Goal: Task Accomplishment & Management: Manage account settings

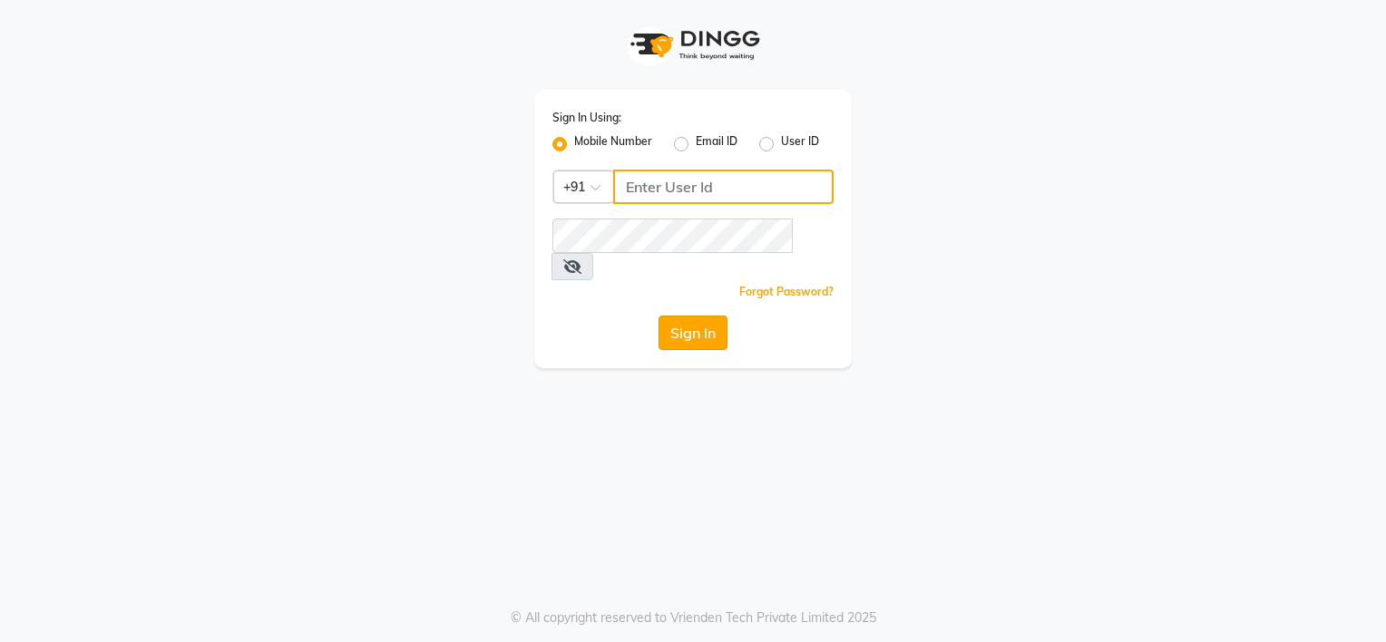
type input "8108098827"
click at [690, 317] on button "Sign In" at bounding box center [693, 333] width 69 height 34
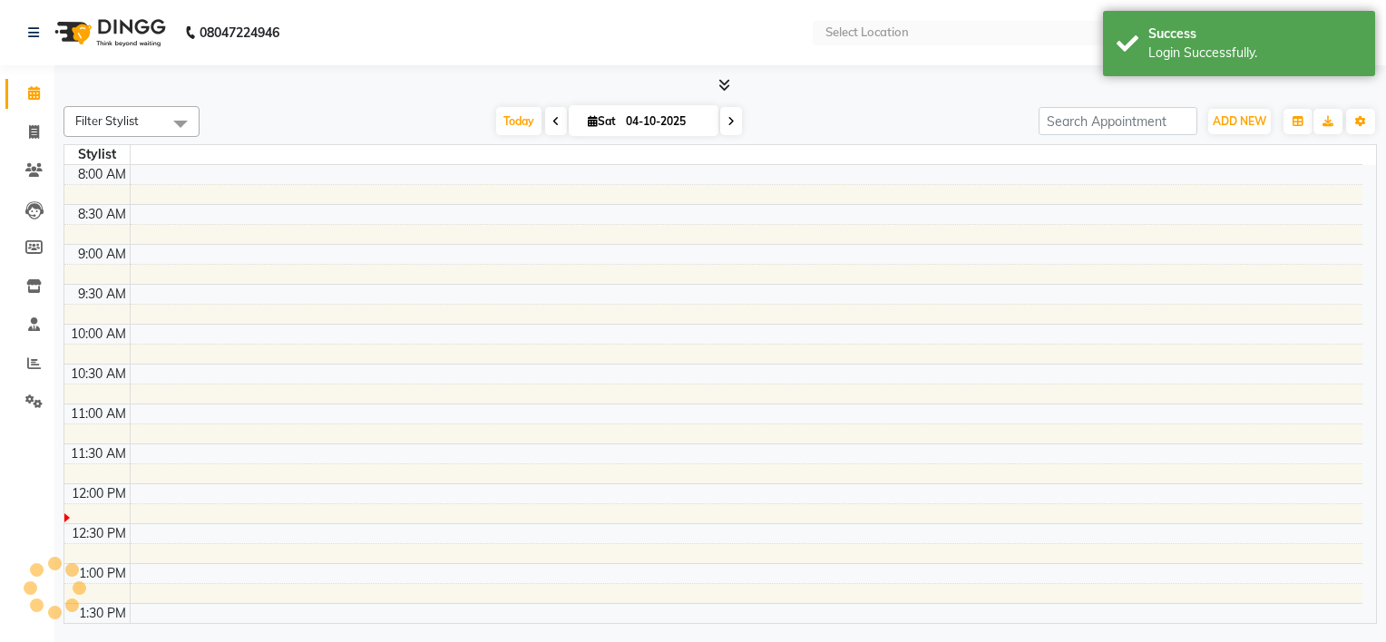
select select "en"
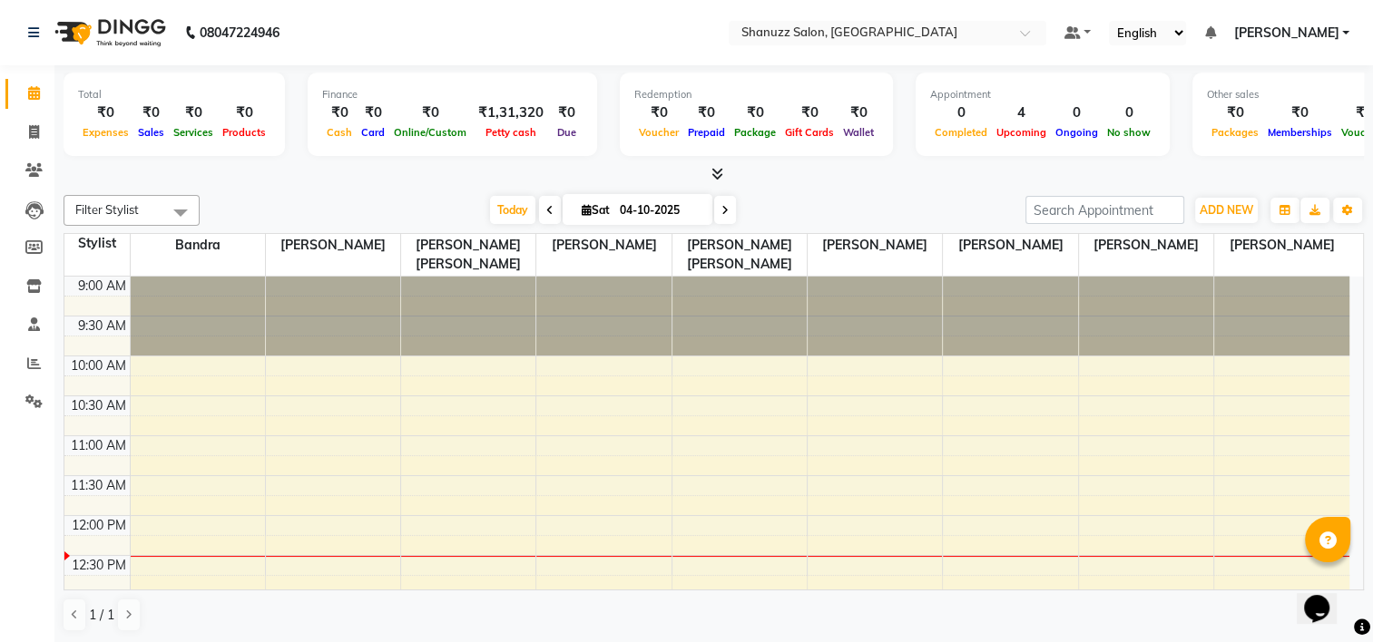
drag, startPoint x: 1348, startPoint y: 328, endPoint x: 1357, endPoint y: 347, distance: 21.1
click at [1373, 414] on html "08047224946 Select Location × Shanuzz Salon, Bandra West Default Panel My Panel…" at bounding box center [686, 321] width 1373 height 642
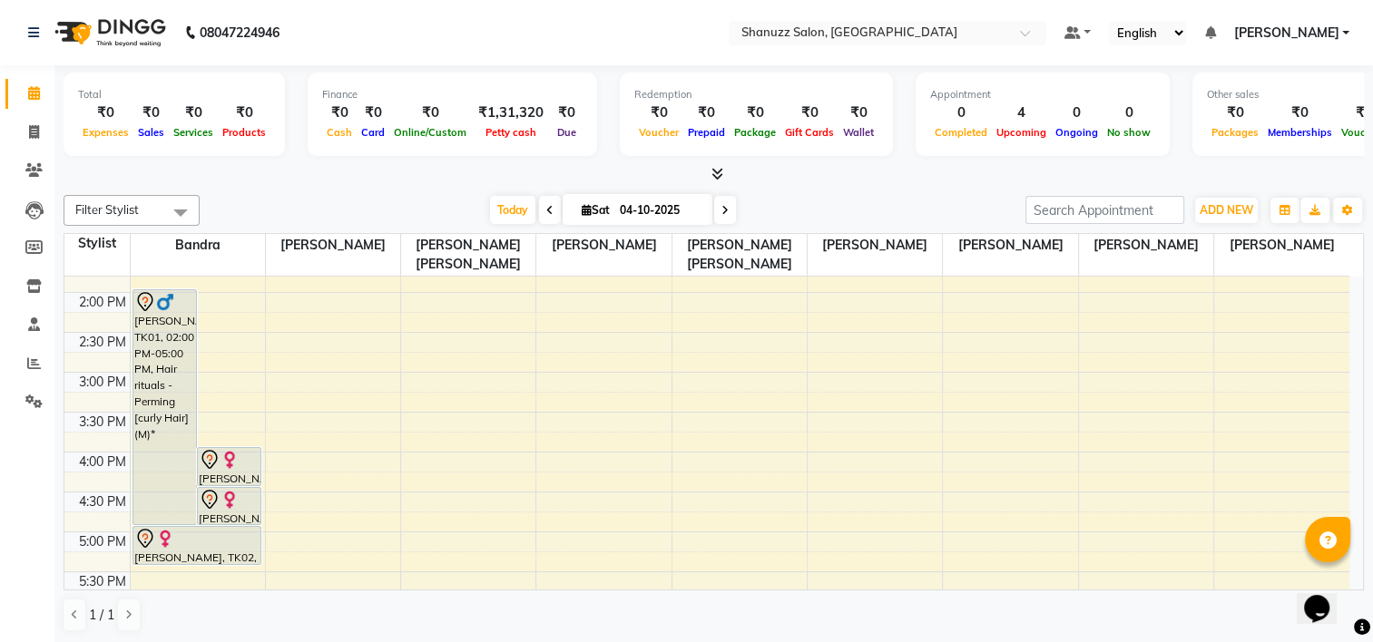
scroll to position [527, 0]
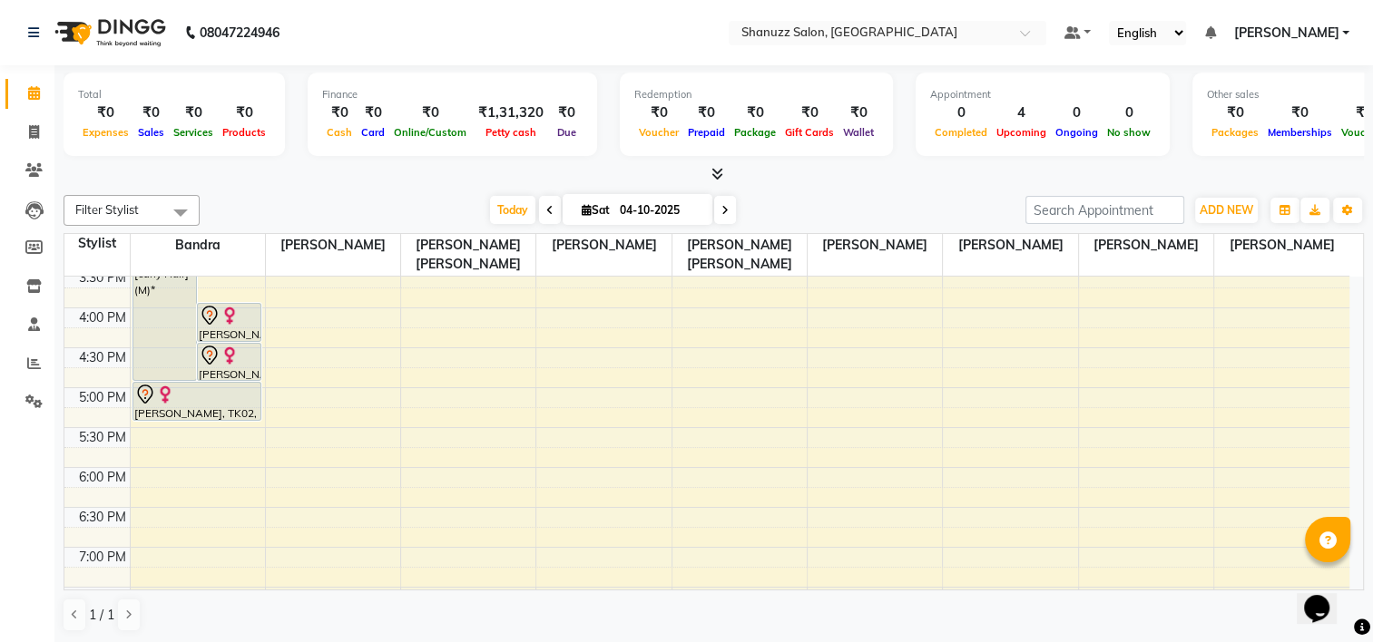
click at [661, 216] on input "04-10-2025" at bounding box center [659, 210] width 91 height 27
select select "10"
select select "2025"
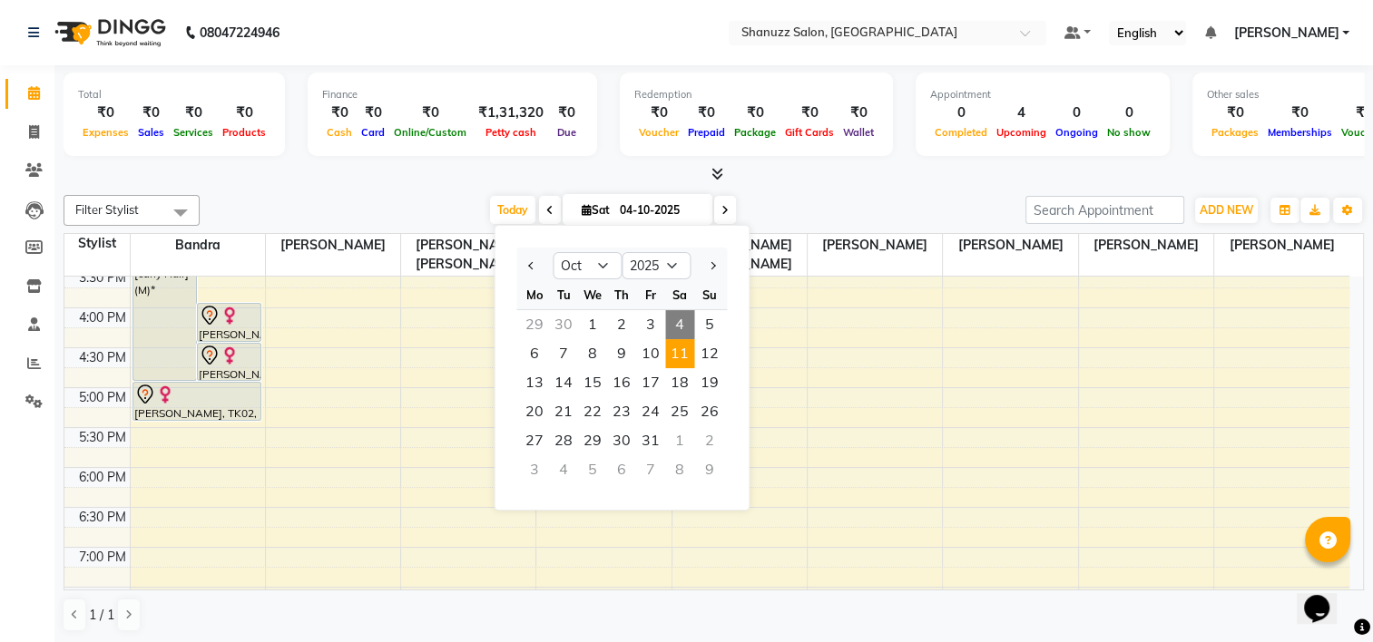
click at [690, 360] on span "11" at bounding box center [679, 353] width 29 height 29
type input "[DATE]"
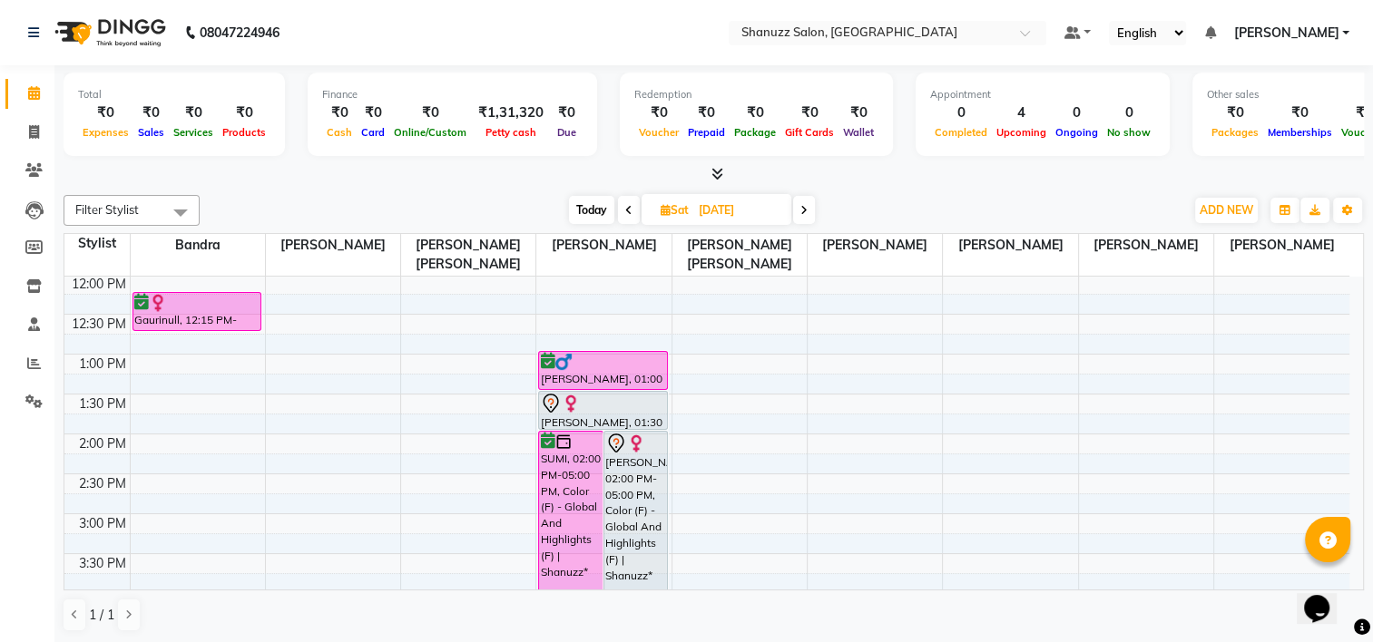
scroll to position [329, 0]
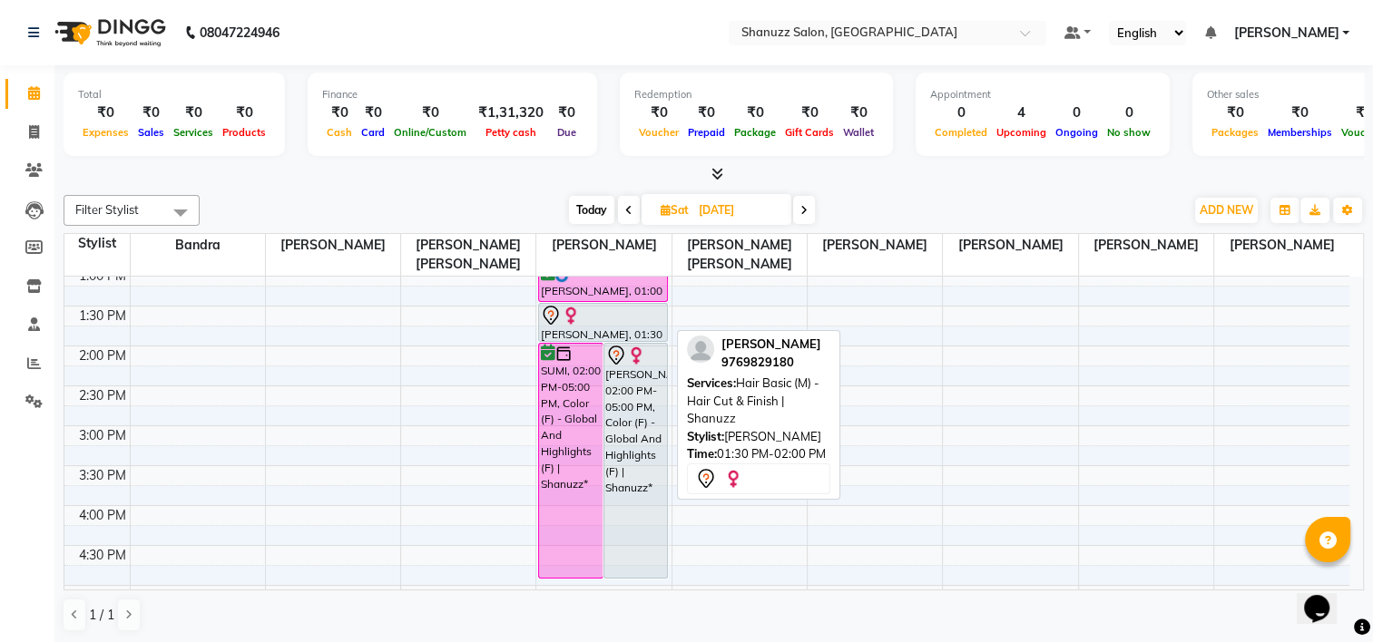
click at [602, 312] on div at bounding box center [603, 316] width 126 height 22
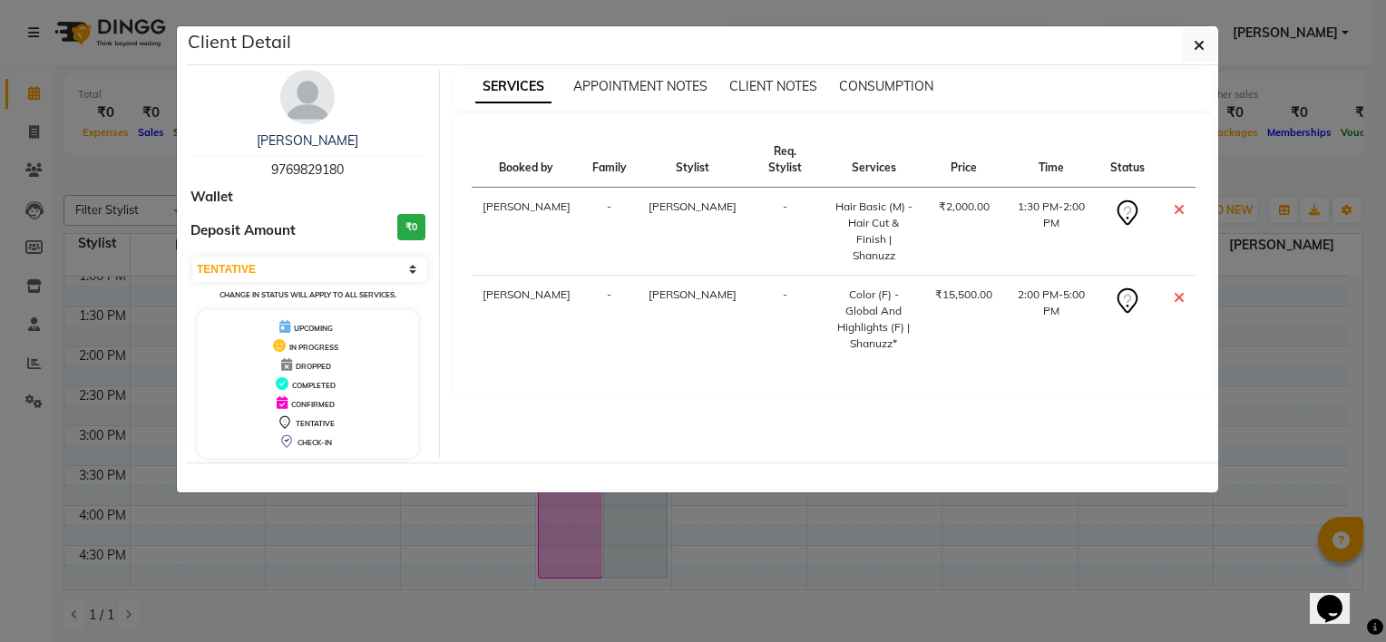
click at [421, 220] on h3 "₹0" at bounding box center [411, 227] width 28 height 26
click at [418, 225] on h3 "₹0" at bounding box center [411, 227] width 28 height 26
click at [409, 278] on select "Select CONFIRMED TENTATIVE" at bounding box center [309, 269] width 235 height 25
select select "6"
click at [192, 257] on select "Select CONFIRMED TENTATIVE" at bounding box center [309, 269] width 235 height 25
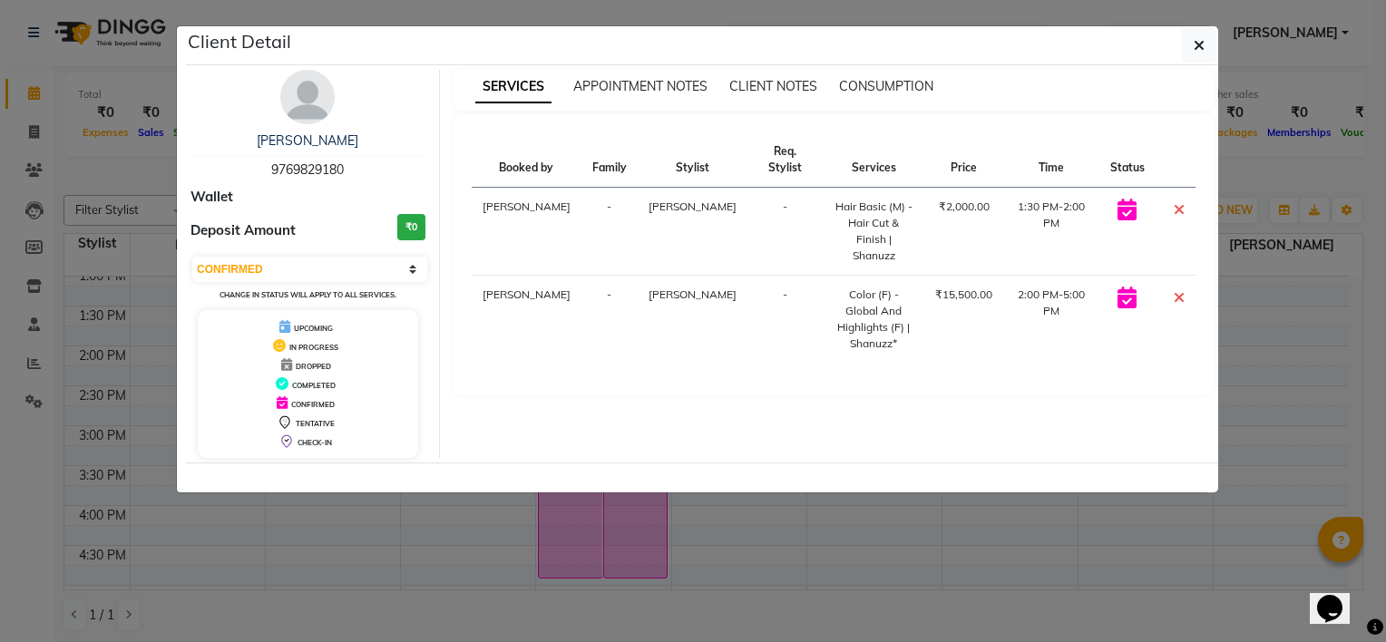
click at [414, 233] on h3 "₹0" at bounding box center [411, 227] width 28 height 26
click at [410, 229] on h3 "₹0" at bounding box center [411, 227] width 28 height 26
drag, startPoint x: 256, startPoint y: 237, endPoint x: 291, endPoint y: 213, distance: 42.5
click at [257, 236] on span "Deposit Amount" at bounding box center [243, 230] width 105 height 21
drag, startPoint x: 292, startPoint y: 208, endPoint x: 308, endPoint y: 202, distance: 16.4
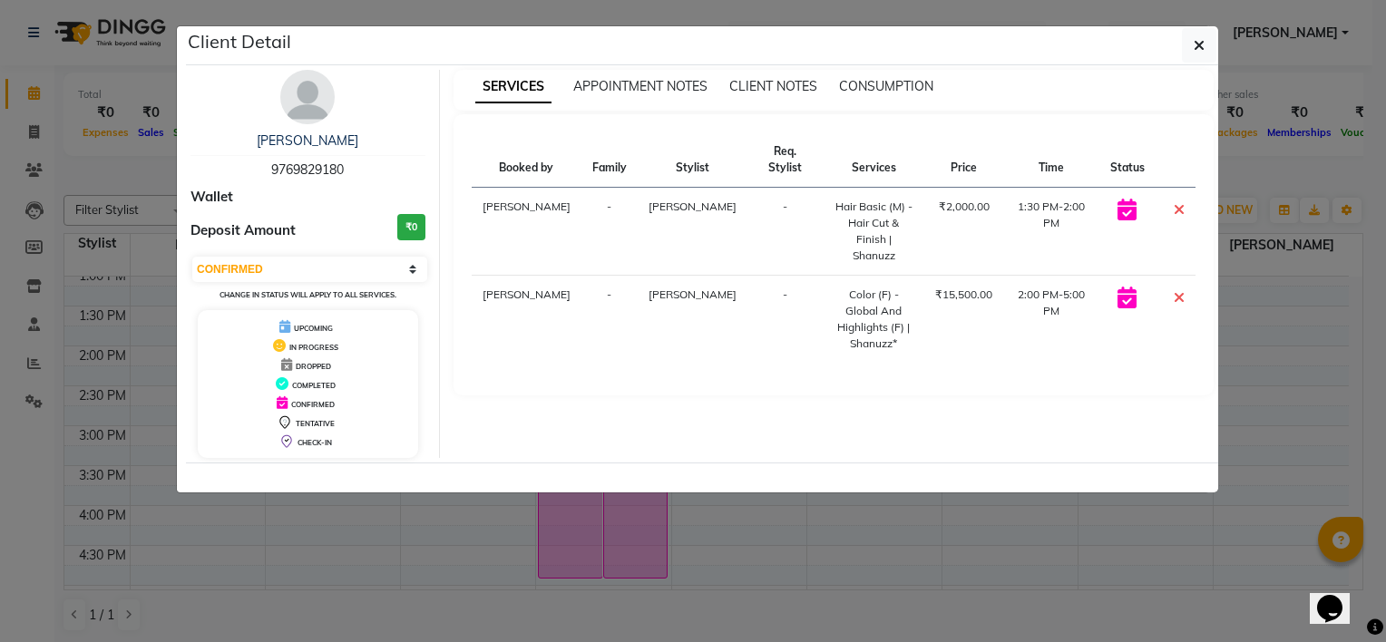
click at [292, 209] on div "[PERSON_NAME] 9769829180 Wallet Deposit Amount ₹0 Select CONFIRMED TENTATIVE Ch…" at bounding box center [308, 264] width 263 height 388
drag, startPoint x: 311, startPoint y: 200, endPoint x: 324, endPoint y: 198, distance: 12.8
click at [312, 200] on div "Wallet" at bounding box center [308, 197] width 235 height 21
click at [358, 193] on div "Wallet" at bounding box center [308, 197] width 235 height 21
drag, startPoint x: 429, startPoint y: 191, endPoint x: 796, endPoint y: 178, distance: 366.8
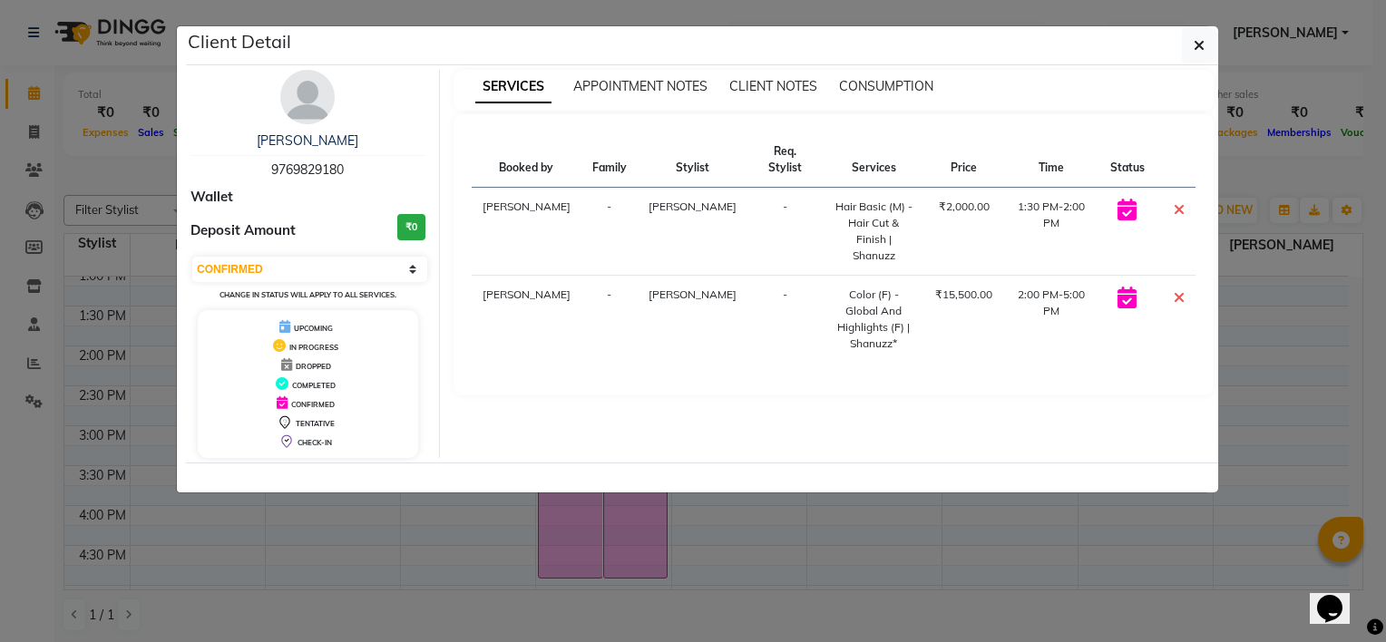
click at [430, 191] on div "[PERSON_NAME] 9769829180 Wallet Deposit Amount ₹0 Select CONFIRMED TENTATIVE Ch…" at bounding box center [308, 264] width 263 height 388
click at [1195, 34] on button "button" at bounding box center [1199, 45] width 34 height 34
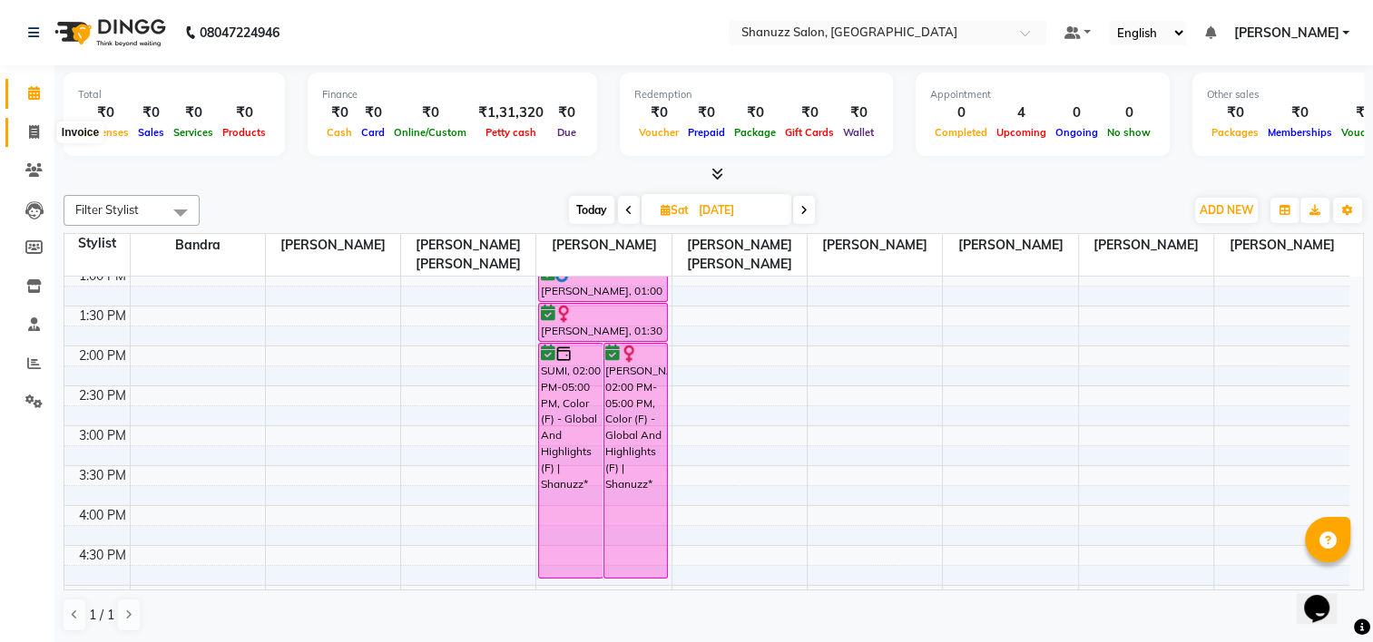
click at [37, 130] on icon at bounding box center [34, 132] width 10 height 14
select select "service"
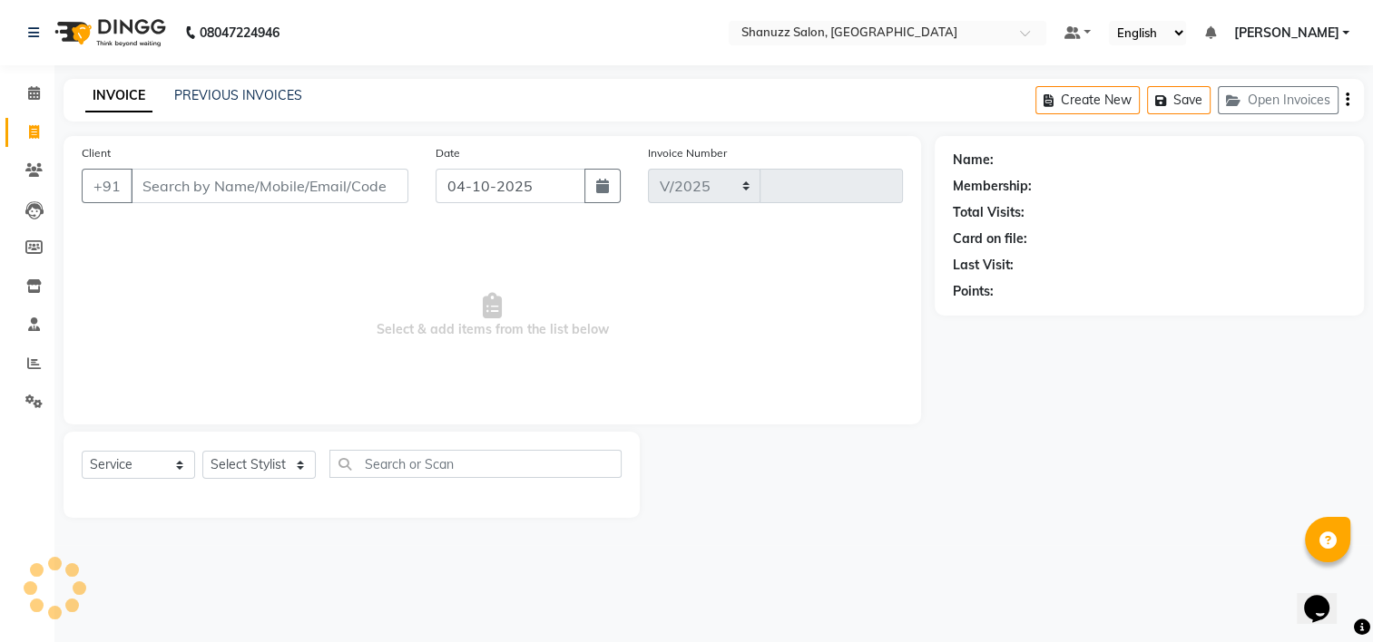
select select "9055"
type input "1899"
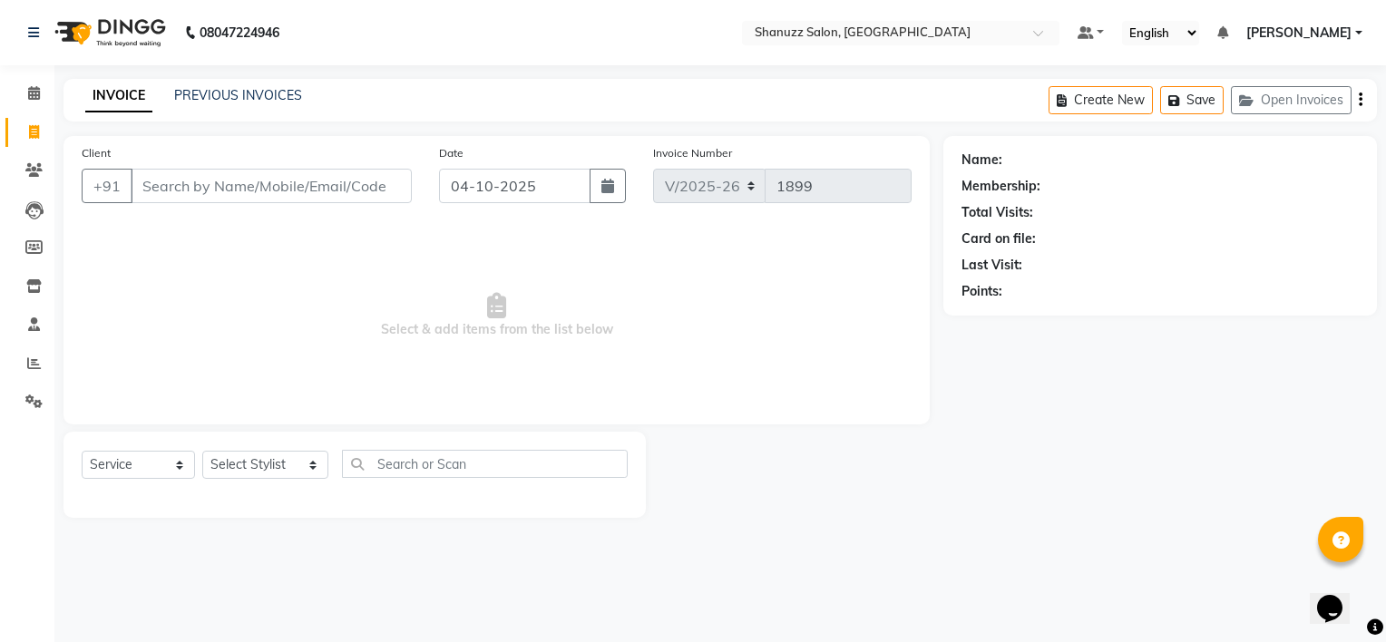
click at [219, 174] on input "Client" at bounding box center [271, 186] width 281 height 34
click at [214, 171] on input "Client" at bounding box center [271, 186] width 281 height 34
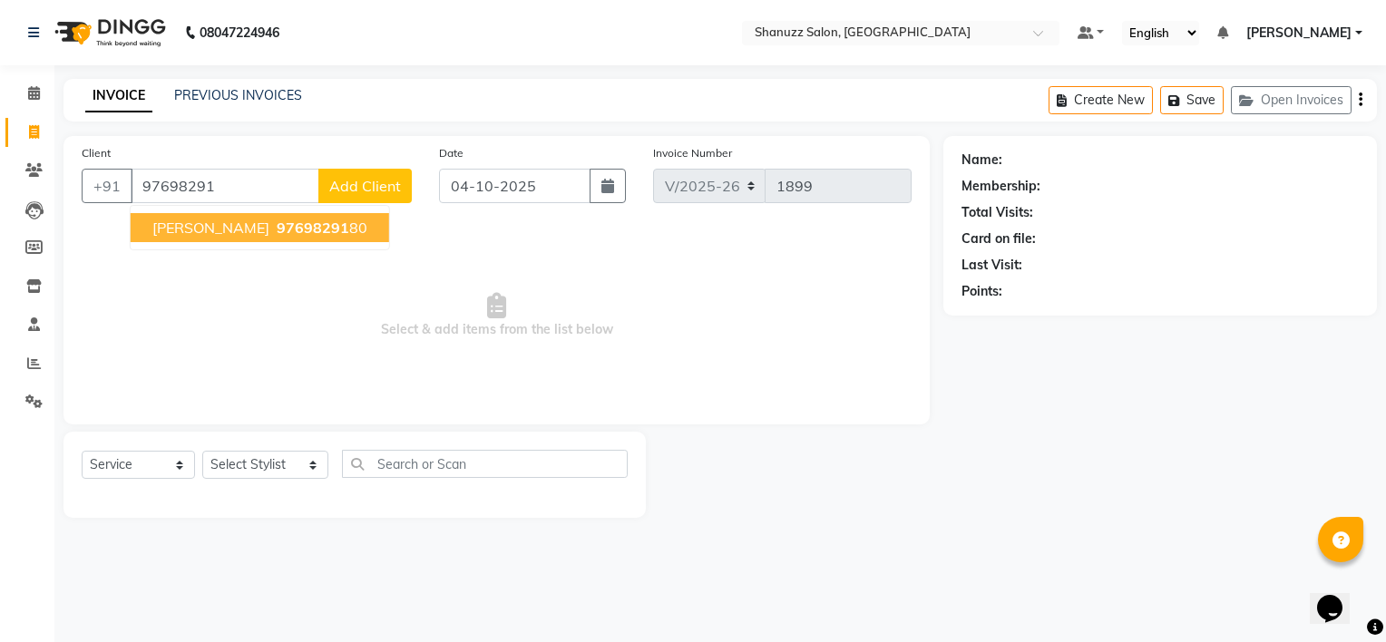
click at [277, 230] on span "97698291" at bounding box center [313, 228] width 73 height 18
type input "9769829180"
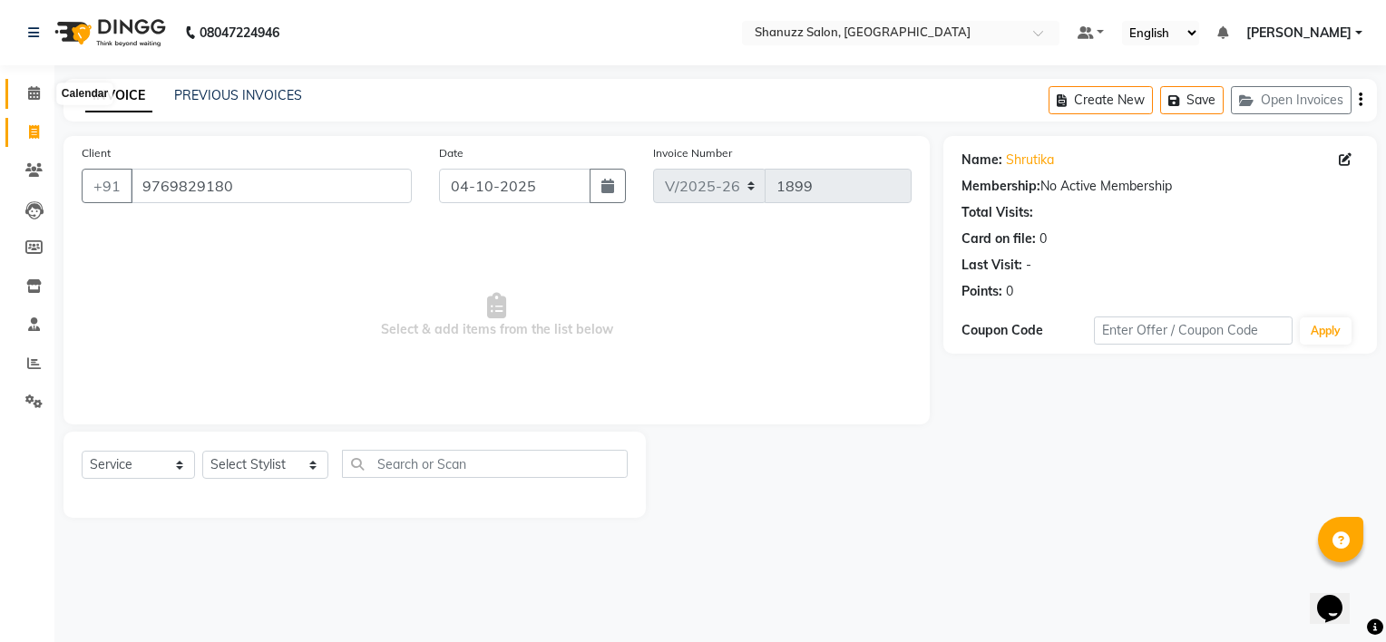
click at [35, 93] on icon at bounding box center [34, 93] width 12 height 14
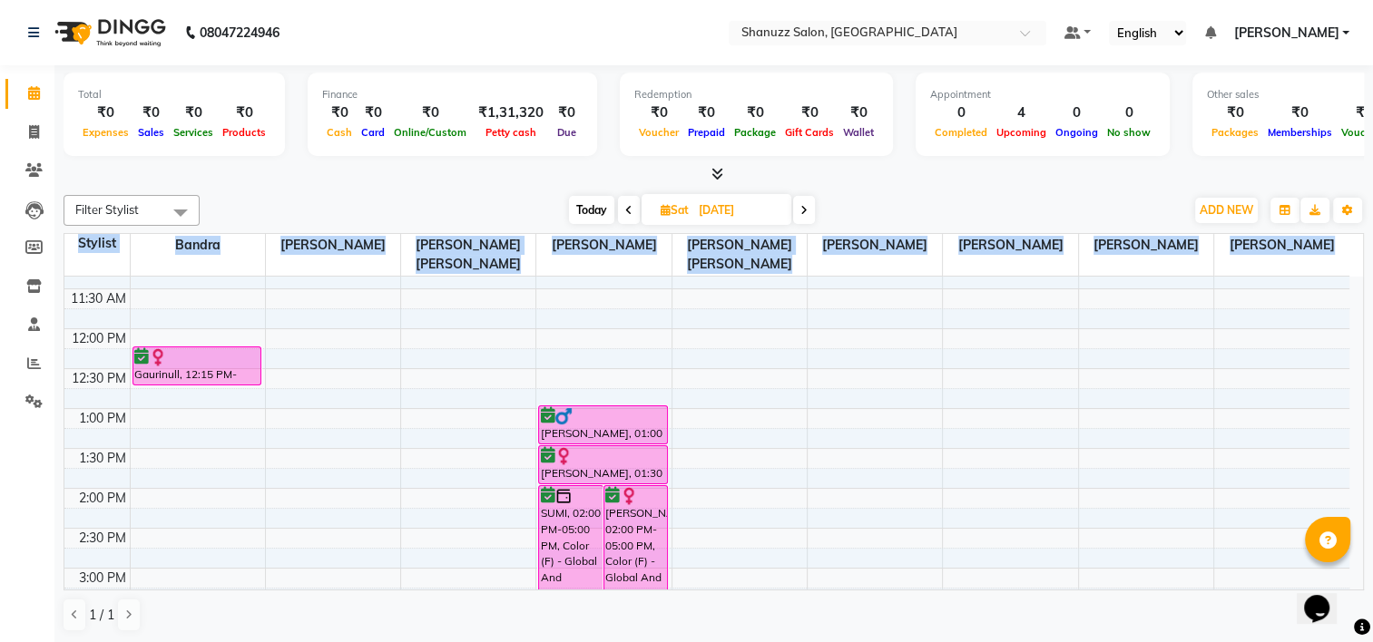
click at [1355, 391] on div "Total ₹0 Expenses ₹0 Sales ₹0 Services ₹0 Products Finance ₹0 Cash ₹0 Card ₹0 O…" at bounding box center [713, 354] width 1318 height 579
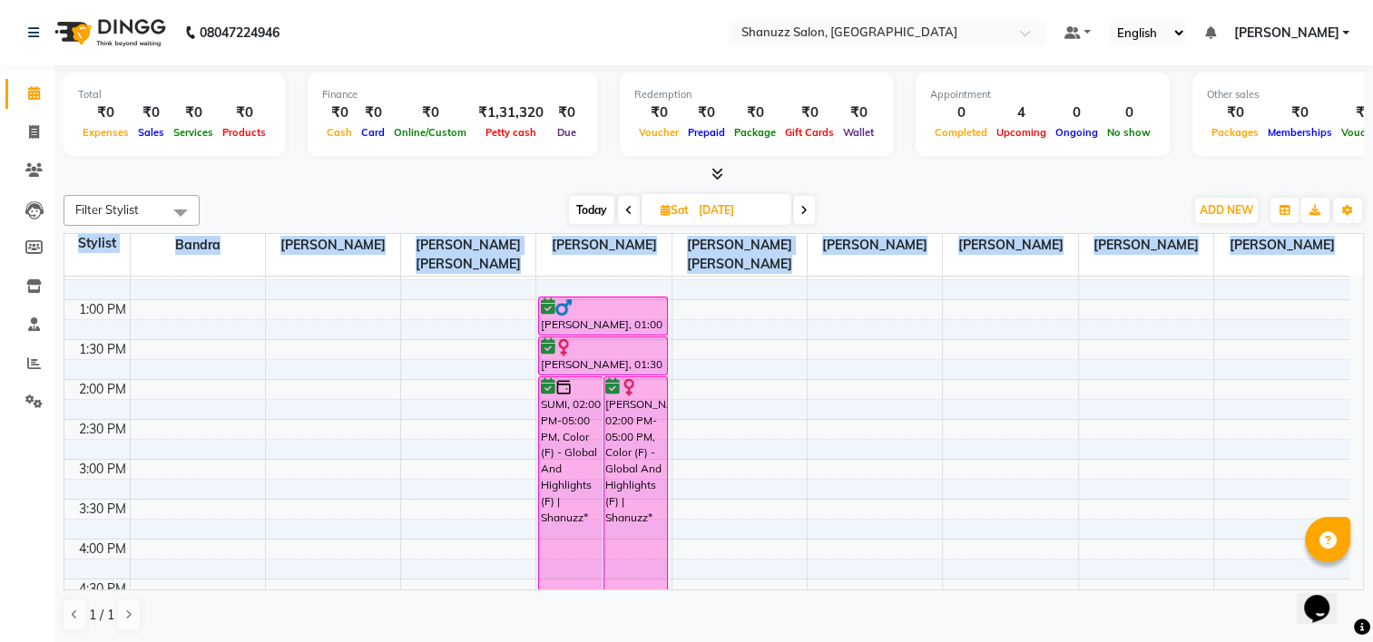
scroll to position [328, 0]
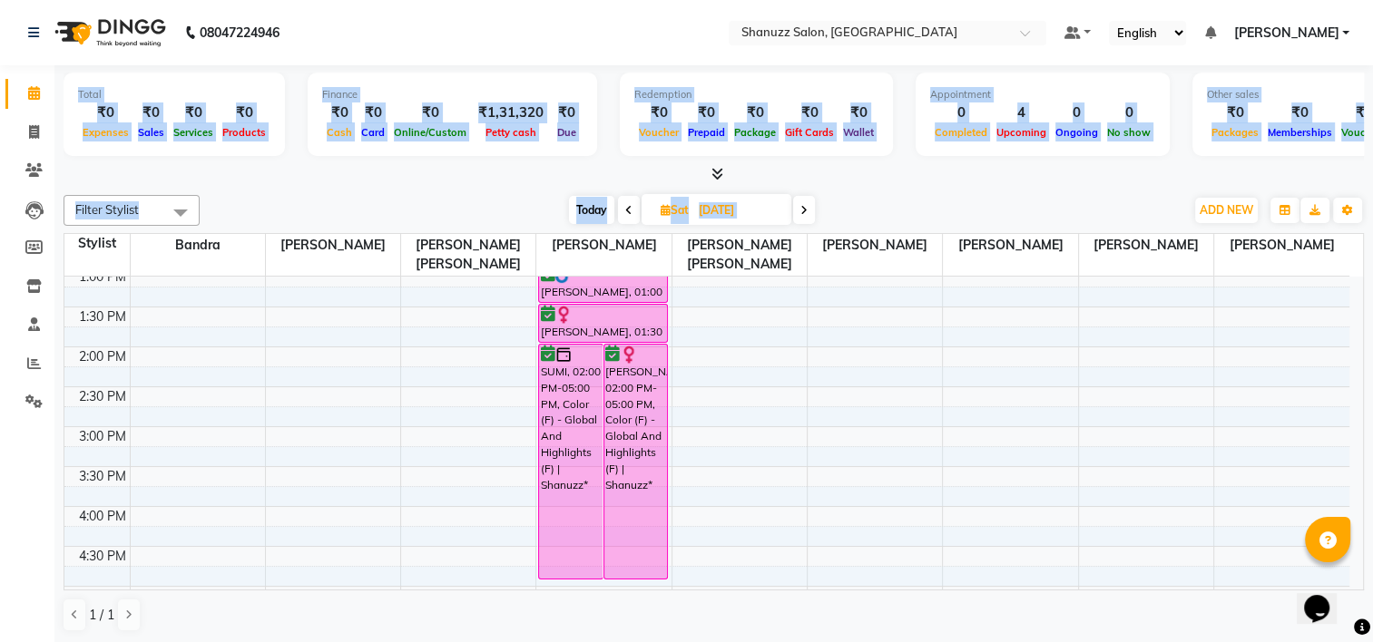
click at [0, 483] on html "08047224946 Select Location × Shanuzz Salon, Bandra West Default Panel My Panel…" at bounding box center [686, 321] width 1373 height 642
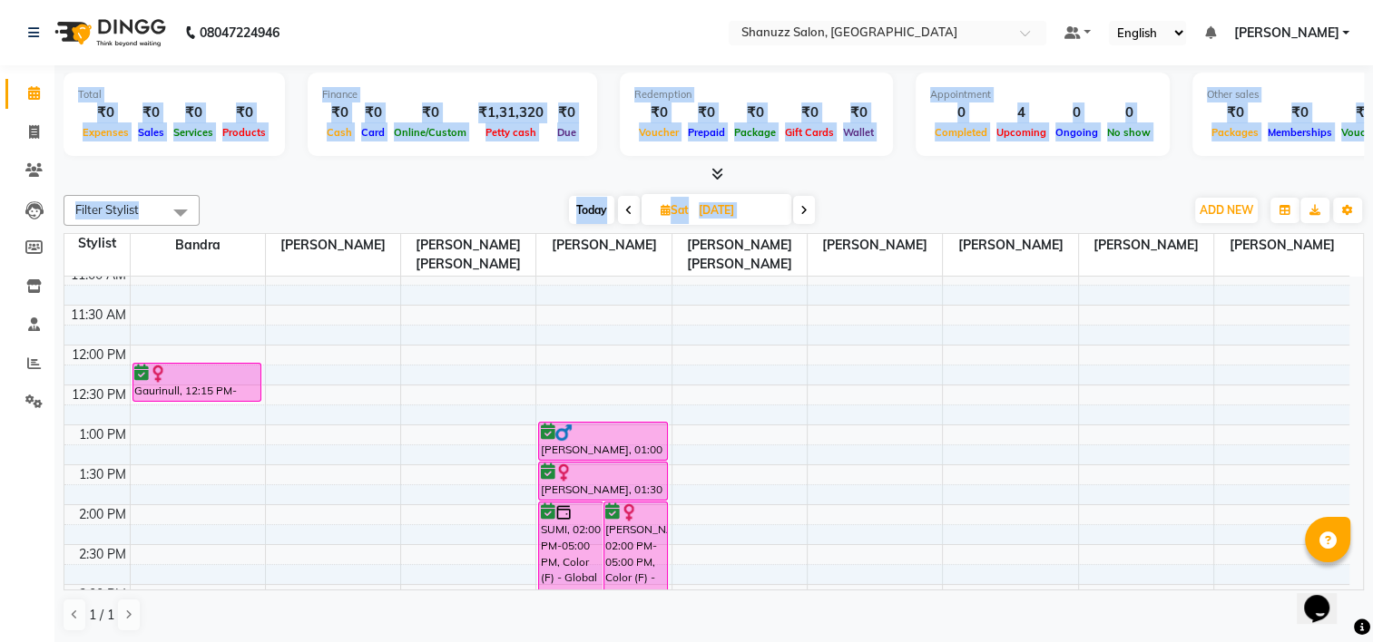
scroll to position [181, 0]
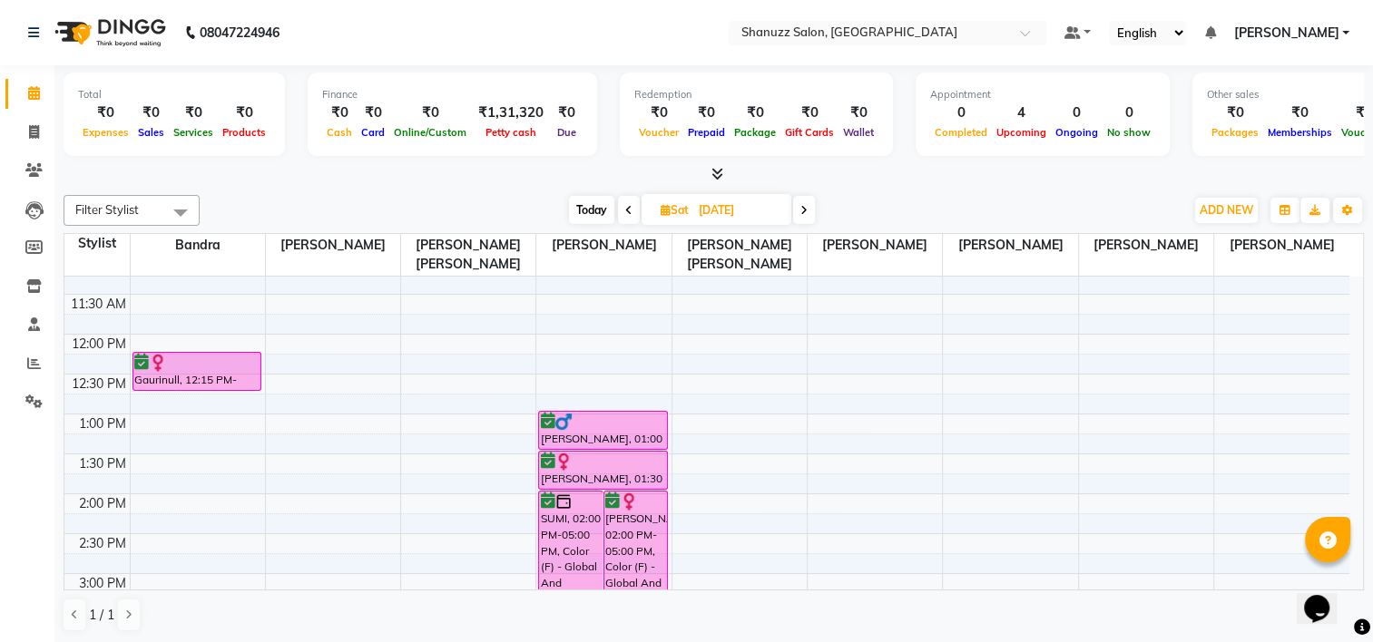
click at [0, 490] on html "08047224946 Select Location × Shanuzz Salon, Bandra West Default Panel My Panel…" at bounding box center [686, 321] width 1373 height 642
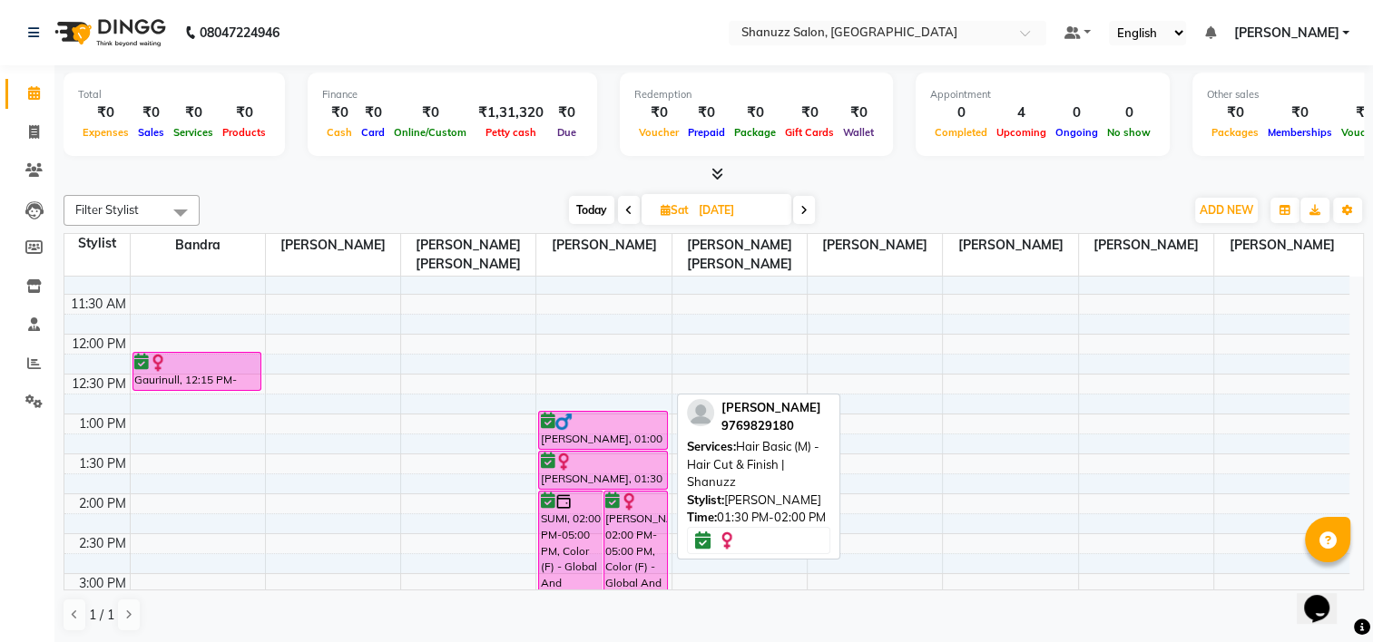
click at [572, 460] on div at bounding box center [603, 462] width 126 height 18
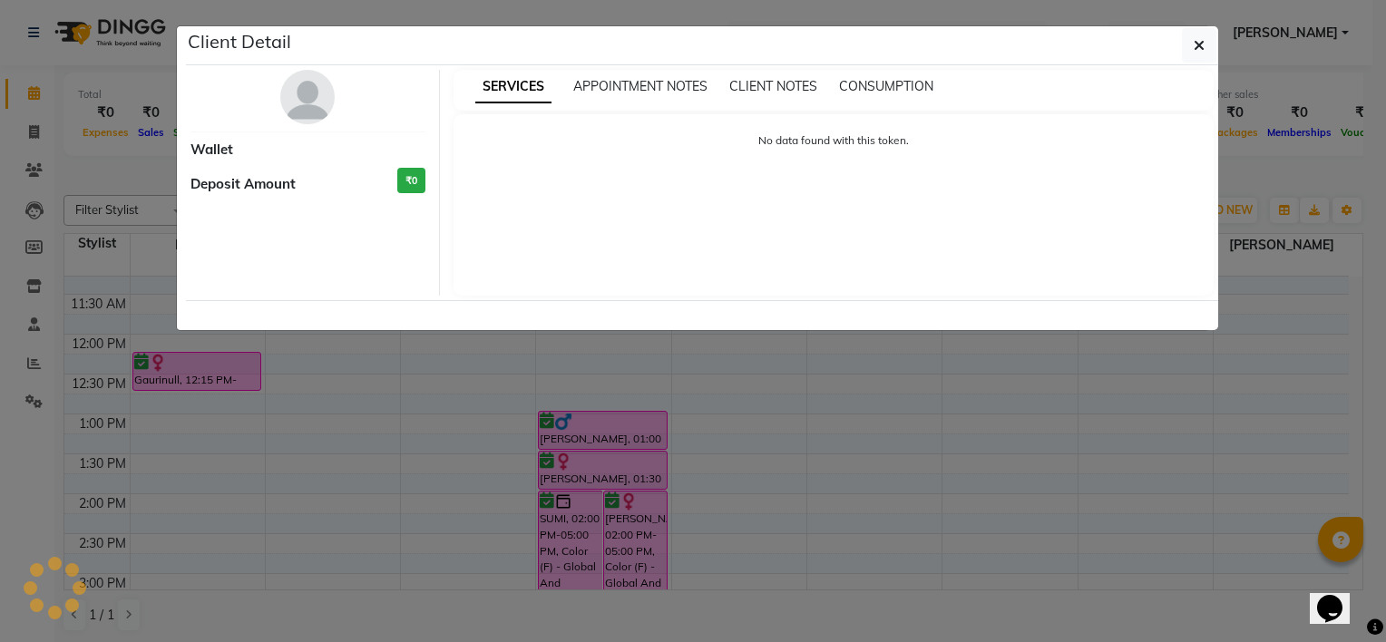
select select "6"
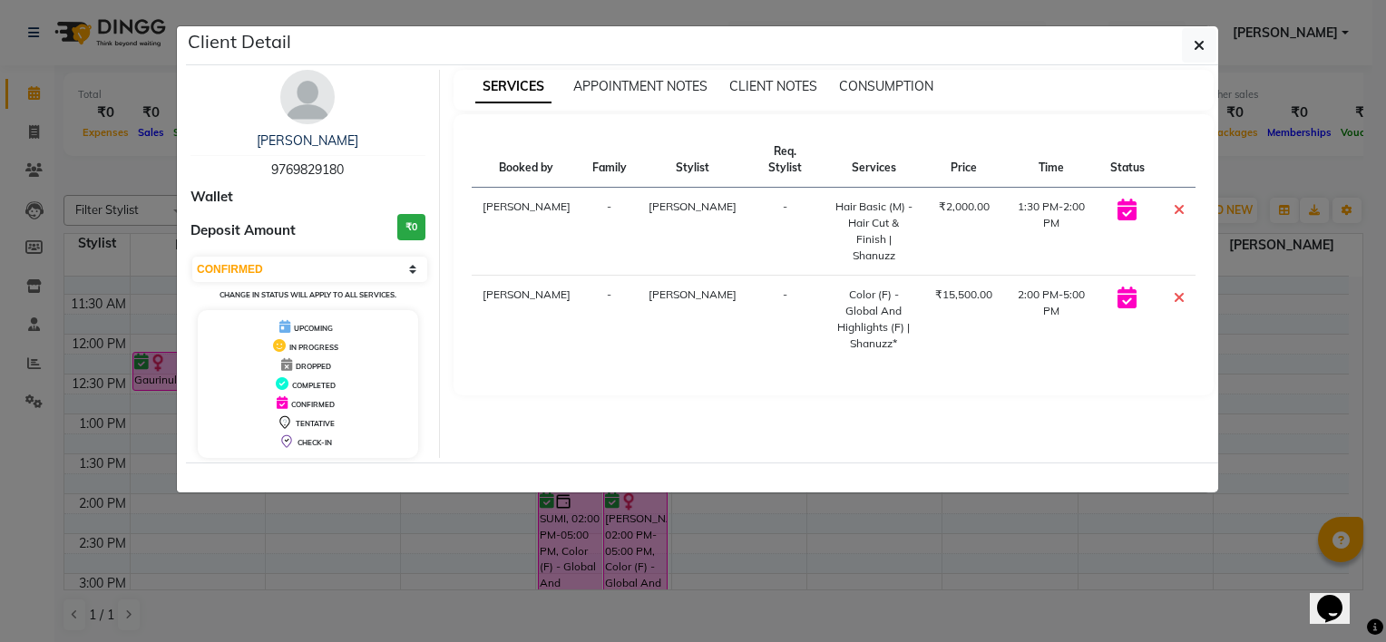
click at [413, 220] on h3 "₹0" at bounding box center [411, 227] width 28 height 26
click at [1192, 41] on button "button" at bounding box center [1199, 45] width 34 height 34
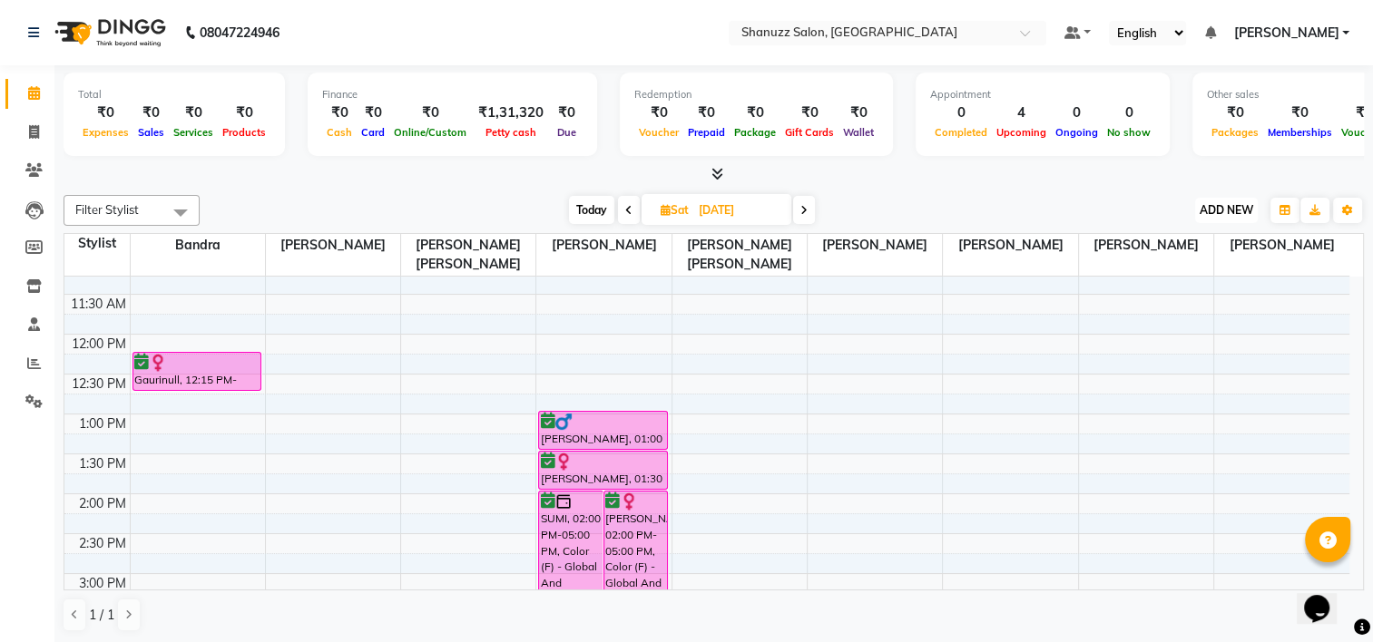
click at [1232, 210] on span "ADD NEW" at bounding box center [1226, 210] width 54 height 14
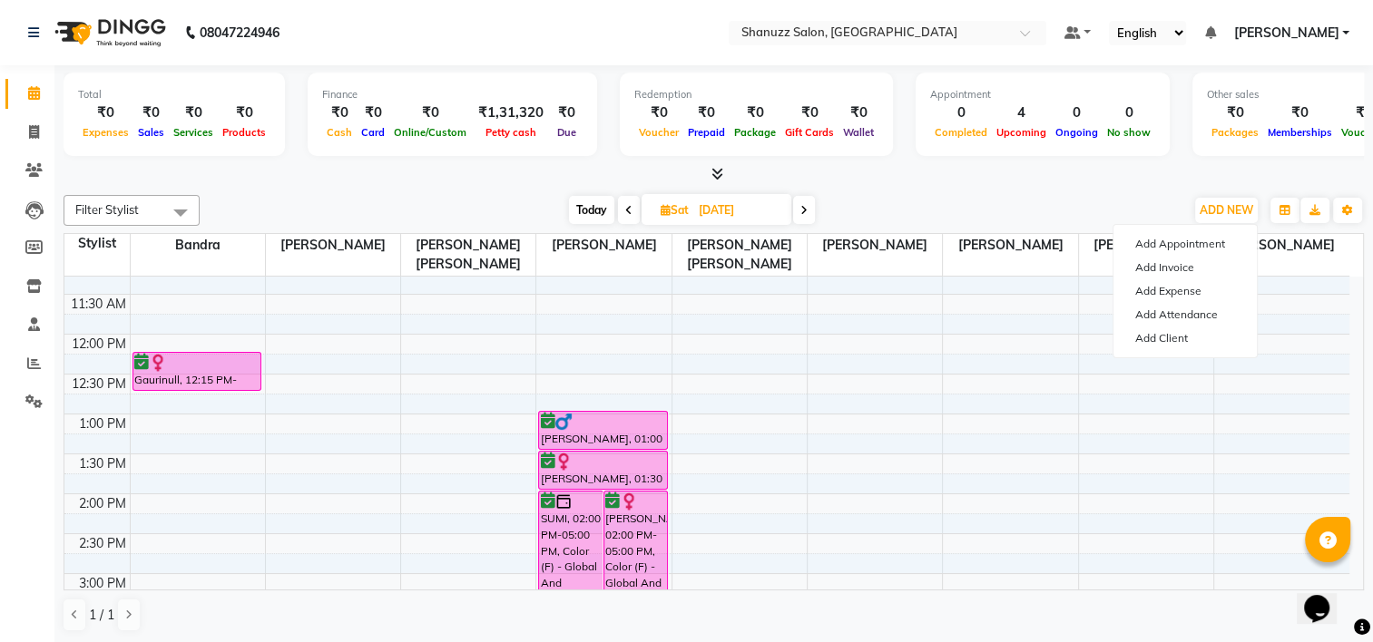
click at [1067, 179] on div at bounding box center [714, 174] width 1300 height 19
drag, startPoint x: 1069, startPoint y: 183, endPoint x: 1028, endPoint y: 178, distance: 41.2
click at [1067, 182] on div "Total ₹0 Expenses ₹0 Sales ₹0 Services ₹0 Products Finance ₹0 Cash ₹0 Card ₹0 O…" at bounding box center [713, 354] width 1318 height 579
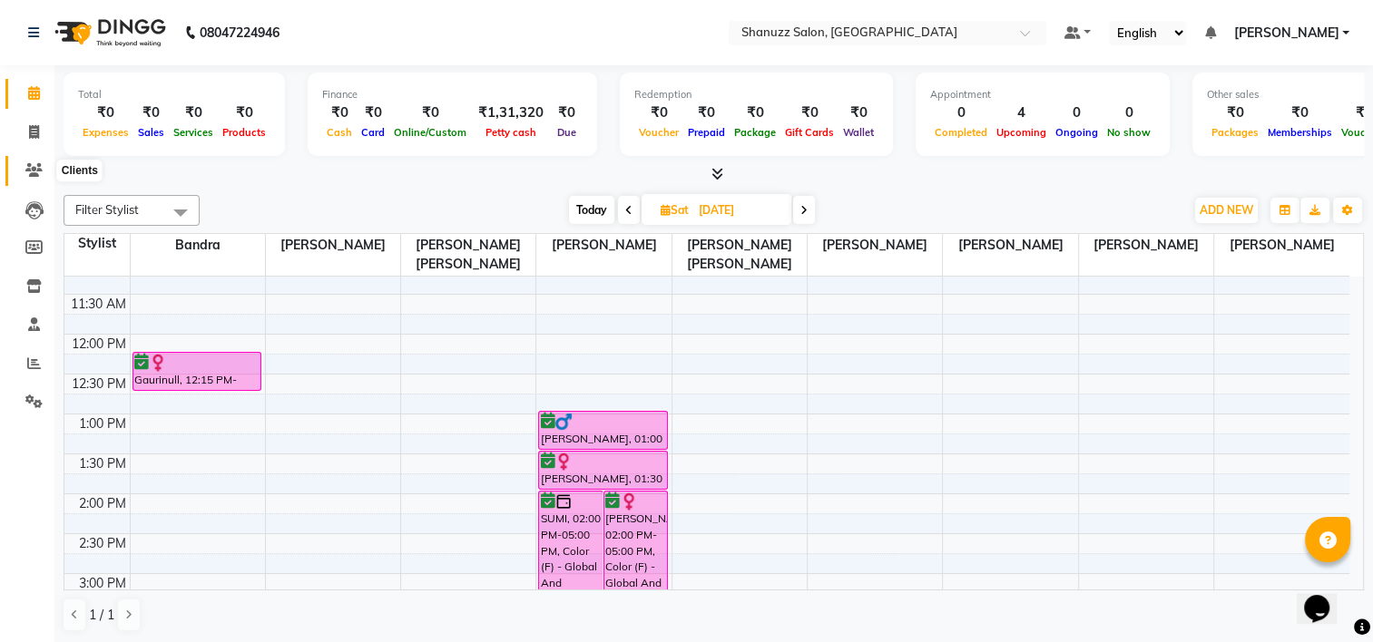
click at [33, 165] on icon at bounding box center [33, 170] width 17 height 14
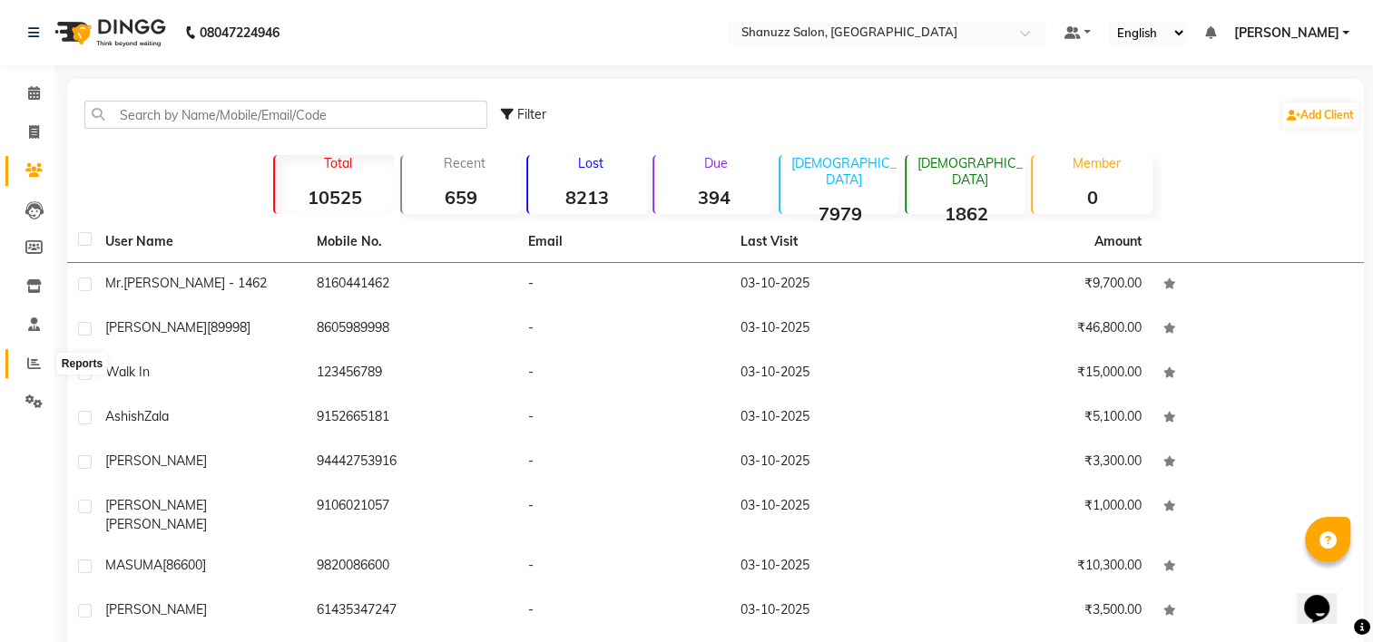
click at [31, 362] on icon at bounding box center [34, 364] width 14 height 14
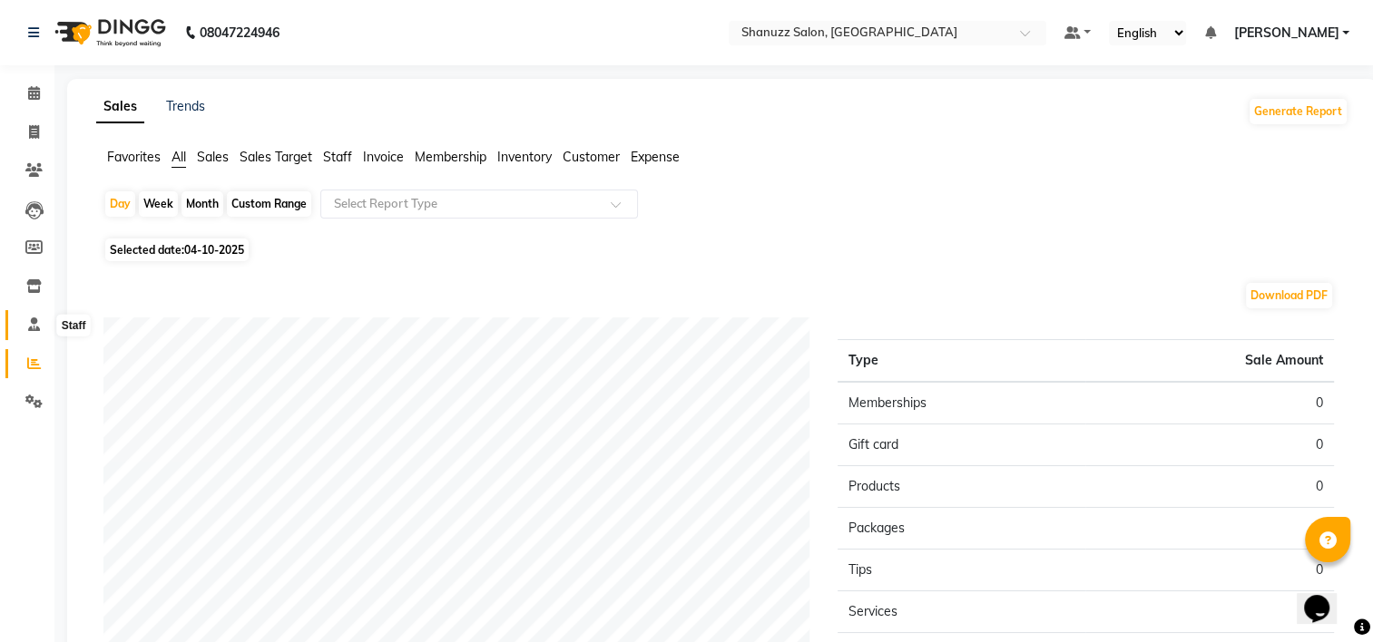
click at [37, 324] on icon at bounding box center [34, 325] width 12 height 14
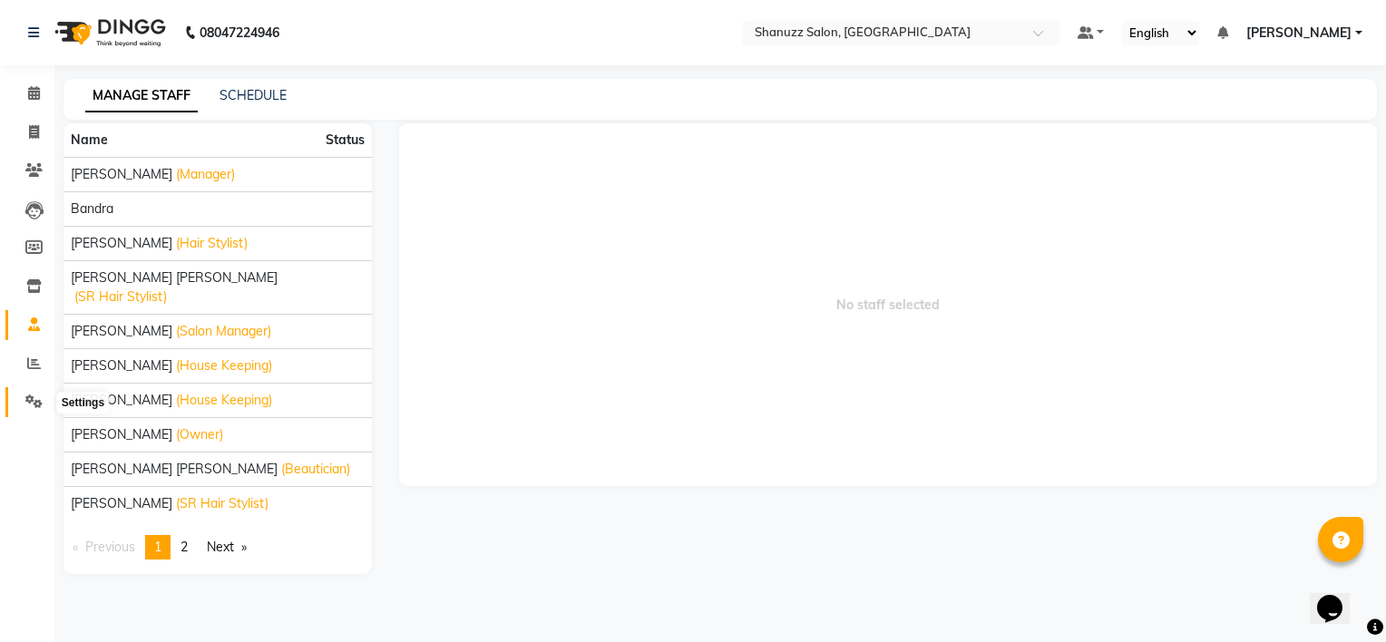
click at [34, 396] on icon at bounding box center [33, 402] width 17 height 14
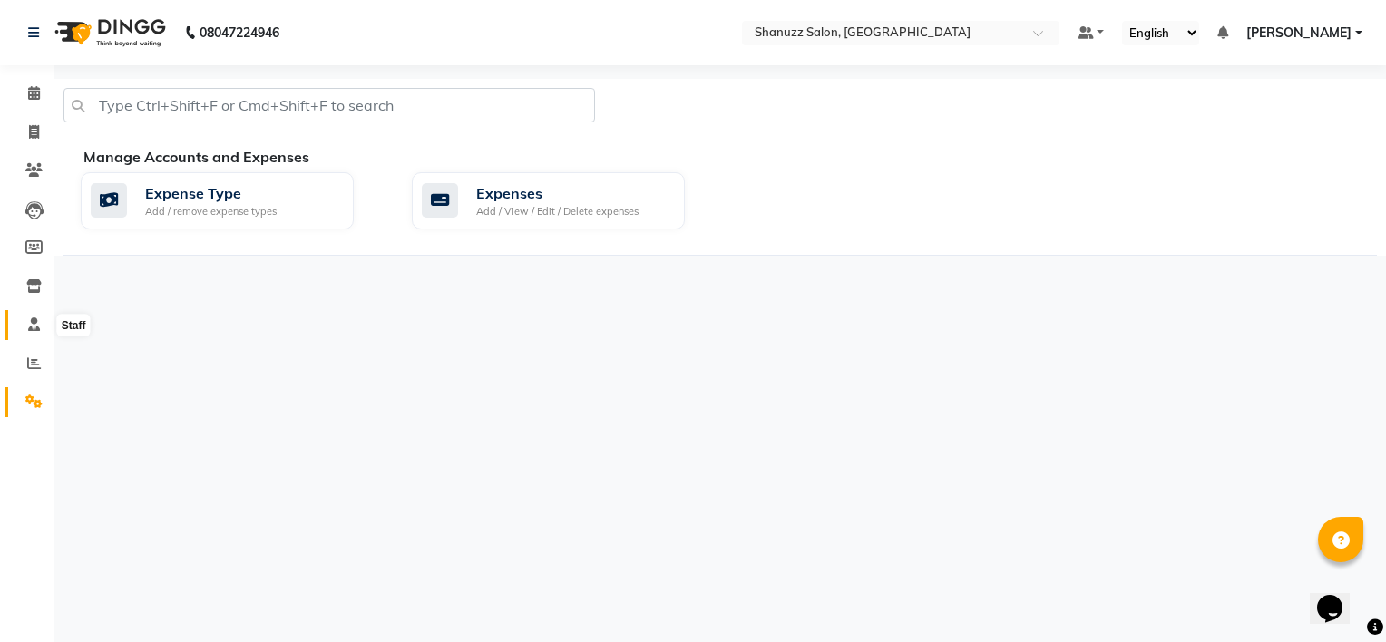
click at [43, 317] on span at bounding box center [34, 325] width 32 height 21
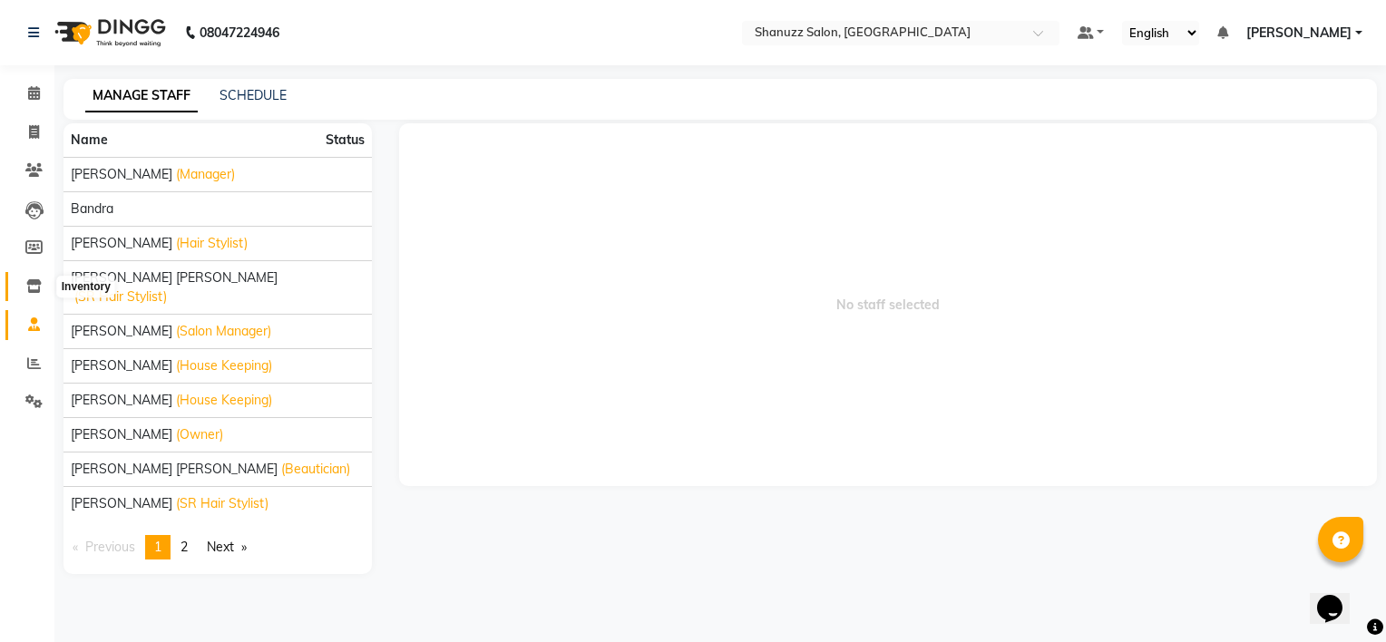
click at [26, 283] on icon at bounding box center [33, 286] width 15 height 14
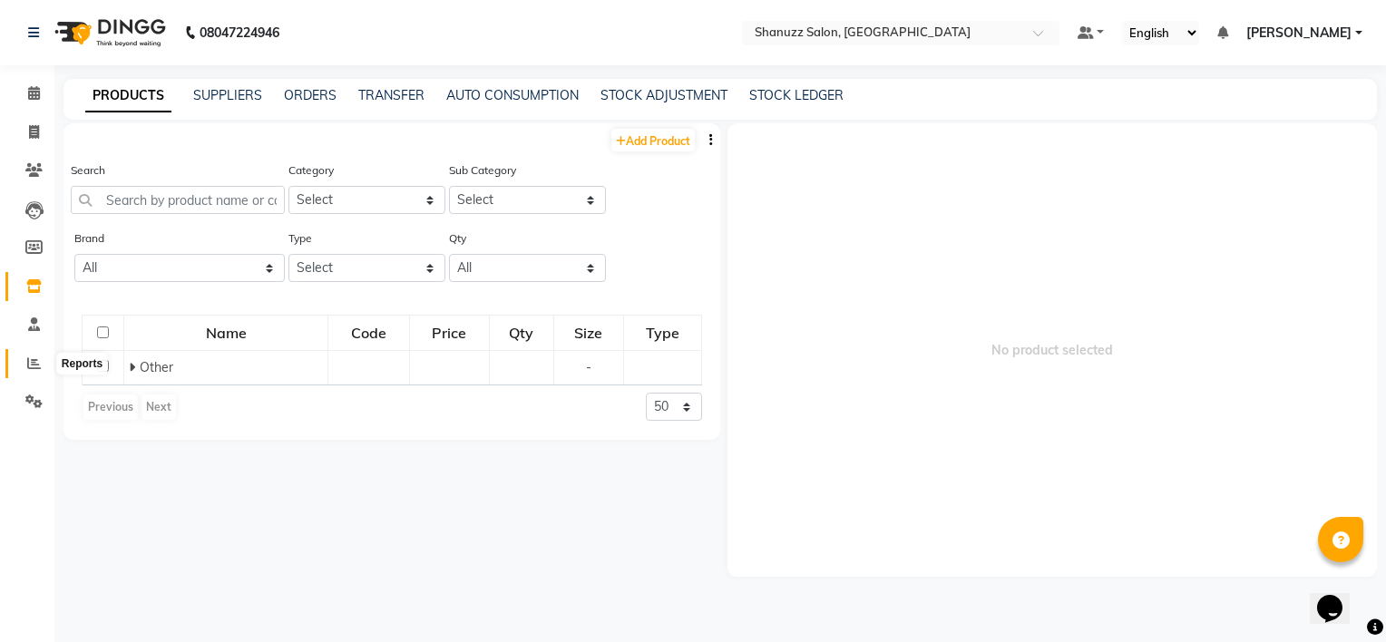
click at [24, 358] on span at bounding box center [34, 364] width 32 height 21
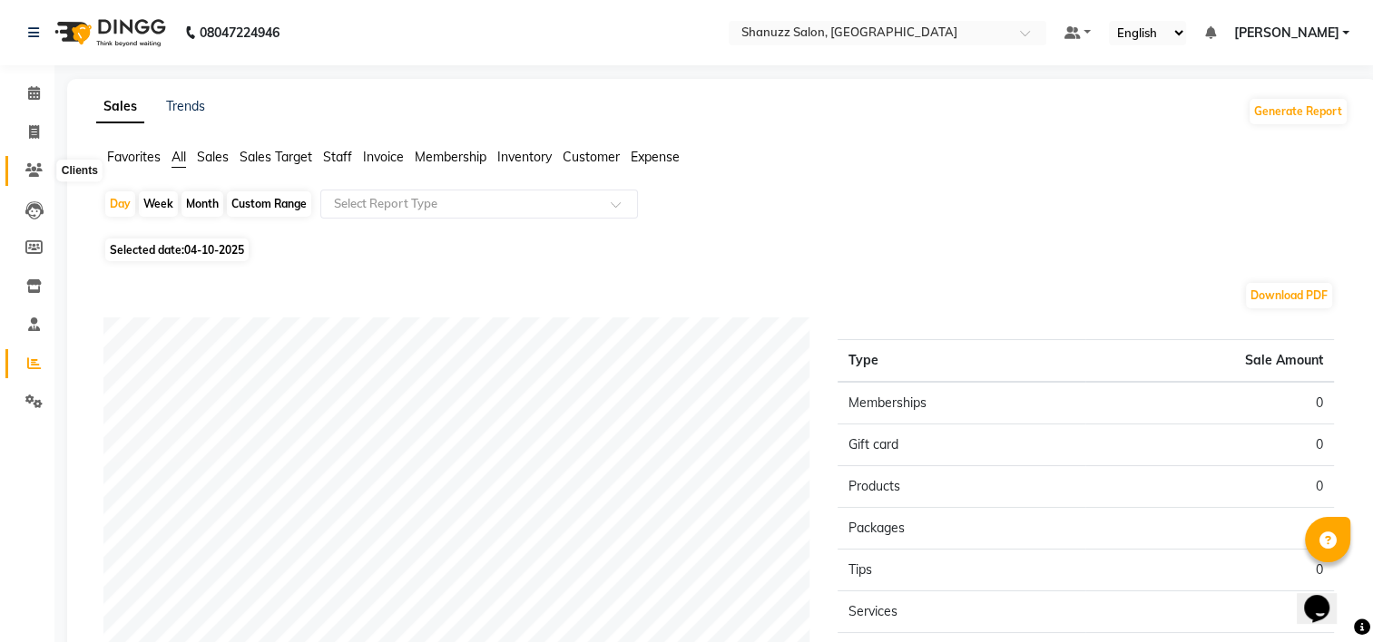
click at [40, 171] on icon at bounding box center [33, 170] width 17 height 14
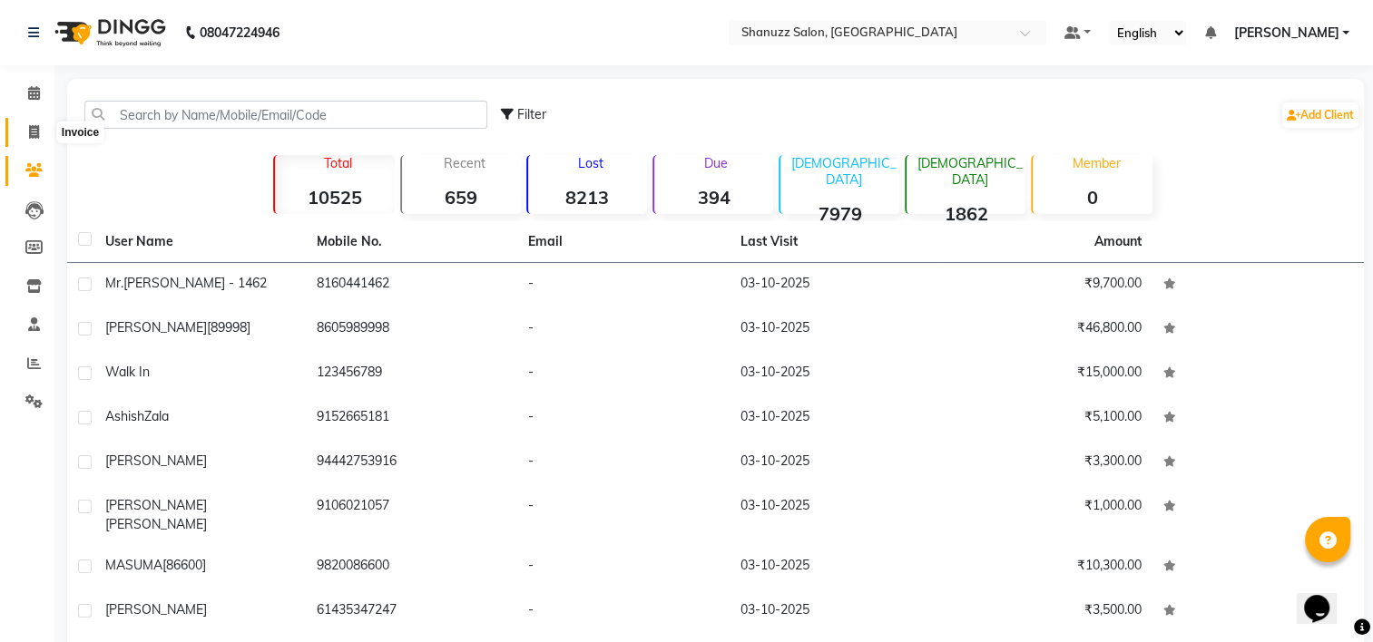
click at [35, 131] on icon at bounding box center [34, 132] width 10 height 14
select select "service"
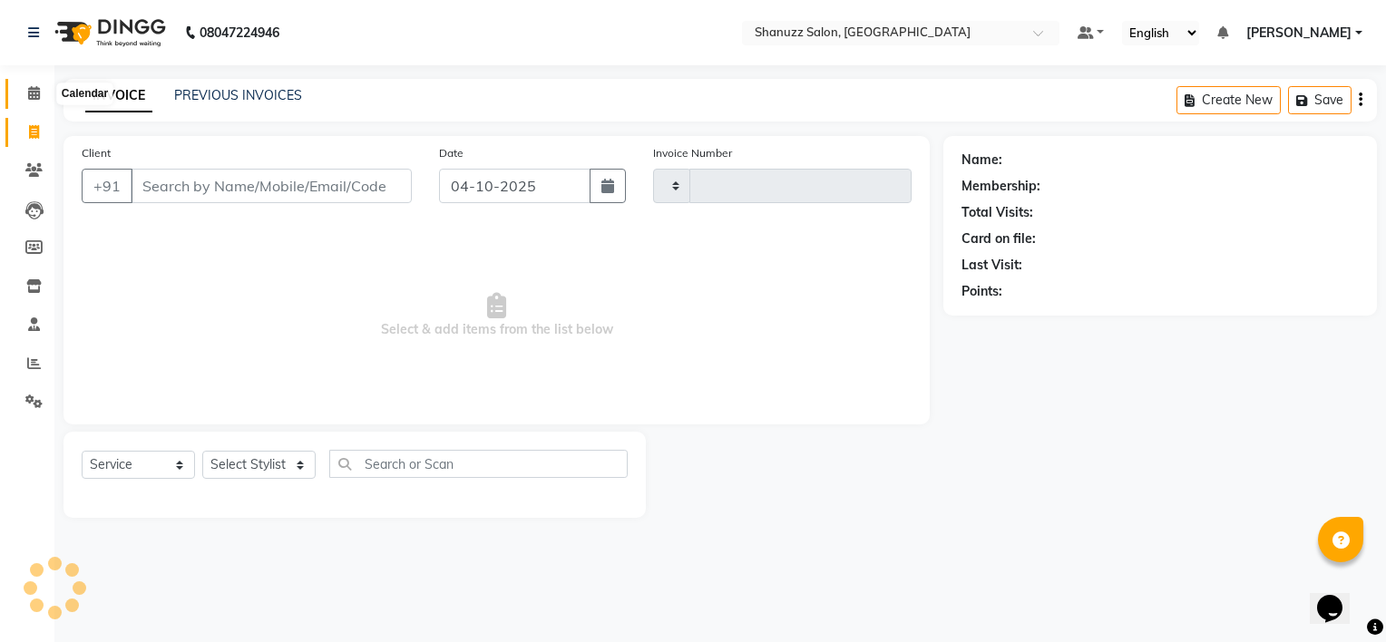
click at [33, 91] on icon at bounding box center [34, 93] width 12 height 14
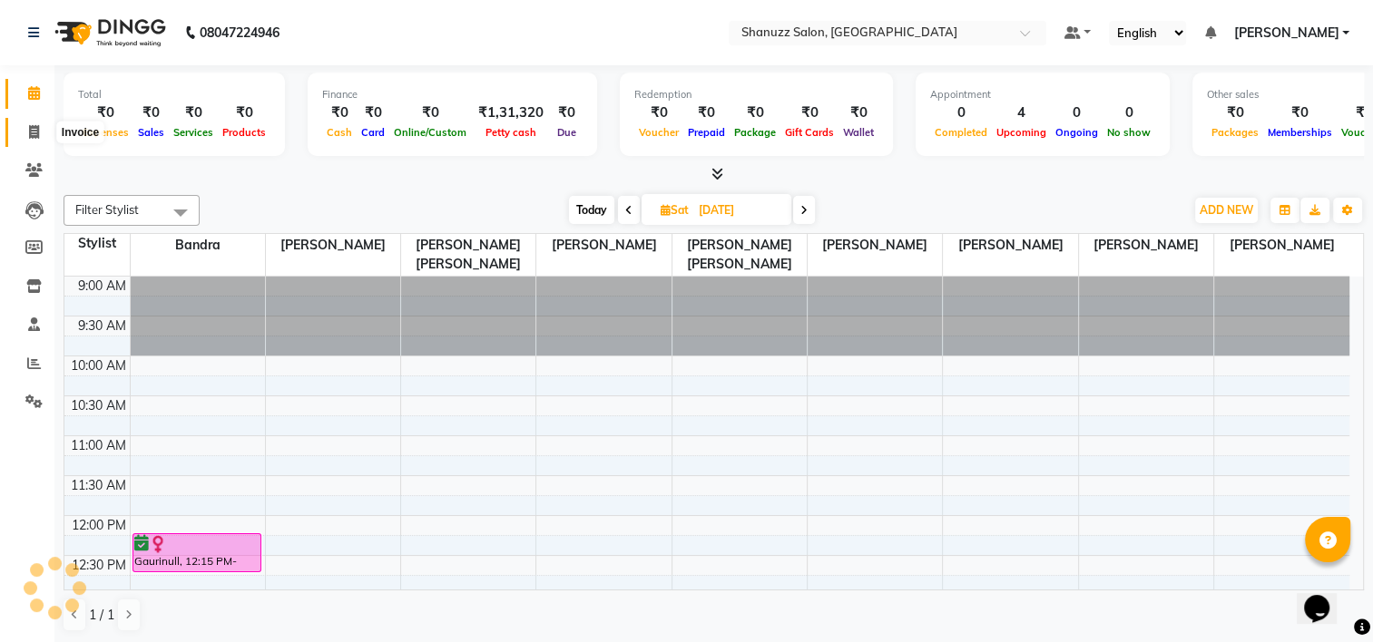
click at [33, 137] on icon at bounding box center [34, 132] width 10 height 14
select select "9055"
select select "service"
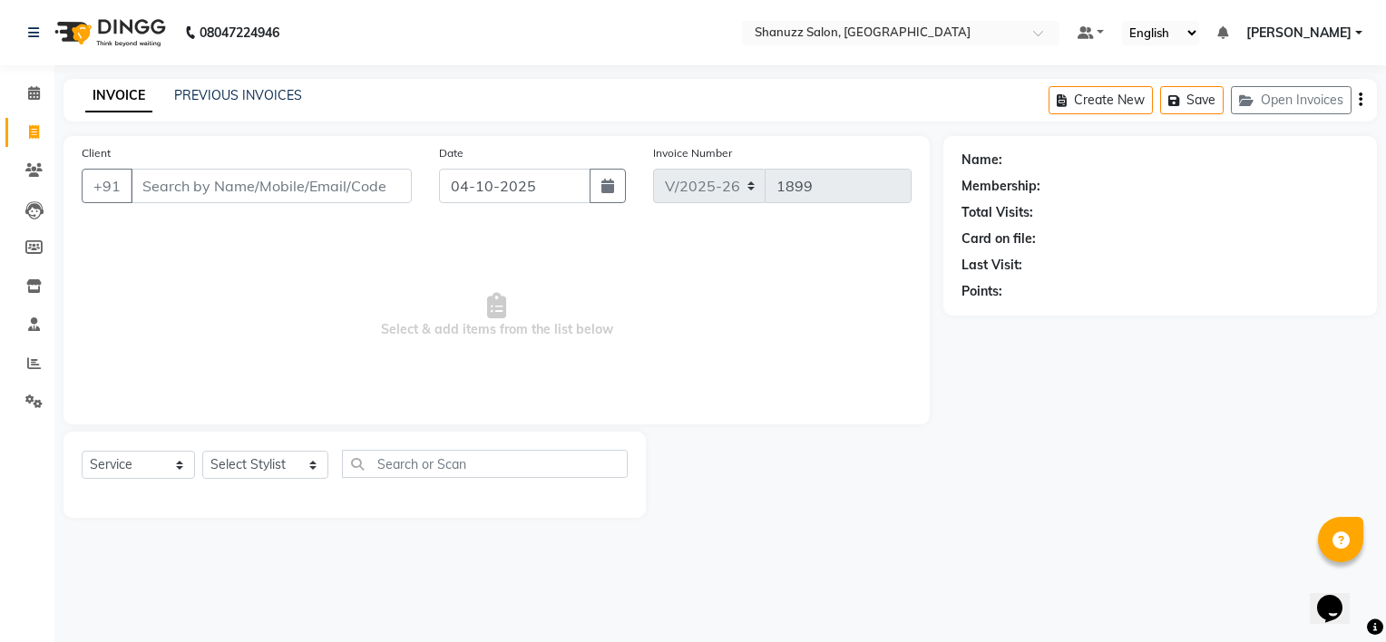
click at [24, 75] on li "Calendar" at bounding box center [27, 93] width 54 height 39
click at [29, 87] on icon at bounding box center [34, 93] width 12 height 14
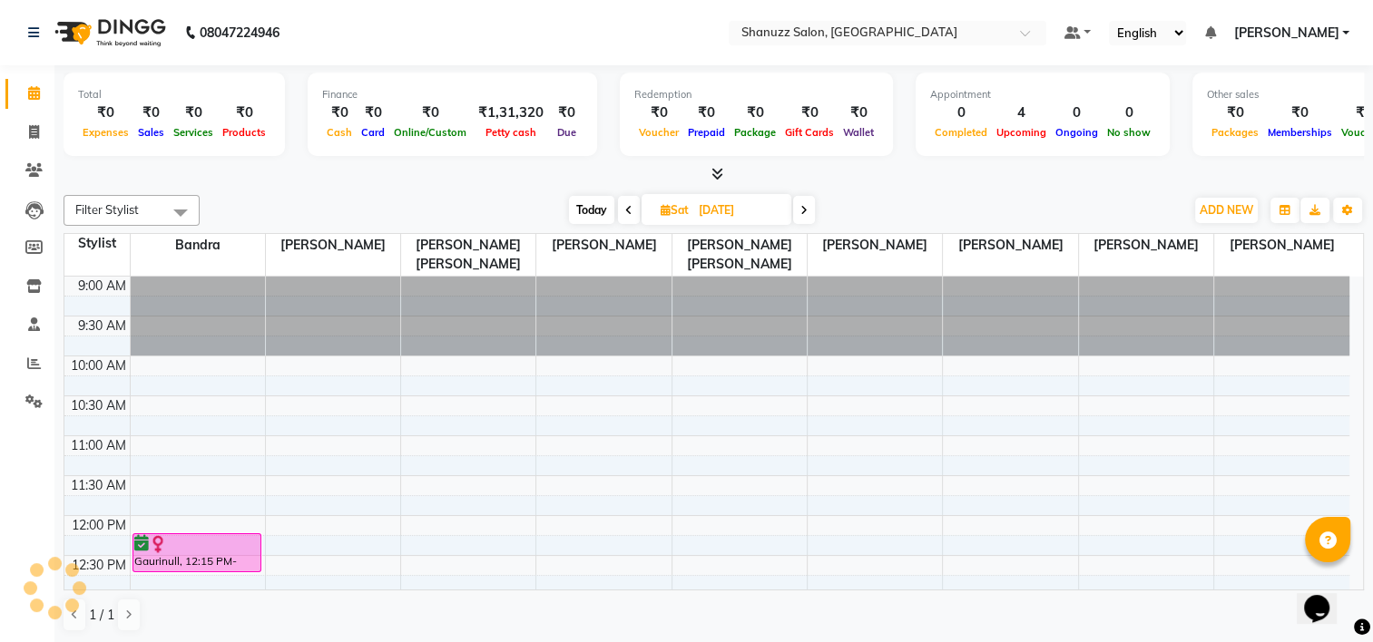
click at [719, 211] on input "[DATE]" at bounding box center [738, 210] width 91 height 27
select select "10"
select select "2025"
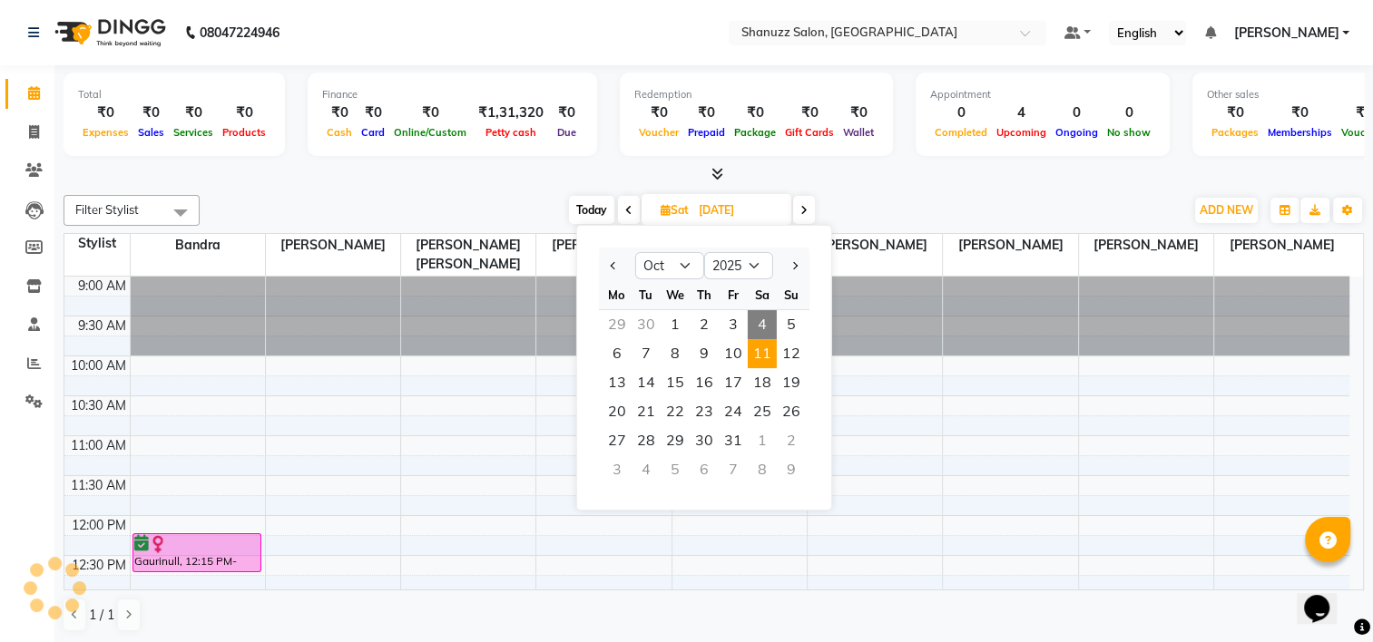
click at [755, 347] on span "11" at bounding box center [762, 353] width 29 height 29
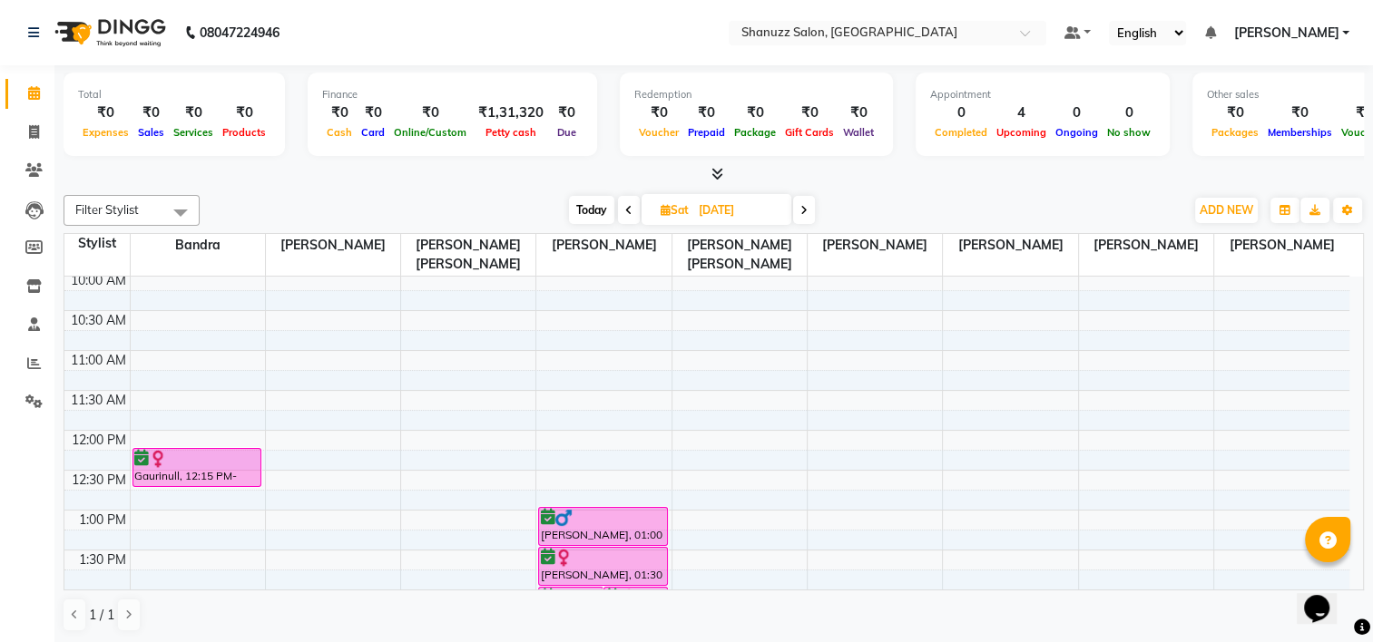
scroll to position [181, 0]
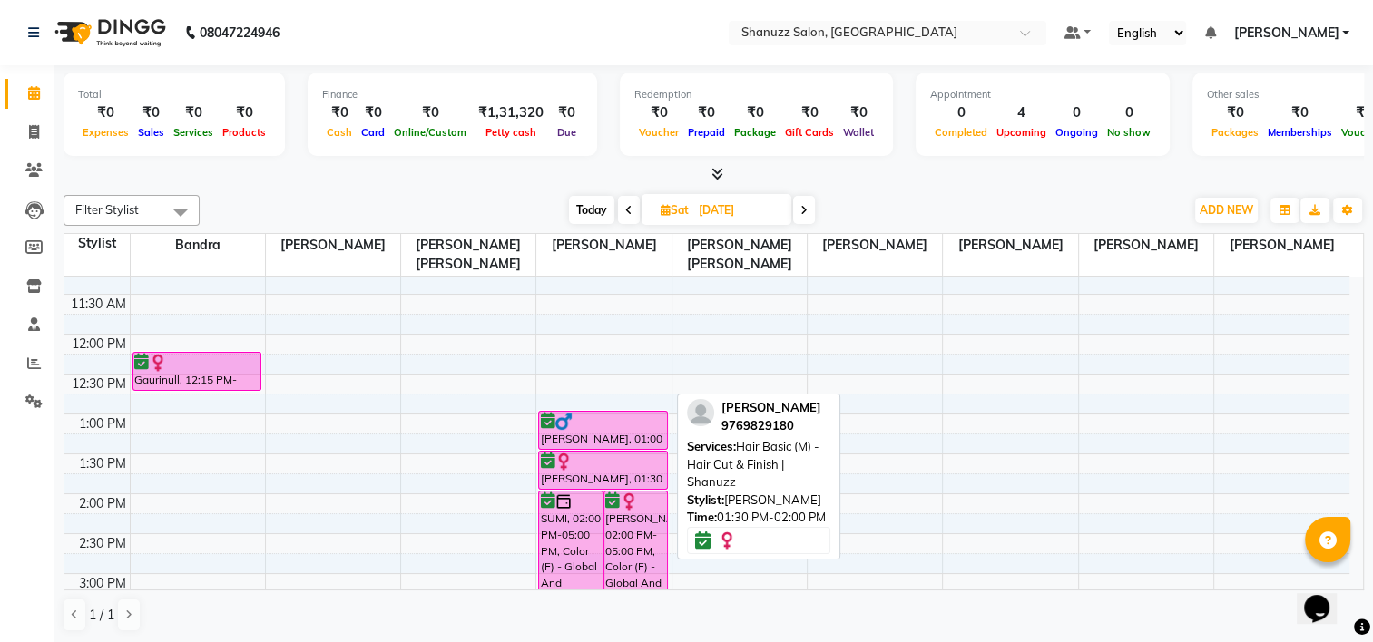
click at [586, 470] on div "[PERSON_NAME], 01:30 PM-02:00 PM, Hair Basic (M) - Hair Cut & Finish | Shanuzz" at bounding box center [603, 470] width 128 height 37
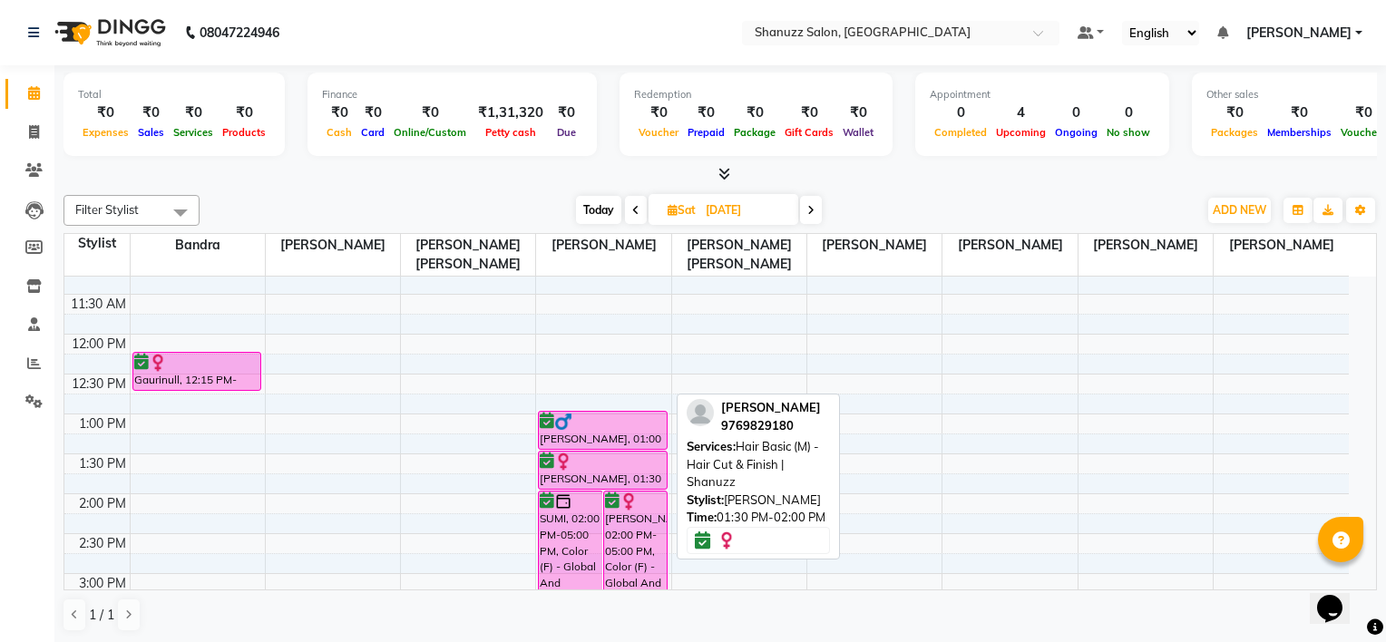
select select "6"
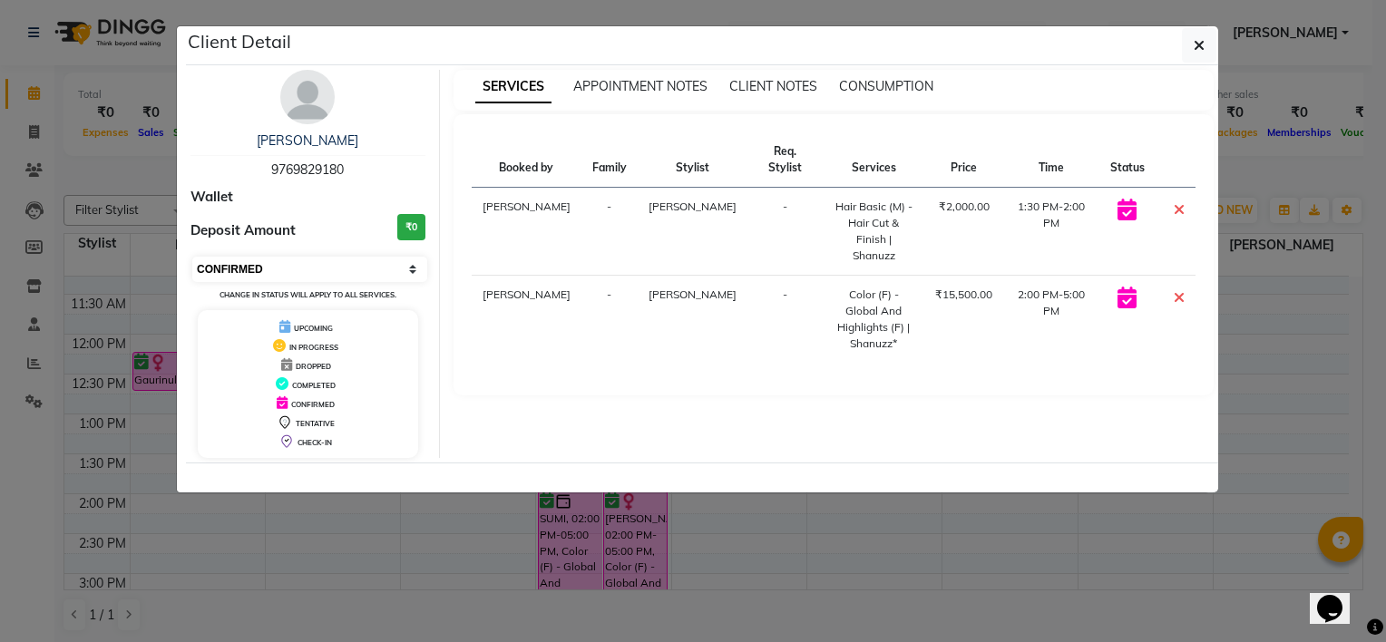
click at [322, 258] on select "Select CONFIRMED TENTATIVE" at bounding box center [309, 269] width 235 height 25
click at [192, 257] on select "Select CONFIRMED TENTATIVE" at bounding box center [309, 269] width 235 height 25
click at [410, 217] on h3 "₹0" at bounding box center [411, 227] width 28 height 26
click at [411, 218] on h3 "₹0" at bounding box center [411, 227] width 28 height 26
click at [1199, 42] on icon "button" at bounding box center [1199, 45] width 11 height 15
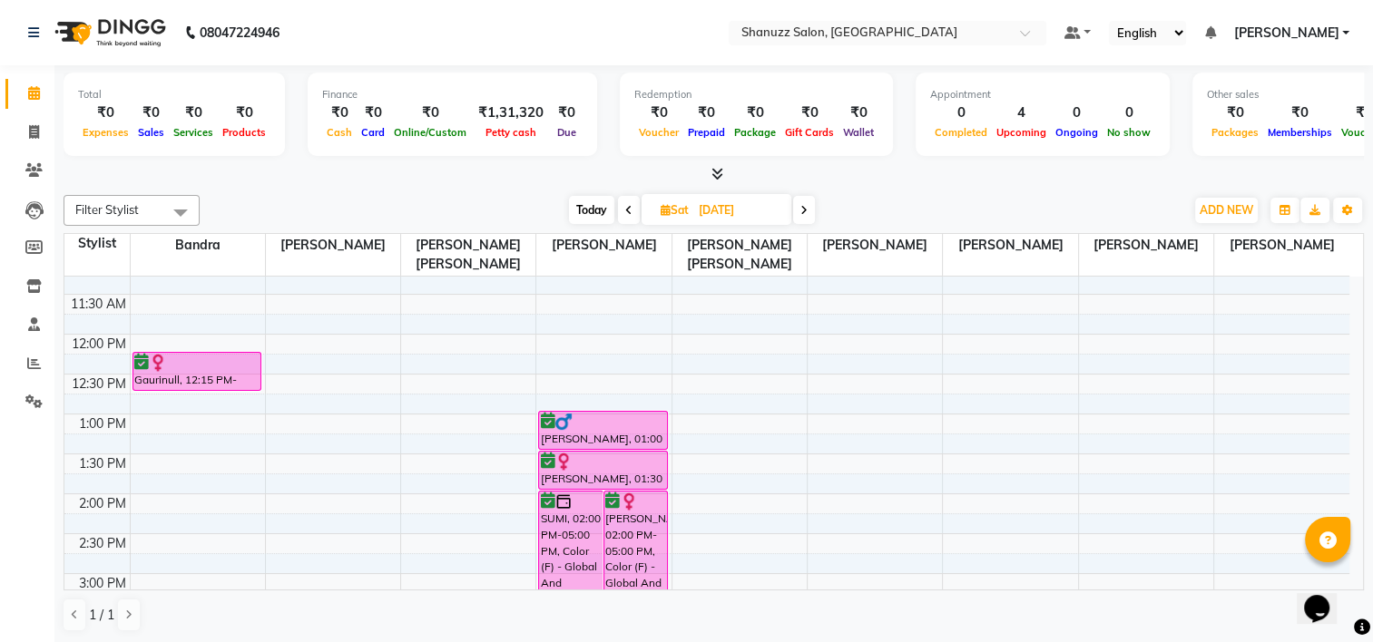
scroll to position [0, 0]
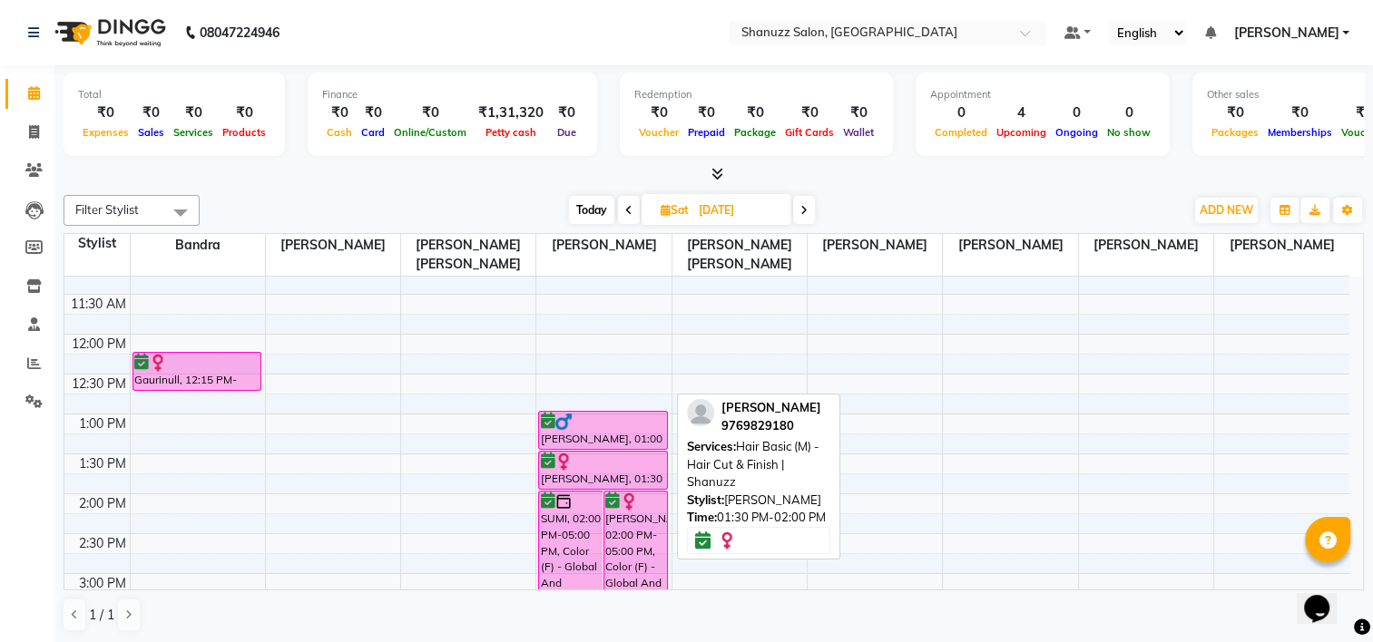
click at [628, 467] on div at bounding box center [603, 462] width 126 height 18
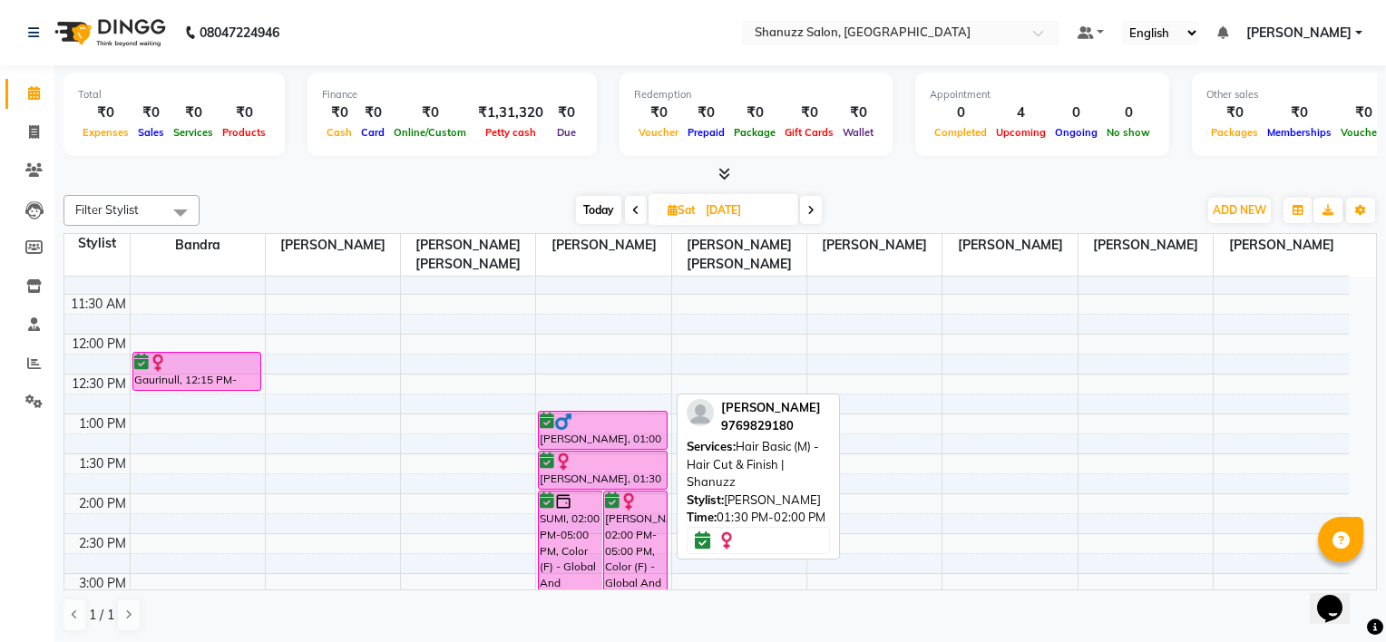
select select "6"
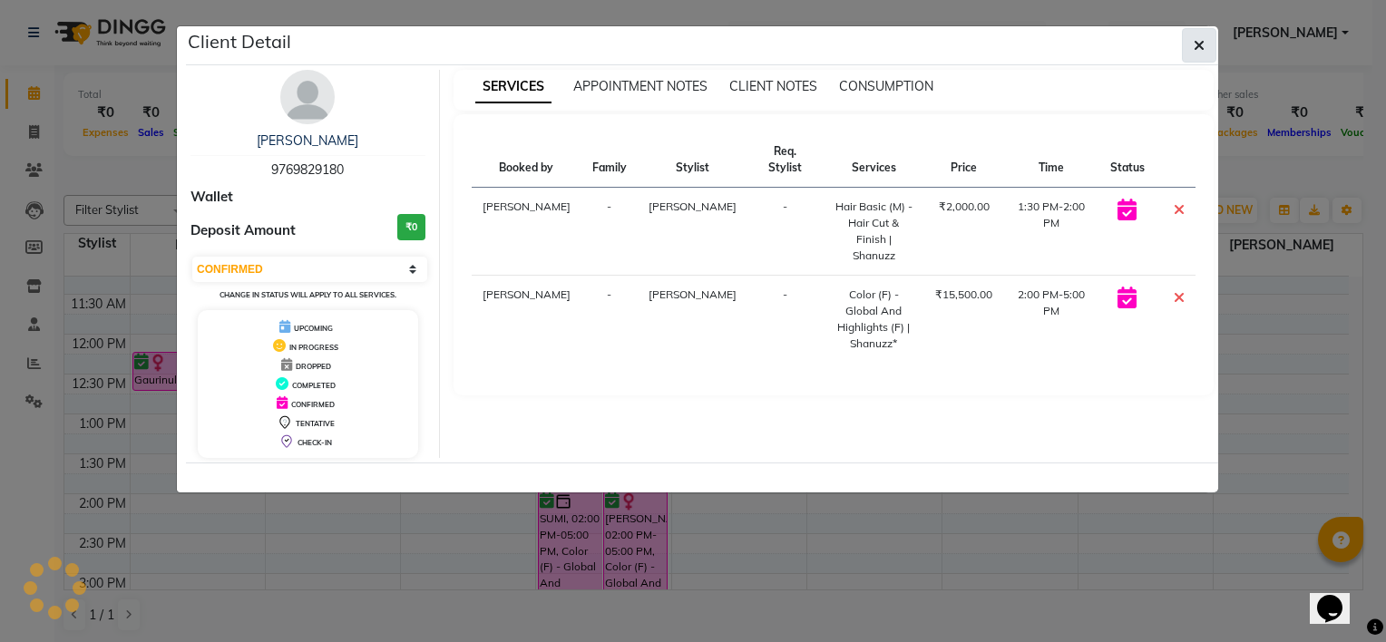
click at [1212, 34] on button "button" at bounding box center [1199, 45] width 34 height 34
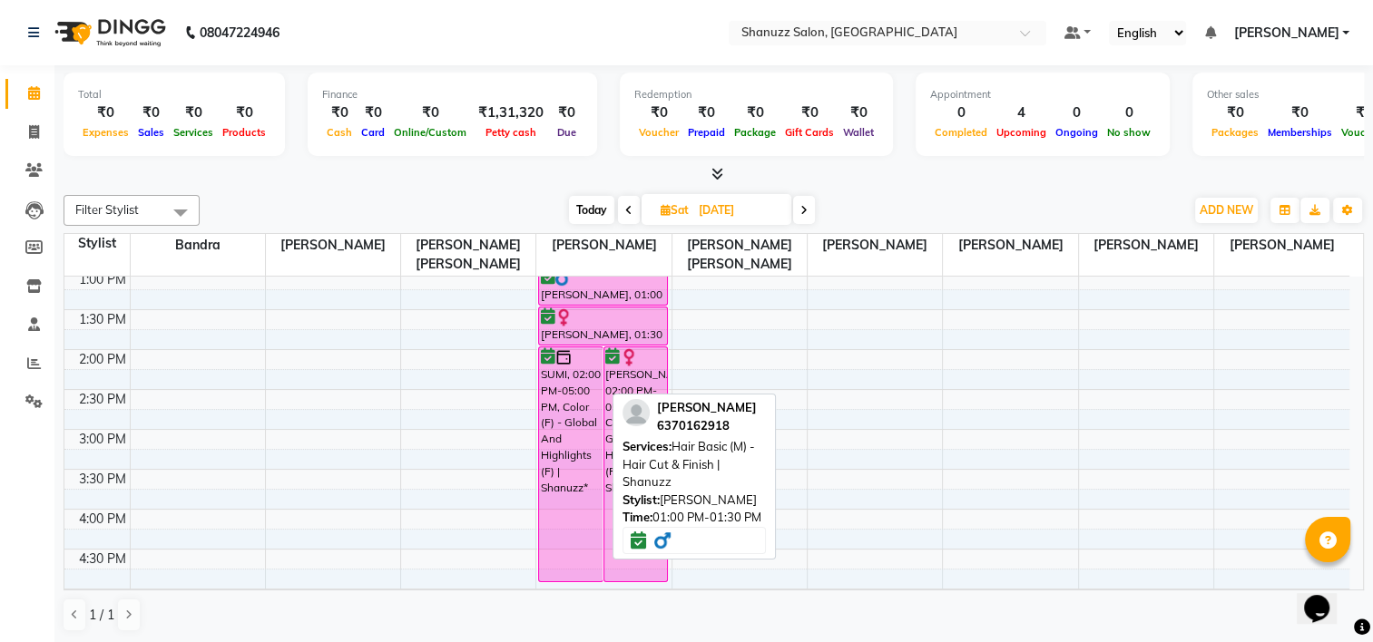
scroll to position [181, 0]
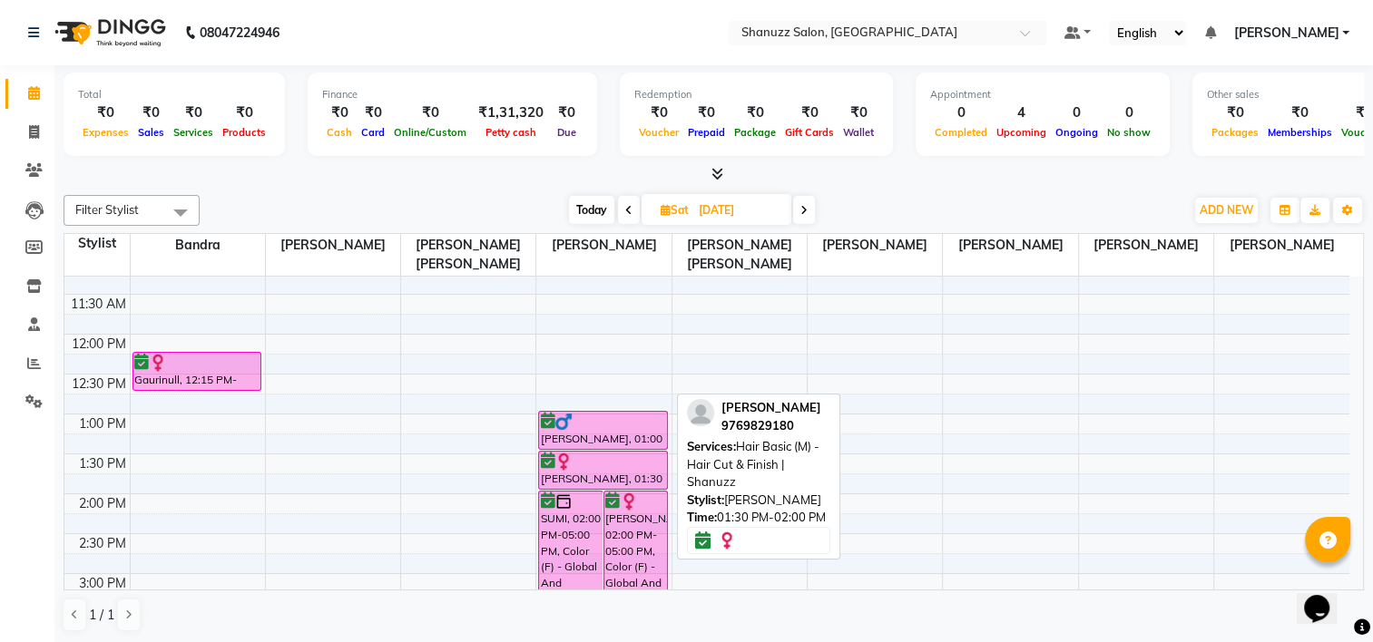
click at [582, 472] on div "[PERSON_NAME], 01:30 PM-02:00 PM, Hair Basic (M) - Hair Cut & Finish | Shanuzz" at bounding box center [603, 470] width 128 height 37
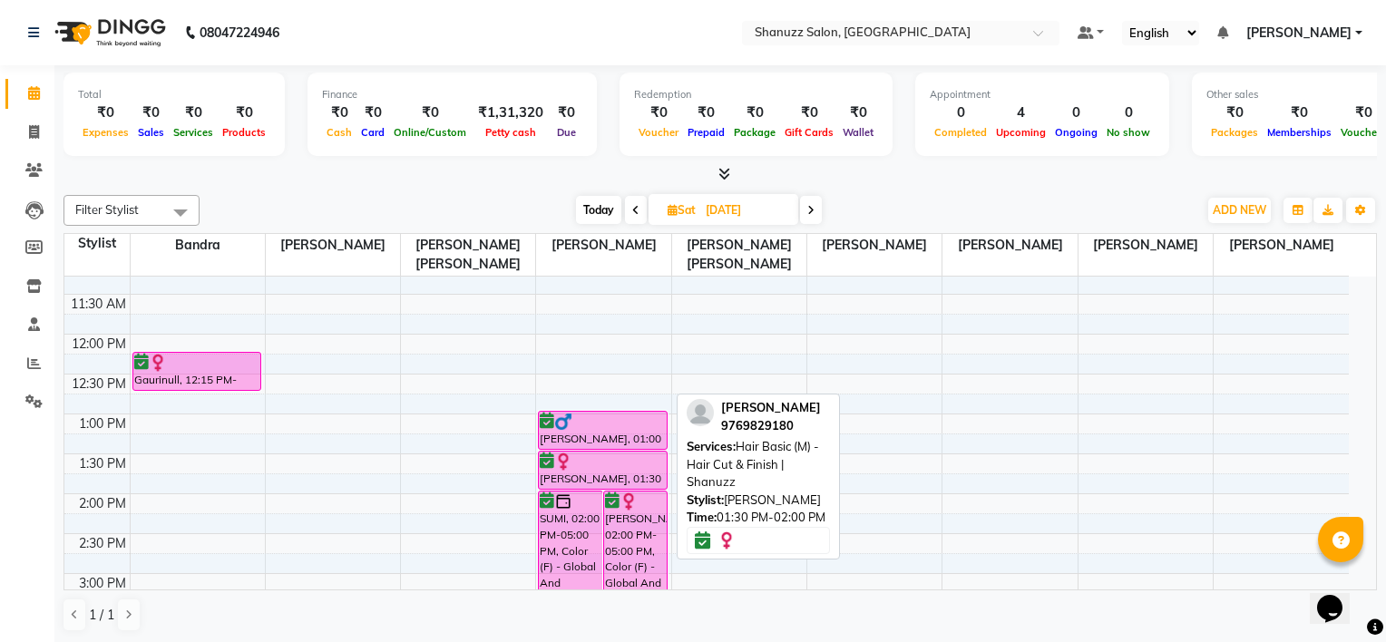
select select "6"
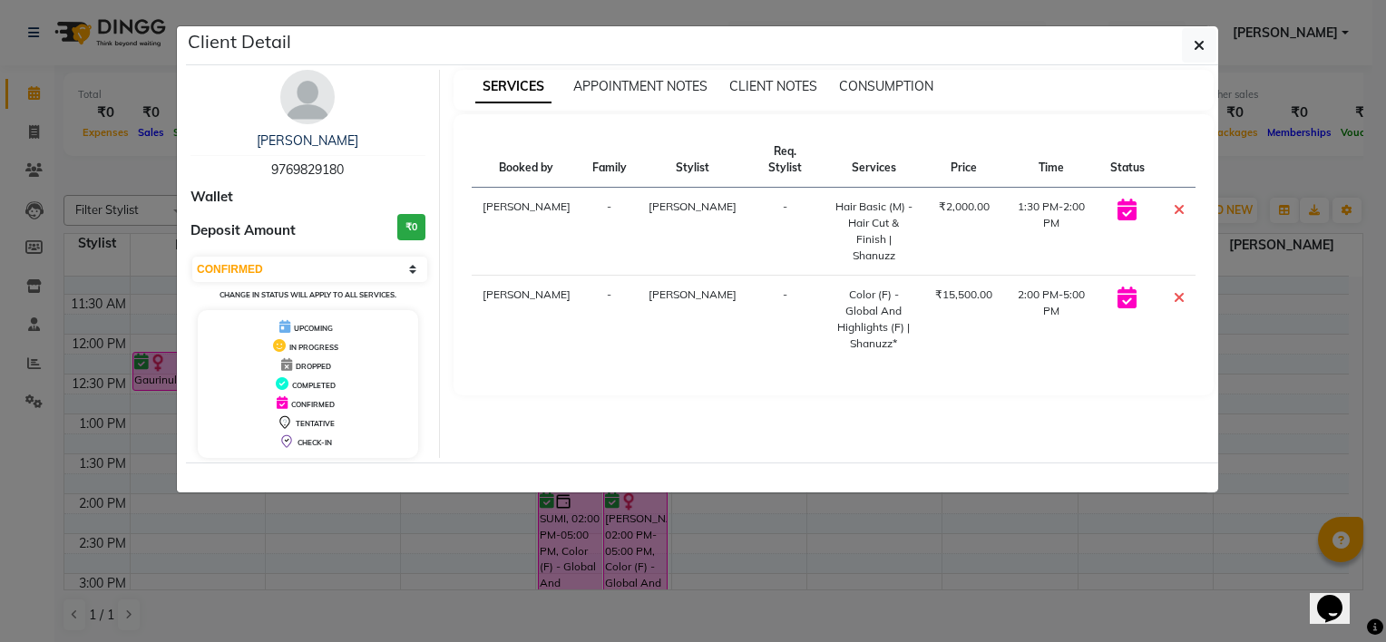
click at [309, 240] on div "Deposit Amount ₹0" at bounding box center [308, 231] width 235 height 34
click at [1205, 37] on div "Client Detail" at bounding box center [702, 45] width 1032 height 39
drag, startPoint x: 1205, startPoint y: 37, endPoint x: 1195, endPoint y: 45, distance: 12.9
click at [1203, 40] on icon "button" at bounding box center [1199, 45] width 11 height 15
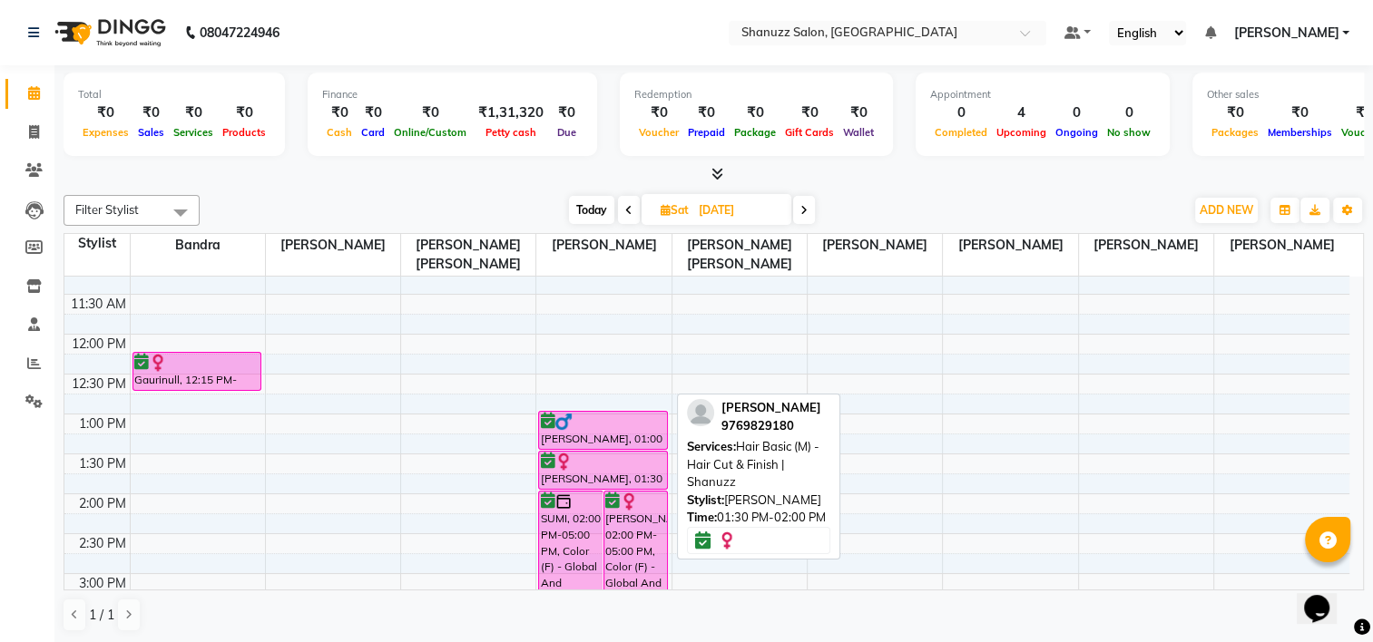
click at [642, 466] on div at bounding box center [603, 462] width 126 height 18
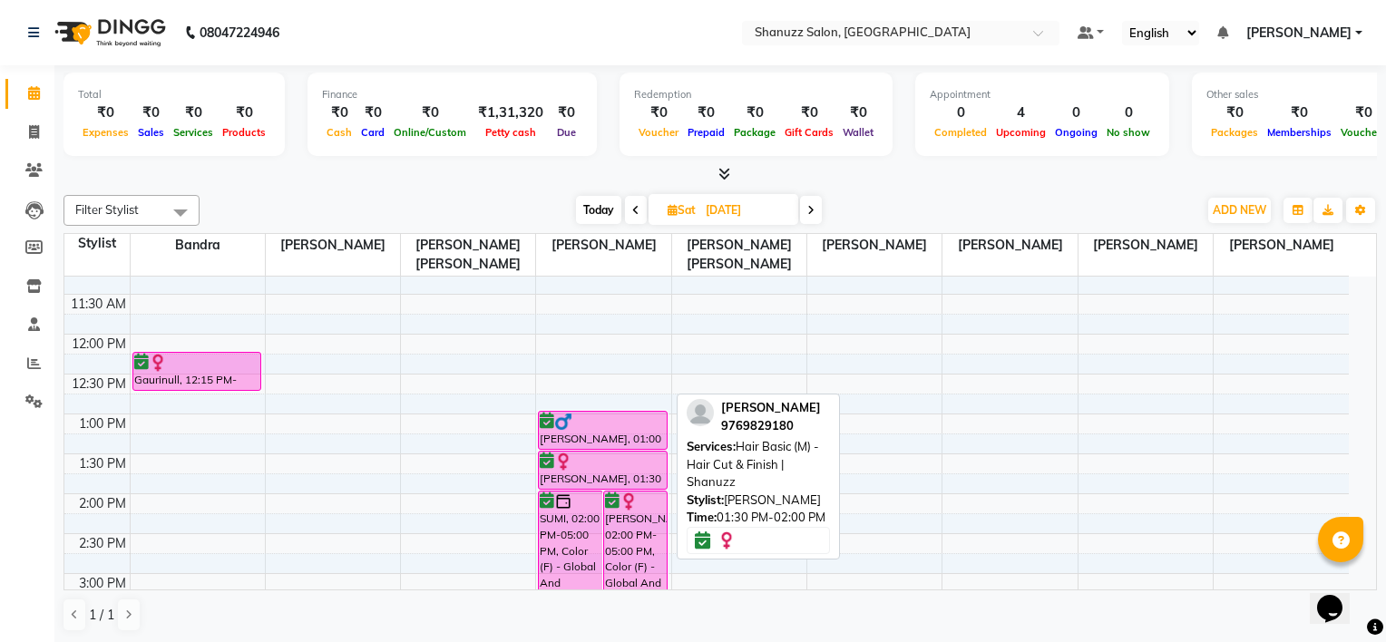
select select "6"
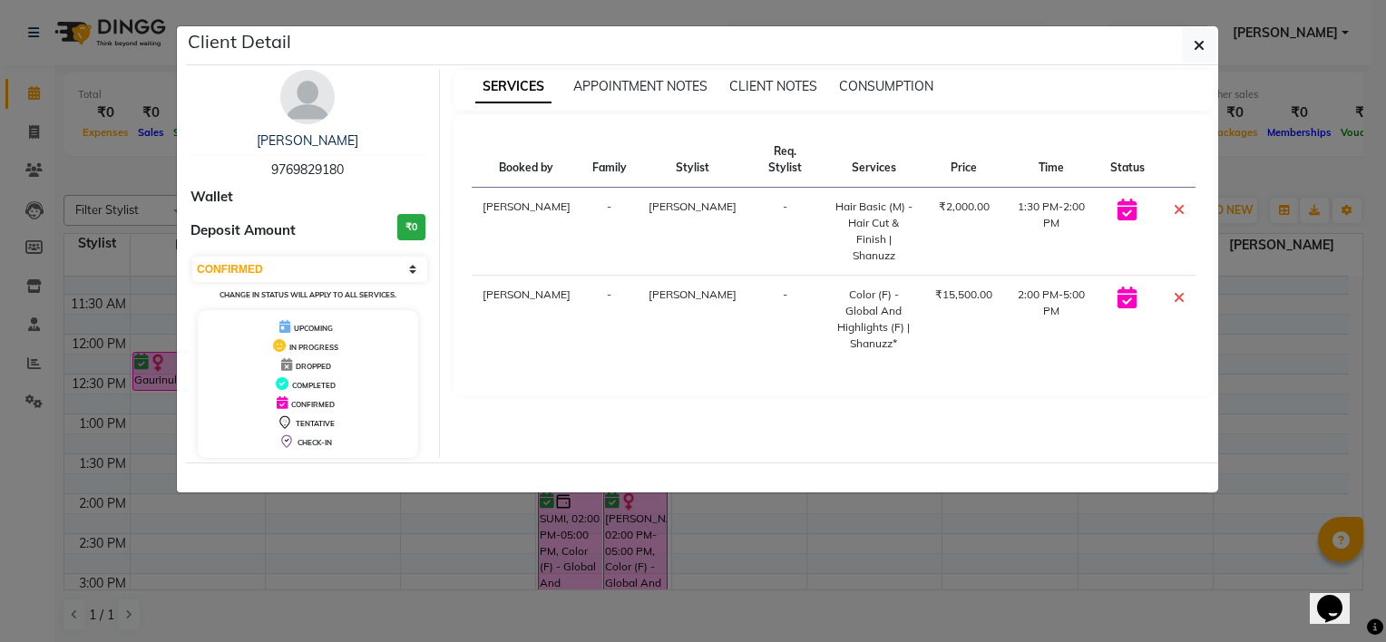
click at [359, 228] on div "Deposit Amount ₹0" at bounding box center [308, 231] width 235 height 34
click at [377, 220] on div "Deposit Amount ₹0" at bounding box center [308, 231] width 235 height 34
click at [1211, 29] on button "button" at bounding box center [1199, 45] width 34 height 34
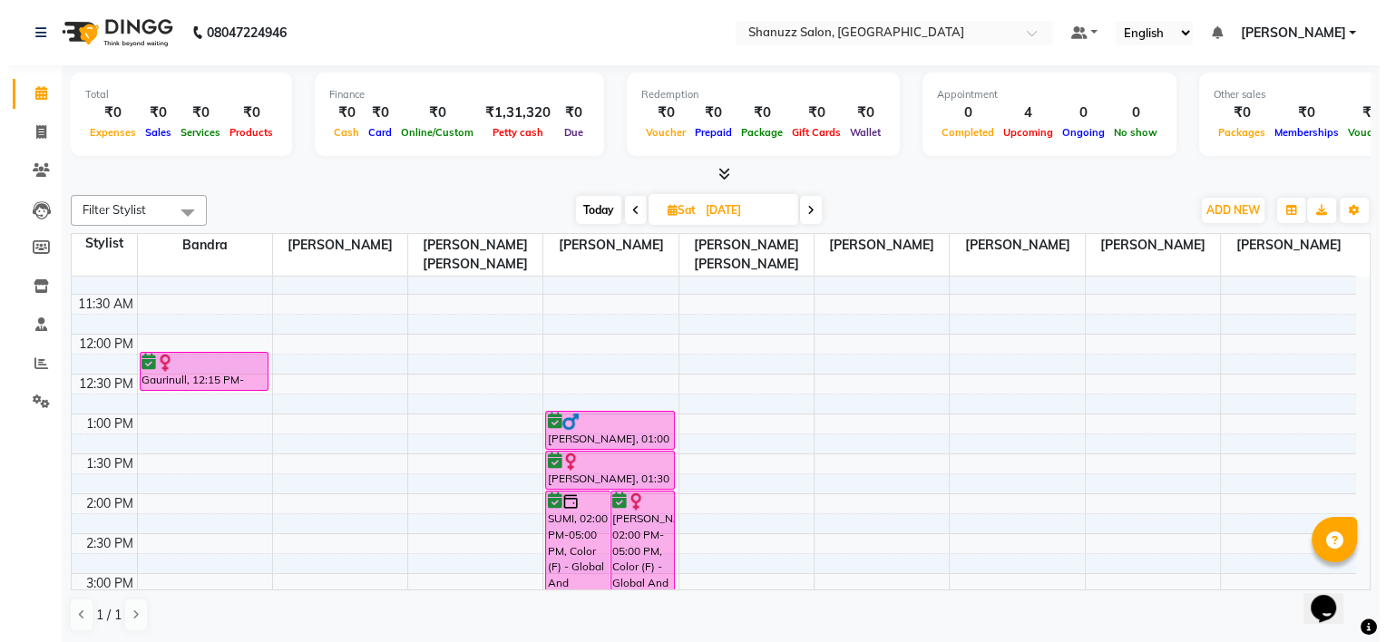
scroll to position [343, 0]
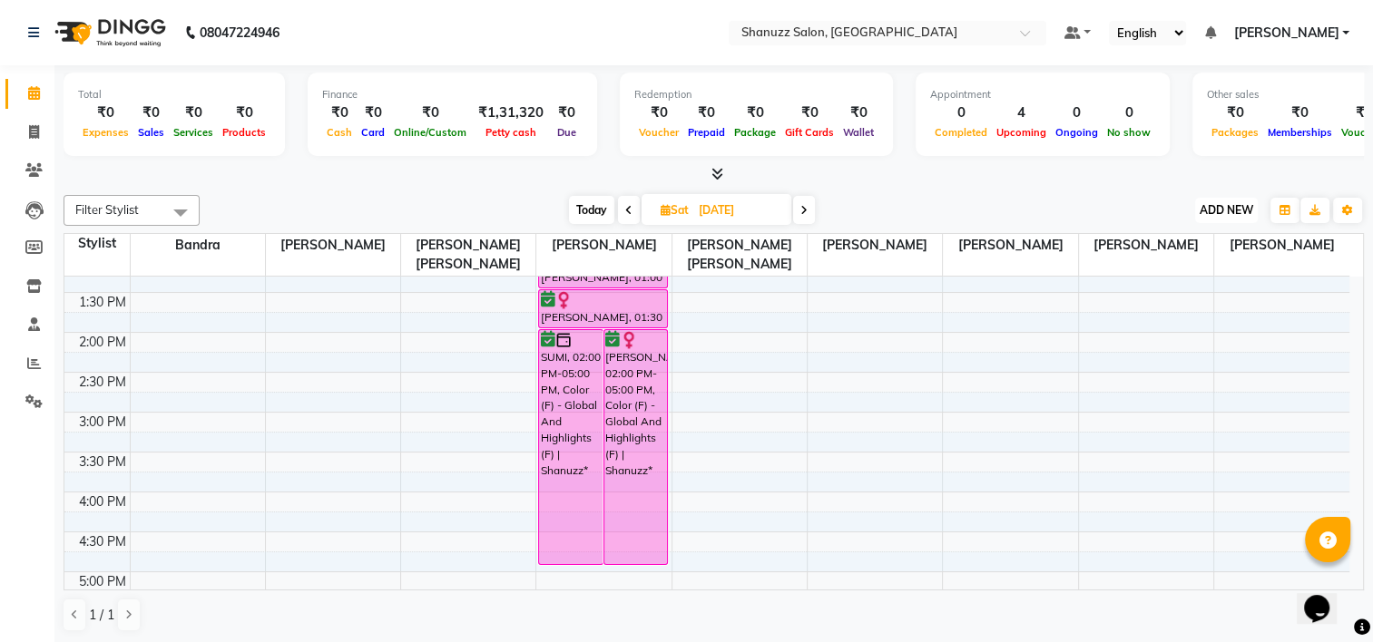
click at [1235, 204] on span "ADD NEW" at bounding box center [1226, 210] width 54 height 14
click at [1190, 264] on link "Add Invoice" at bounding box center [1184, 268] width 143 height 24
select select "service"
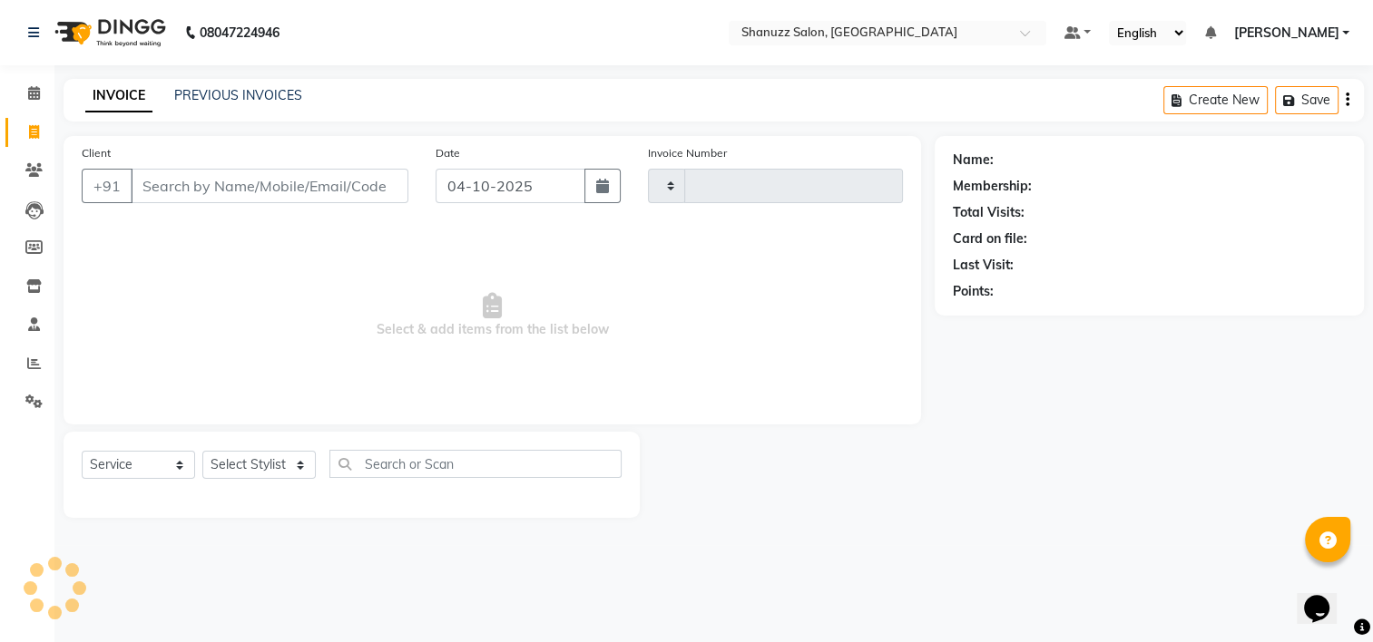
type input "1899"
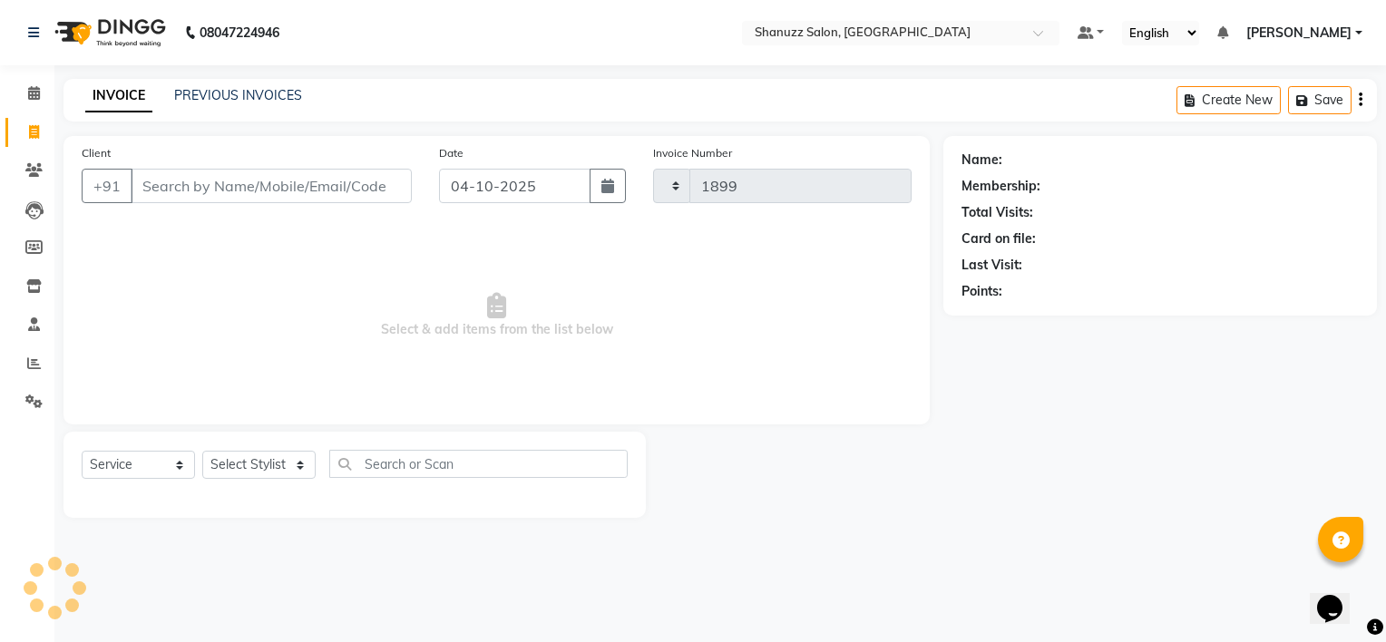
select select "9055"
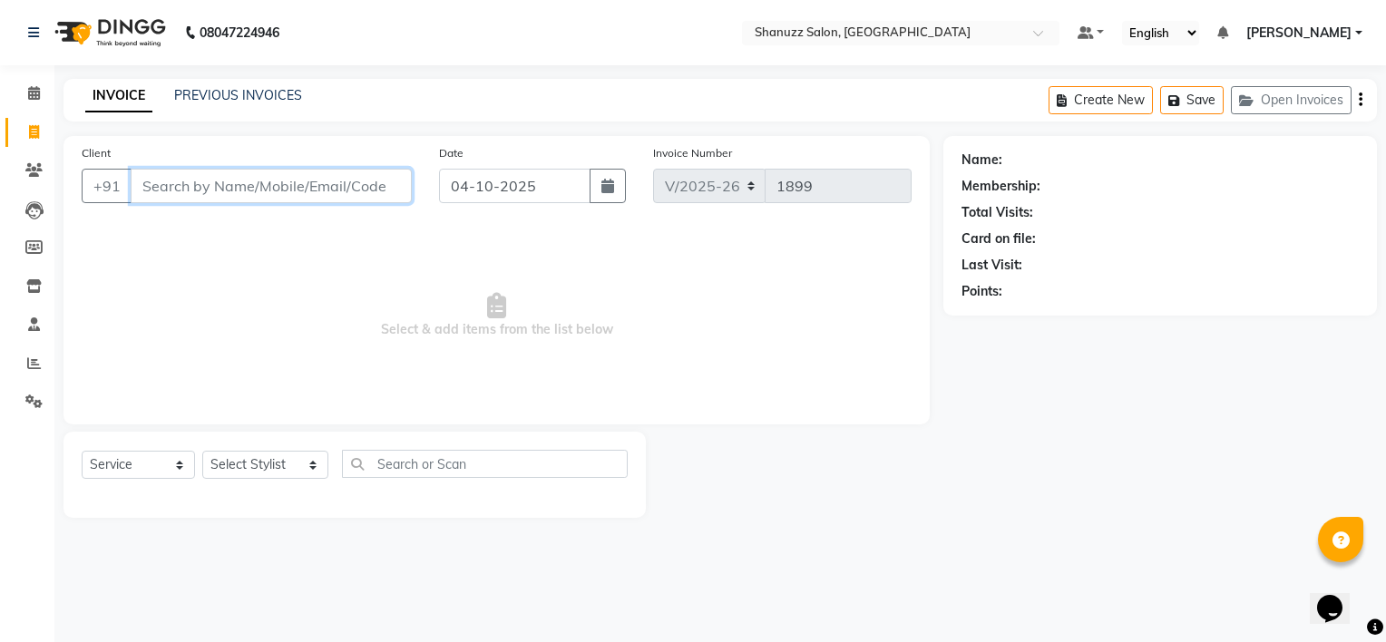
click at [212, 169] on input "Client" at bounding box center [271, 186] width 281 height 34
type input "s"
click at [33, 319] on icon at bounding box center [34, 325] width 12 height 14
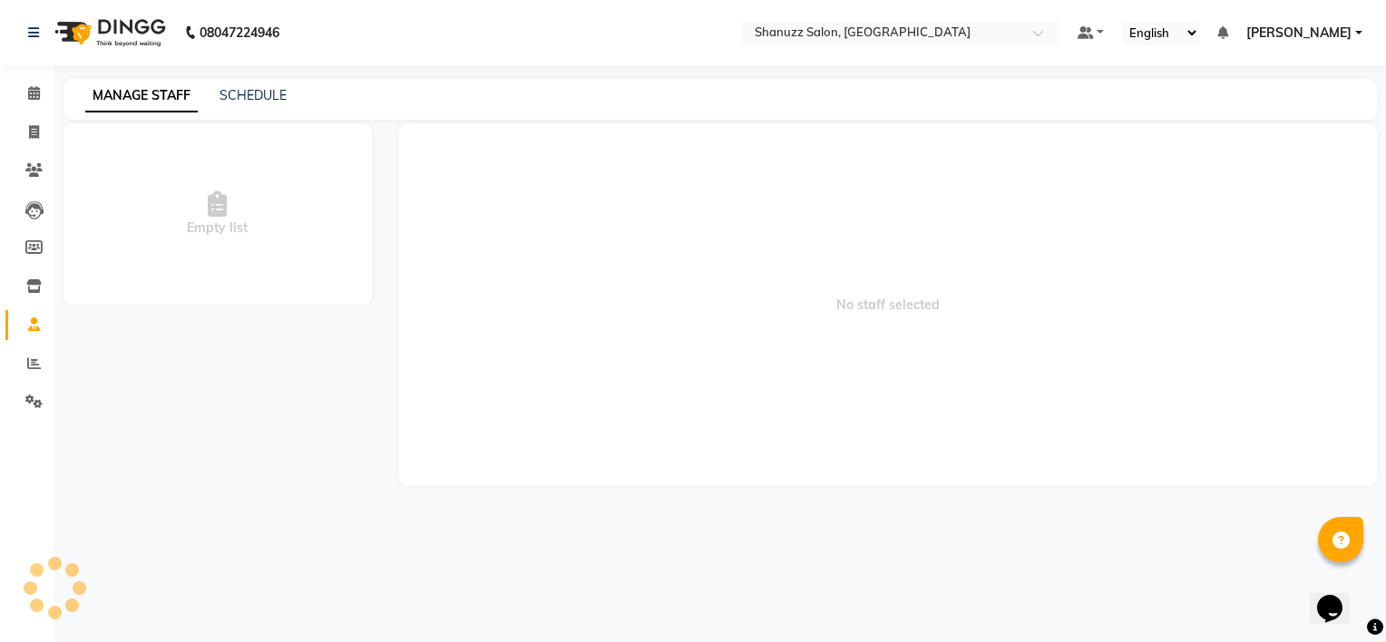
click at [791, 73] on div "08047224946 Select Location × Shanuzz Salon, Bandra West Default Panel My Panel…" at bounding box center [693, 321] width 1386 height 642
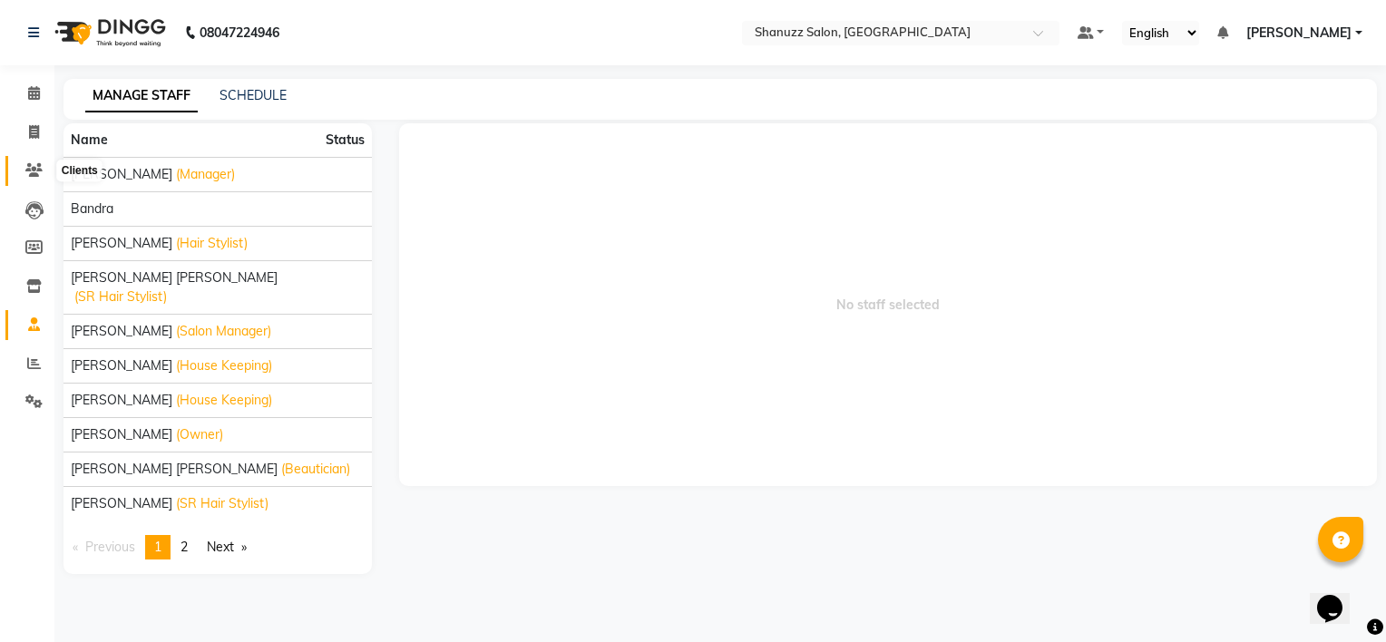
drag, startPoint x: 36, startPoint y: 167, endPoint x: 64, endPoint y: 157, distance: 29.8
click at [36, 167] on icon at bounding box center [33, 170] width 17 height 14
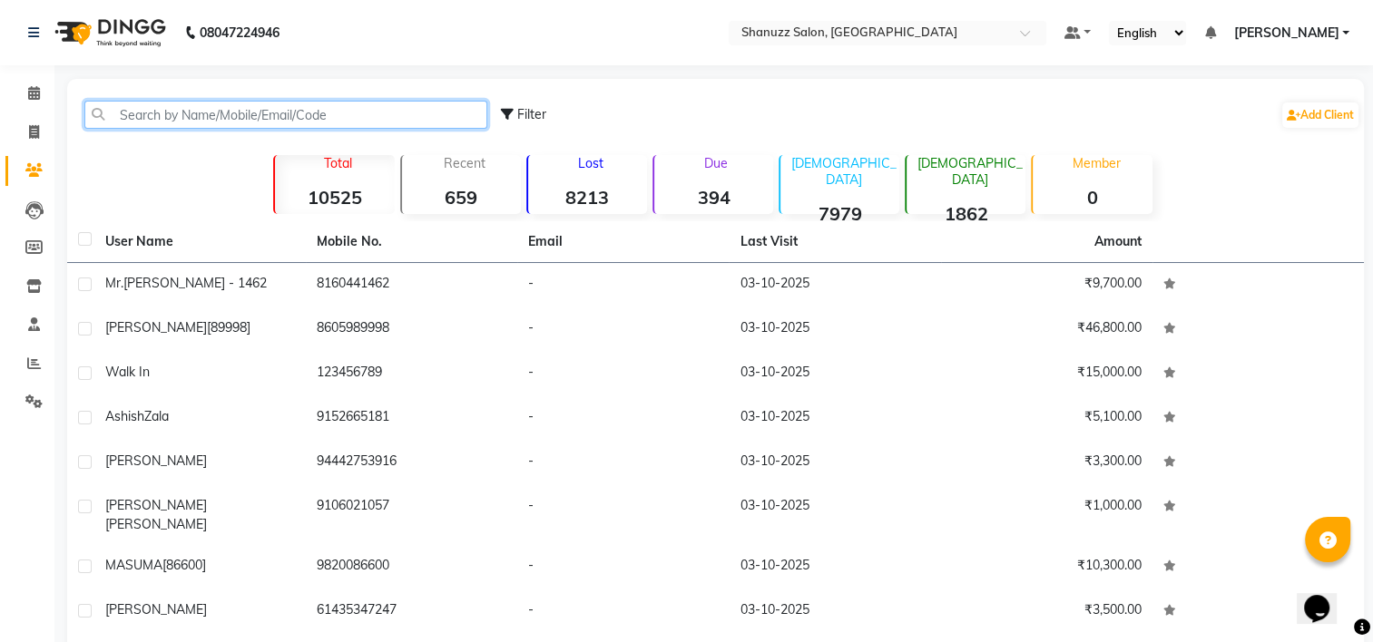
click at [345, 109] on input "text" at bounding box center [285, 115] width 403 height 28
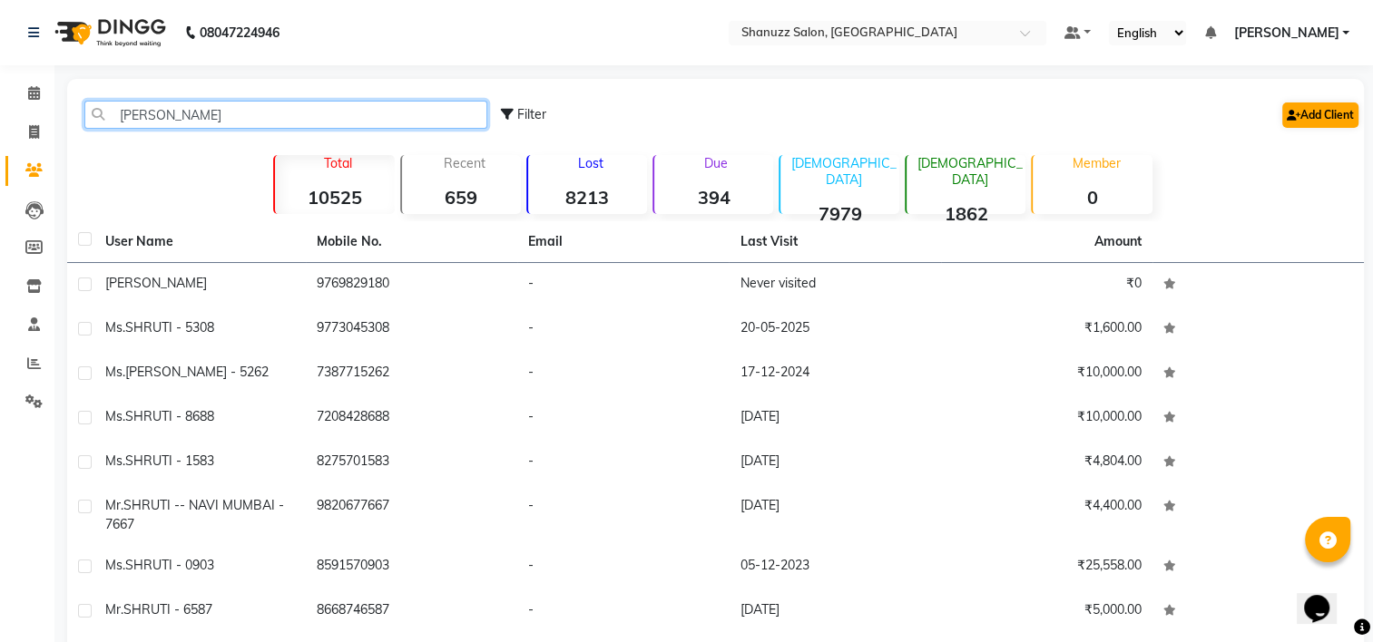
type input "[PERSON_NAME]"
click at [1330, 104] on link "Add Client" at bounding box center [1320, 115] width 76 height 25
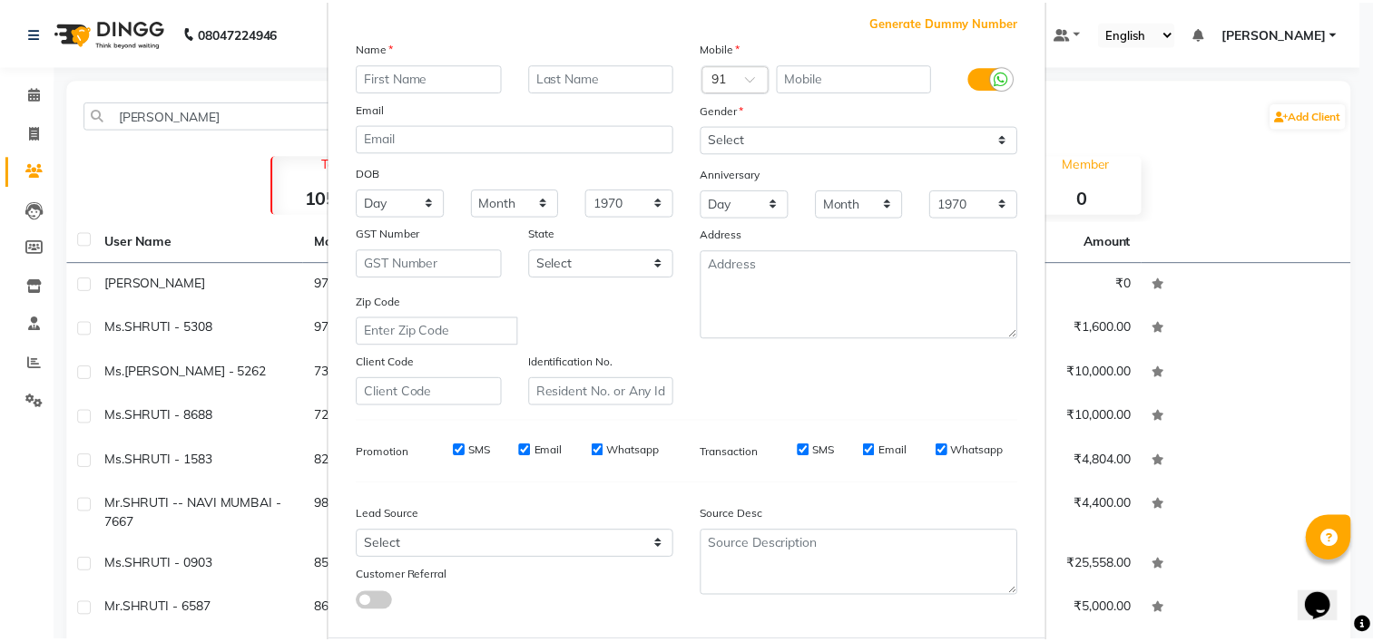
scroll to position [203, 0]
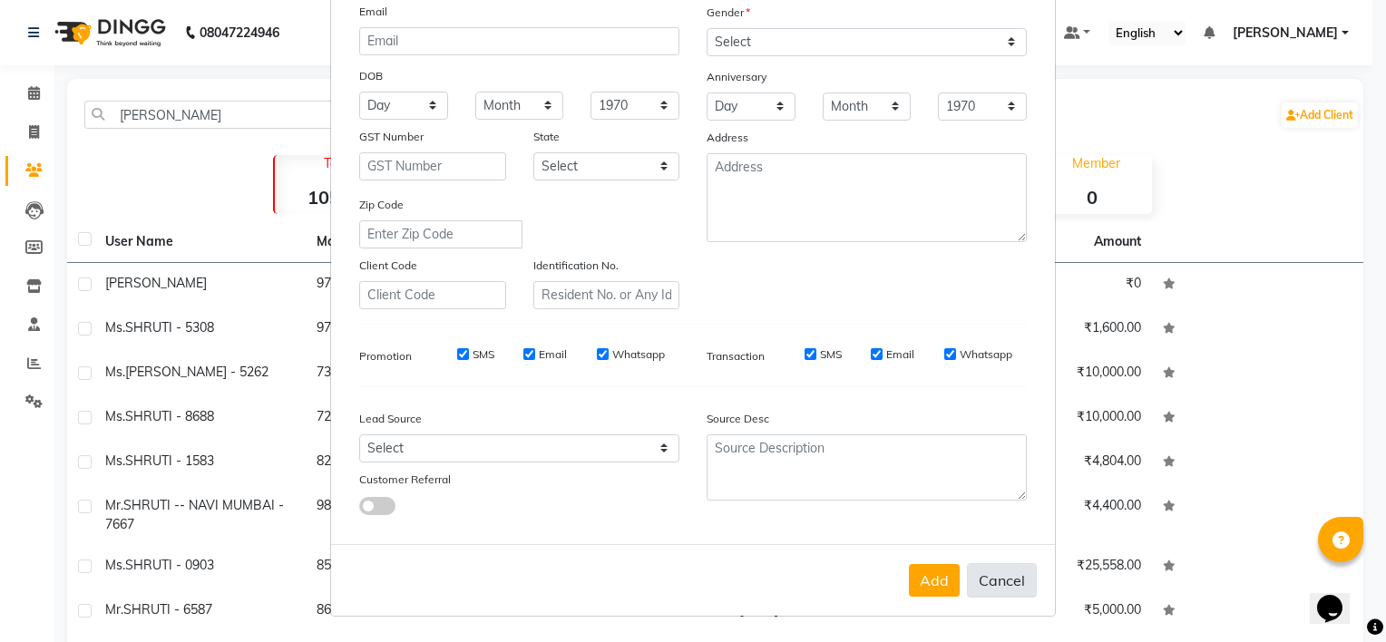
click at [1006, 573] on button "Cancel" at bounding box center [1002, 580] width 70 height 34
select select
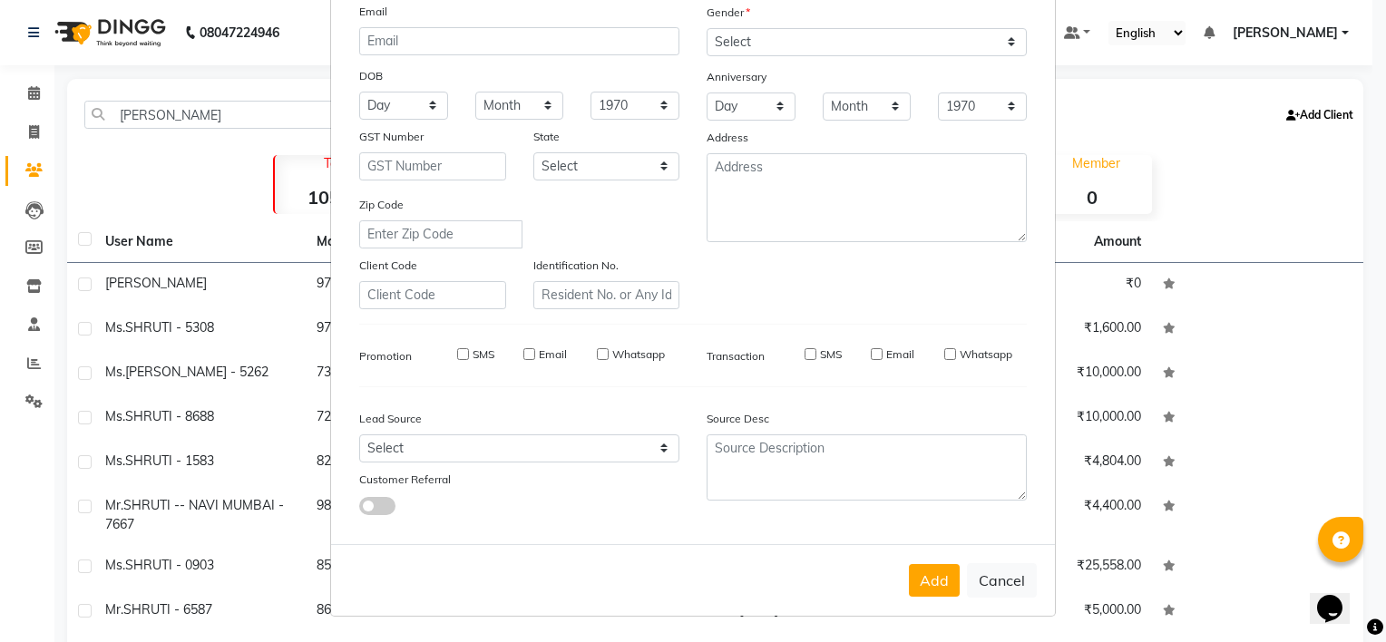
select select
checkbox input "false"
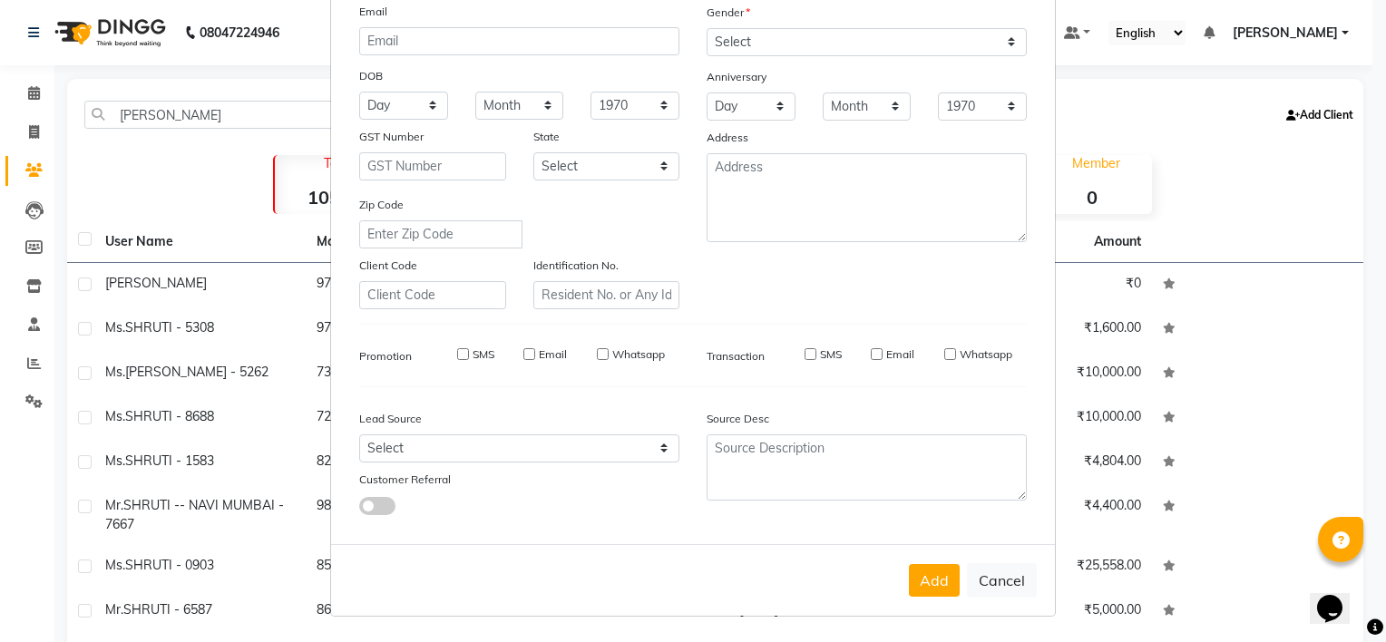
checkbox input "false"
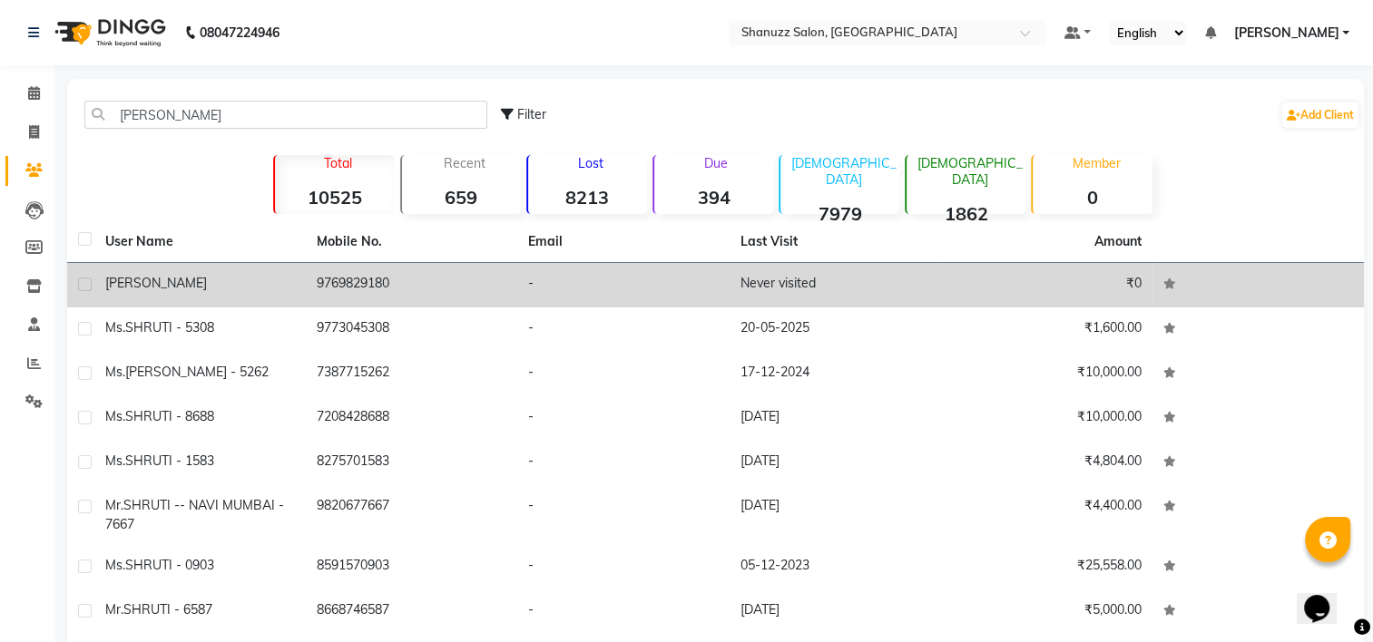
click at [302, 279] on td "[PERSON_NAME]" at bounding box center [199, 285] width 211 height 44
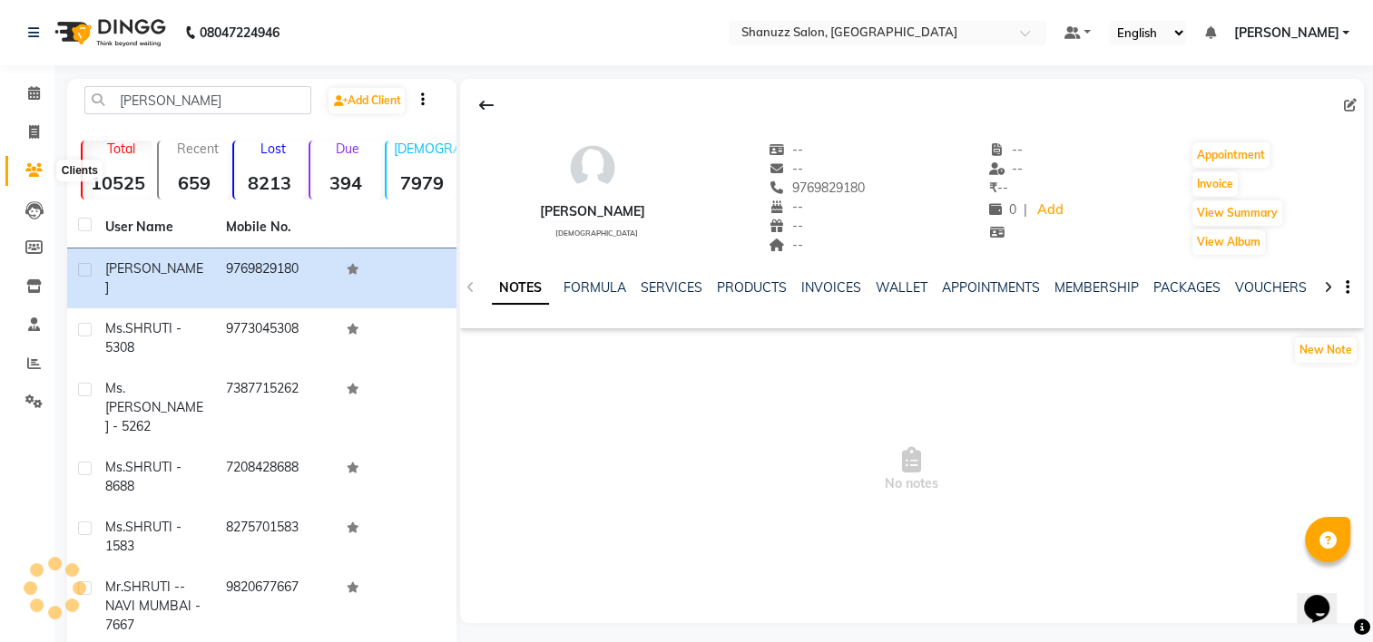
click at [40, 170] on icon at bounding box center [33, 170] width 17 height 14
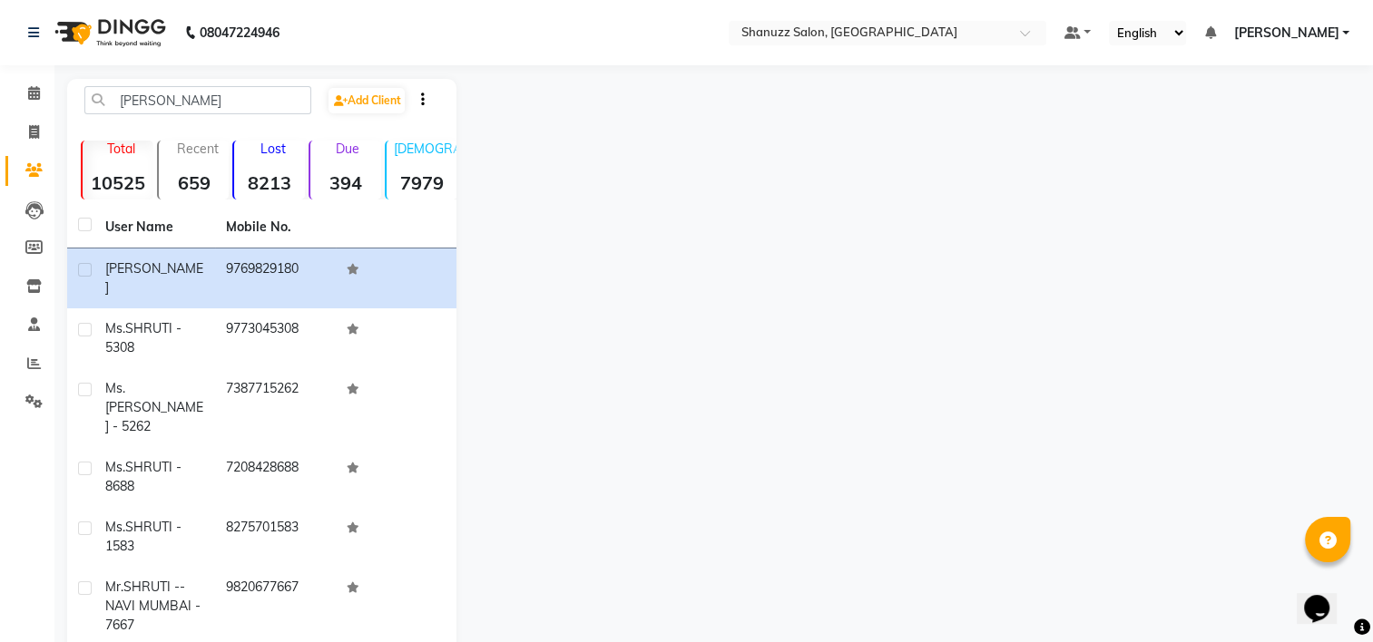
click at [38, 171] on icon at bounding box center [33, 170] width 17 height 14
click at [201, 96] on input "[PERSON_NAME]" at bounding box center [197, 100] width 227 height 28
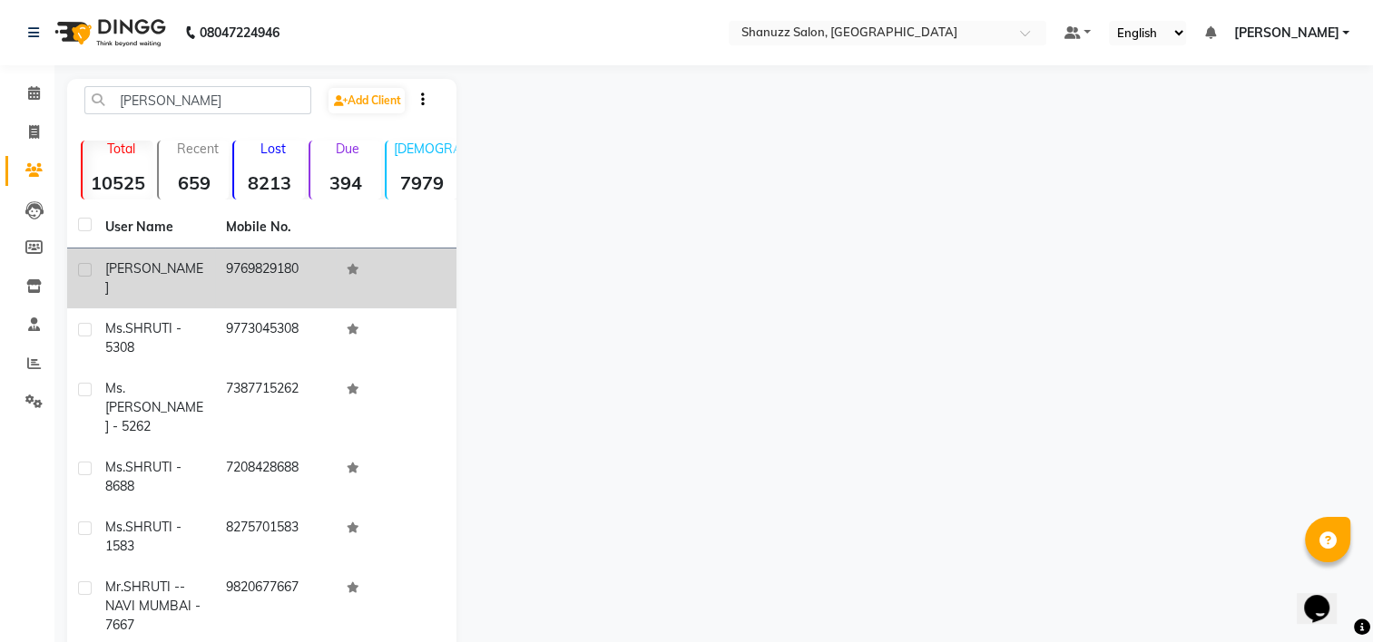
drag, startPoint x: 179, startPoint y: 263, endPoint x: 188, endPoint y: 265, distance: 9.3
click at [178, 267] on div "[PERSON_NAME]" at bounding box center [154, 278] width 99 height 38
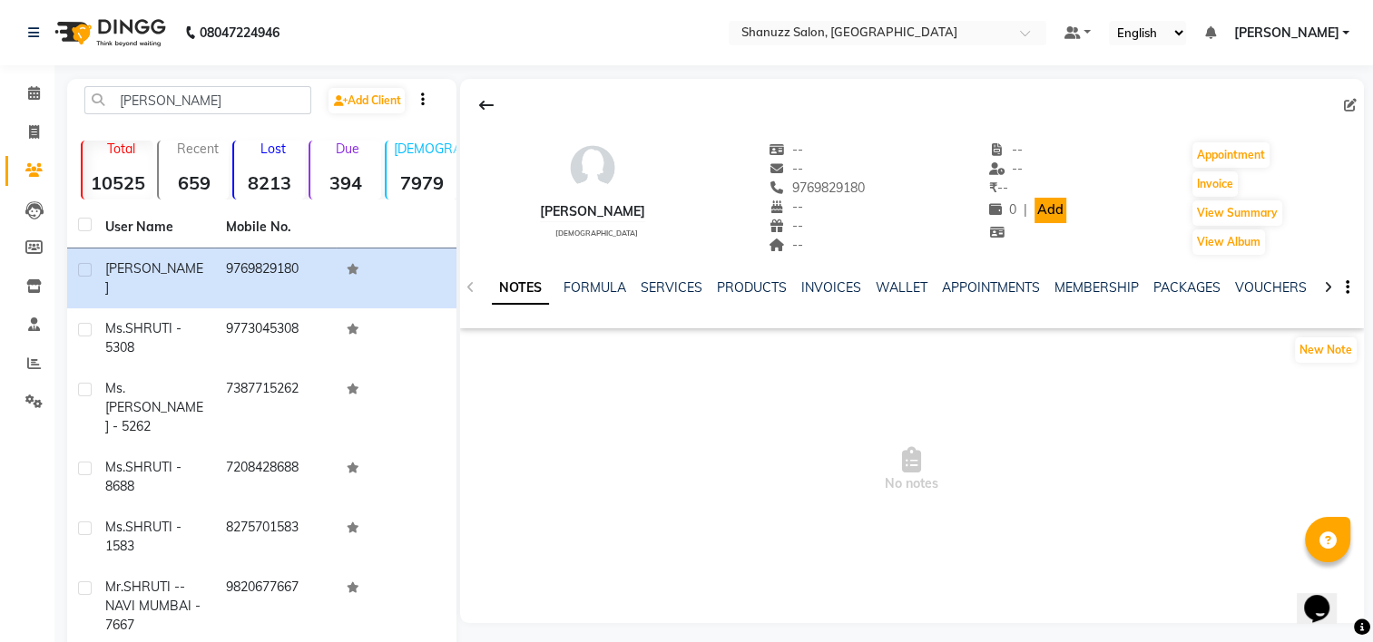
click at [1038, 210] on link "Add" at bounding box center [1050, 210] width 32 height 25
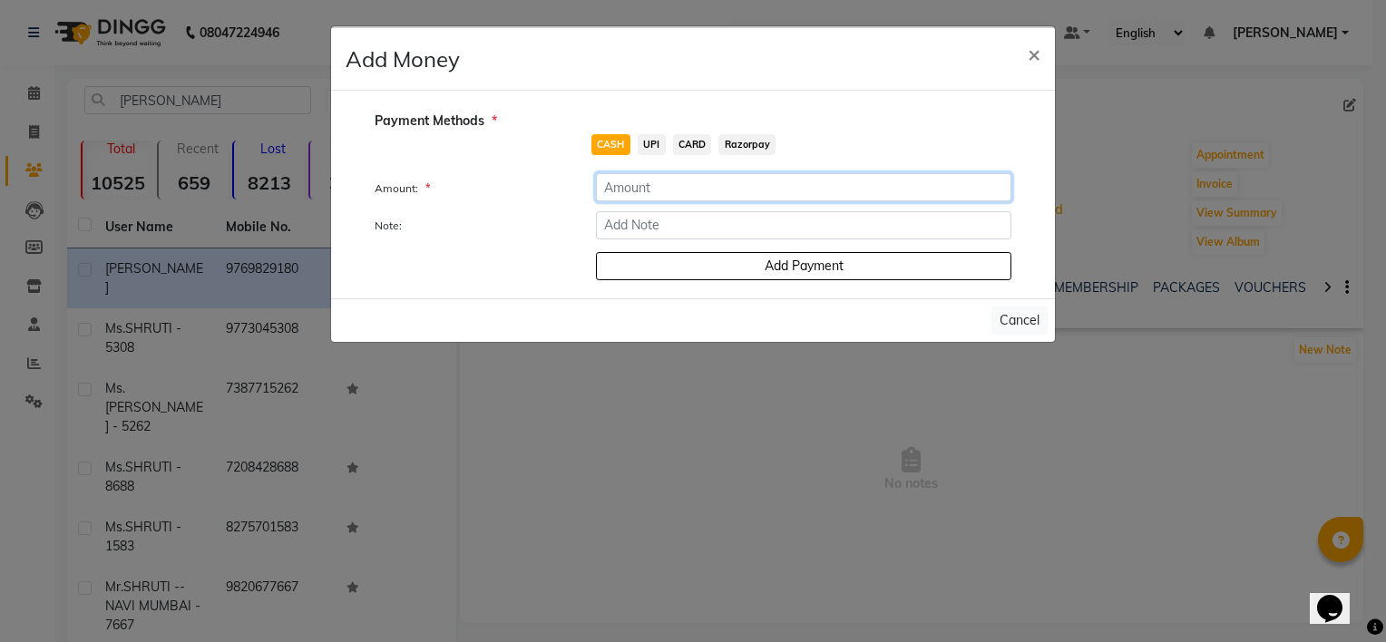
click at [665, 196] on input "number" at bounding box center [804, 187] width 416 height 28
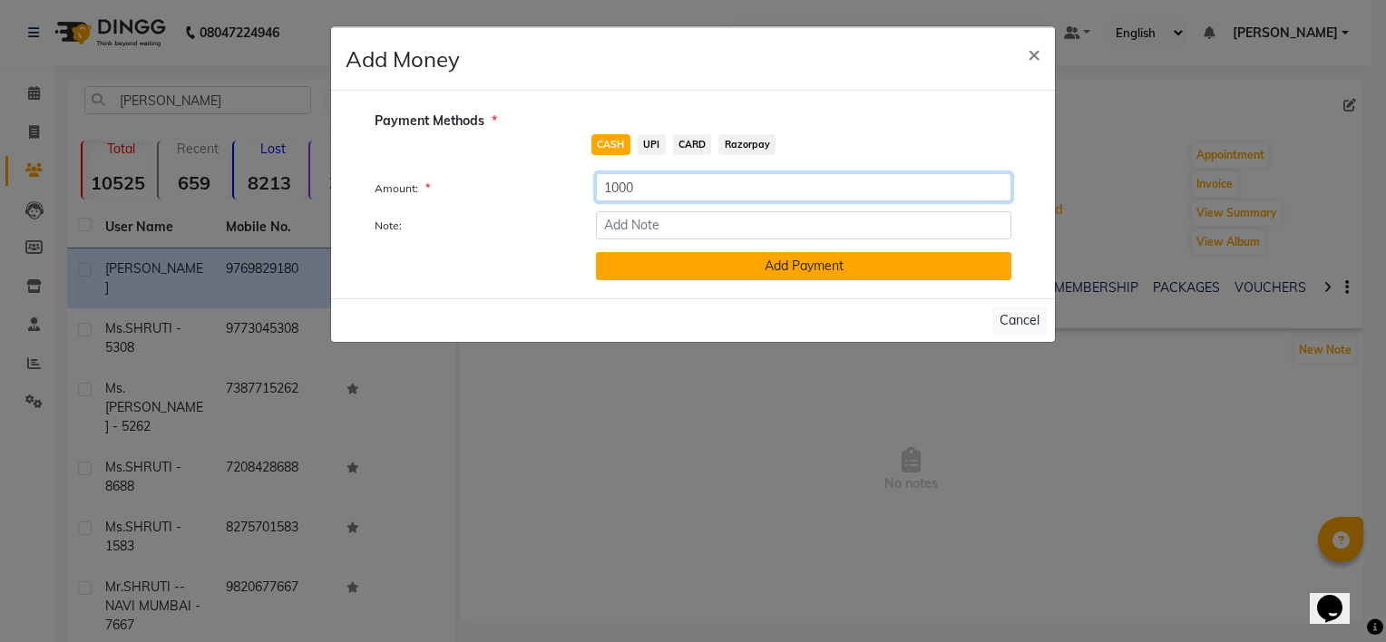
type input "1000"
click at [722, 279] on button "Add Payment" at bounding box center [804, 266] width 416 height 28
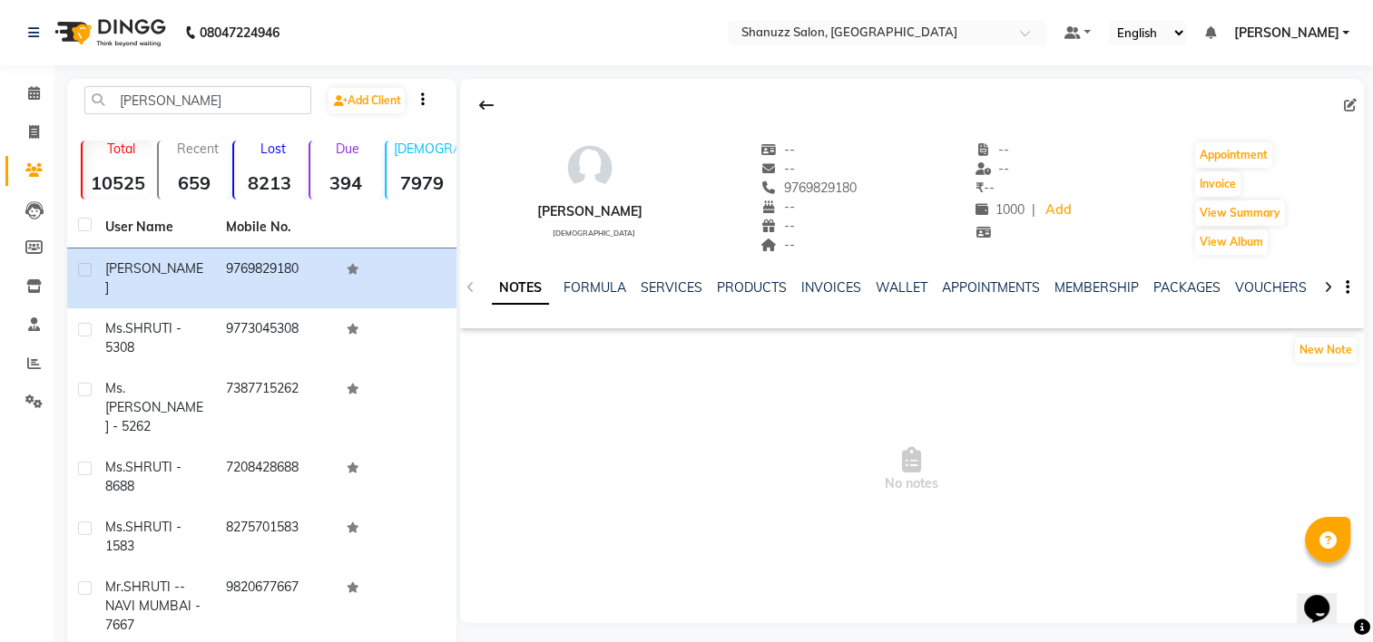
scroll to position [44, 0]
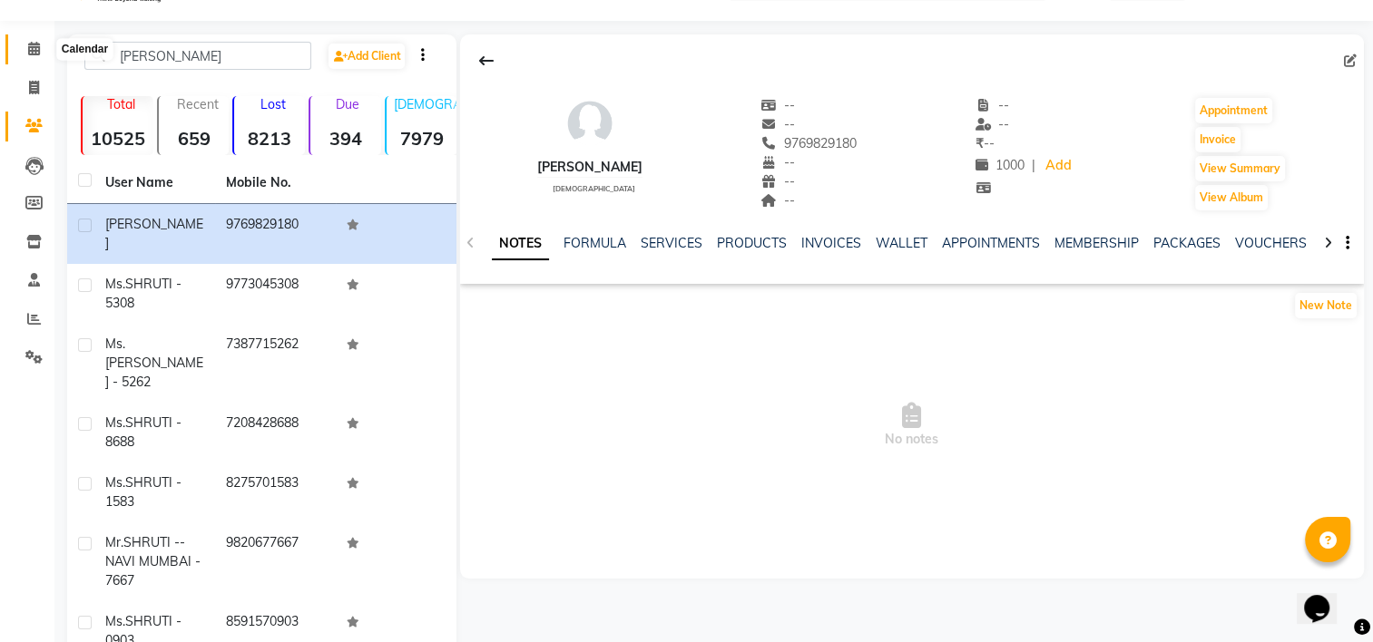
click at [29, 44] on icon at bounding box center [34, 49] width 12 height 14
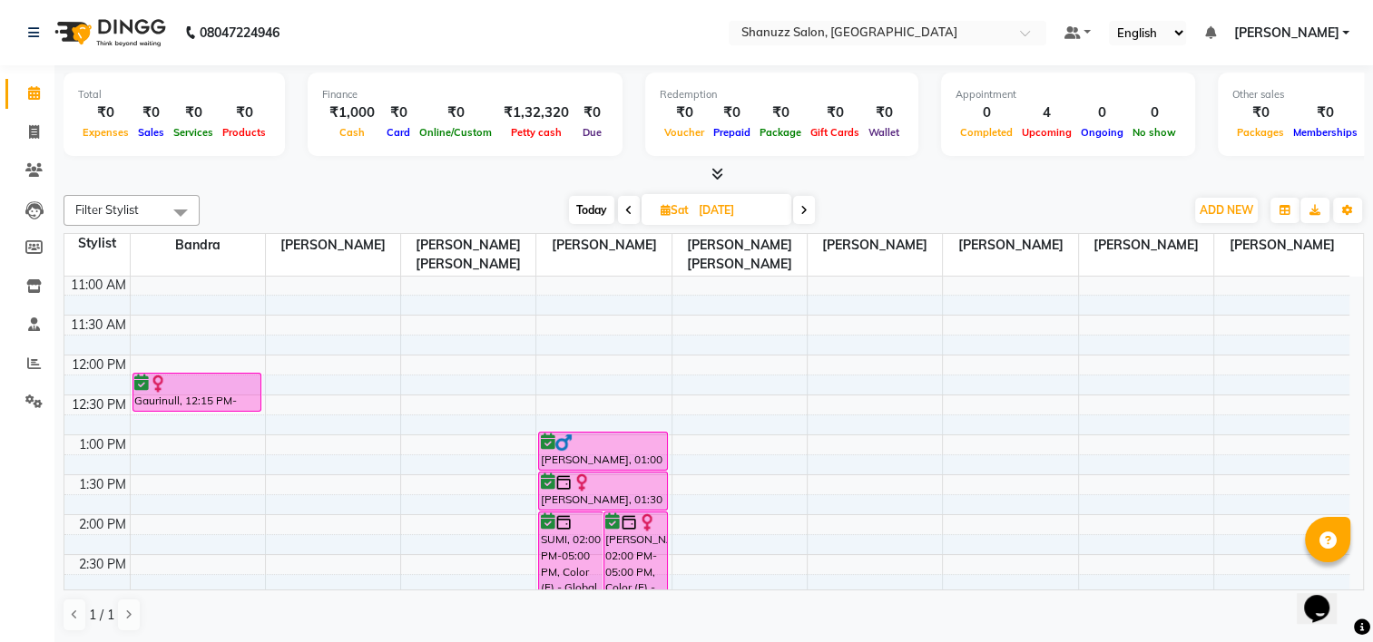
scroll to position [157, 0]
click at [700, 200] on input "[DATE]" at bounding box center [738, 210] width 91 height 27
select select "10"
select select "2025"
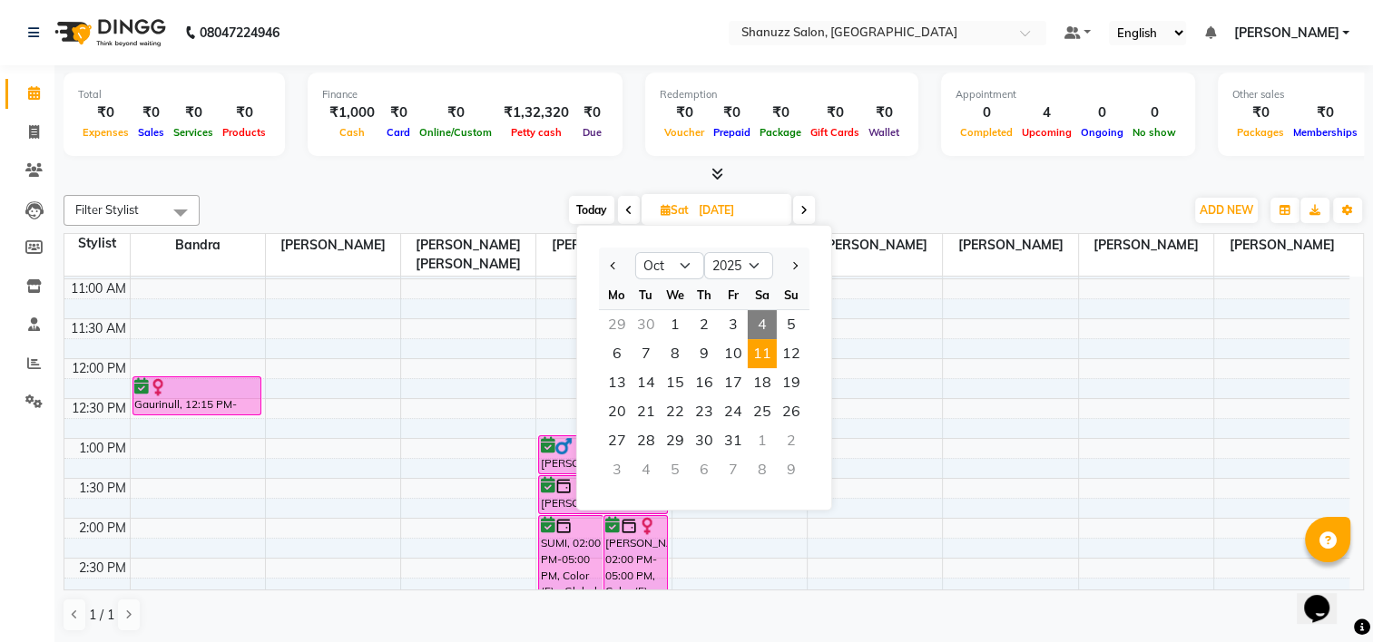
click at [758, 316] on span "4" at bounding box center [762, 324] width 29 height 29
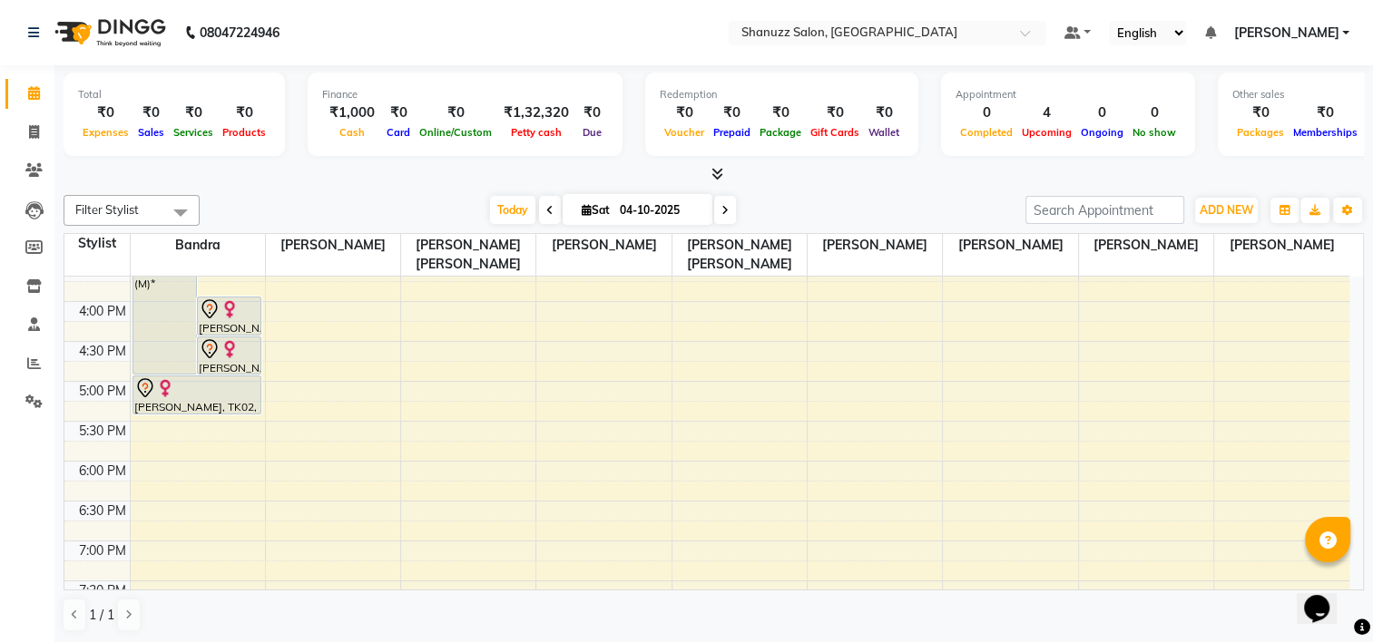
scroll to position [429, 0]
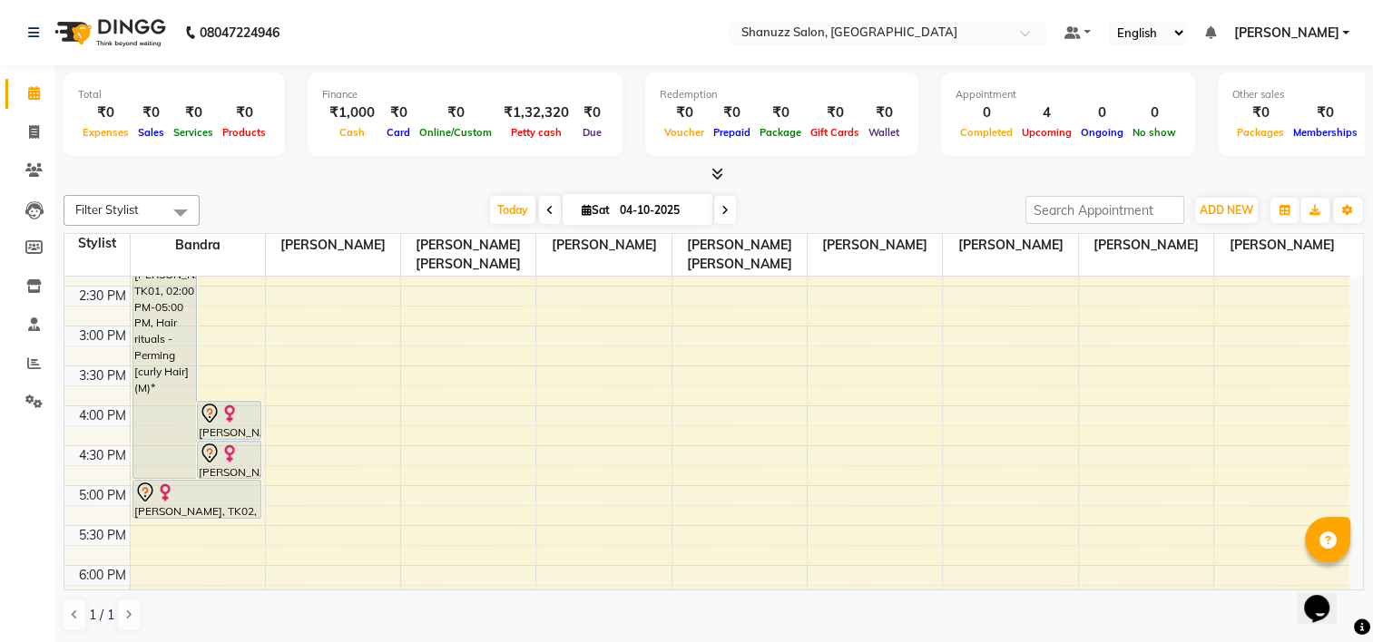
click at [530, 109] on div "₹1,32,320" at bounding box center [536, 113] width 80 height 21
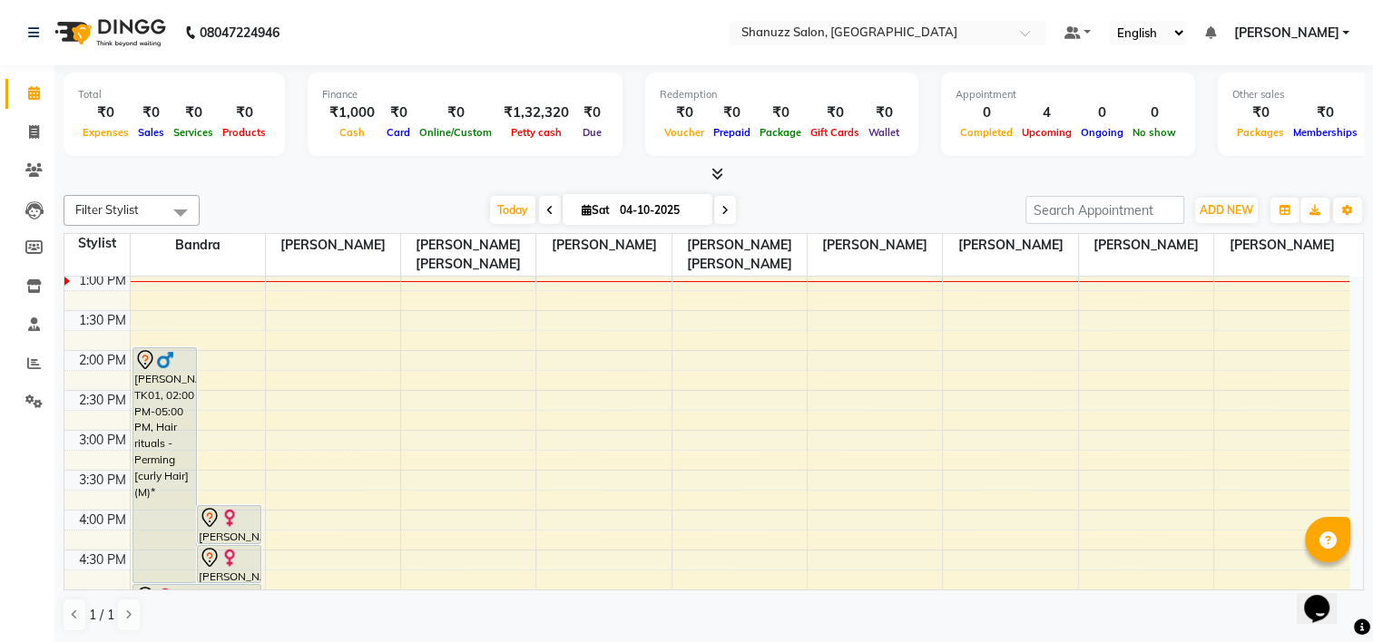
scroll to position [368, 0]
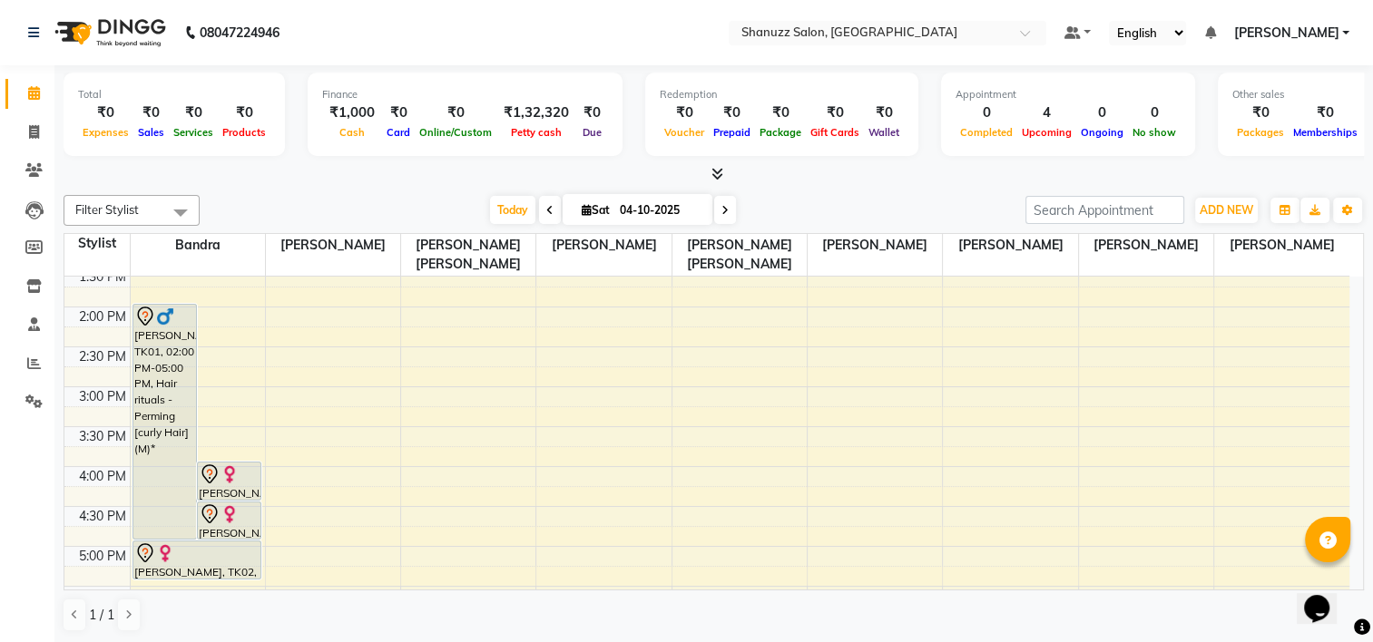
click at [539, 206] on span at bounding box center [550, 210] width 22 height 28
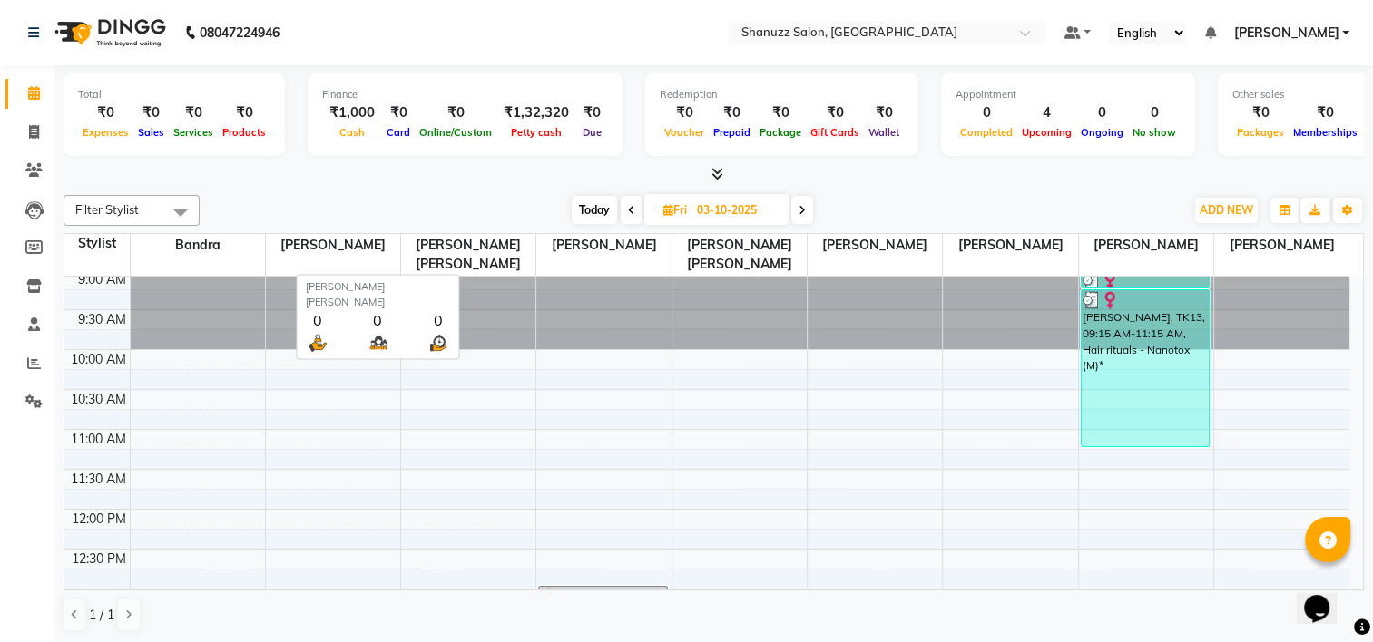
scroll to position [0, 0]
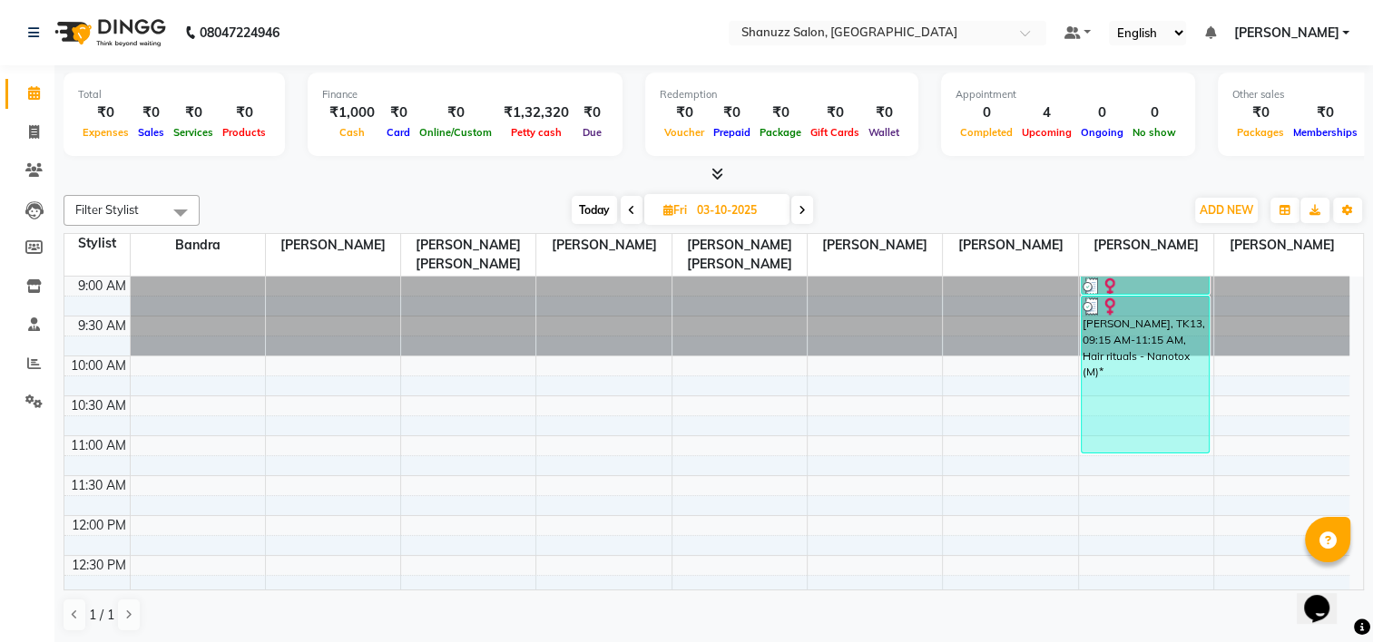
click at [806, 213] on span at bounding box center [802, 210] width 22 height 28
type input "04-10-2025"
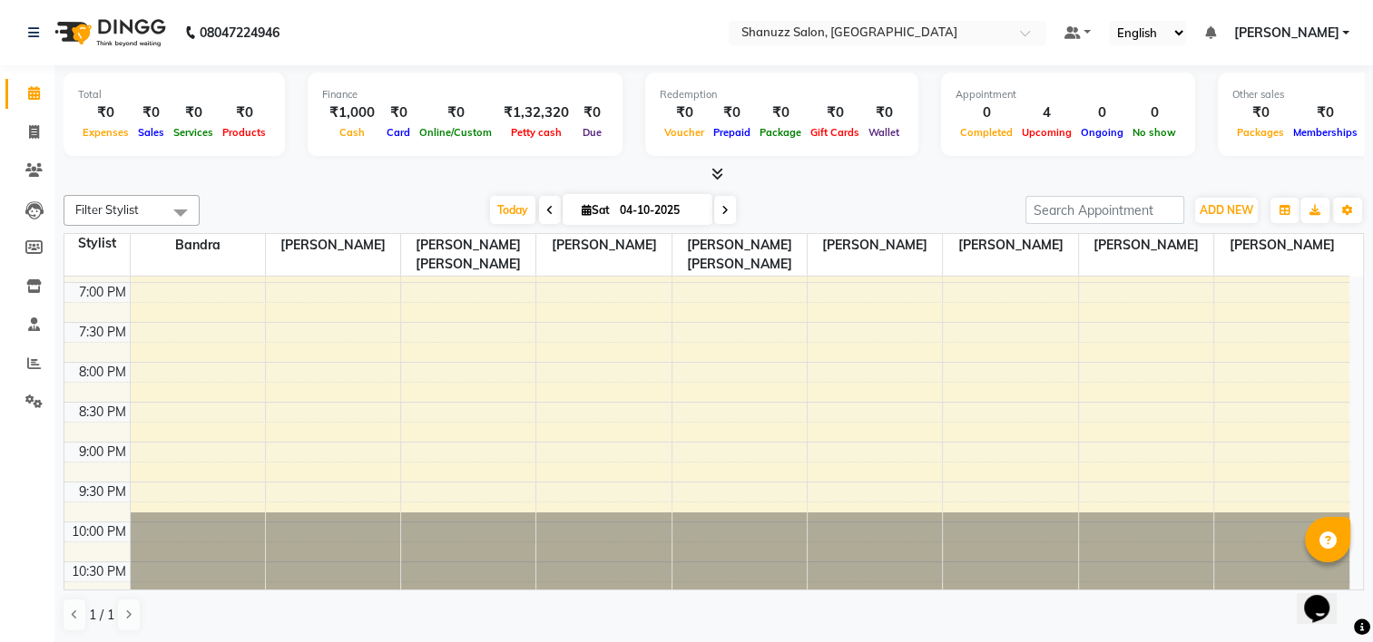
scroll to position [329, 0]
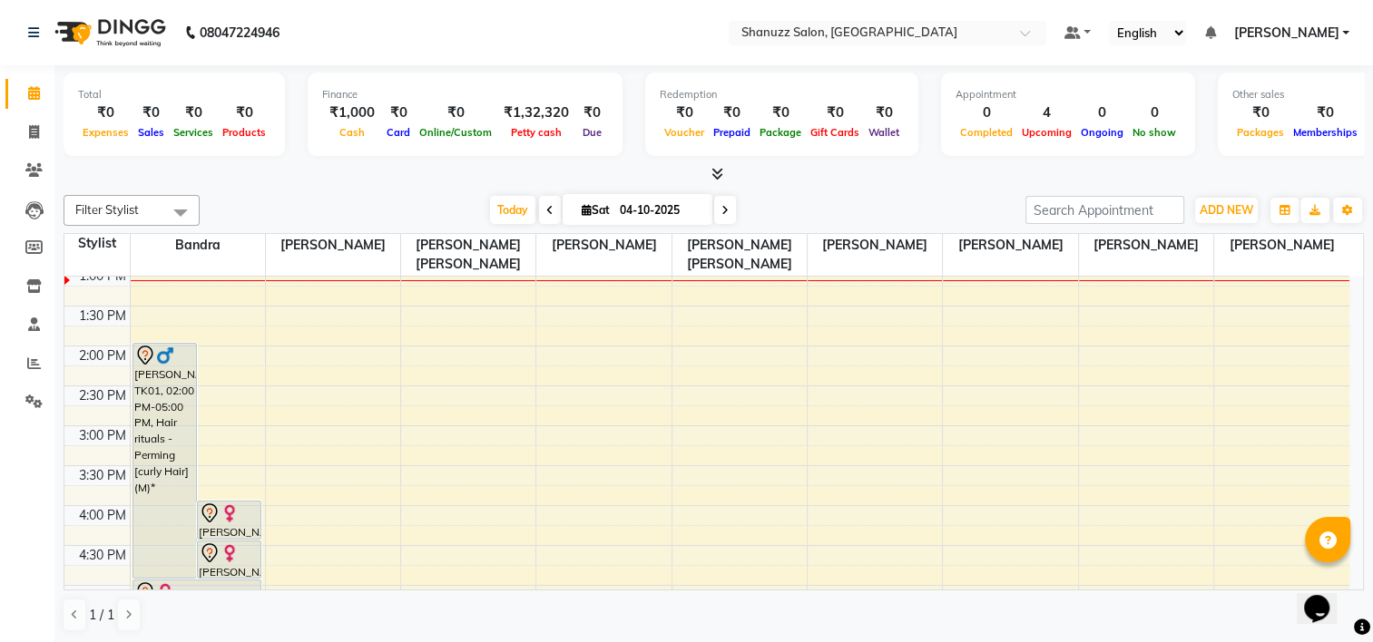
click at [621, 205] on input "04-10-2025" at bounding box center [659, 210] width 91 height 27
select select "10"
select select "2025"
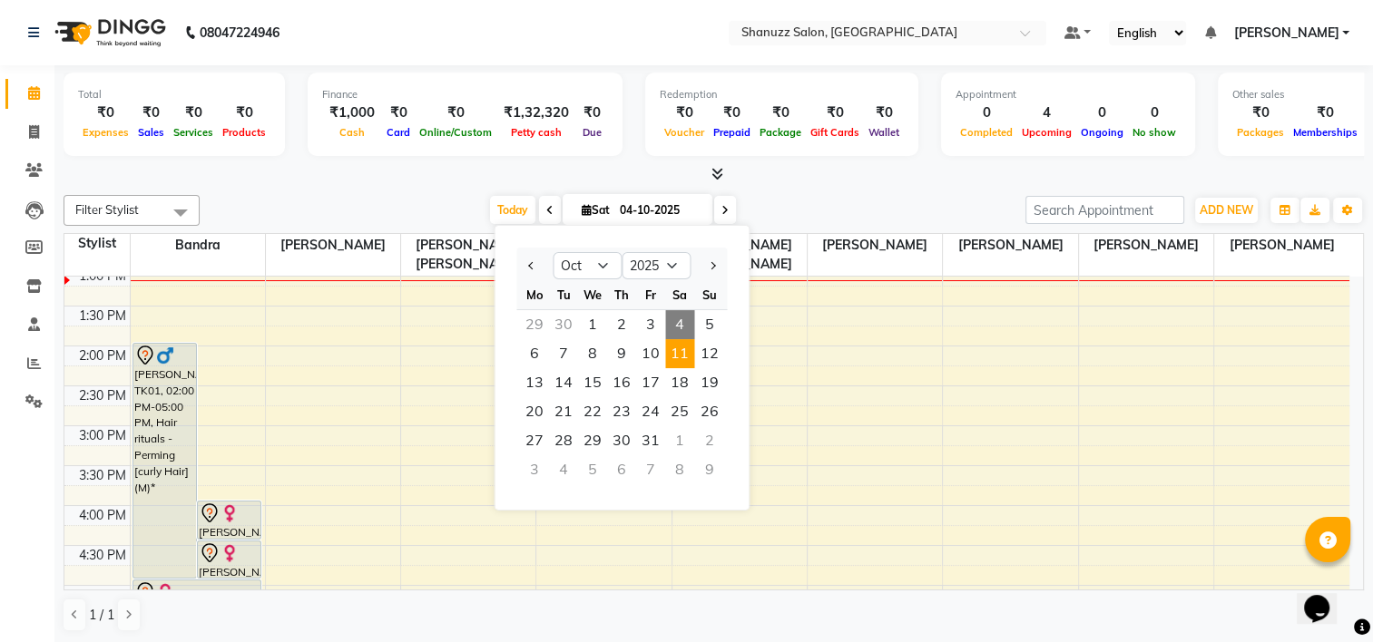
click at [674, 341] on span "11" at bounding box center [679, 353] width 29 height 29
type input "[DATE]"
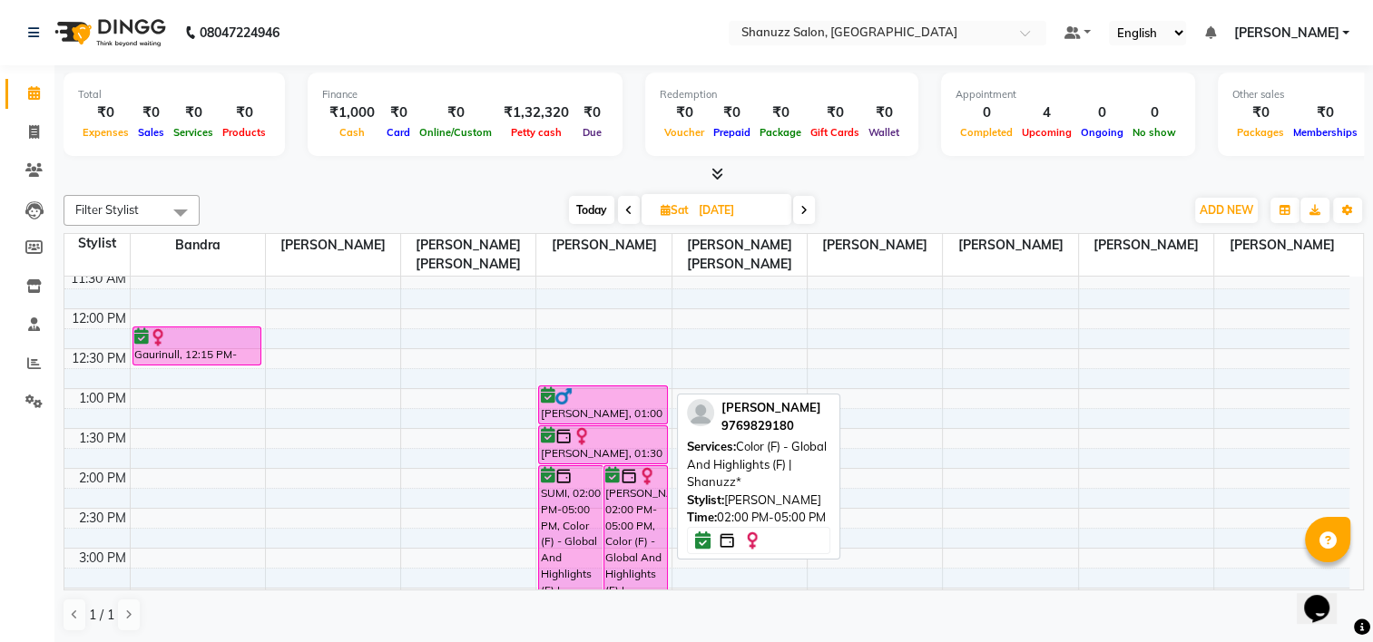
scroll to position [136, 0]
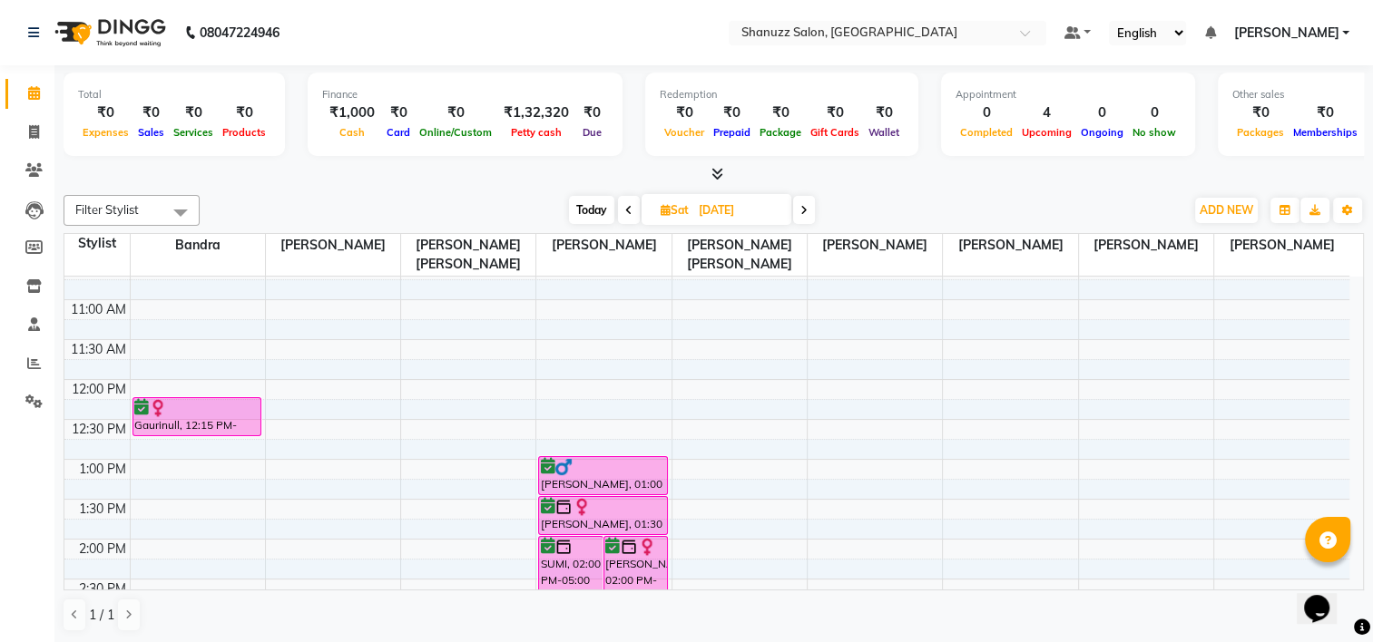
click at [686, 208] on span "Sat" at bounding box center [674, 210] width 37 height 14
select select "10"
select select "2025"
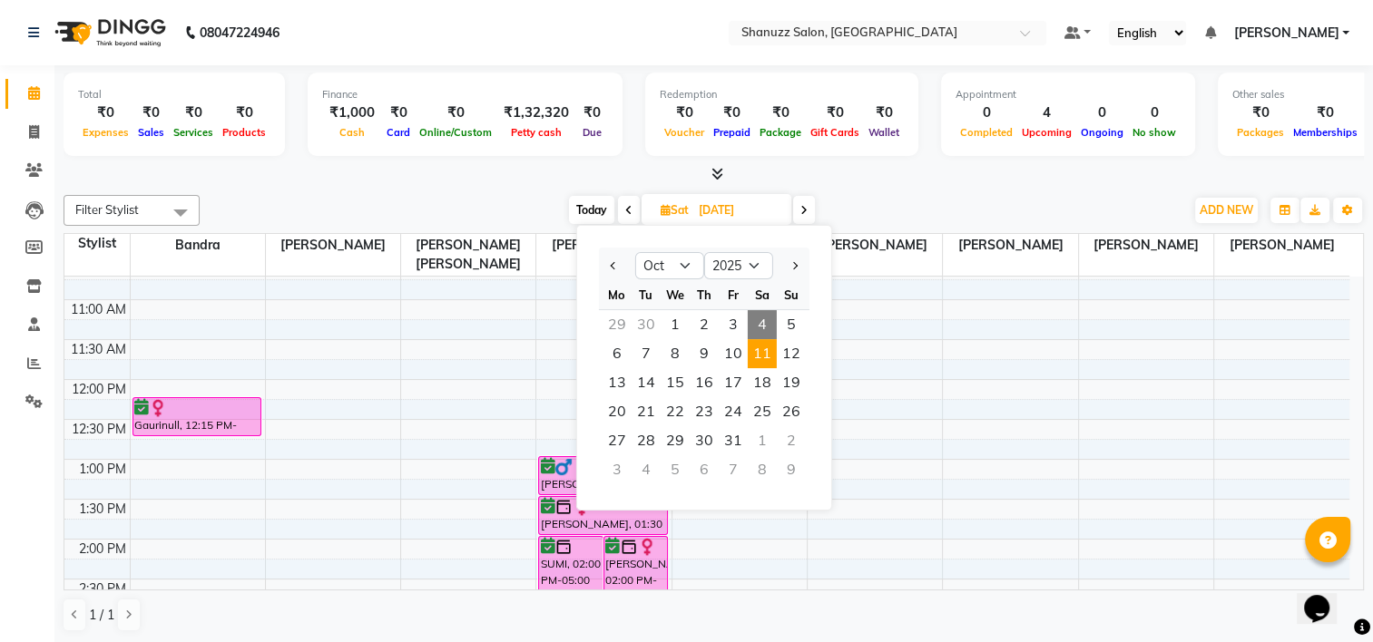
click at [750, 323] on span "4" at bounding box center [762, 324] width 29 height 29
type input "04-10-2025"
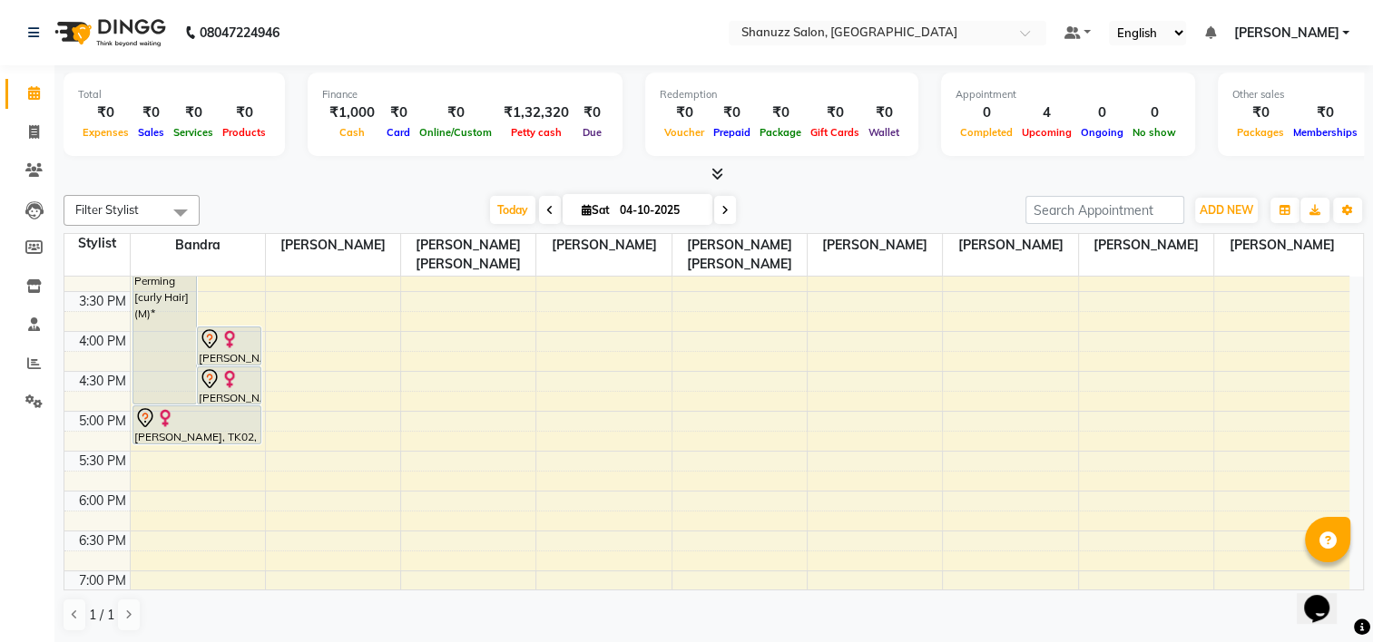
scroll to position [418, 0]
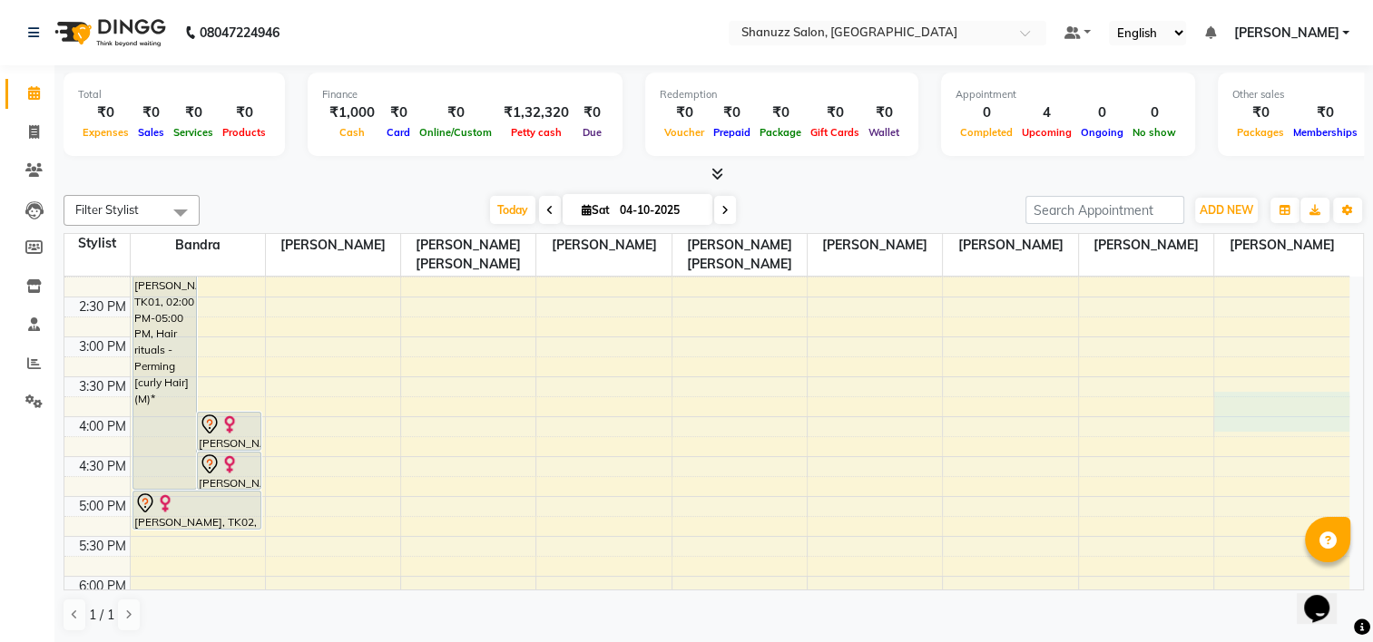
drag, startPoint x: 1341, startPoint y: 408, endPoint x: 1340, endPoint y: 398, distance: 10.0
click at [1340, 398] on div "9:00 AM 9:30 AM 10:00 AM 10:30 AM 11:00 AM 11:30 AM 12:00 PM 12:30 PM 1:00 PM 1…" at bounding box center [706, 416] width 1285 height 1117
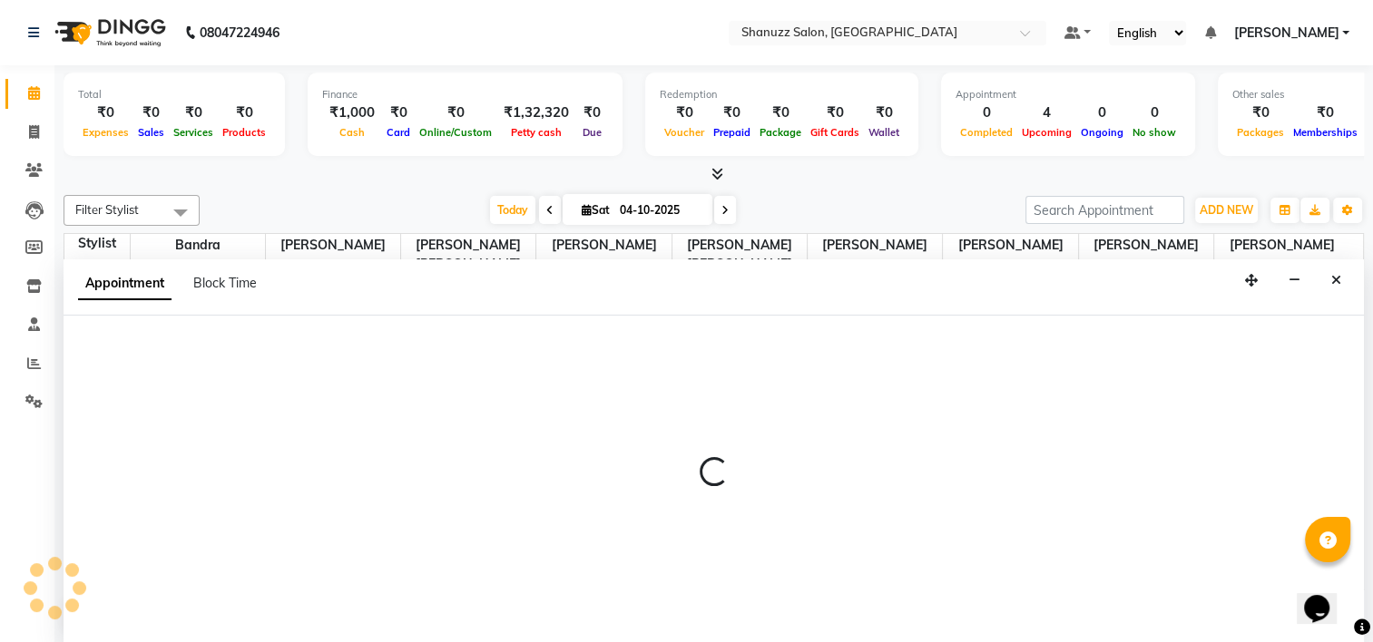
select select "92779"
select select "tentative"
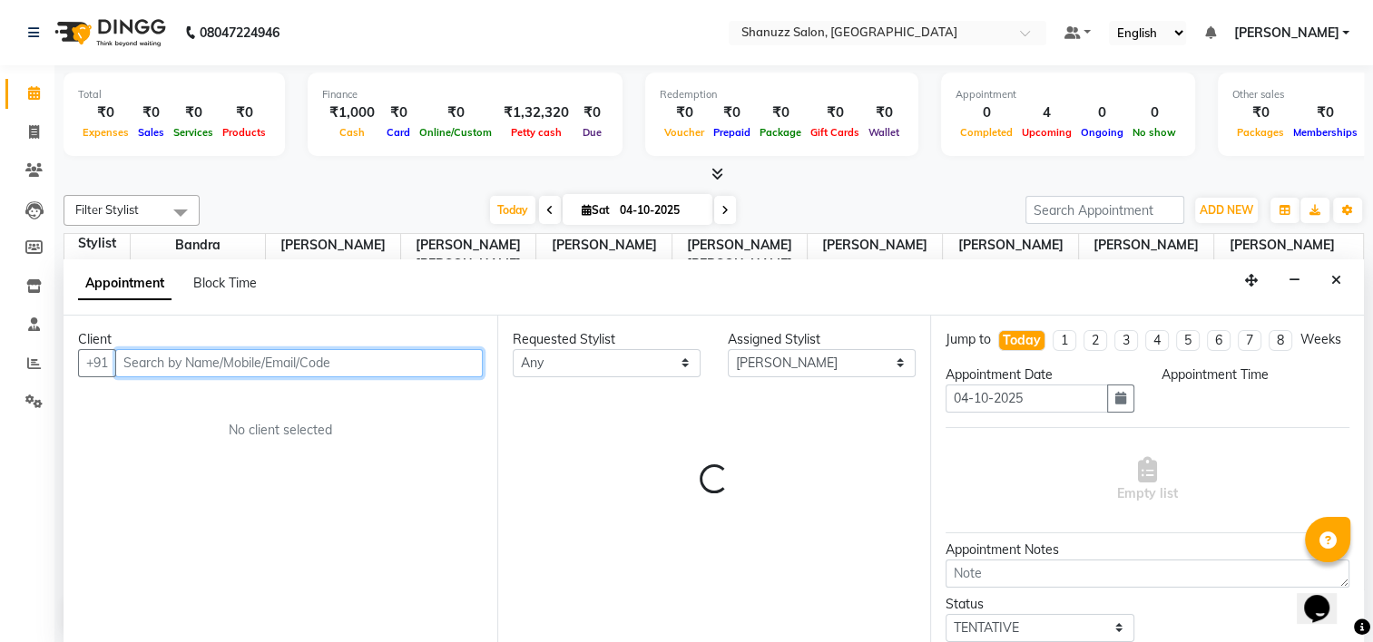
select select "945"
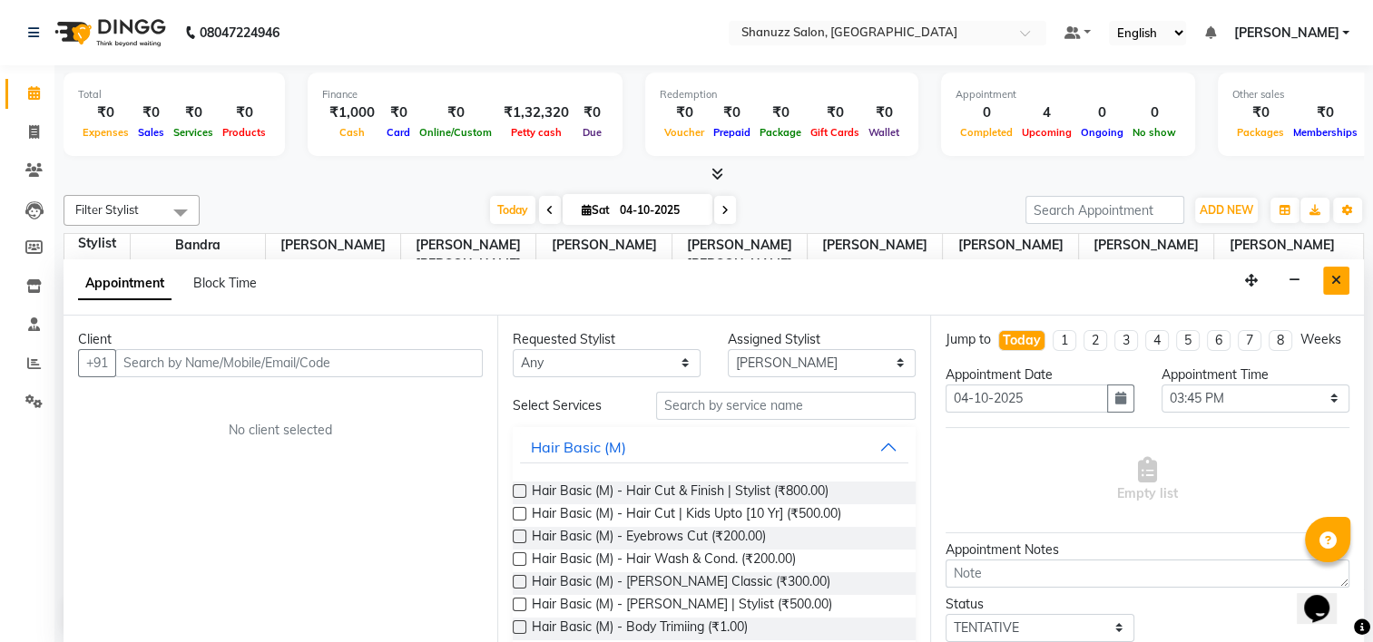
click at [1345, 271] on button "Close" at bounding box center [1336, 281] width 26 height 28
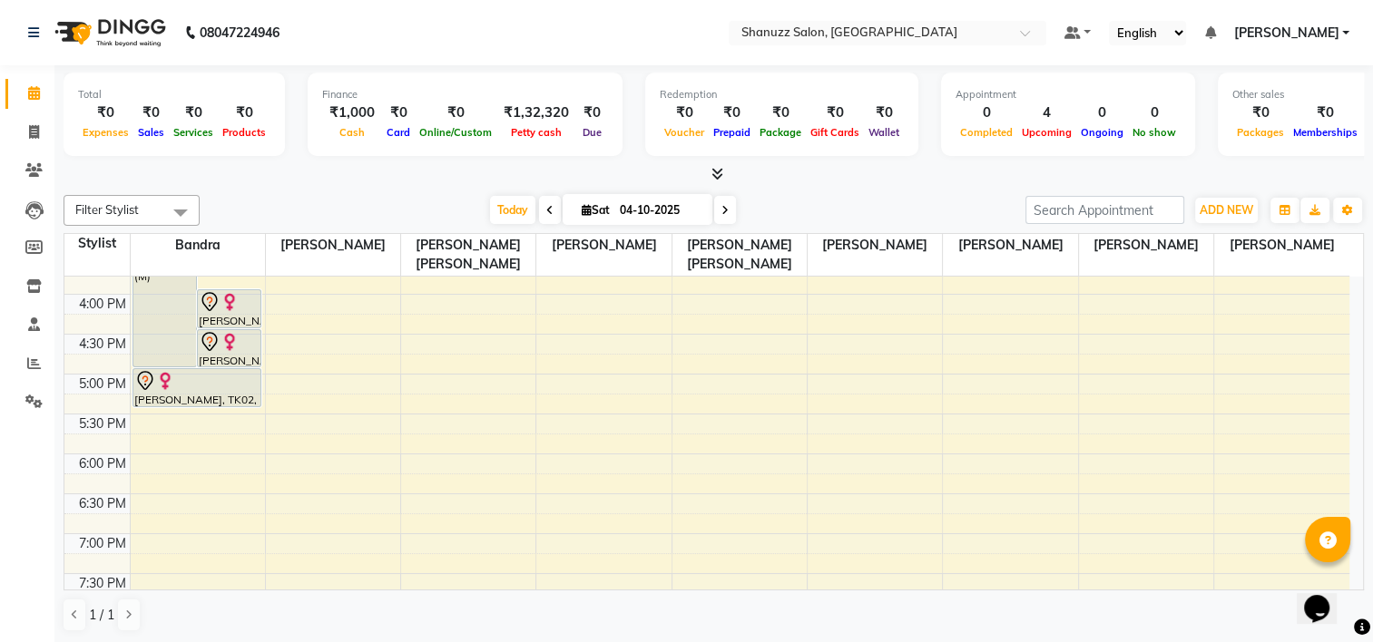
scroll to position [537, 0]
click at [195, 458] on div "9:00 AM 9:30 AM 10:00 AM 10:30 AM 11:00 AM 11:30 AM 12:00 PM 12:30 PM 1:00 PM 1…" at bounding box center [706, 298] width 1285 height 1117
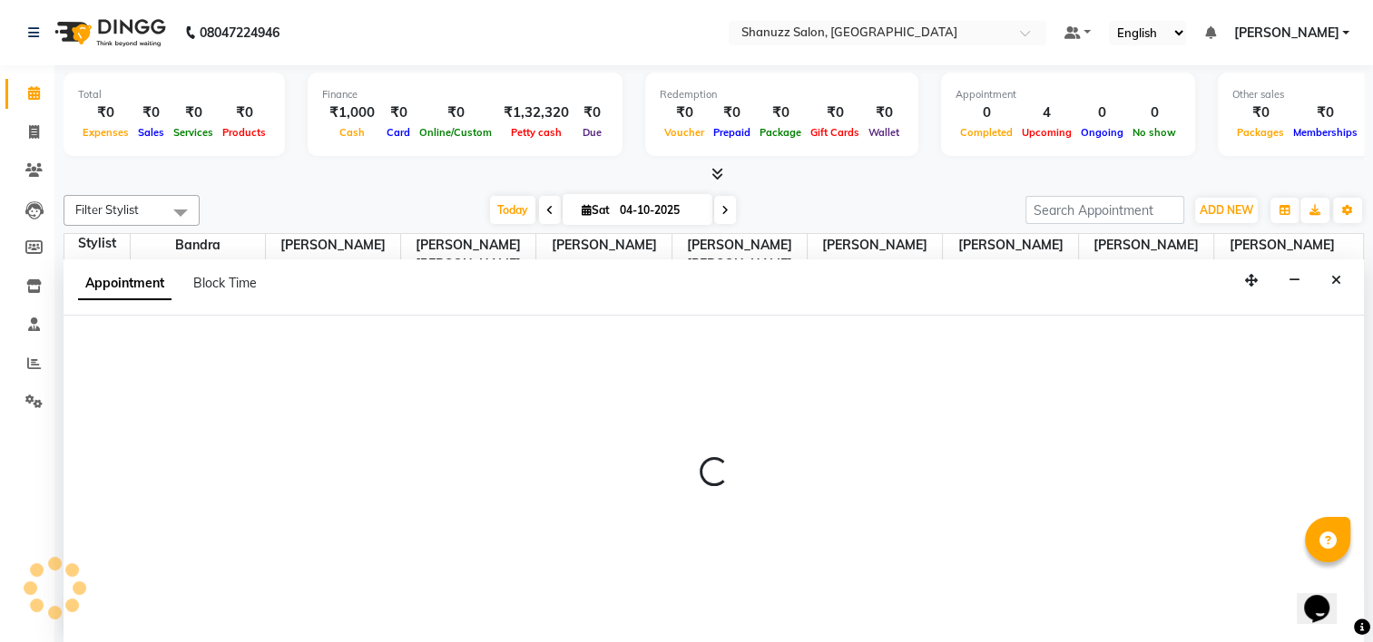
select select "93080"
select select "1080"
select select "tentative"
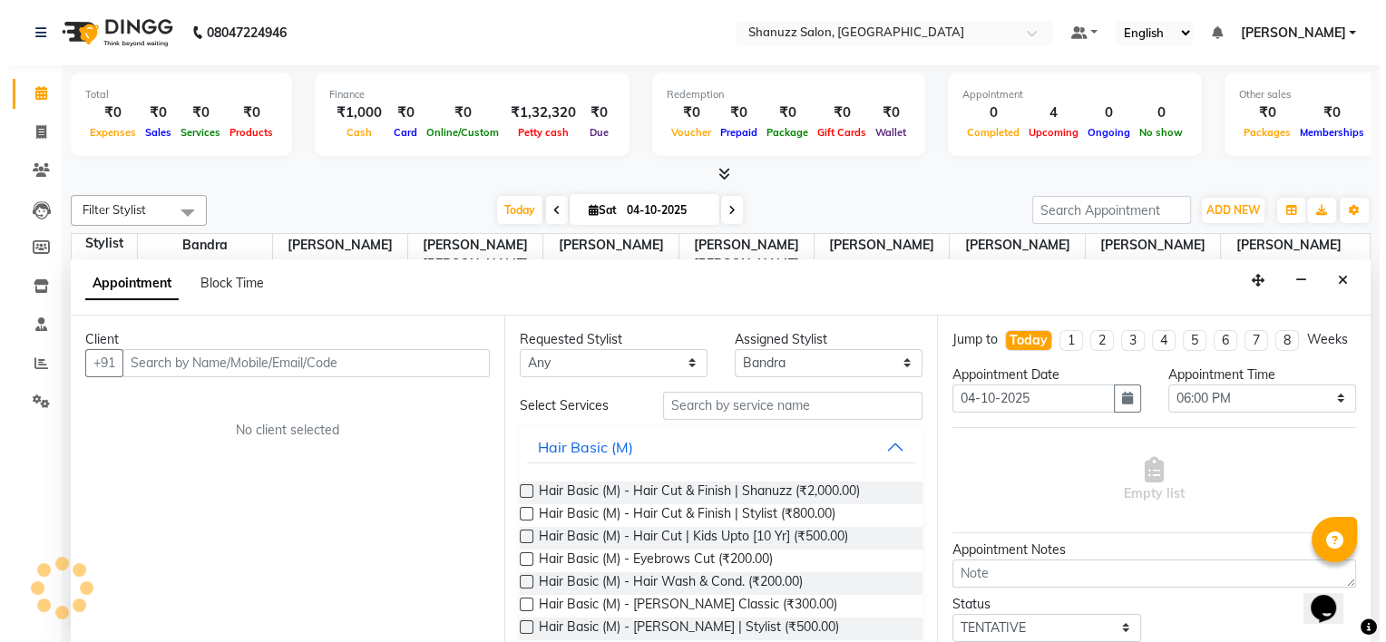
scroll to position [0, 0]
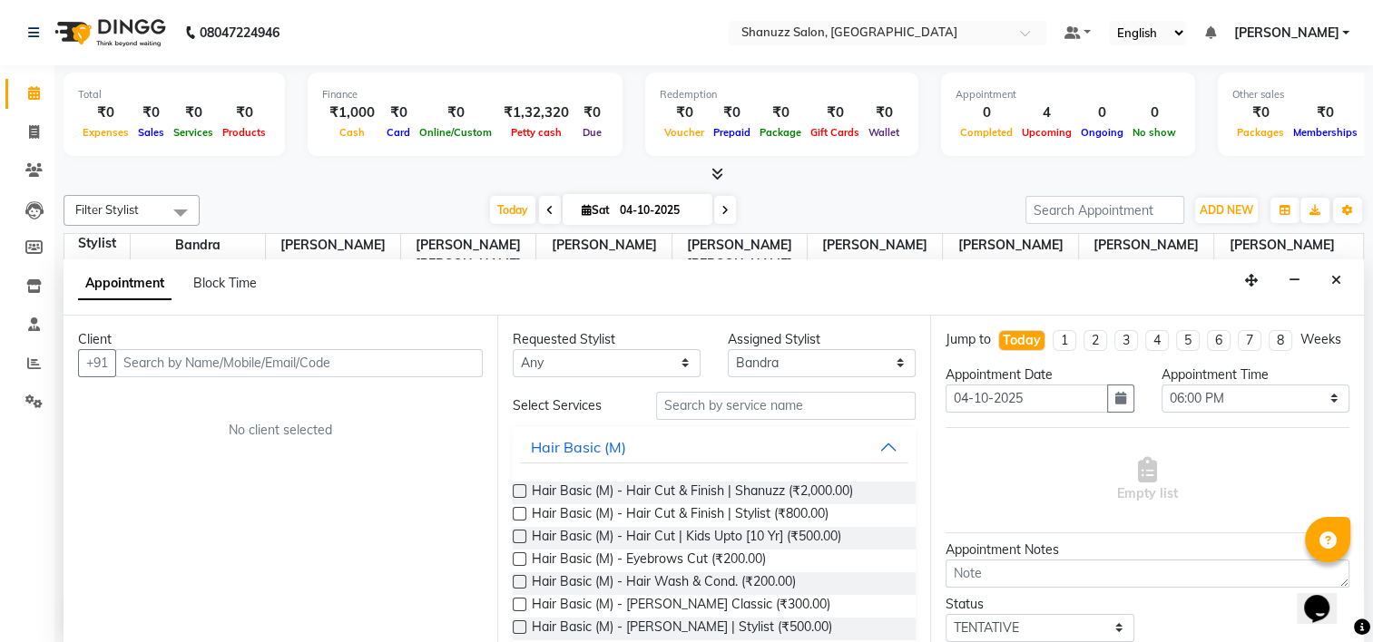
click at [344, 352] on input "text" at bounding box center [298, 363] width 367 height 28
click at [392, 357] on input "text" at bounding box center [298, 363] width 367 height 28
type input "8691033086"
click at [468, 364] on span "Add Client" at bounding box center [445, 363] width 61 height 16
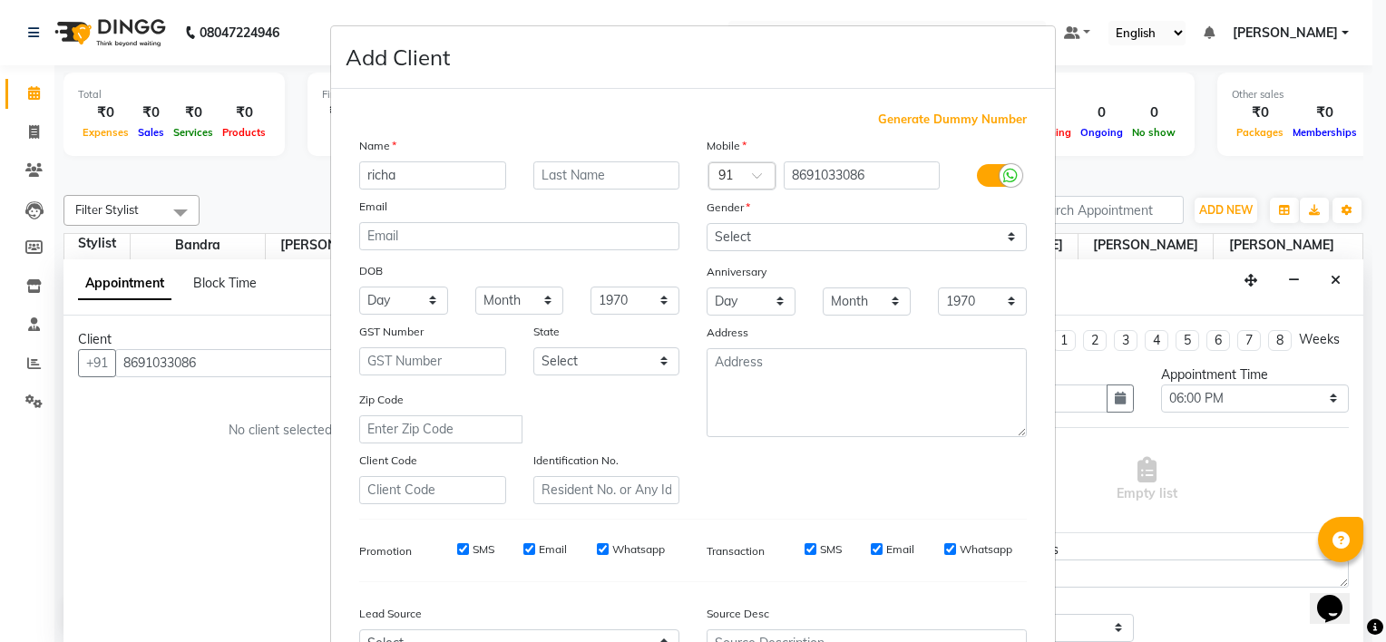
type input "richa"
click at [784, 241] on select "Select [DEMOGRAPHIC_DATA] [DEMOGRAPHIC_DATA] Other Prefer Not To Say" at bounding box center [867, 237] width 320 height 28
select select "[DEMOGRAPHIC_DATA]"
click at [707, 224] on select "Select [DEMOGRAPHIC_DATA] [DEMOGRAPHIC_DATA] Other Prefer Not To Say" at bounding box center [867, 237] width 320 height 28
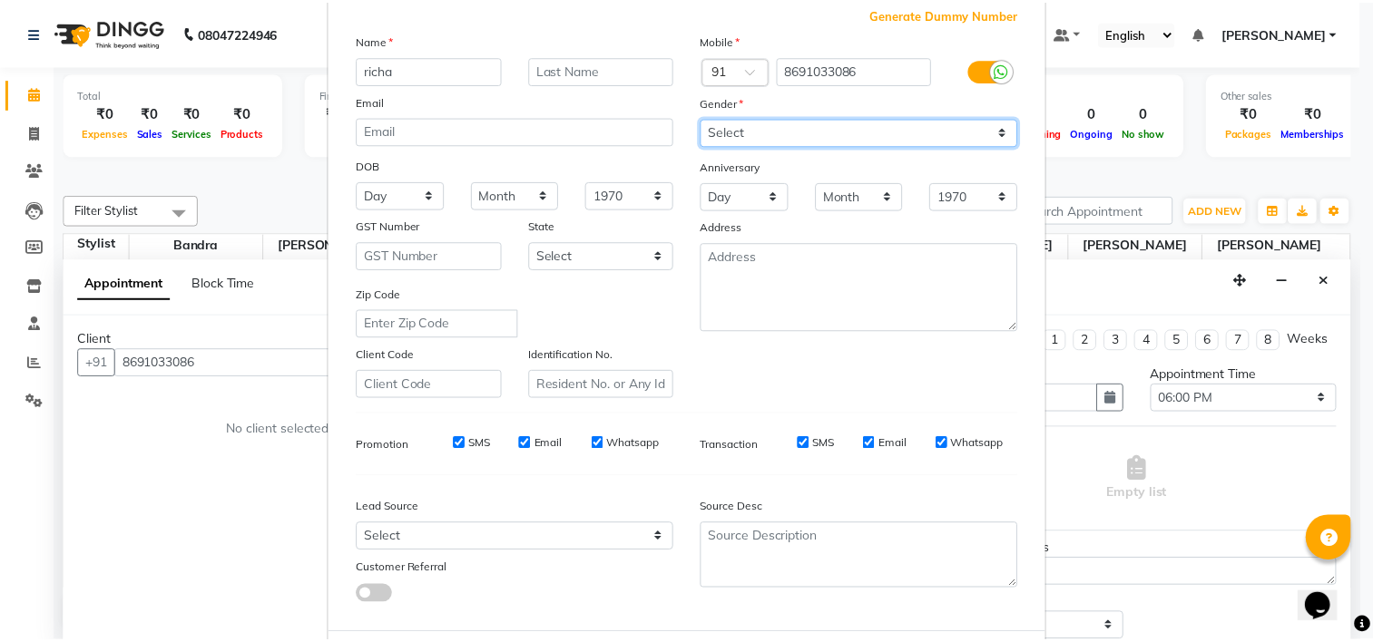
scroll to position [203, 0]
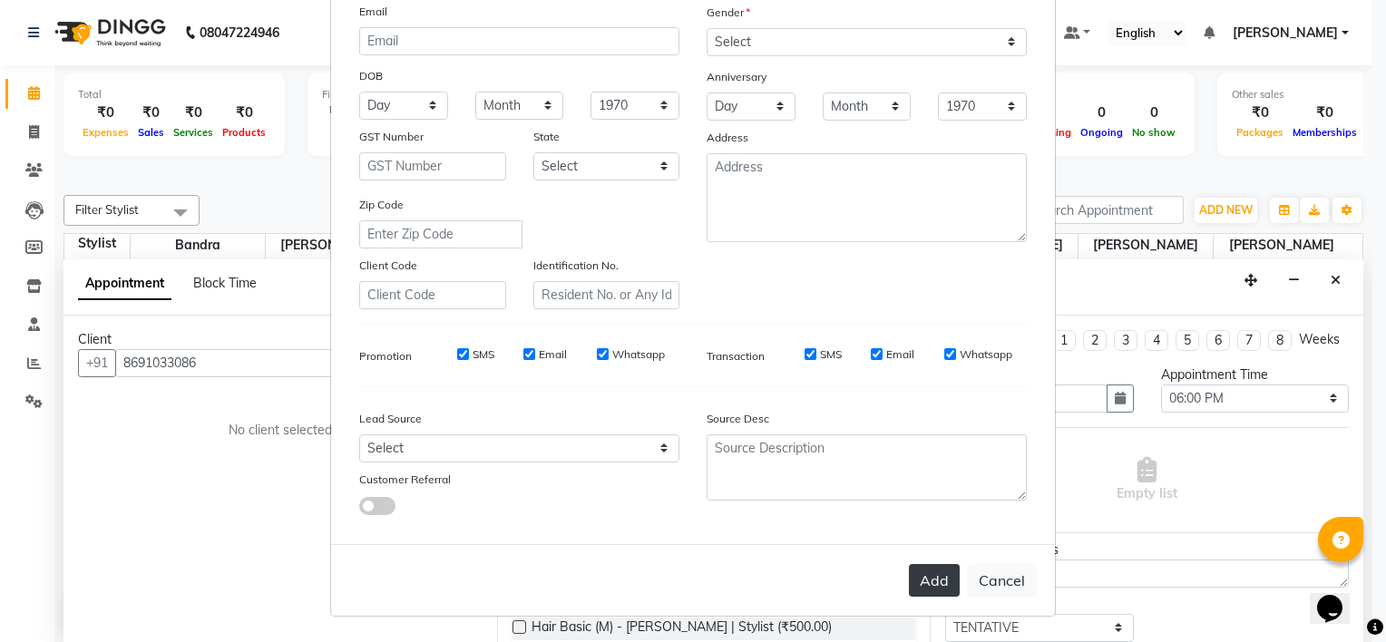
click at [922, 584] on button "Add" at bounding box center [934, 580] width 51 height 33
select select
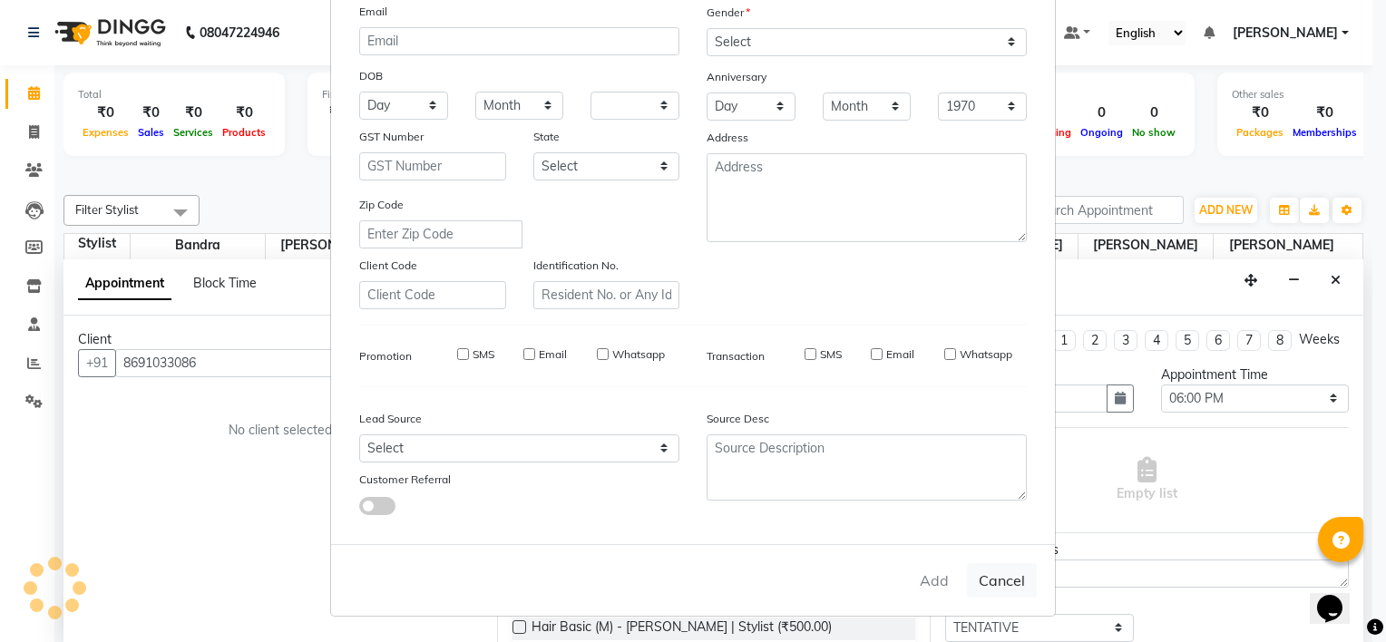
select select
checkbox input "false"
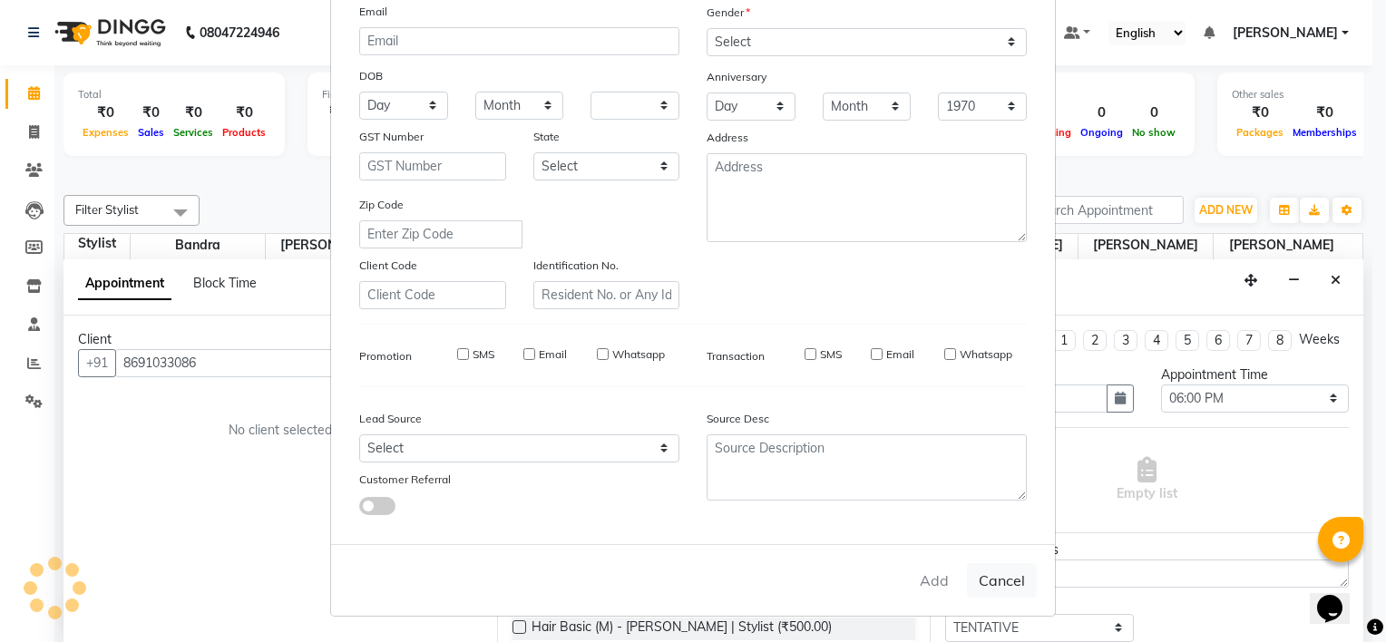
checkbox input "false"
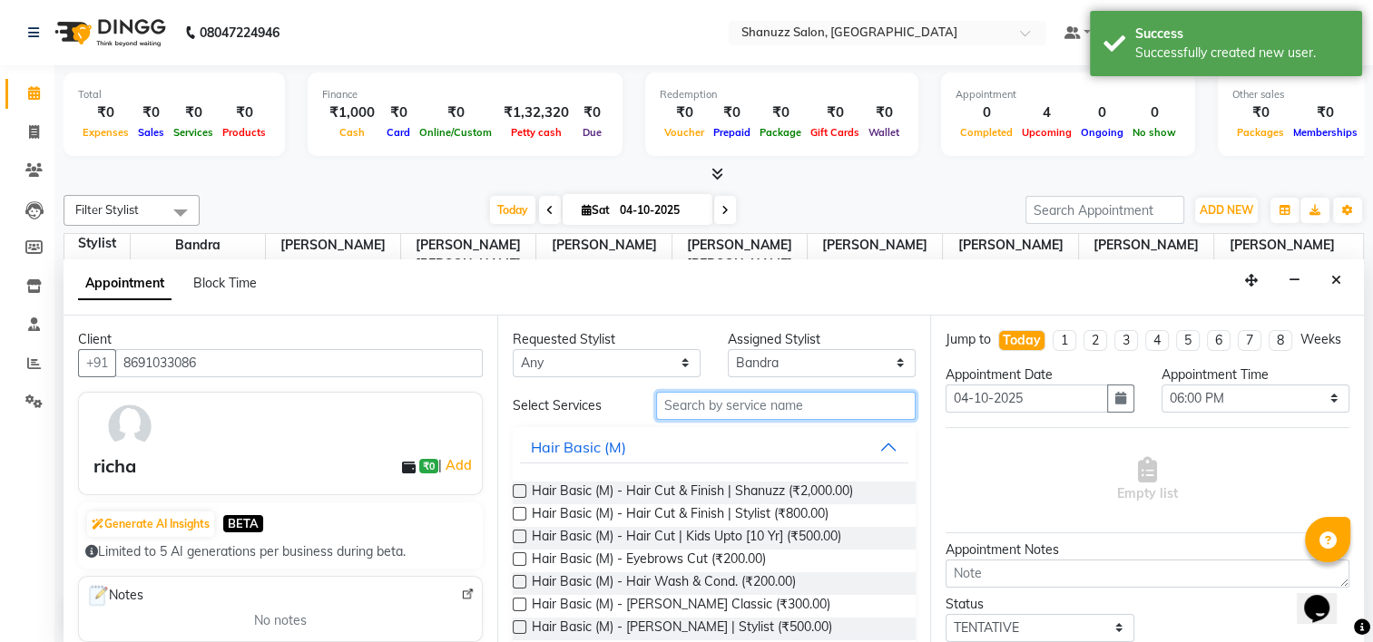
click at [733, 415] on input "text" at bounding box center [785, 406] width 259 height 28
click at [783, 407] on input "text" at bounding box center [785, 406] width 259 height 28
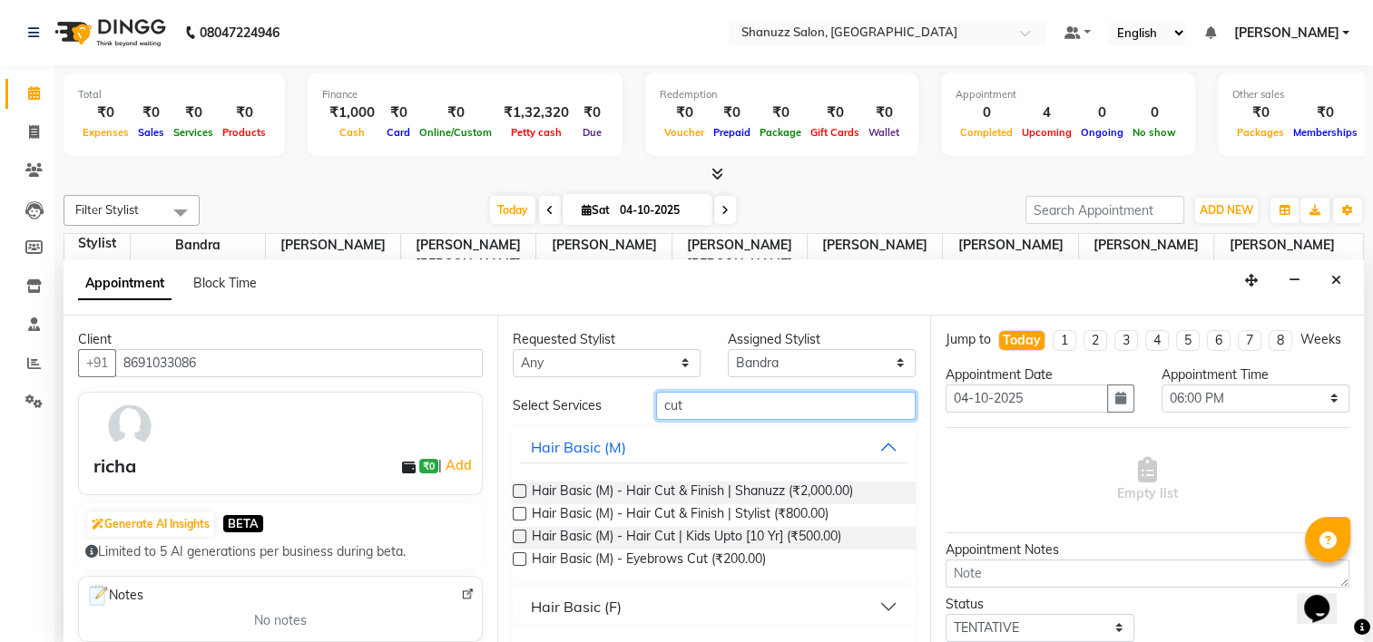
scroll to position [36, 0]
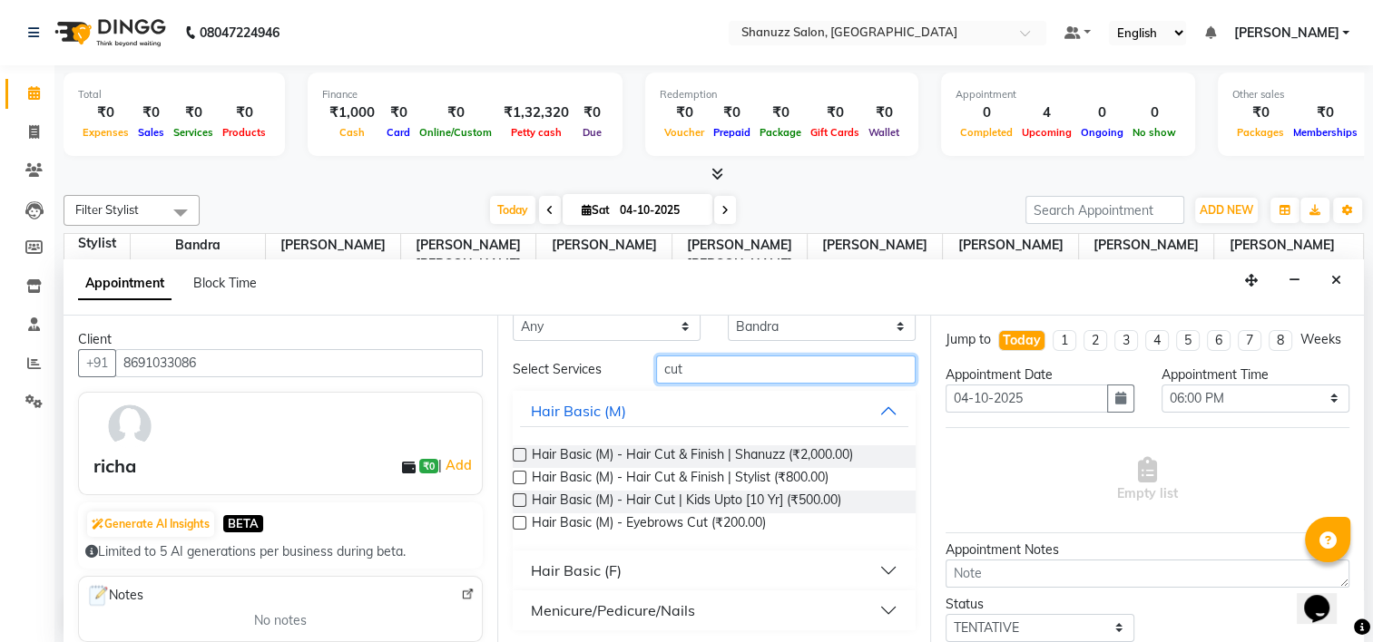
type input "cut"
click at [635, 572] on button "Hair Basic (F)" at bounding box center [714, 570] width 389 height 33
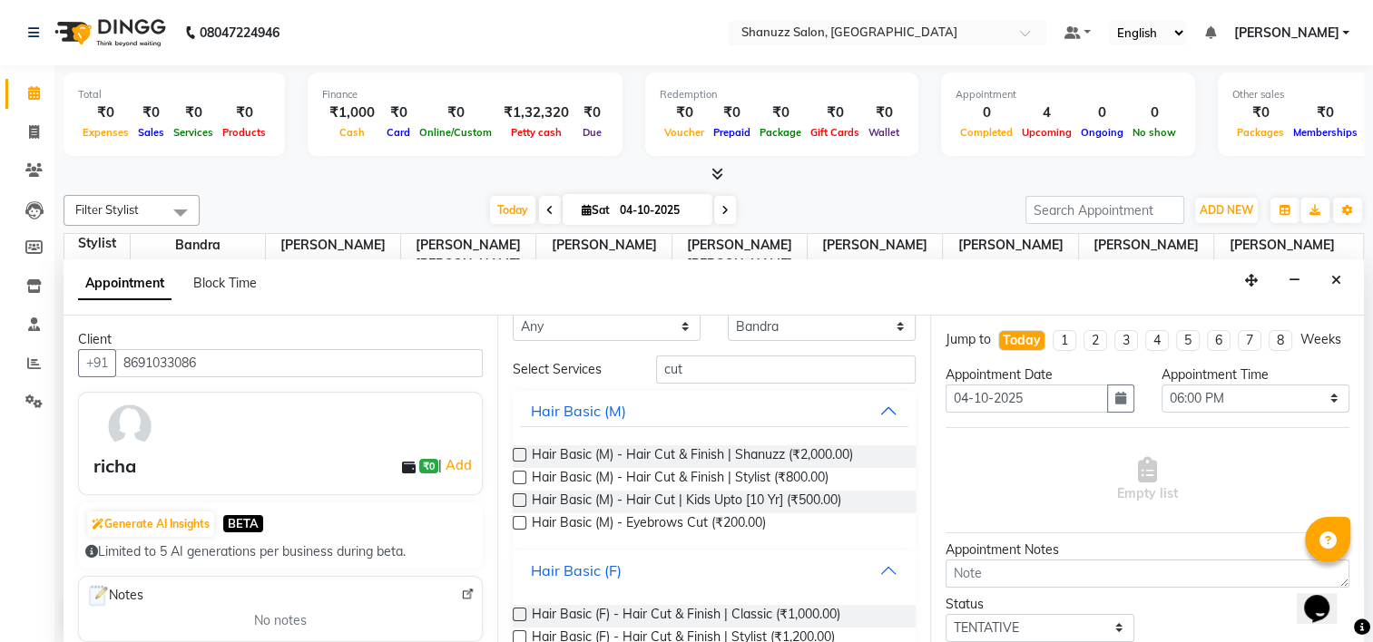
scroll to position [152, 0]
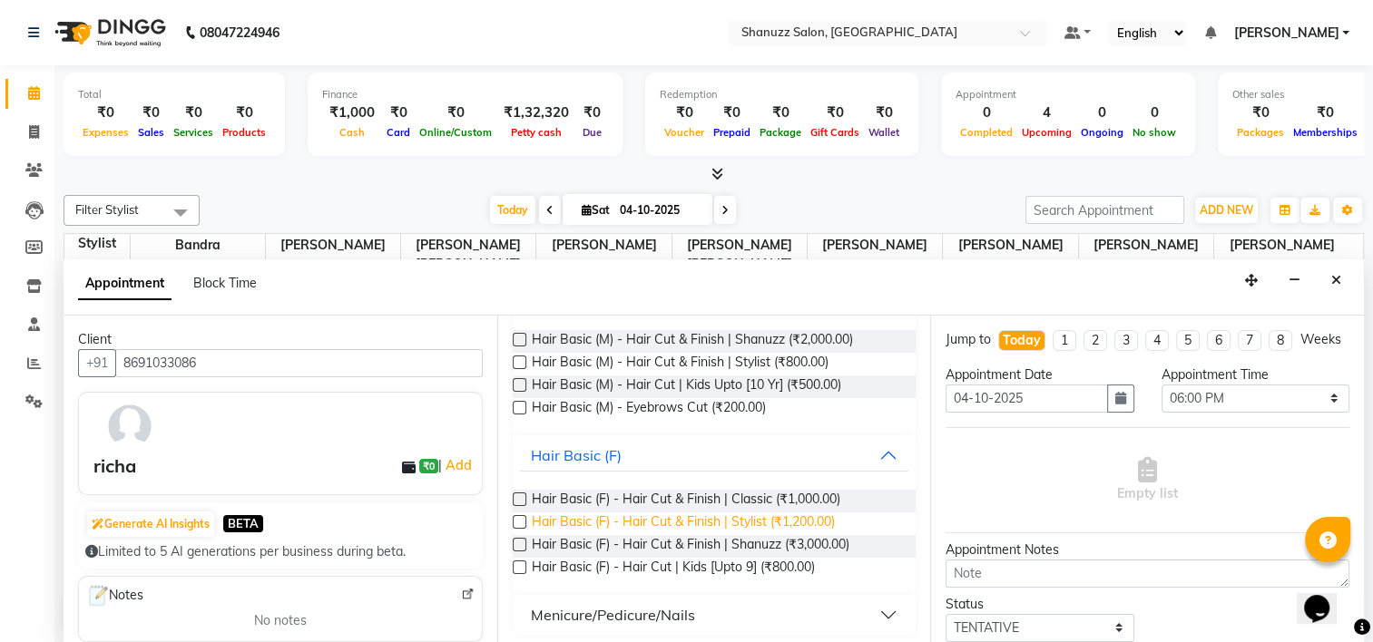
click at [788, 520] on span "Hair Basic (F) - Hair Cut & Finish | Stylist (₹1,200.00)" at bounding box center [683, 524] width 303 height 23
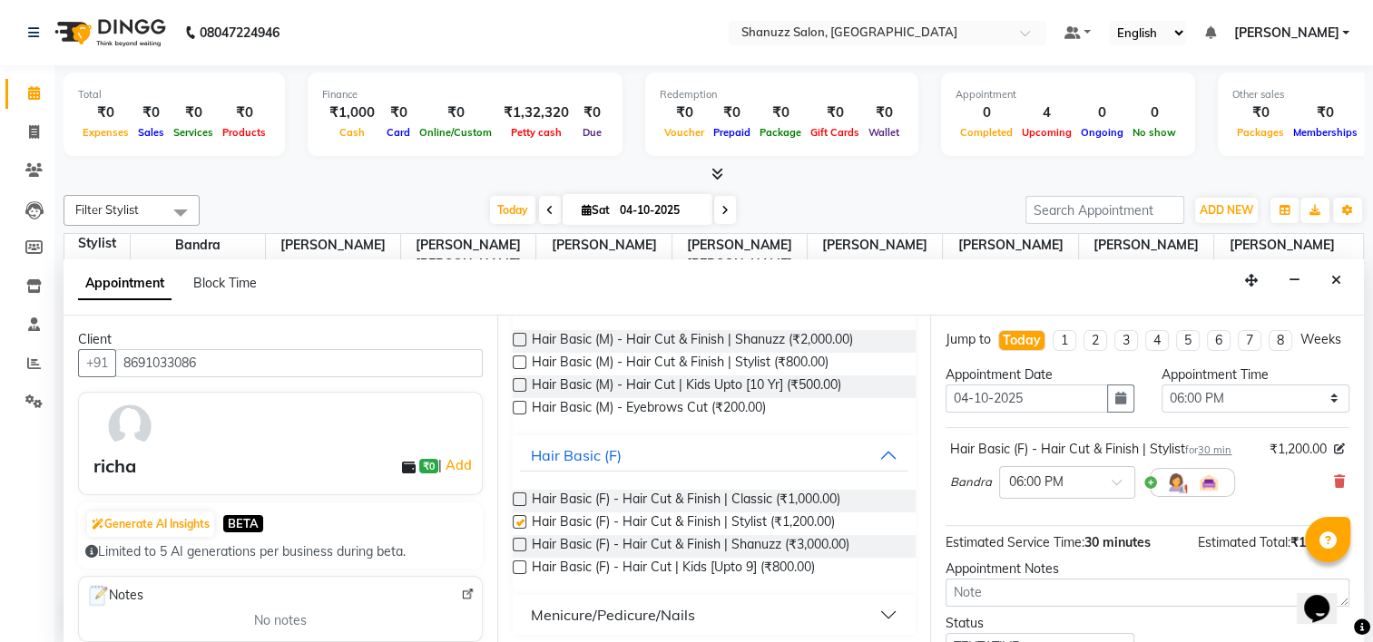
checkbox input "false"
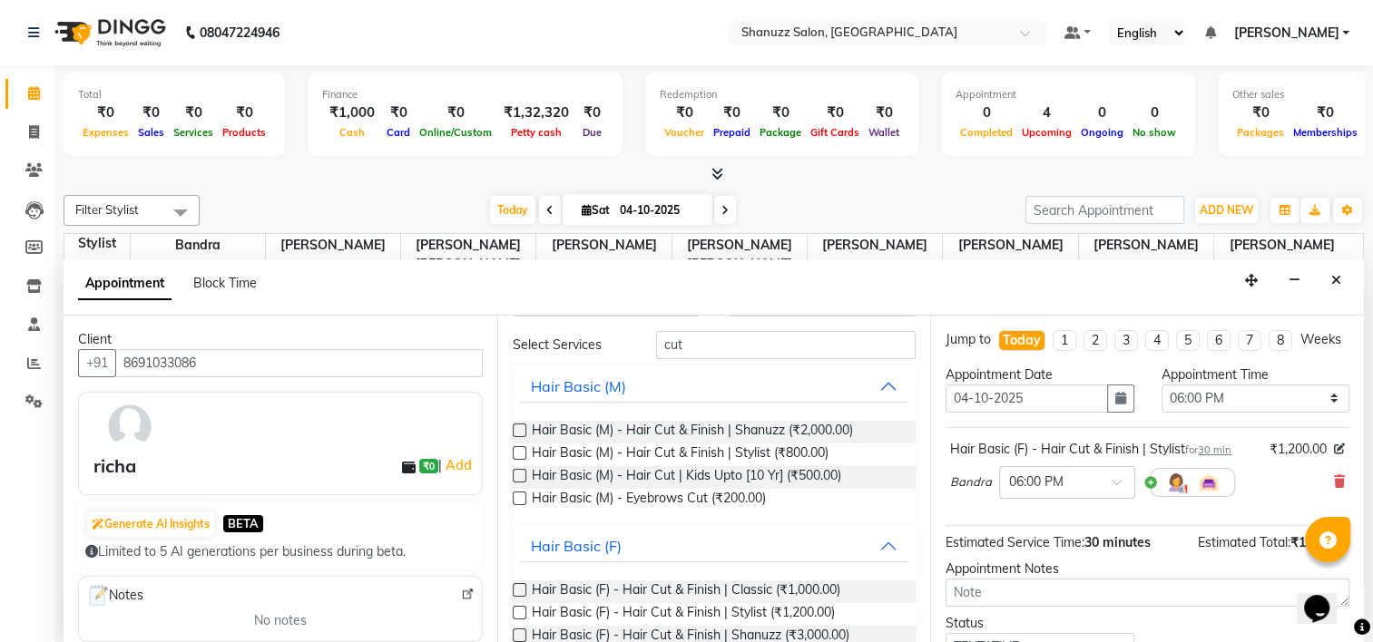
scroll to position [0, 0]
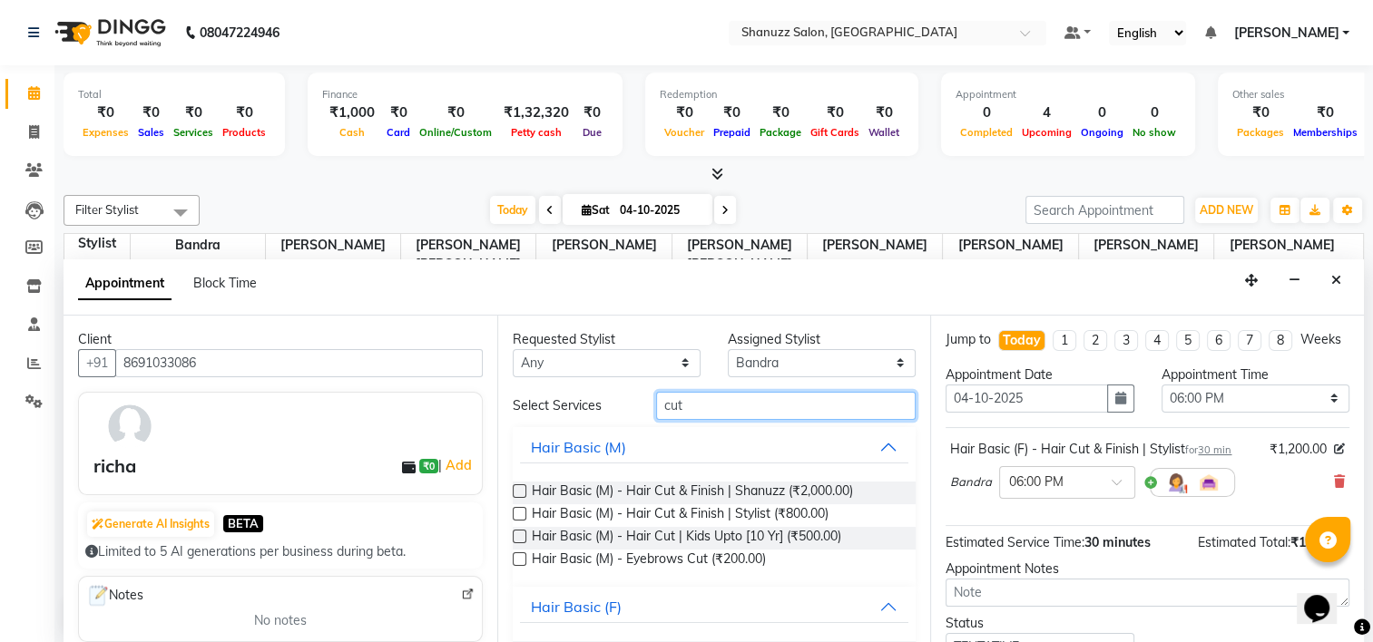
click at [675, 410] on input "cut" at bounding box center [785, 406] width 259 height 28
drag, startPoint x: 587, startPoint y: 413, endPoint x: 519, endPoint y: 402, distance: 68.9
click at [523, 403] on div "Select Services cut" at bounding box center [714, 406] width 431 height 28
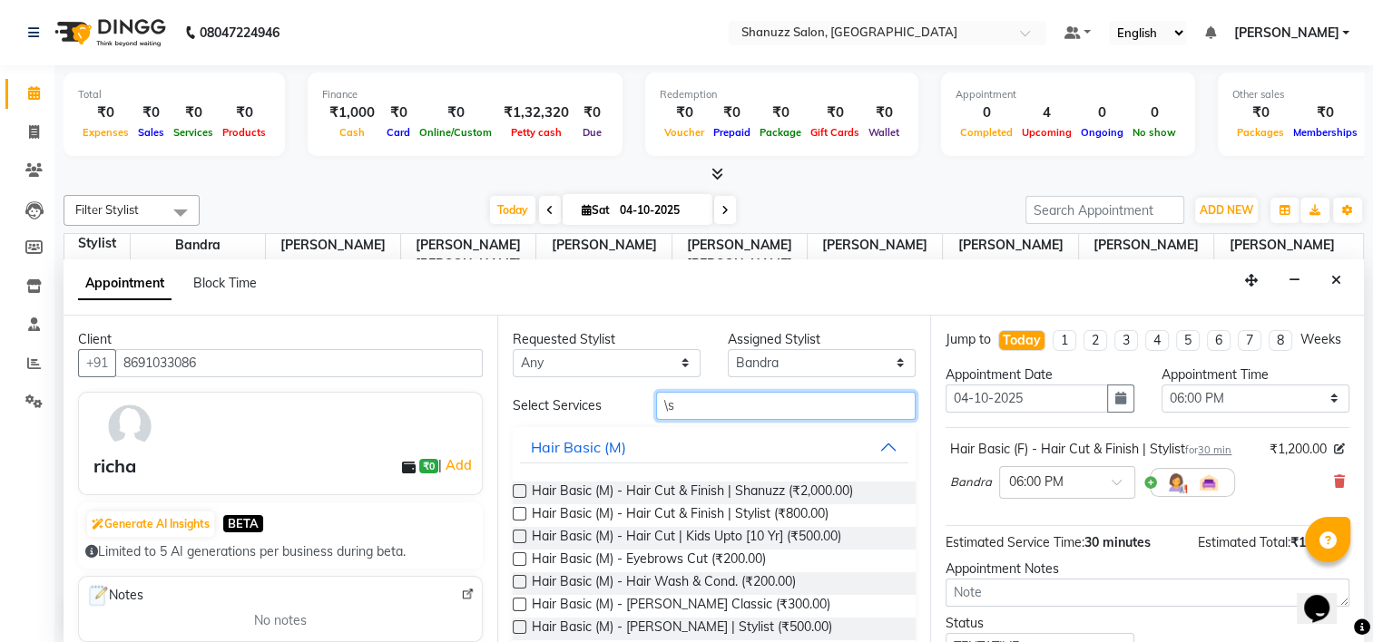
type input "\"
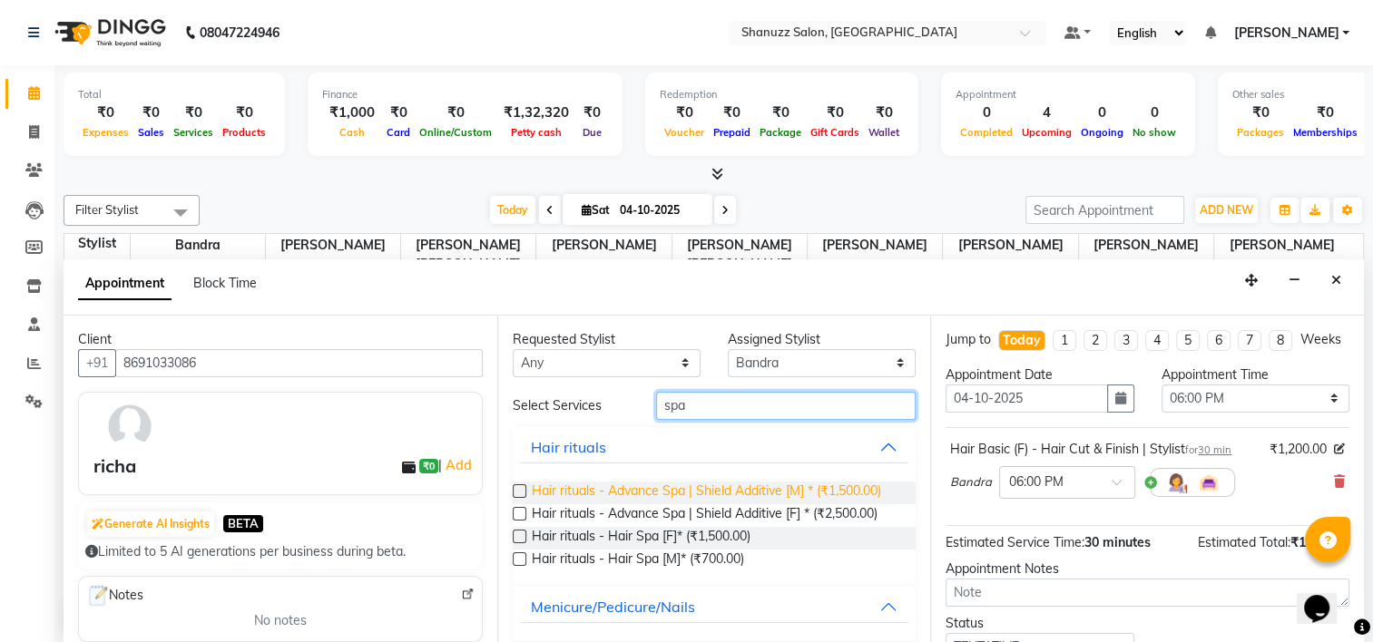
type input "spa"
click at [855, 494] on span "Hair rituals - Advance Spa | Shield Additive [M] * (₹1,500.00)" at bounding box center [706, 493] width 349 height 23
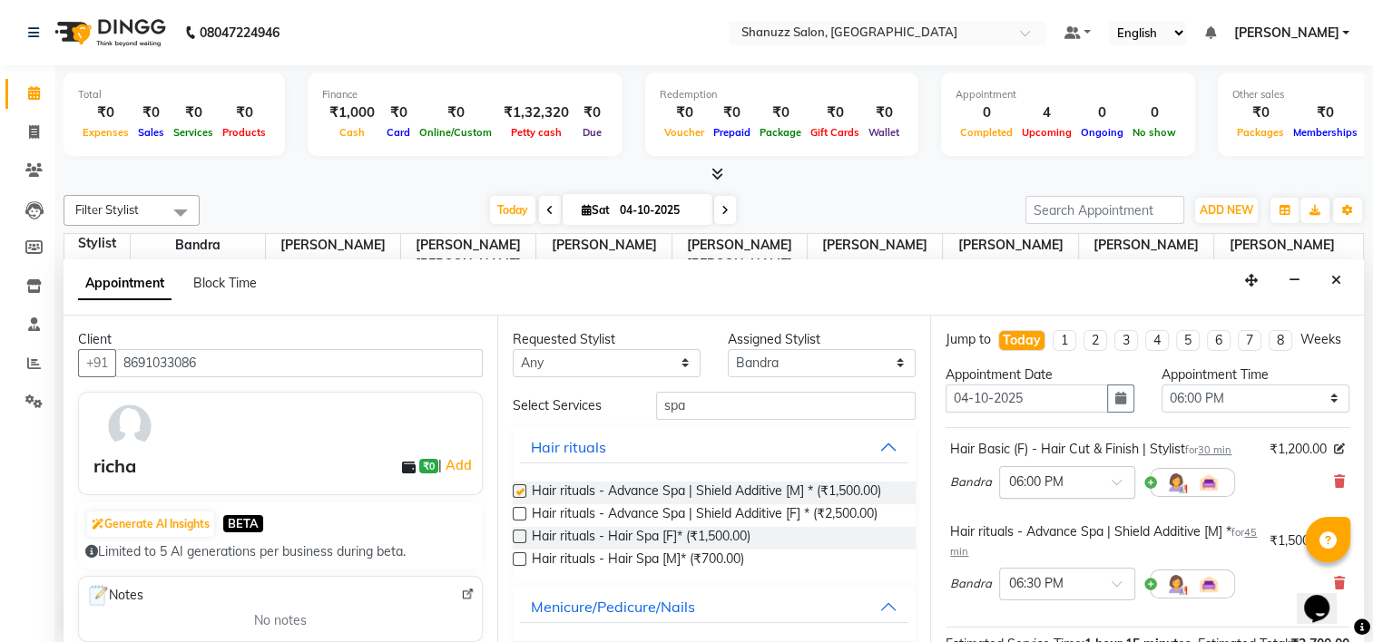
checkbox input "false"
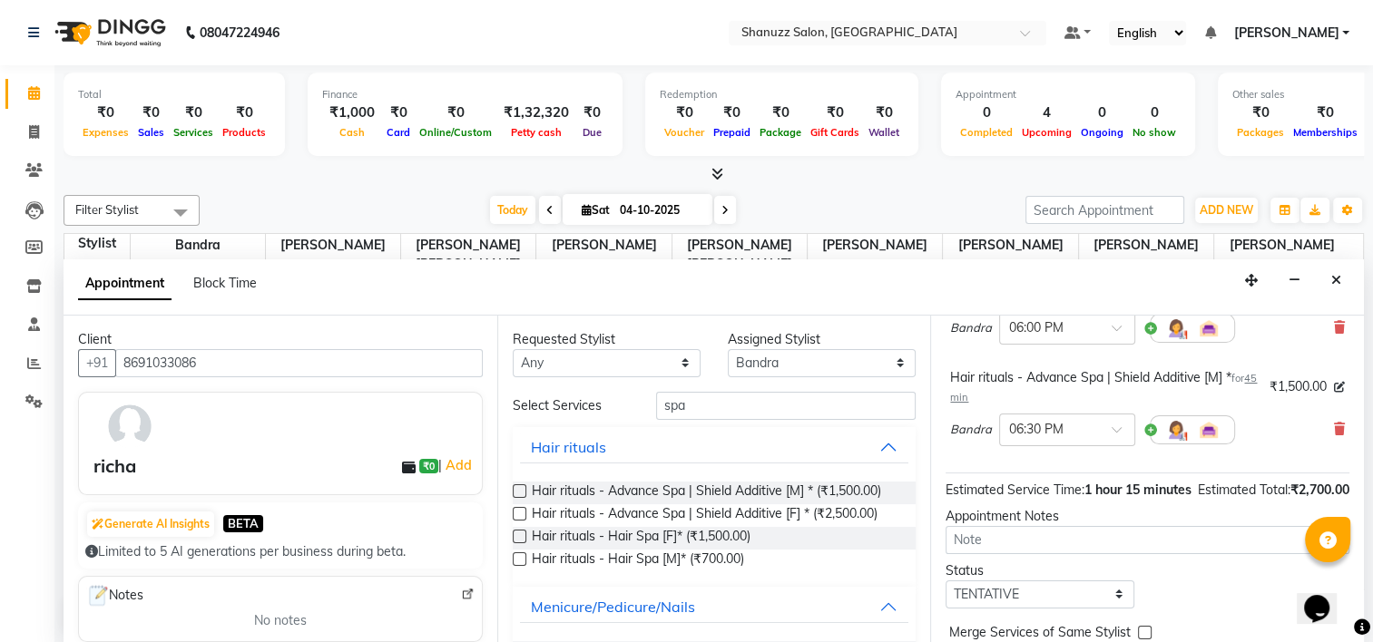
scroll to position [268, 0]
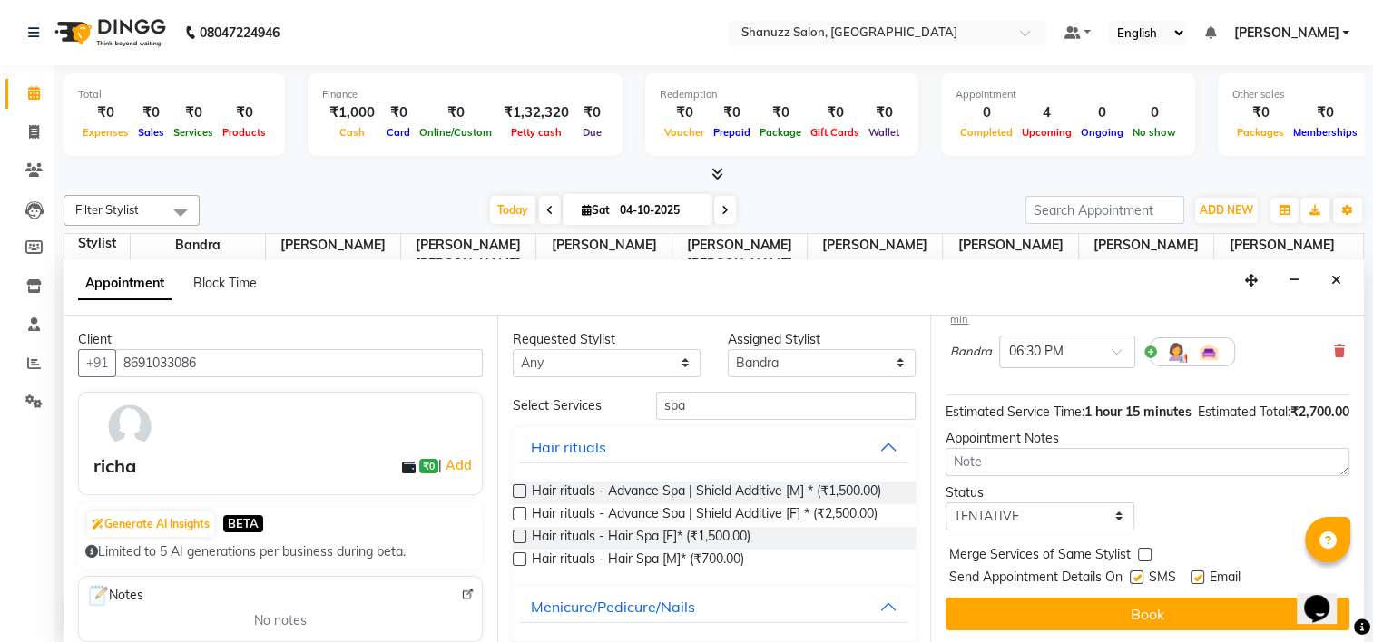
drag, startPoint x: 1136, startPoint y: 617, endPoint x: 1078, endPoint y: 577, distance: 70.5
click at [1136, 617] on button "Book" at bounding box center [1147, 614] width 404 height 33
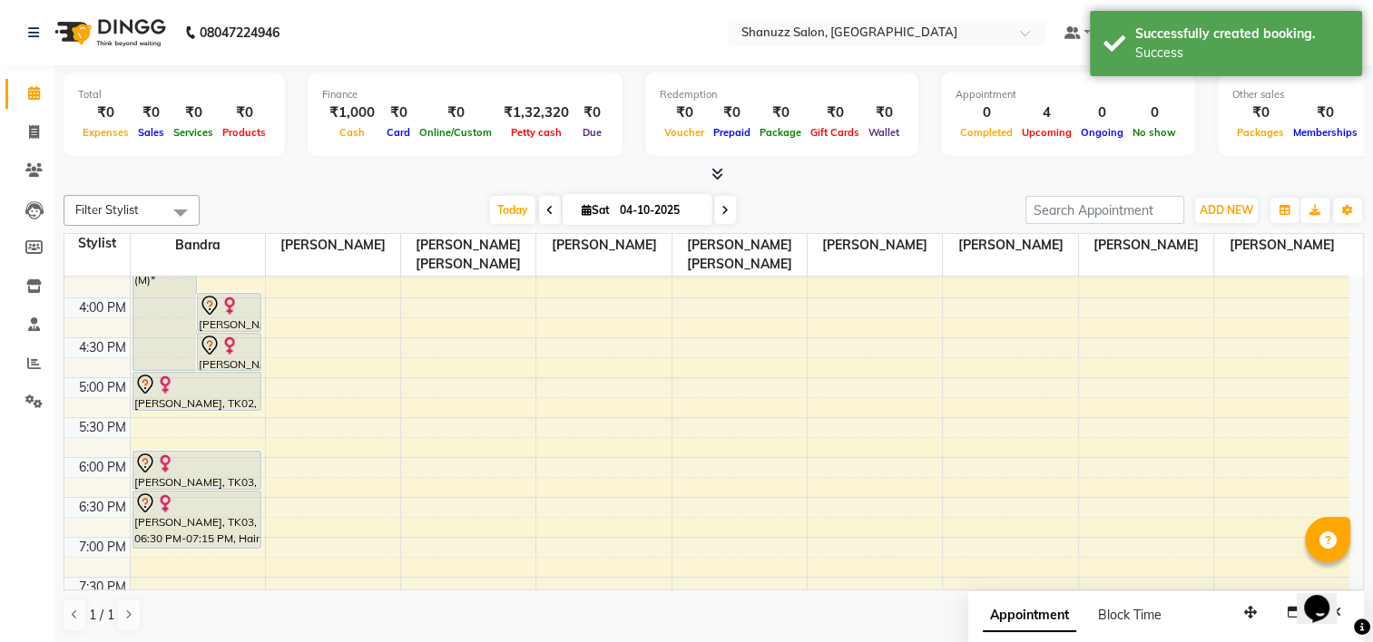
click at [647, 214] on input "04-10-2025" at bounding box center [659, 210] width 91 height 27
select select "10"
select select "2025"
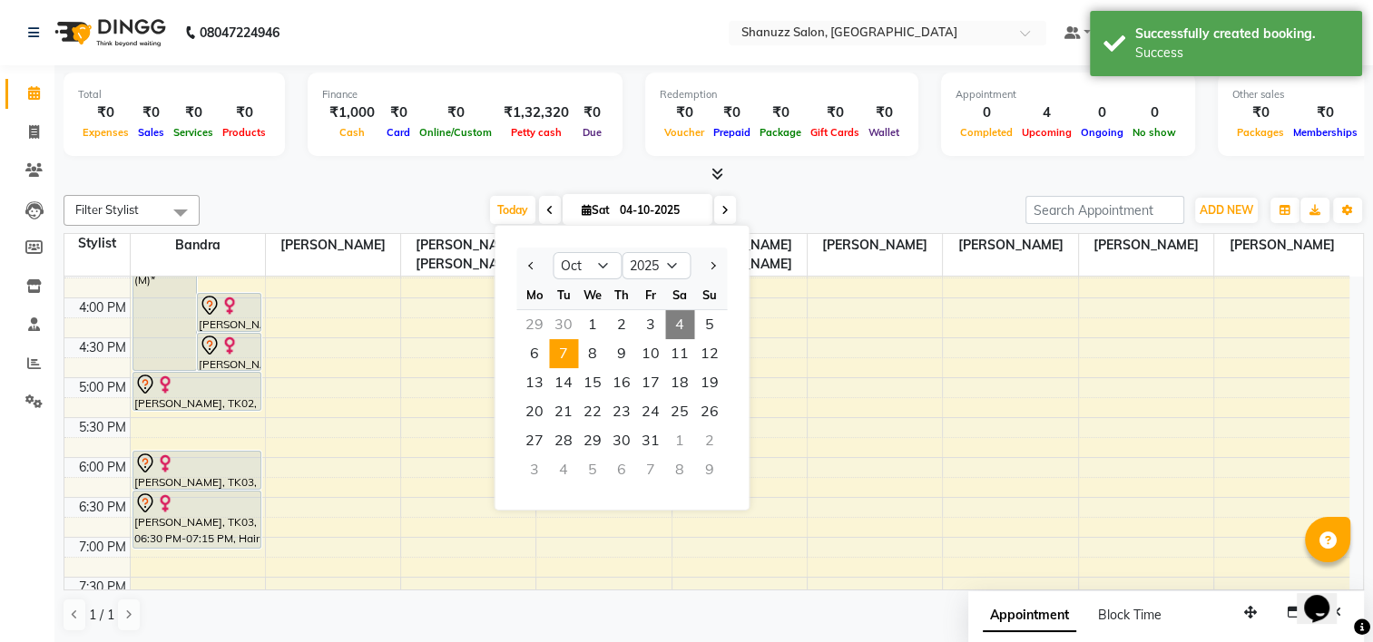
click at [563, 350] on span "7" at bounding box center [563, 353] width 29 height 29
type input "[DATE]"
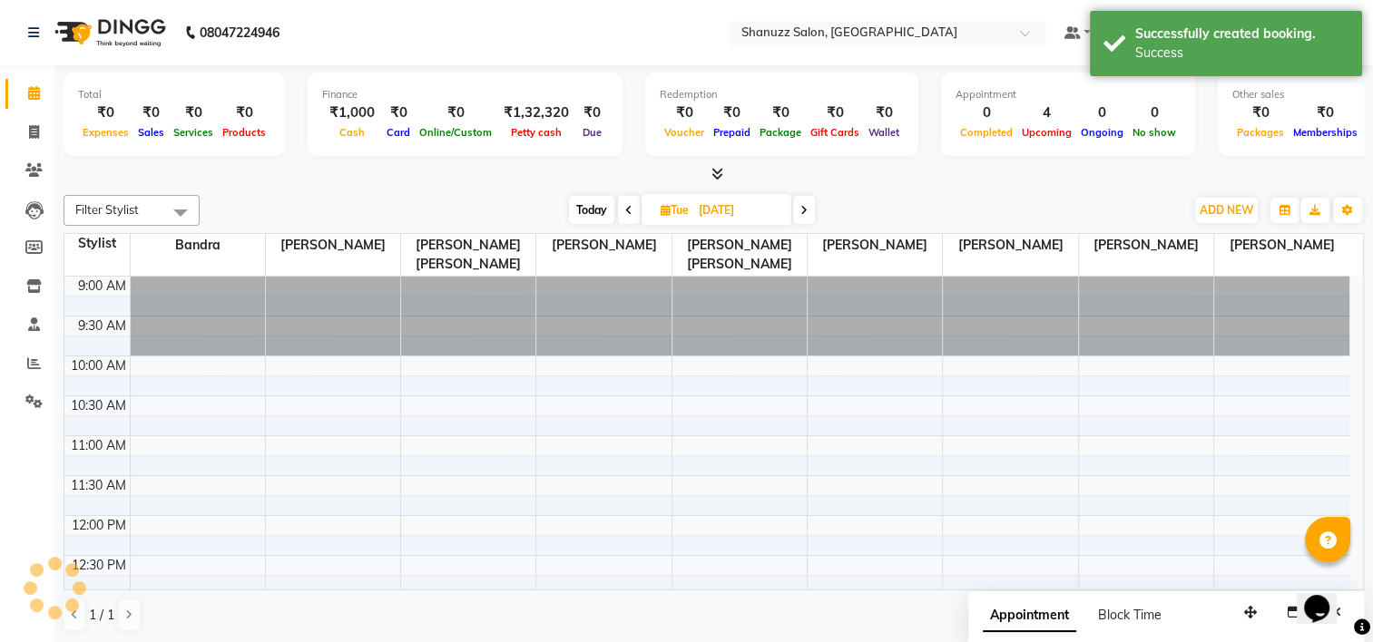
scroll to position [318, 0]
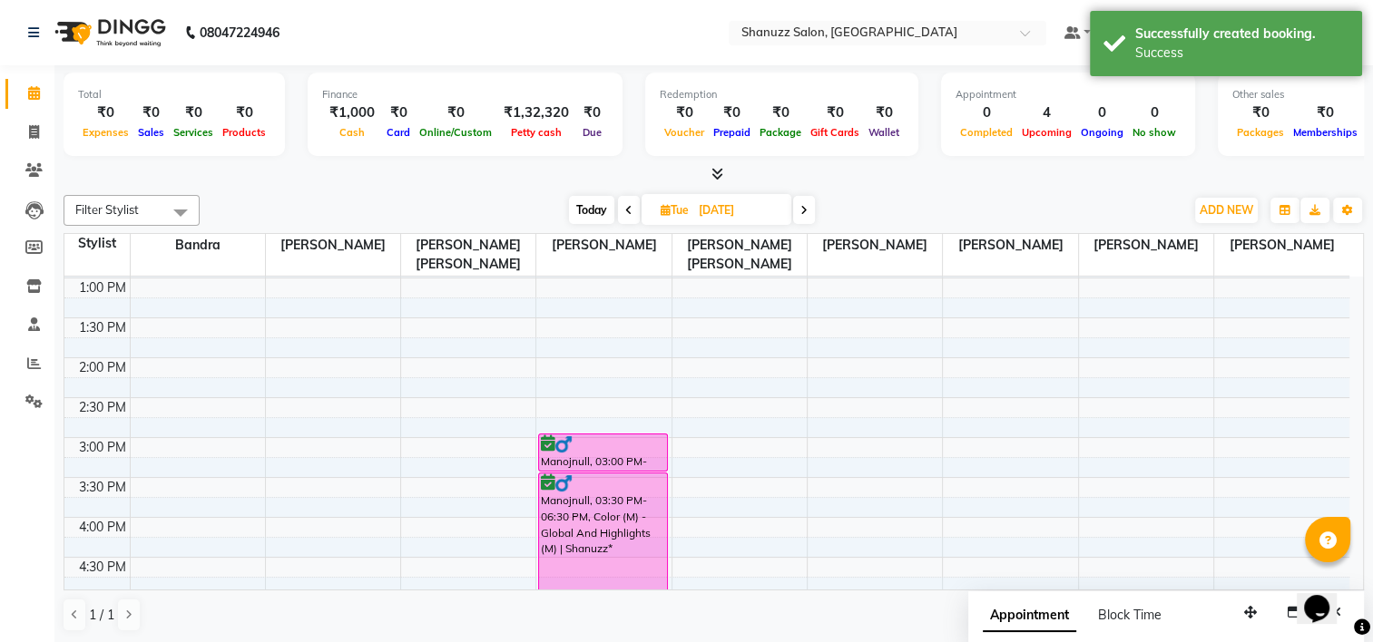
click at [692, 207] on span "Tue" at bounding box center [674, 210] width 37 height 14
select select "10"
select select "2025"
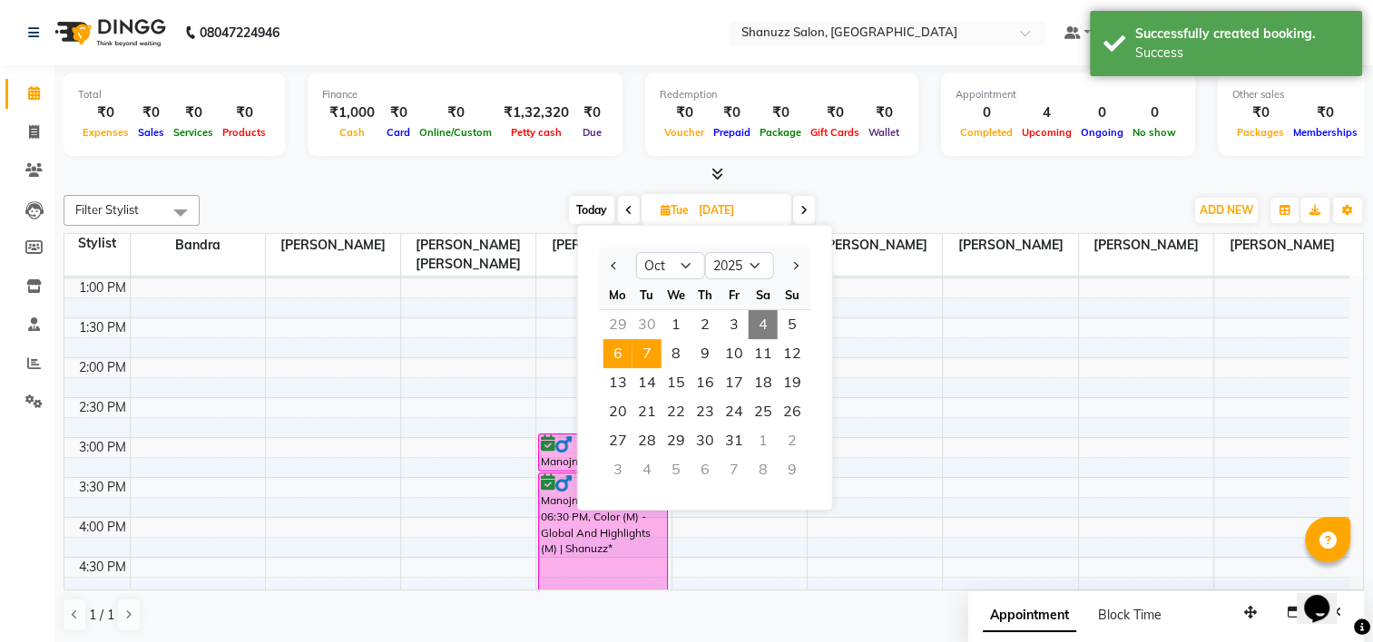
click at [622, 342] on span "6" at bounding box center [617, 353] width 29 height 29
type input "[DATE]"
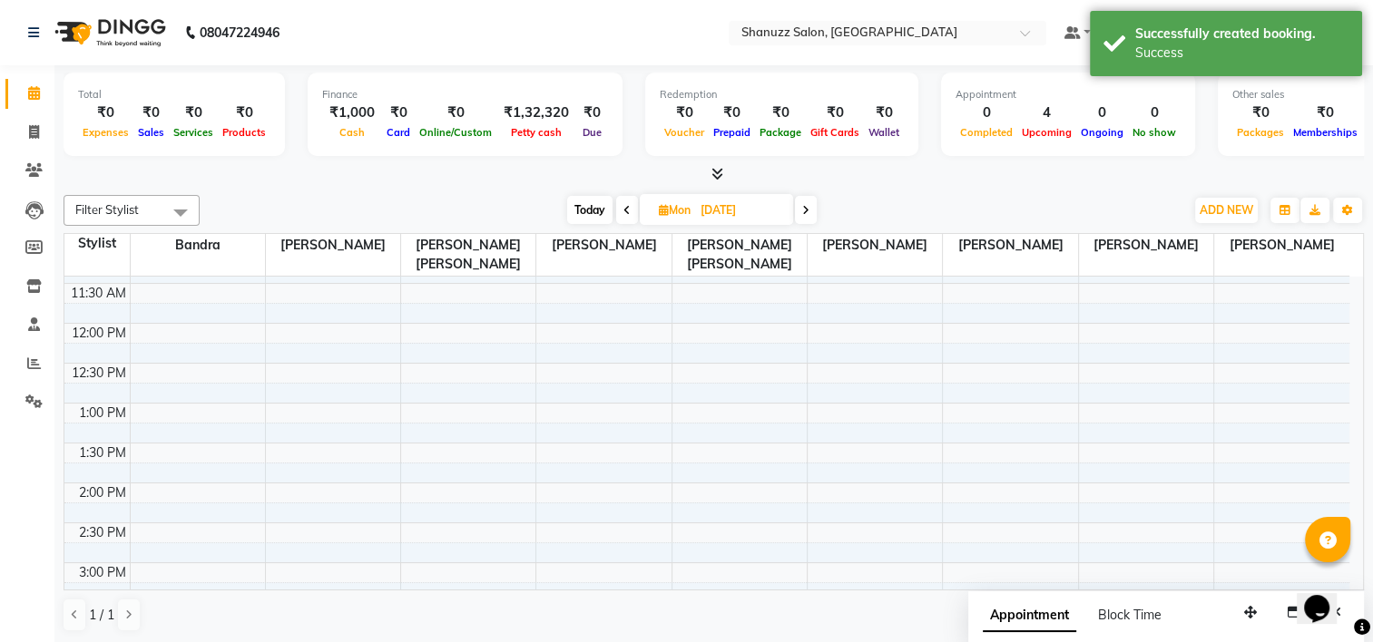
scroll to position [136, 0]
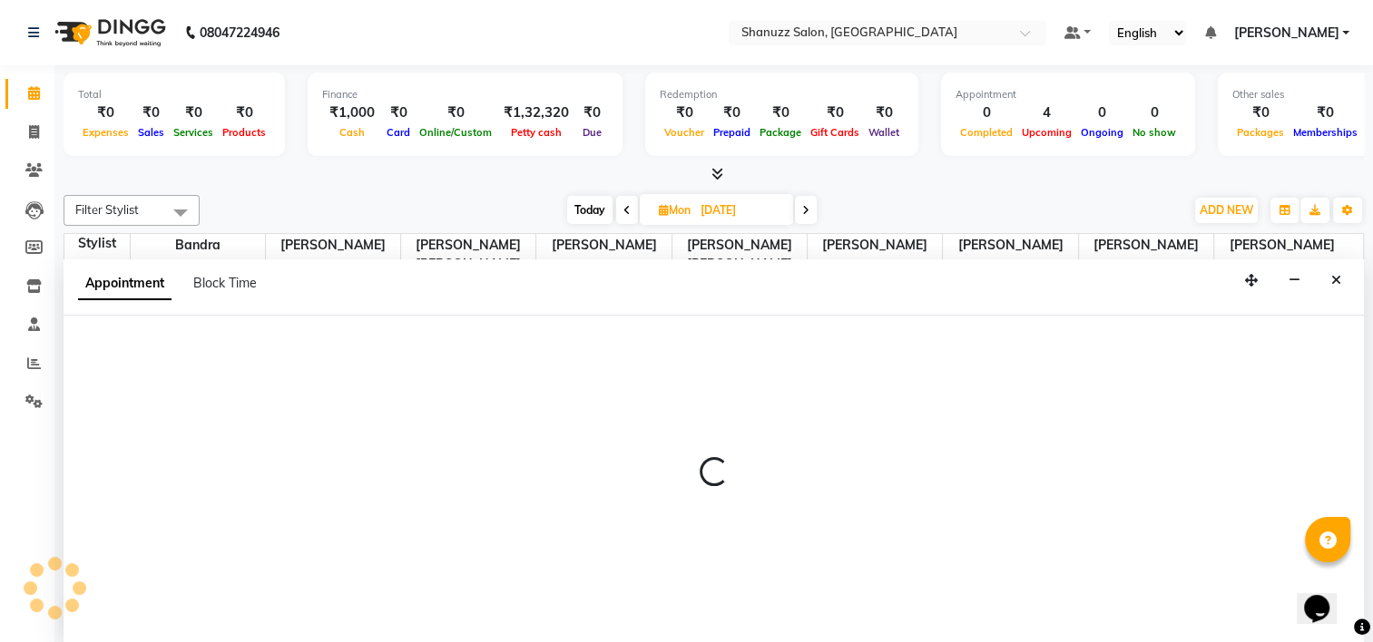
select select "93080"
select select "tentative"
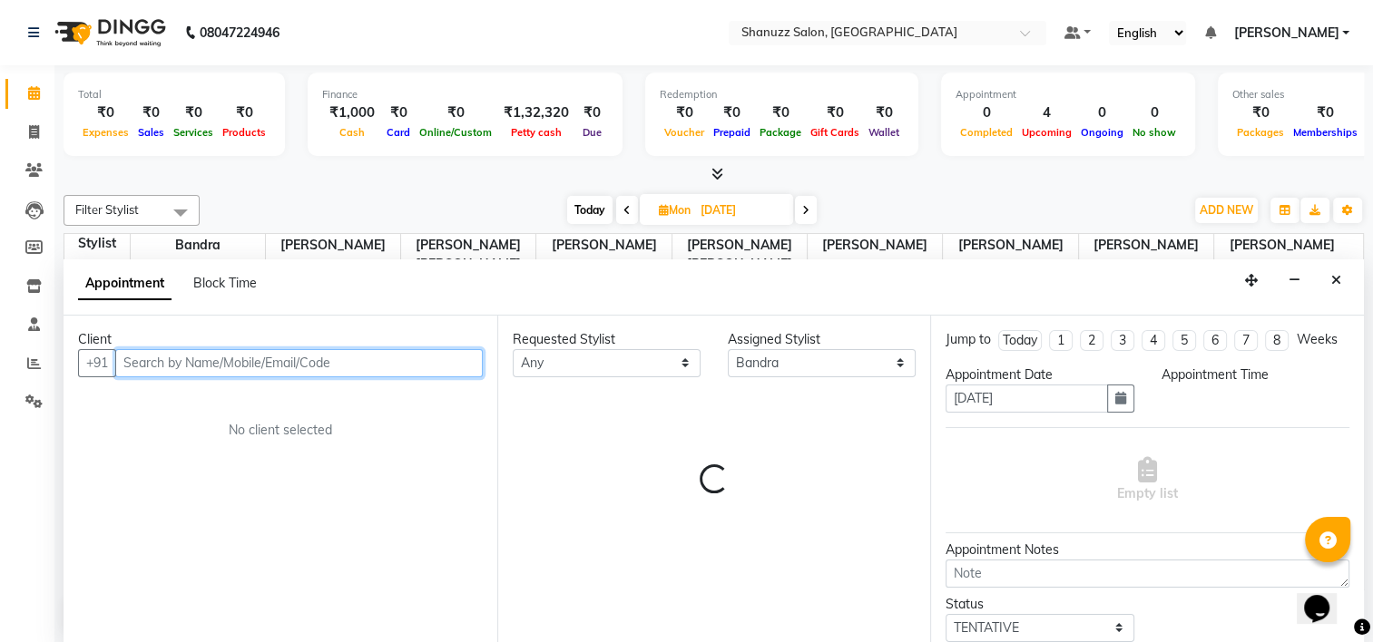
select select "660"
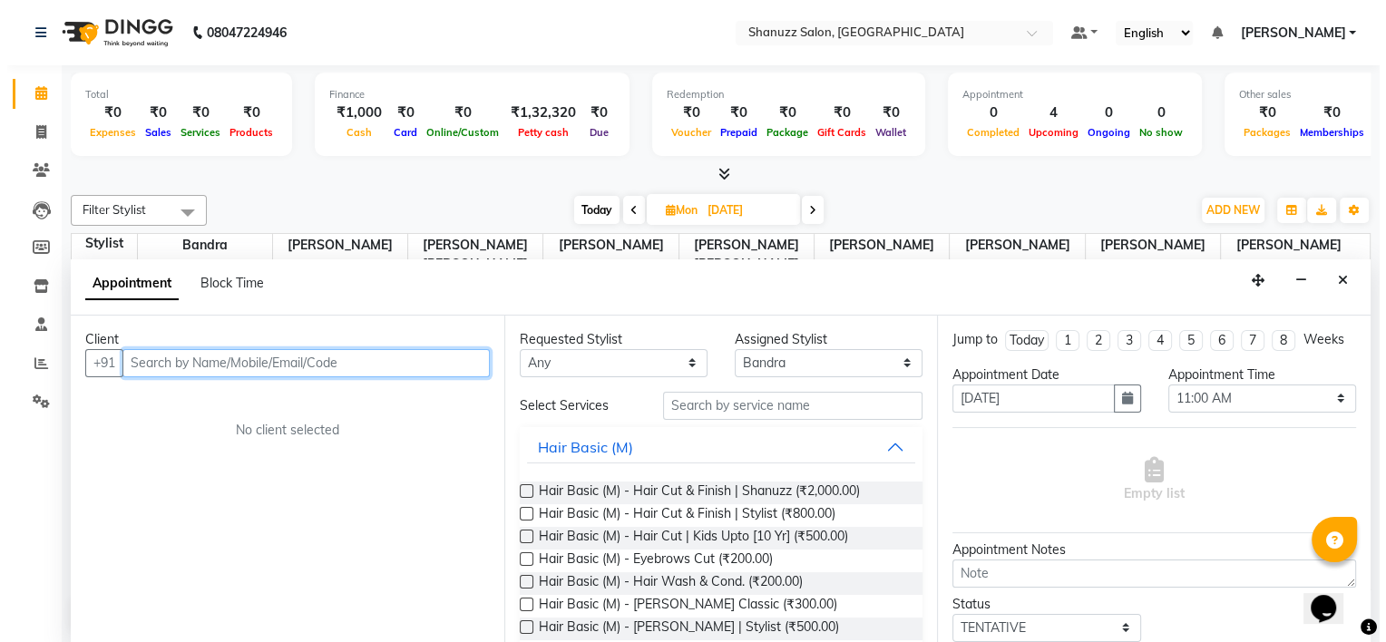
scroll to position [0, 0]
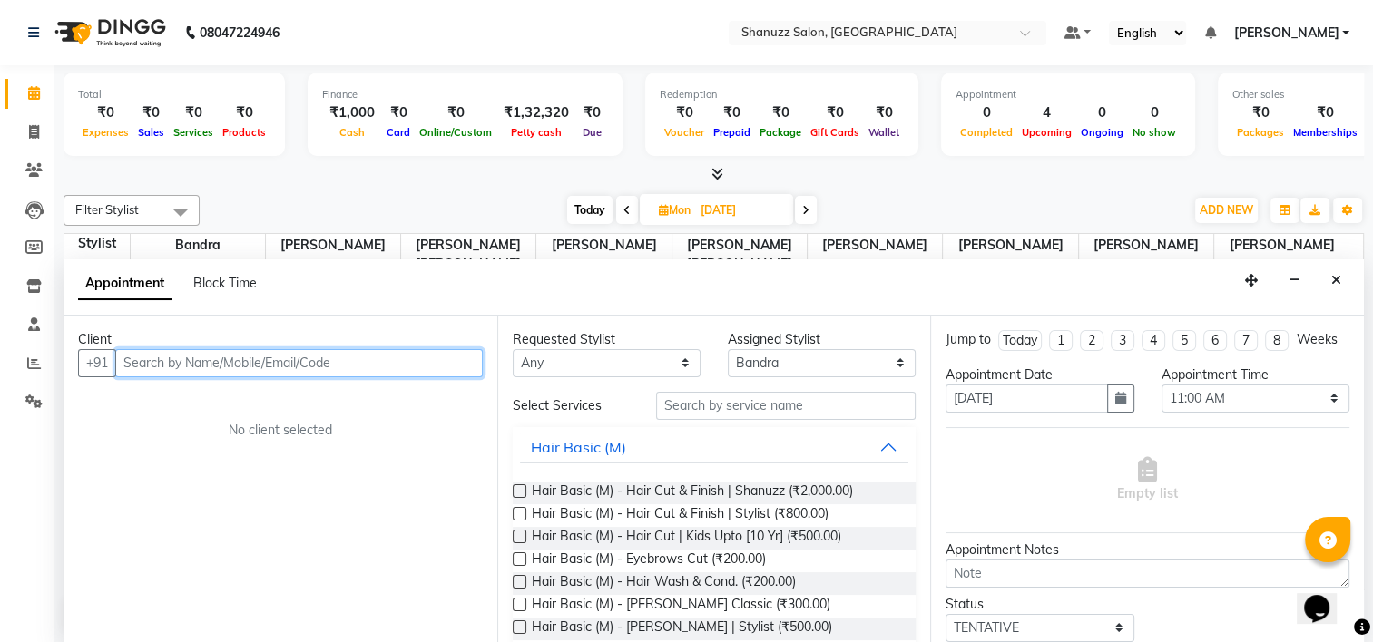
click at [348, 353] on input "text" at bounding box center [298, 363] width 367 height 28
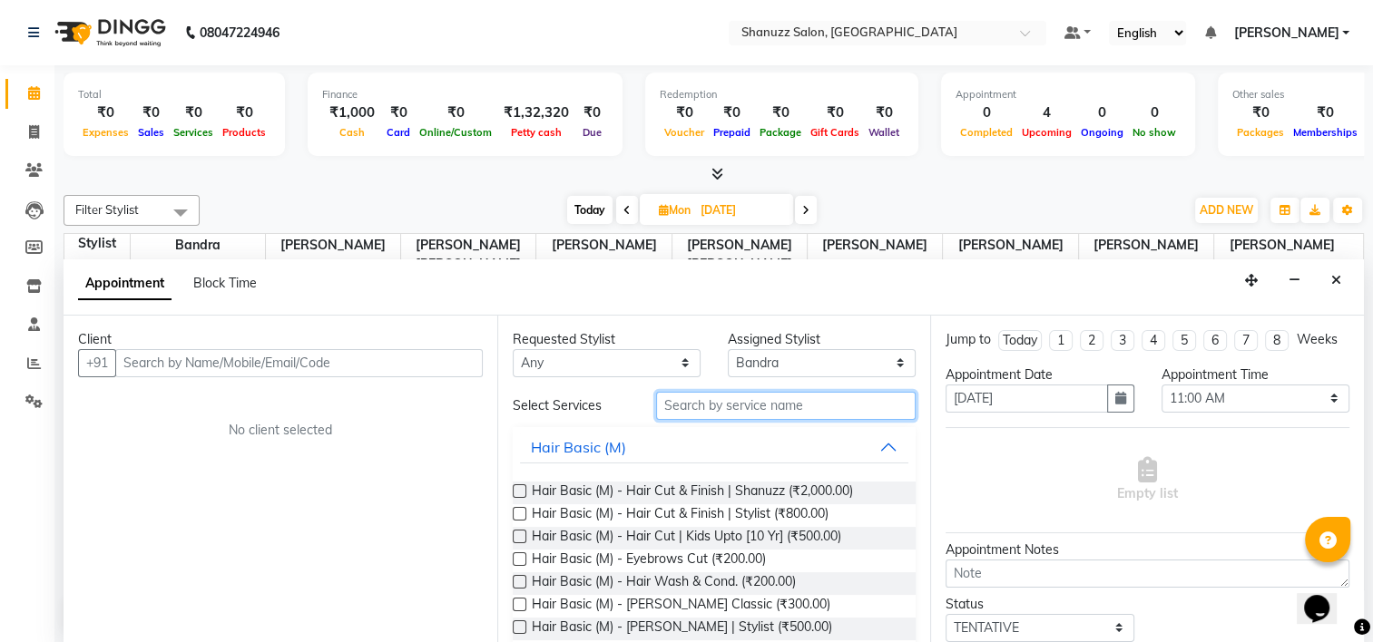
click at [756, 393] on input "text" at bounding box center [785, 406] width 259 height 28
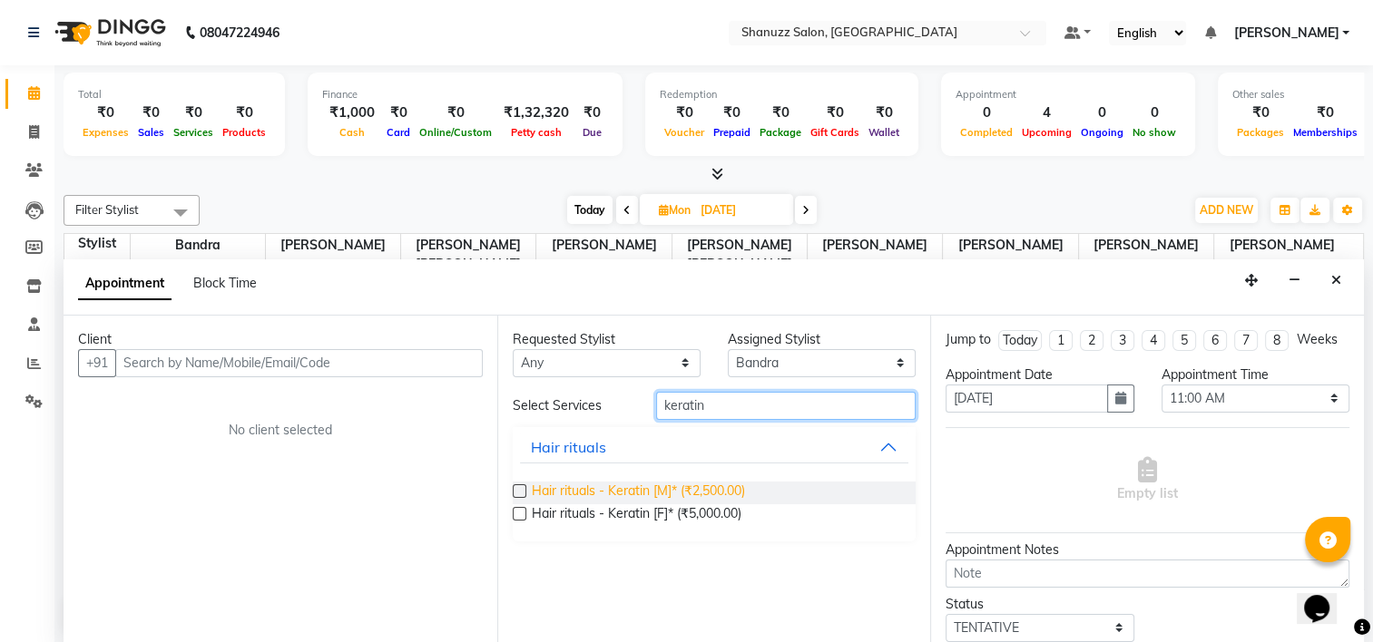
type input "keratin"
drag, startPoint x: 730, startPoint y: 491, endPoint x: 712, endPoint y: 490, distance: 18.2
click at [723, 491] on span "Hair rituals - Keratin [M]* (₹2,500.00)" at bounding box center [638, 493] width 213 height 23
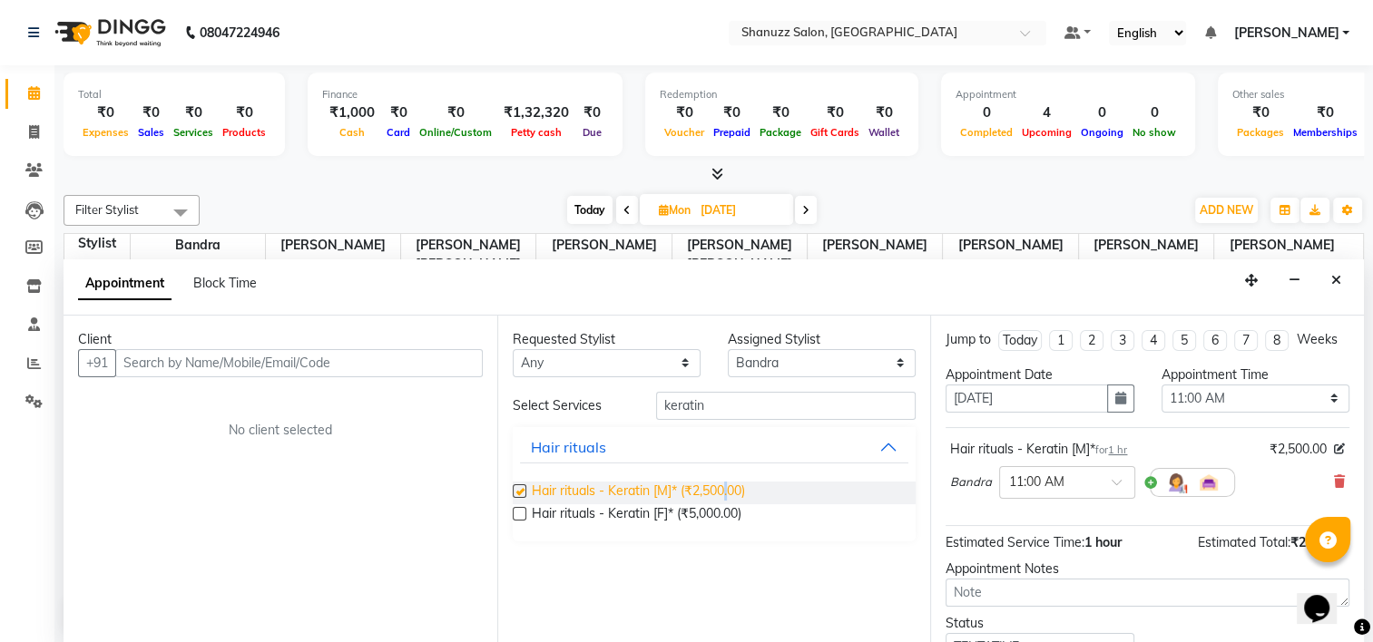
checkbox input "false"
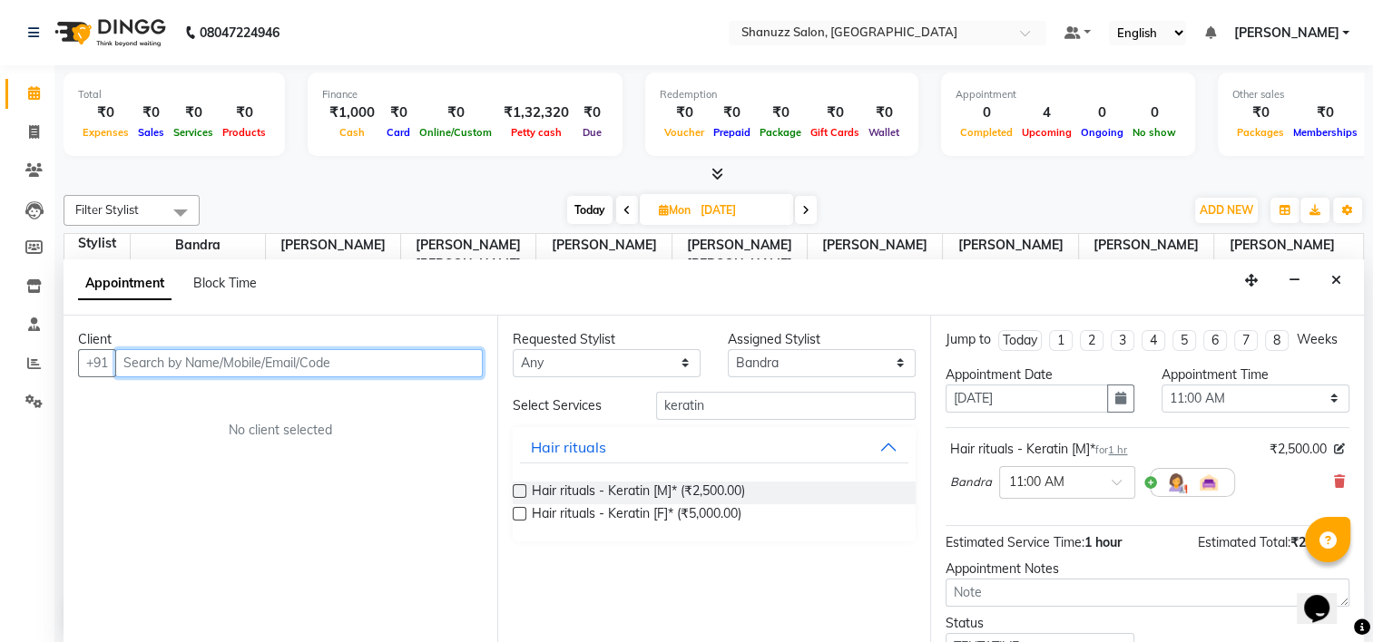
click at [231, 363] on input "text" at bounding box center [298, 363] width 367 height 28
type input "9737778313"
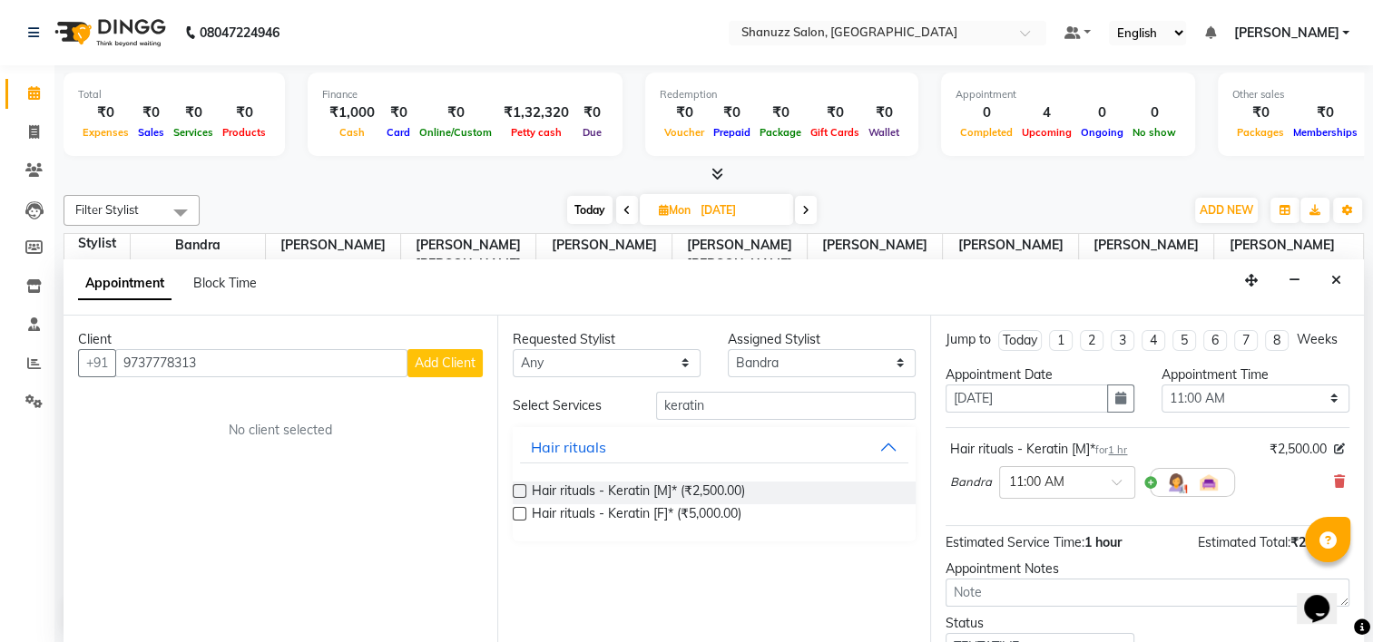
click at [456, 356] on span "Add Client" at bounding box center [445, 363] width 61 height 16
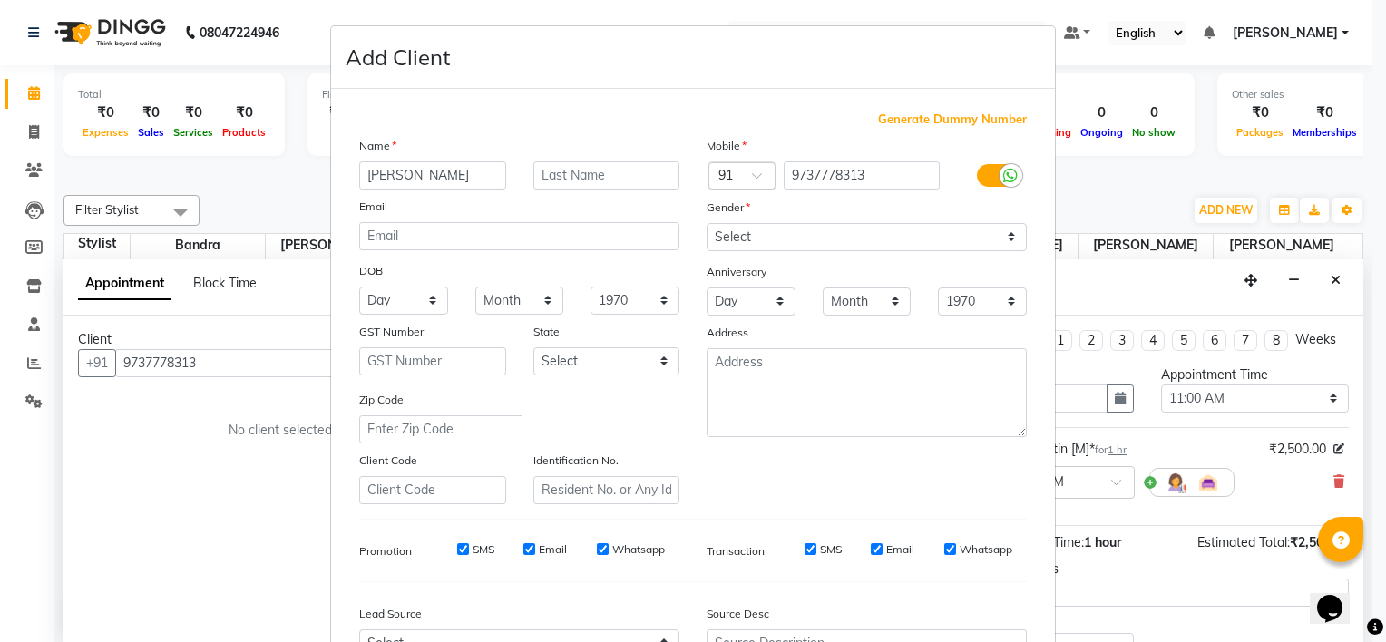
type input "[PERSON_NAME]"
click at [740, 233] on select "Select [DEMOGRAPHIC_DATA] [DEMOGRAPHIC_DATA] Other Prefer Not To Say" at bounding box center [867, 237] width 320 height 28
select select "[DEMOGRAPHIC_DATA]"
click at [707, 224] on select "Select [DEMOGRAPHIC_DATA] [DEMOGRAPHIC_DATA] Other Prefer Not To Say" at bounding box center [867, 237] width 320 height 28
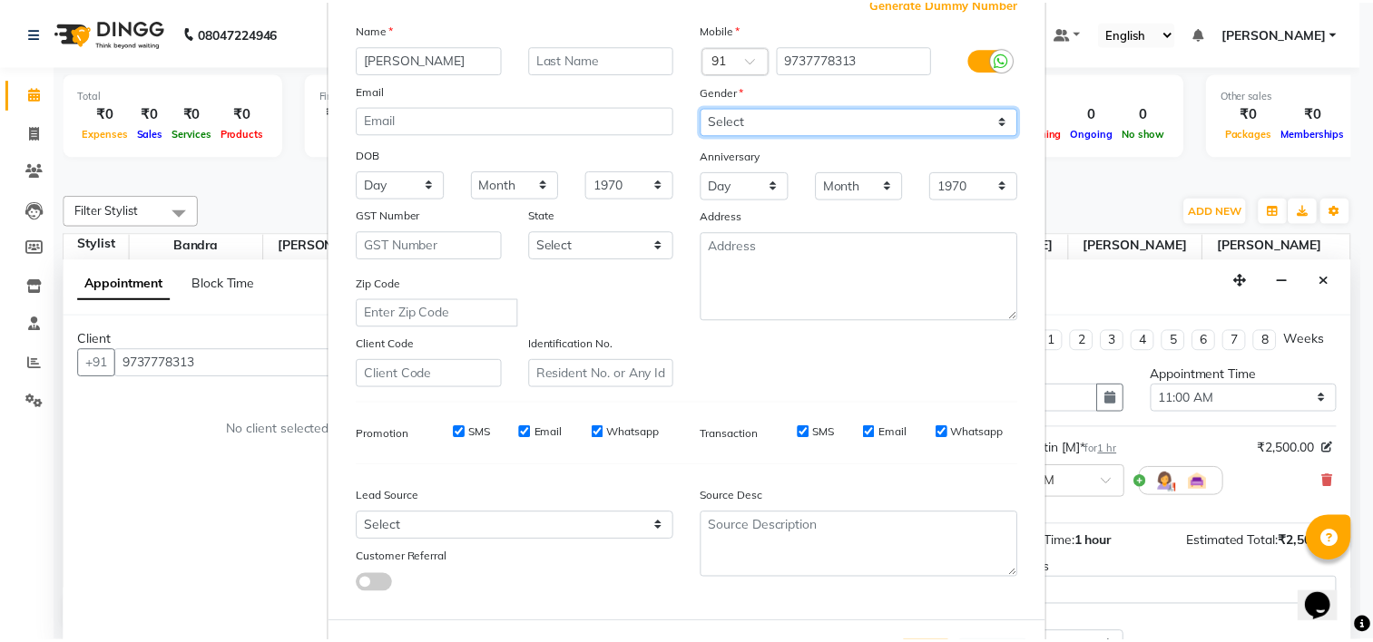
scroll to position [203, 0]
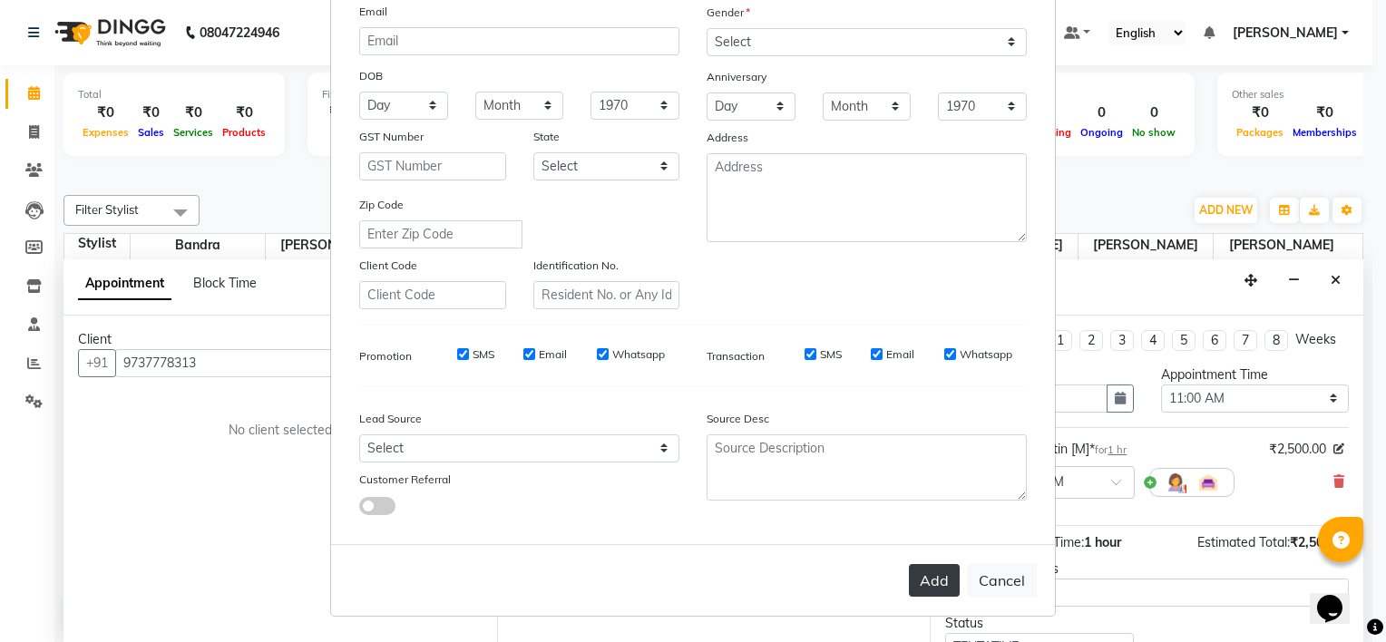
click at [915, 576] on button "Add" at bounding box center [934, 580] width 51 height 33
select select
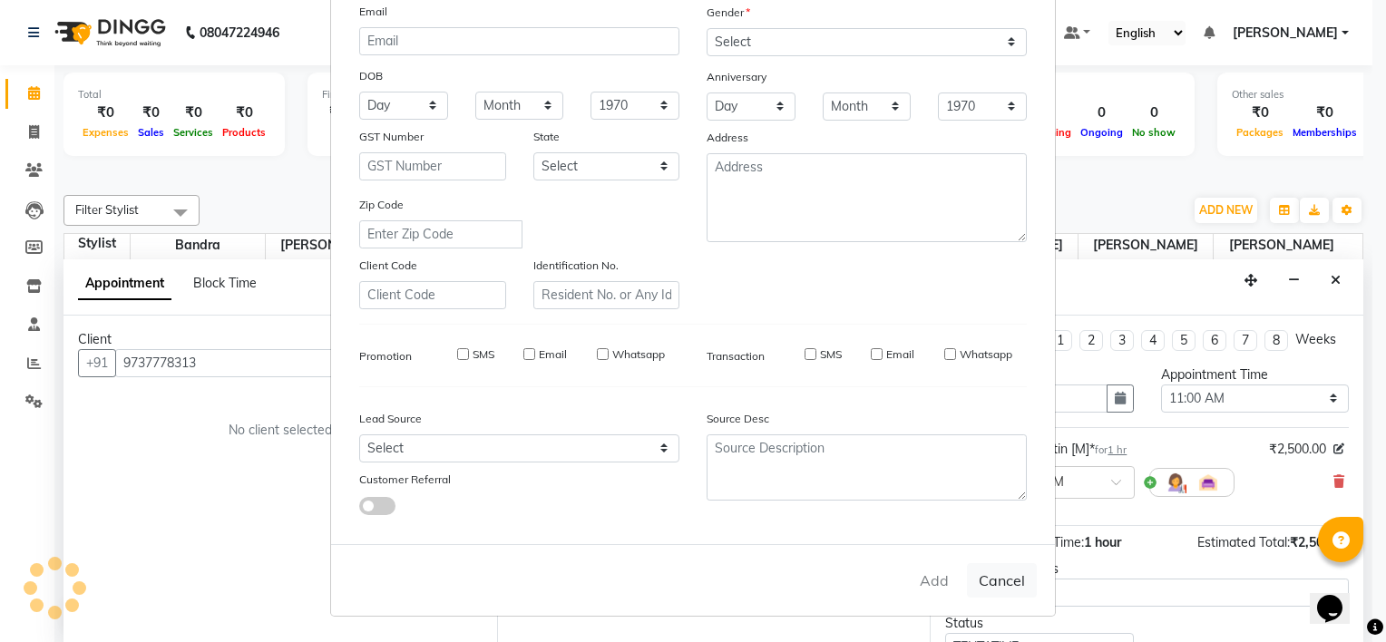
select select
checkbox input "false"
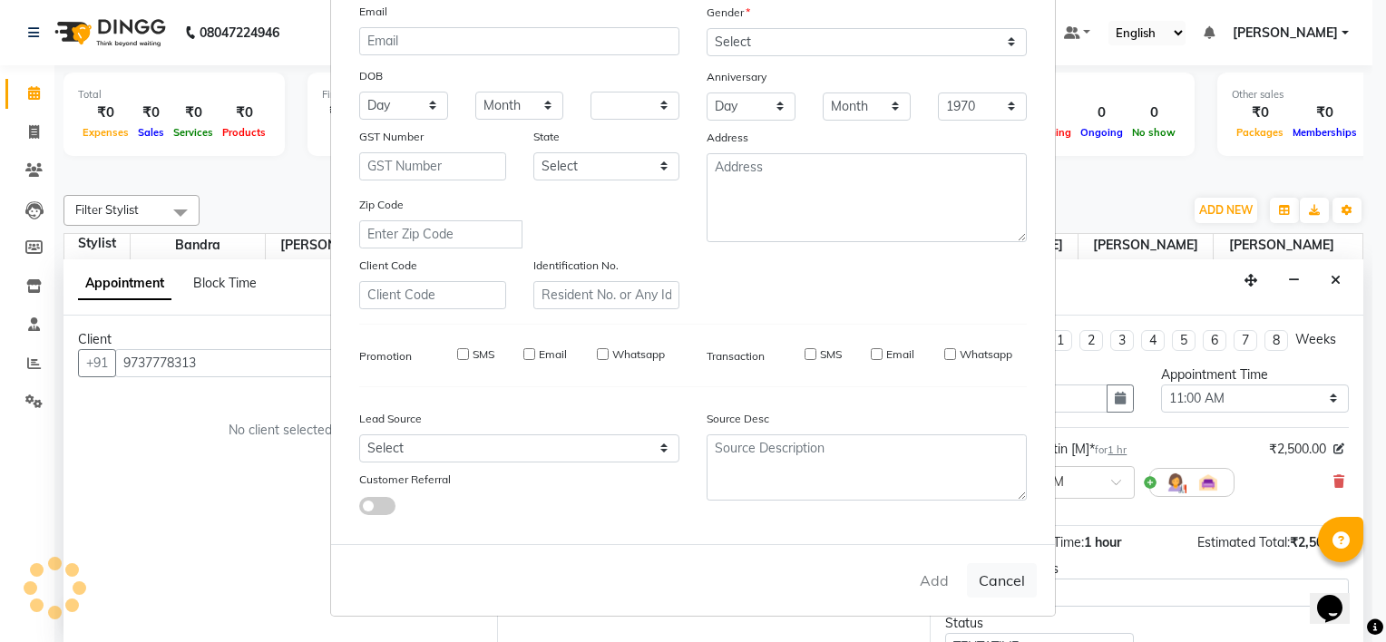
checkbox input "false"
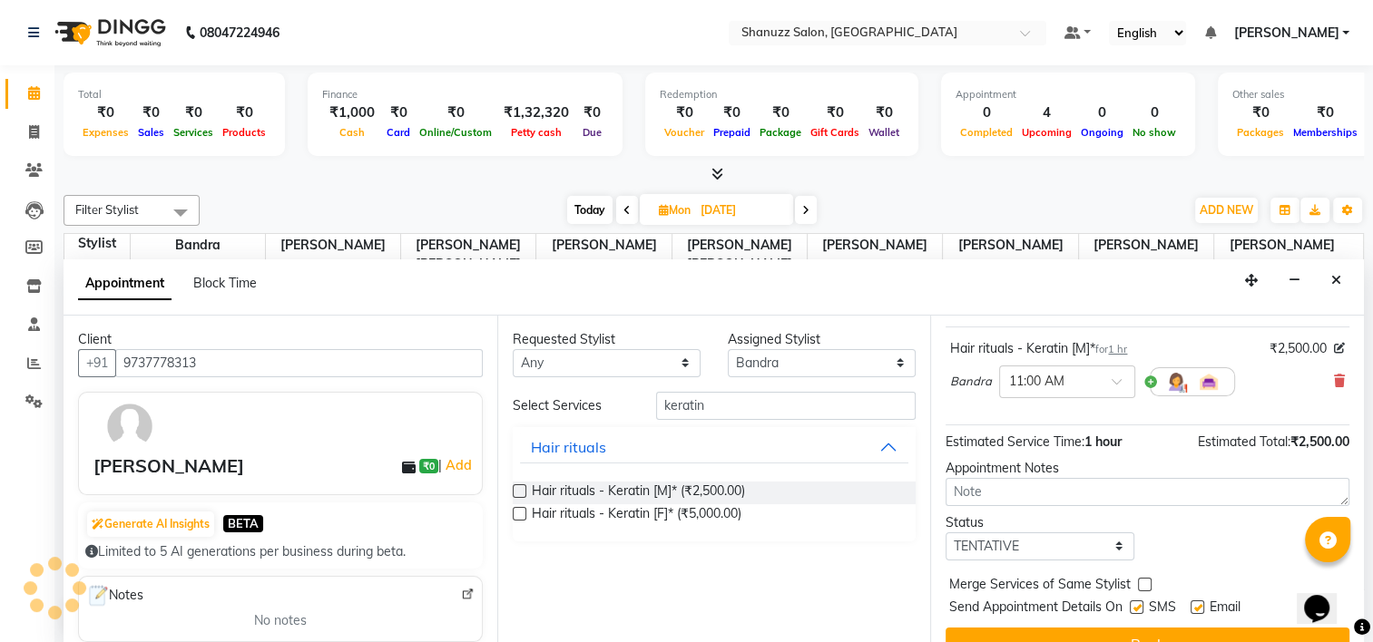
scroll to position [147, 0]
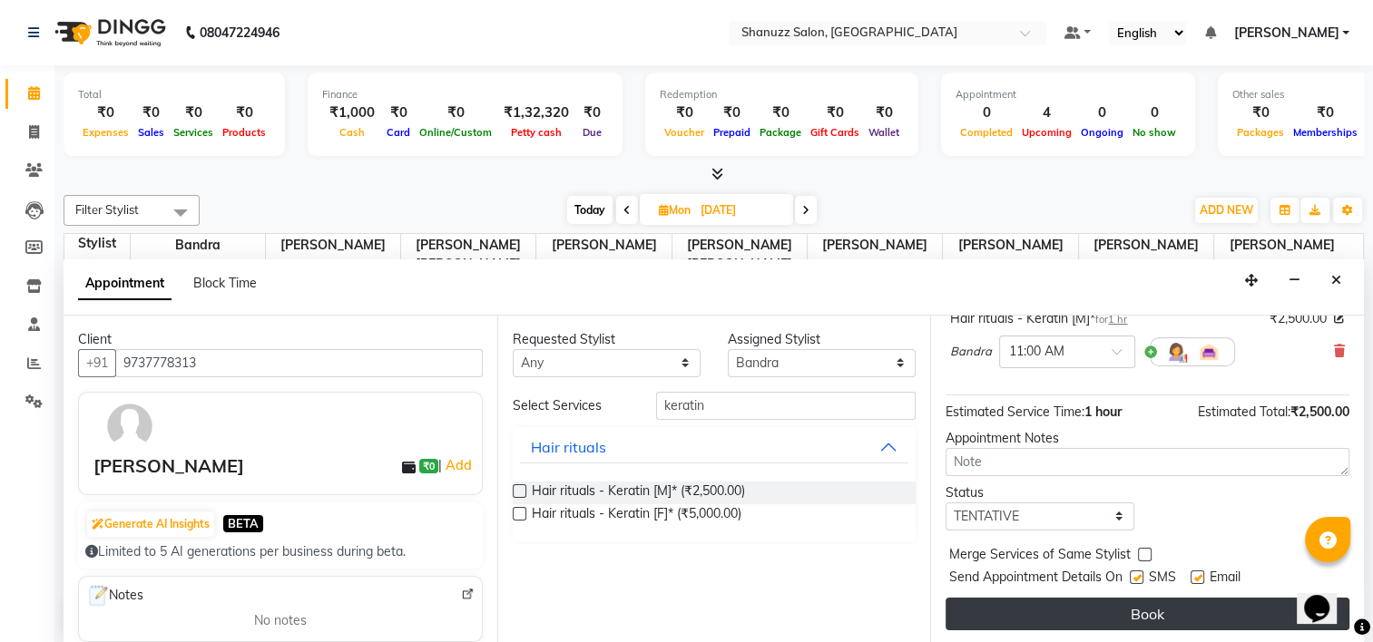
click at [1116, 607] on button "Book" at bounding box center [1147, 614] width 404 height 33
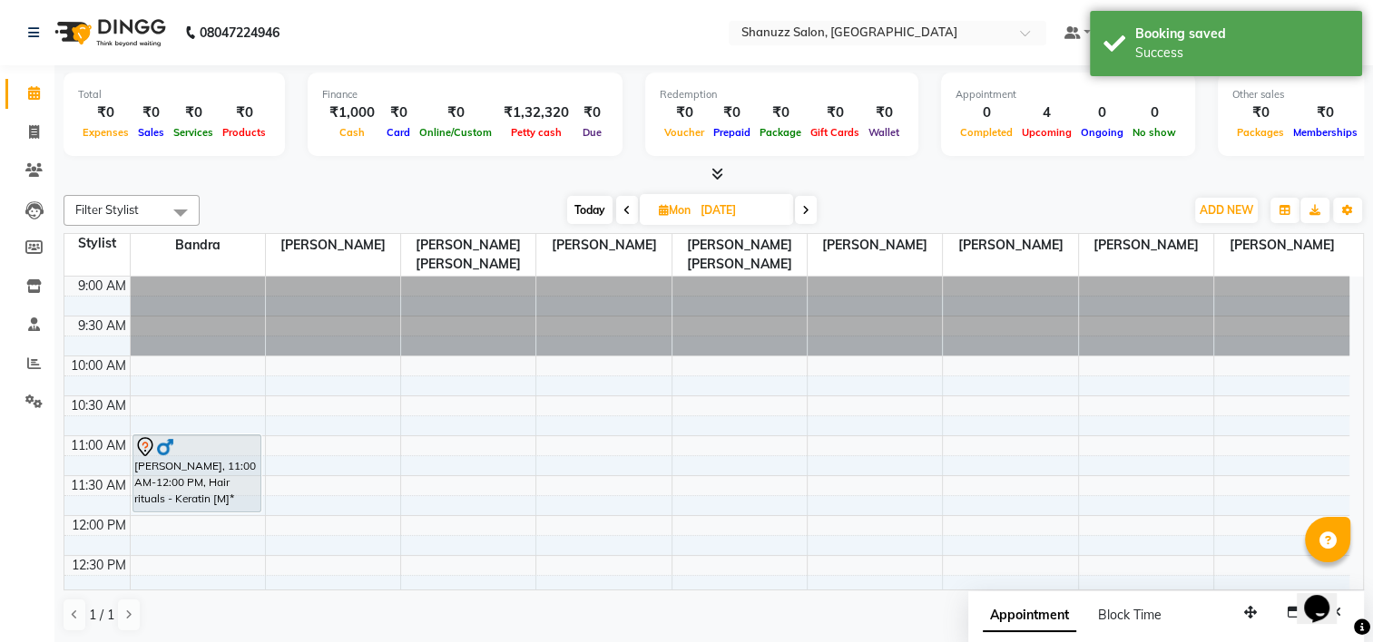
scroll to position [112, 0]
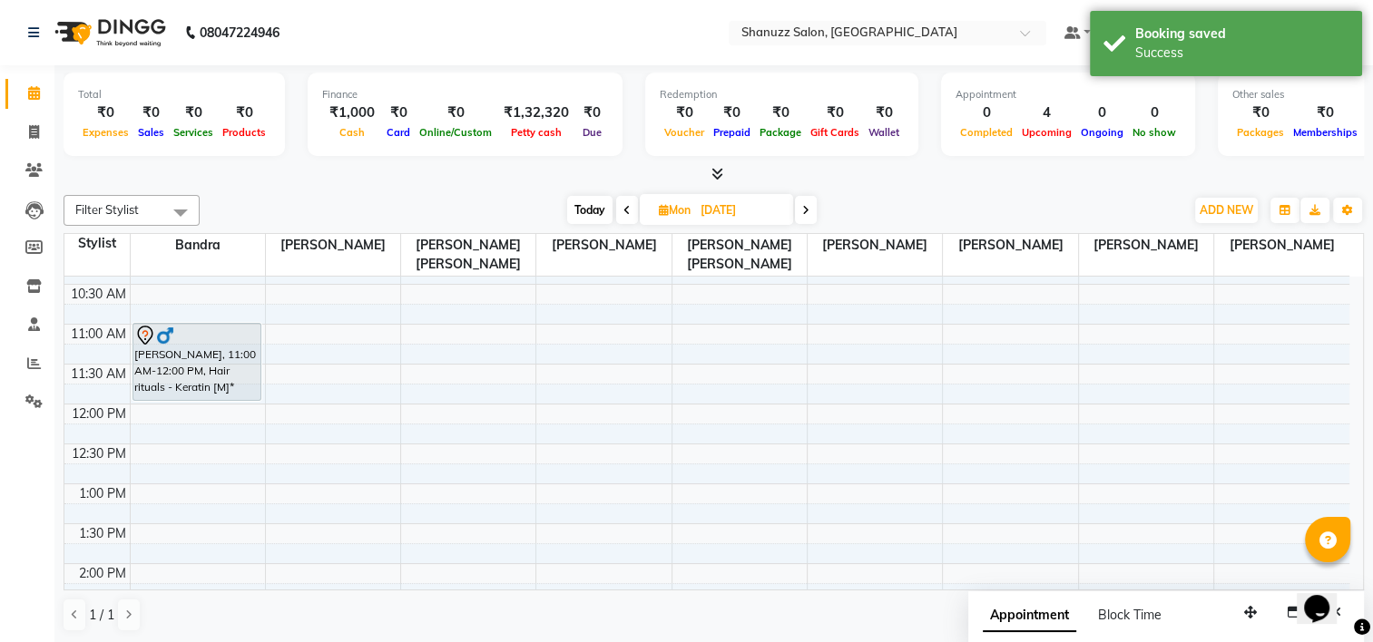
drag, startPoint x: 740, startPoint y: 207, endPoint x: 735, endPoint y: 218, distance: 12.2
click at [740, 208] on input "[DATE]" at bounding box center [740, 210] width 91 height 27
select select "10"
select select "2025"
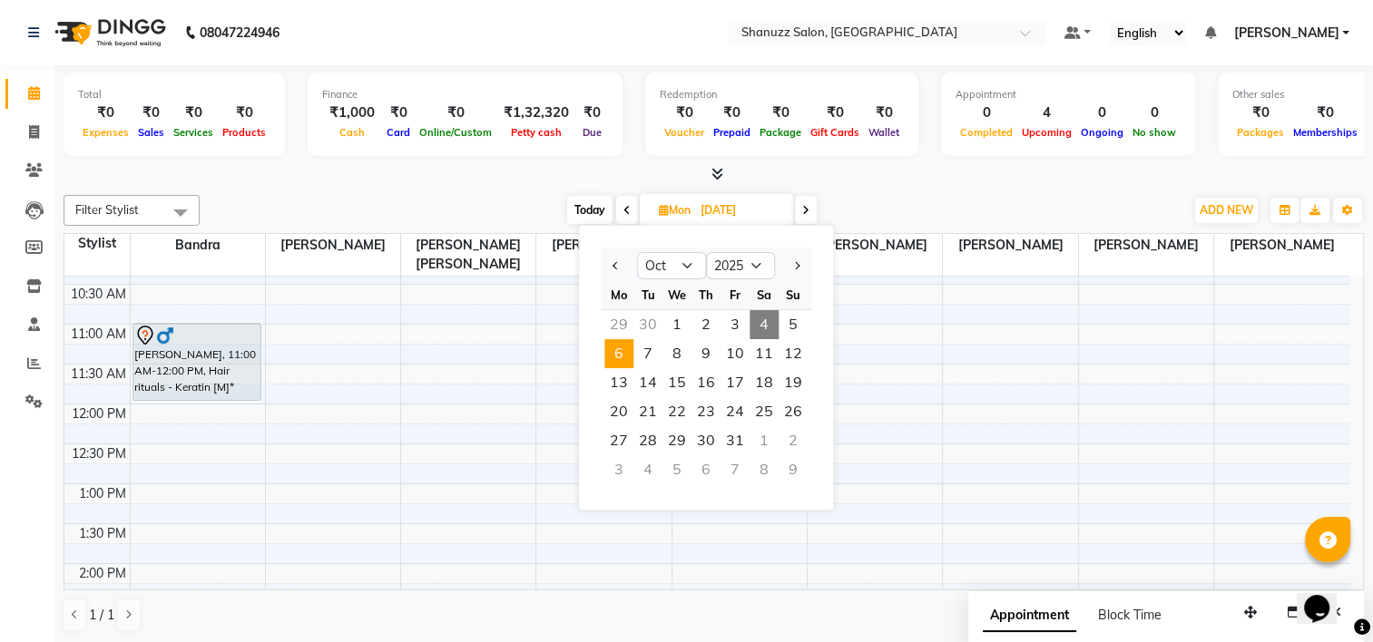
click at [774, 319] on span "4" at bounding box center [763, 324] width 29 height 29
type input "04-10-2025"
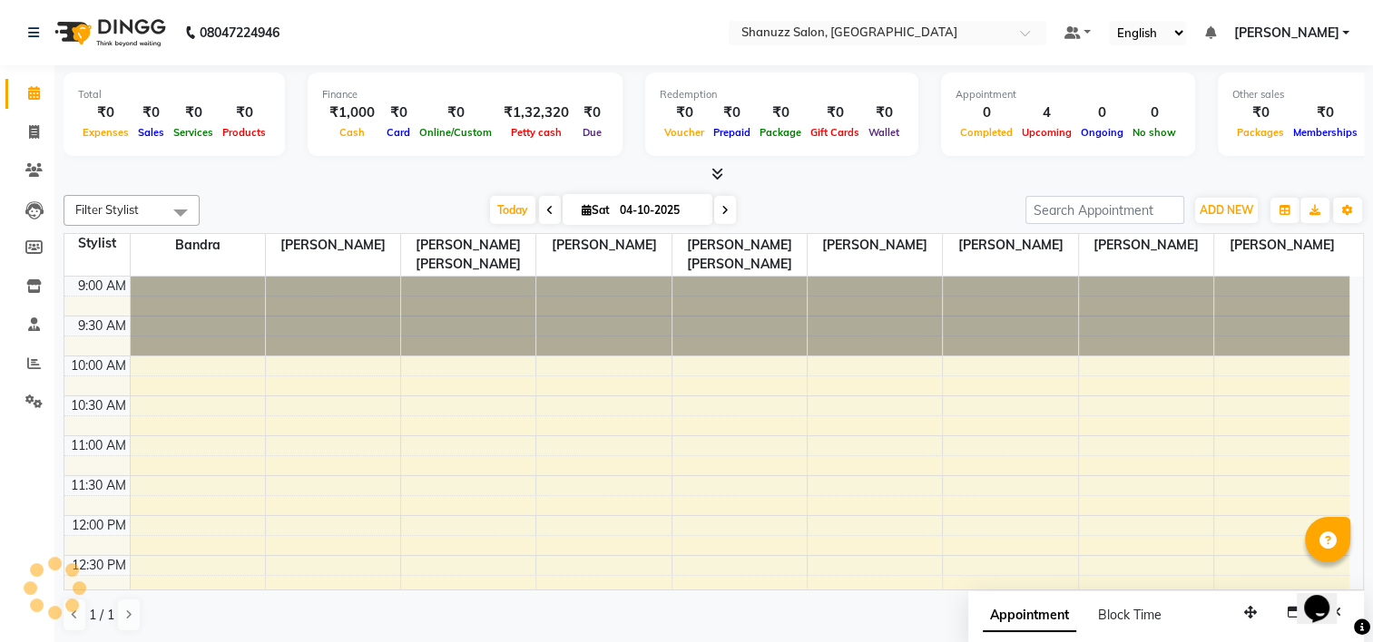
scroll to position [318, 0]
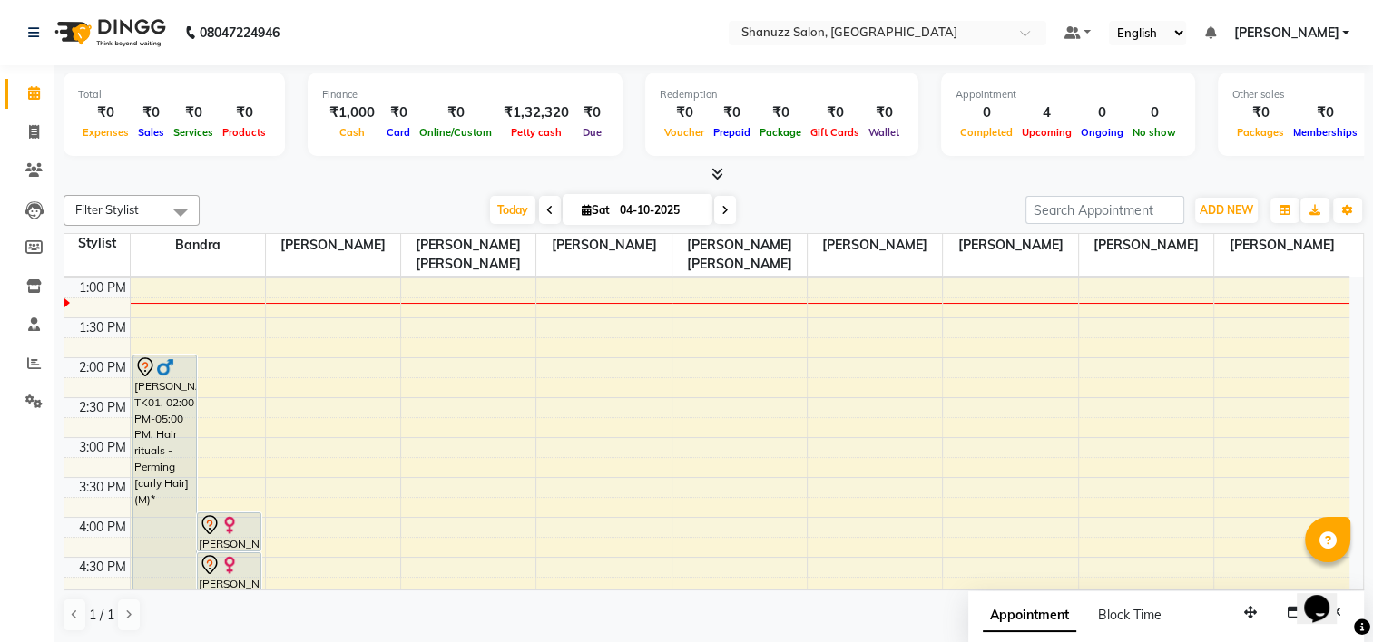
click at [642, 208] on input "04-10-2025" at bounding box center [659, 210] width 91 height 27
select select "10"
select select "2025"
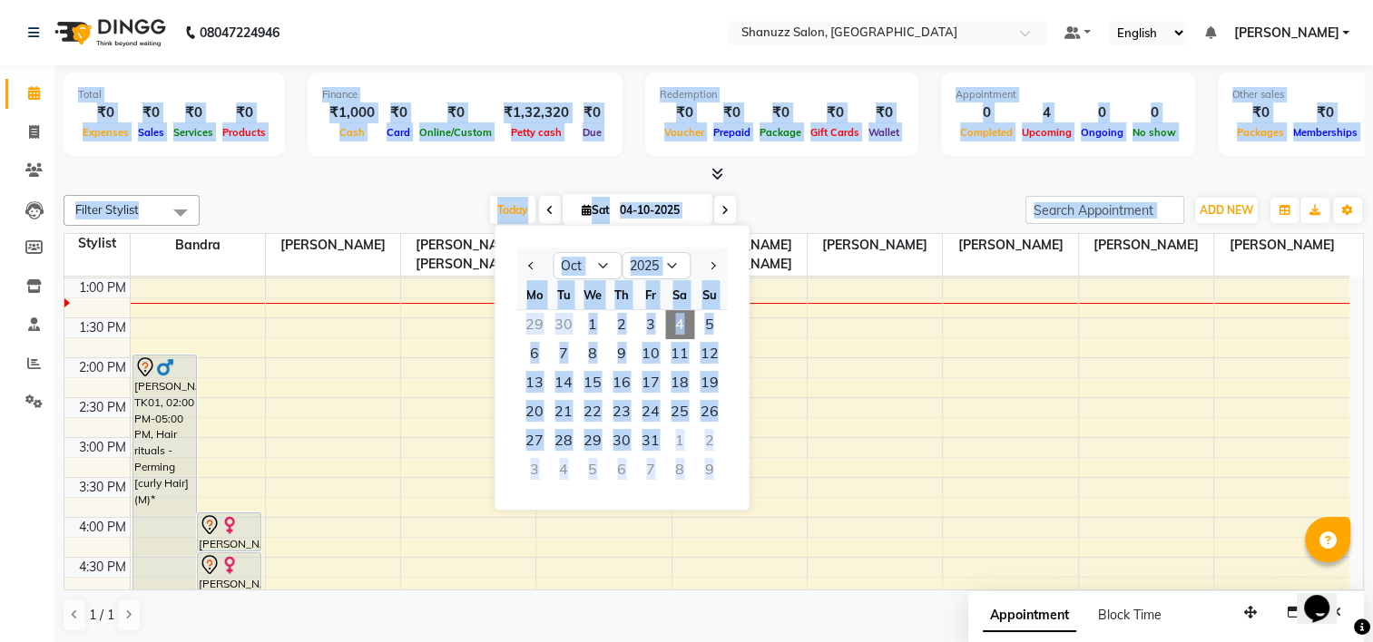
click at [0, 523] on html "08047224946 Select Location × Shanuzz Salon, Bandra West Default Panel My Panel…" at bounding box center [686, 321] width 1373 height 642
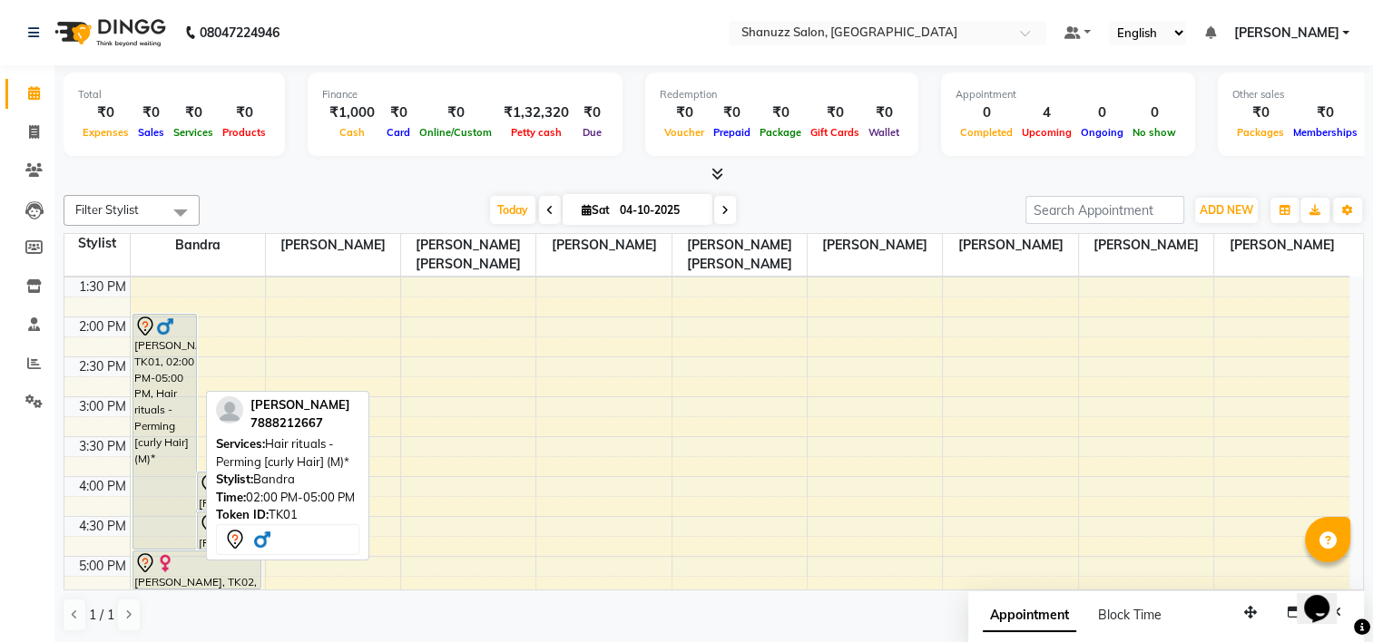
scroll to position [402, 0]
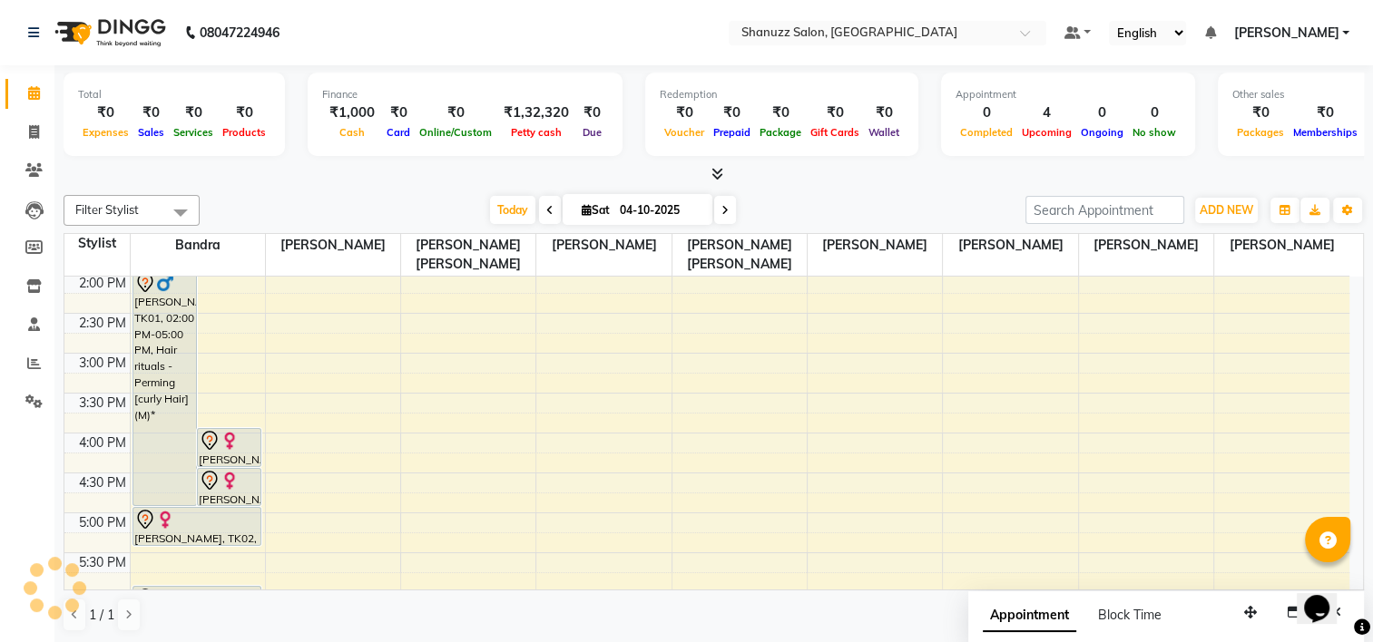
click at [645, 210] on input "04-10-2025" at bounding box center [659, 210] width 91 height 27
select select "10"
select select "2025"
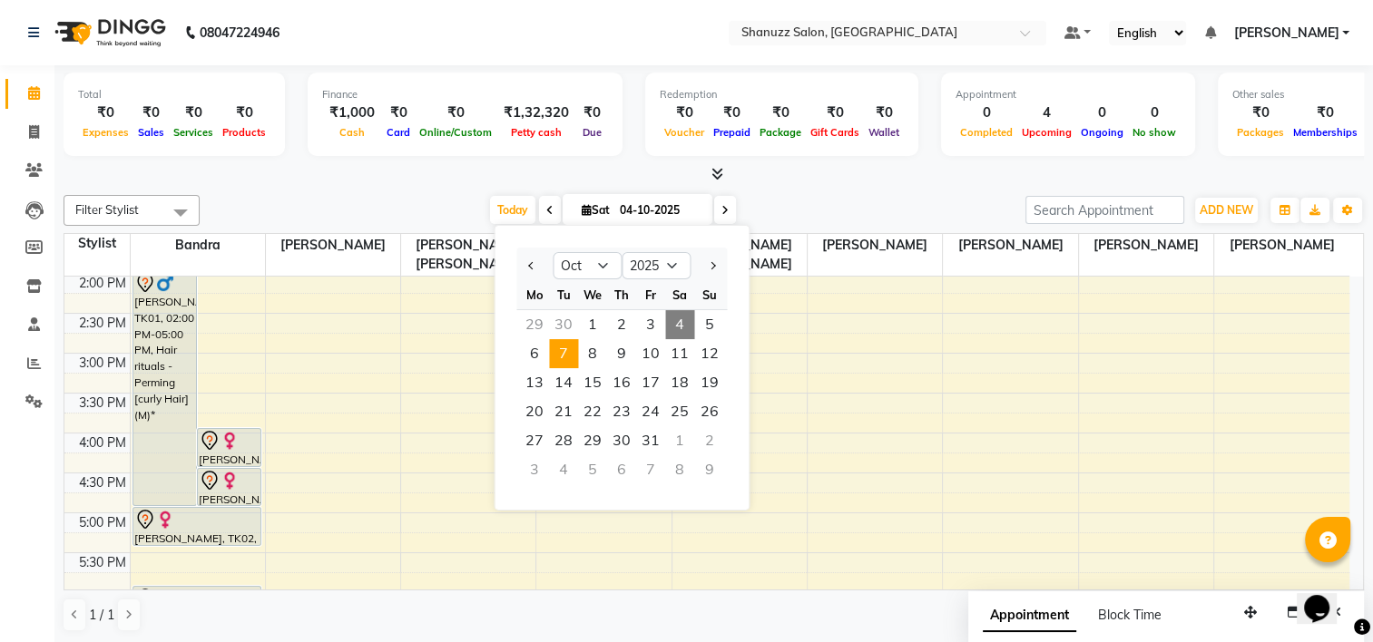
click at [566, 353] on span "7" at bounding box center [563, 353] width 29 height 29
type input "[DATE]"
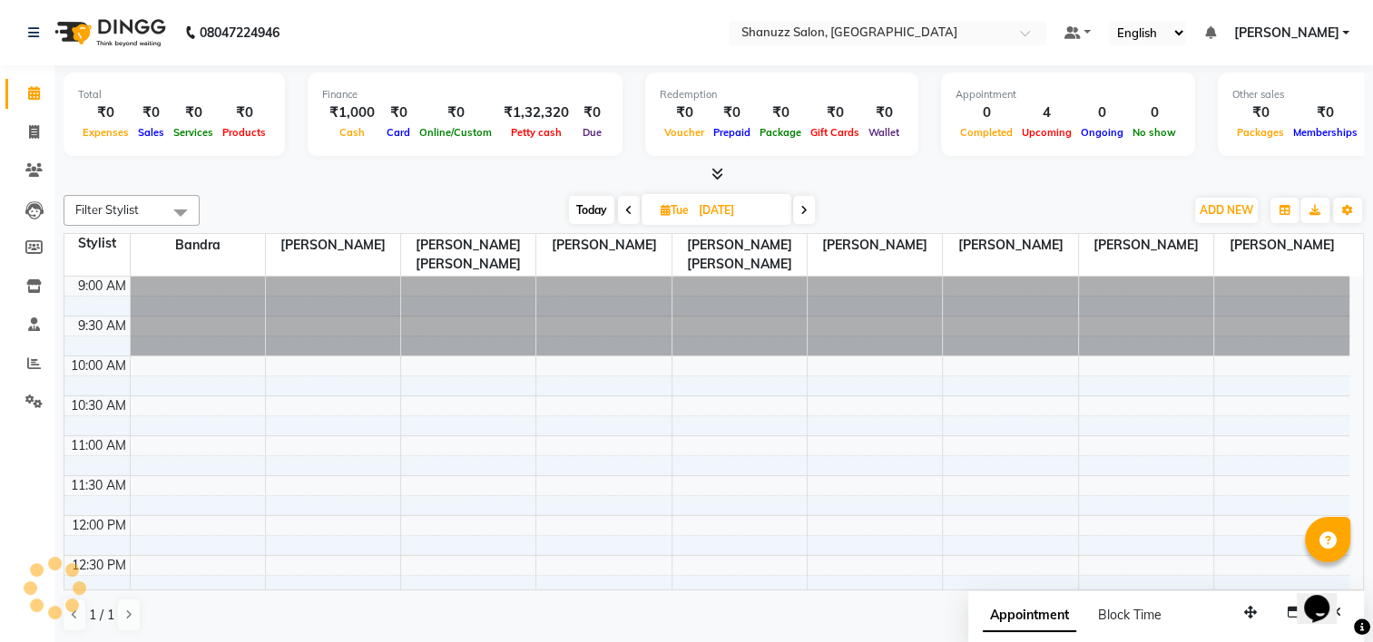
scroll to position [318, 0]
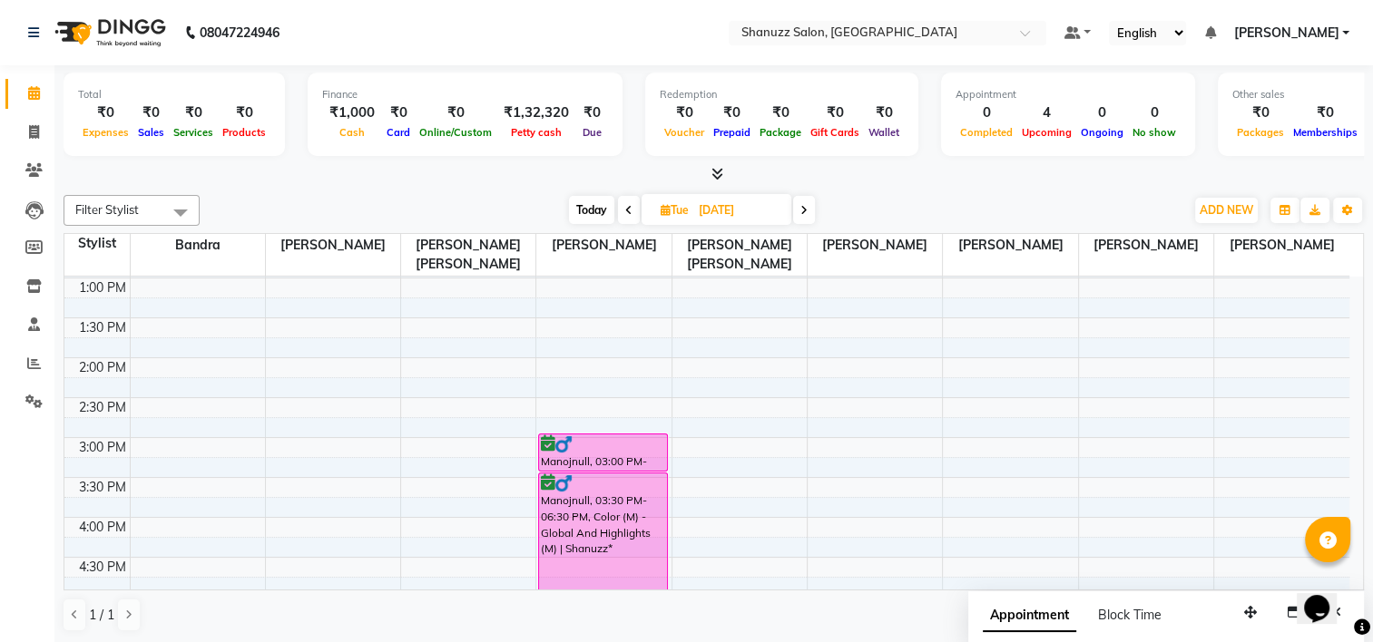
click at [697, 215] on input "[DATE]" at bounding box center [738, 210] width 91 height 27
select select "10"
select select "2025"
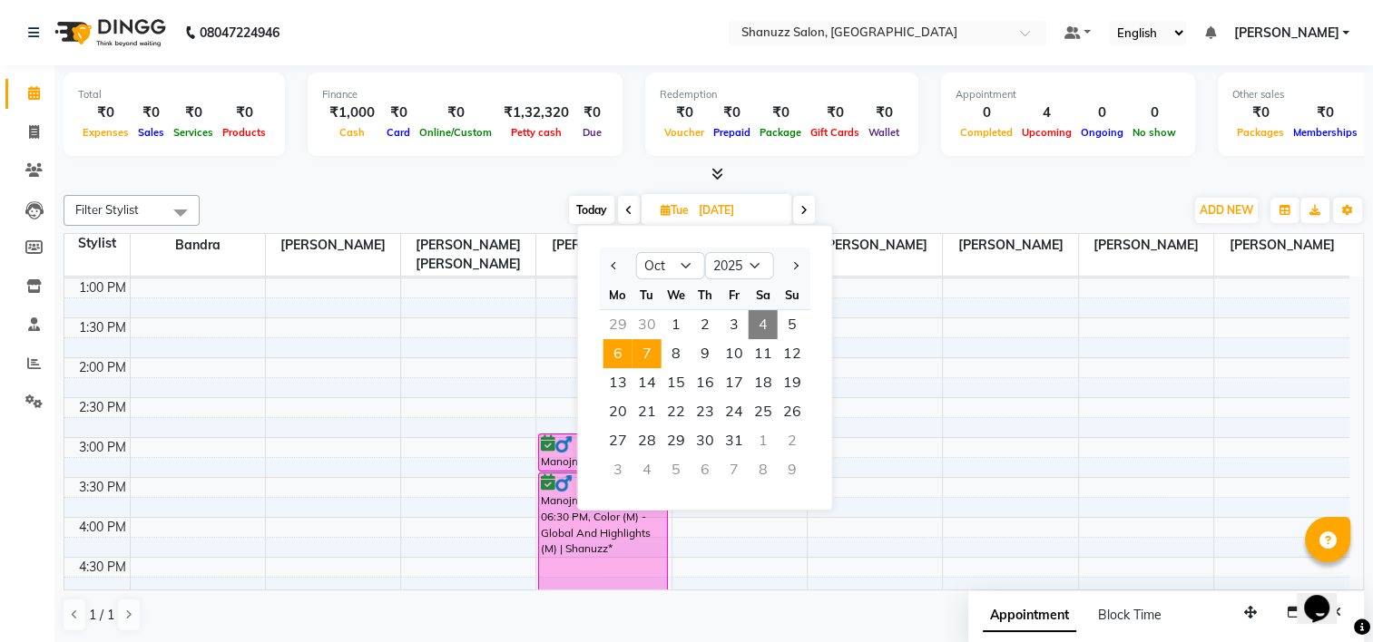
click at [610, 352] on span "6" at bounding box center [617, 353] width 29 height 29
type input "[DATE]"
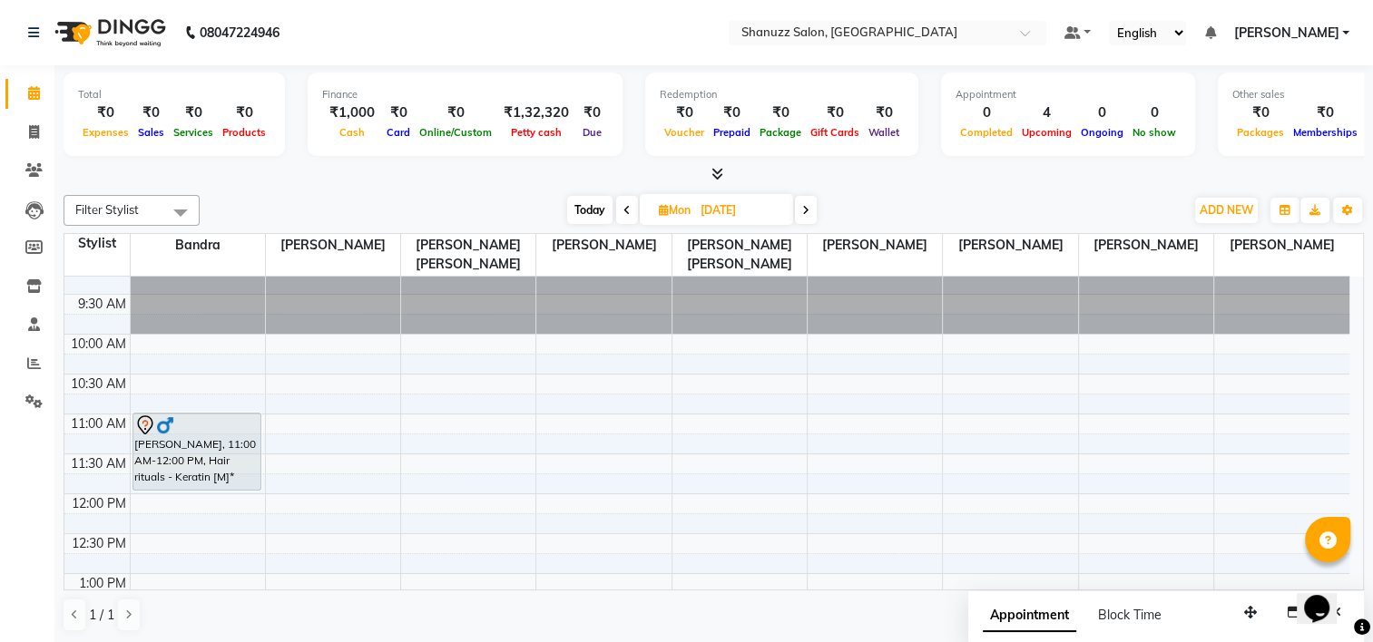
scroll to position [0, 0]
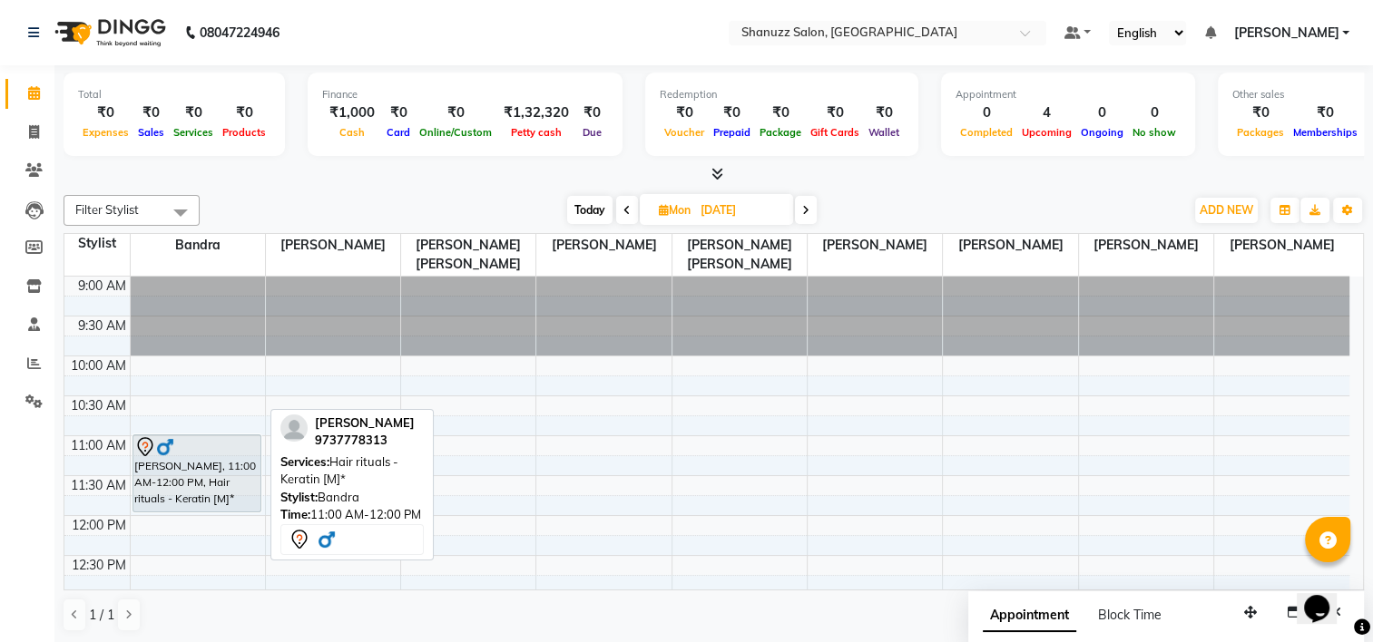
click at [168, 485] on div "[PERSON_NAME], 11:00 AM-12:00 PM, Hair rituals - Keratin [M]*" at bounding box center [197, 473] width 128 height 76
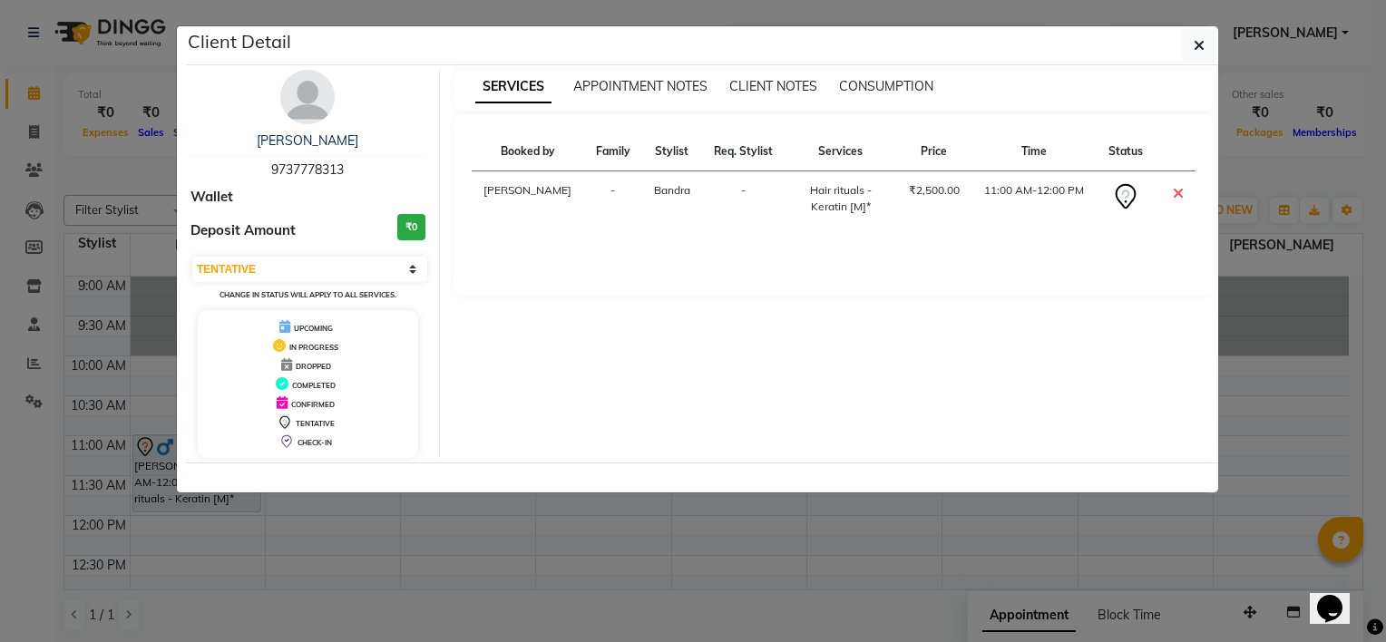
click at [1055, 190] on td "11:00 AM-12:00 PM" at bounding box center [1034, 198] width 125 height 55
click at [1120, 189] on icon at bounding box center [1125, 196] width 29 height 29
click at [347, 265] on select "Select CONFIRMED TENTATIVE" at bounding box center [309, 269] width 235 height 25
select select "6"
click at [192, 257] on select "Select CONFIRMED TENTATIVE" at bounding box center [309, 269] width 235 height 25
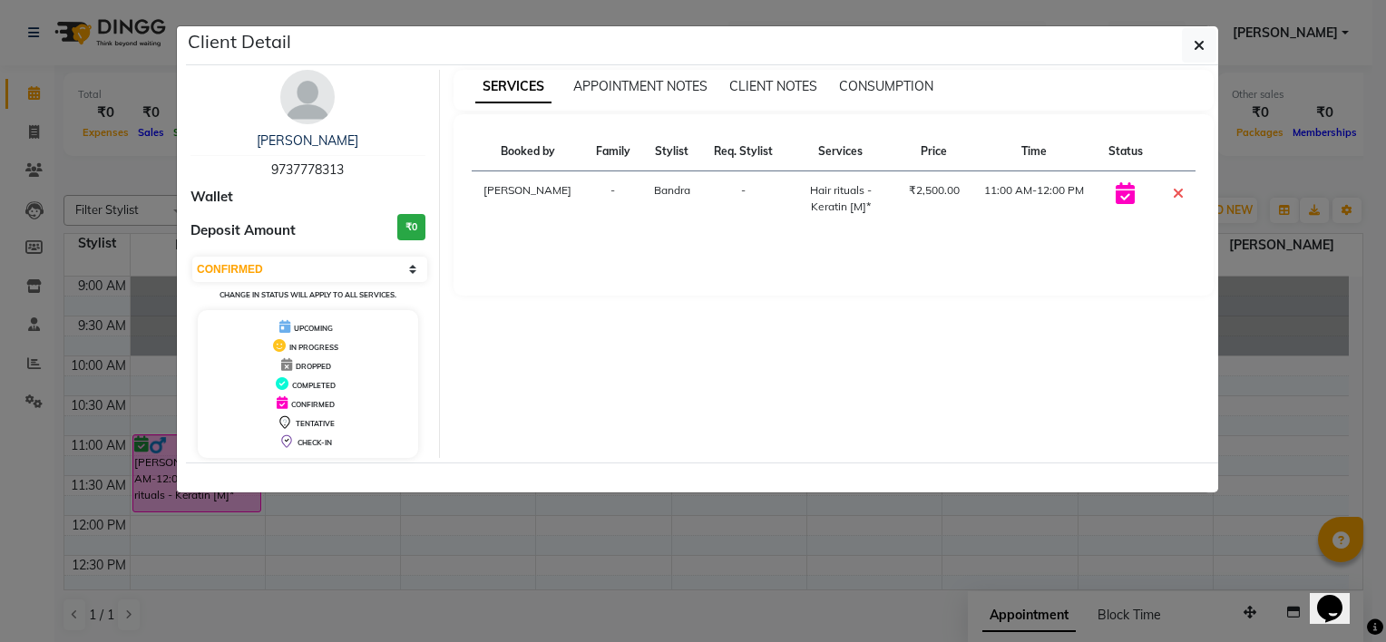
click at [1127, 201] on icon at bounding box center [1125, 193] width 19 height 22
click at [1126, 193] on icon at bounding box center [1125, 193] width 19 height 22
click at [1197, 46] on icon "button" at bounding box center [1199, 45] width 11 height 15
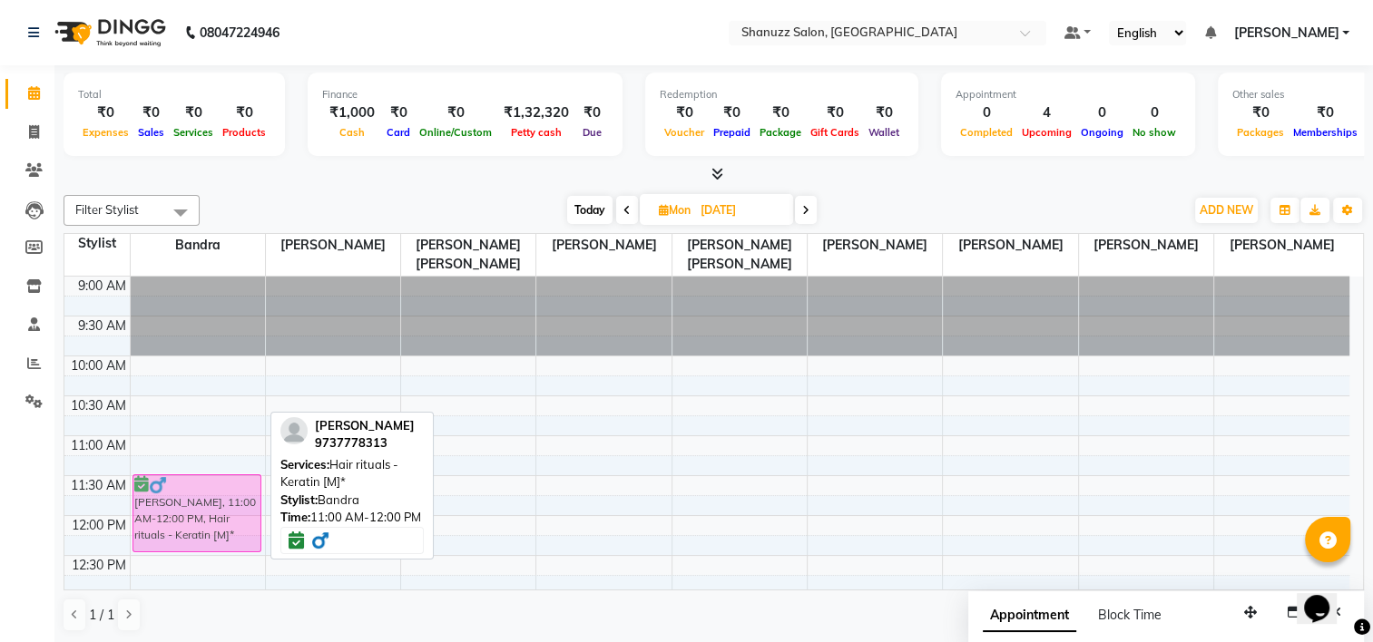
drag, startPoint x: 210, startPoint y: 458, endPoint x: 215, endPoint y: 500, distance: 42.0
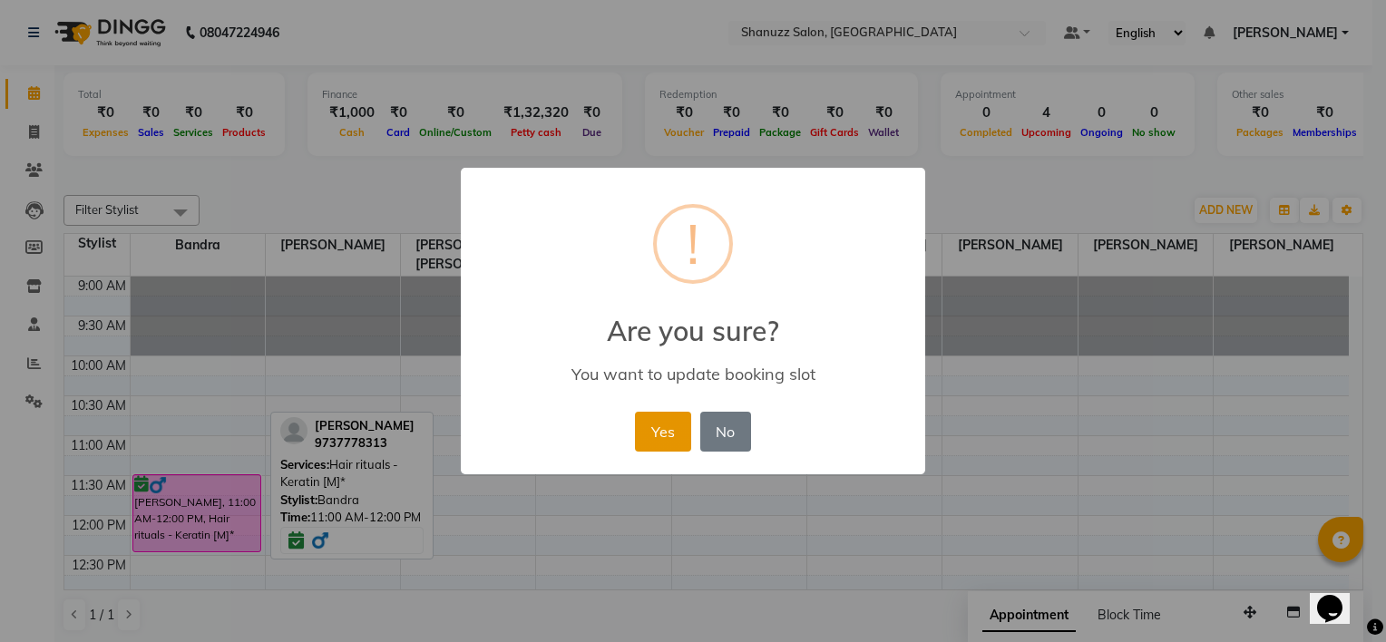
click at [646, 438] on button "Yes" at bounding box center [662, 432] width 55 height 40
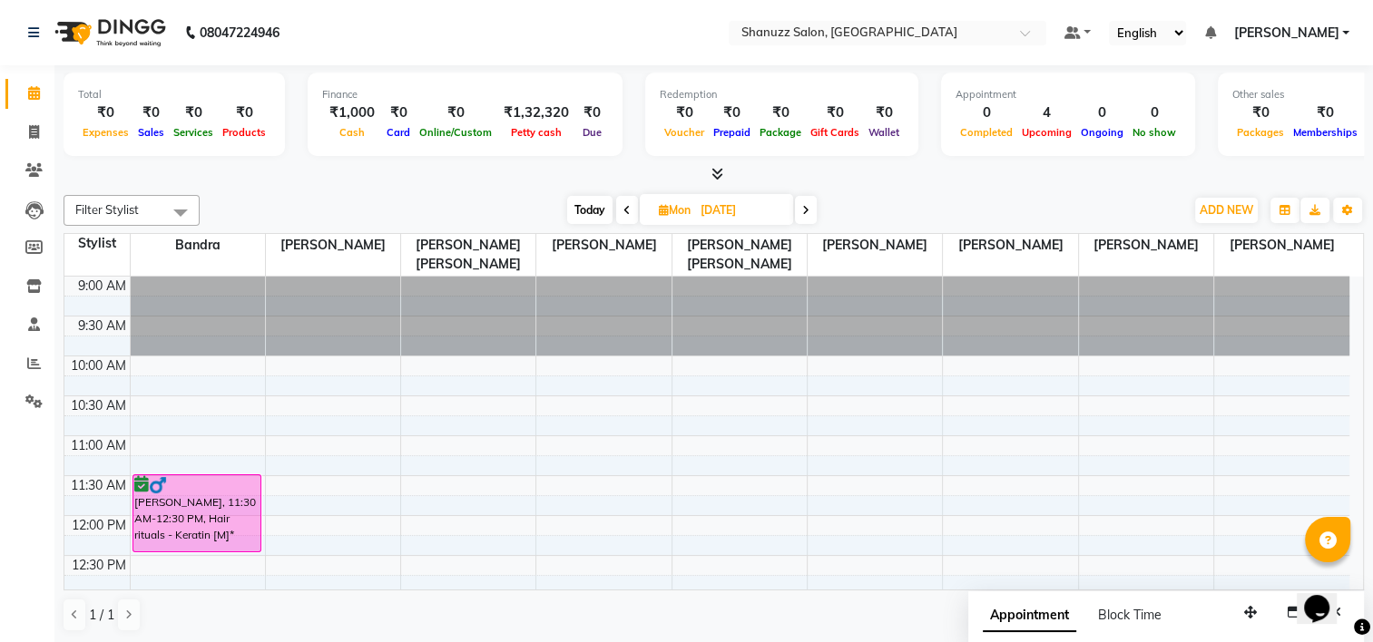
click at [690, 203] on span "Mon" at bounding box center [674, 210] width 41 height 14
select select "10"
select select "2025"
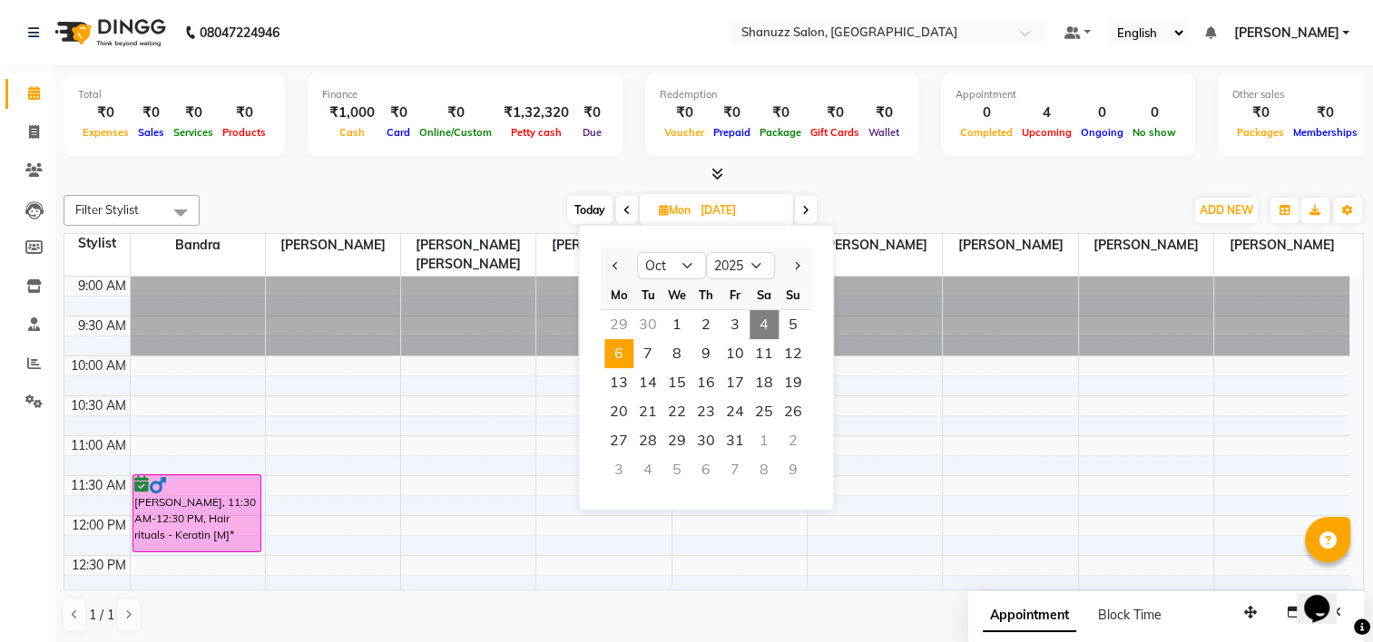
drag, startPoint x: 769, startPoint y: 313, endPoint x: 755, endPoint y: 323, distance: 17.6
click at [768, 316] on span "4" at bounding box center [763, 324] width 29 height 29
type input "04-10-2025"
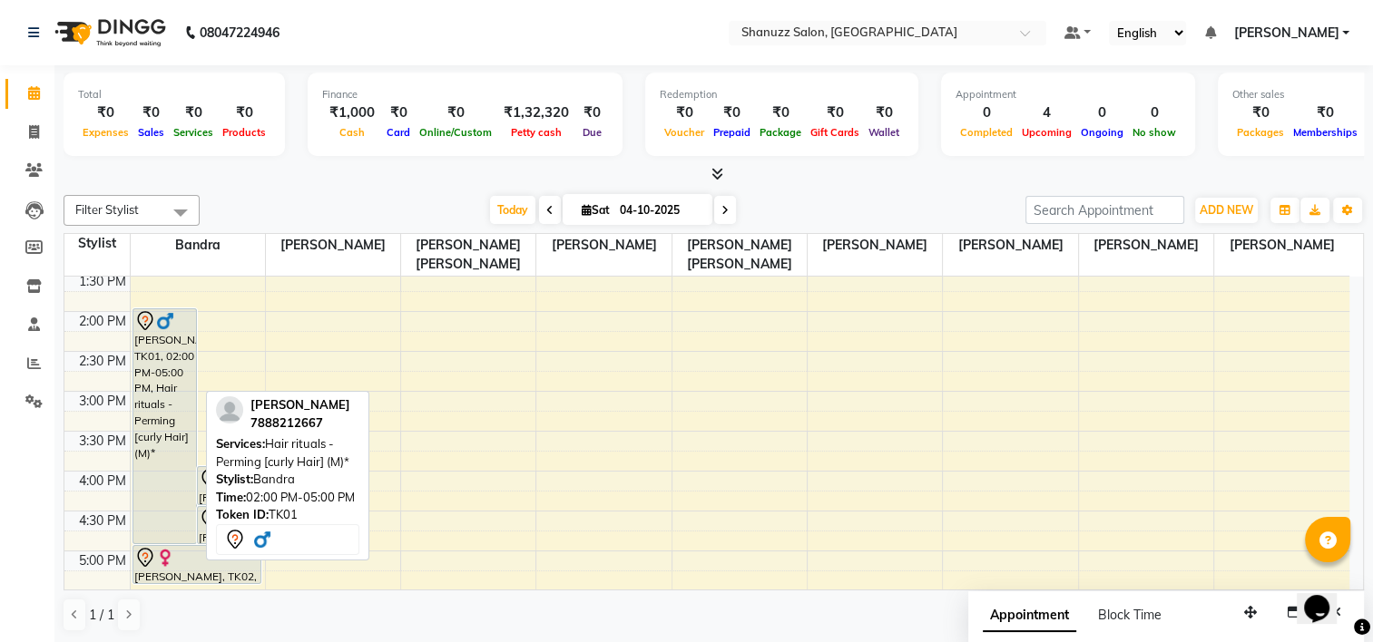
scroll to position [408, 0]
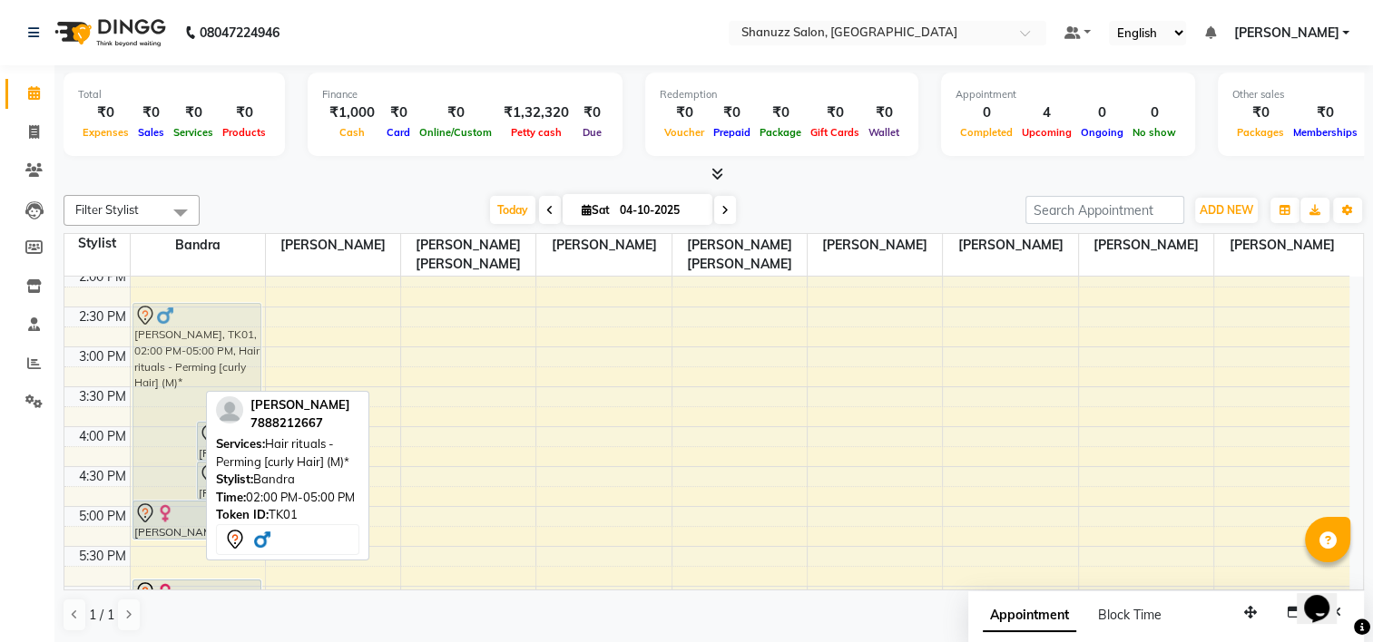
drag, startPoint x: 167, startPoint y: 357, endPoint x: 167, endPoint y: 391, distance: 34.5
click at [169, 393] on div "[PERSON_NAME], TK01, 02:00 PM-05:00 PM, Hair rituals - Perming [curly Hair] (M)…" at bounding box center [198, 426] width 134 height 1117
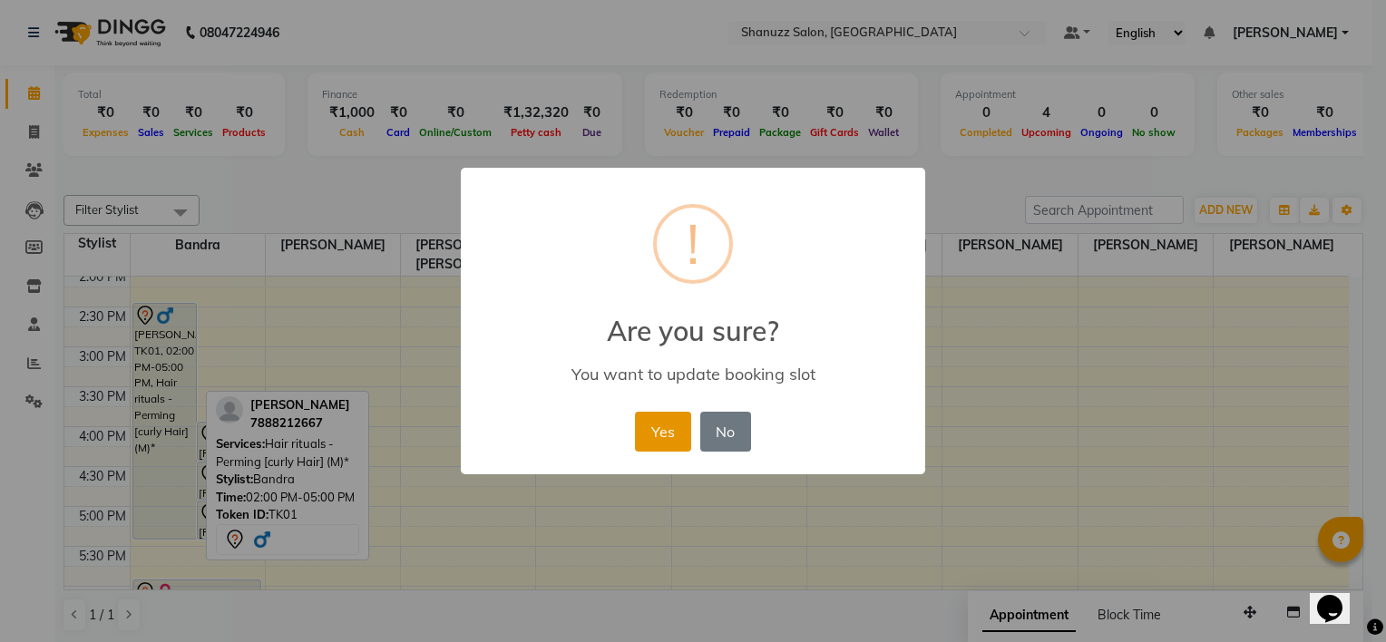
click at [686, 431] on button "Yes" at bounding box center [662, 432] width 55 height 40
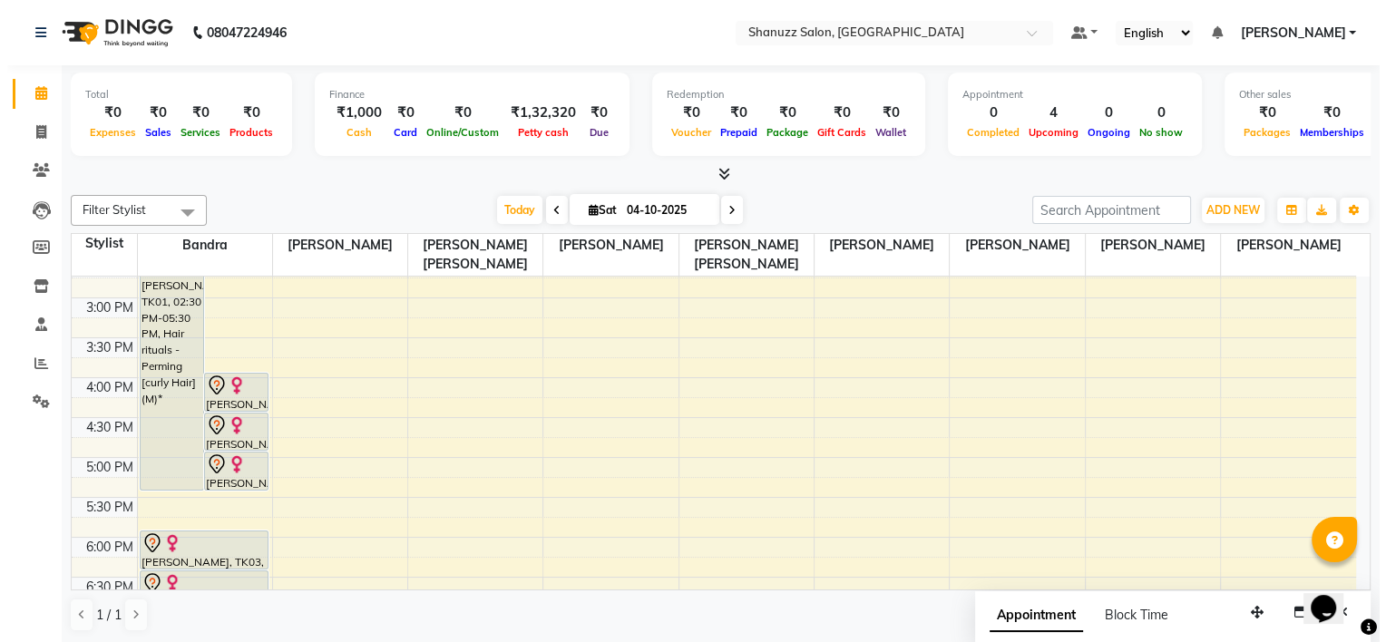
scroll to position [410, 0]
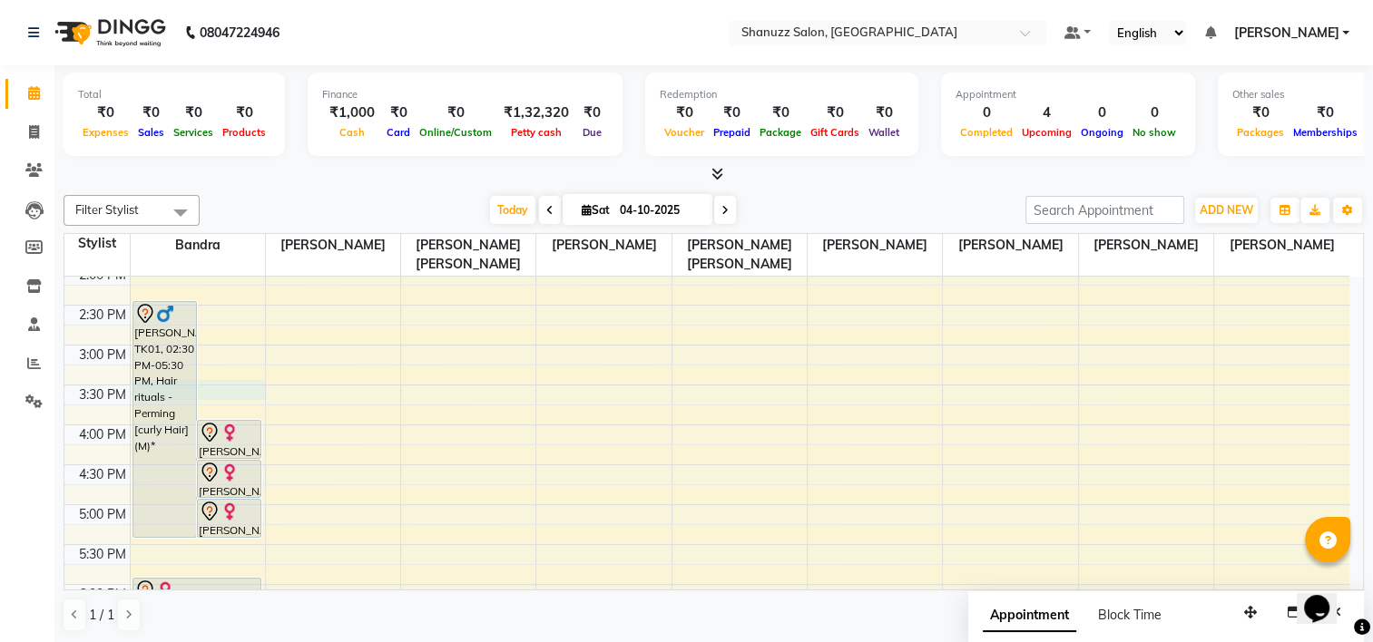
click at [229, 384] on div "9:00 AM 9:30 AM 10:00 AM 10:30 AM 11:00 AM 11:30 AM 12:00 PM 12:30 PM 1:00 PM 1…" at bounding box center [706, 425] width 1285 height 1117
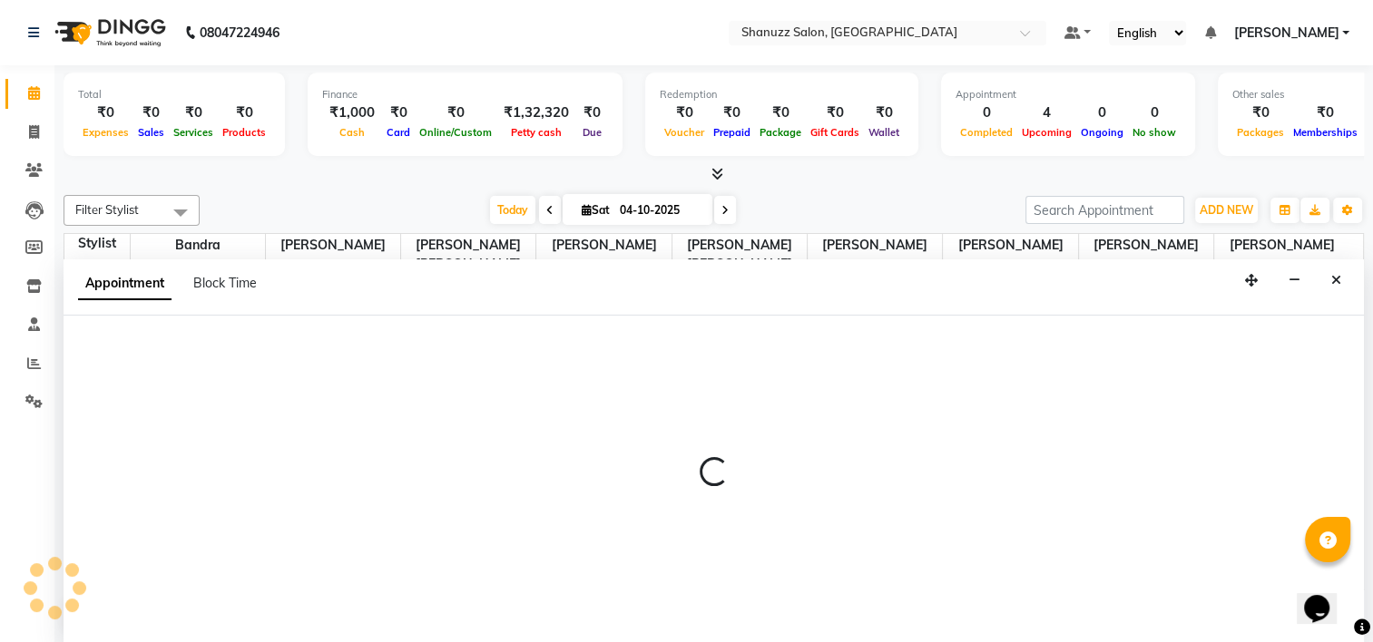
select select "93080"
select select "930"
select select "tentative"
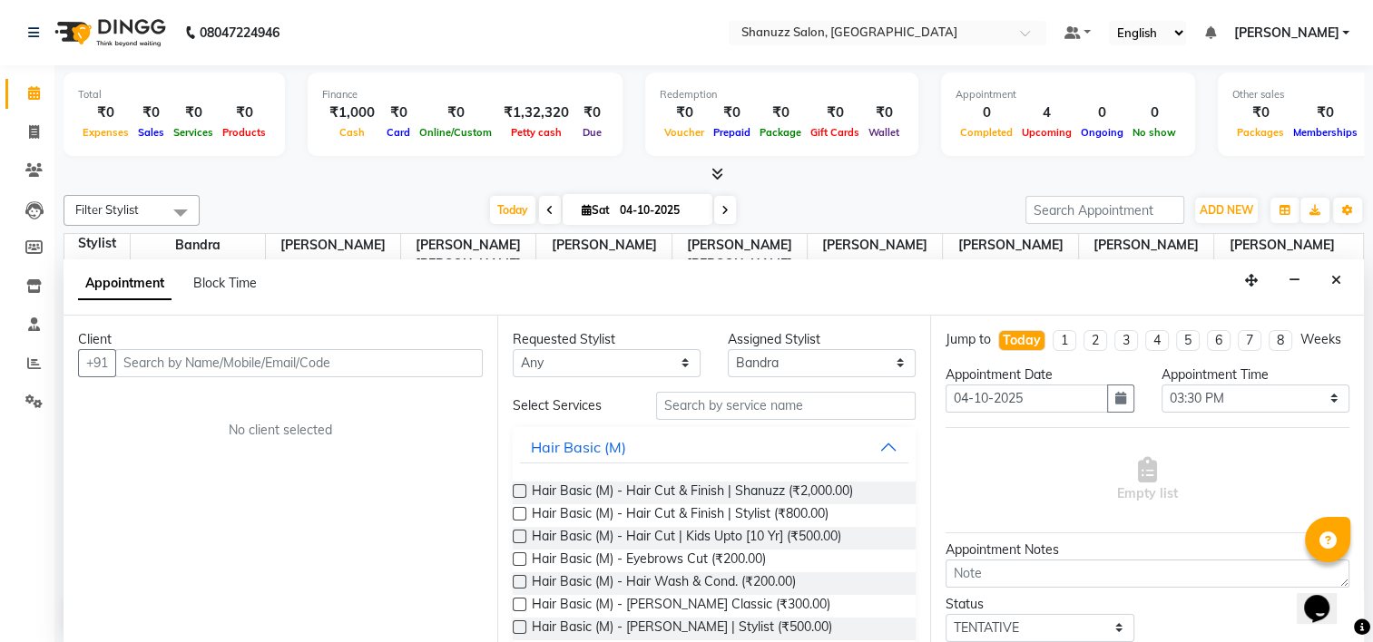
drag, startPoint x: 1339, startPoint y: 265, endPoint x: 1137, endPoint y: 257, distance: 202.5
click at [1337, 268] on button "Close" at bounding box center [1336, 281] width 26 height 28
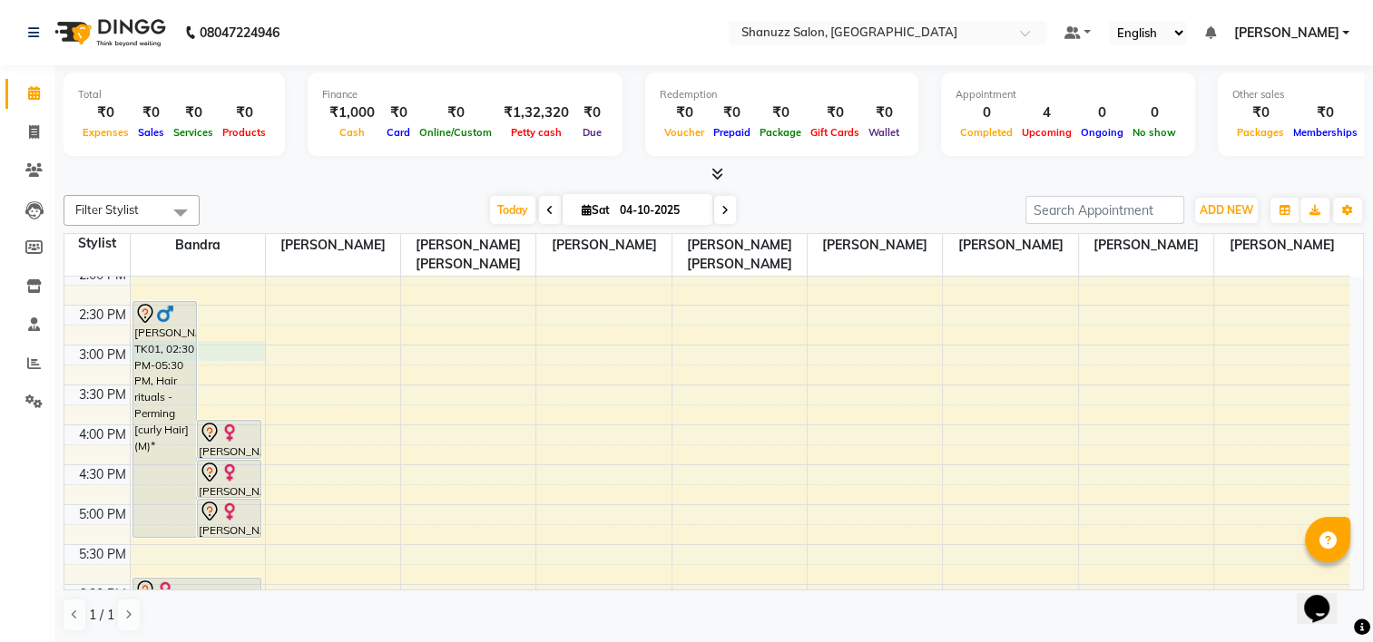
click at [229, 350] on div "9:00 AM 9:30 AM 10:00 AM 10:30 AM 11:00 AM 11:30 AM 12:00 PM 12:30 PM 1:00 PM 1…" at bounding box center [706, 425] width 1285 height 1117
select select "93080"
select select "tentative"
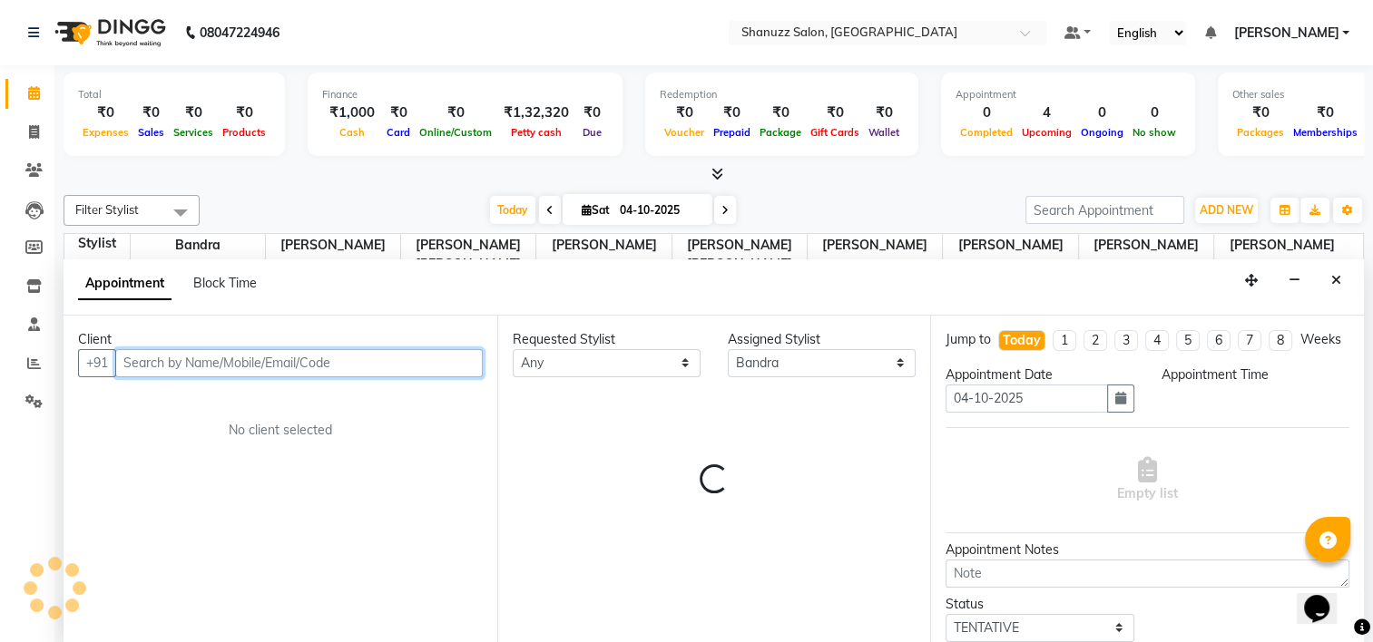
select select "900"
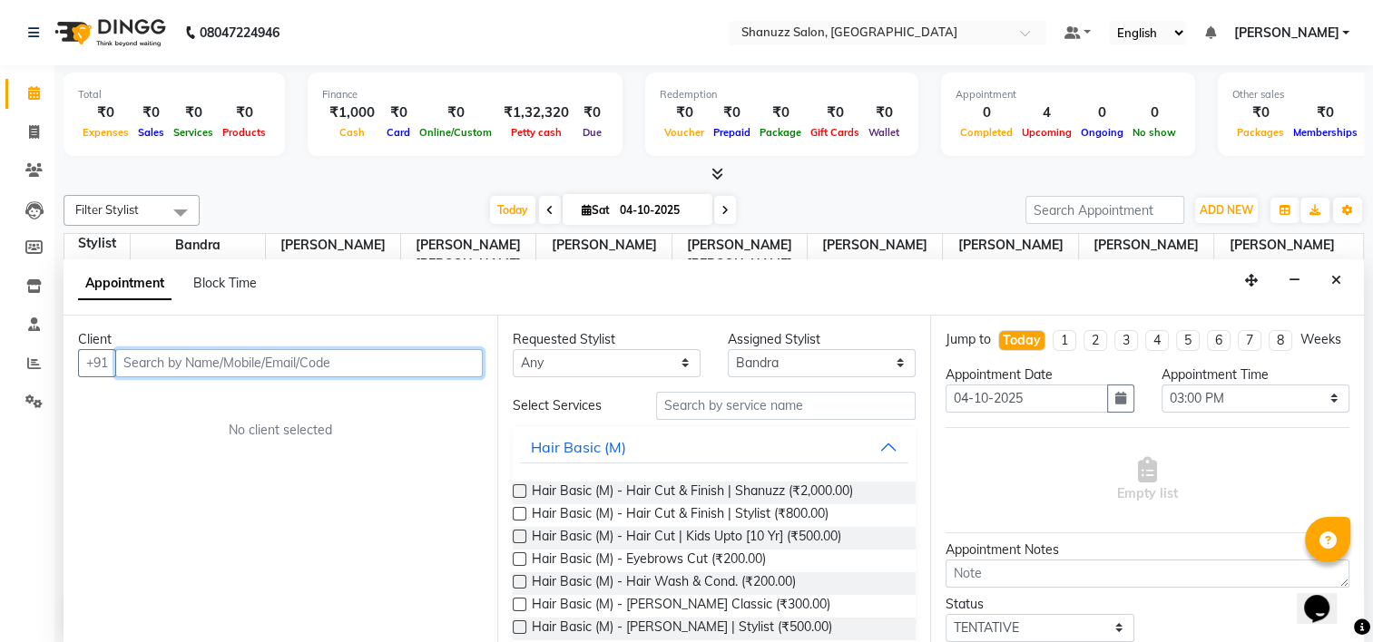
click at [307, 363] on input "text" at bounding box center [298, 363] width 367 height 28
type input "7045360650"
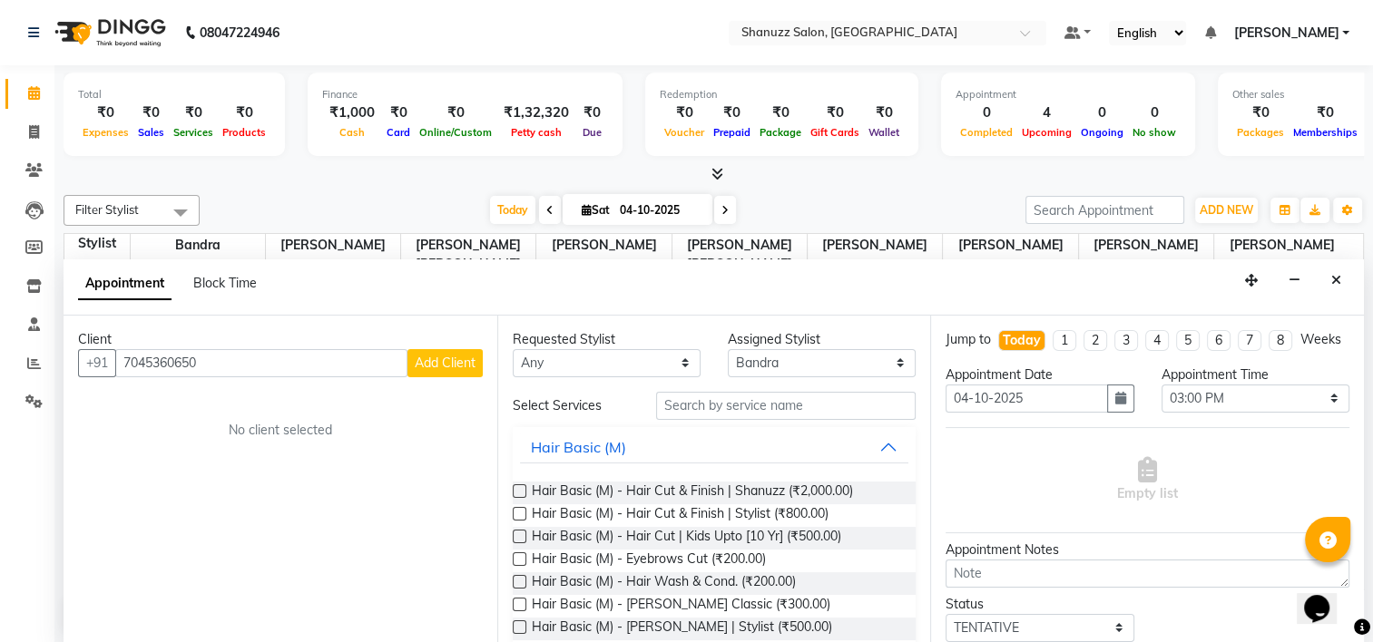
click at [454, 357] on span "Add Client" at bounding box center [445, 363] width 61 height 16
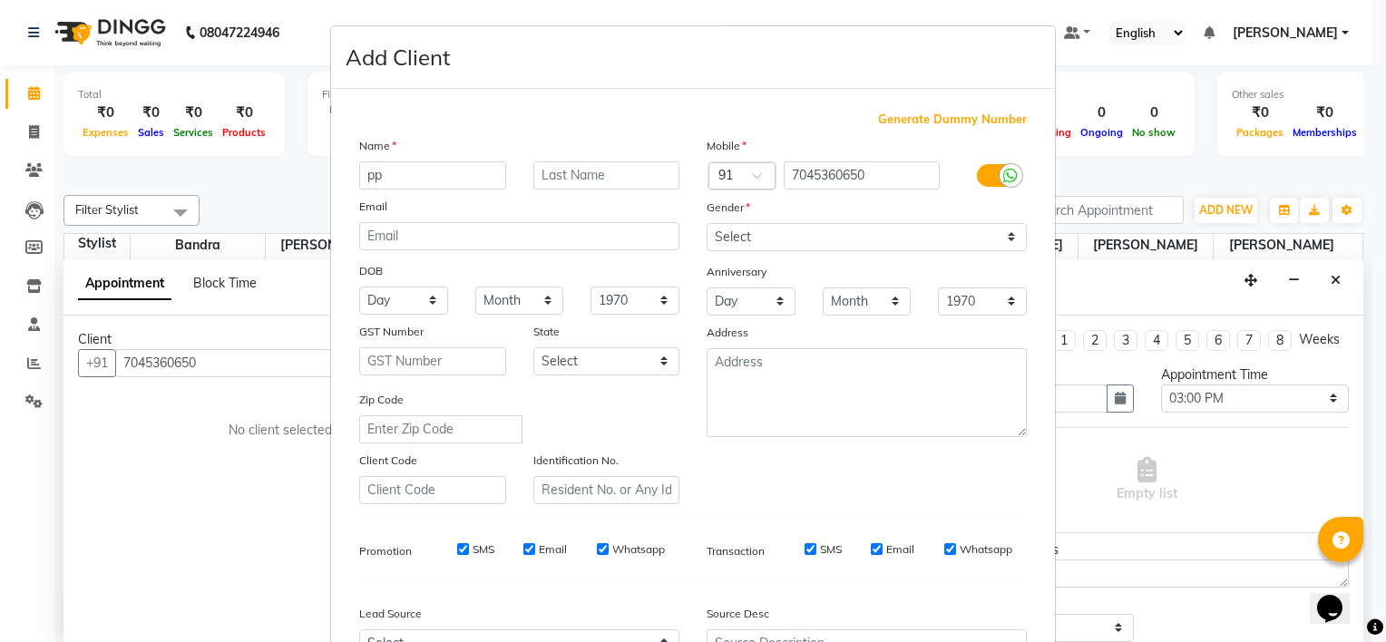
type input "p"
type input "[PERSON_NAME]"
click at [821, 240] on select "Select [DEMOGRAPHIC_DATA] [DEMOGRAPHIC_DATA] Other Prefer Not To Say" at bounding box center [867, 237] width 320 height 28
select select "[DEMOGRAPHIC_DATA]"
click at [707, 224] on select "Select [DEMOGRAPHIC_DATA] [DEMOGRAPHIC_DATA] Other Prefer Not To Say" at bounding box center [867, 237] width 320 height 28
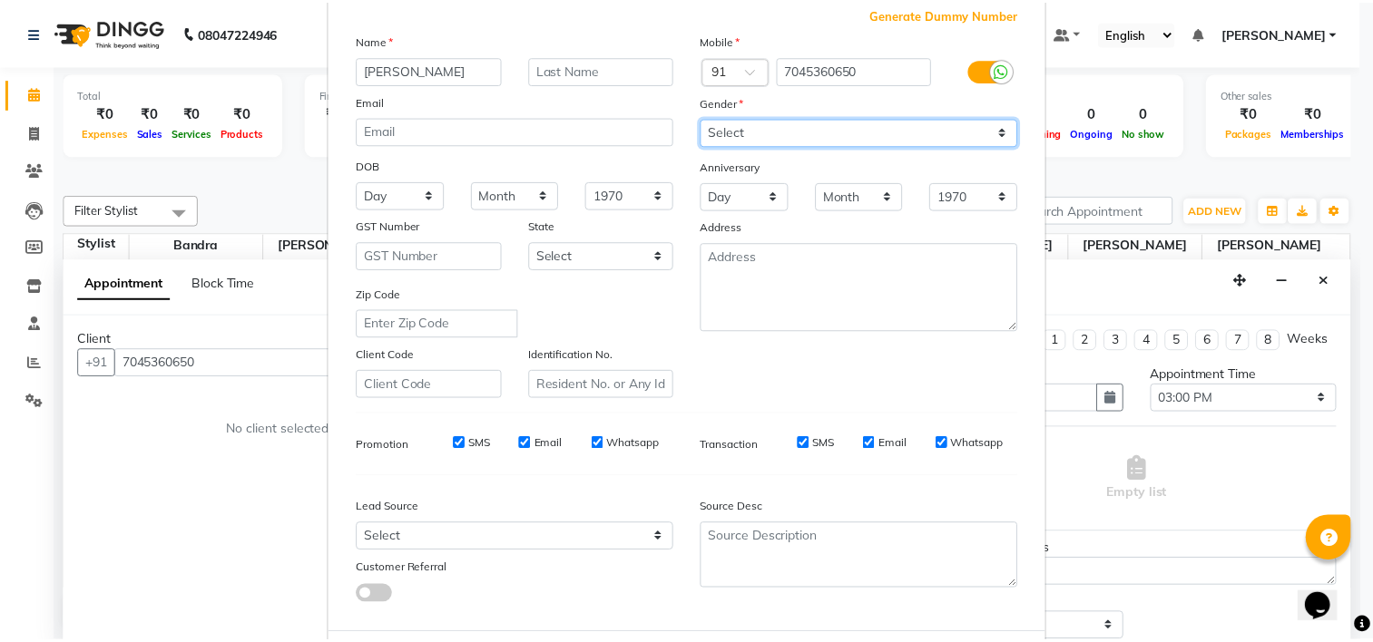
scroll to position [203, 0]
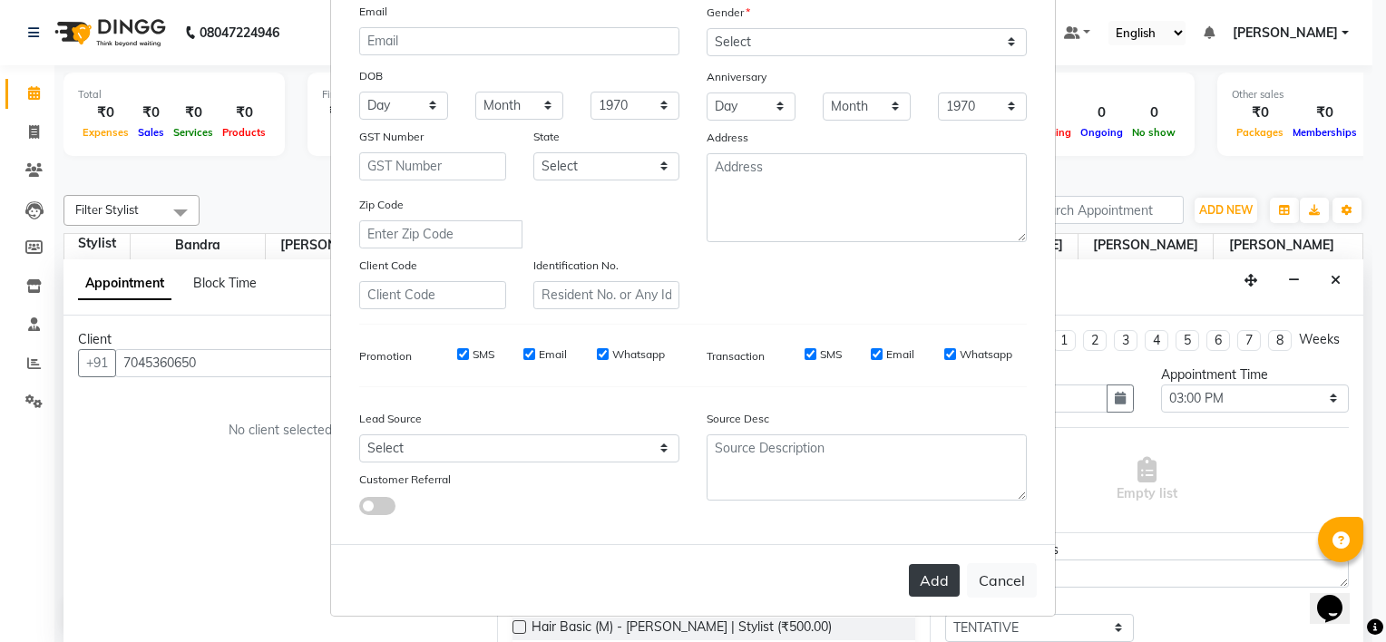
click at [944, 588] on button "Add" at bounding box center [934, 580] width 51 height 33
select select
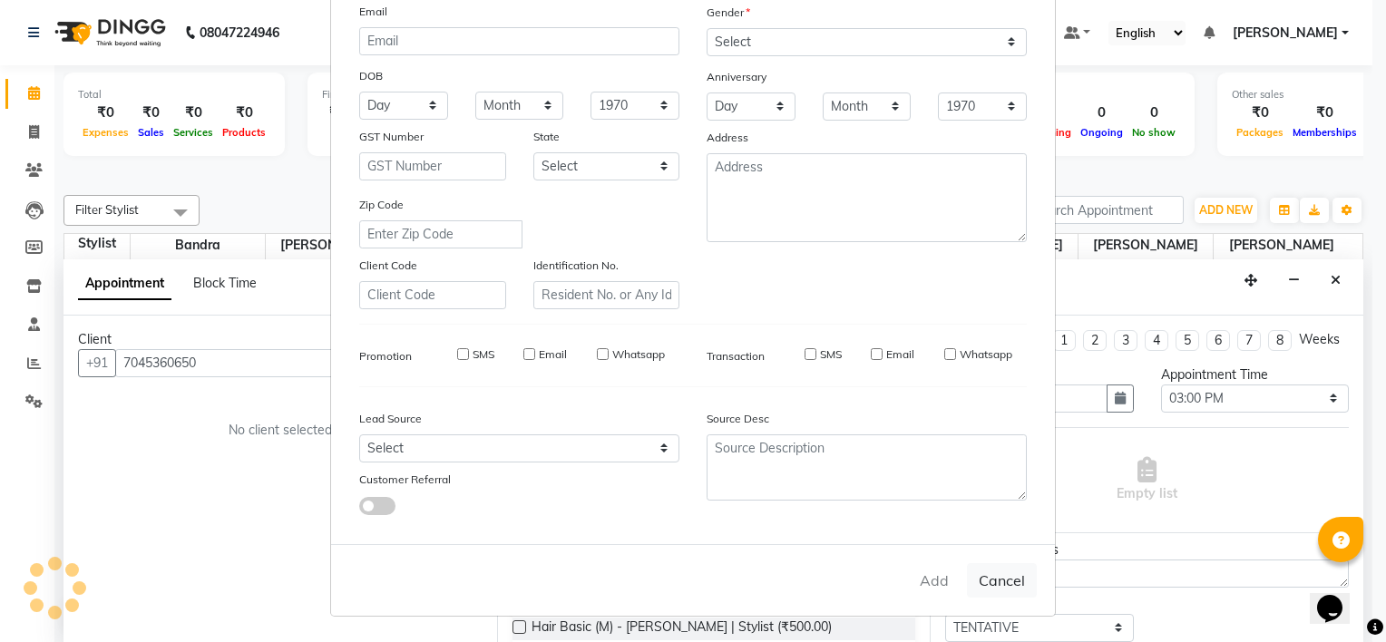
select select
checkbox input "false"
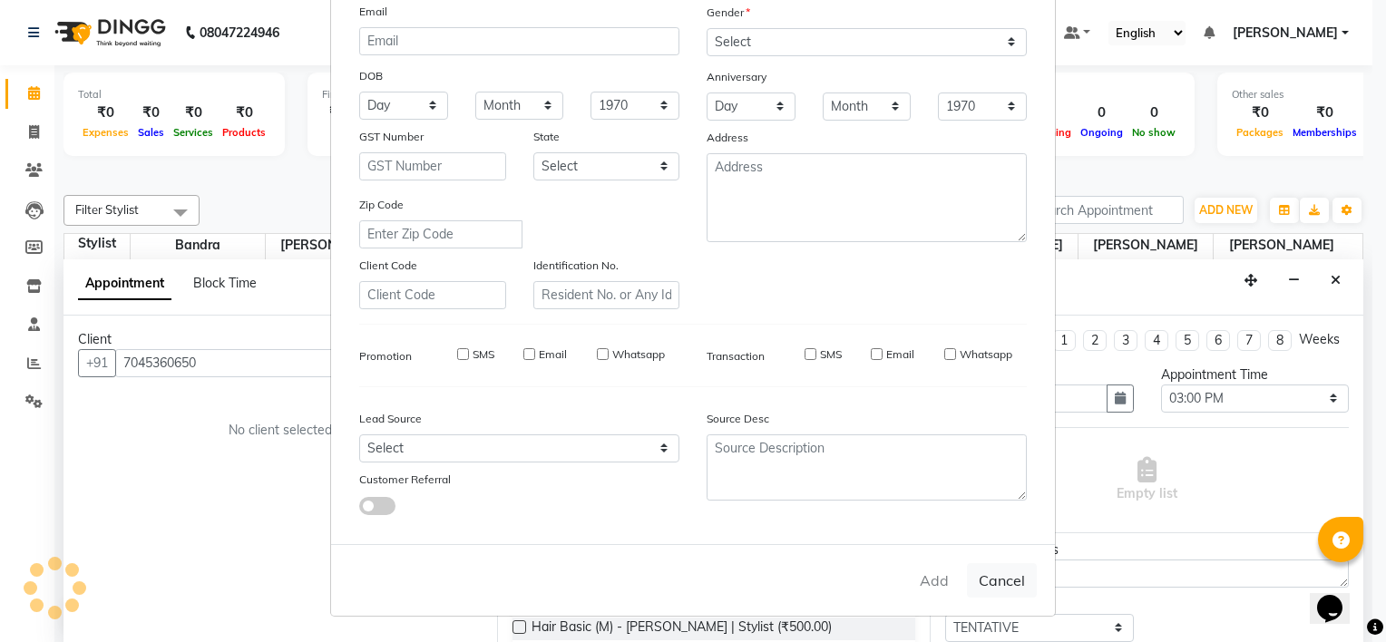
checkbox input "false"
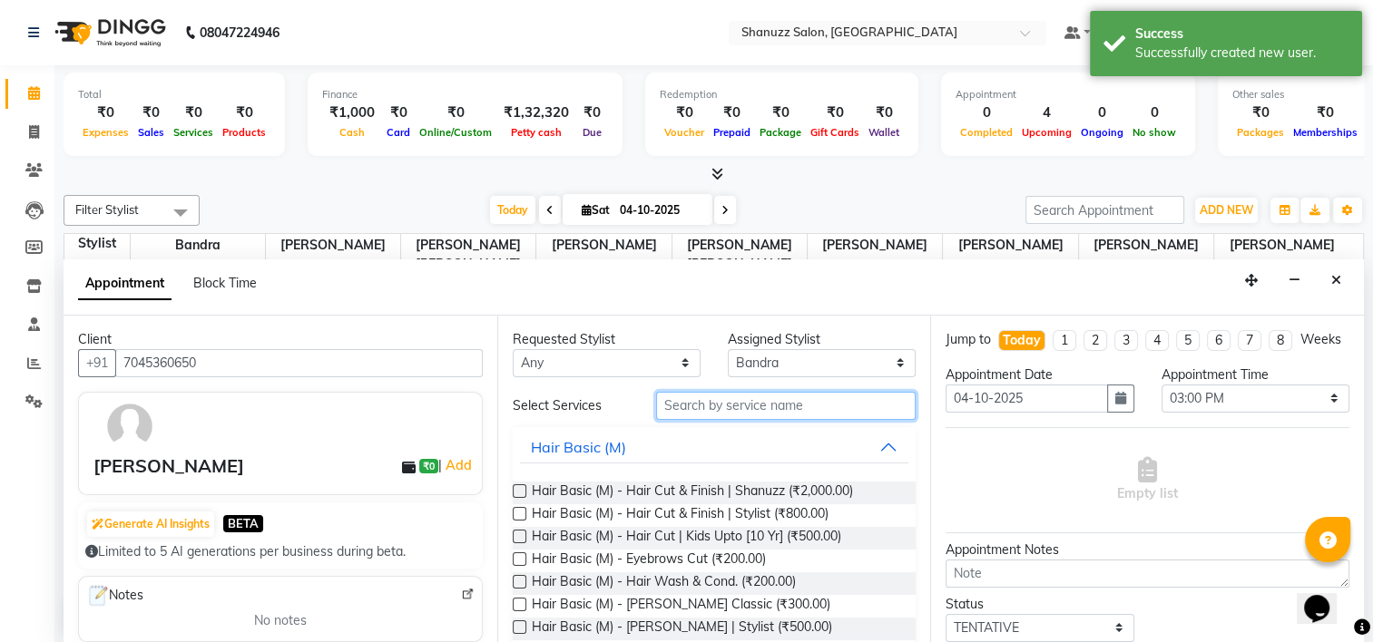
click at [745, 396] on input "text" at bounding box center [785, 406] width 259 height 28
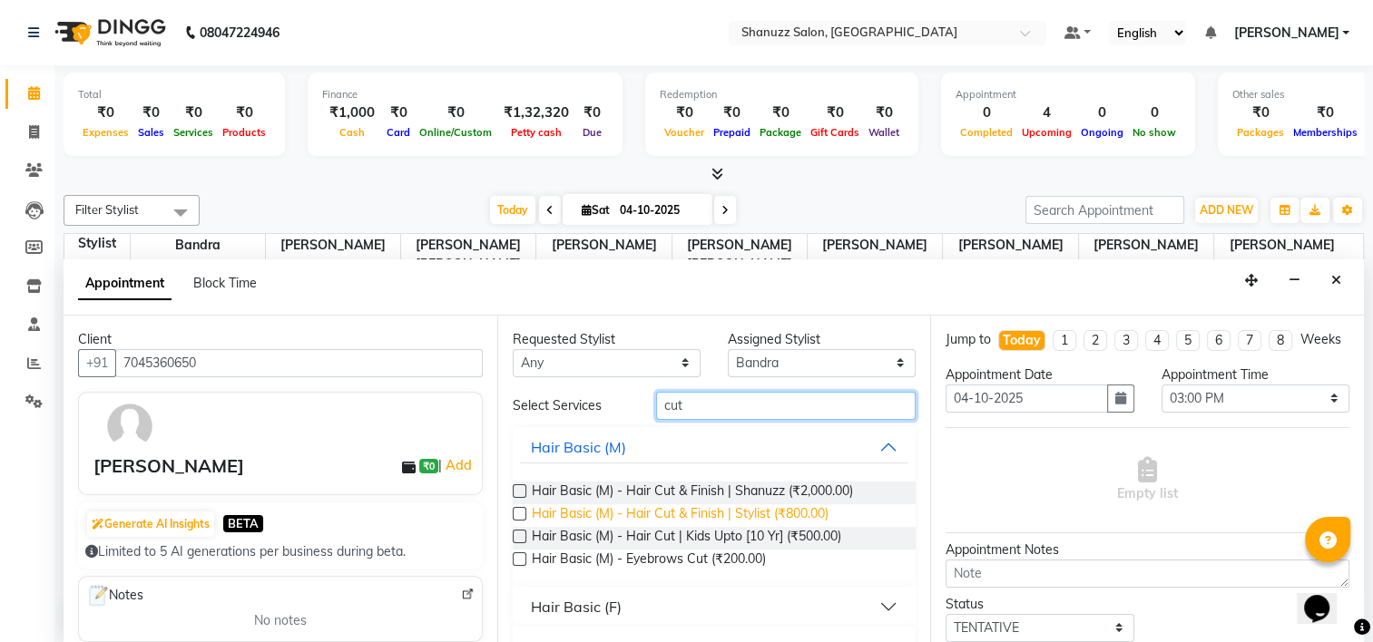
type input "cut"
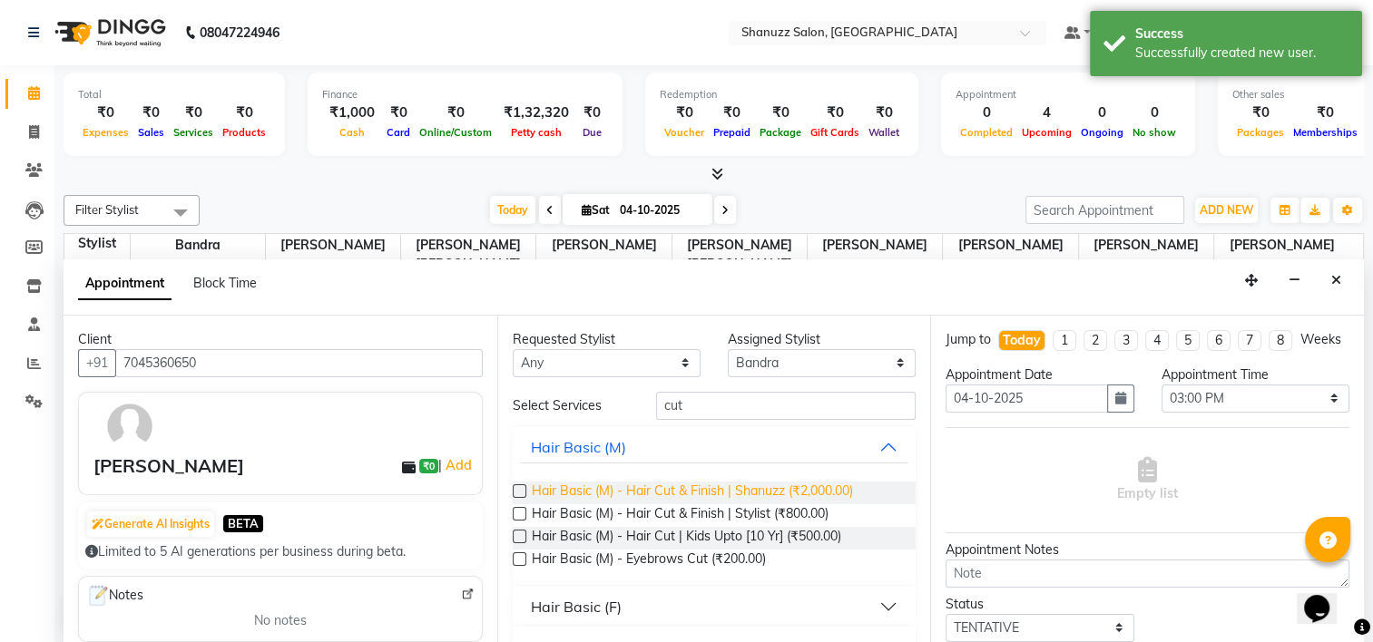
drag, startPoint x: 671, startPoint y: 512, endPoint x: 671, endPoint y: 488, distance: 23.6
click at [668, 512] on span "Hair Basic (M) - Hair Cut & Finish | Stylist (₹800.00)" at bounding box center [680, 515] width 297 height 23
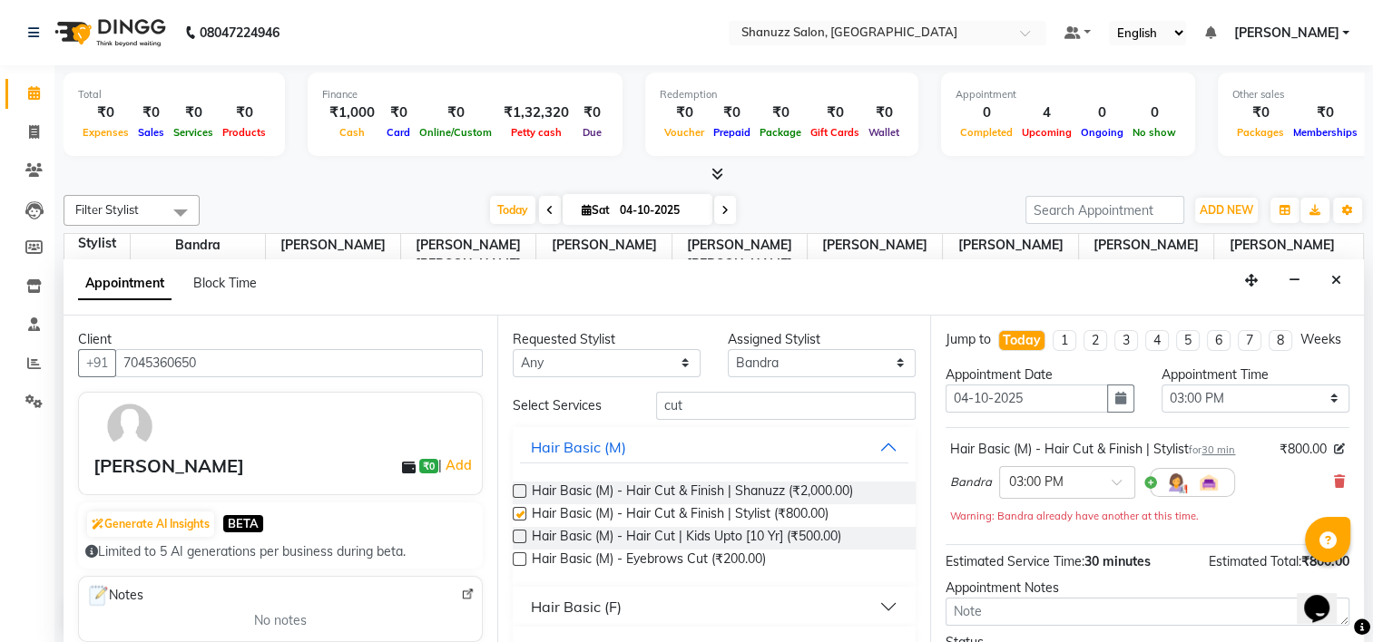
checkbox input "false"
drag, startPoint x: 735, startPoint y: 400, endPoint x: 279, endPoint y: 400, distance: 455.4
click at [318, 400] on div "Client [PHONE_NUMBER] [PERSON_NAME] ₹0 | Add Generate AI Insights BETA Limited …" at bounding box center [714, 480] width 1300 height 329
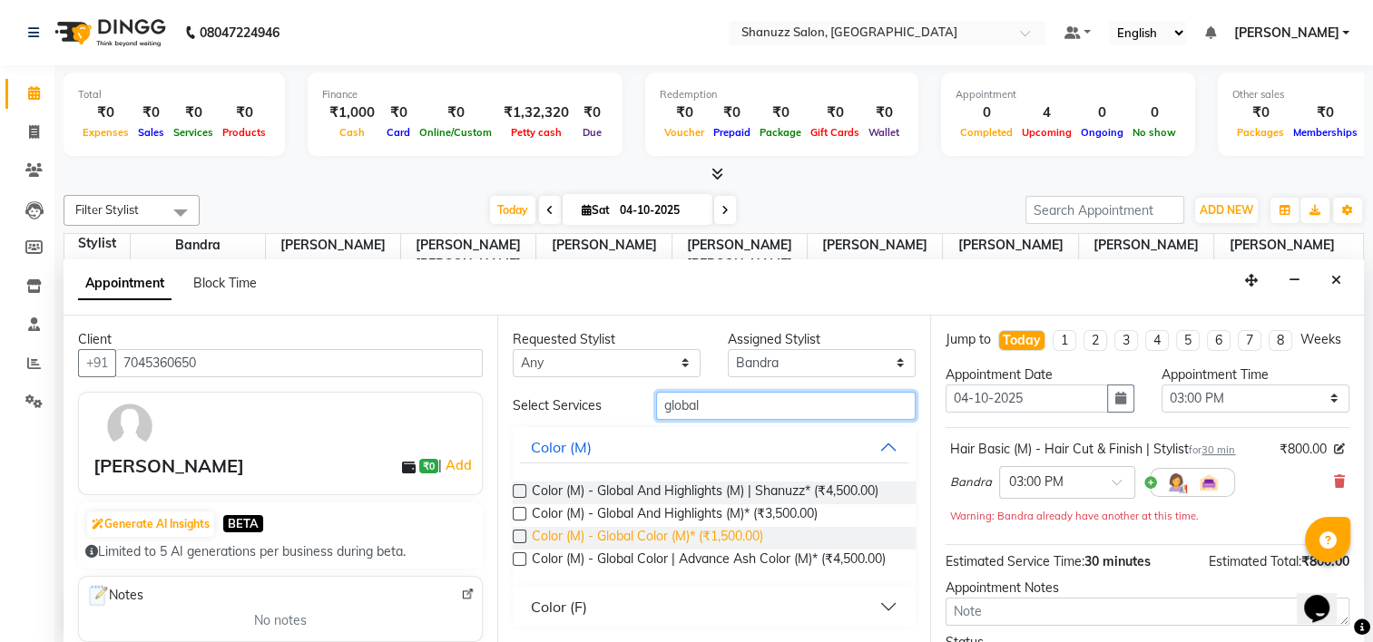
type input "global"
click at [671, 530] on span "Color (M) - Global Color (M)* (₹1,500.00)" at bounding box center [647, 538] width 231 height 23
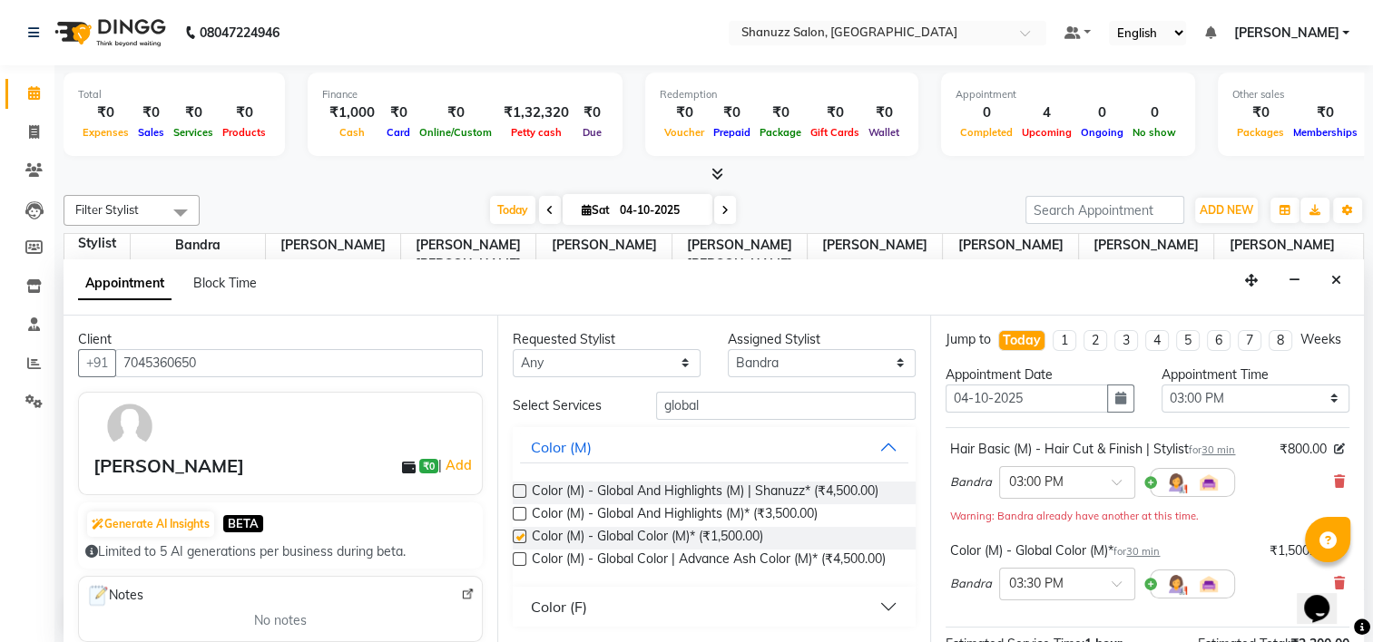
checkbox input "false"
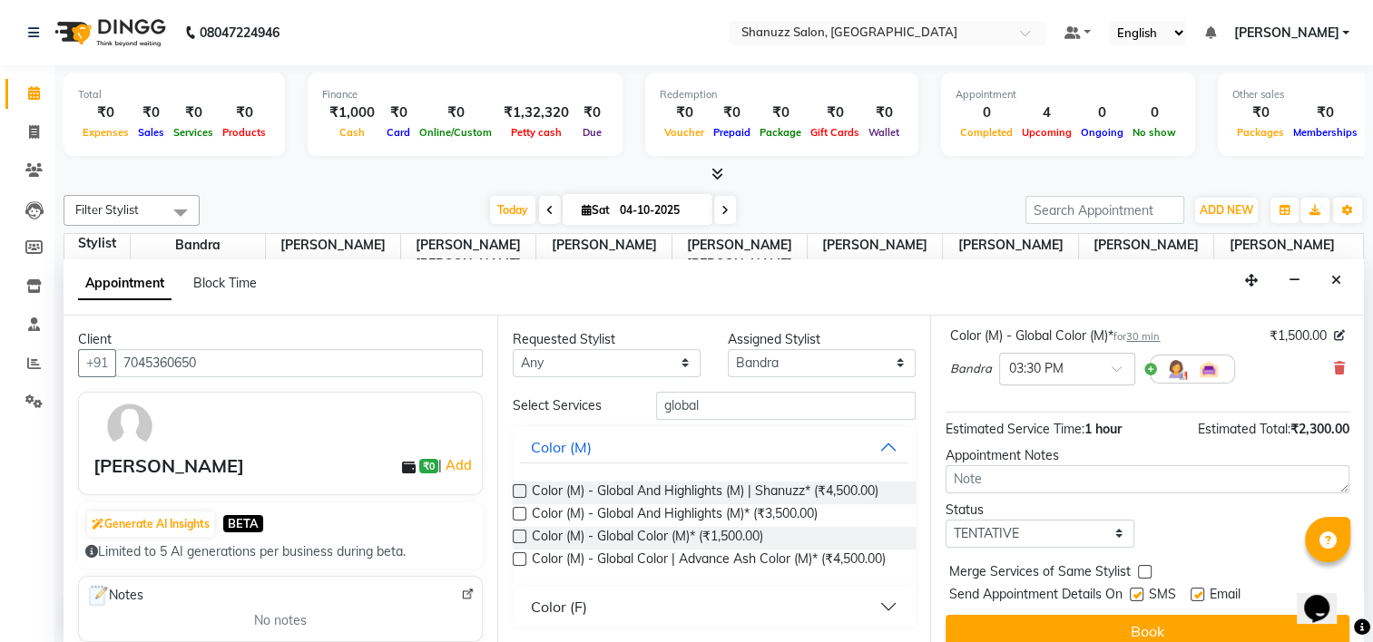
scroll to position [249, 0]
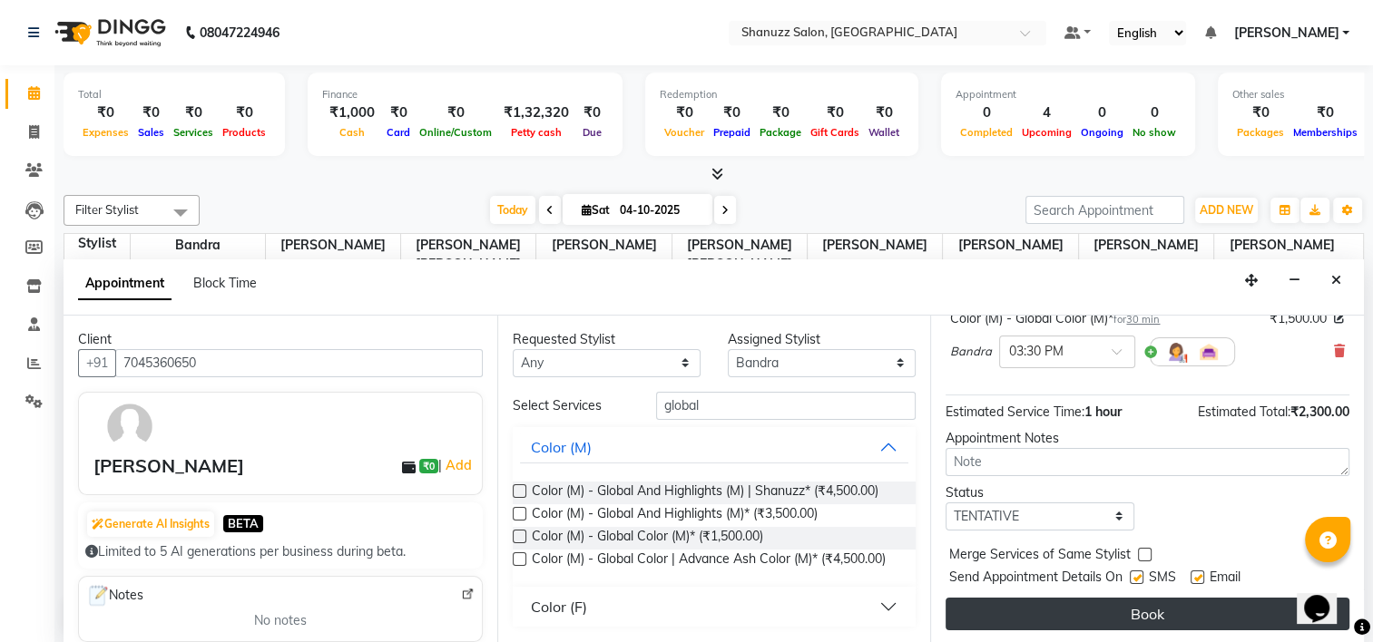
click at [1172, 607] on button "Book" at bounding box center [1147, 614] width 404 height 33
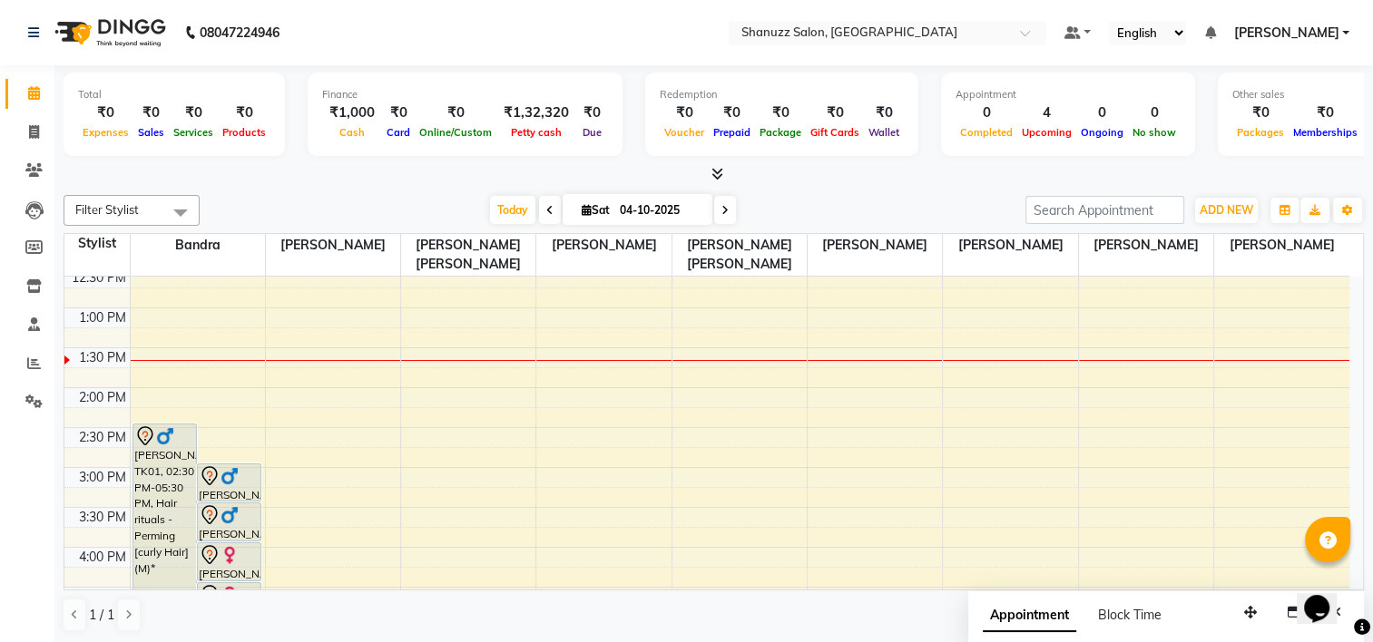
scroll to position [412, 0]
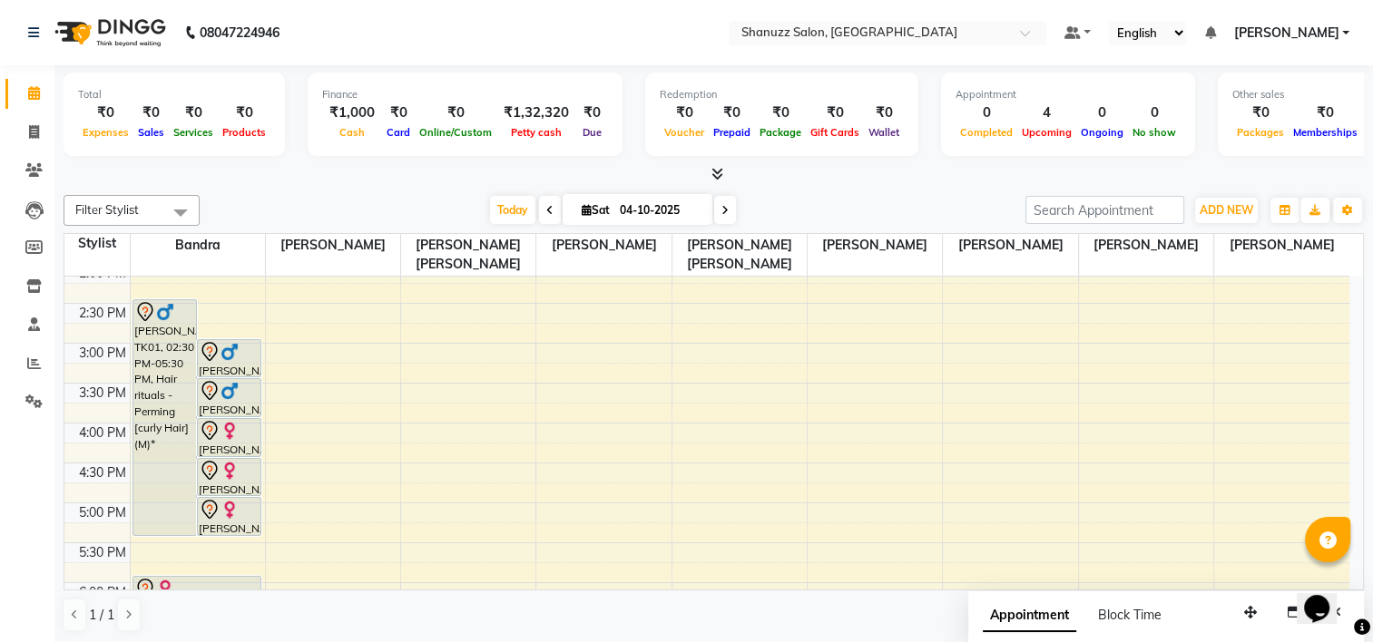
click at [1310, 450] on div "9:00 AM 9:30 AM 10:00 AM 10:30 AM 11:00 AM 11:30 AM 12:00 PM 12:30 PM 1:00 PM 1…" at bounding box center [706, 423] width 1285 height 1117
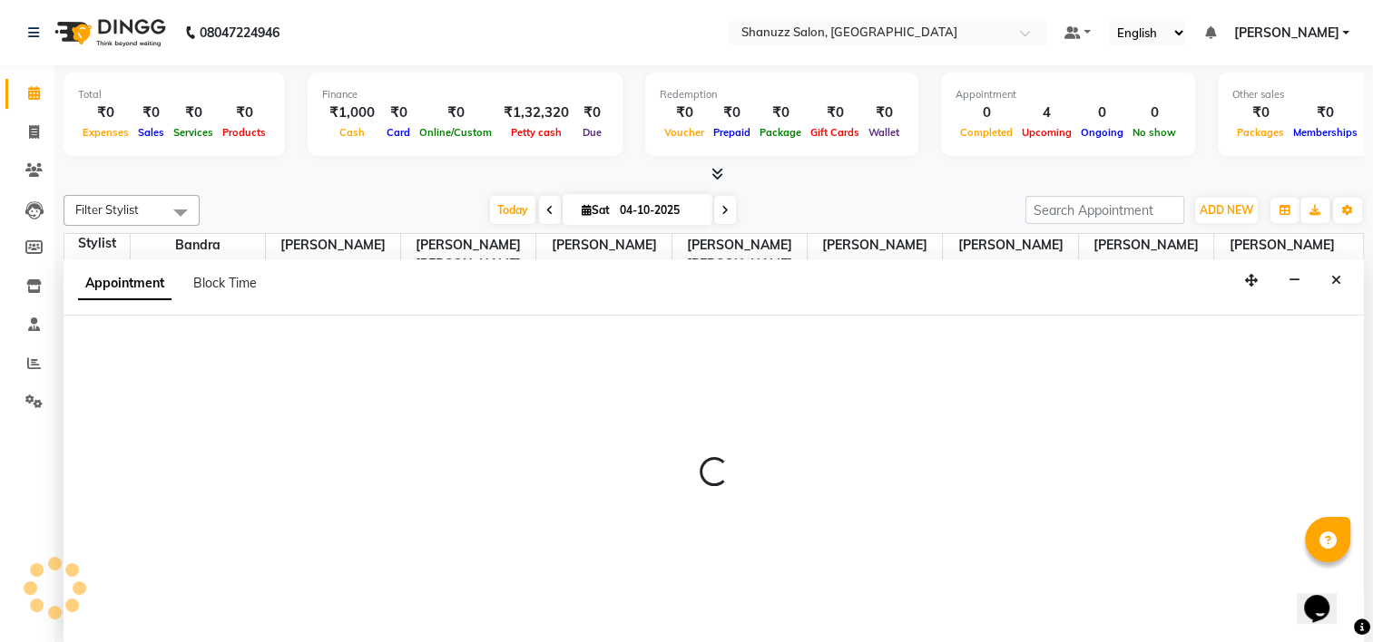
scroll to position [0, 0]
select select "92779"
select select "975"
select select "tentative"
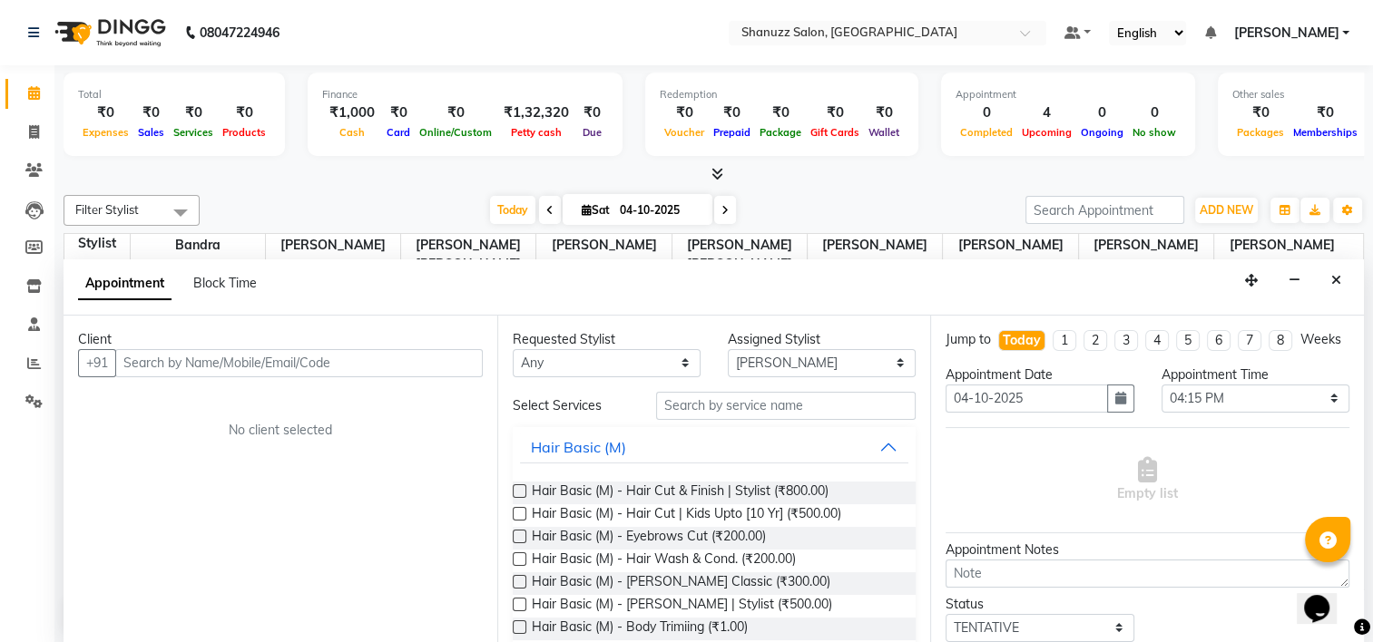
click at [1339, 274] on icon "Close" at bounding box center [1336, 280] width 10 height 13
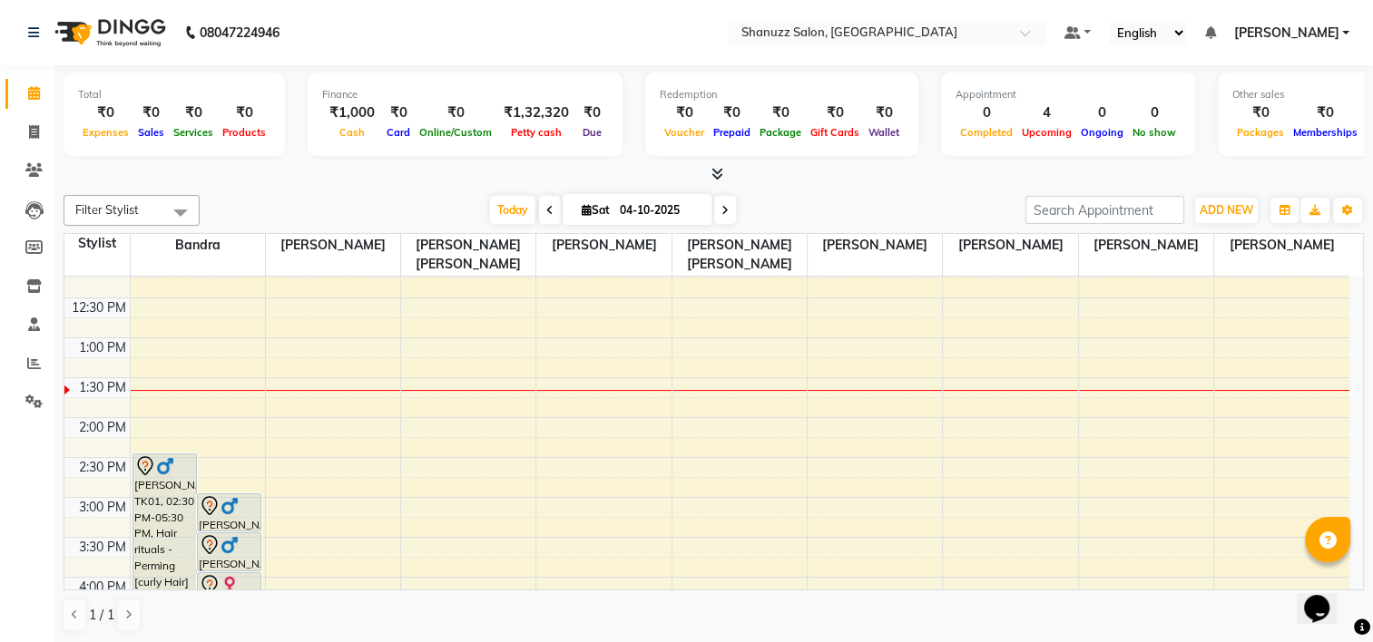
scroll to position [252, 0]
click at [1346, 381] on div "9:00 AM 9:30 AM 10:00 AM 10:30 AM 11:00 AM 11:30 AM 12:00 PM 12:30 PM 1:00 PM 1…" at bounding box center [706, 582] width 1285 height 1117
select select "92779"
select select "tentative"
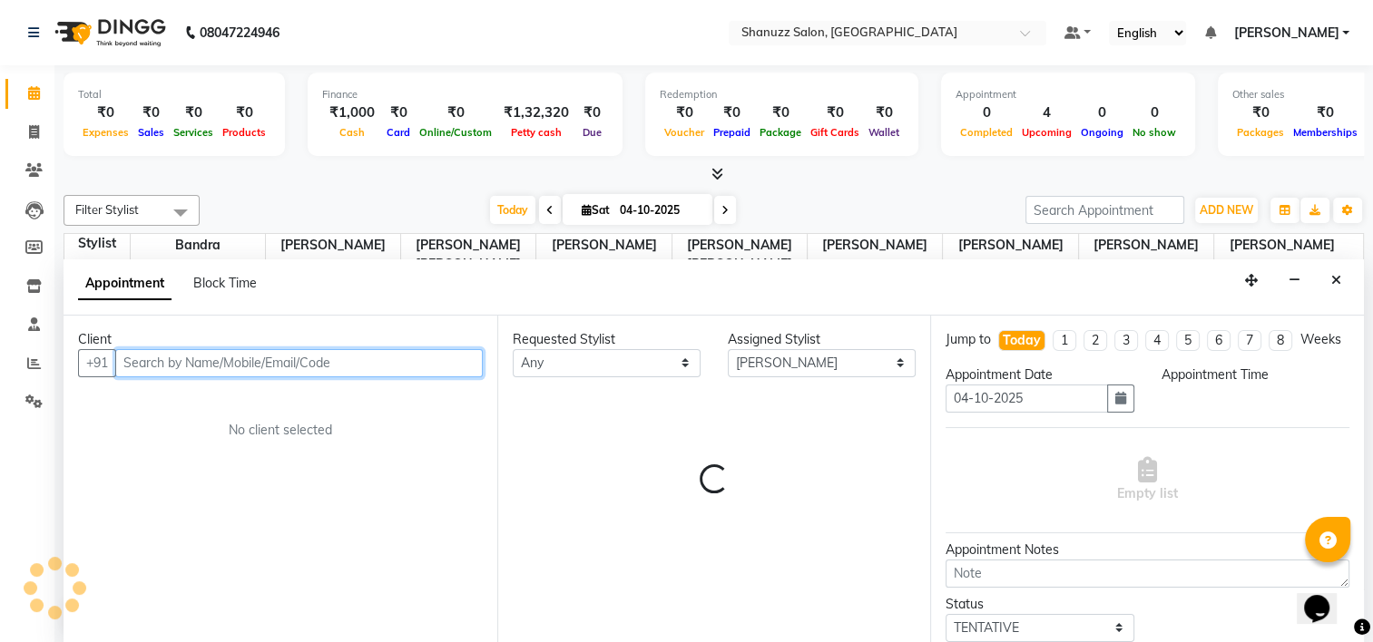
select select "810"
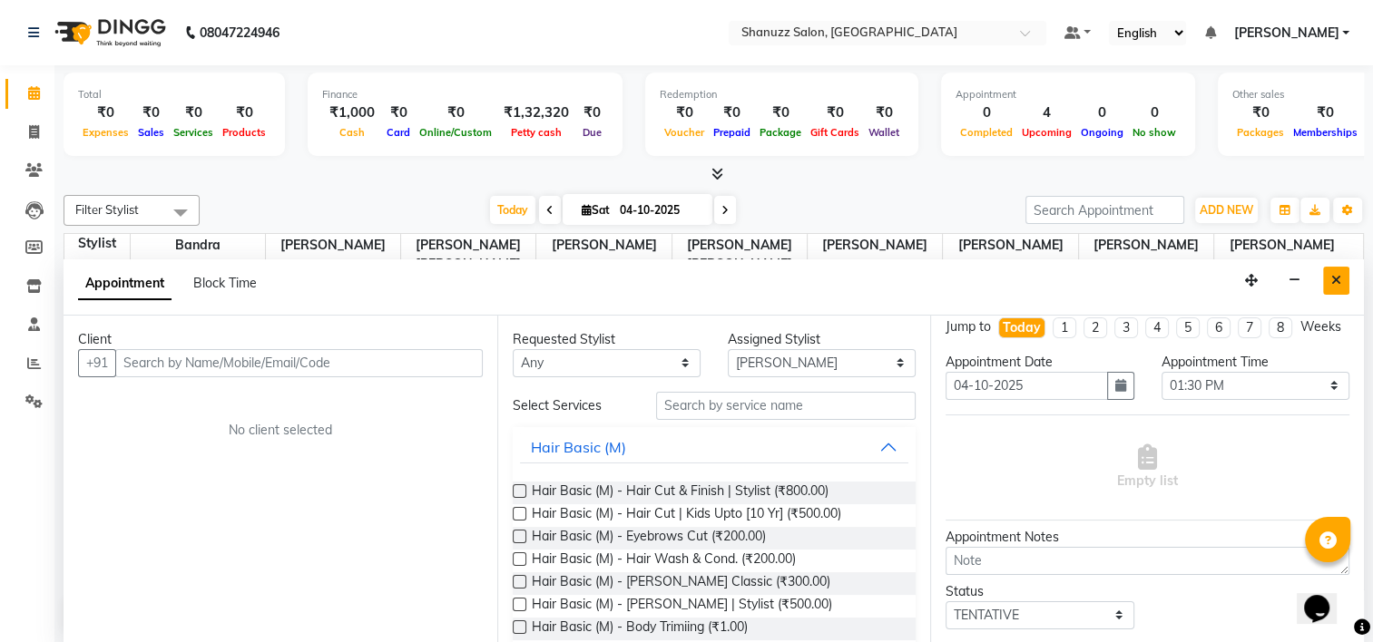
click at [1343, 279] on button "Close" at bounding box center [1336, 281] width 26 height 28
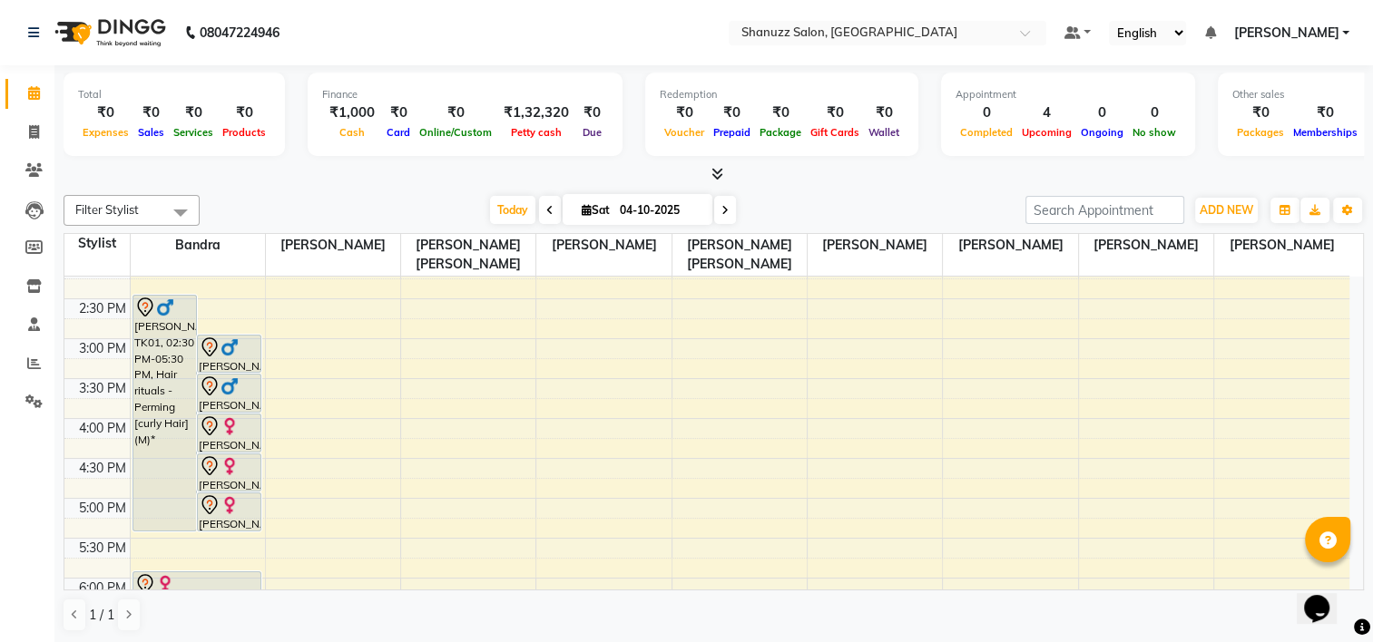
scroll to position [458, 0]
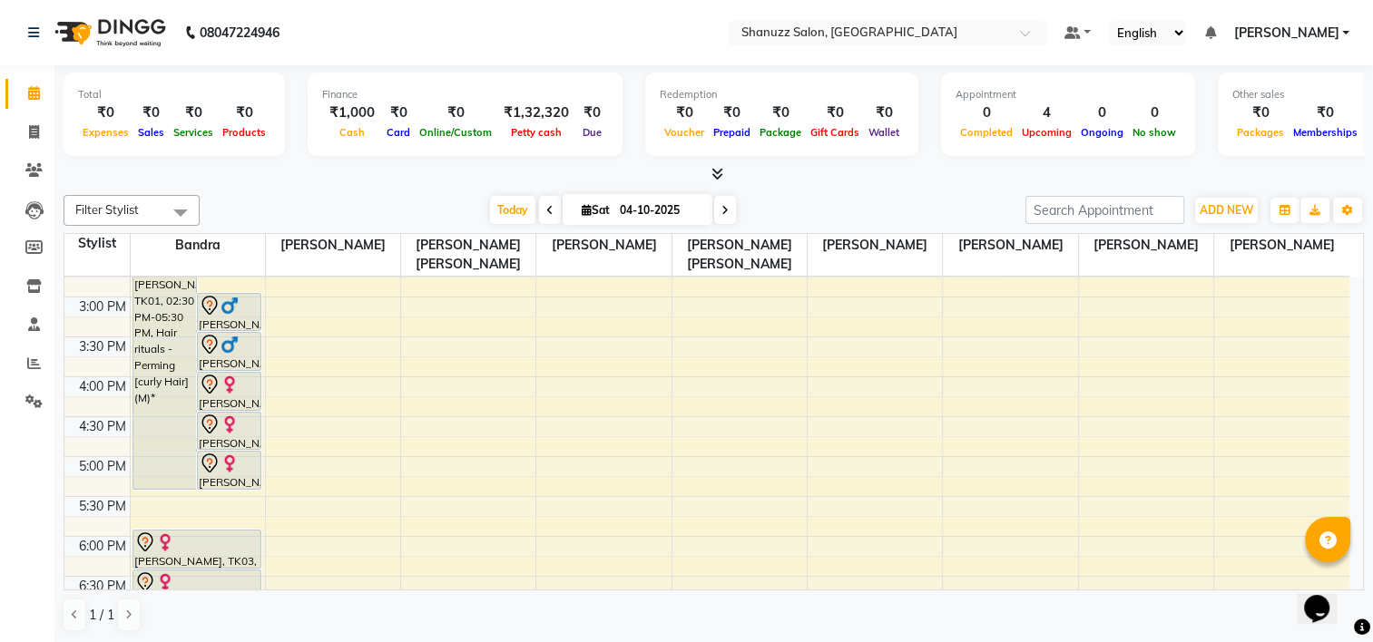
click at [621, 213] on input "04-10-2025" at bounding box center [659, 210] width 91 height 27
select select "10"
select select "2025"
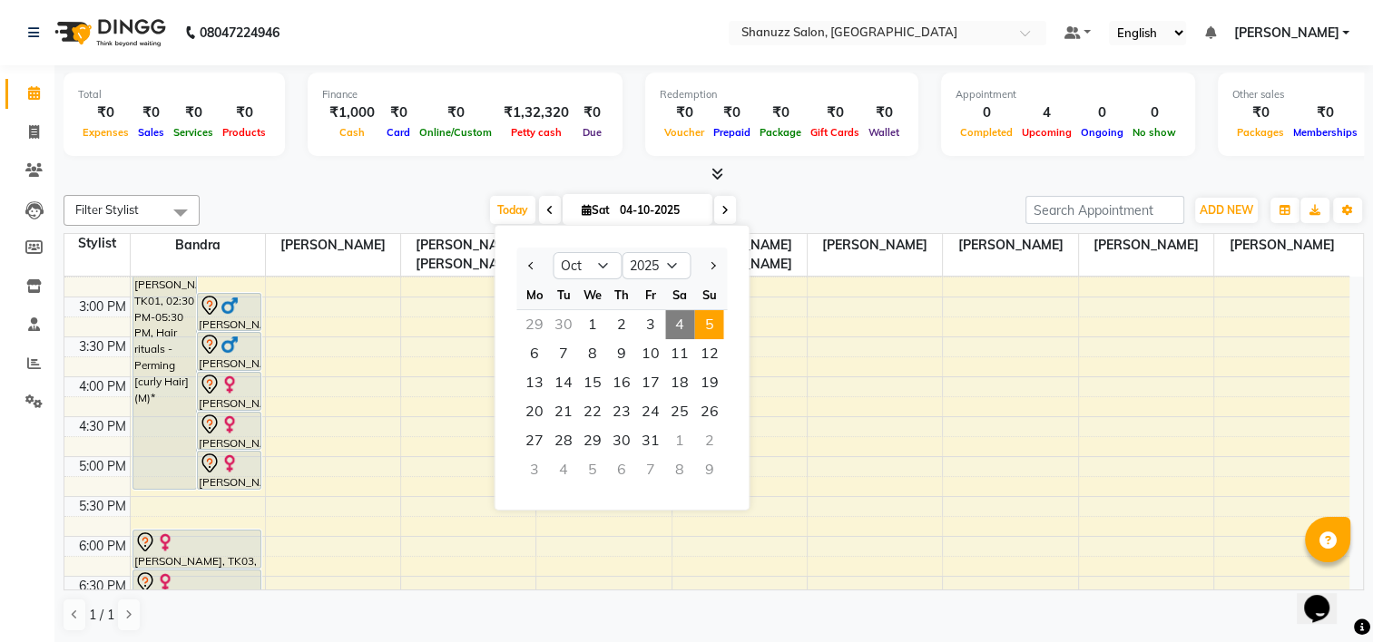
click at [714, 319] on span "5" at bounding box center [708, 324] width 29 height 29
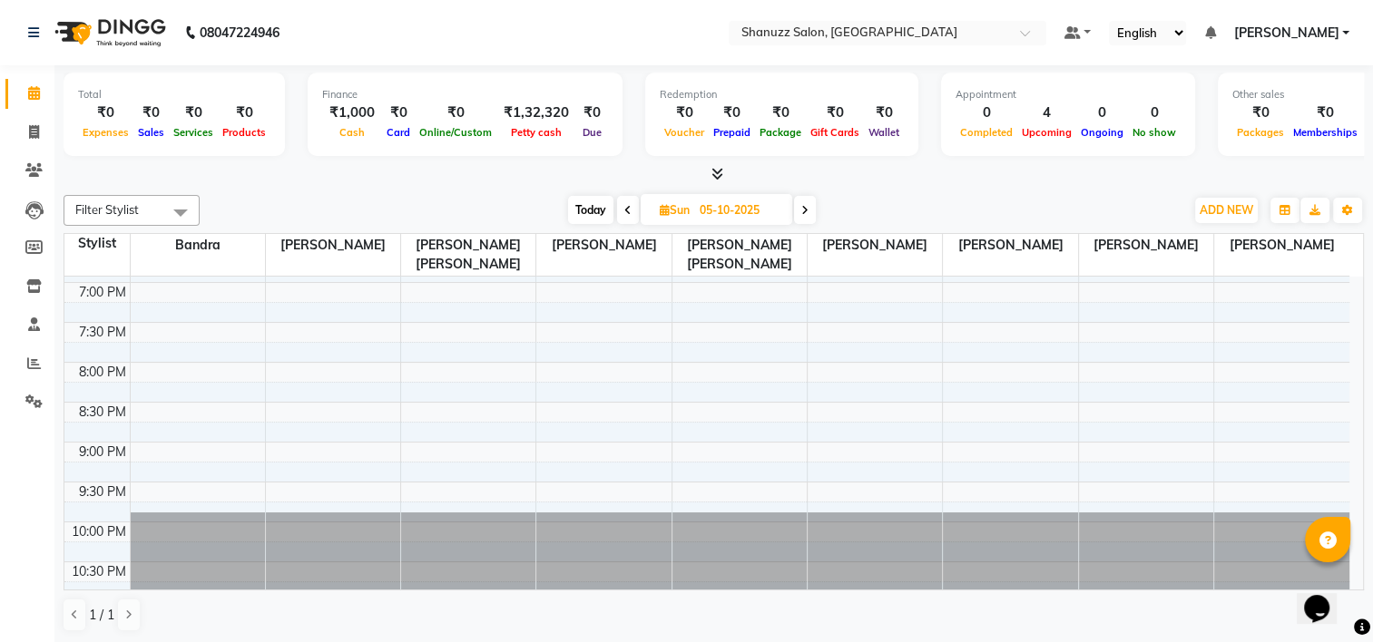
scroll to position [0, 0]
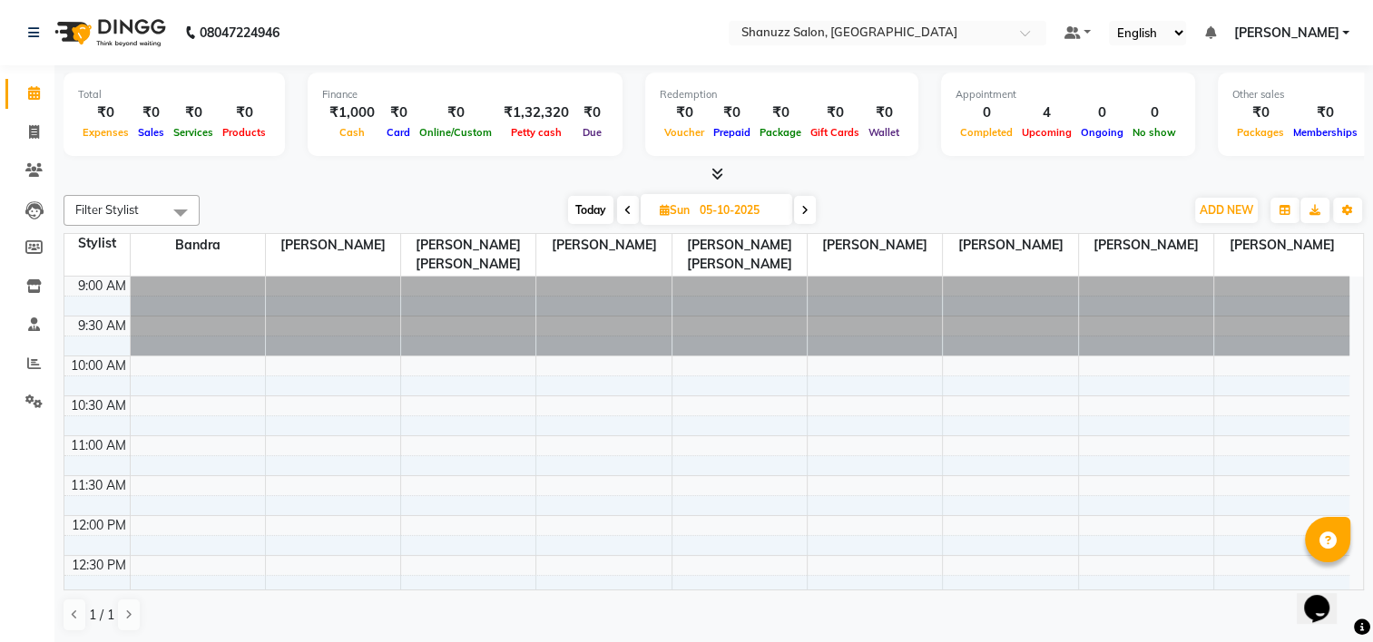
click at [801, 210] on span at bounding box center [805, 210] width 22 height 28
type input "[DATE]"
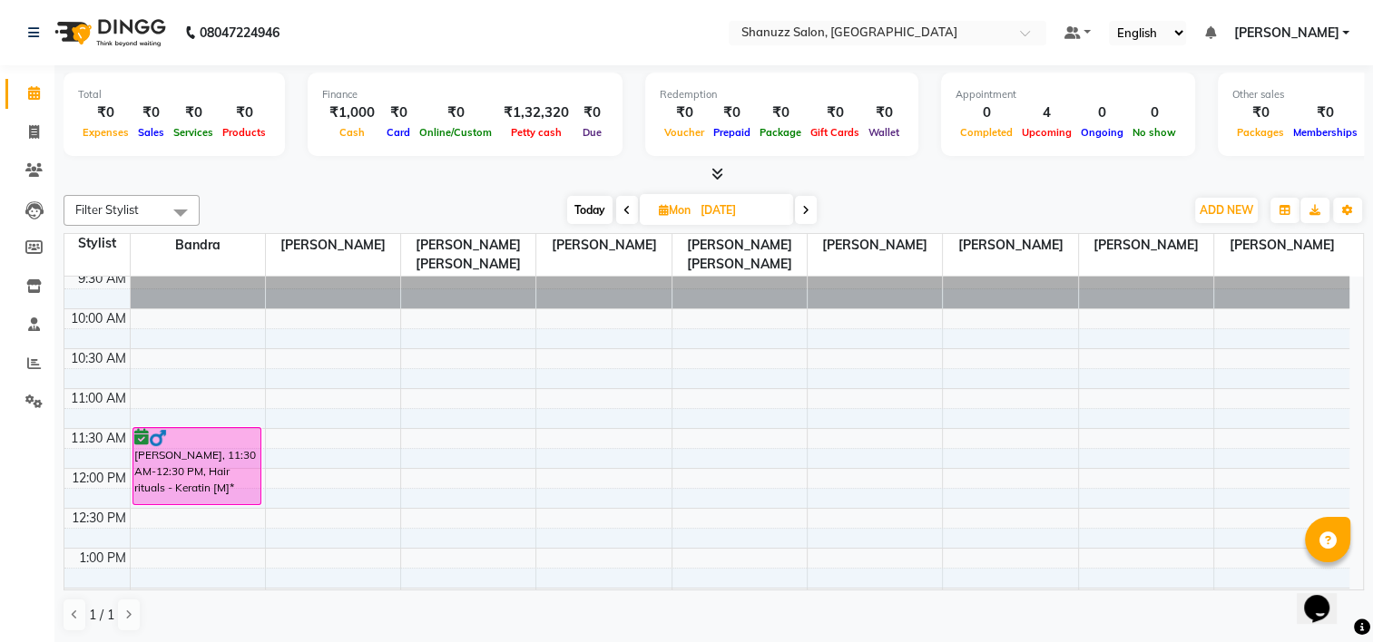
scroll to position [91, 0]
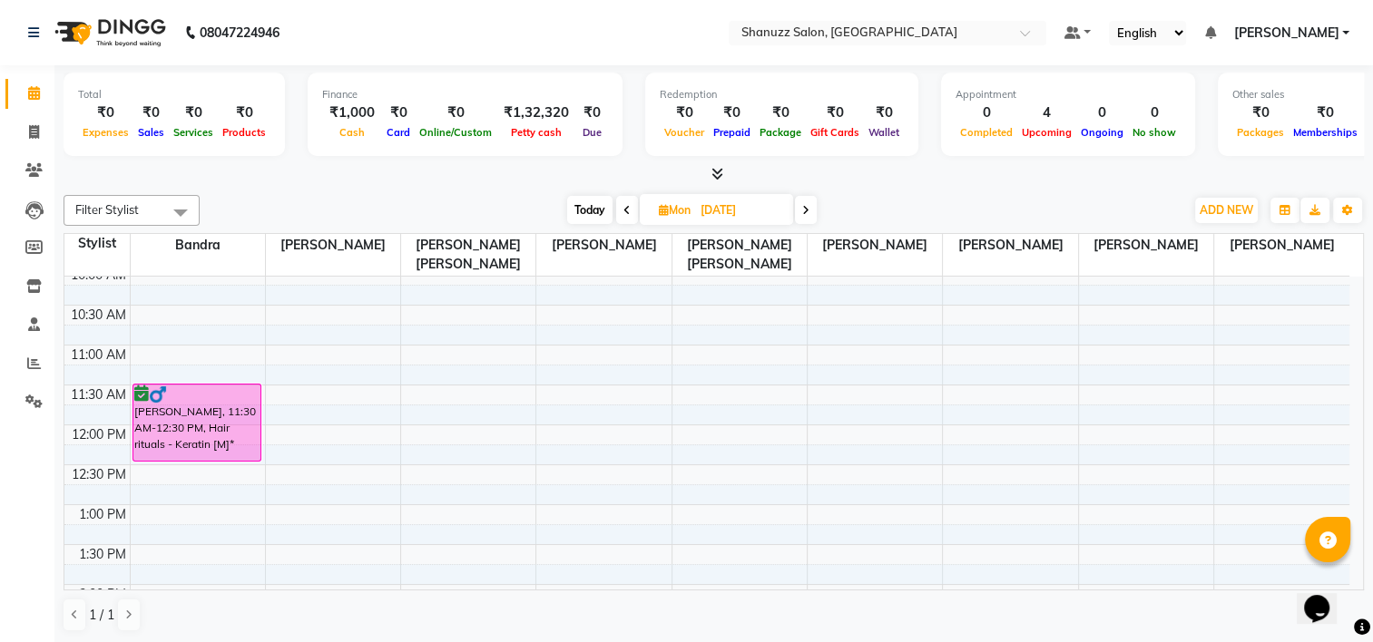
click at [708, 206] on input "[DATE]" at bounding box center [740, 210] width 91 height 27
select select "10"
select select "2025"
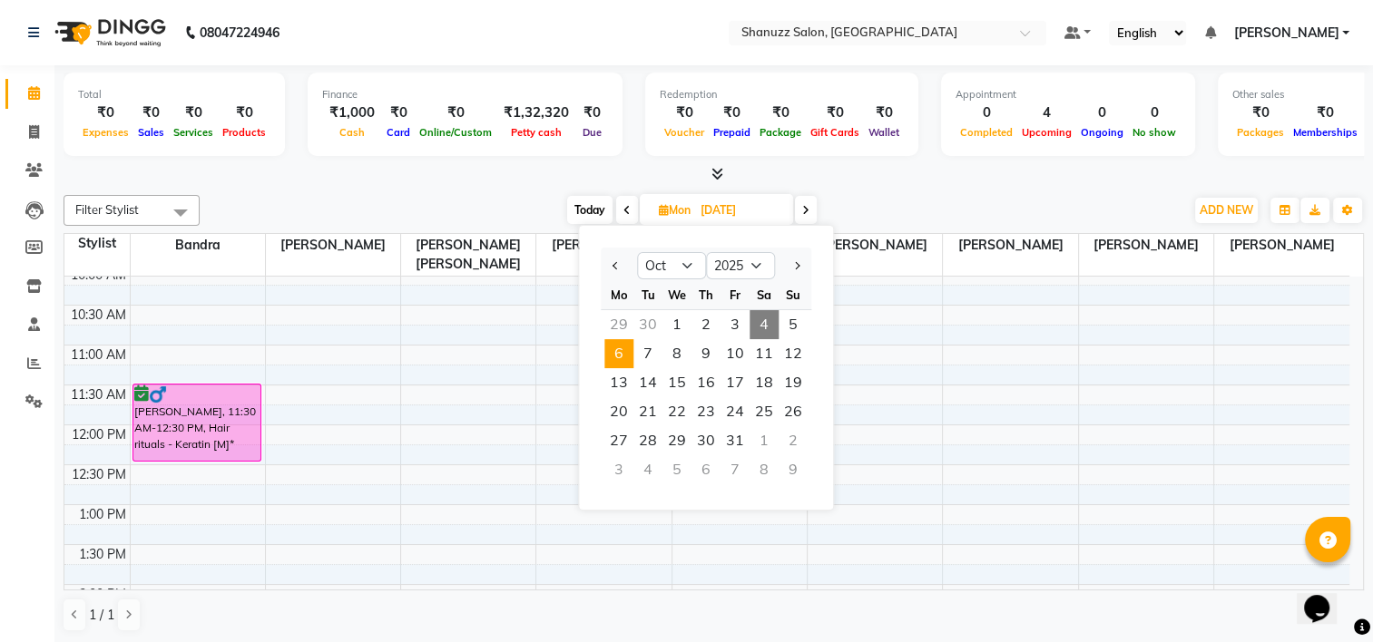
click at [768, 319] on span "4" at bounding box center [763, 324] width 29 height 29
type input "04-10-2025"
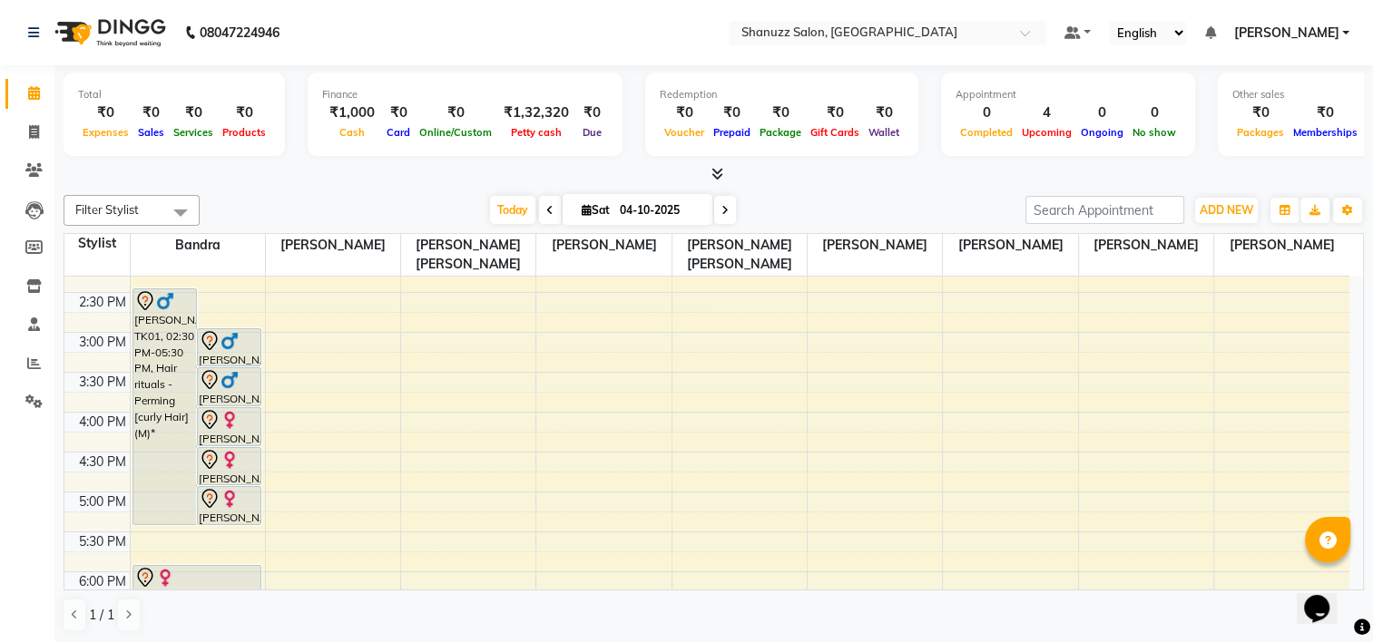
scroll to position [499, 0]
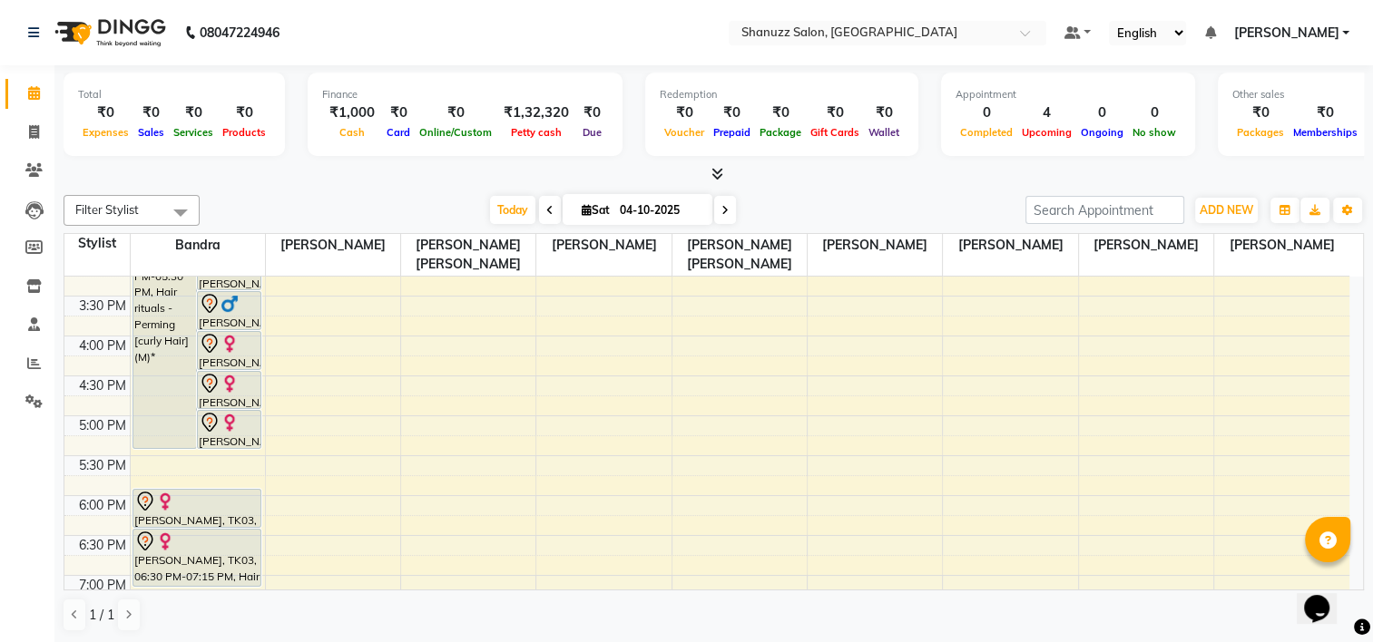
click at [537, 109] on div "₹1,32,320" at bounding box center [536, 113] width 80 height 21
drag, startPoint x: 32, startPoint y: 126, endPoint x: 29, endPoint y: 163, distance: 37.3
click at [30, 127] on icon at bounding box center [34, 132] width 10 height 14
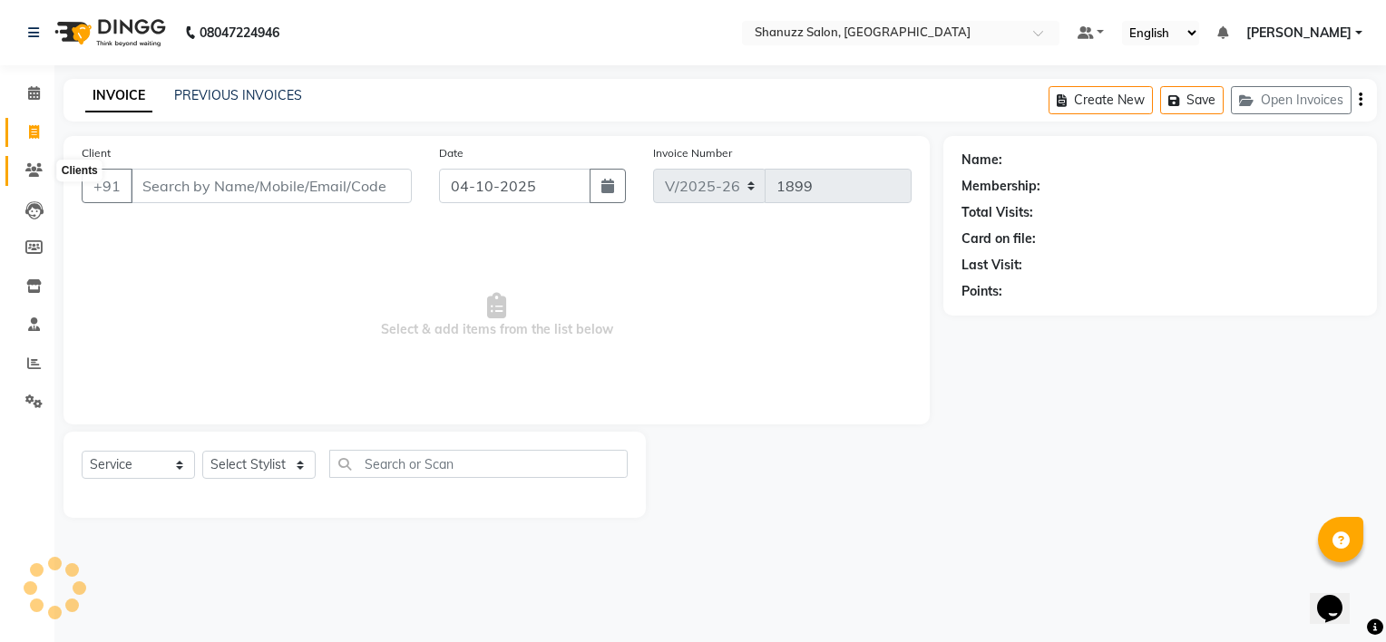
click at [31, 168] on icon at bounding box center [33, 170] width 17 height 14
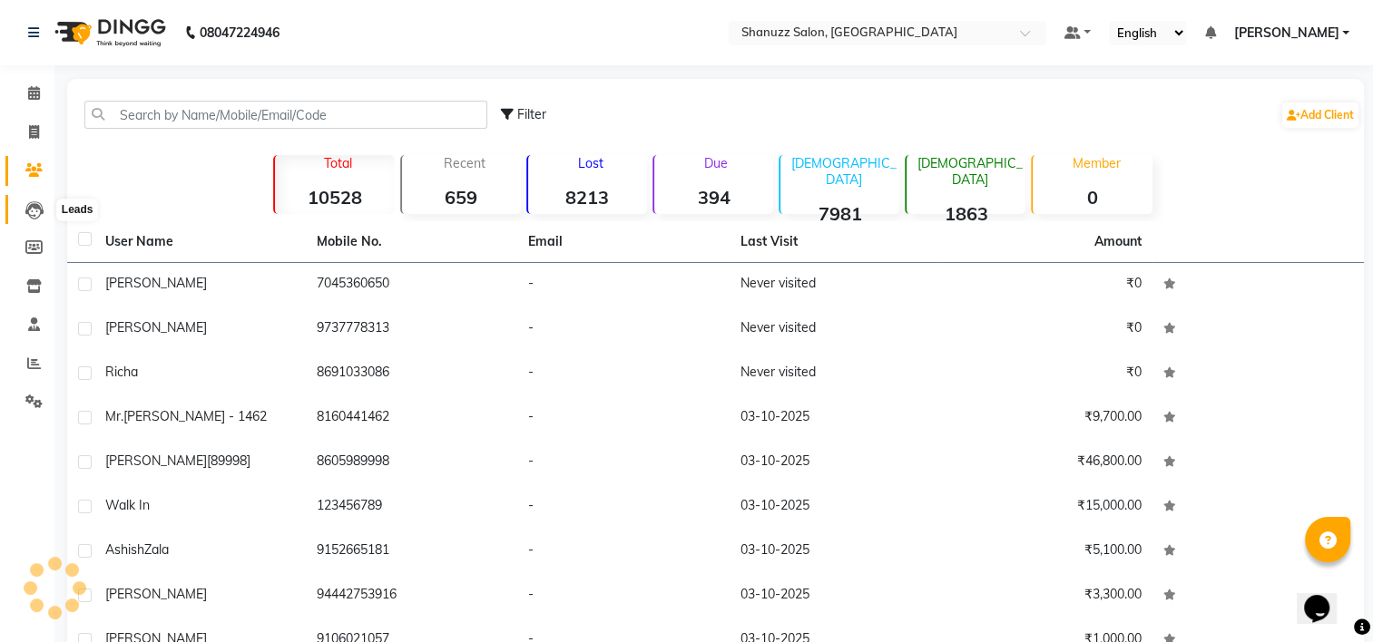
click at [33, 212] on icon at bounding box center [34, 210] width 18 height 18
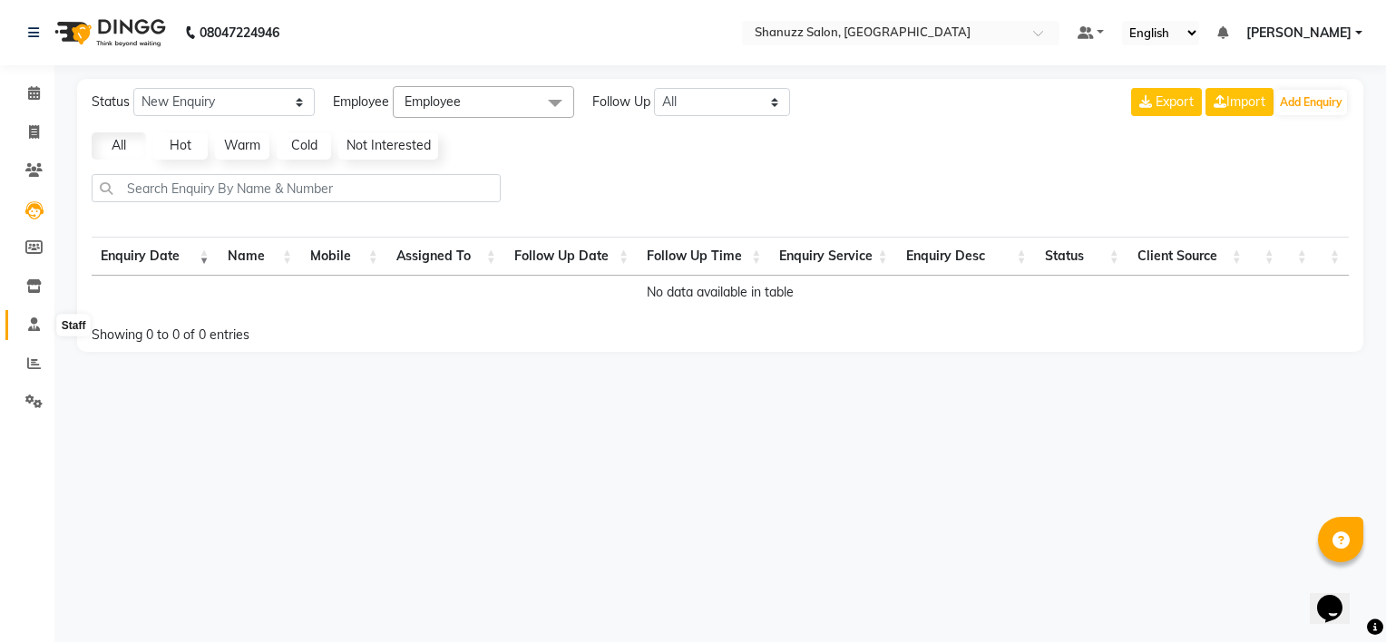
click at [29, 326] on icon at bounding box center [34, 325] width 12 height 14
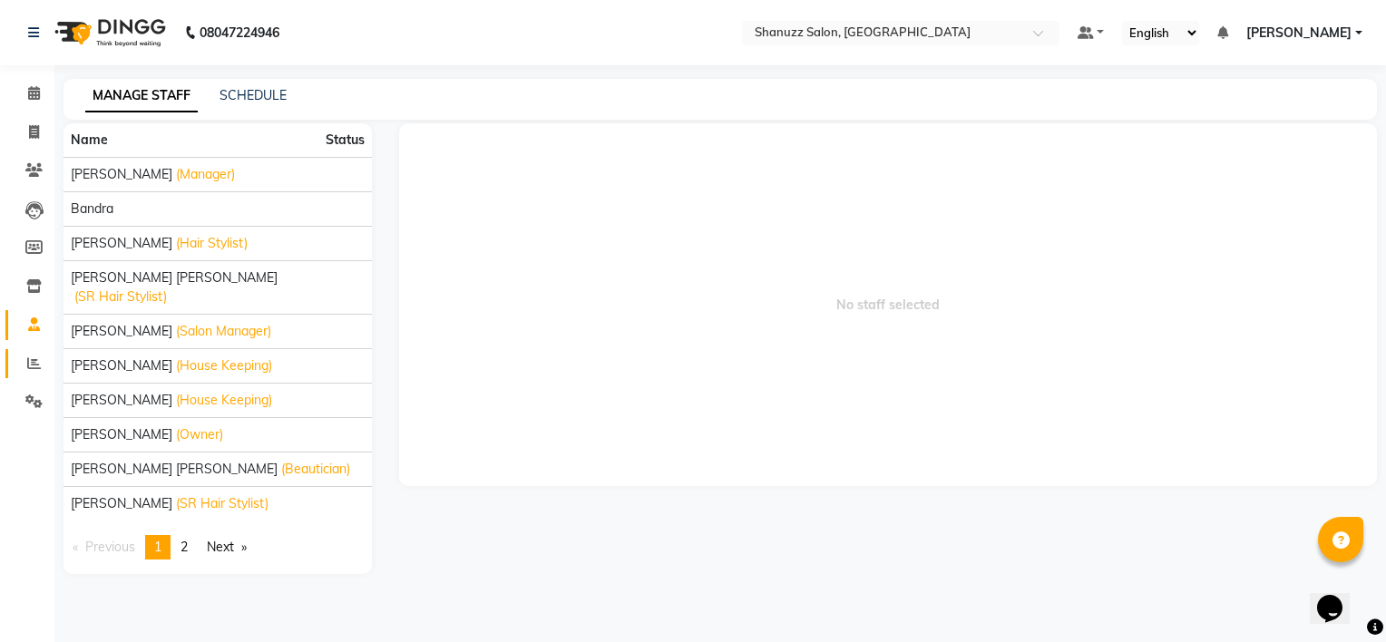
click at [36, 375] on link "Reports" at bounding box center [27, 364] width 44 height 30
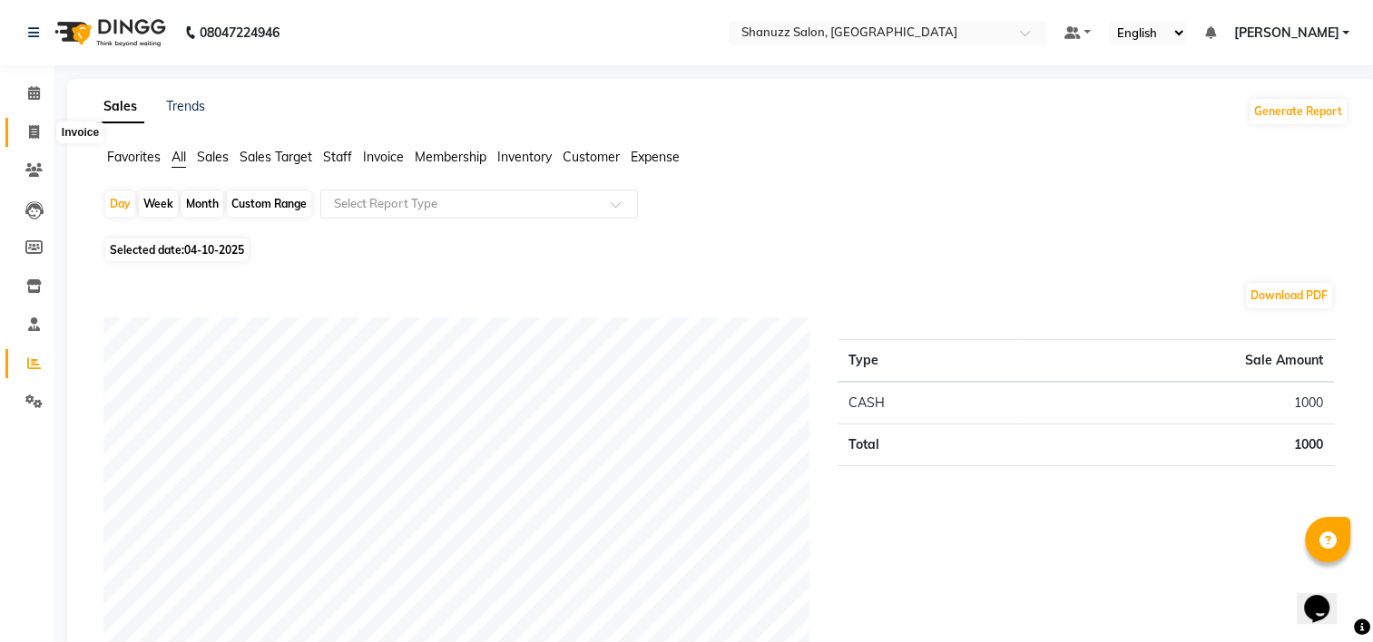
click at [27, 125] on span at bounding box center [34, 132] width 32 height 21
select select "service"
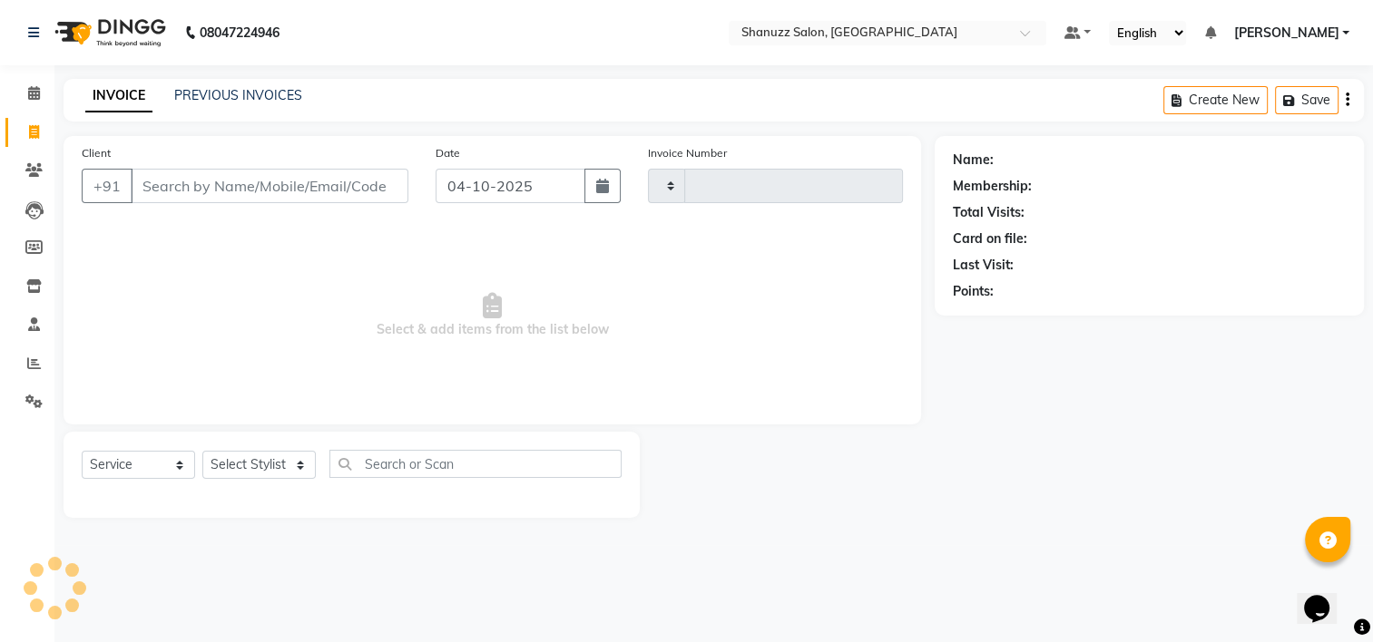
type input "1899"
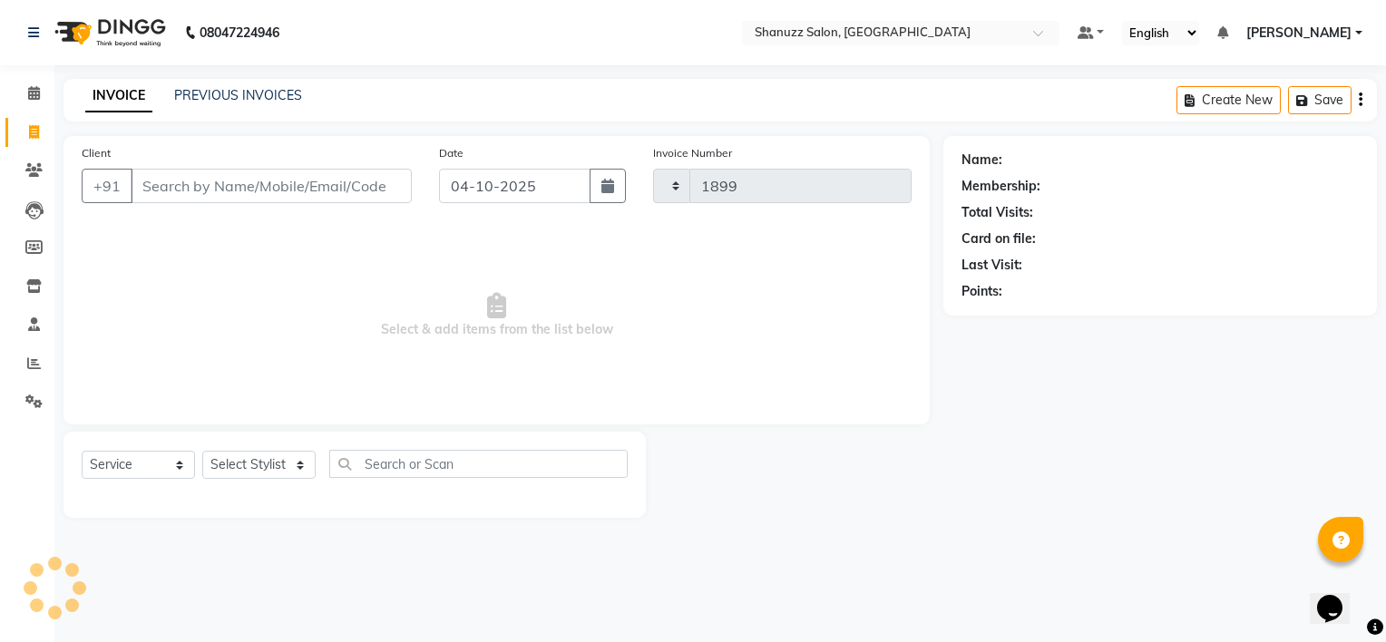
select select "9055"
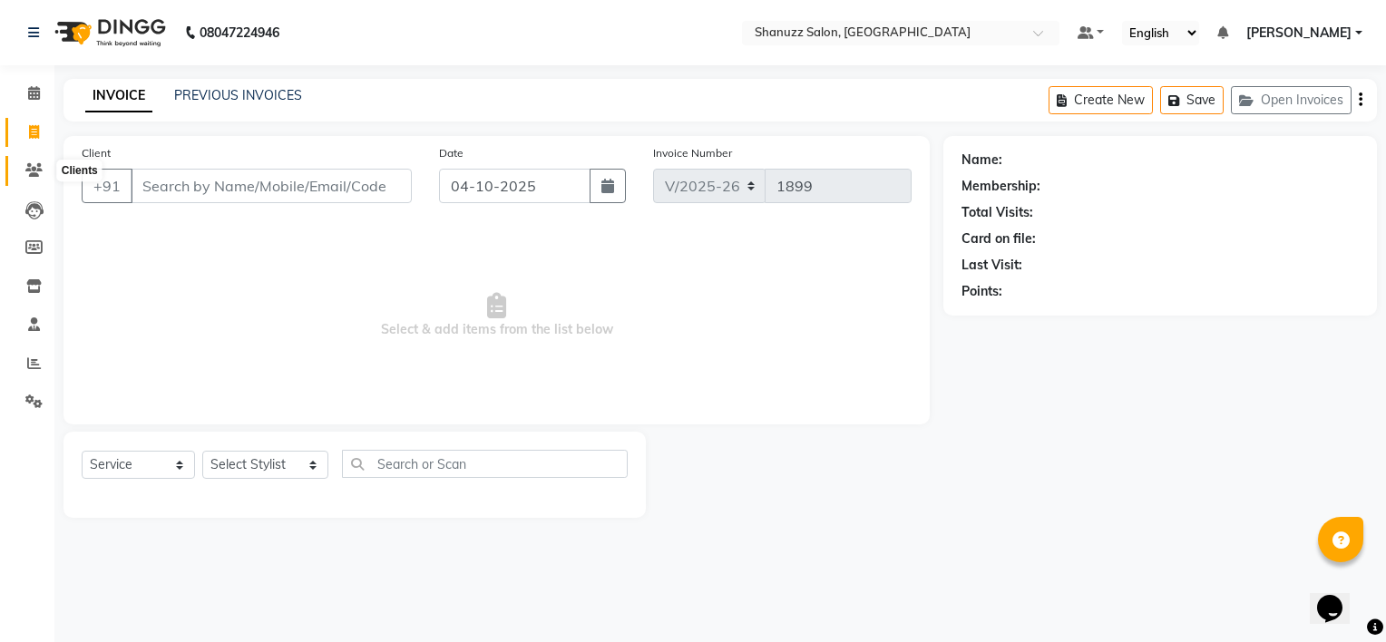
click at [26, 165] on icon at bounding box center [33, 170] width 17 height 14
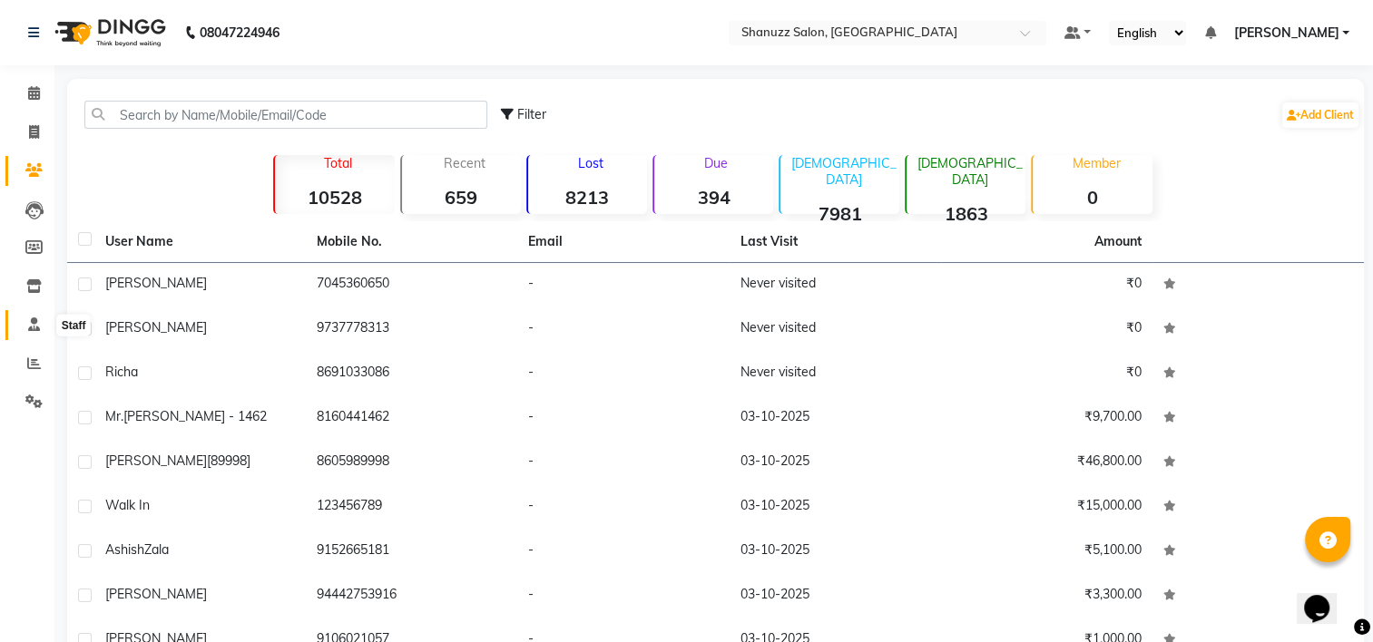
click at [41, 325] on span at bounding box center [34, 325] width 32 height 21
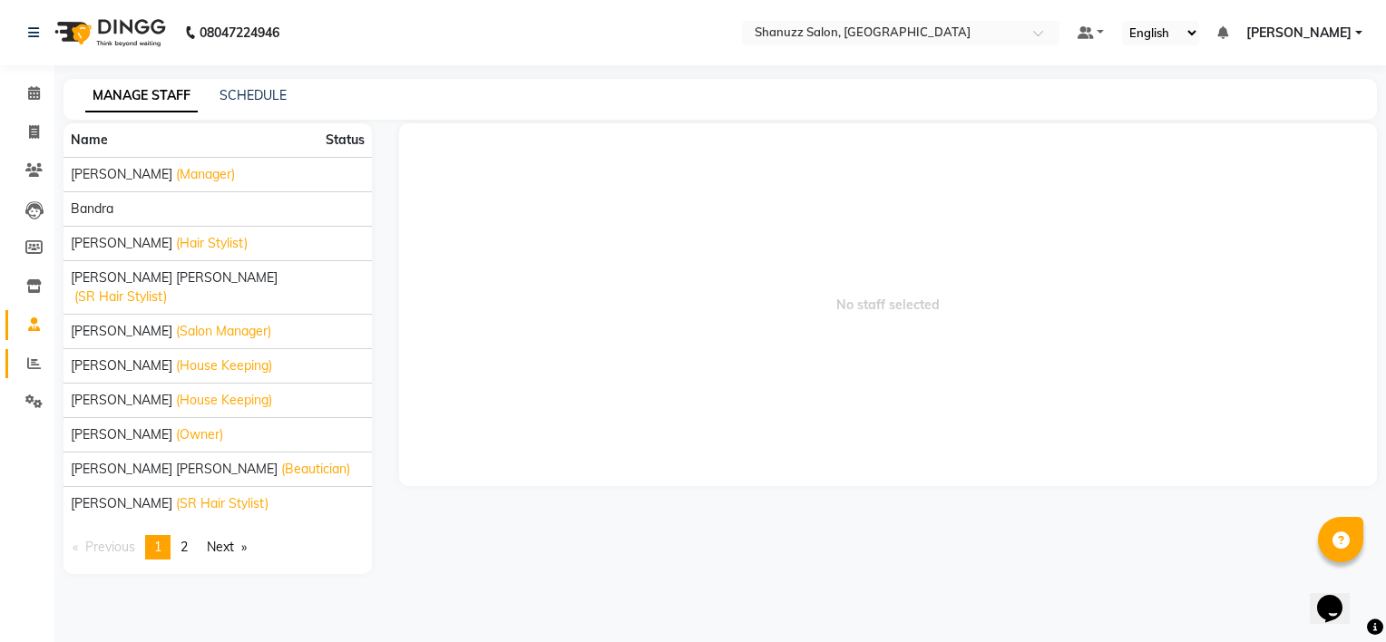
drag, startPoint x: 56, startPoint y: 358, endPoint x: 33, endPoint y: 354, distance: 24.0
click at [54, 357] on div "Name Status [PERSON_NAME] (Manager) [PERSON_NAME] (Hair Stylist) [PERSON_NAME] …" at bounding box center [218, 348] width 336 height 451
click at [29, 355] on span at bounding box center [34, 364] width 32 height 21
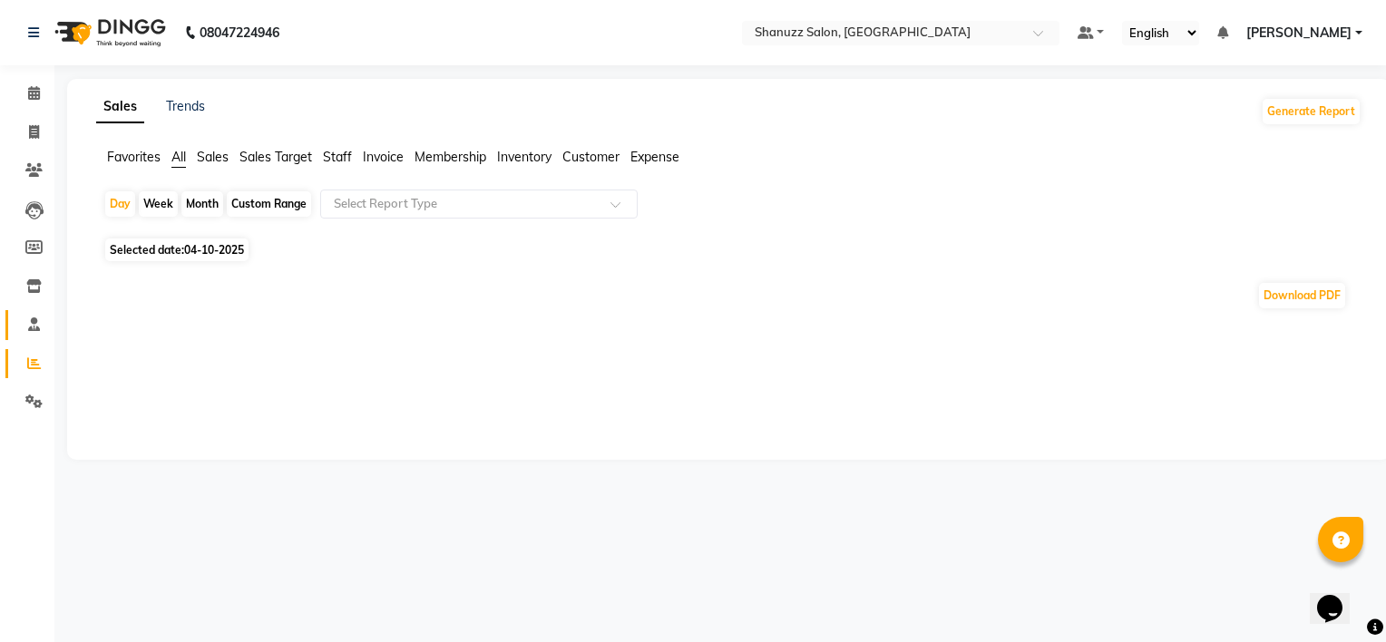
click at [31, 334] on span at bounding box center [34, 325] width 32 height 21
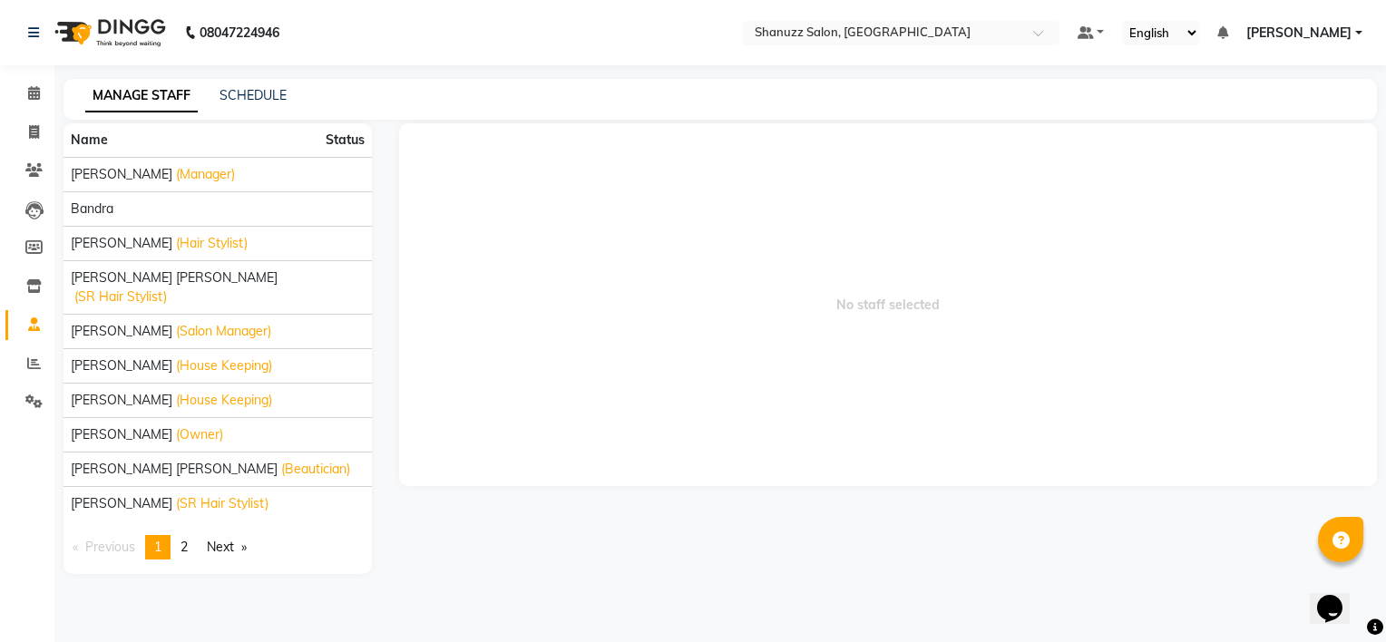
click at [24, 330] on span at bounding box center [34, 325] width 32 height 21
click at [36, 363] on icon at bounding box center [34, 364] width 14 height 14
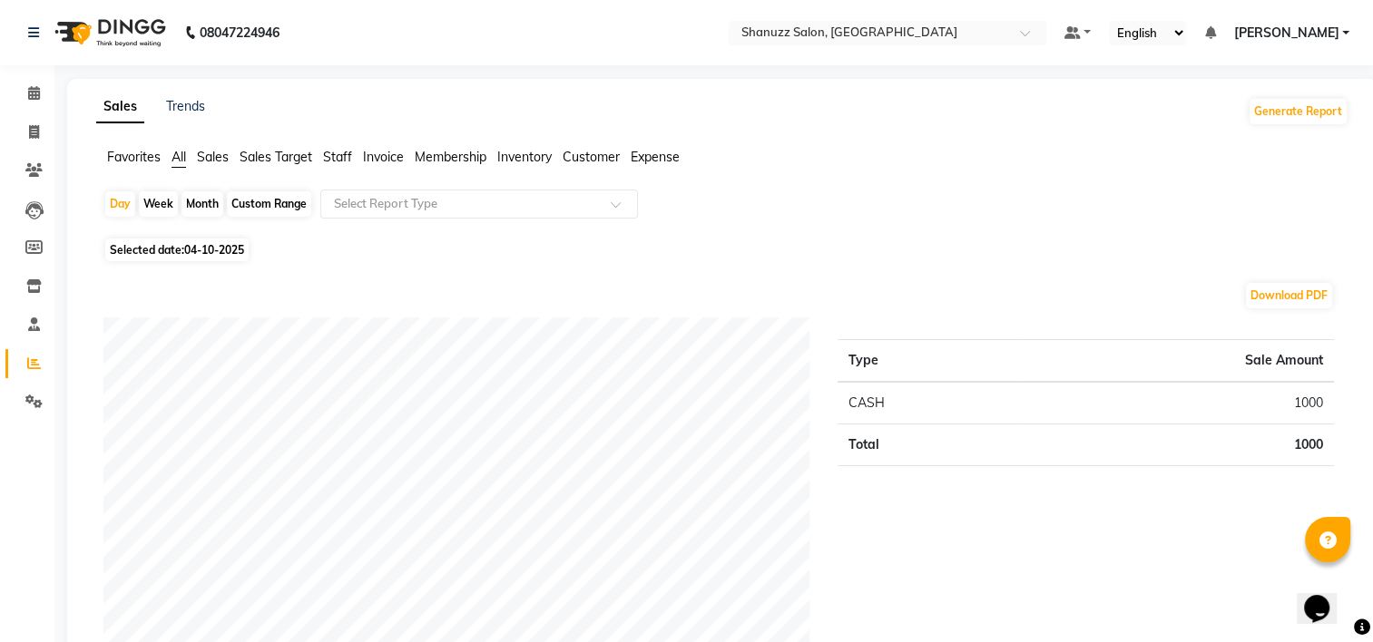
drag, startPoint x: 164, startPoint y: 205, endPoint x: 157, endPoint y: 211, distance: 9.6
click at [163, 206] on div "Week" at bounding box center [158, 203] width 39 height 25
select select "10"
select select "2025"
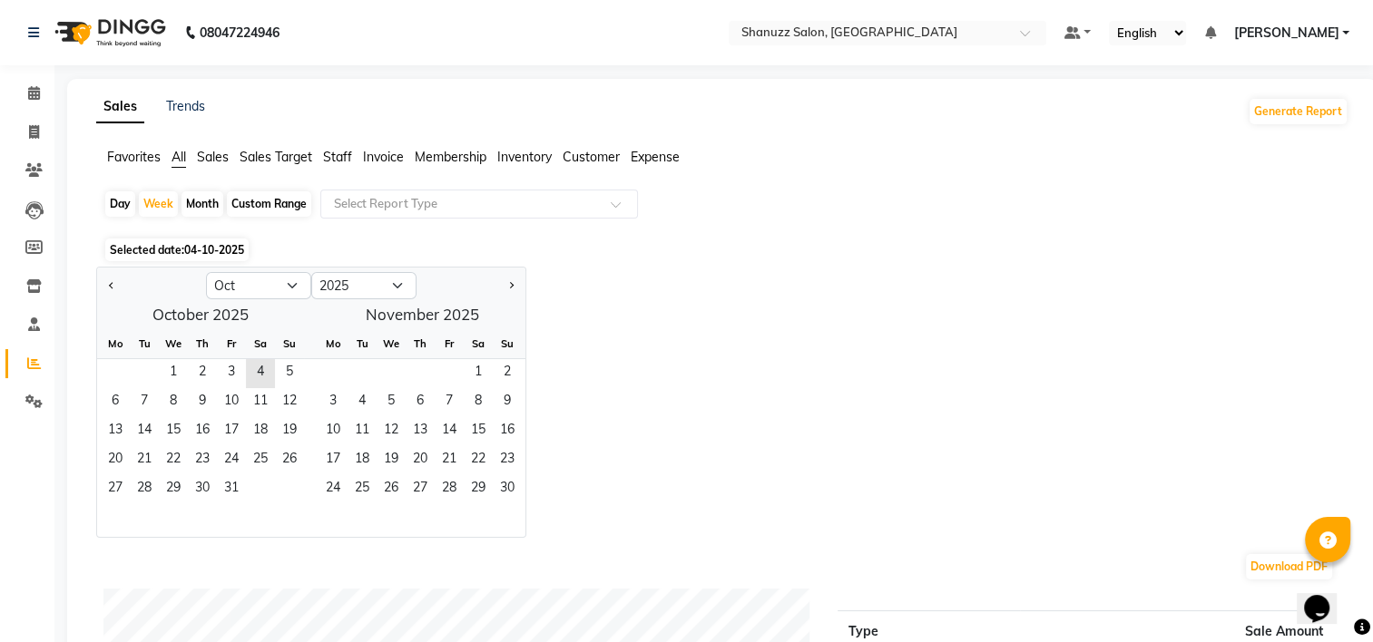
click at [129, 206] on div "Day" at bounding box center [120, 203] width 30 height 25
select select "10"
select select "2025"
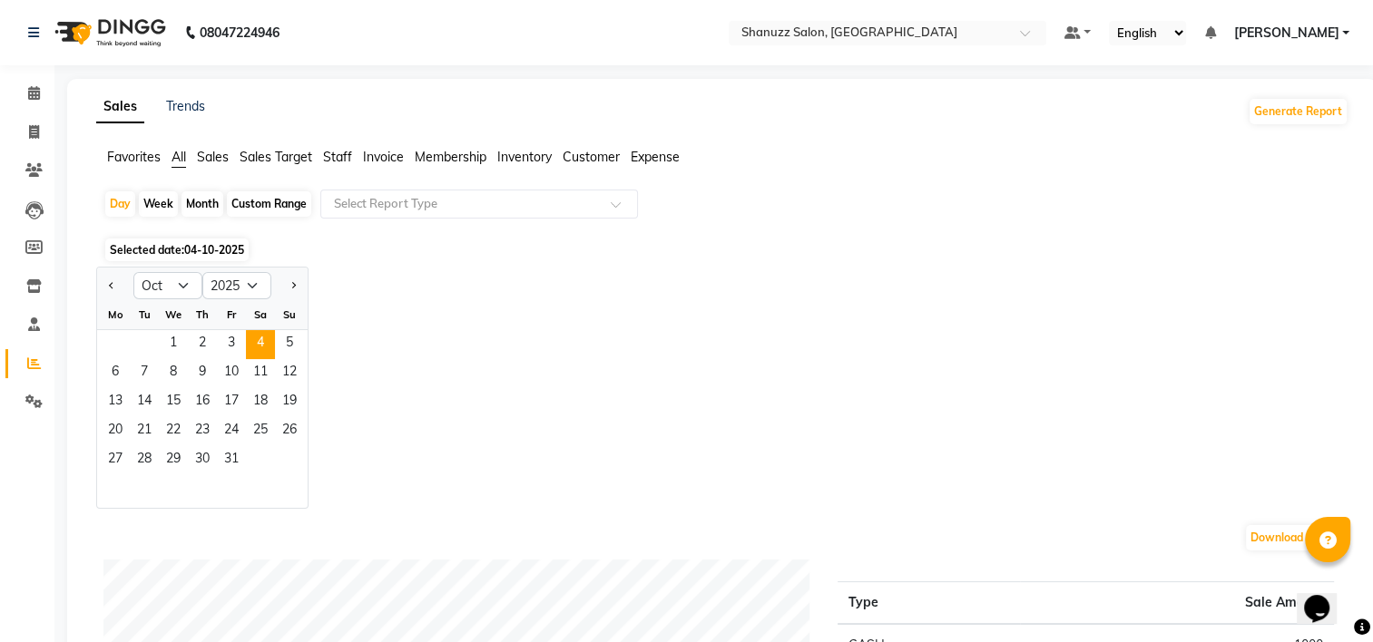
click at [214, 253] on span "04-10-2025" at bounding box center [214, 250] width 60 height 14
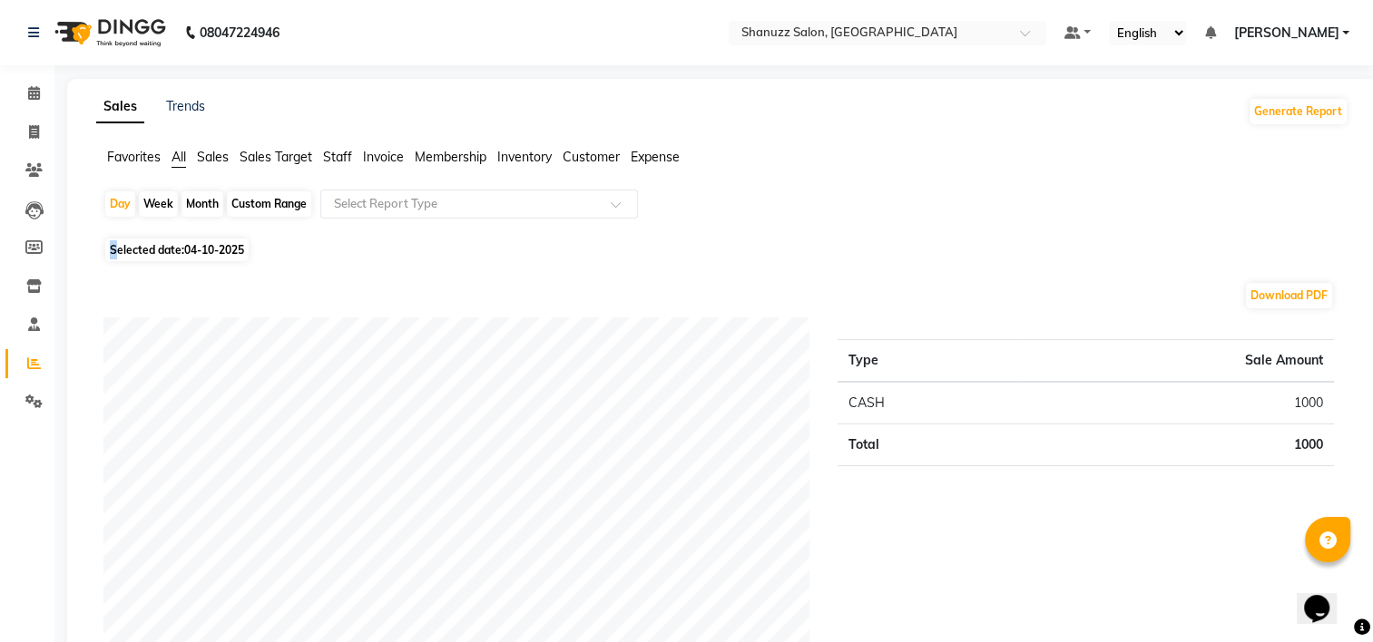
click at [109, 243] on span "Selected date: [DATE]" at bounding box center [176, 250] width 143 height 23
select select "10"
select select "2025"
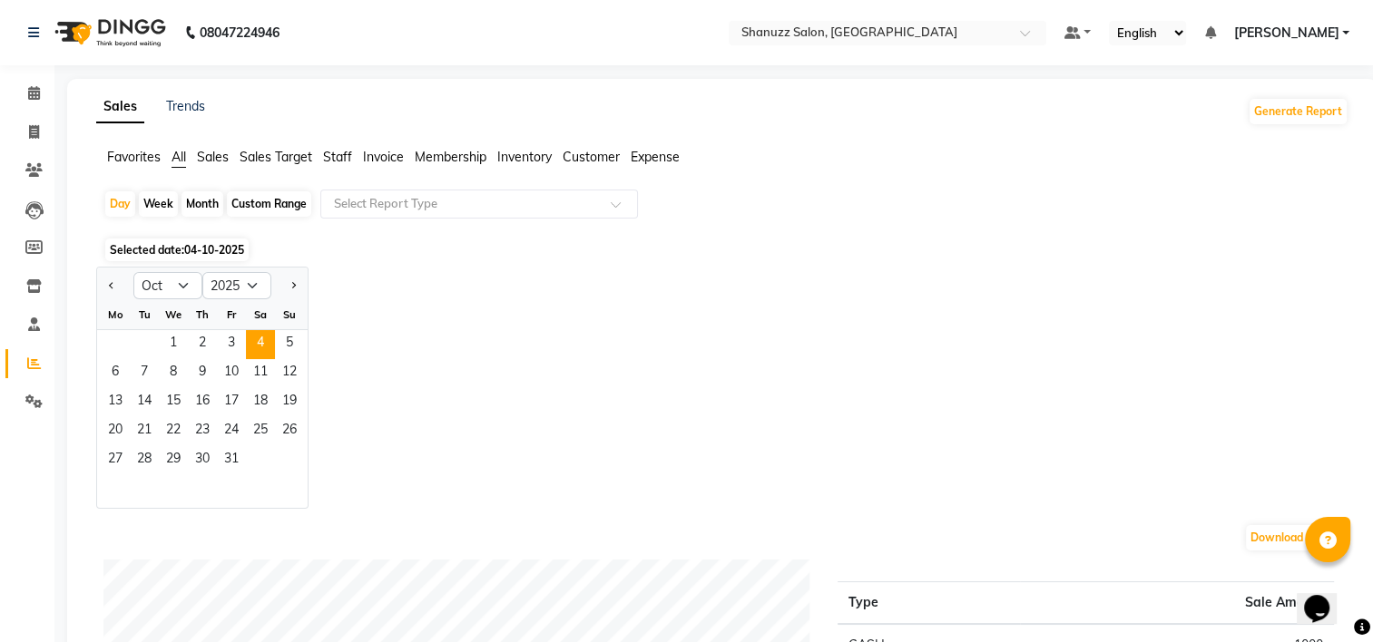
click at [443, 297] on div "Jan Feb Mar Apr May Jun [DATE] Aug Sep Oct Nov [DATE] 2016 2017 2018 2019 2020 …" at bounding box center [722, 388] width 1252 height 242
click at [211, 248] on span "04-10-2025" at bounding box center [214, 250] width 60 height 14
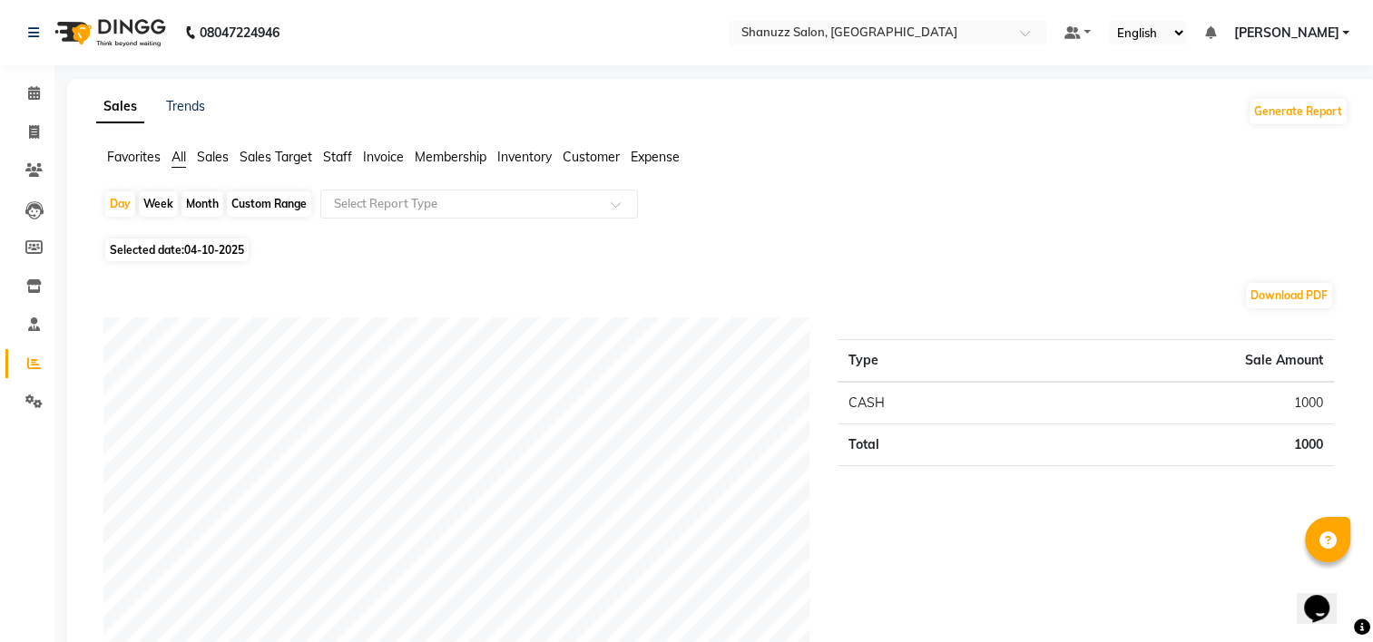
drag, startPoint x: 341, startPoint y: 264, endPoint x: 241, endPoint y: 259, distance: 99.9
click at [222, 253] on span "04-10-2025" at bounding box center [214, 250] width 60 height 14
select select "10"
select select "2025"
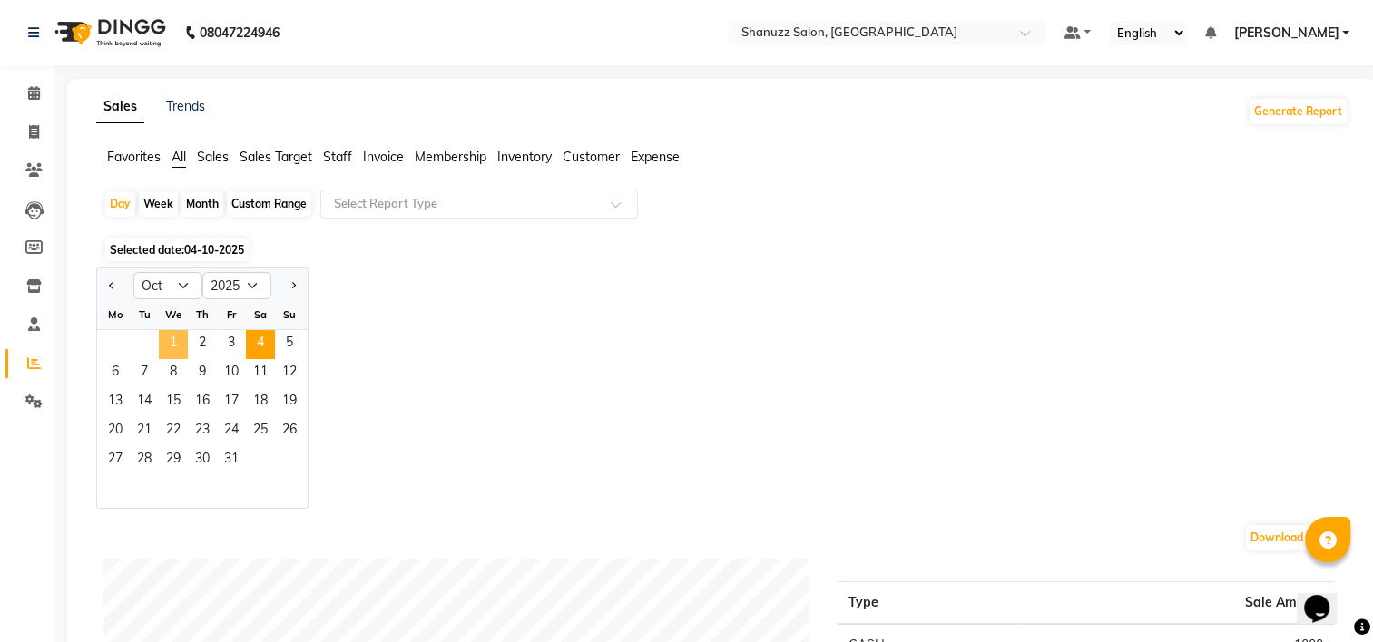
click at [159, 354] on span "1" at bounding box center [173, 344] width 29 height 29
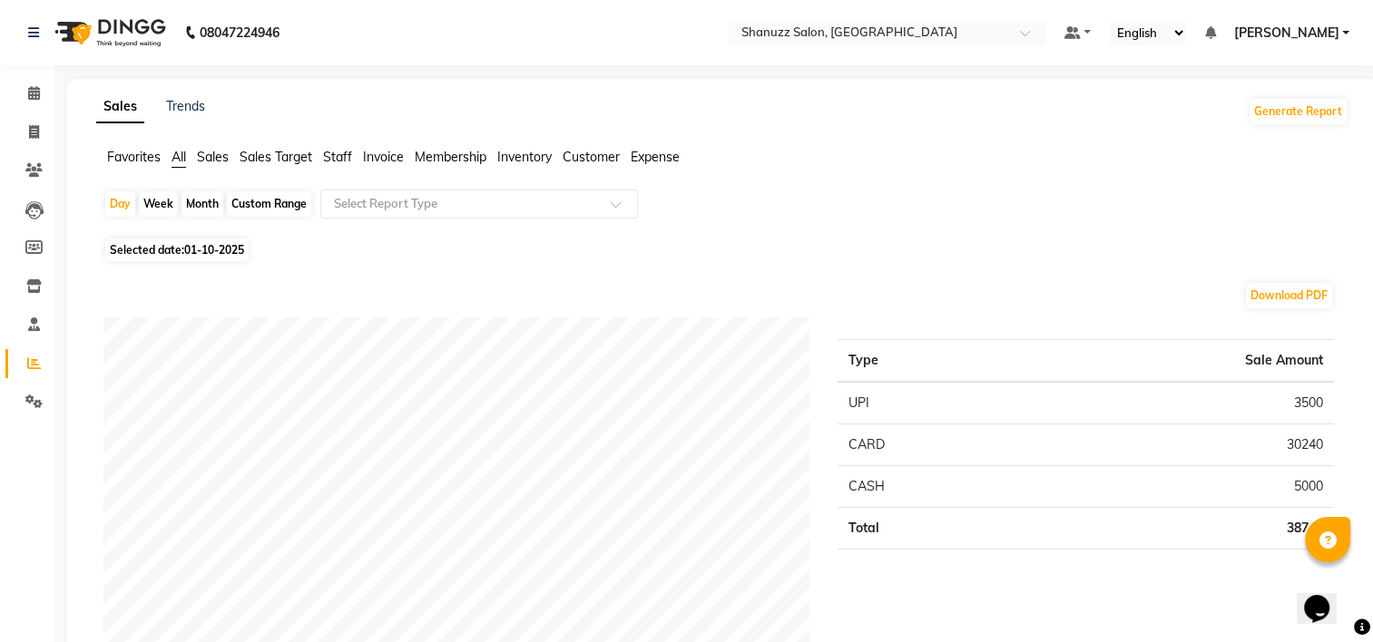
click at [213, 254] on span "01-10-2025" at bounding box center [214, 250] width 60 height 14
select select "10"
select select "2025"
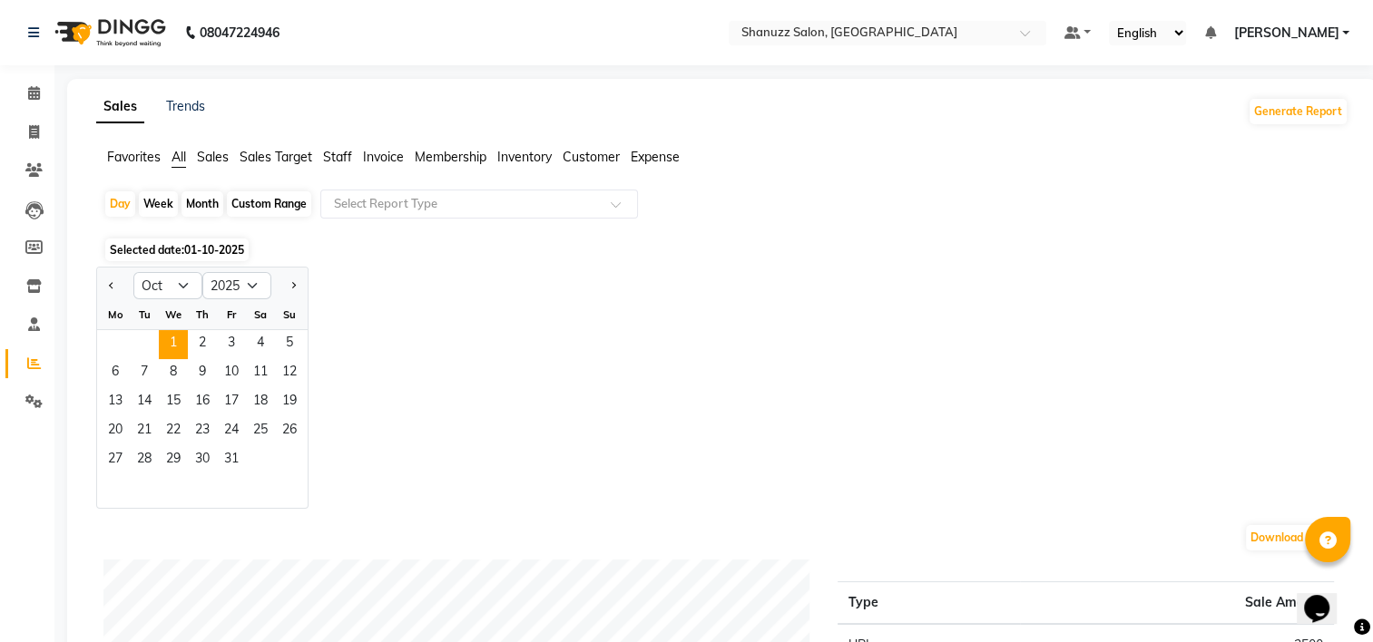
click at [377, 323] on div "Jan Feb Mar Apr May Jun [DATE] Aug Sep Oct Nov [DATE] 2016 2017 2018 2019 2020 …" at bounding box center [722, 388] width 1252 height 242
click at [150, 228] on div "Day Week Month Custom Range Select Report Type" at bounding box center [722, 212] width 1238 height 44
click at [143, 260] on span "Selected date: 01-10-2025" at bounding box center [176, 250] width 143 height 23
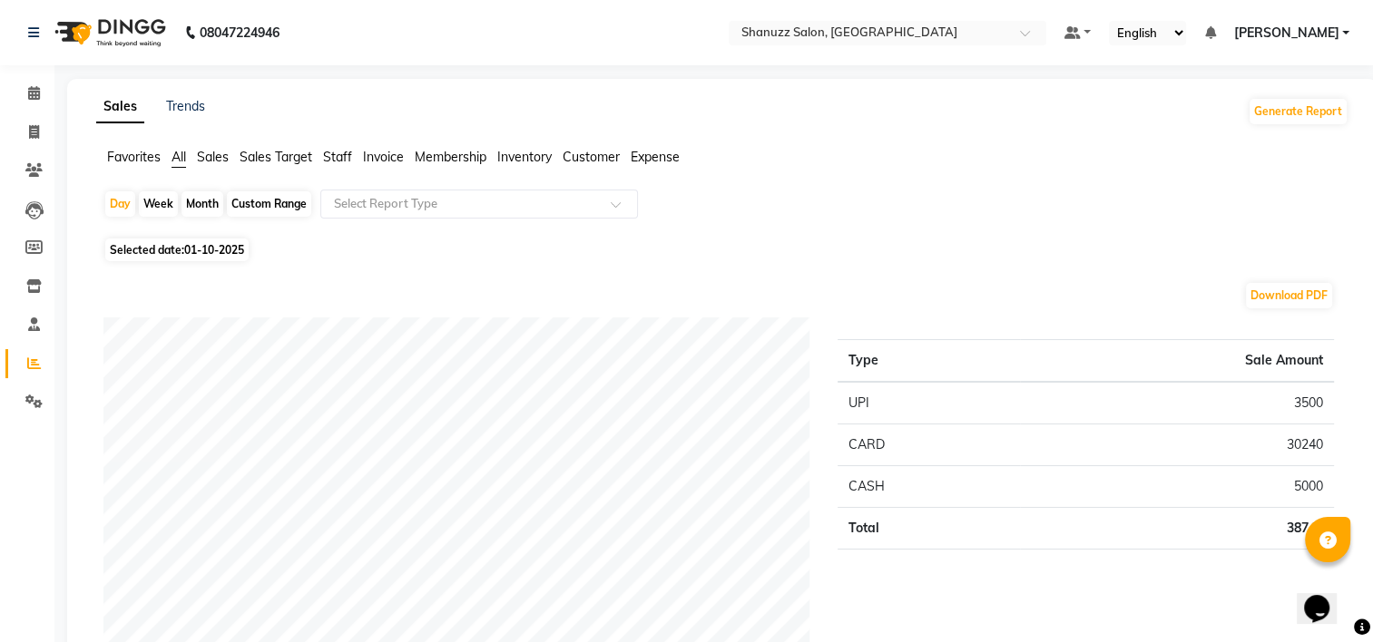
click at [192, 250] on span "01-10-2025" at bounding box center [214, 250] width 60 height 14
select select "10"
select select "2025"
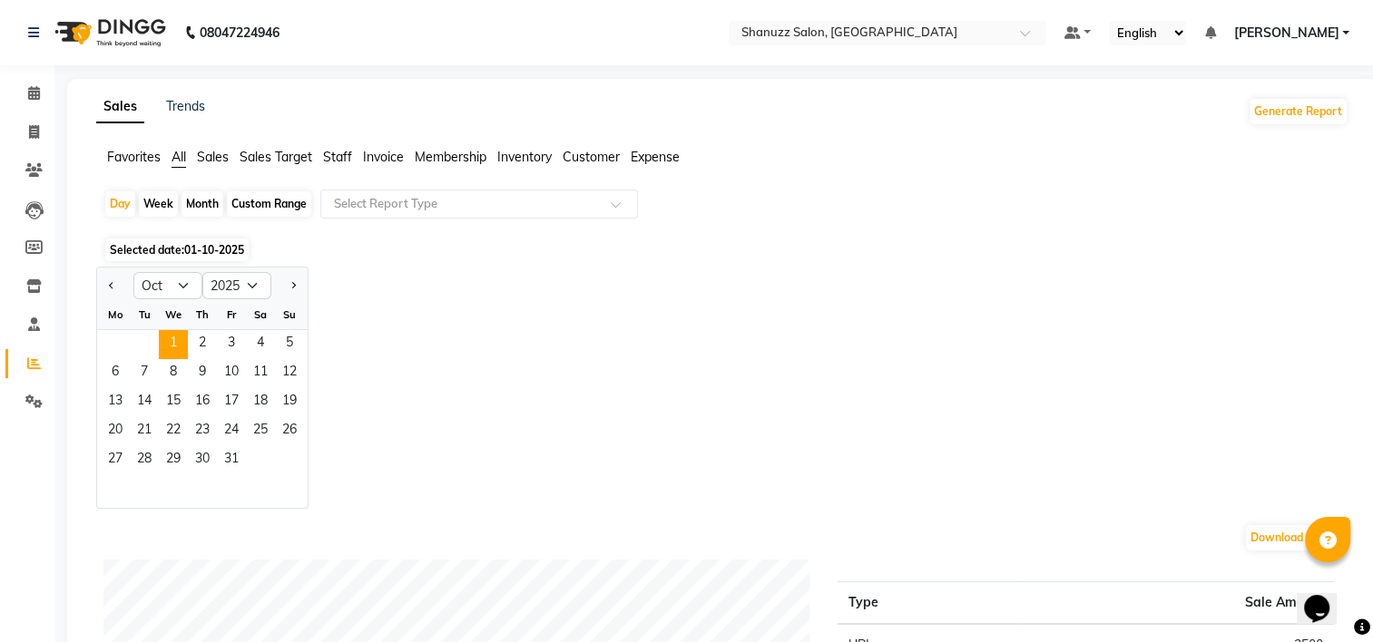
click at [416, 319] on div "Jan Feb Mar Apr May Jun [DATE] Aug Sep Oct Nov [DATE] 2016 2017 2018 2019 2020 …" at bounding box center [722, 388] width 1252 height 242
drag, startPoint x: 288, startPoint y: 241, endPoint x: 272, endPoint y: 258, distance: 22.5
click at [276, 256] on div "Selected date: 01-10-2025" at bounding box center [725, 249] width 1245 height 19
click at [223, 253] on span "01-10-2025" at bounding box center [214, 250] width 60 height 14
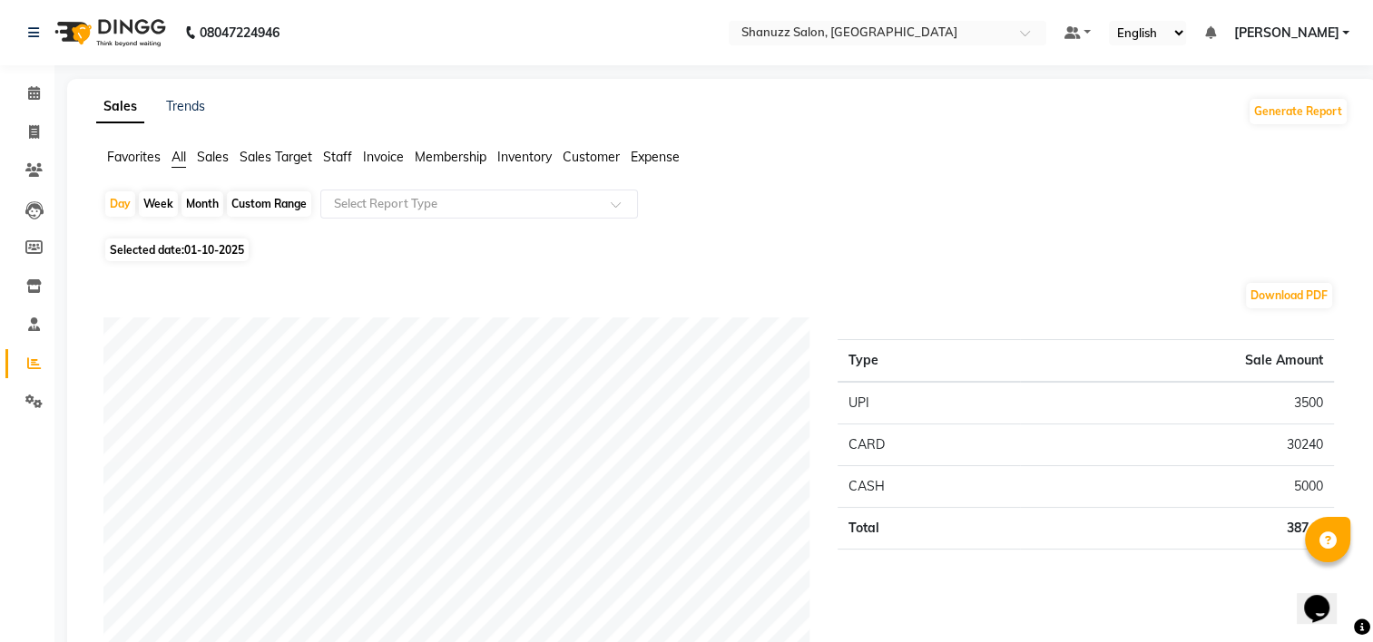
drag, startPoint x: 222, startPoint y: 252, endPoint x: 197, endPoint y: 246, distance: 26.2
click at [198, 246] on span "01-10-2025" at bounding box center [214, 250] width 60 height 14
select select "10"
select select "2025"
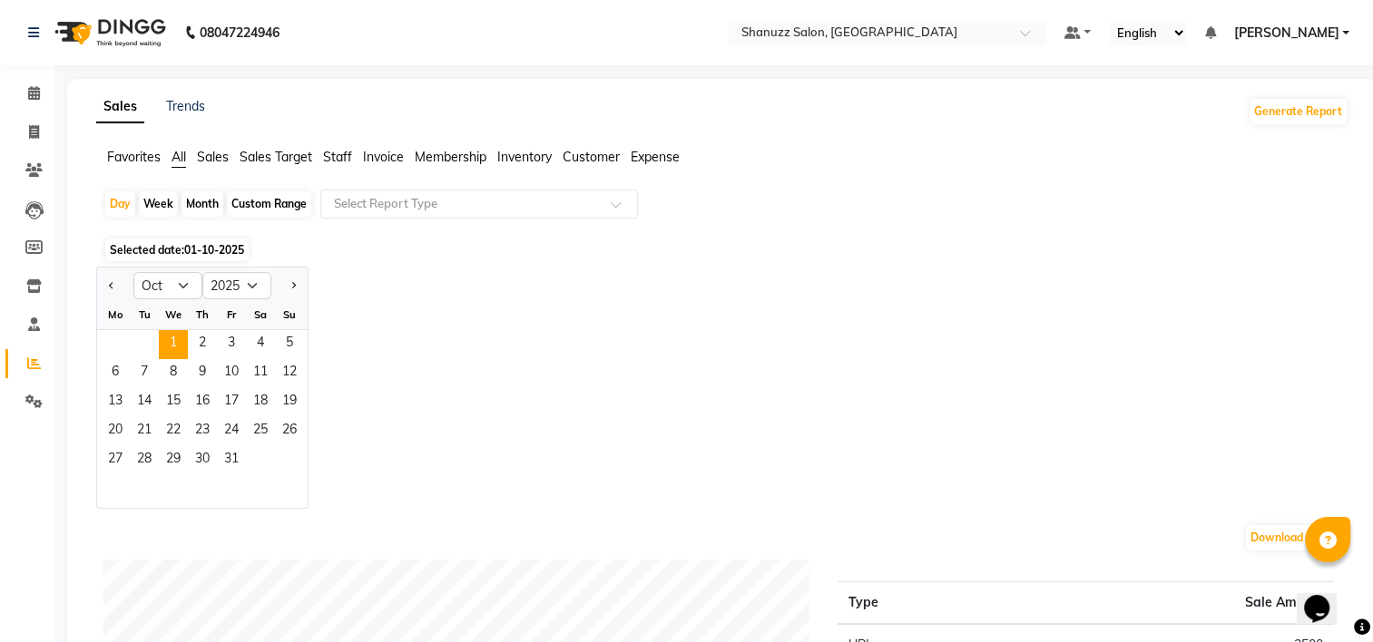
click at [501, 298] on div "Jan Feb Mar Apr May Jun [DATE] Aug Sep Oct Nov [DATE] 2016 2017 2018 2019 2020 …" at bounding box center [722, 388] width 1252 height 242
click at [191, 242] on span "Selected date: 01-10-2025" at bounding box center [176, 250] width 143 height 23
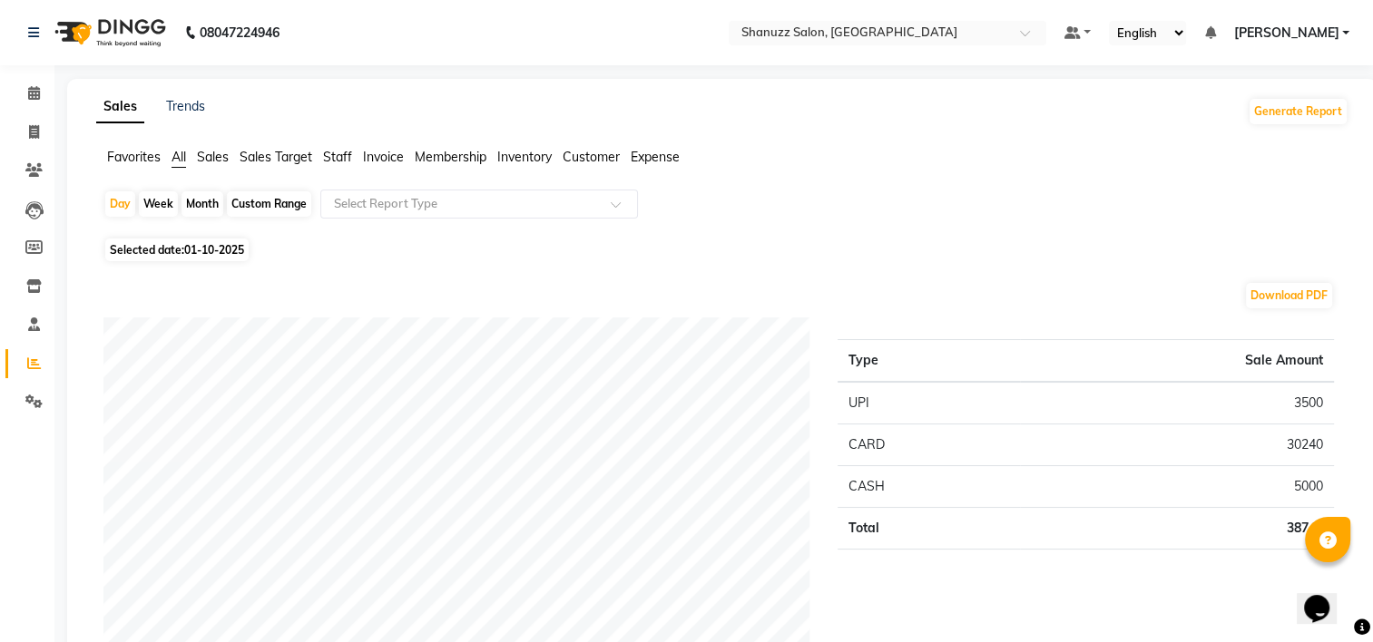
click at [149, 244] on span "Selected date: 01-10-2025" at bounding box center [176, 250] width 143 height 23
select select "10"
select select "2025"
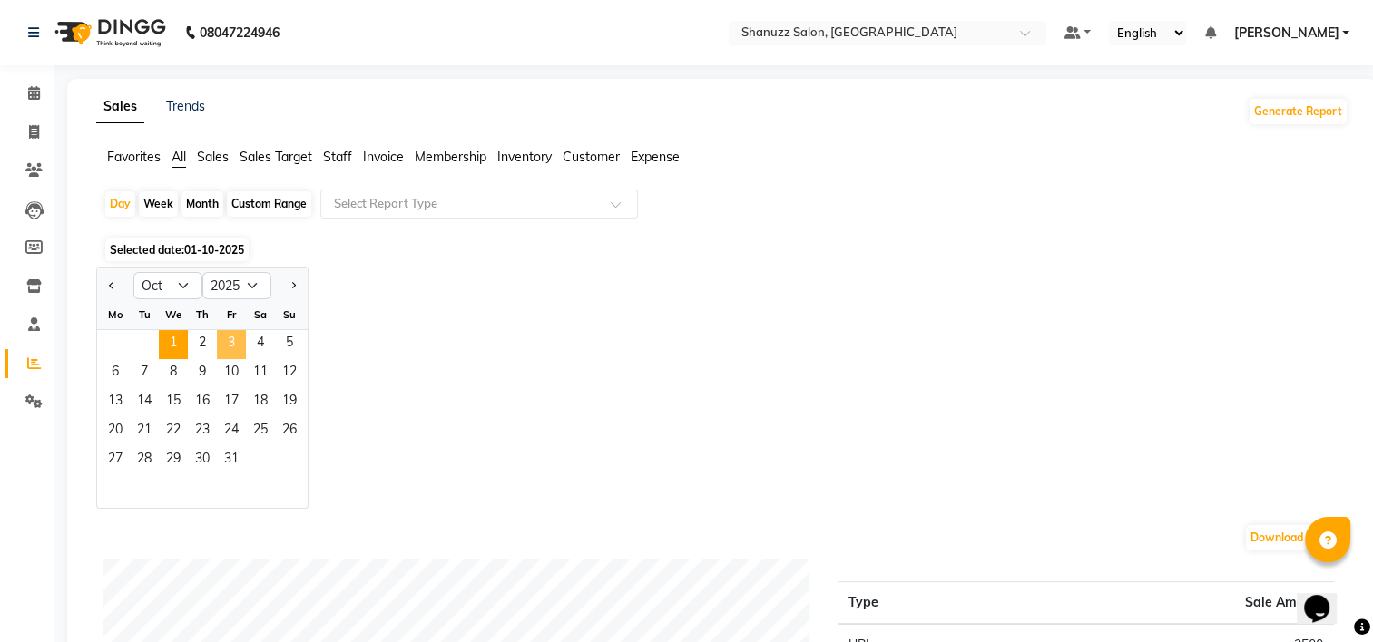
click at [232, 331] on span "3" at bounding box center [231, 344] width 29 height 29
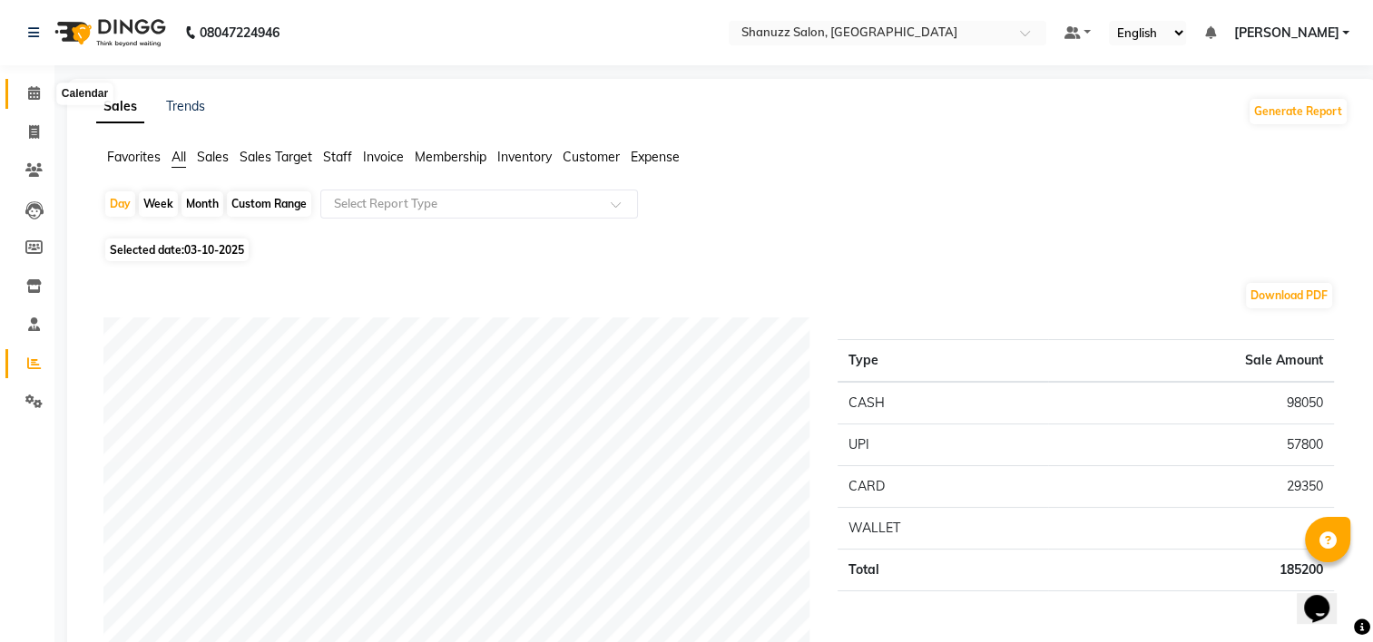
click at [34, 94] on icon at bounding box center [34, 93] width 12 height 14
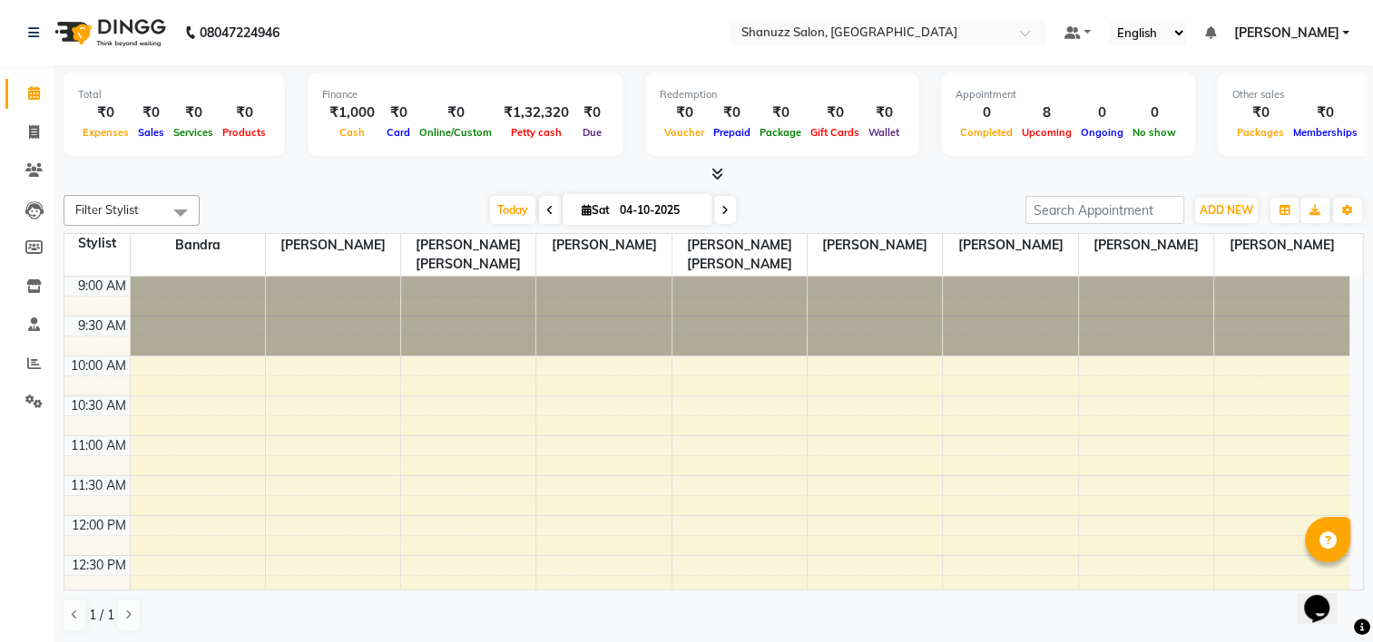
click at [551, 210] on span at bounding box center [550, 210] width 22 height 28
type input "03-10-2025"
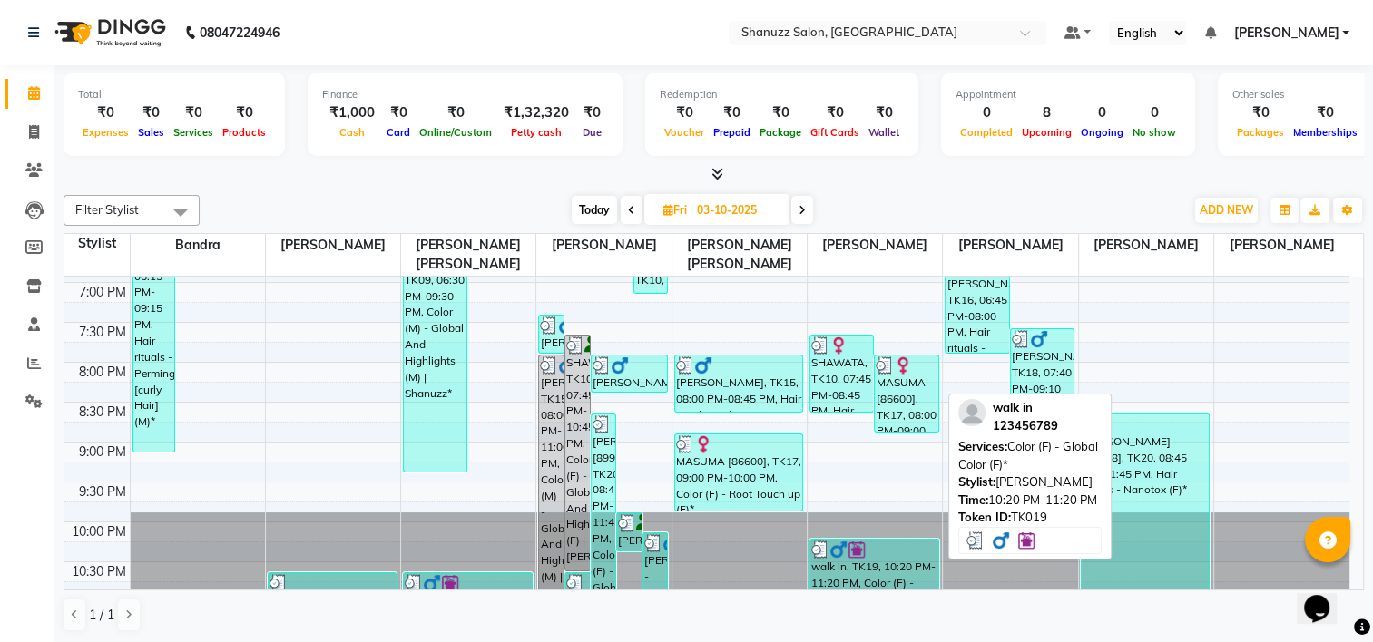
click at [873, 553] on div at bounding box center [874, 550] width 126 height 18
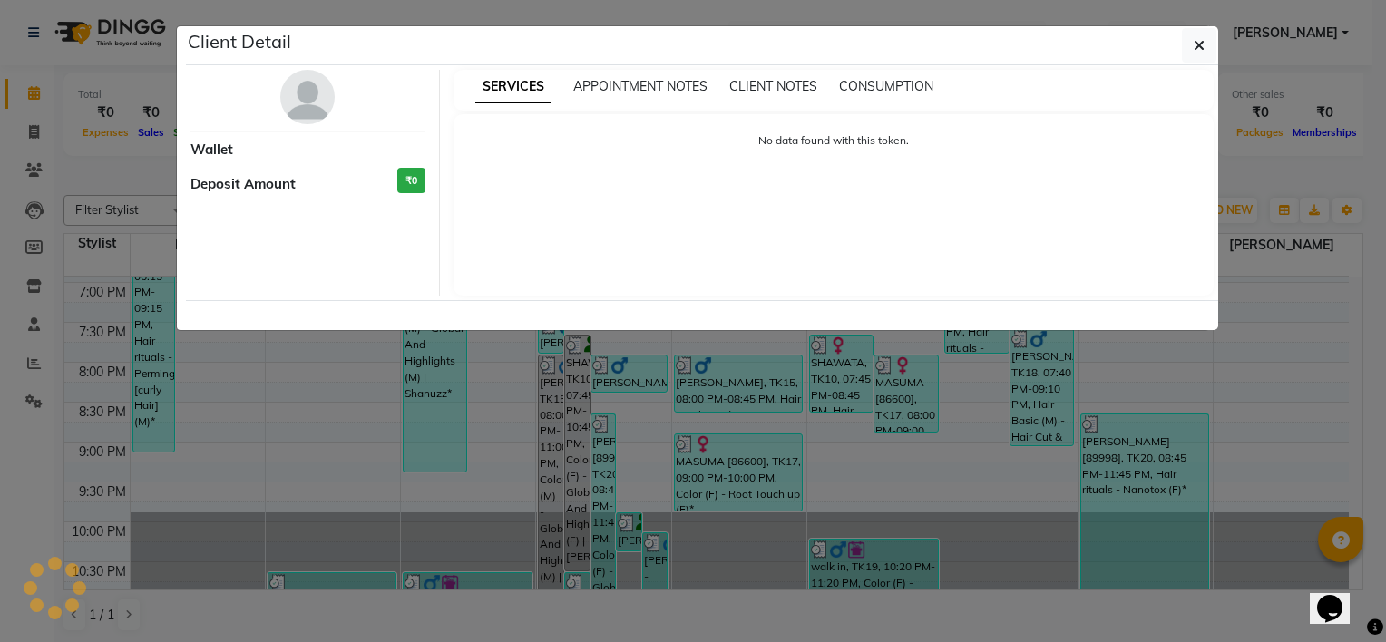
select select "3"
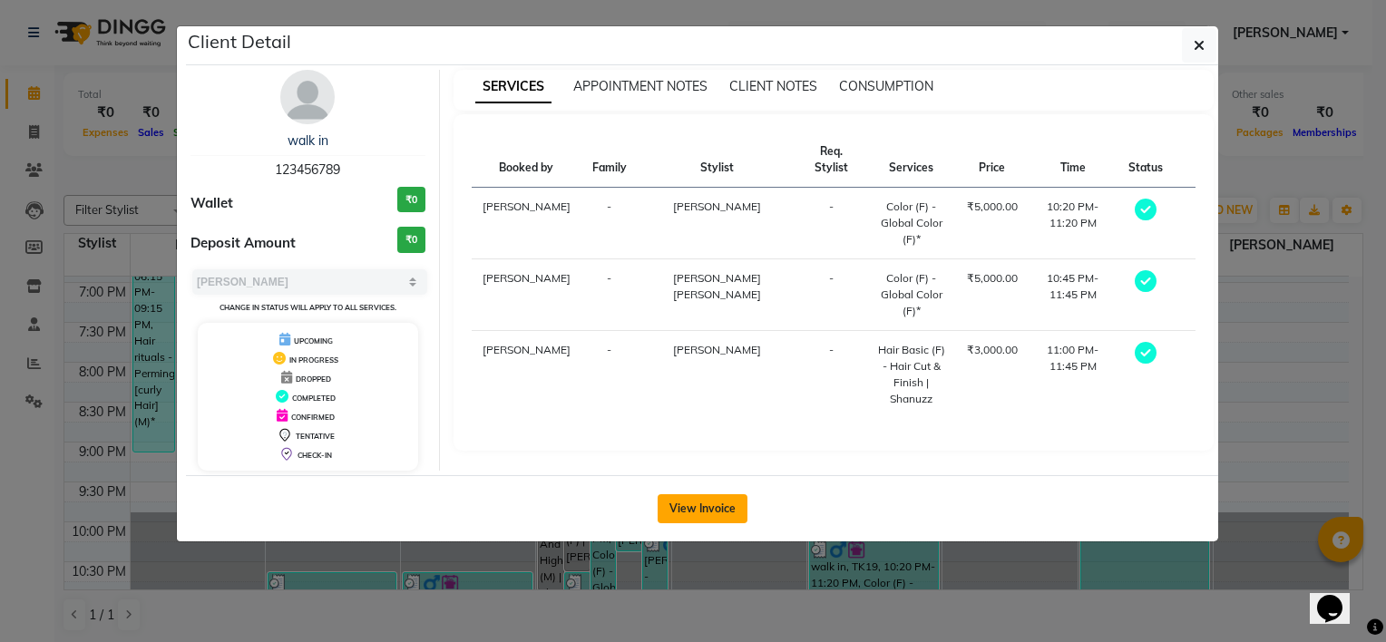
click at [692, 513] on button "View Invoice" at bounding box center [703, 508] width 90 height 29
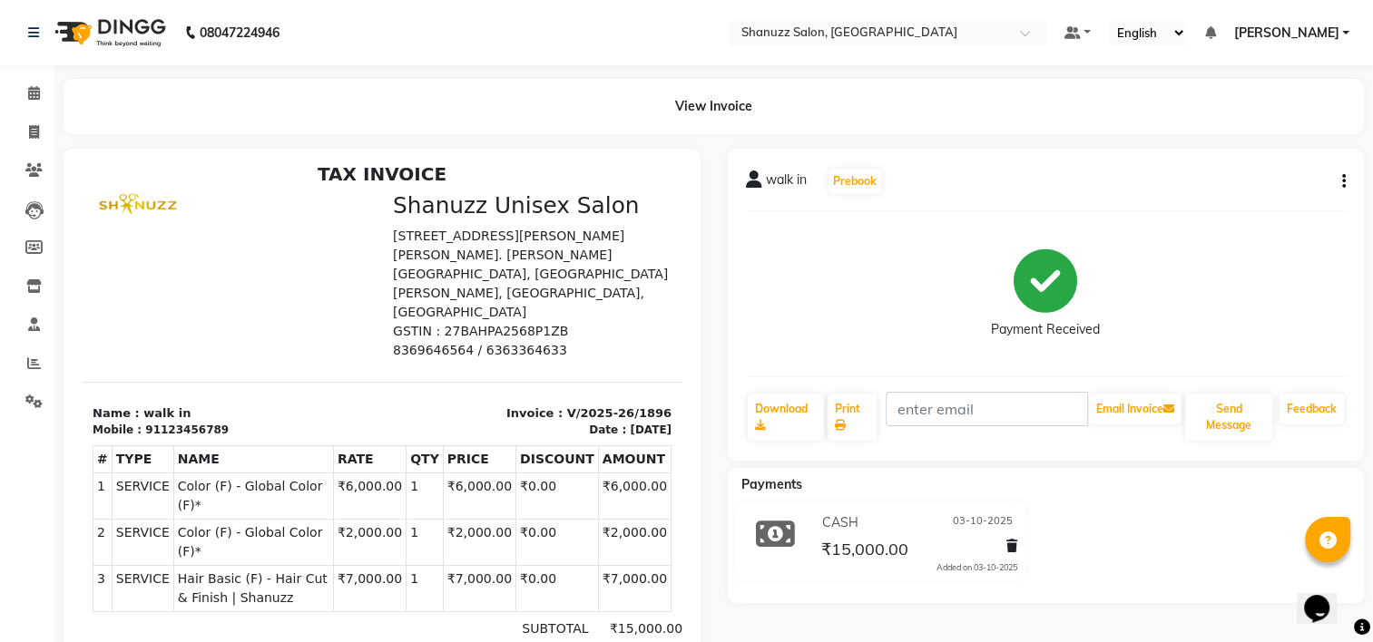
scroll to position [15, 0]
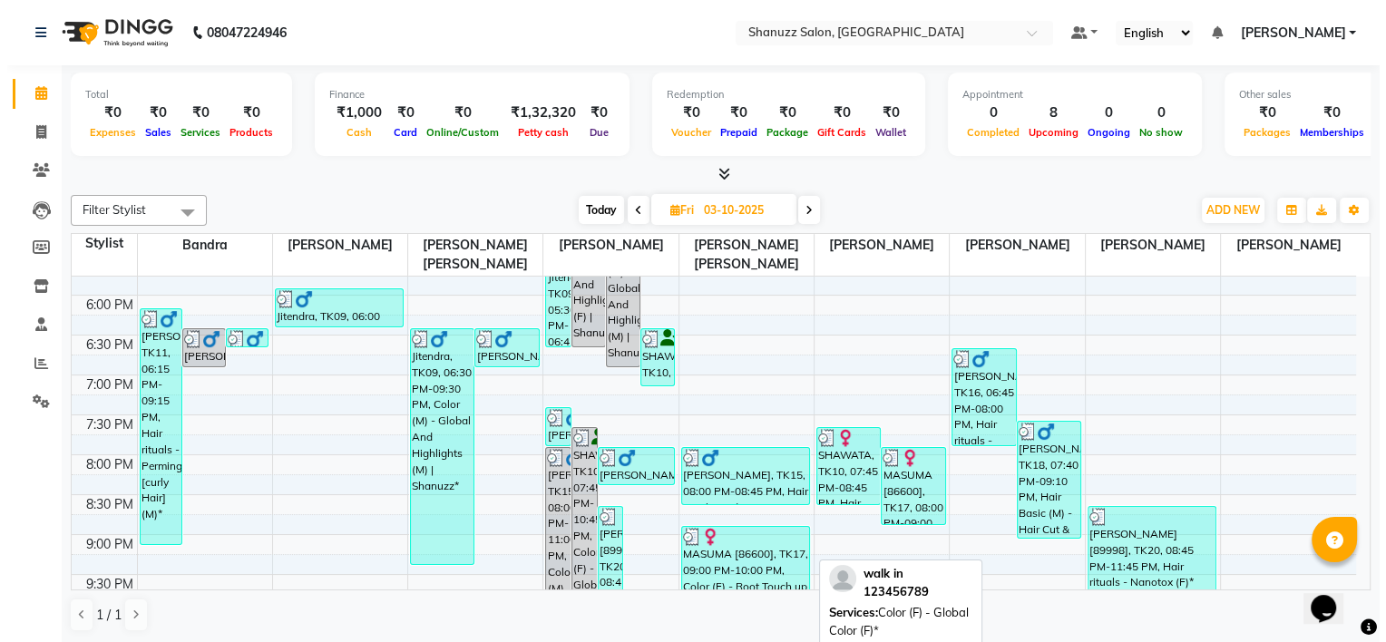
scroll to position [792, 0]
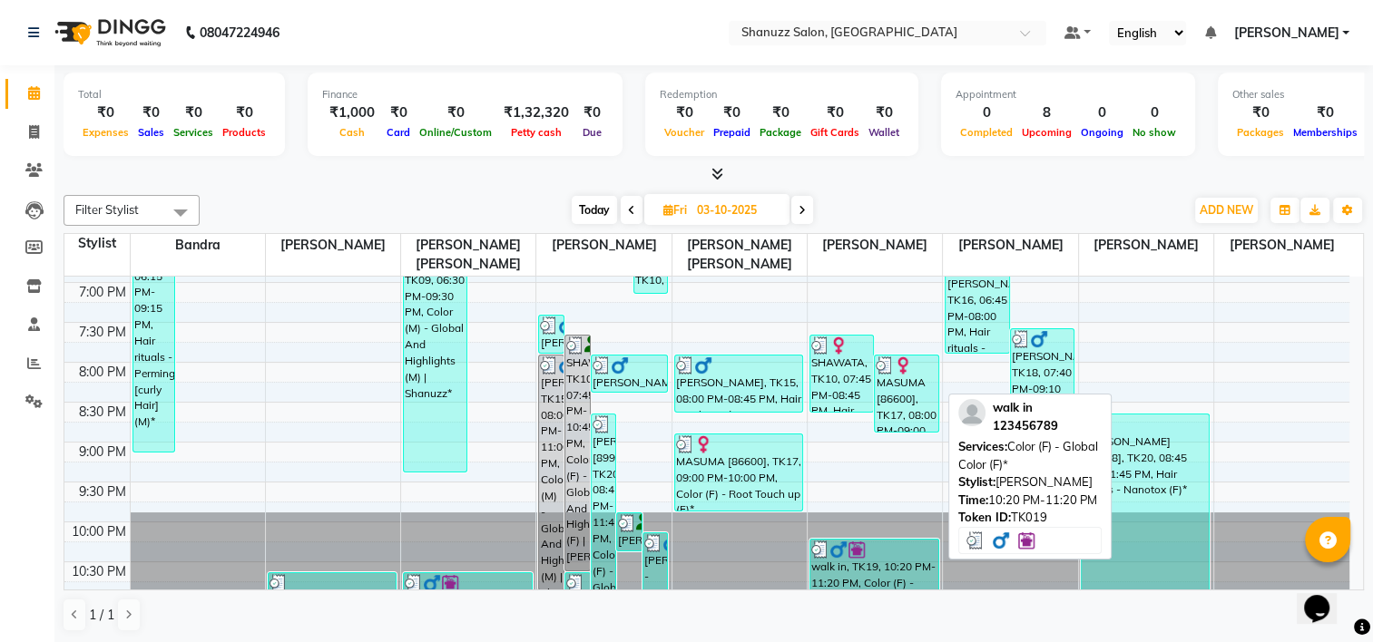
click at [856, 564] on div "walk in, TK19, 10:20 PM-11:20 PM, Color (F) - Global Color (F)*" at bounding box center [874, 565] width 128 height 51
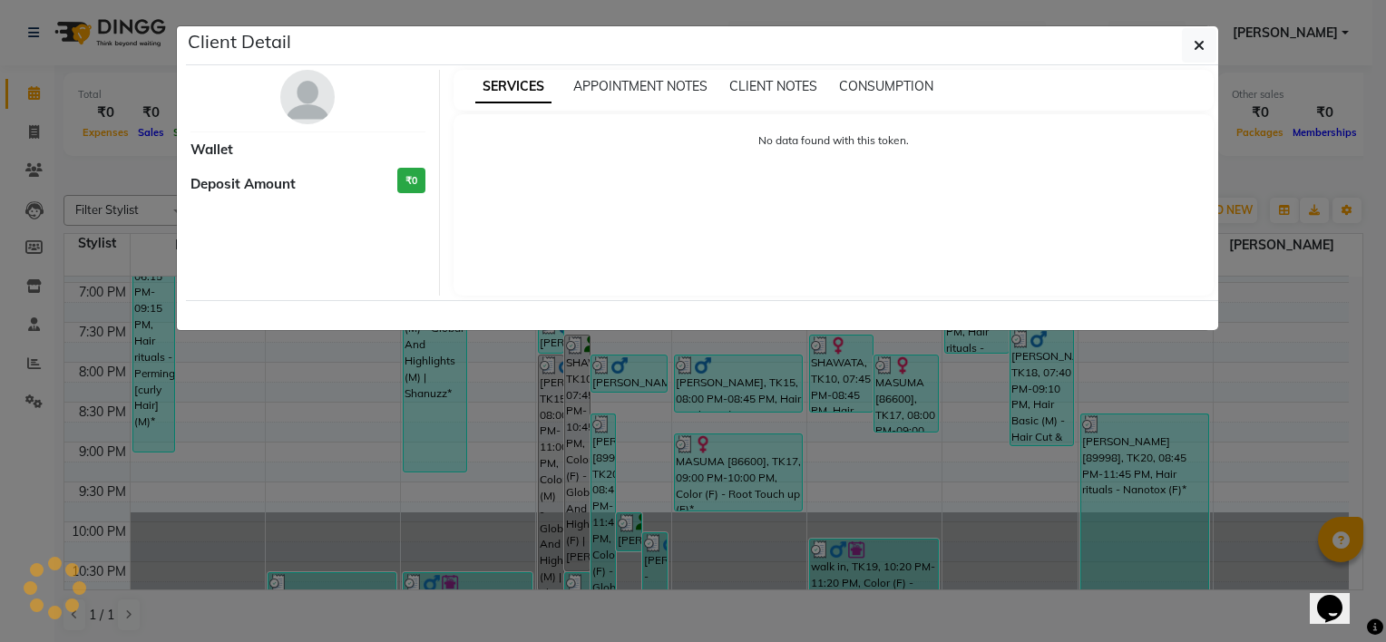
select select "3"
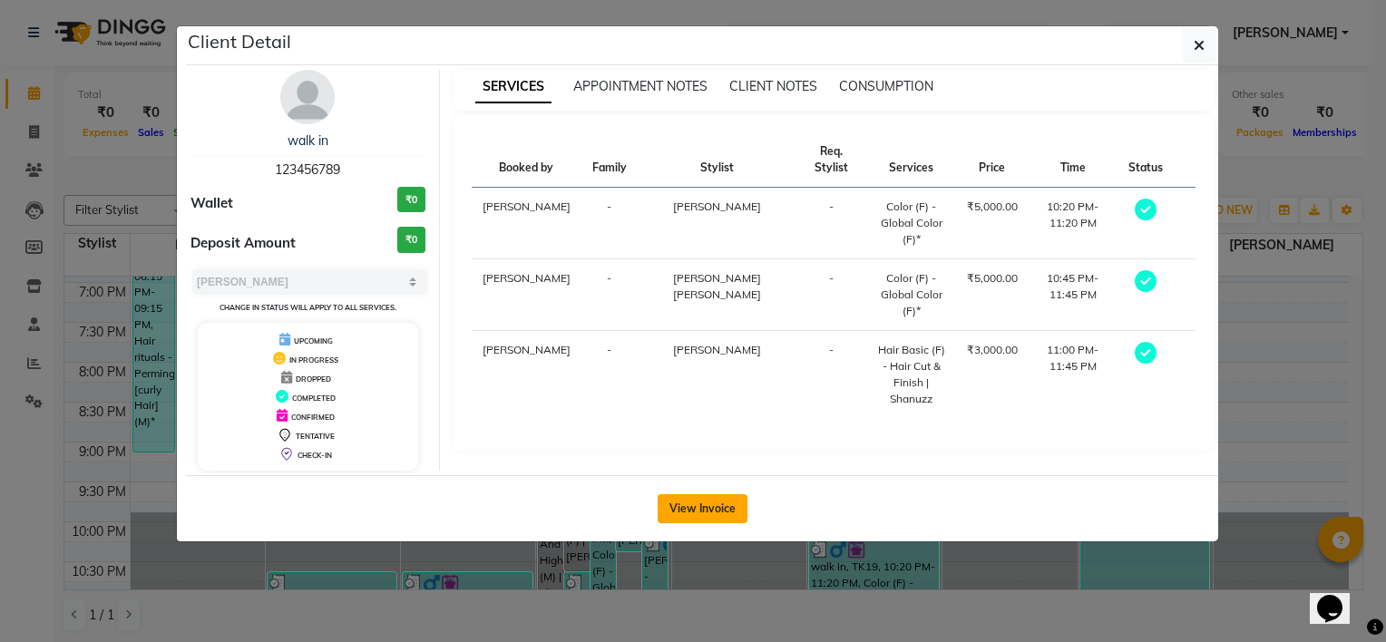
click at [739, 494] on button "View Invoice" at bounding box center [703, 508] width 90 height 29
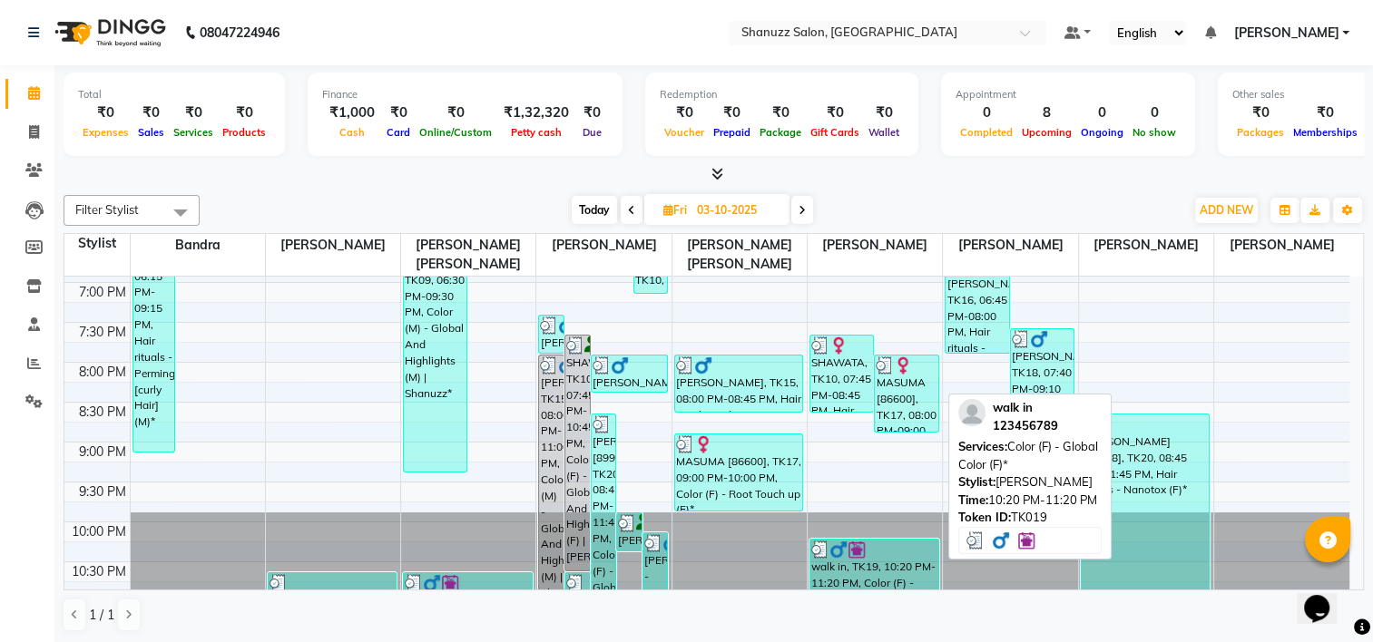
click at [898, 554] on div at bounding box center [874, 550] width 126 height 18
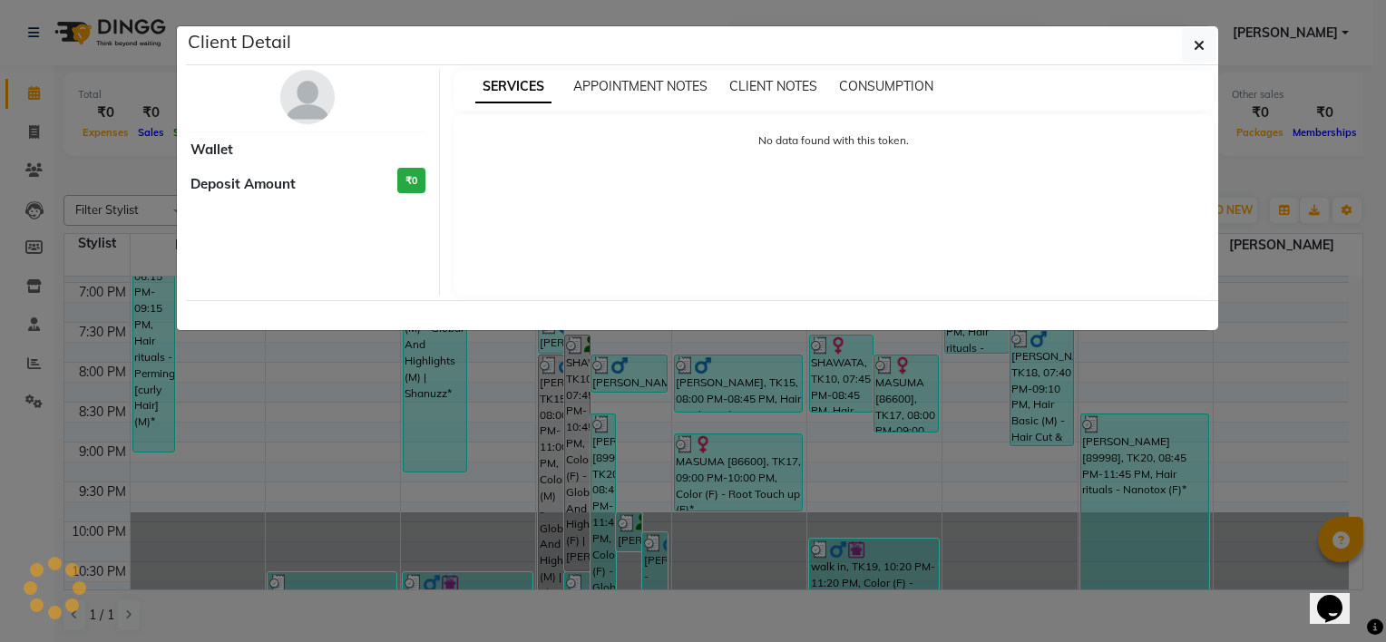
select select "3"
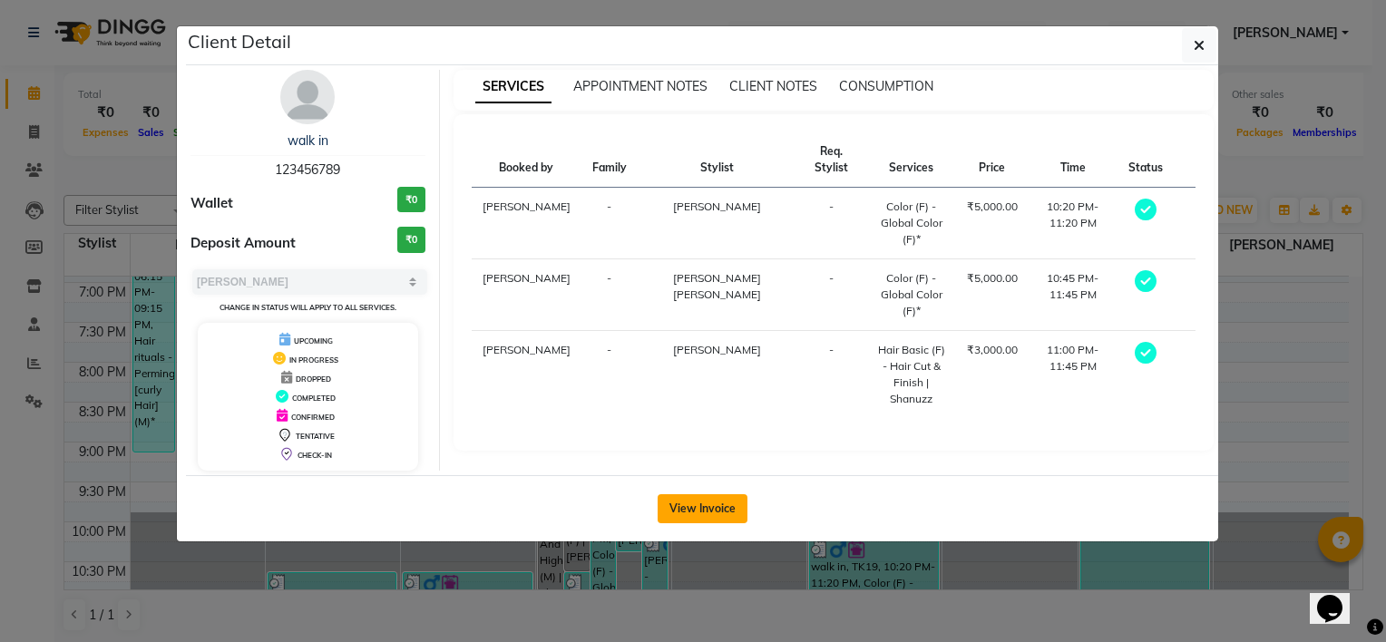
click at [683, 504] on button "View Invoice" at bounding box center [703, 508] width 90 height 29
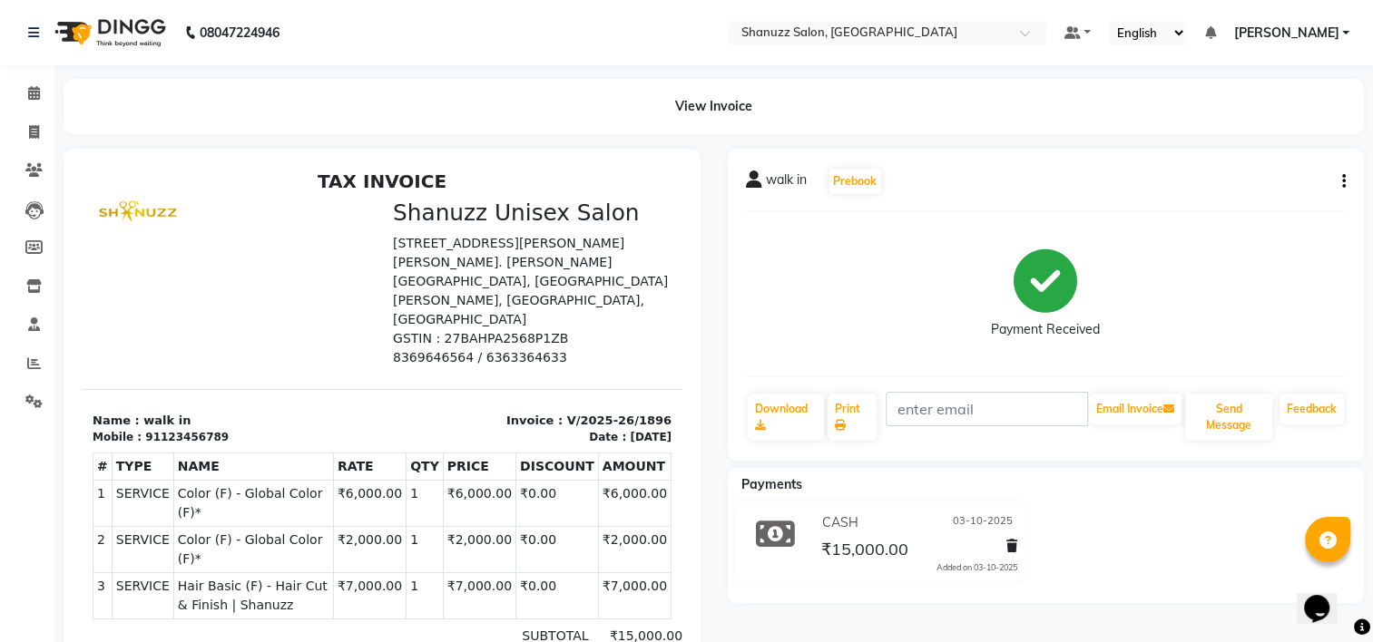
scroll to position [15, 0]
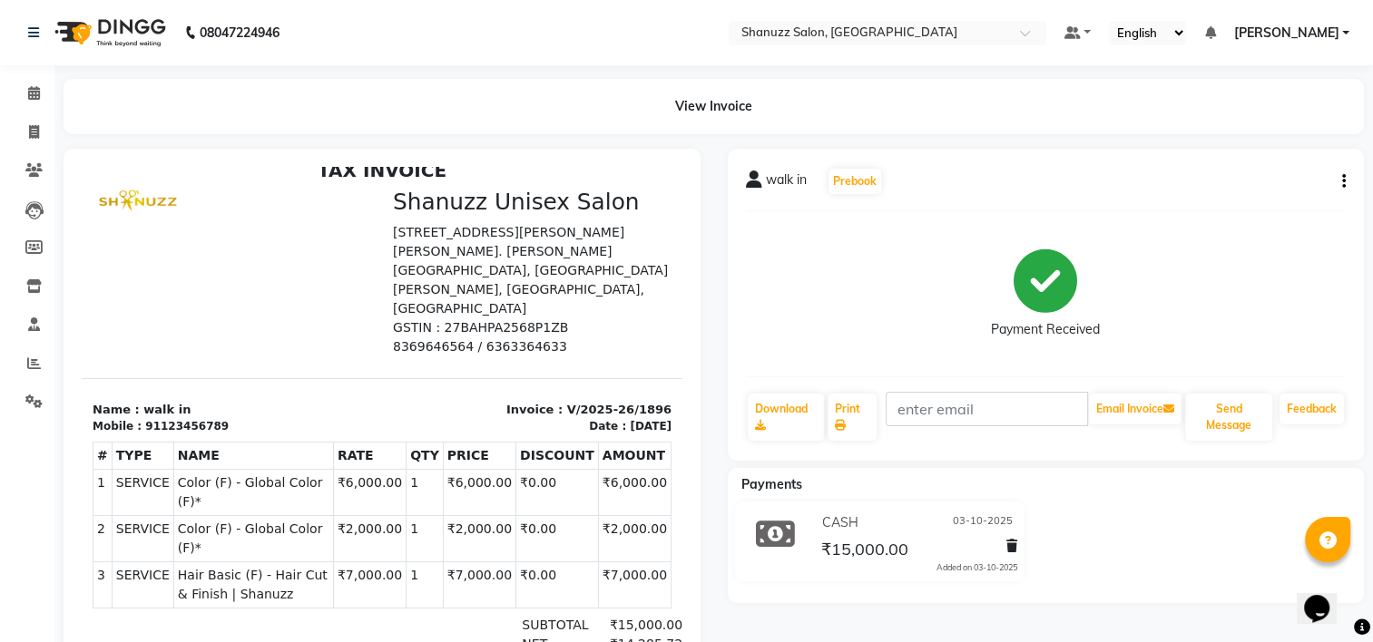
click at [1346, 176] on div "walk in Prebook Payment Received Download Print Email Invoice Send Message Feed…" at bounding box center [1046, 305] width 637 height 312
click at [1339, 179] on button "button" at bounding box center [1340, 181] width 11 height 19
click at [1296, 280] on div "Payment Received" at bounding box center [1046, 294] width 601 height 136
click at [1345, 177] on div "walk in Prebook Payment Received Download Print Email Invoice Send Message Feed…" at bounding box center [1046, 305] width 637 height 312
click at [1340, 181] on button "button" at bounding box center [1340, 181] width 11 height 19
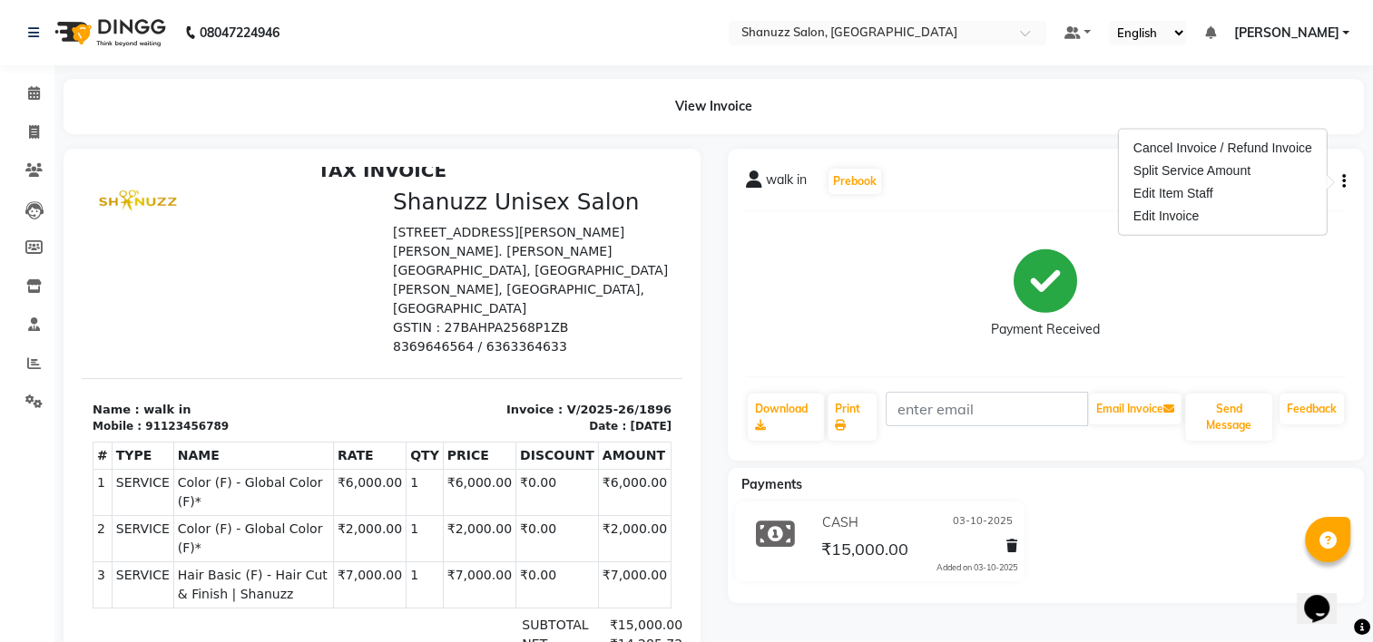
click at [1310, 298] on div "Payment Received" at bounding box center [1046, 294] width 601 height 136
click at [1343, 182] on icon "button" at bounding box center [1344, 181] width 4 height 1
click at [1300, 263] on div "Payment Received" at bounding box center [1046, 294] width 601 height 136
drag, startPoint x: 1345, startPoint y: 180, endPoint x: 1330, endPoint y: 187, distance: 17.0
click at [1345, 180] on div "walk in Prebook Payment Received Download Print Email Invoice Send Message Feed…" at bounding box center [1046, 305] width 637 height 312
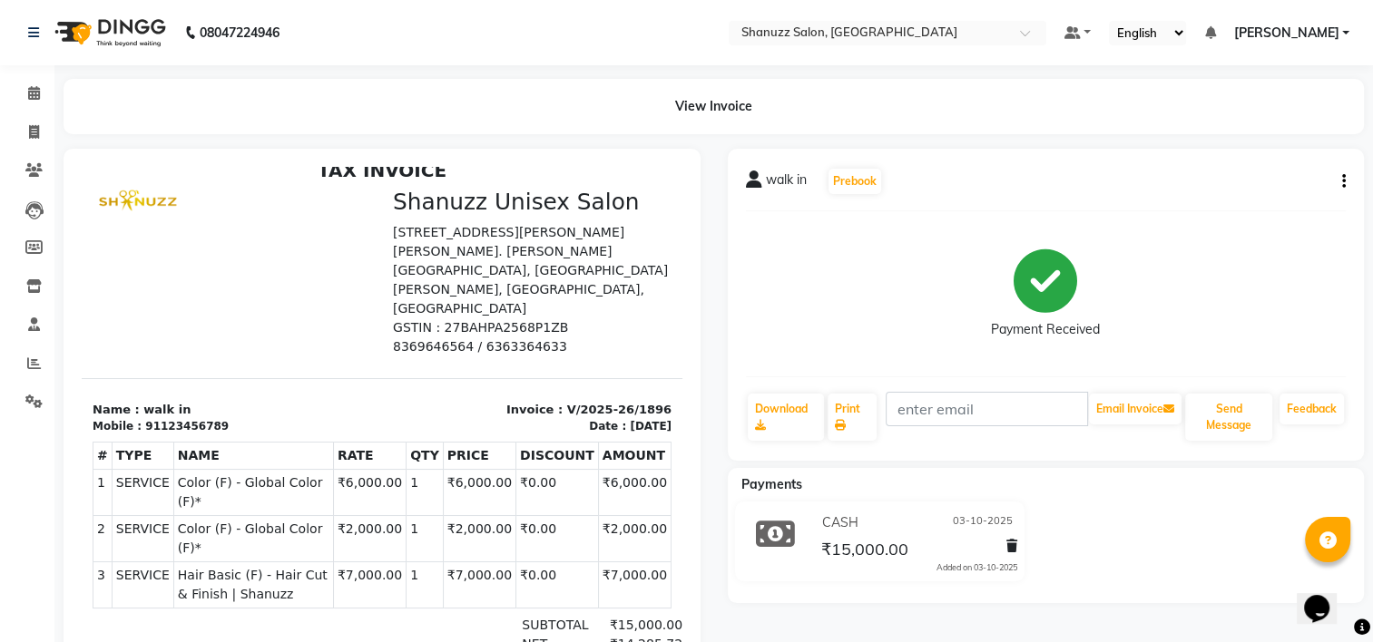
click at [1342, 182] on icon "button" at bounding box center [1344, 181] width 4 height 1
click at [1288, 272] on div "Payment Received" at bounding box center [1046, 294] width 601 height 136
click at [1338, 178] on button "button" at bounding box center [1340, 181] width 11 height 19
click at [1151, 289] on div "Payment Received" at bounding box center [1046, 294] width 601 height 136
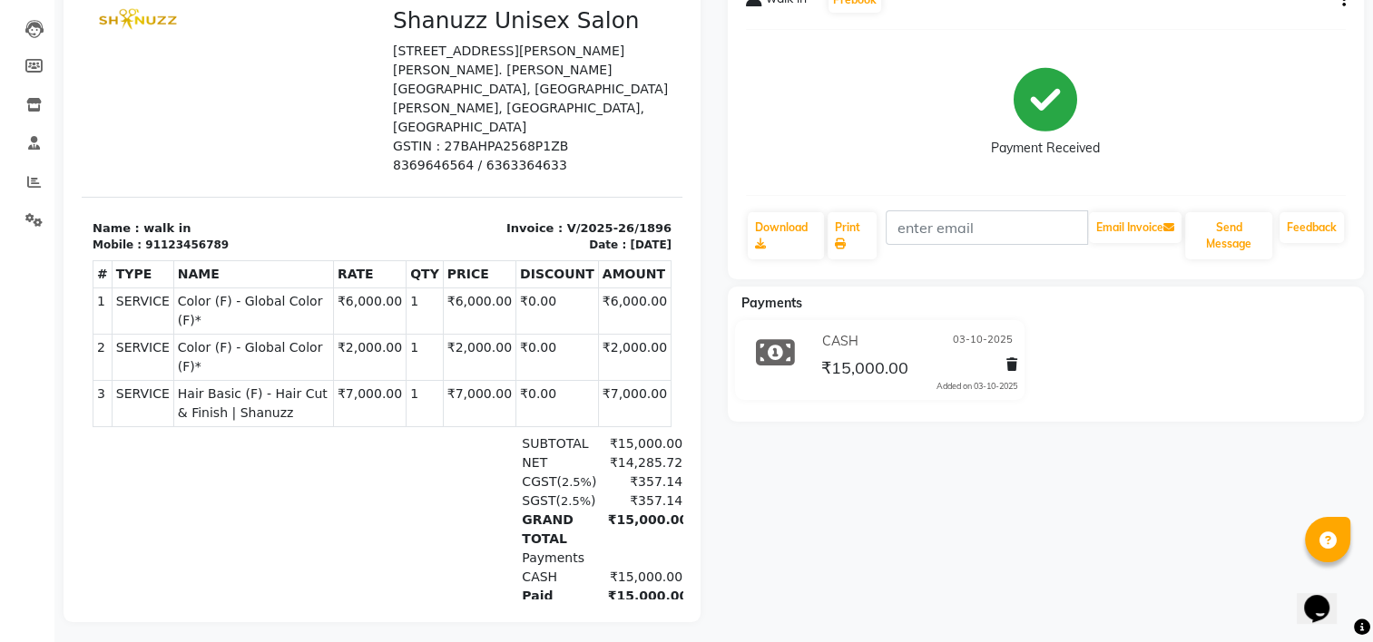
scroll to position [0, 0]
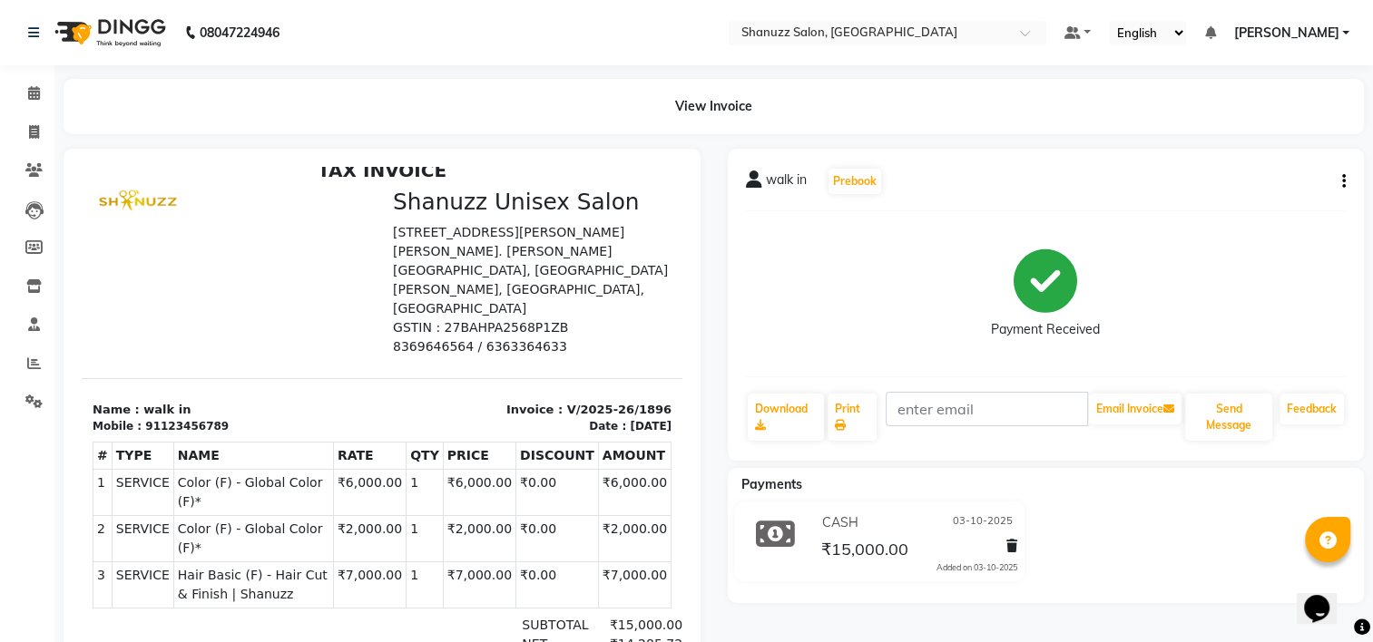
click at [1335, 181] on button "button" at bounding box center [1340, 181] width 11 height 19
click at [1339, 182] on button "button" at bounding box center [1340, 181] width 11 height 19
click at [1344, 182] on icon "button" at bounding box center [1344, 181] width 4 height 1
click at [1271, 185] on div "Edit Item Staff" at bounding box center [1223, 193] width 186 height 23
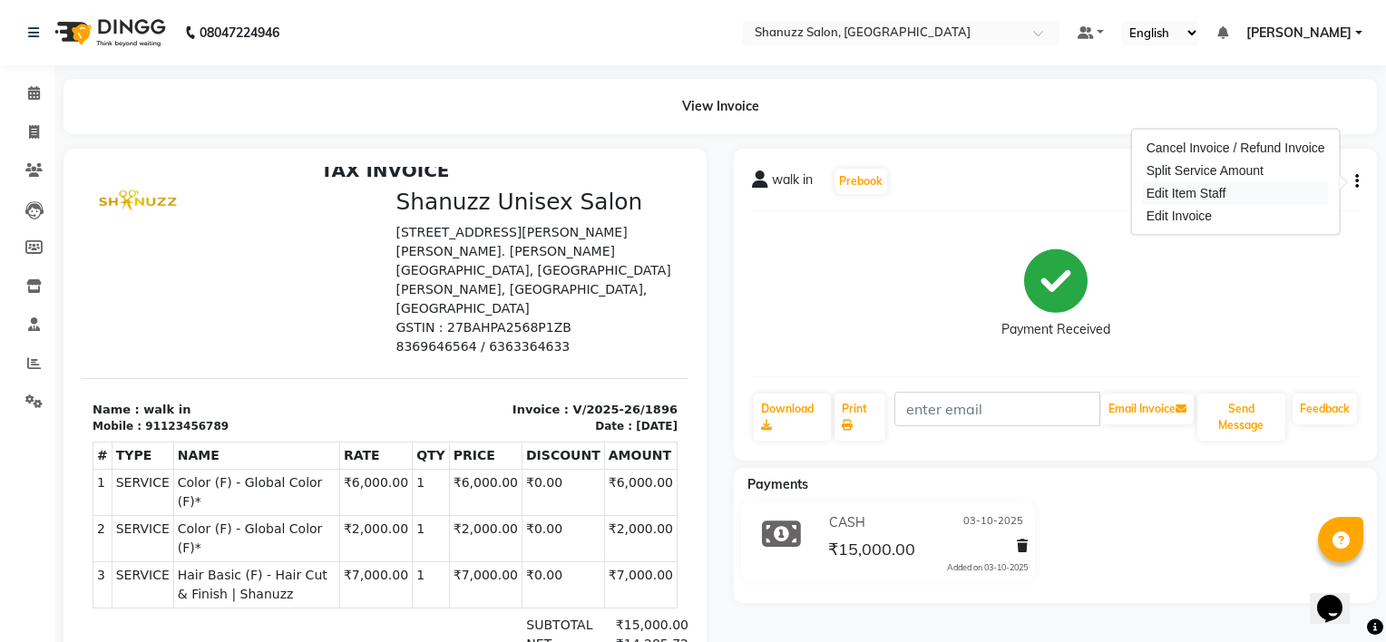
select select "92776"
select select "92773"
select select "92774"
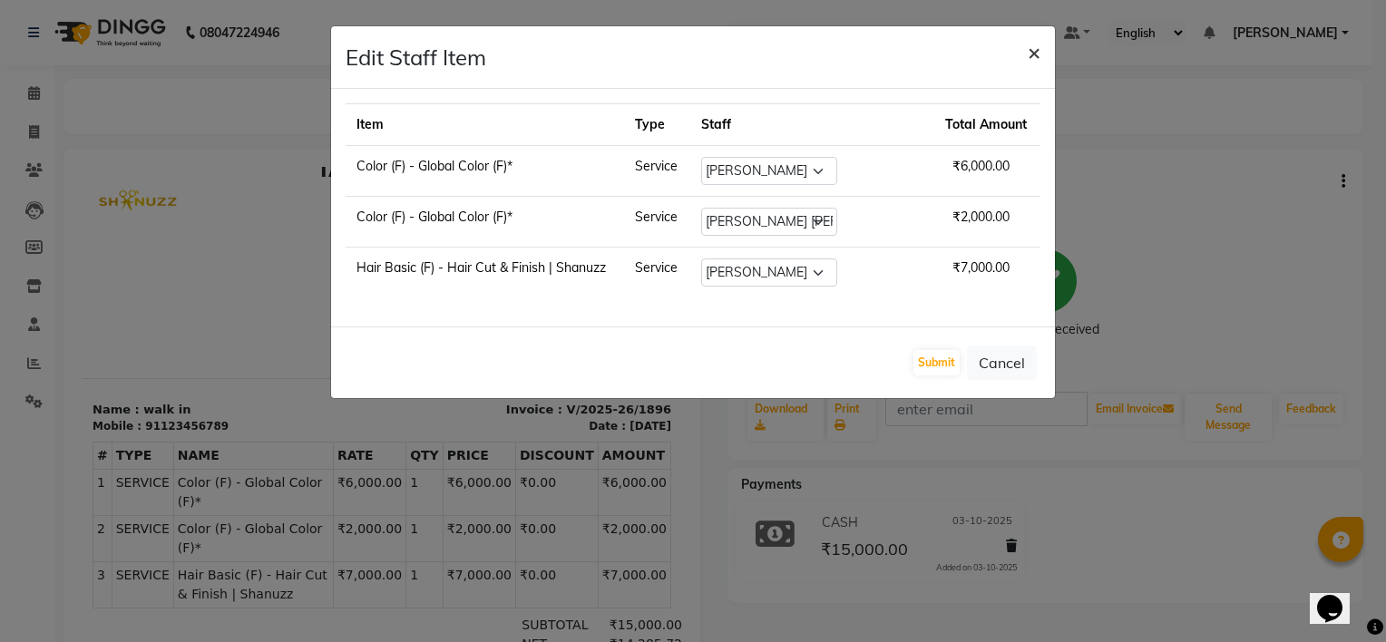
click at [1032, 51] on span "×" at bounding box center [1034, 51] width 13 height 27
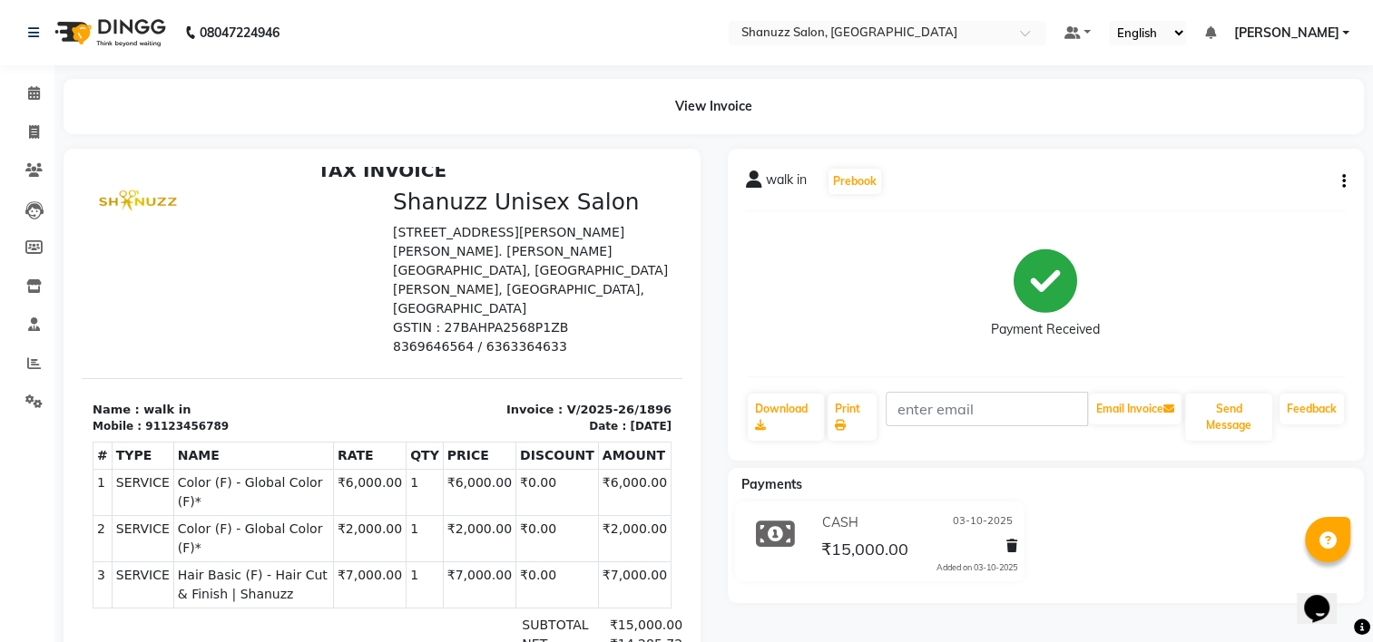
click at [1343, 181] on div "walk in Prebook Payment Received Download Print Email Invoice Send Message Feed…" at bounding box center [1046, 305] width 637 height 312
click at [1340, 179] on button "button" at bounding box center [1340, 181] width 11 height 19
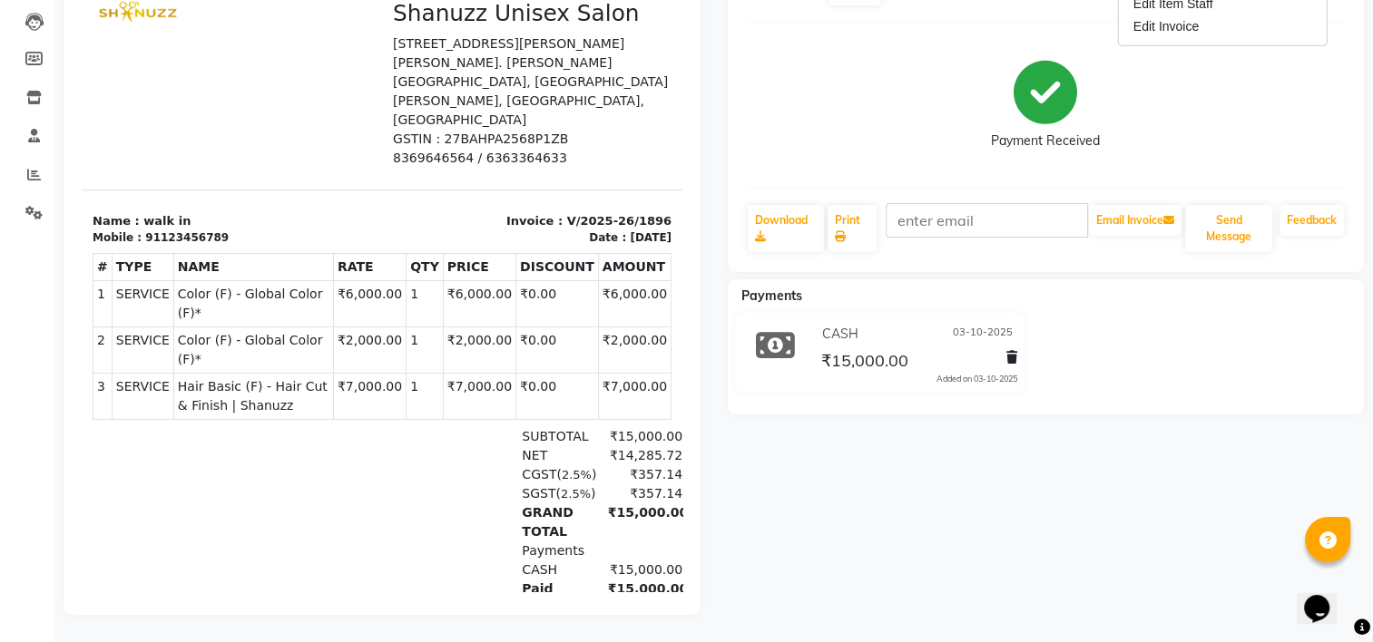
drag, startPoint x: 386, startPoint y: 416, endPoint x: 606, endPoint y: 442, distance: 221.1
click at [606, 442] on div "SUBTOTAL ₹15,000.00 NET ₹14,285.72 CGST ( 2.5% ) ₹357.14" at bounding box center [479, 512] width 386 height 171
drag, startPoint x: 524, startPoint y: 464, endPoint x: 786, endPoint y: 559, distance: 278.1
click at [795, 559] on div "walk in Prebook Payment Received Download Print Email Invoice Send Message Feed…" at bounding box center [1046, 287] width 664 height 655
drag, startPoint x: 16, startPoint y: 126, endPoint x: 24, endPoint y: 132, distance: 9.6
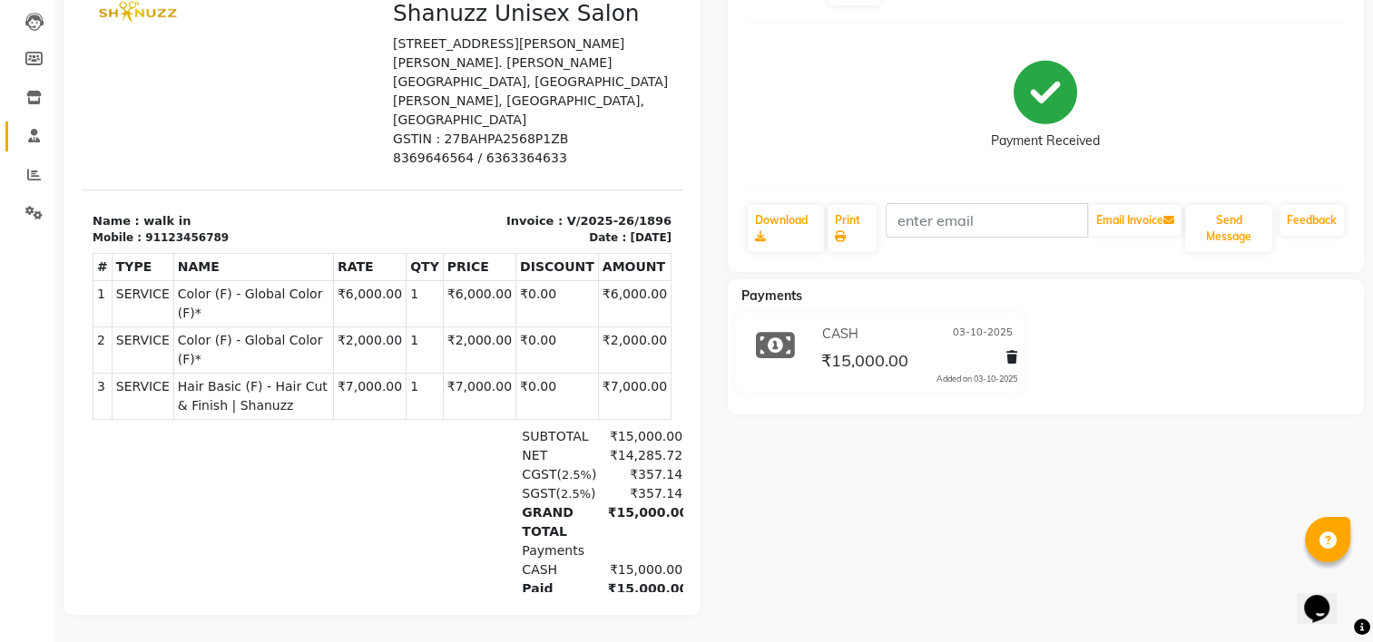
click at [16, 126] on link "Staff" at bounding box center [27, 137] width 44 height 30
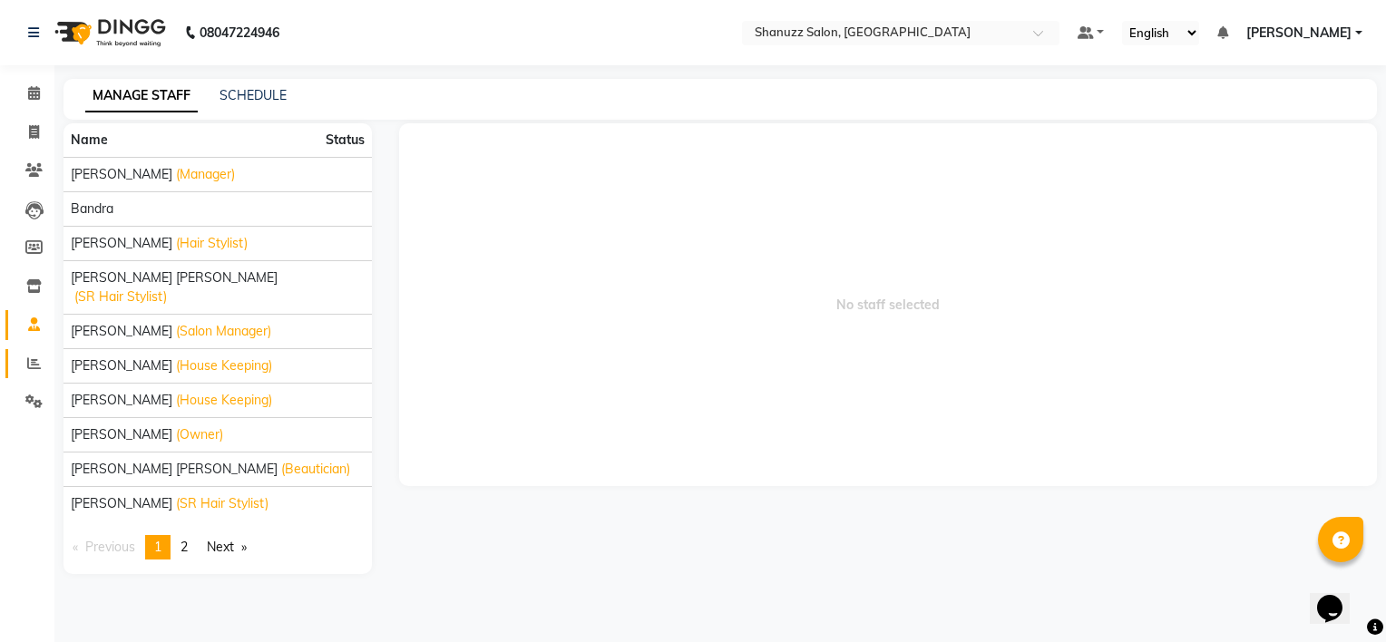
click at [26, 352] on link "Reports" at bounding box center [27, 364] width 44 height 30
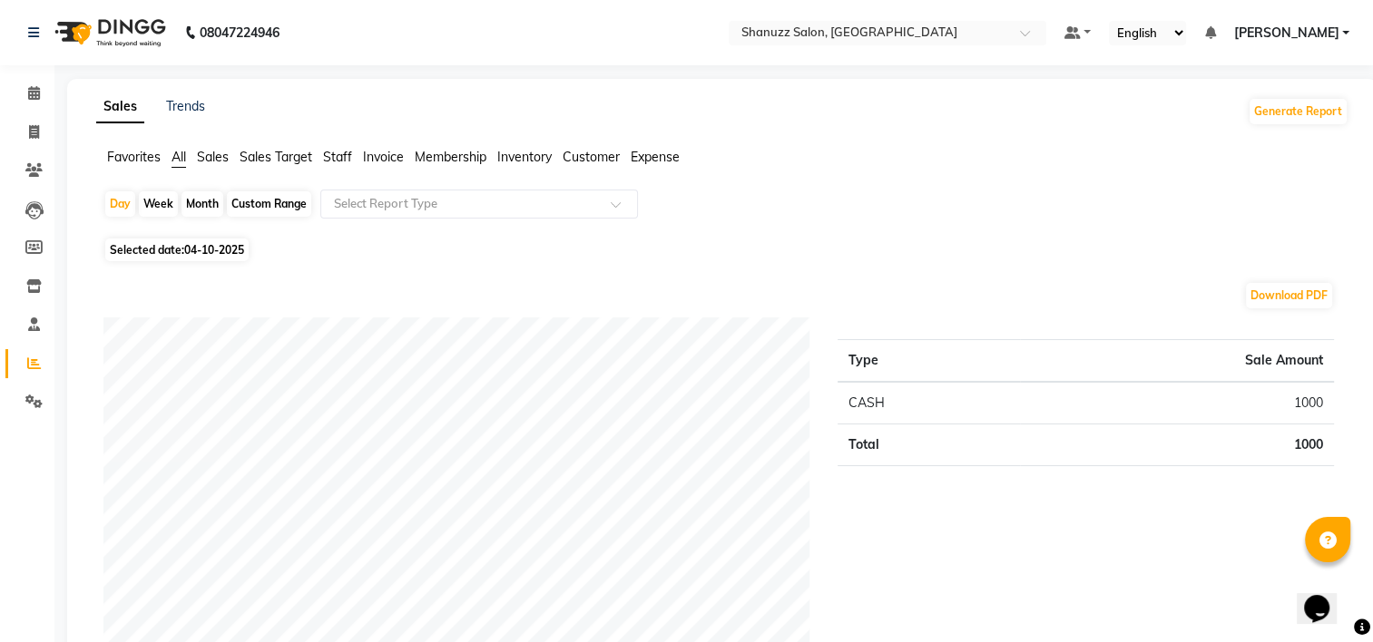
click at [152, 247] on span "Selected date: [DATE]" at bounding box center [176, 250] width 143 height 23
select select "10"
select select "2025"
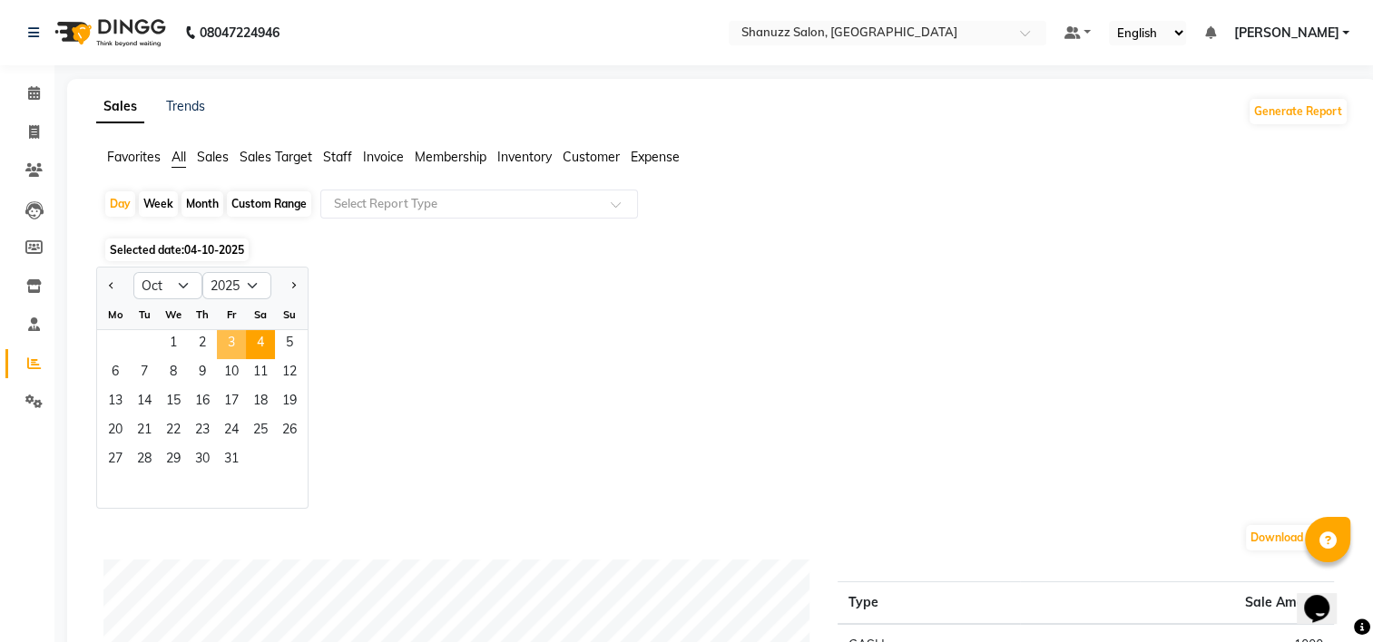
click at [230, 348] on span "3" at bounding box center [231, 344] width 29 height 29
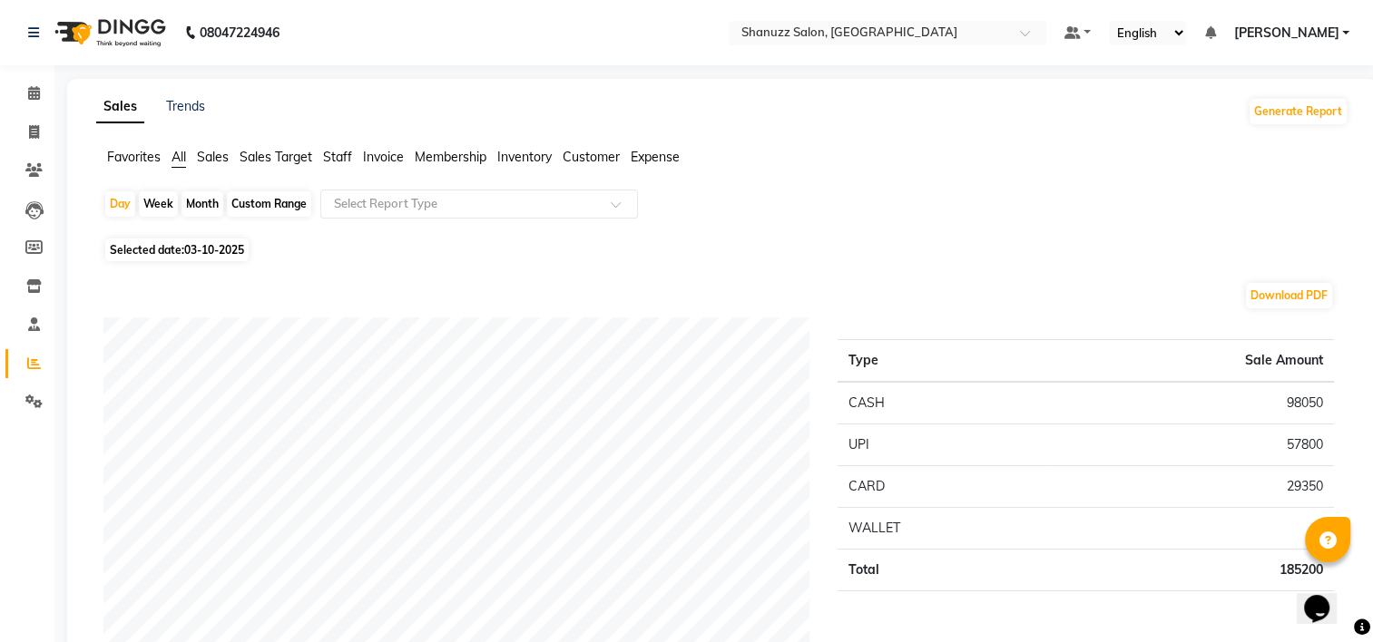
scroll to position [635, 0]
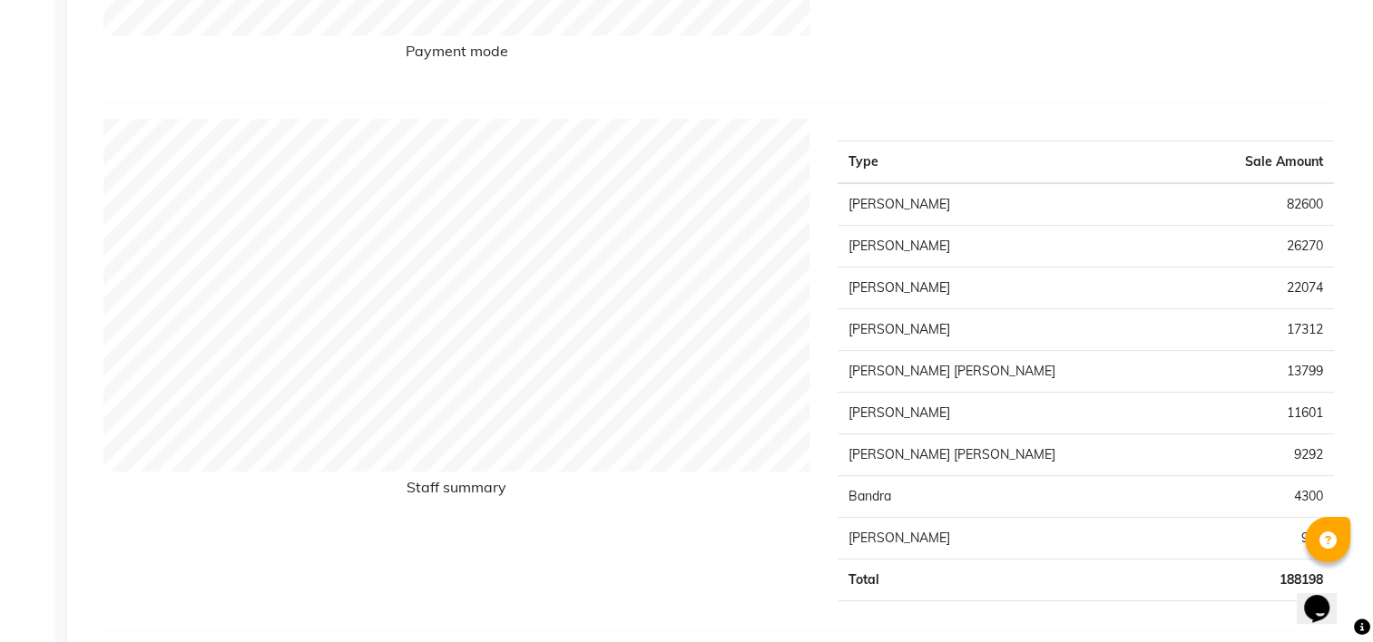
click at [1317, 287] on td "22074" at bounding box center [1258, 289] width 151 height 42
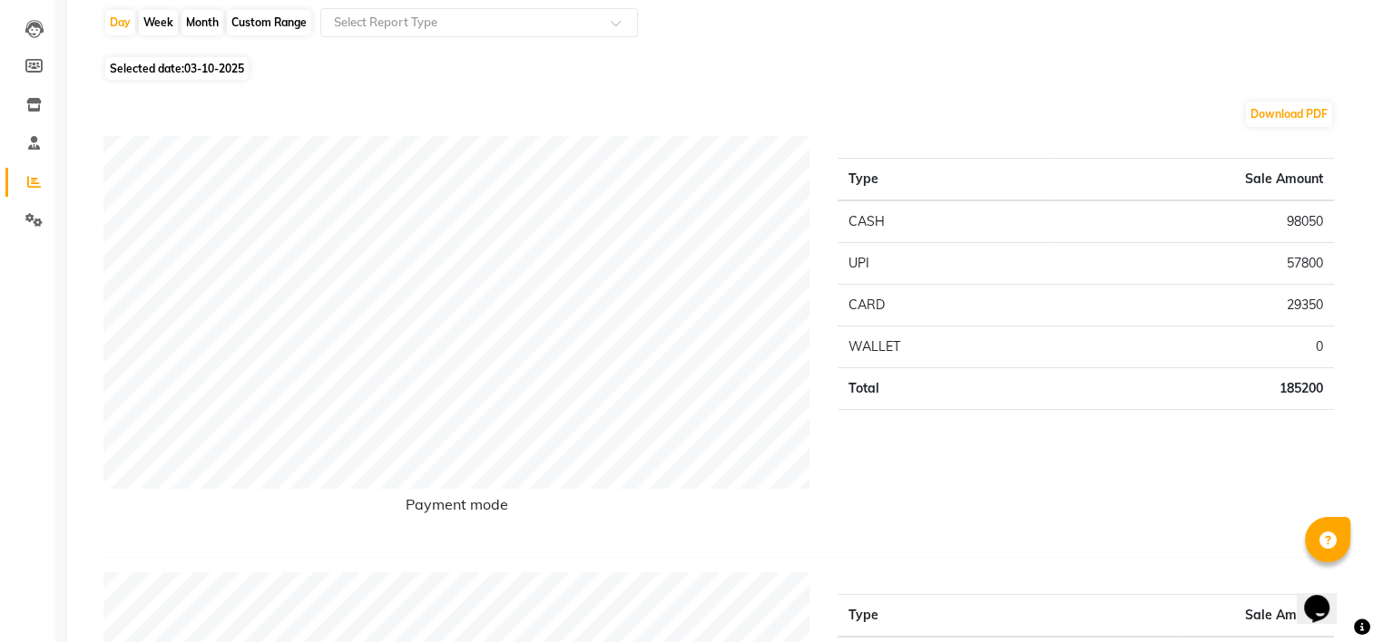
scroll to position [0, 0]
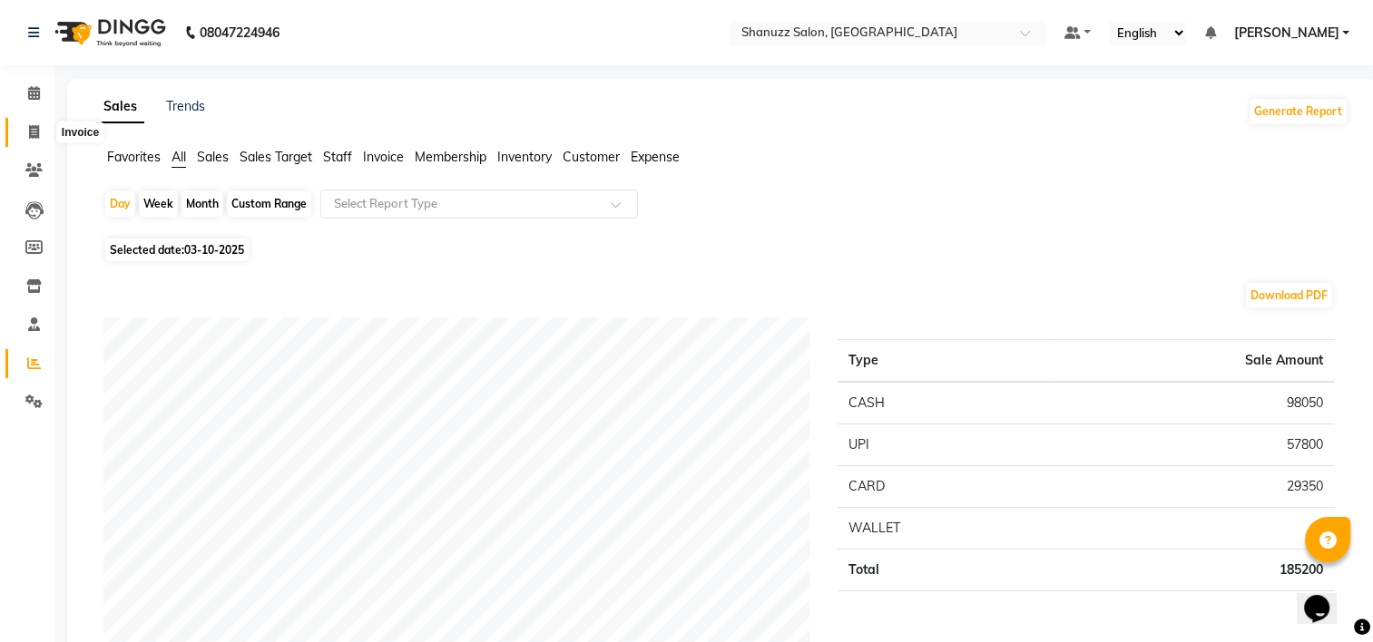
drag, startPoint x: 25, startPoint y: 123, endPoint x: 28, endPoint y: 113, distance: 11.2
click at [25, 123] on span at bounding box center [34, 132] width 32 height 21
select select "9055"
select select "service"
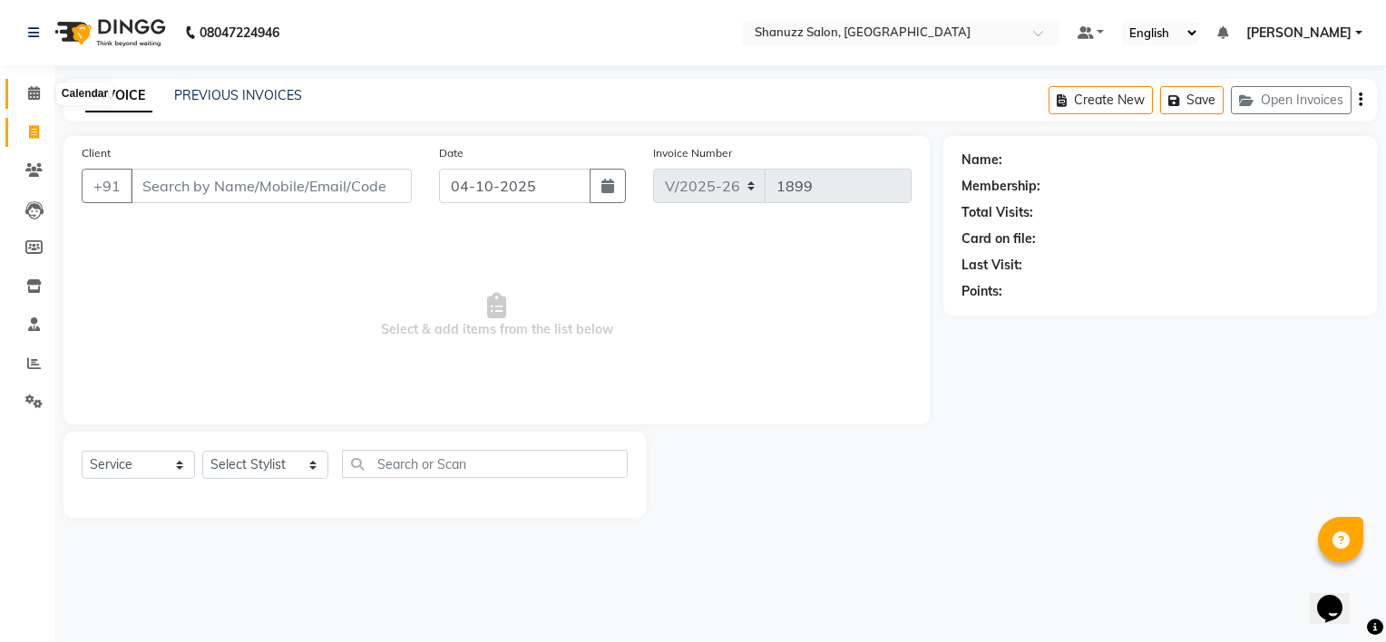
click at [33, 94] on icon at bounding box center [34, 93] width 12 height 14
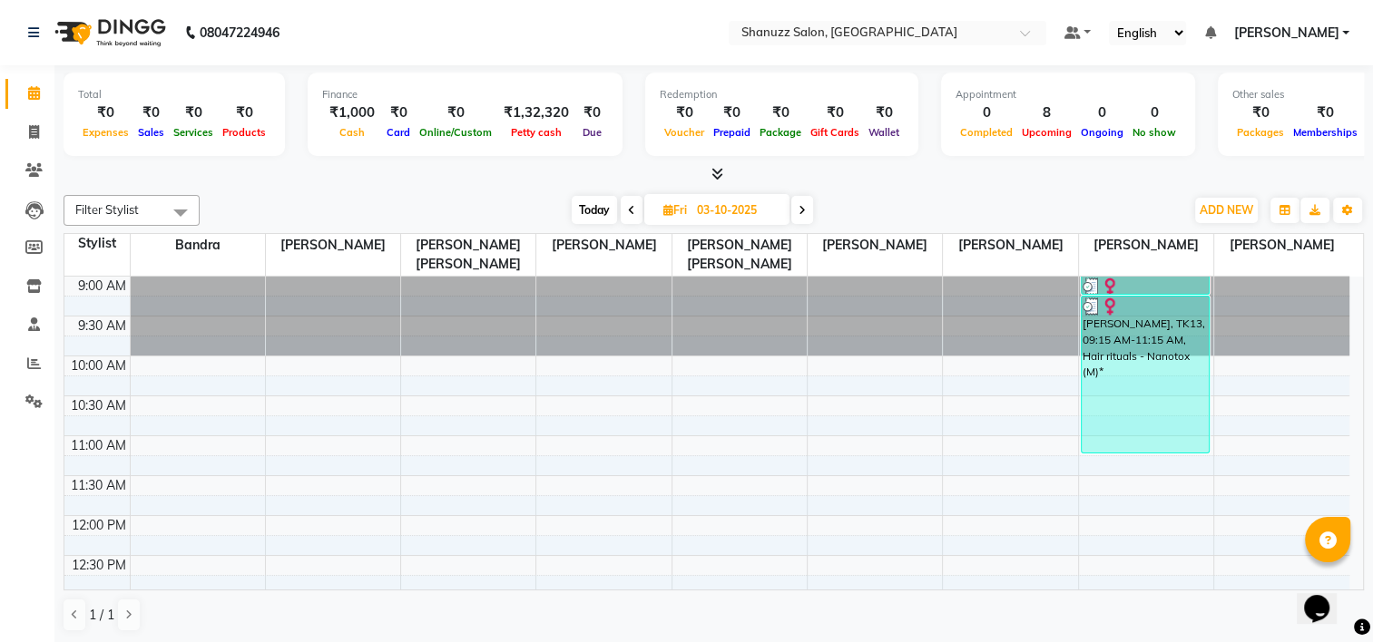
click at [799, 210] on icon at bounding box center [801, 210] width 7 height 11
type input "04-10-2025"
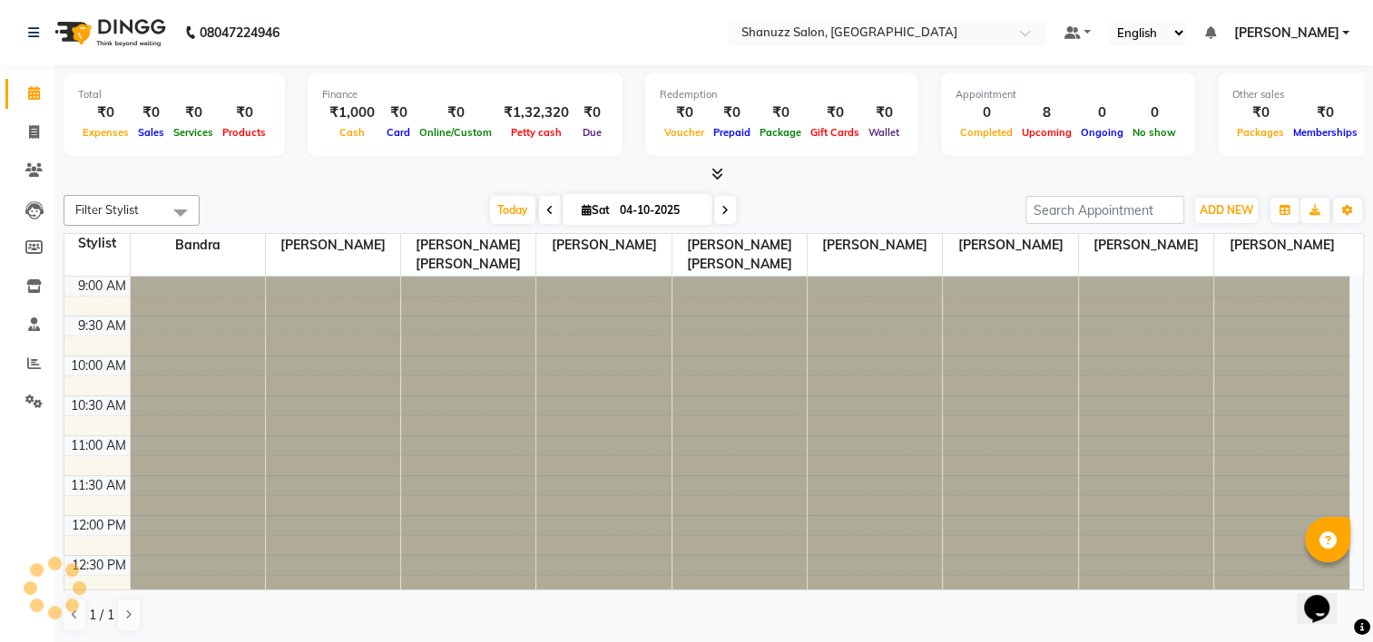
scroll to position [318, 0]
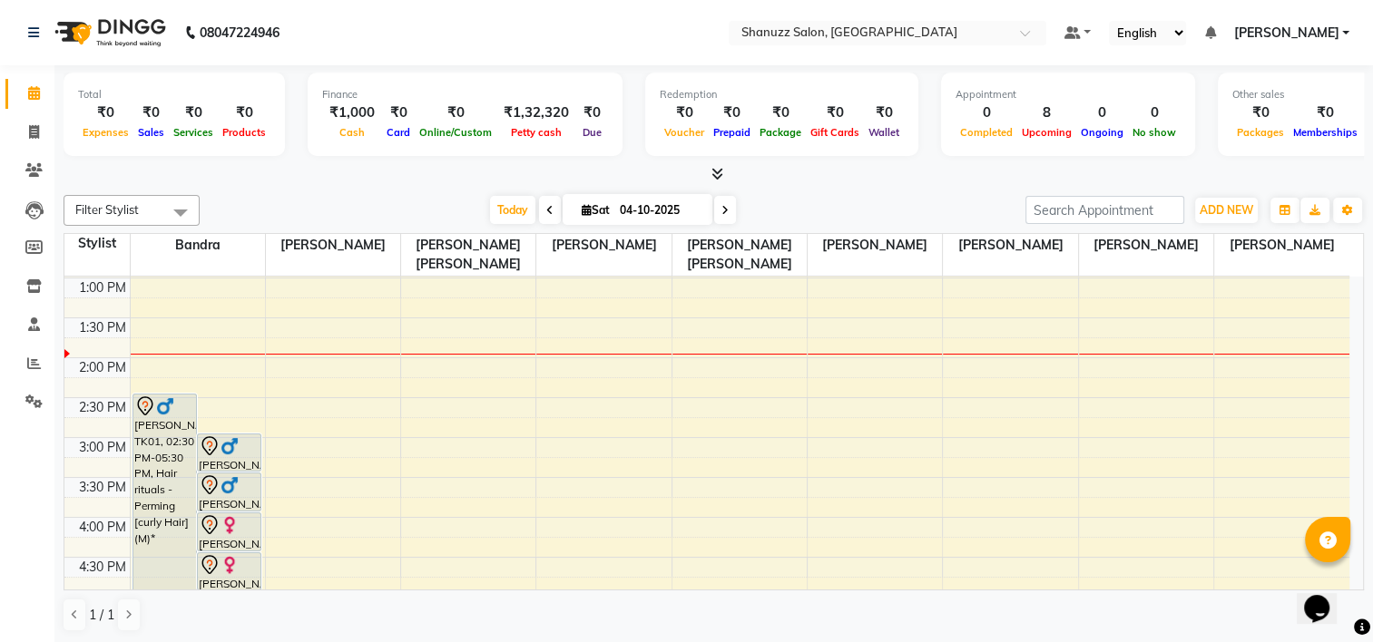
click at [627, 185] on div "Total ₹0 Expenses ₹0 Sales ₹0 Services ₹0 Products Finance ₹1,000 Cash ₹0 Card …" at bounding box center [713, 354] width 1318 height 579
click at [618, 214] on input "04-10-2025" at bounding box center [659, 210] width 91 height 27
select select "10"
select select "2025"
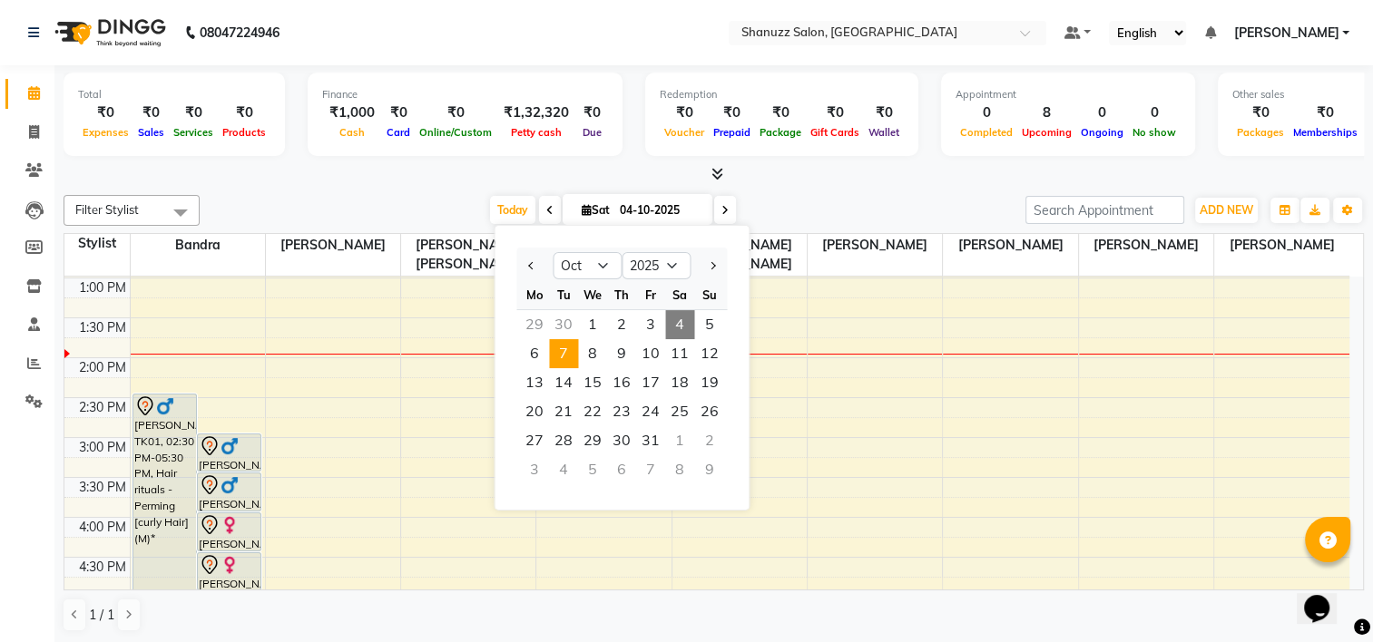
click at [566, 355] on span "7" at bounding box center [563, 353] width 29 height 29
type input "[DATE]"
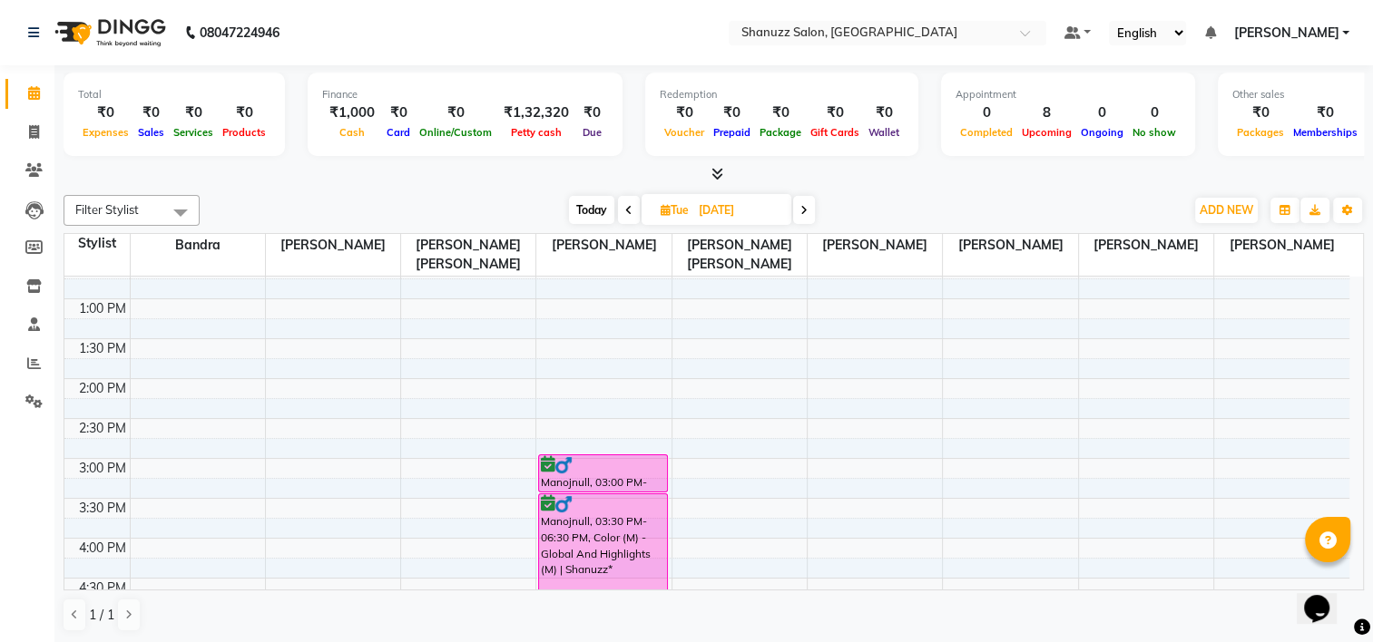
scroll to position [208, 0]
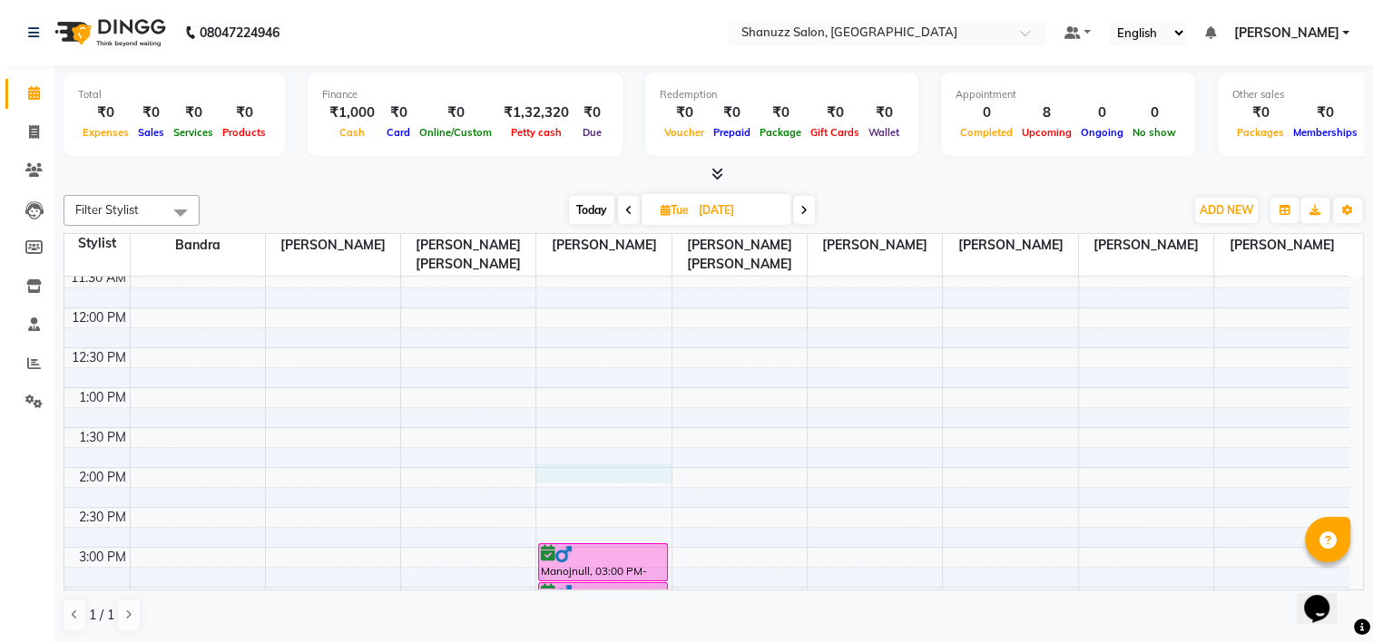
click at [563, 474] on div "9:00 AM 9:30 AM 10:00 AM 10:30 AM 11:00 AM 11:30 AM 12:00 PM 12:30 PM 1:00 PM 1…" at bounding box center [706, 627] width 1285 height 1117
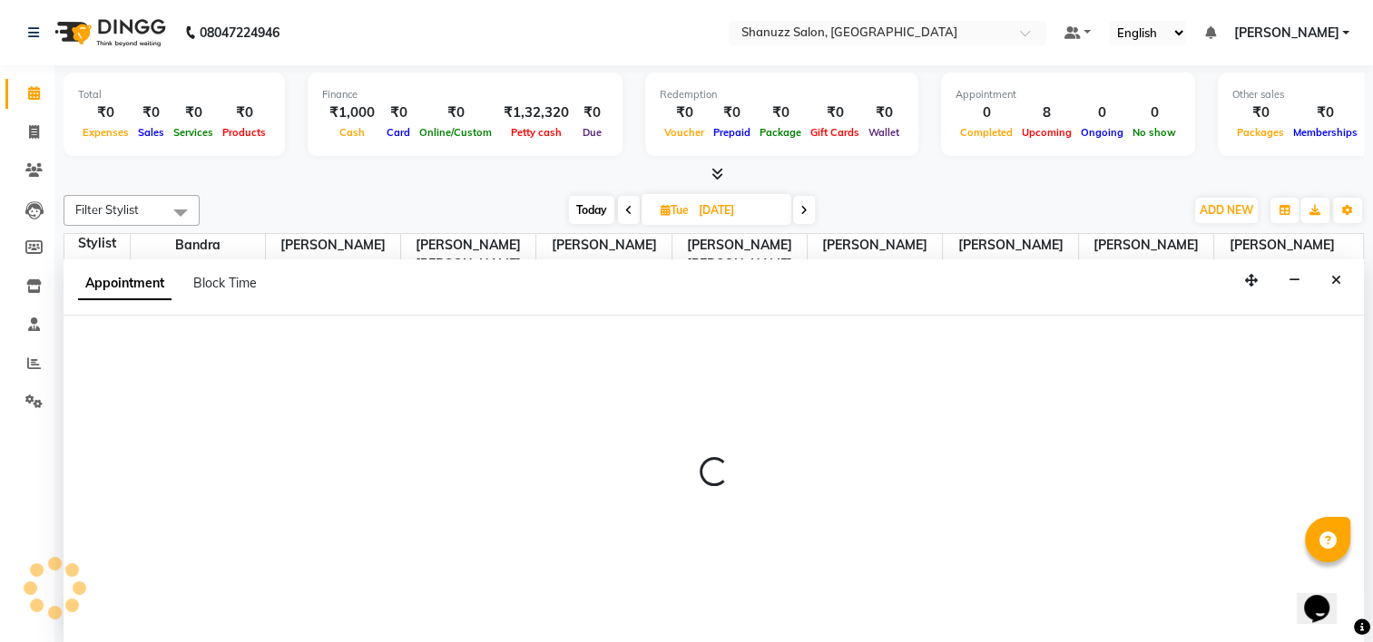
select select "92774"
select select "tentative"
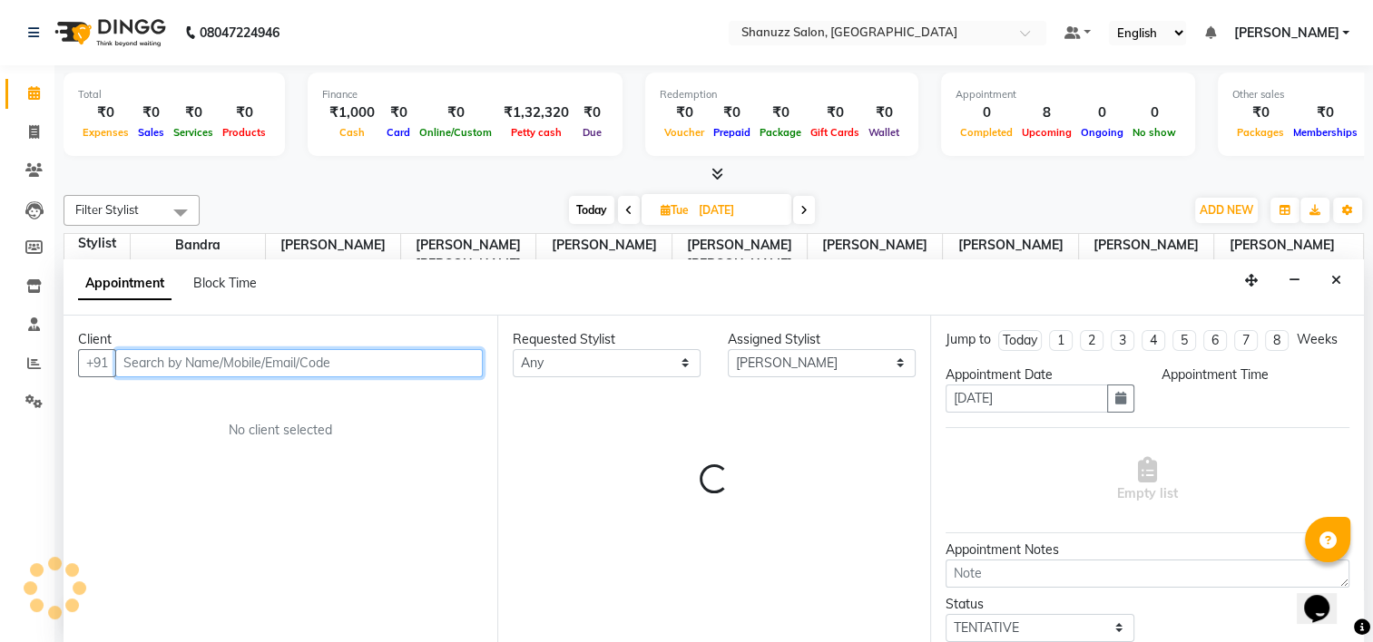
select select "840"
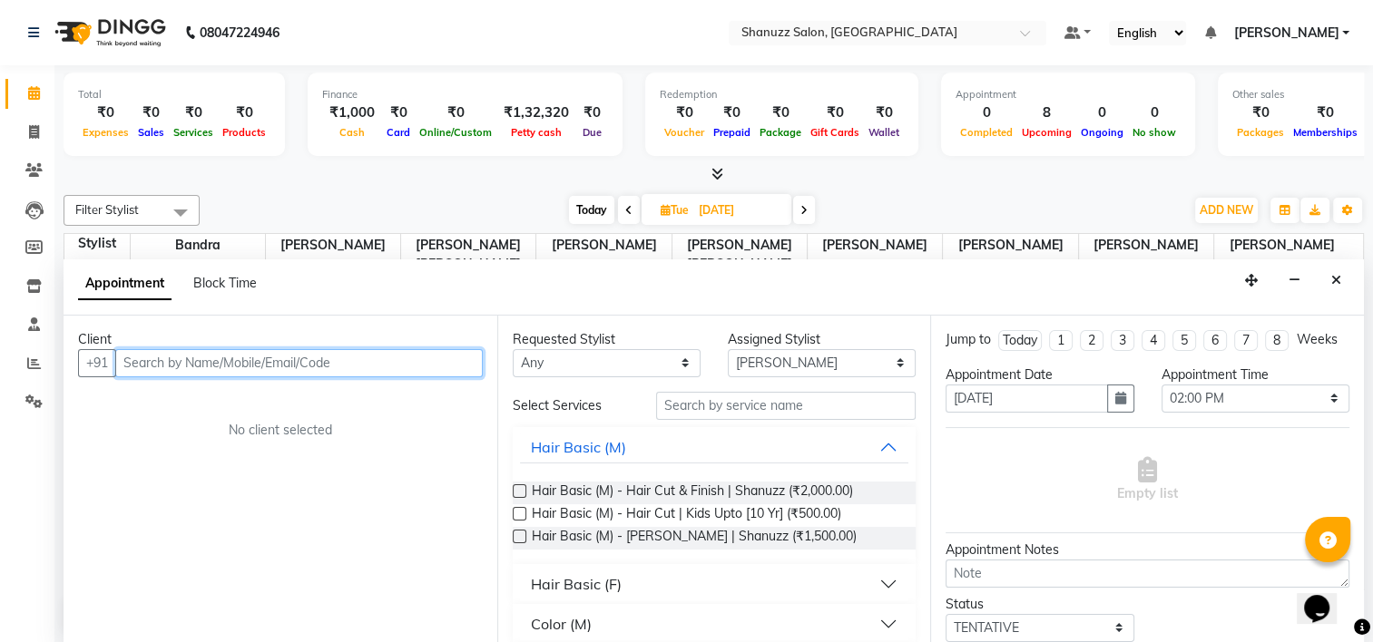
scroll to position [0, 0]
click at [1333, 274] on icon "Close" at bounding box center [1336, 280] width 10 height 13
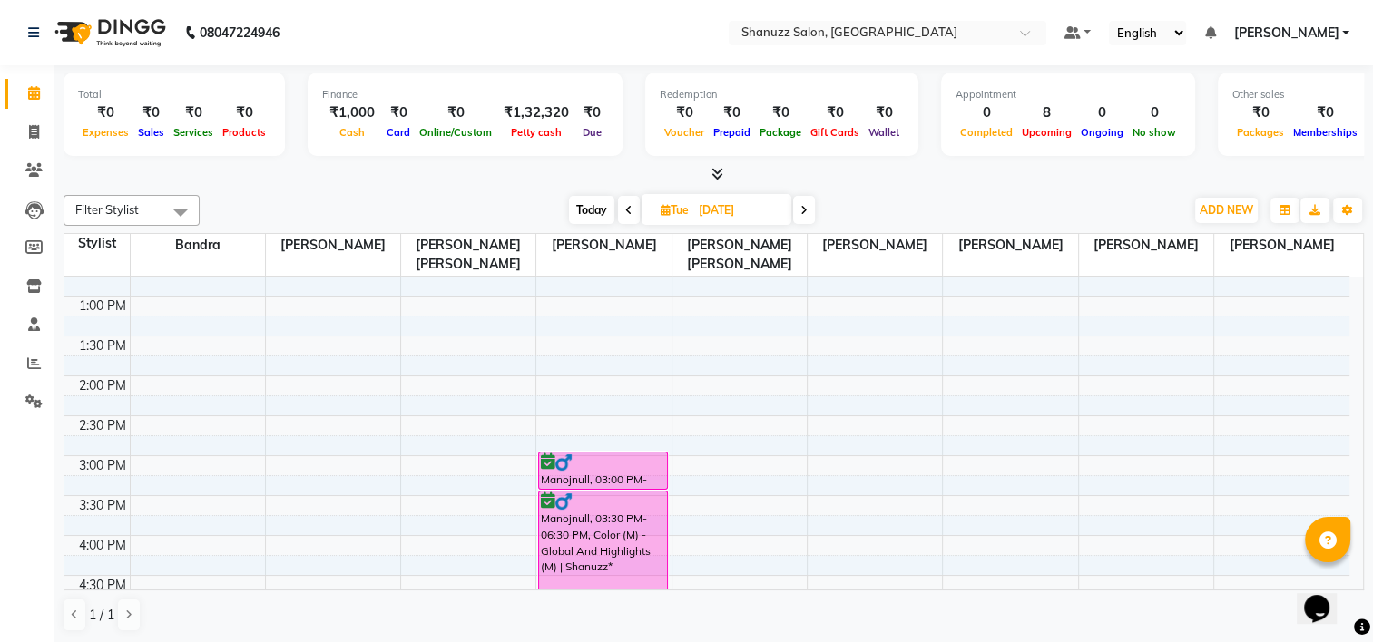
scroll to position [320, 0]
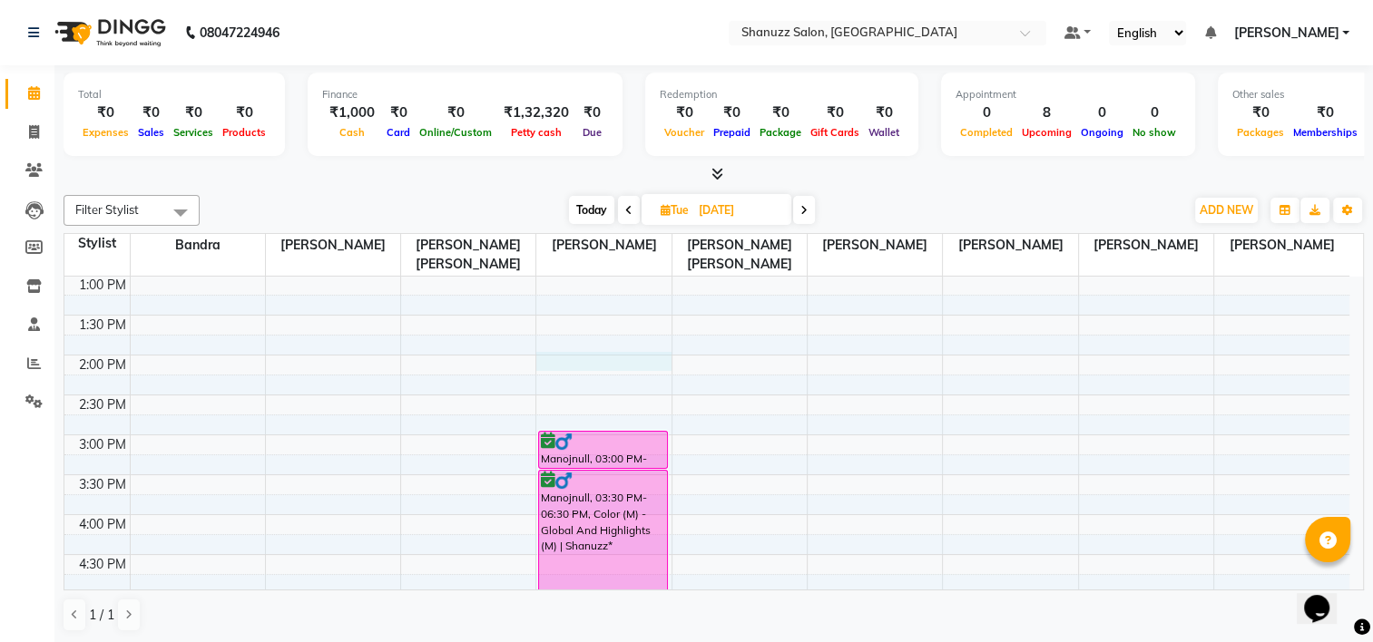
click at [546, 359] on div "9:00 AM 9:30 AM 10:00 AM 10:30 AM 11:00 AM 11:30 AM 12:00 PM 12:30 PM 1:00 PM 1…" at bounding box center [706, 514] width 1285 height 1117
select select "92774"
select select "tentative"
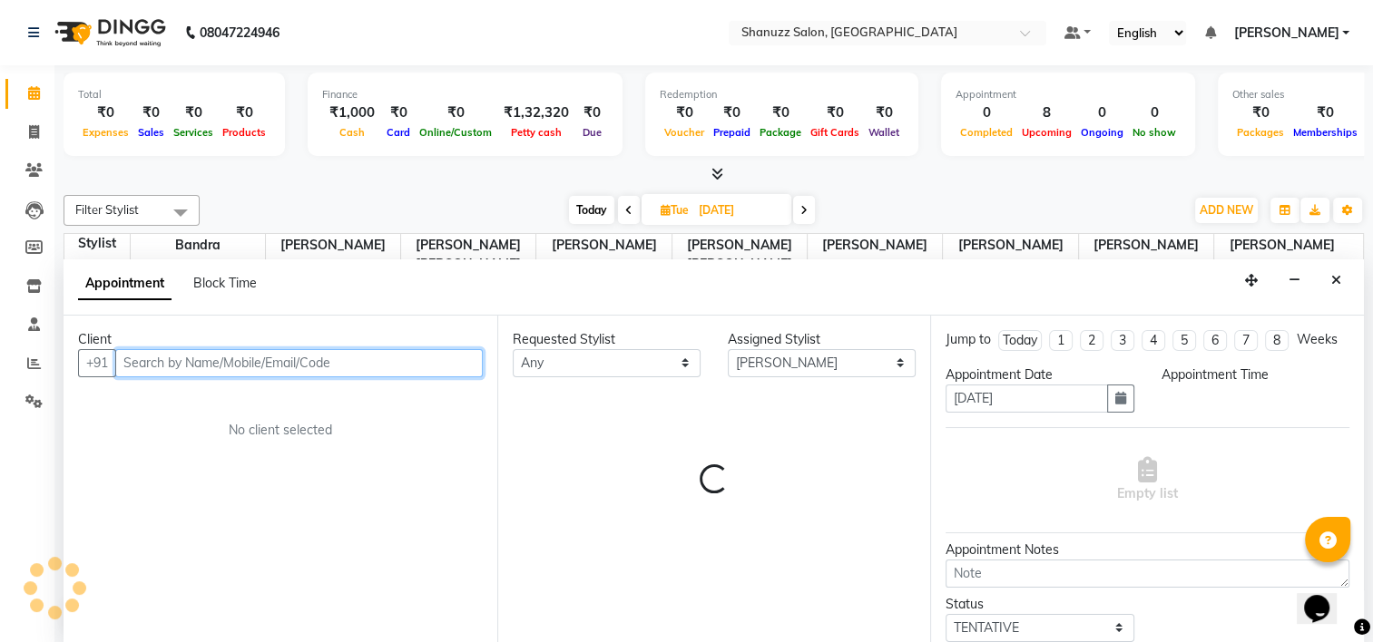
select select "840"
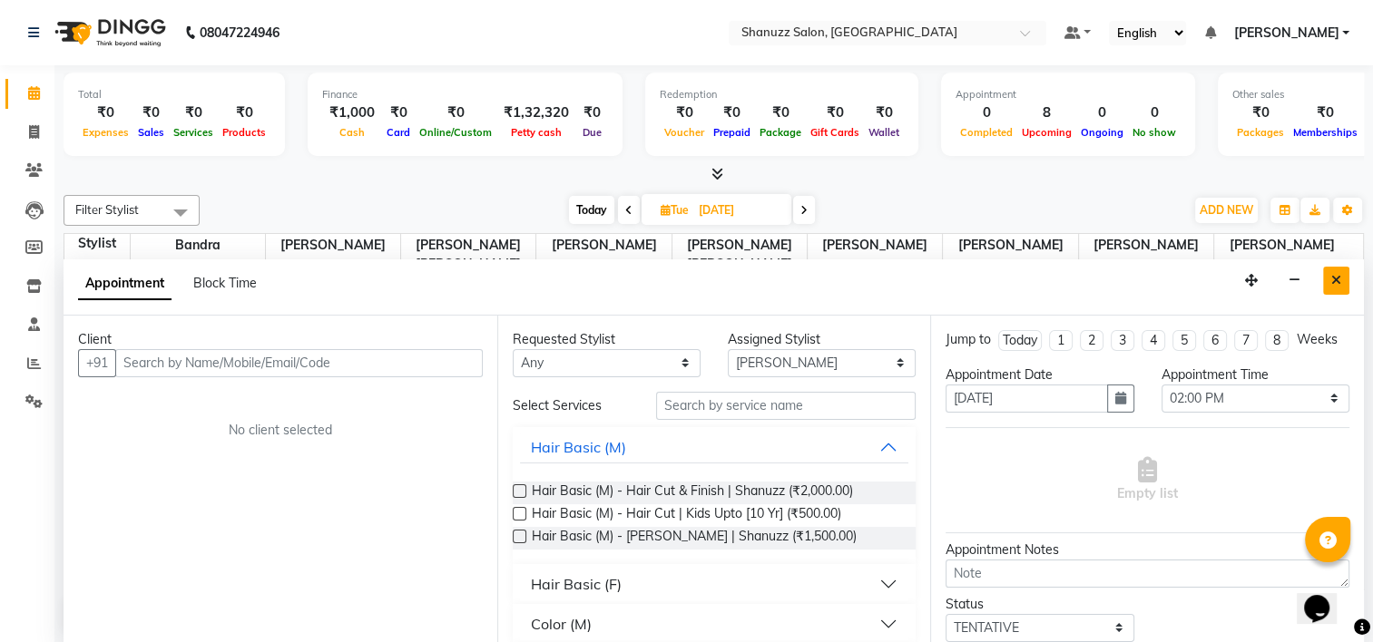
click at [1335, 279] on icon "Close" at bounding box center [1336, 280] width 10 height 13
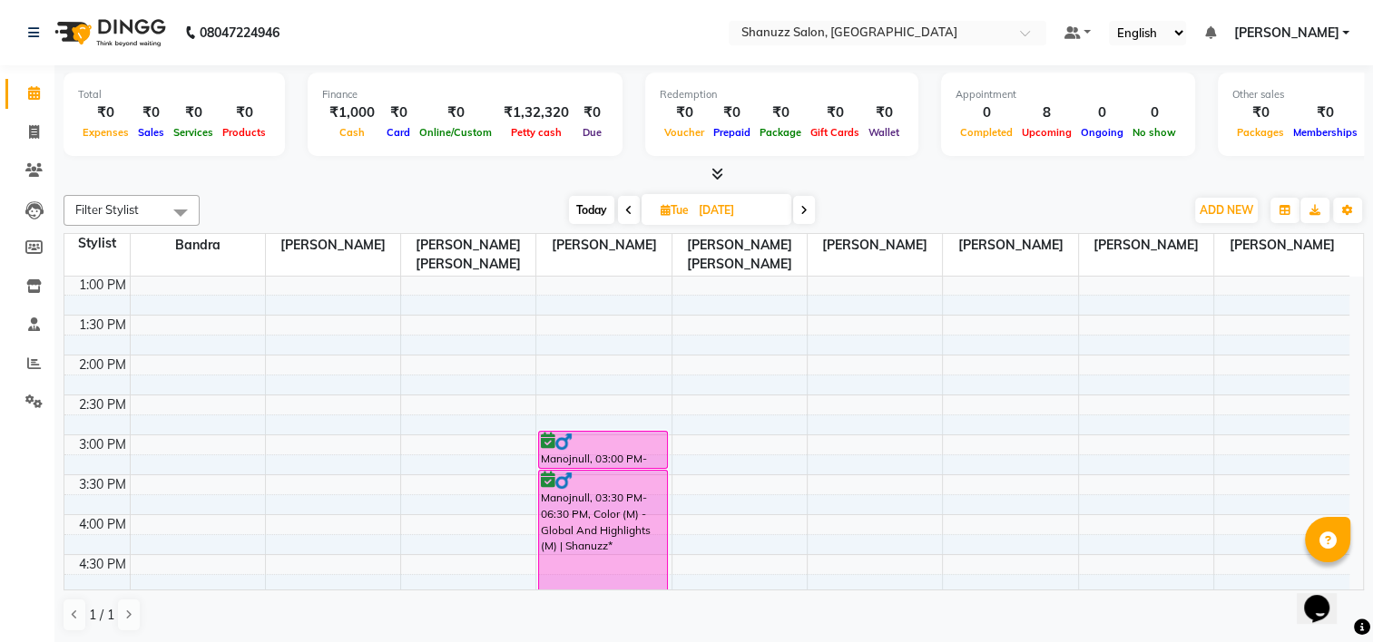
click at [551, 358] on div "9:00 AM 9:30 AM 10:00 AM 10:30 AM 11:00 AM 11:30 AM 12:00 PM 12:30 PM 1:00 PM 1…" at bounding box center [706, 514] width 1285 height 1117
select select "92774"
select select "tentative"
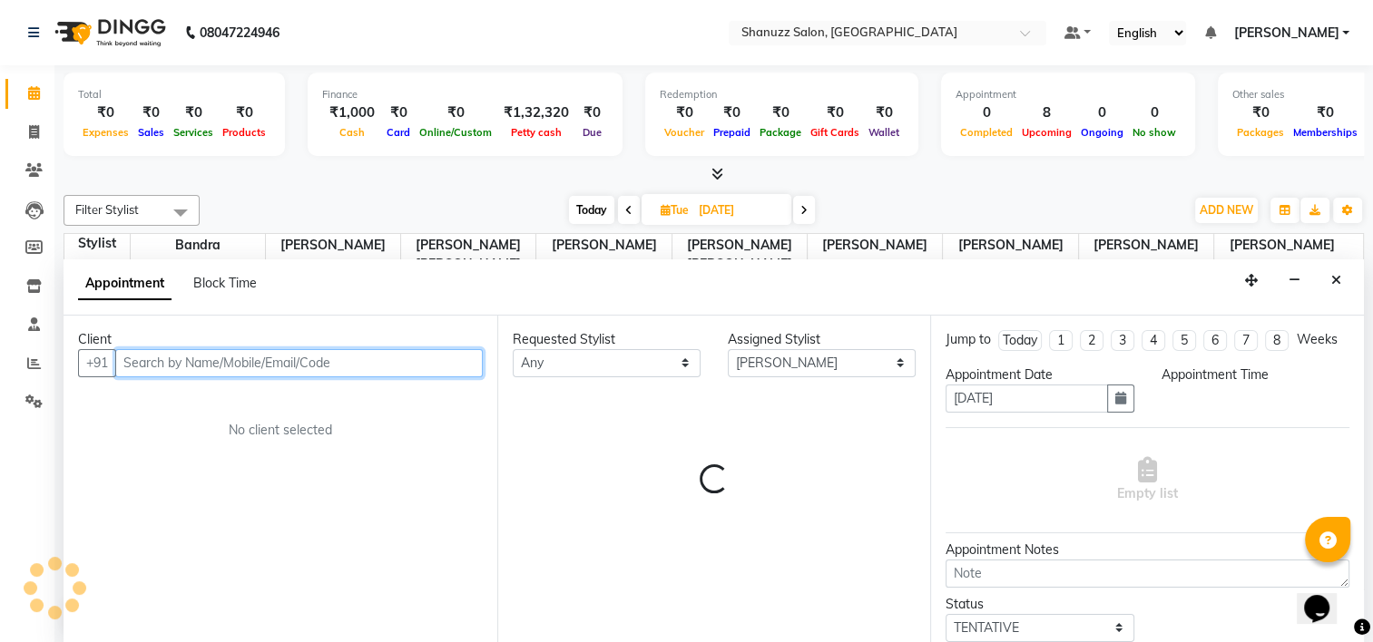
select select "840"
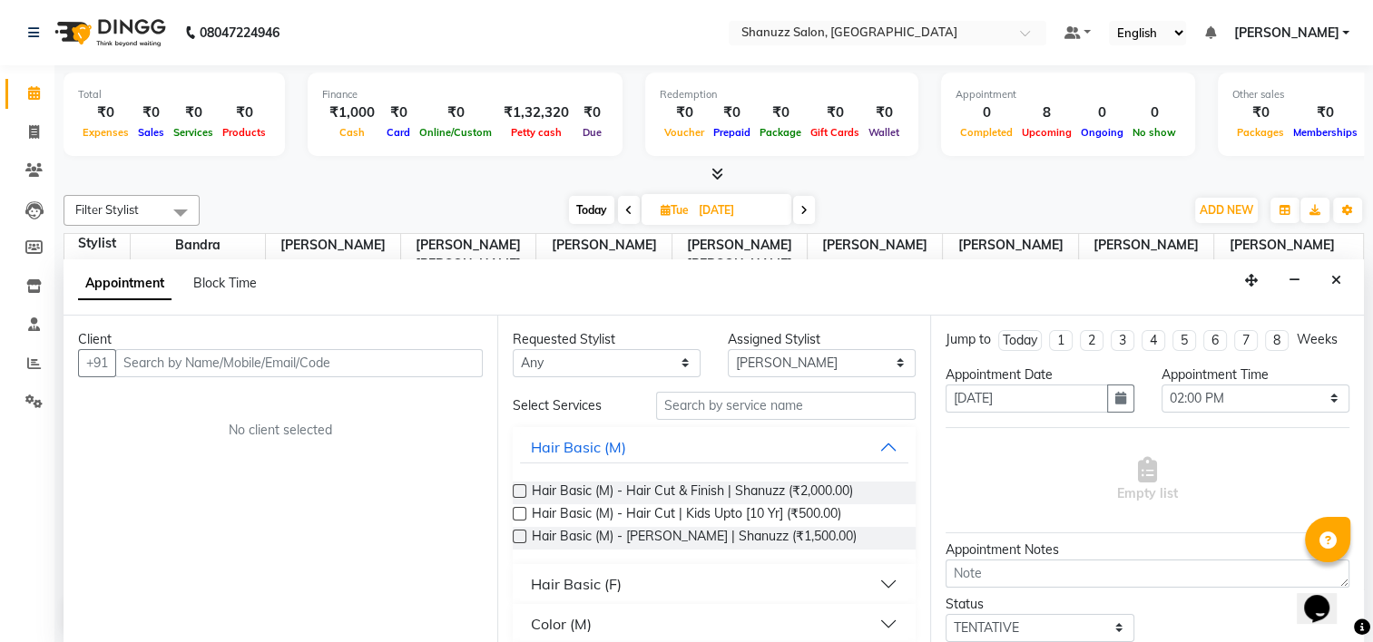
drag, startPoint x: 1332, startPoint y: 275, endPoint x: 1228, endPoint y: 285, distance: 103.9
click at [1332, 276] on icon "Close" at bounding box center [1336, 280] width 10 height 13
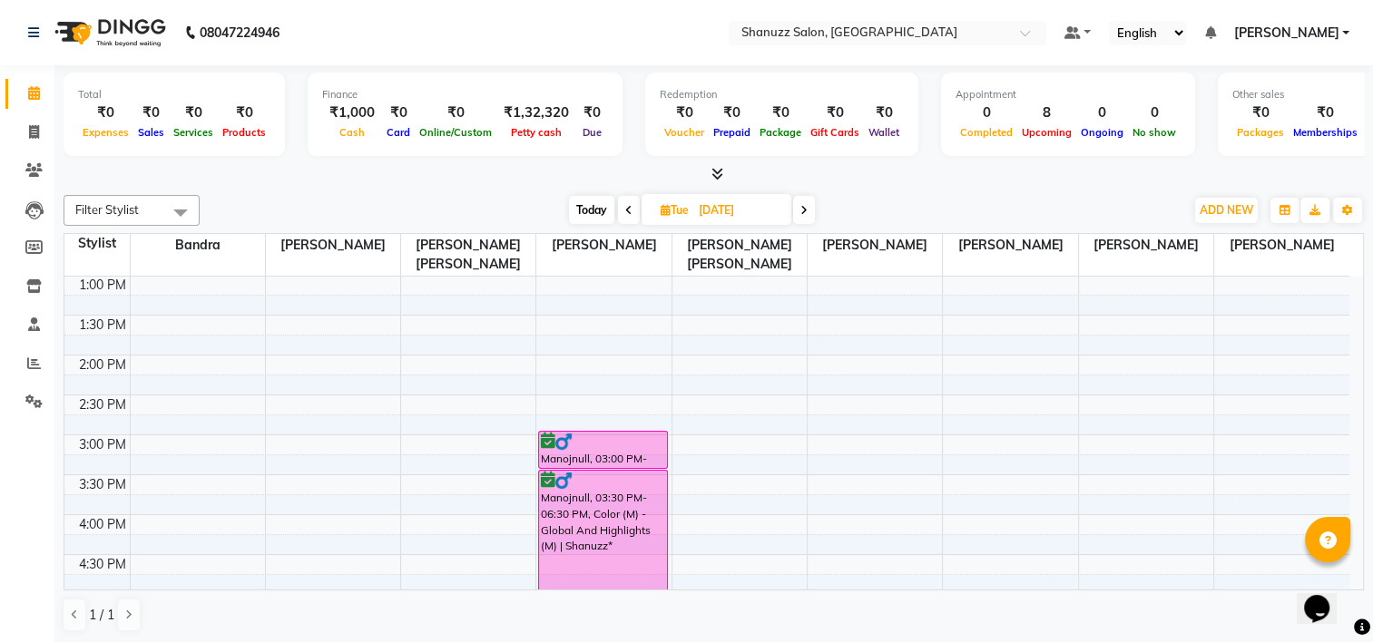
click at [718, 192] on div "Filter Stylist Select All Bandra [PERSON_NAME] [PERSON_NAME] [PERSON_NAME] [PER…" at bounding box center [714, 414] width 1300 height 452
click at [719, 210] on input "[DATE]" at bounding box center [738, 210] width 91 height 27
select select "10"
select select "2025"
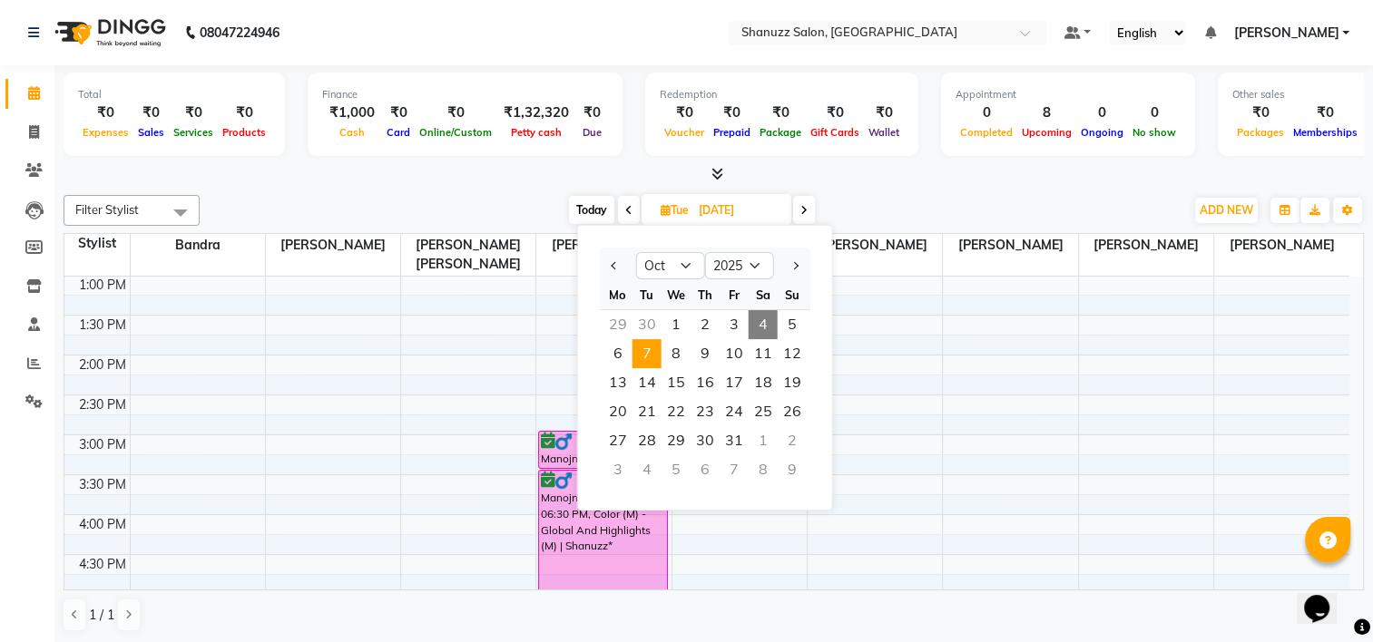
click at [761, 322] on span "4" at bounding box center [762, 324] width 29 height 29
type input "04-10-2025"
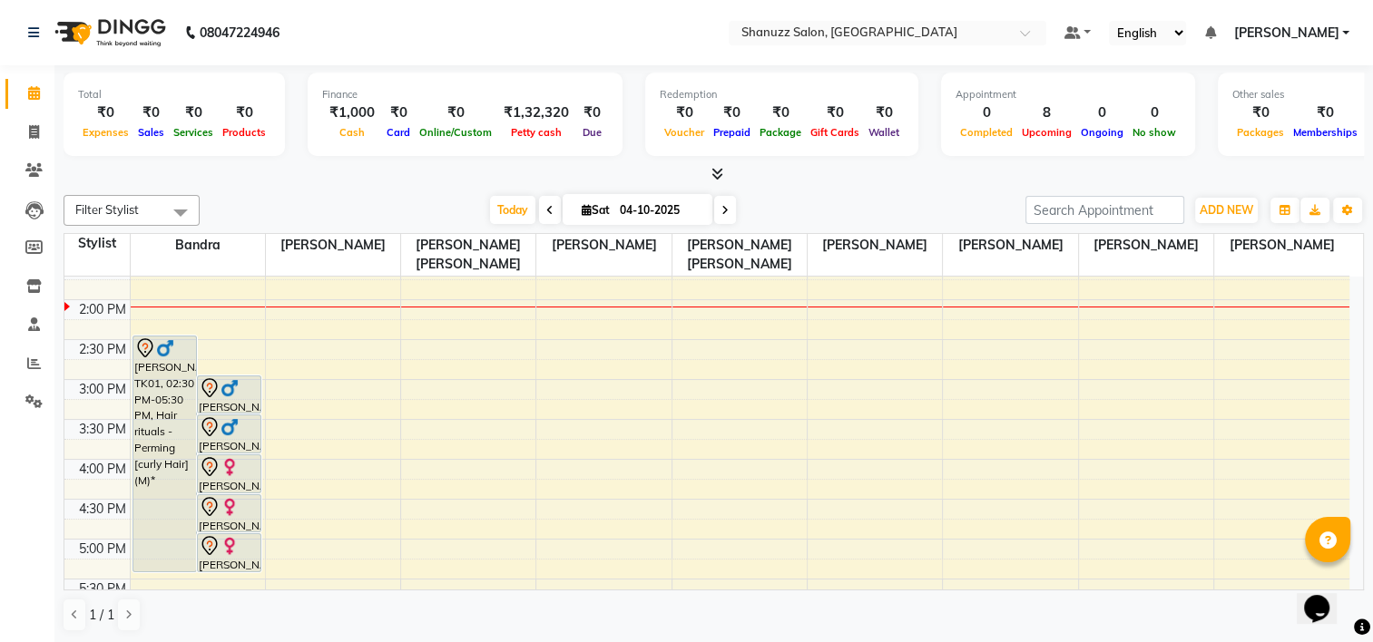
scroll to position [252, 0]
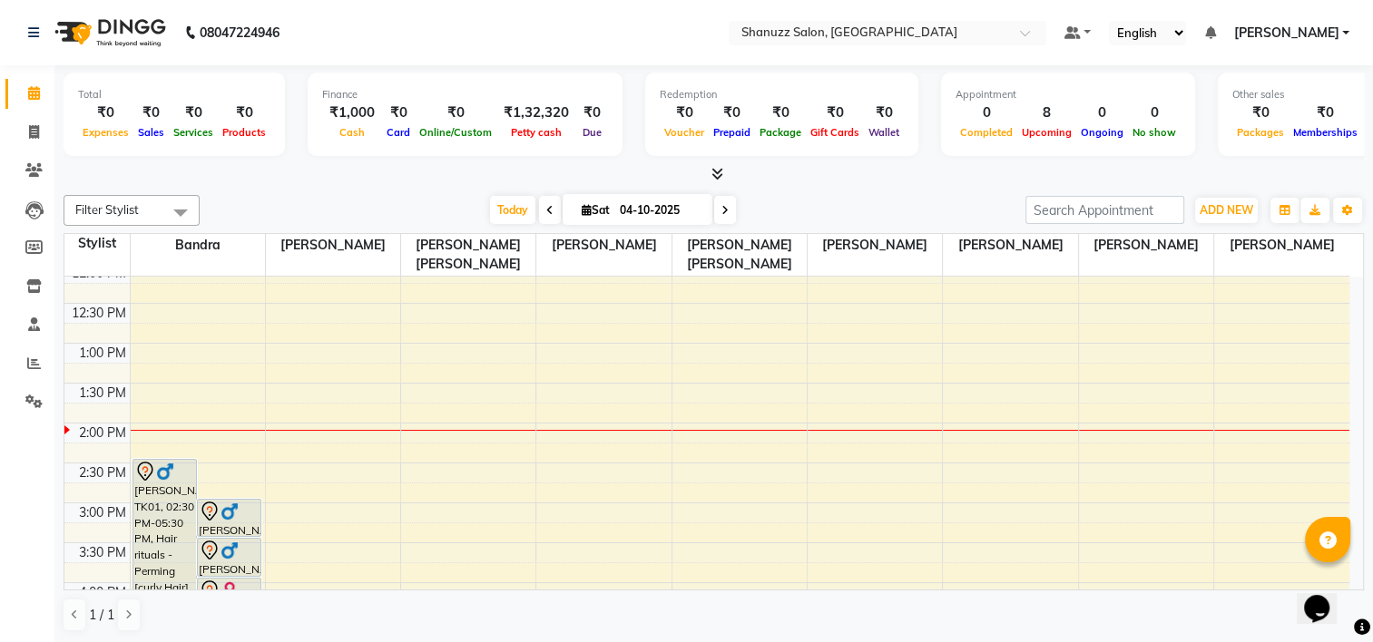
click at [632, 200] on input "04-10-2025" at bounding box center [659, 210] width 91 height 27
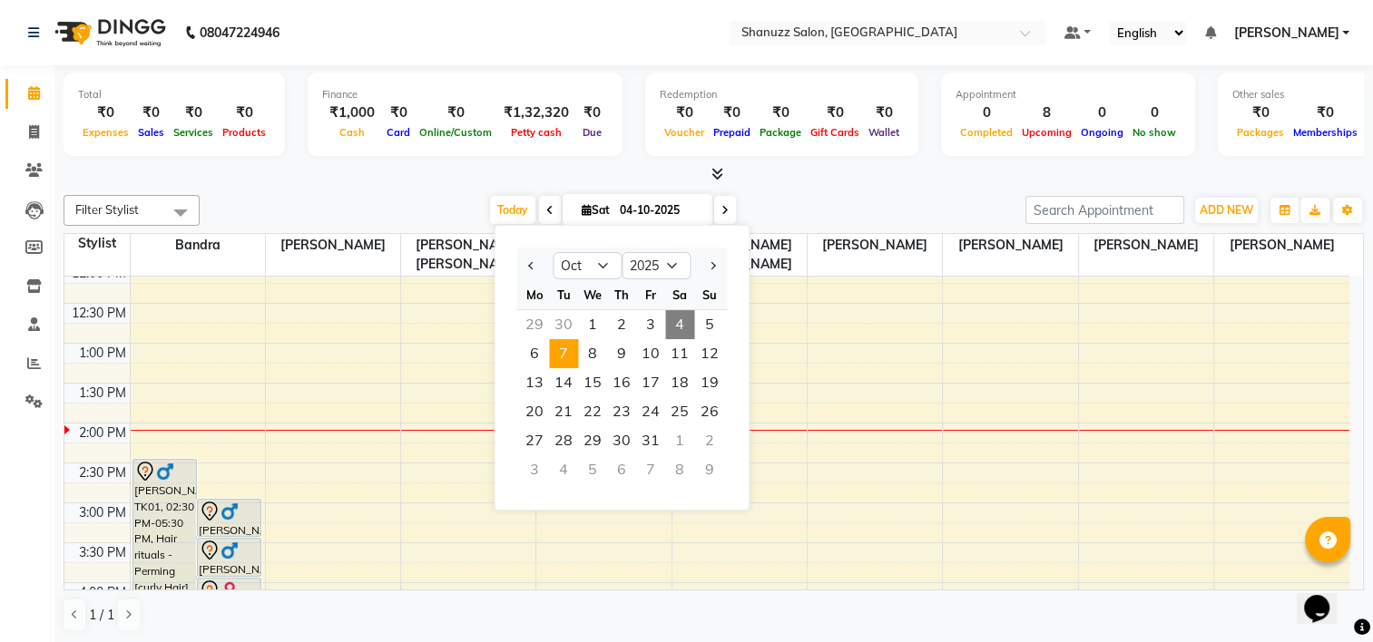
click at [573, 352] on span "7" at bounding box center [563, 353] width 29 height 29
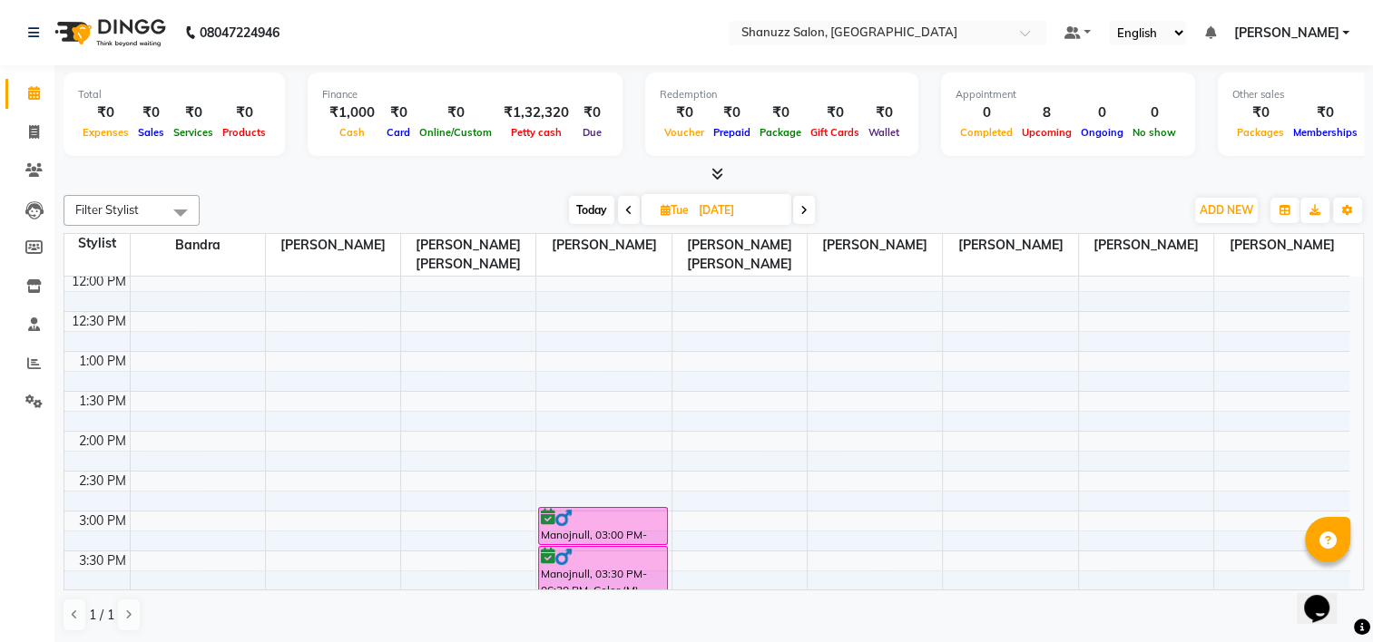
scroll to position [323, 0]
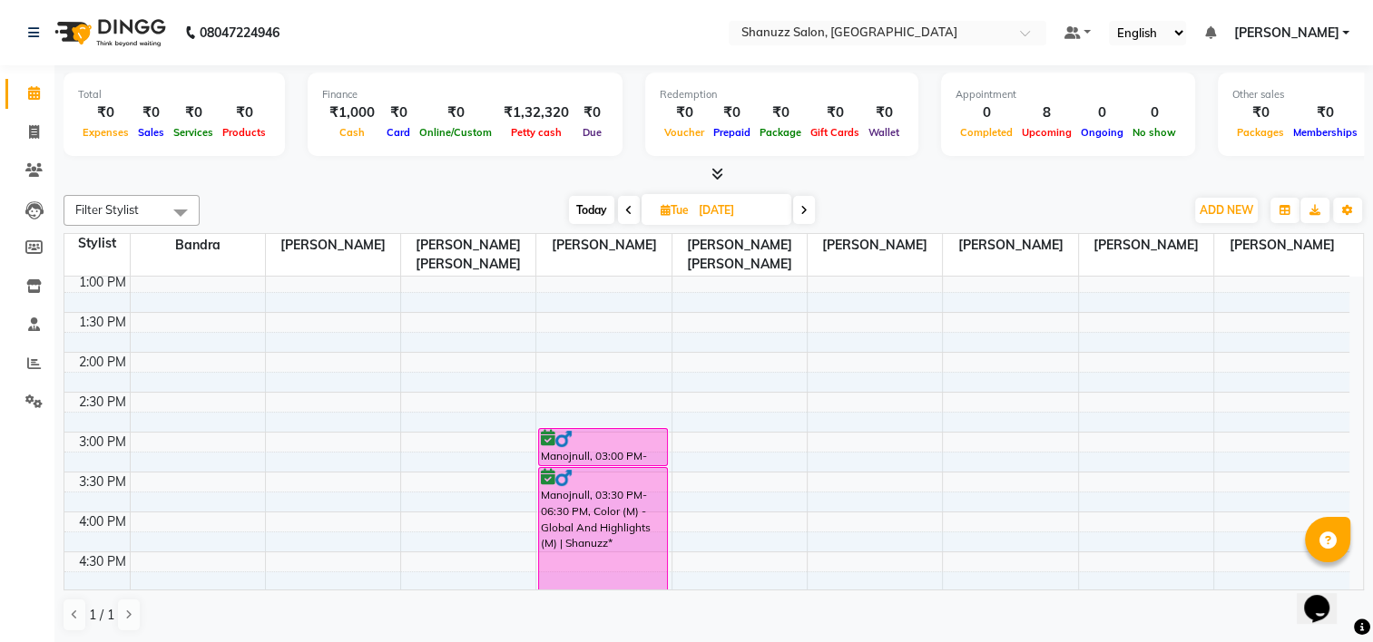
click at [689, 200] on span "[DATE]" at bounding box center [716, 209] width 150 height 31
click at [739, 220] on input "[DATE]" at bounding box center [738, 210] width 91 height 27
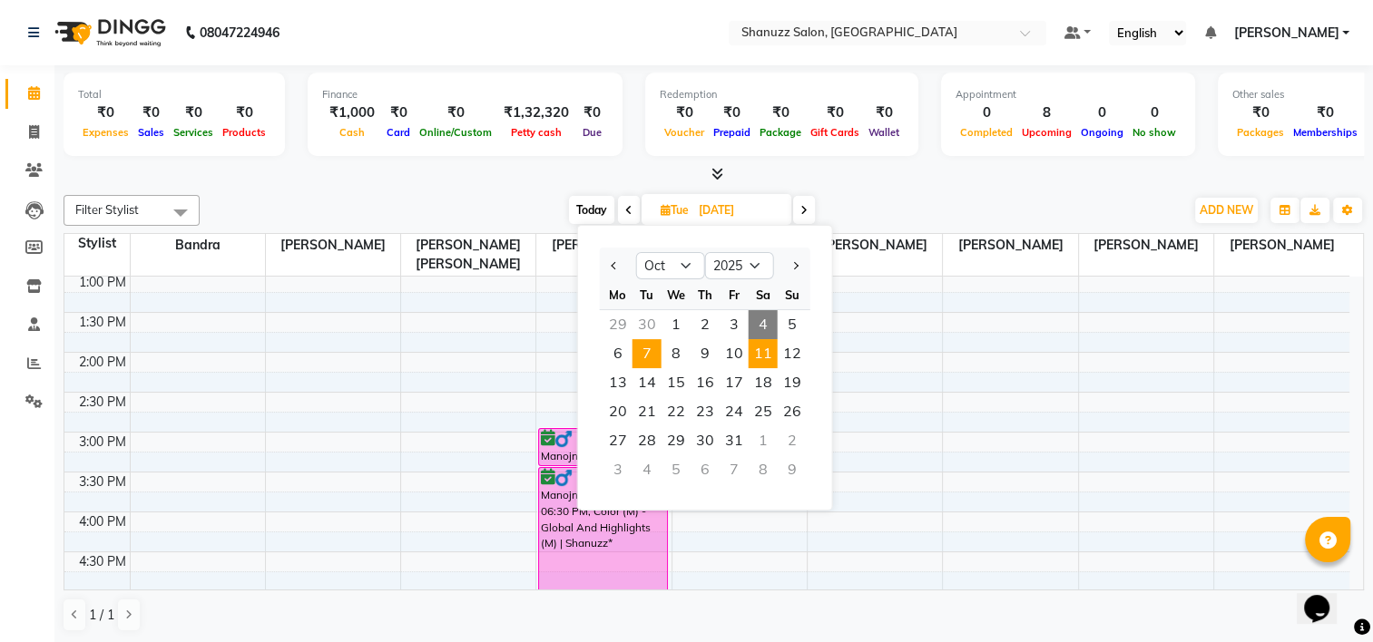
click at [760, 349] on span "11" at bounding box center [762, 353] width 29 height 29
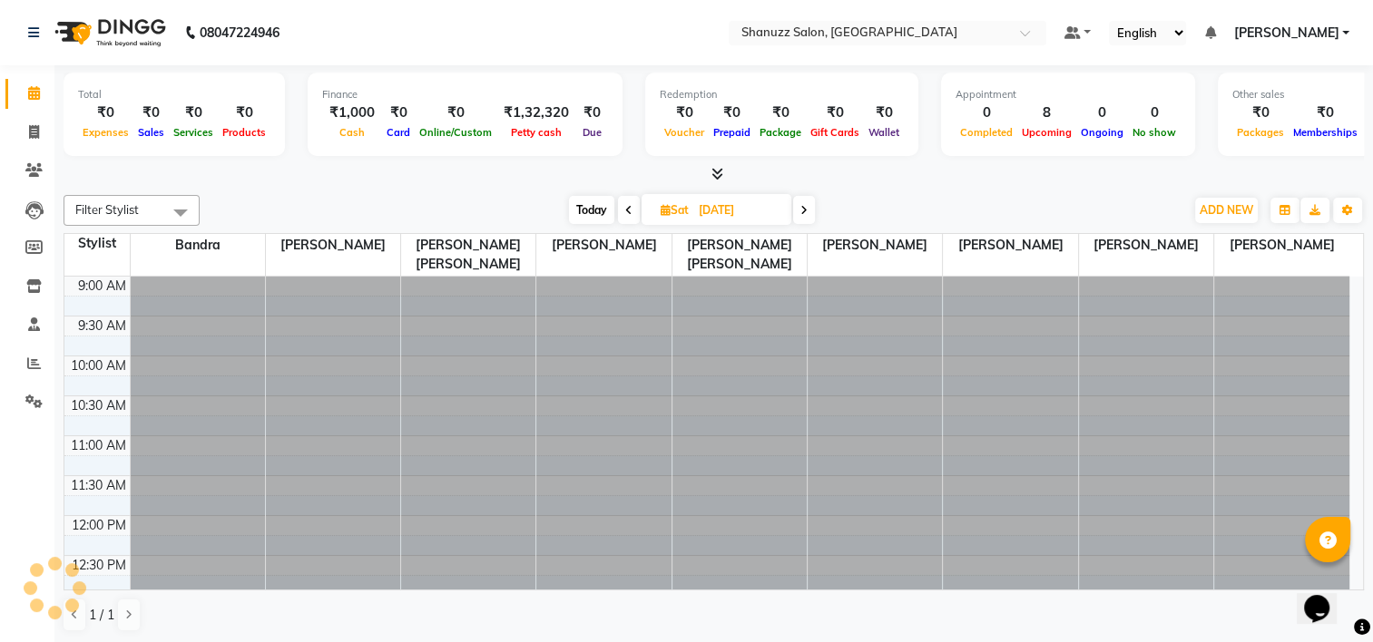
scroll to position [396, 0]
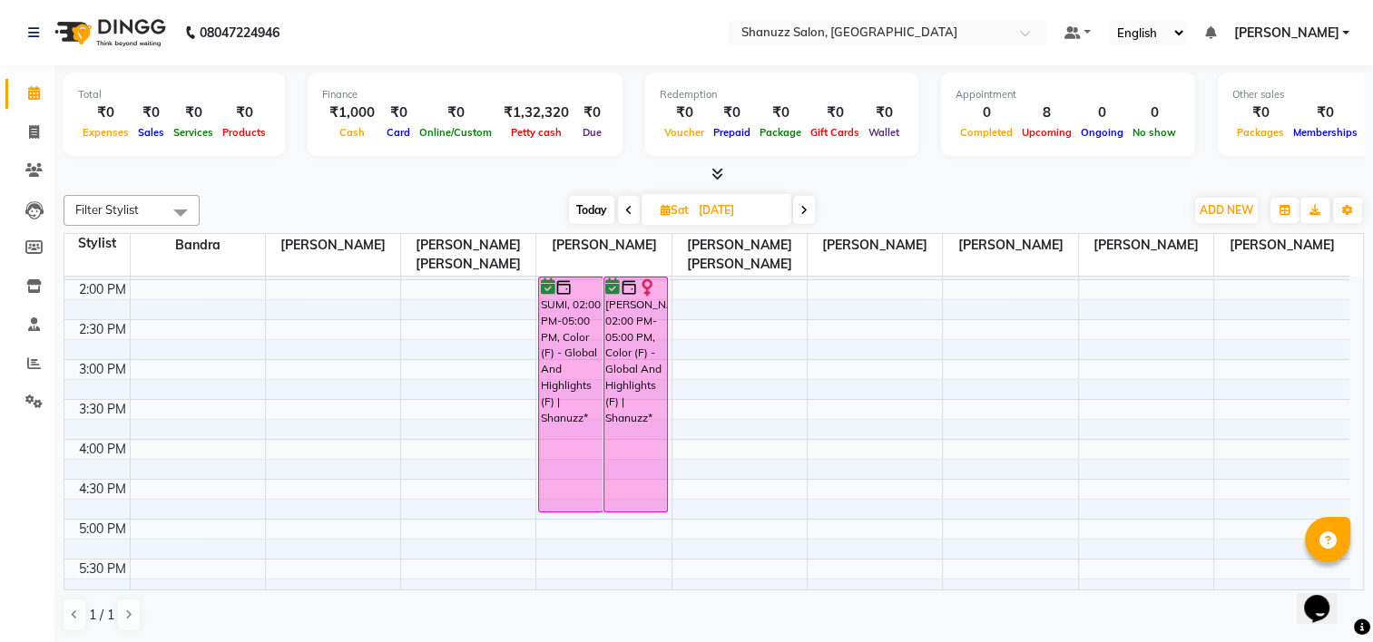
click at [709, 201] on input "[DATE]" at bounding box center [738, 210] width 91 height 27
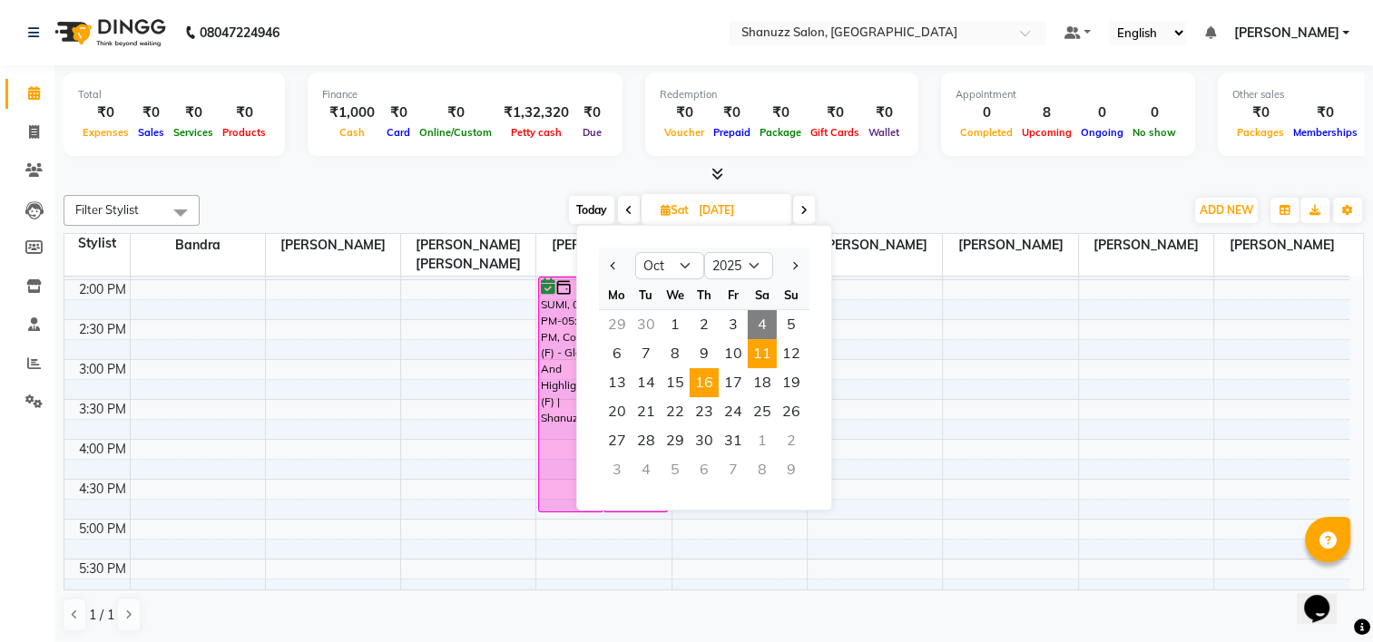
click at [700, 386] on span "16" at bounding box center [704, 382] width 29 height 29
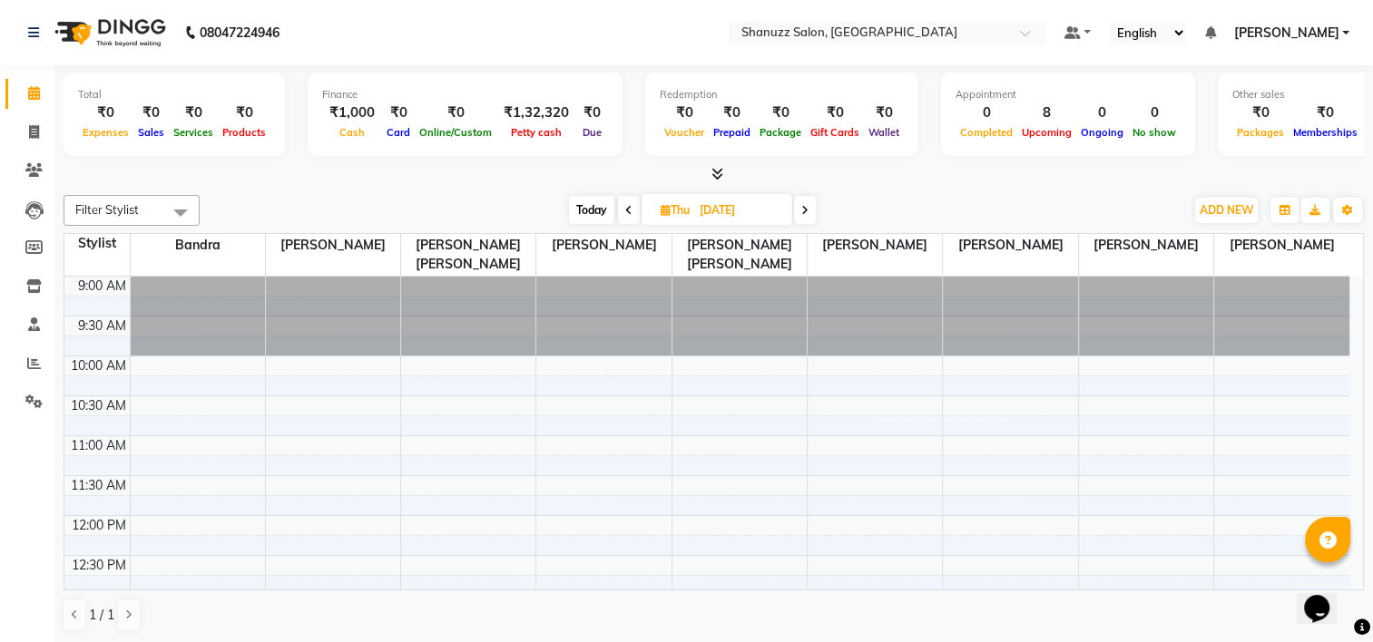
scroll to position [272, 0]
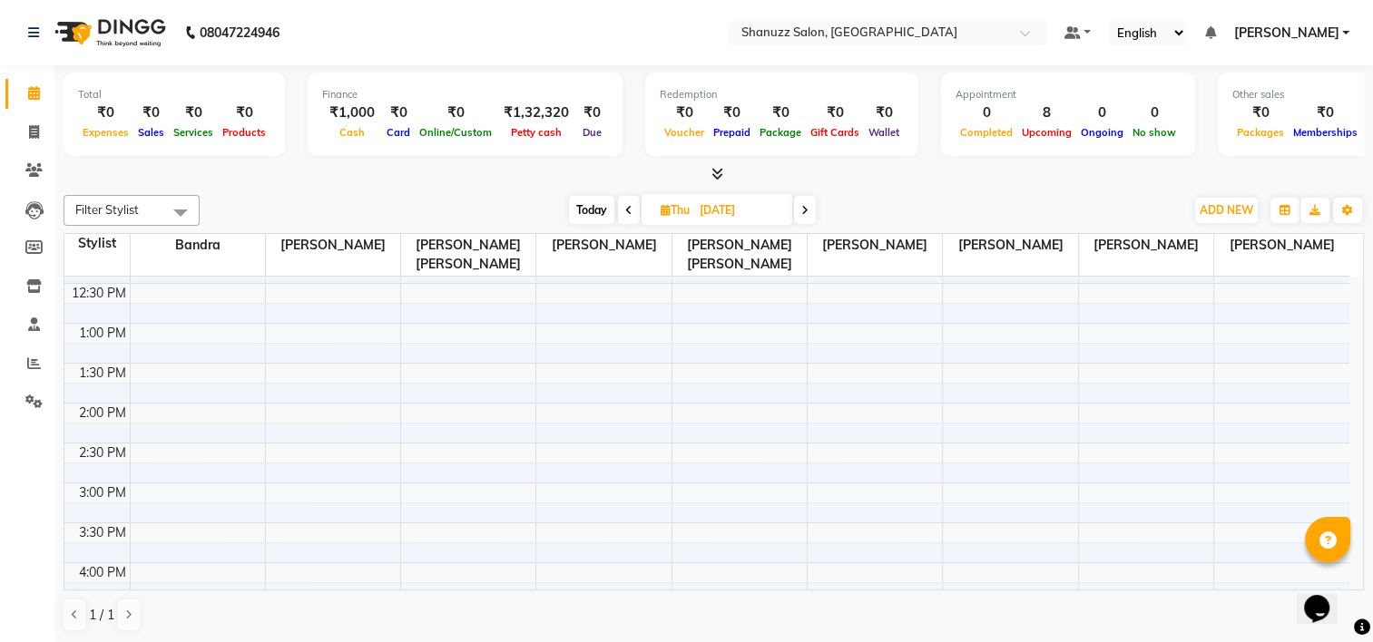
click at [558, 343] on div "9:00 AM 9:30 AM 10:00 AM 10:30 AM 11:00 AM 11:30 AM 12:00 PM 12:30 PM 1:00 PM 1…" at bounding box center [706, 563] width 1285 height 1117
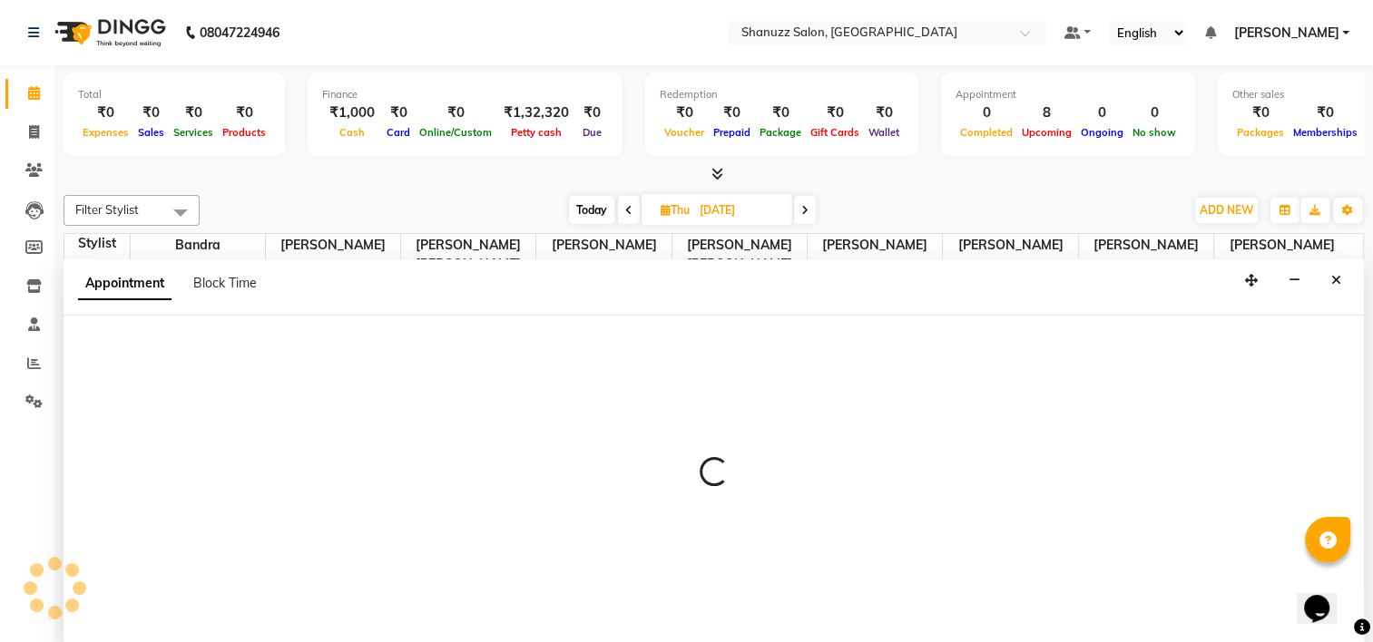
scroll to position [0, 0]
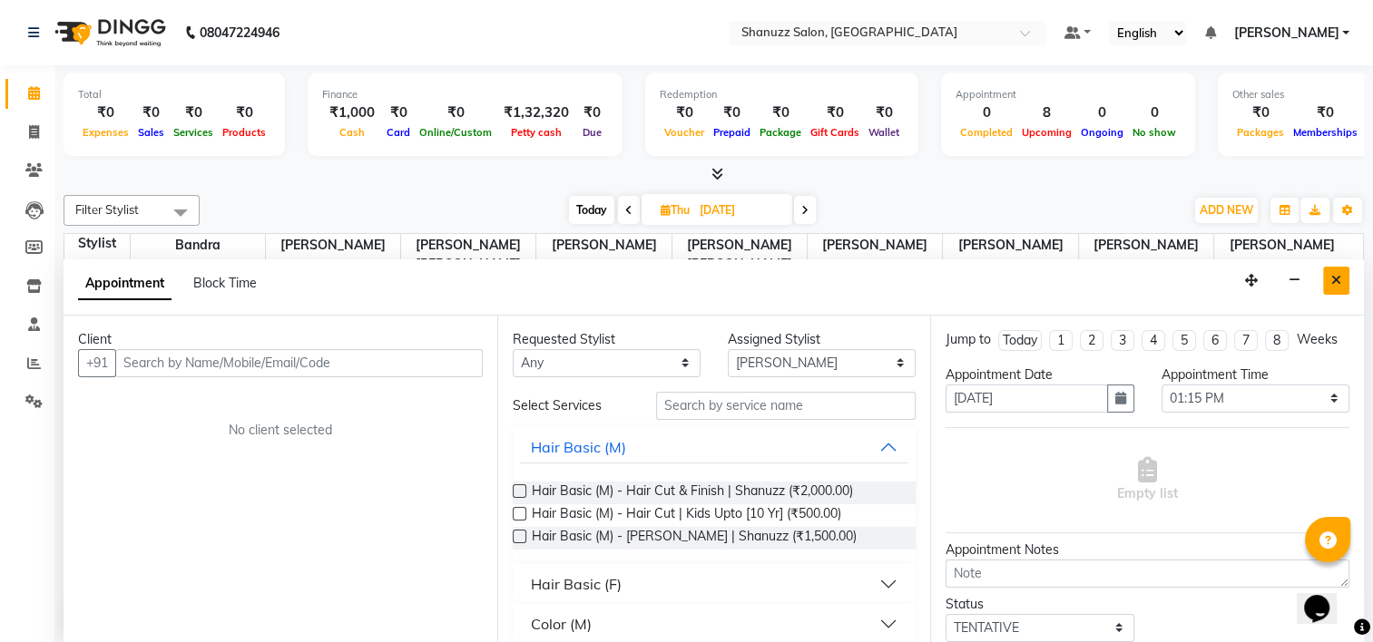
click at [1343, 279] on button "Close" at bounding box center [1336, 281] width 26 height 28
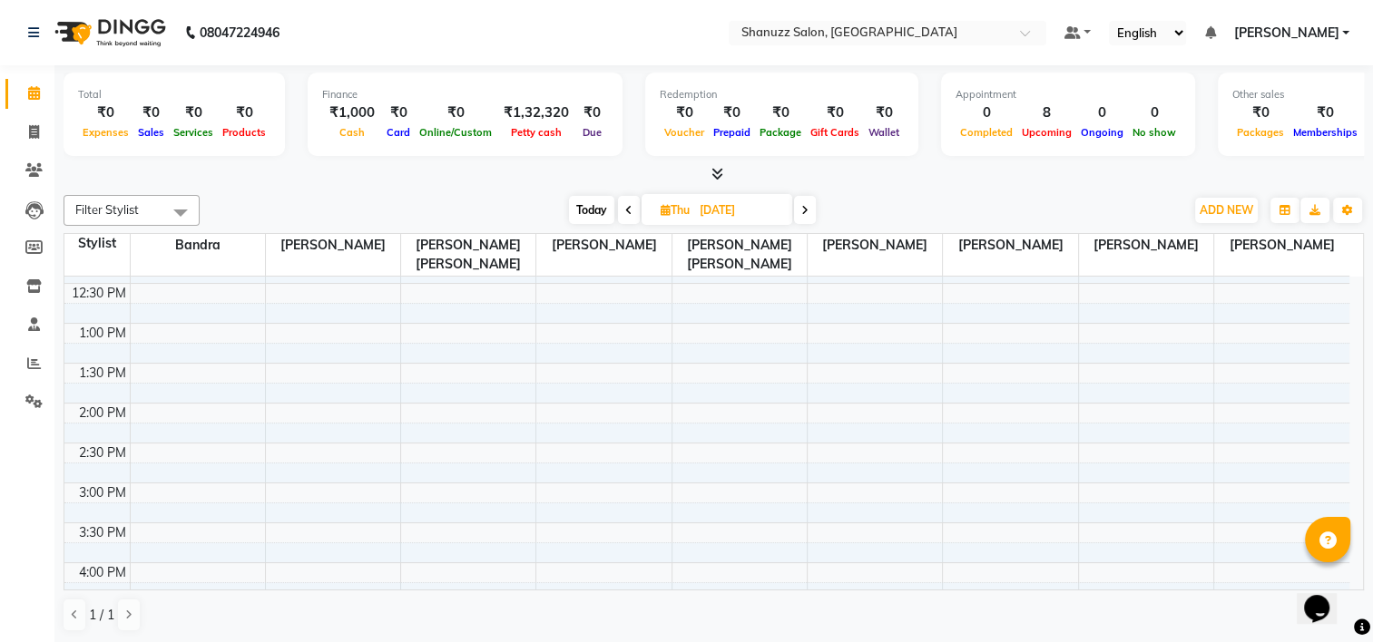
click at [415, 332] on div "9:00 AM 9:30 AM 10:00 AM 10:30 AM 11:00 AM 11:30 AM 12:00 PM 12:30 PM 1:00 PM 1…" at bounding box center [706, 563] width 1285 height 1117
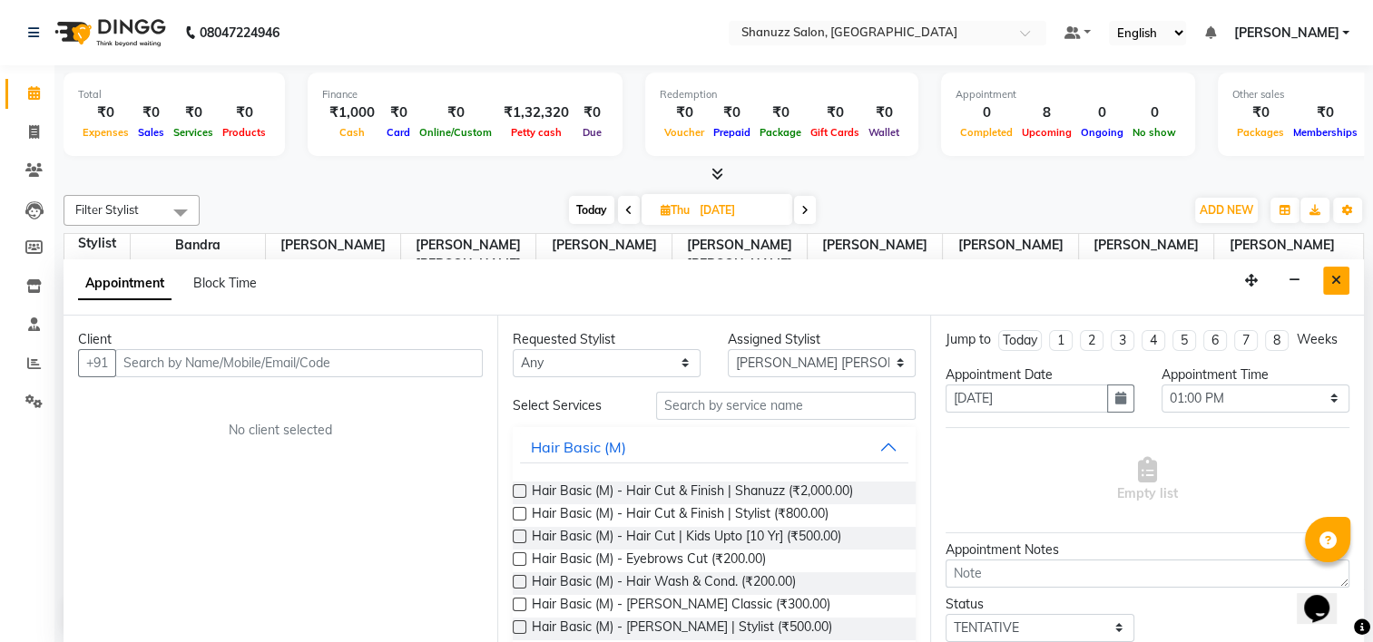
click at [1335, 277] on icon "Close" at bounding box center [1336, 280] width 10 height 13
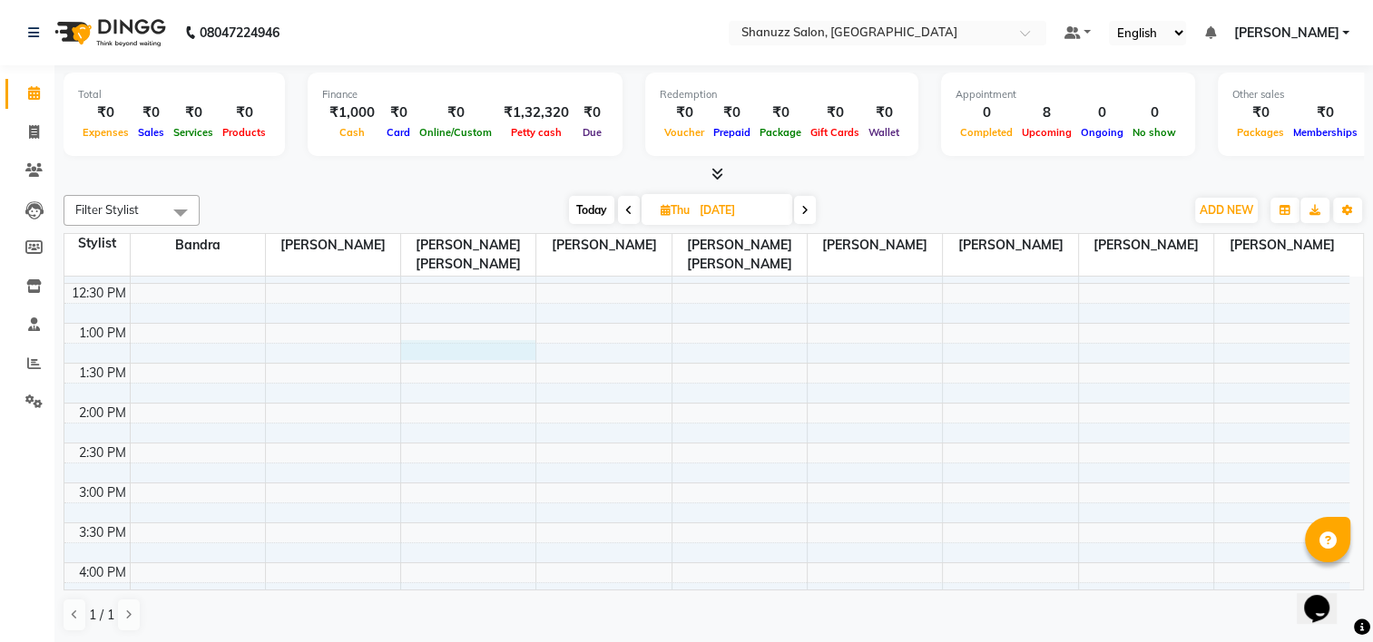
click at [431, 355] on div "9:00 AM 9:30 AM 10:00 AM 10:30 AM 11:00 AM 11:30 AM 12:00 PM 12:30 PM 1:00 PM 1…" at bounding box center [706, 563] width 1285 height 1117
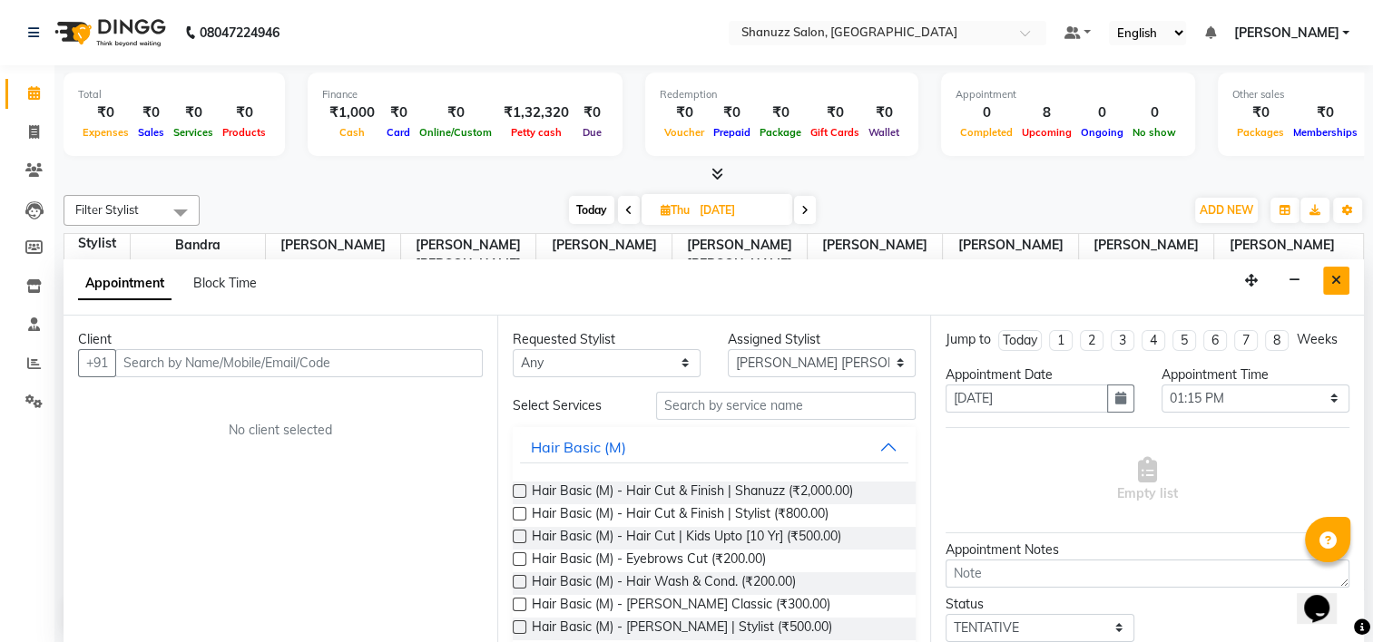
click at [1336, 274] on icon "Close" at bounding box center [1336, 280] width 10 height 13
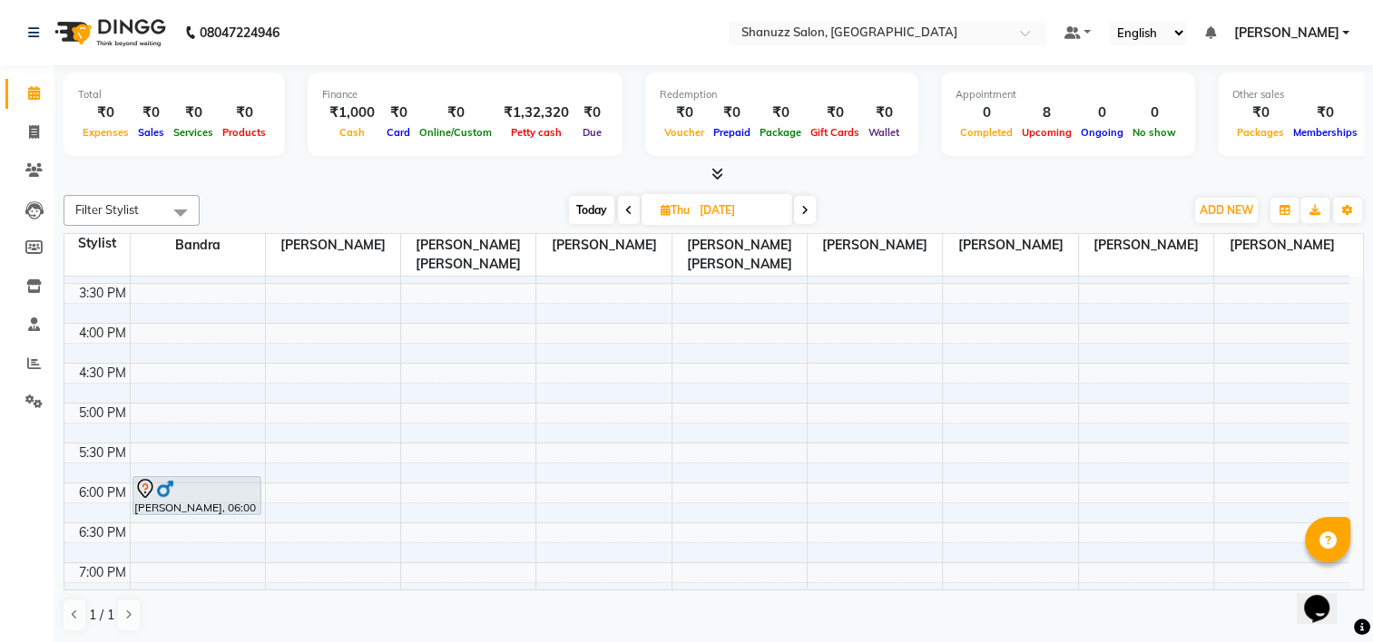
scroll to position [602, 0]
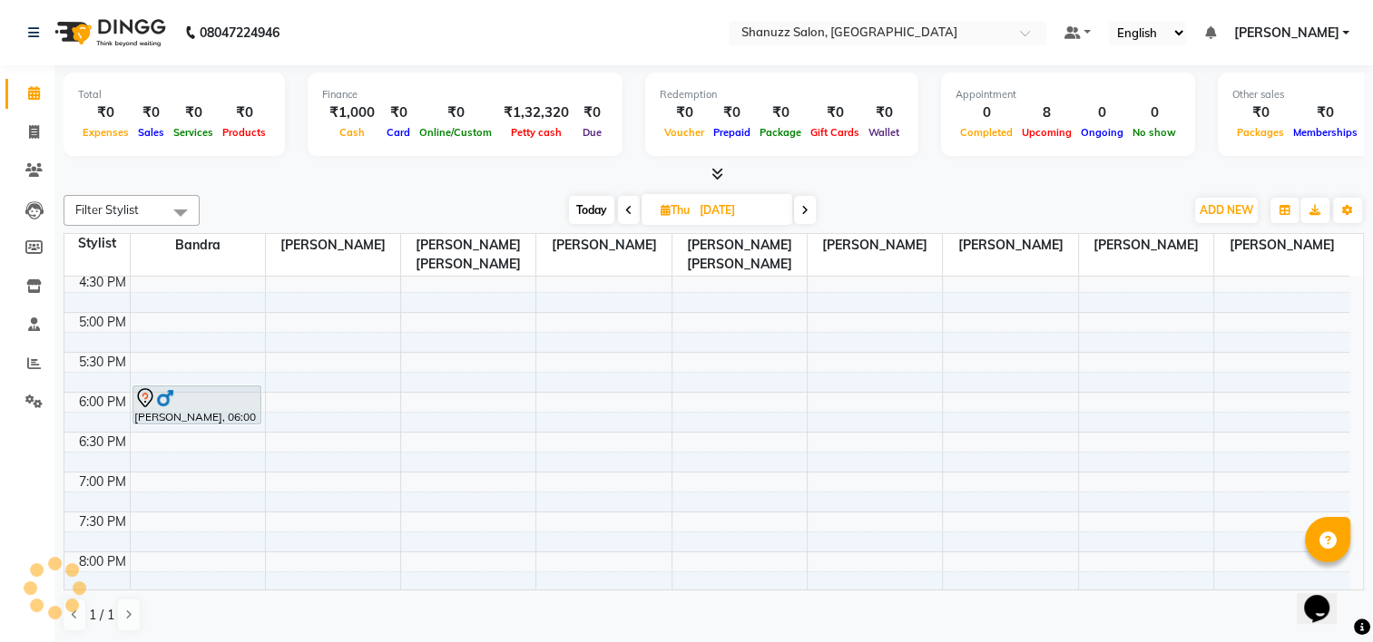
click at [699, 207] on input "[DATE]" at bounding box center [739, 210] width 91 height 27
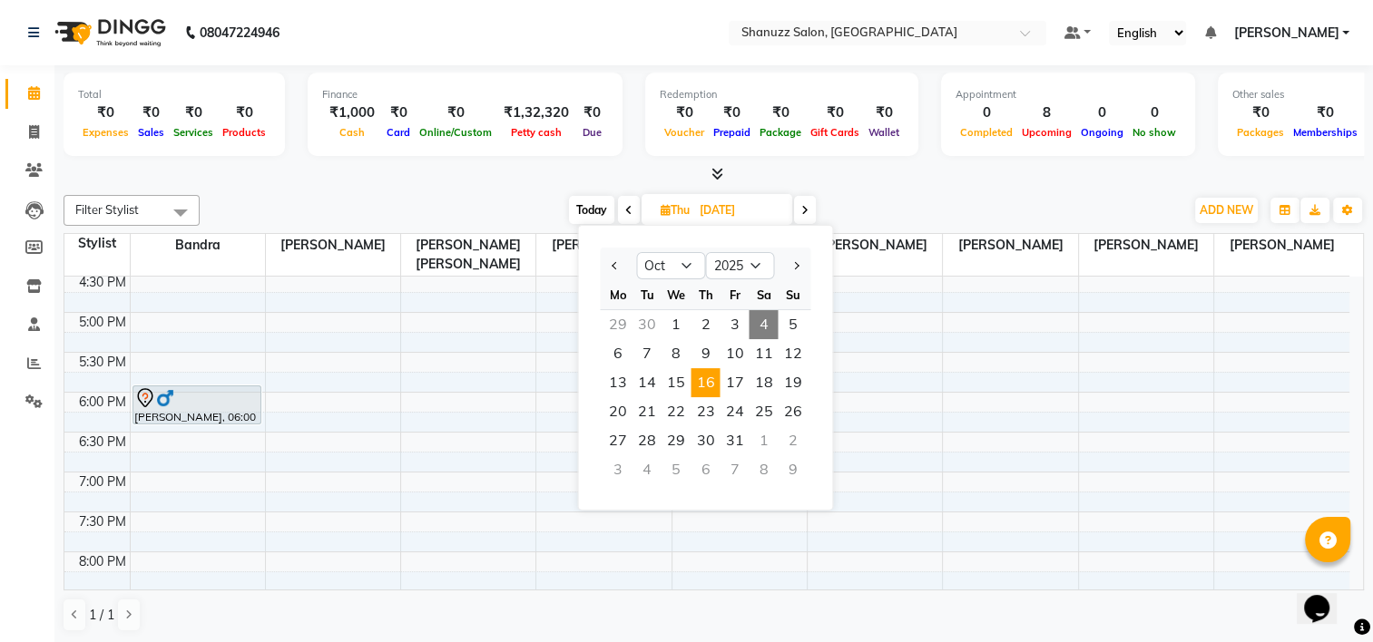
click at [761, 323] on span "4" at bounding box center [762, 324] width 29 height 29
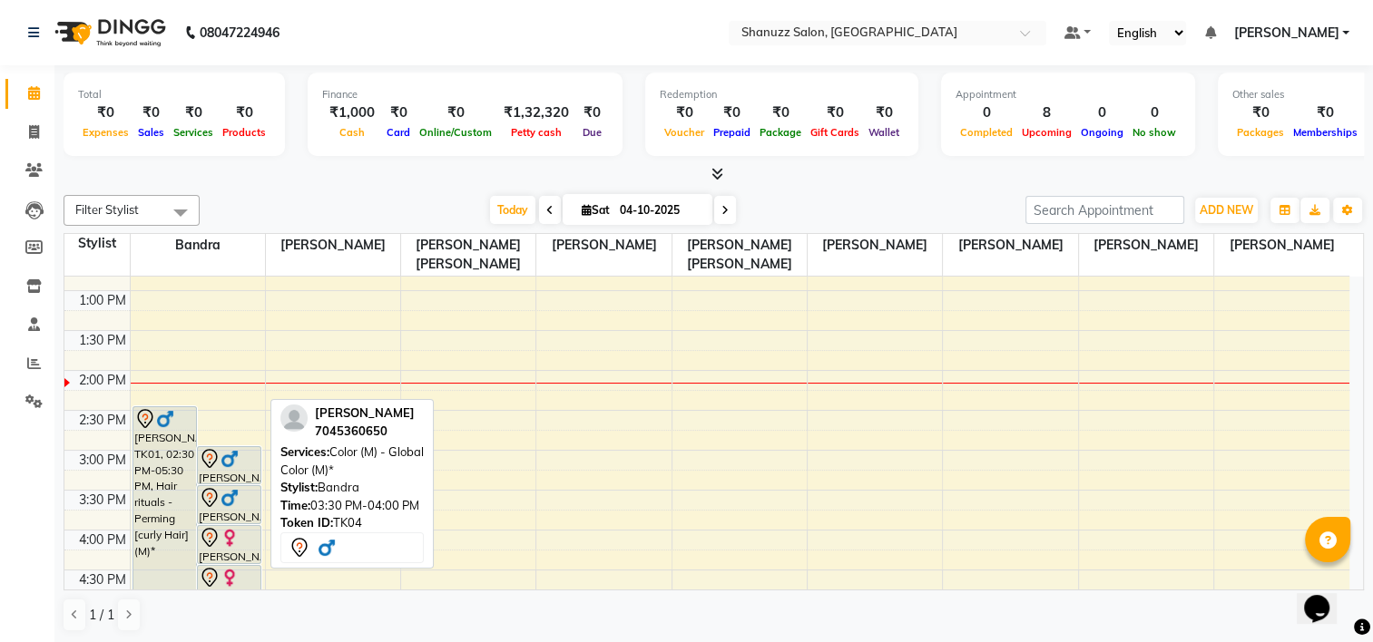
scroll to position [396, 0]
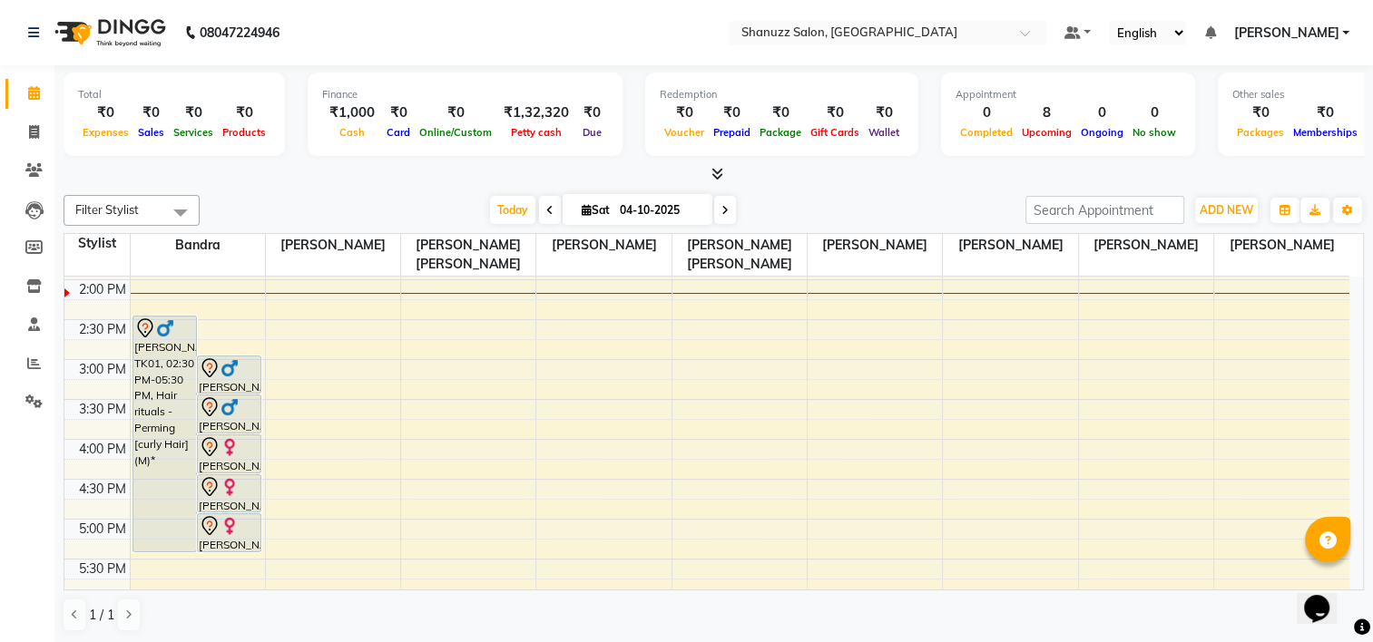
click at [634, 215] on input "04-10-2025" at bounding box center [659, 210] width 91 height 27
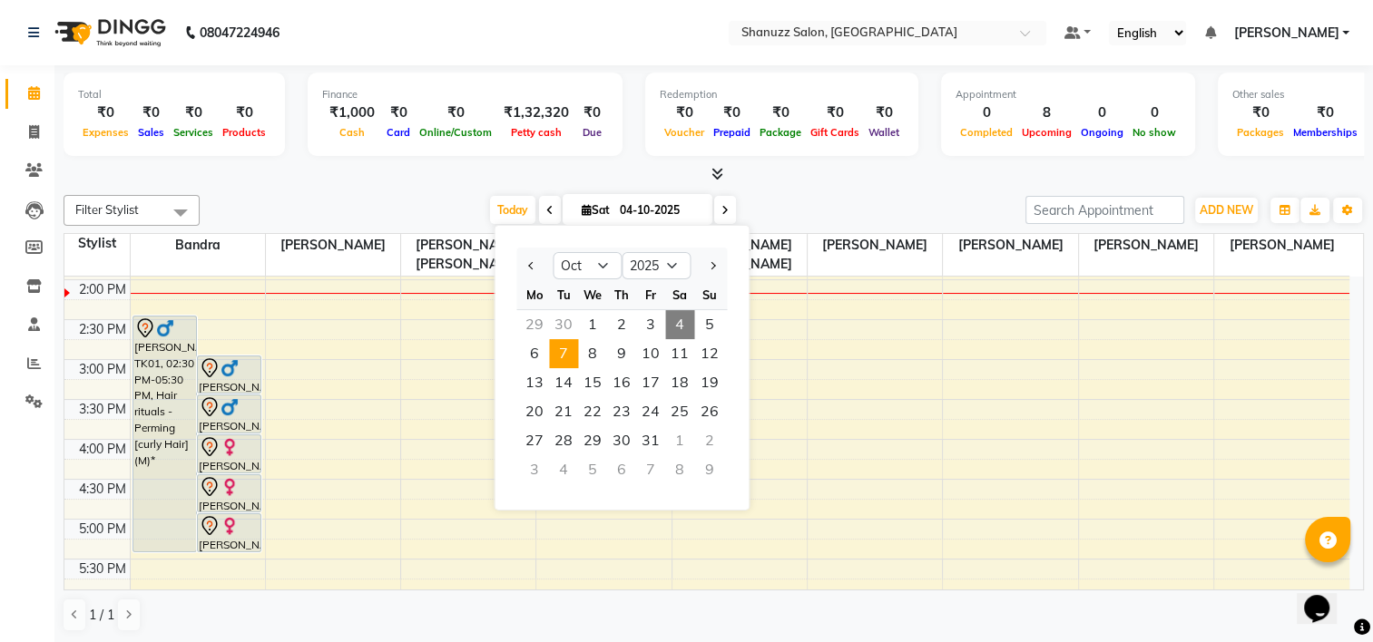
click at [550, 356] on span "7" at bounding box center [563, 353] width 29 height 29
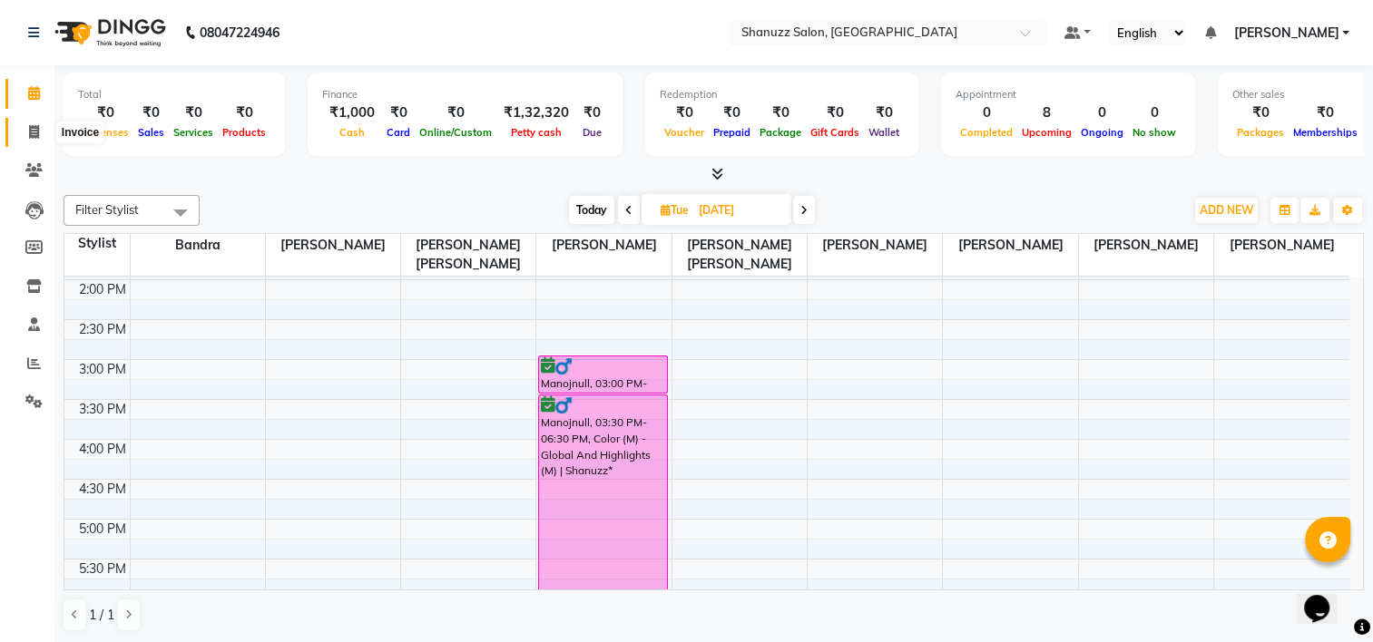
click at [29, 128] on icon at bounding box center [34, 132] width 10 height 14
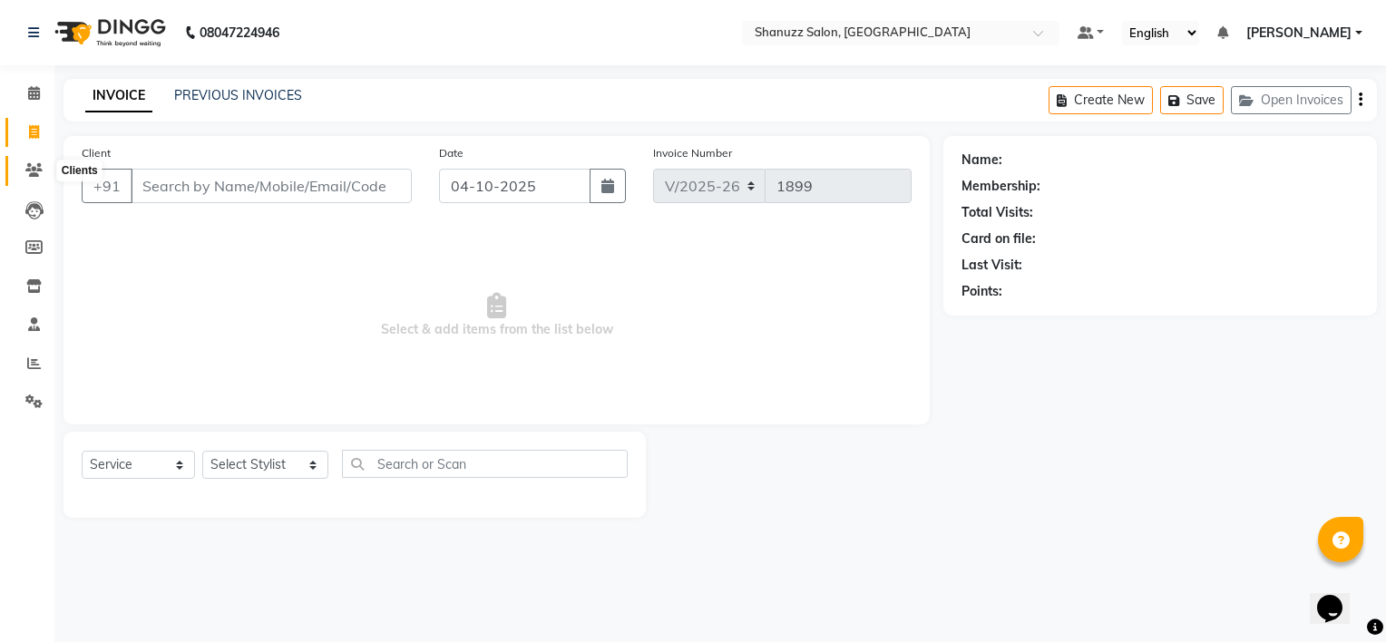
drag, startPoint x: 34, startPoint y: 176, endPoint x: 107, endPoint y: 167, distance: 73.1
click at [35, 176] on icon at bounding box center [33, 170] width 17 height 14
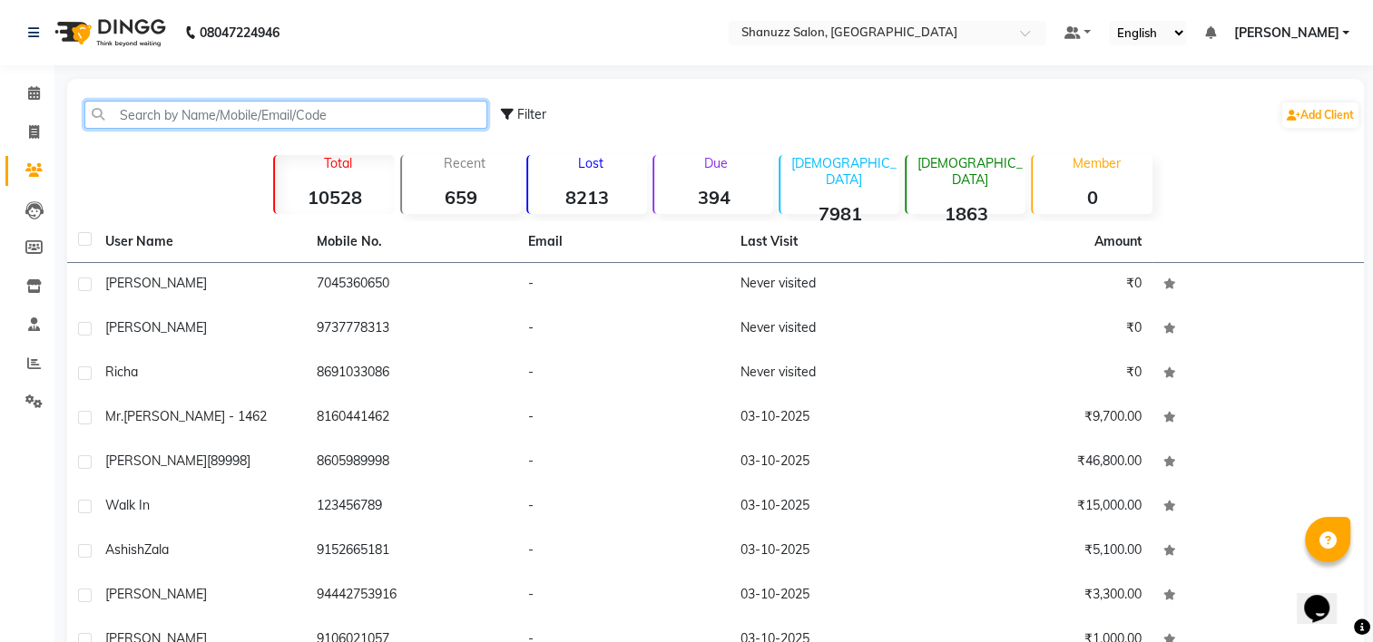
click at [333, 107] on input "text" at bounding box center [285, 115] width 403 height 28
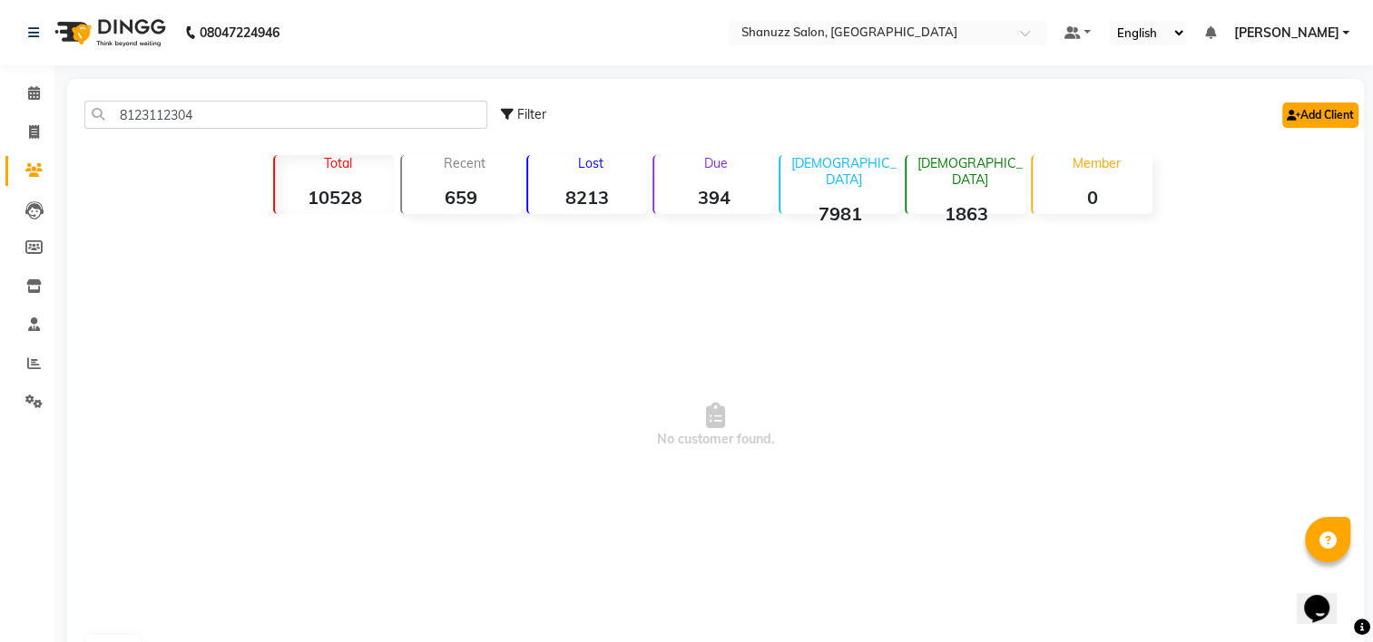
click at [1324, 113] on link "Add Client" at bounding box center [1320, 115] width 76 height 25
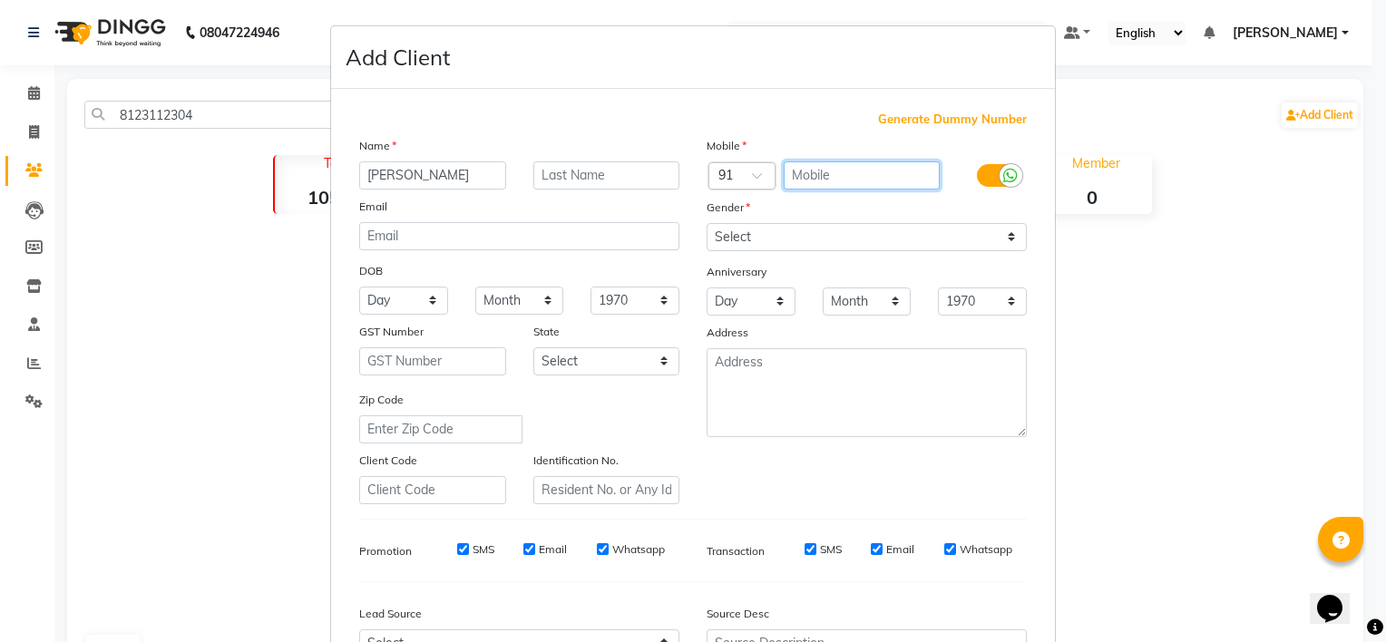
drag, startPoint x: 865, startPoint y: 184, endPoint x: 849, endPoint y: 189, distance: 16.1
click at [864, 184] on input "text" at bounding box center [862, 175] width 157 height 28
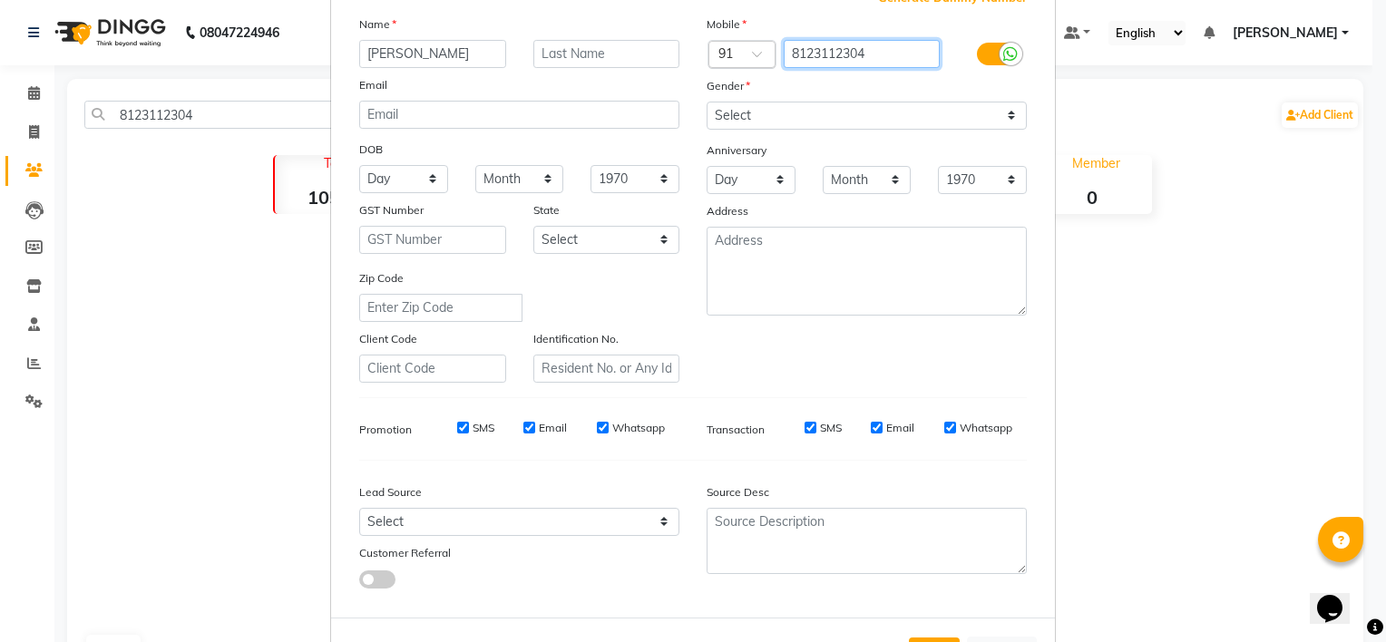
scroll to position [91, 0]
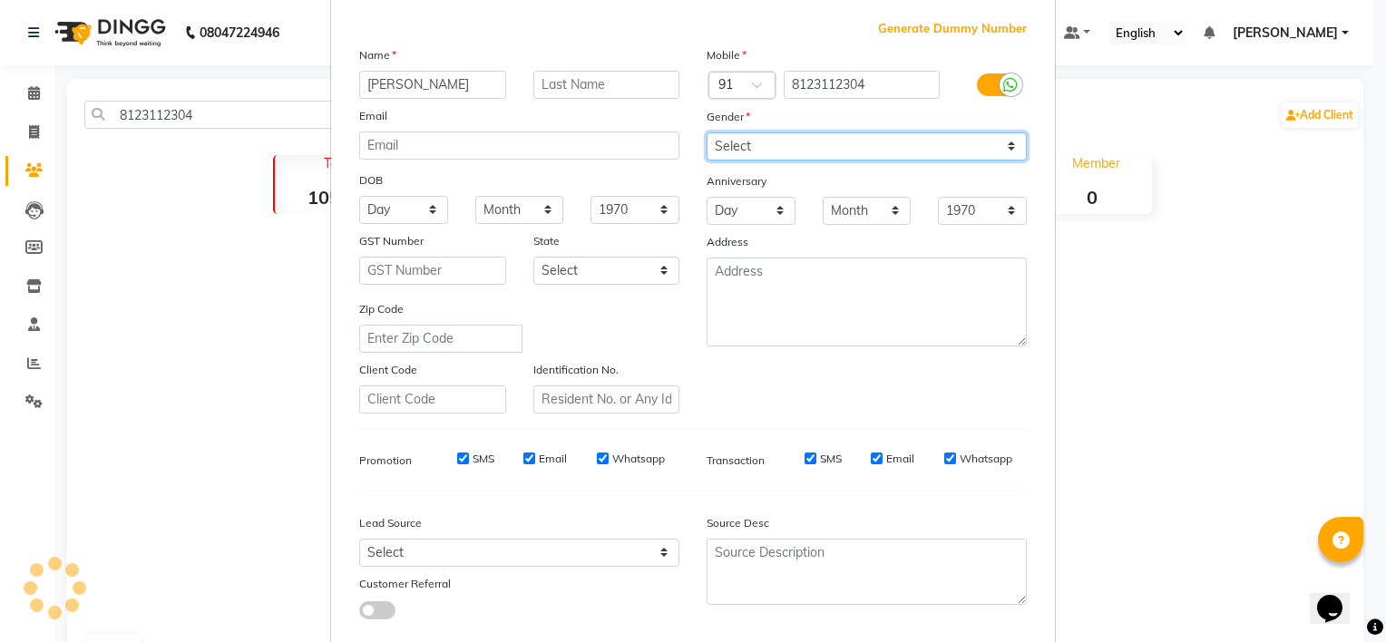
click at [740, 149] on select "Select [DEMOGRAPHIC_DATA] [DEMOGRAPHIC_DATA] Other Prefer Not To Say" at bounding box center [867, 146] width 320 height 28
click at [707, 133] on select "Select [DEMOGRAPHIC_DATA] [DEMOGRAPHIC_DATA] Other Prefer Not To Say" at bounding box center [867, 146] width 320 height 28
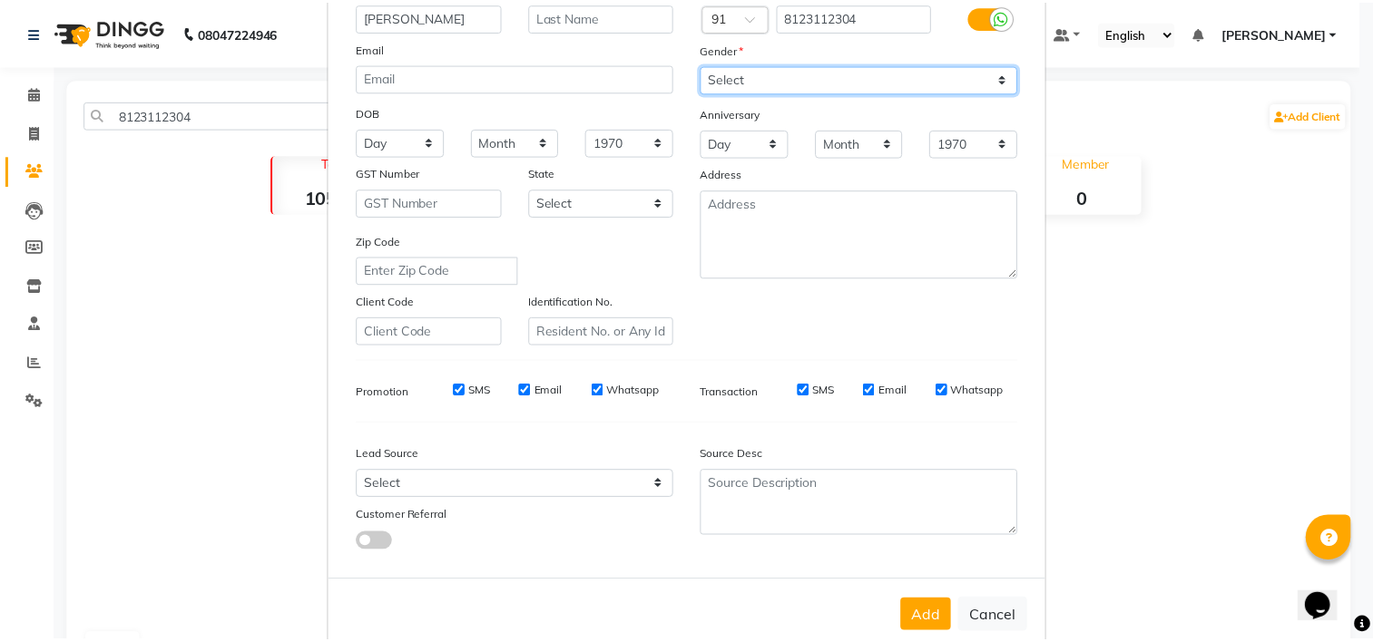
scroll to position [203, 0]
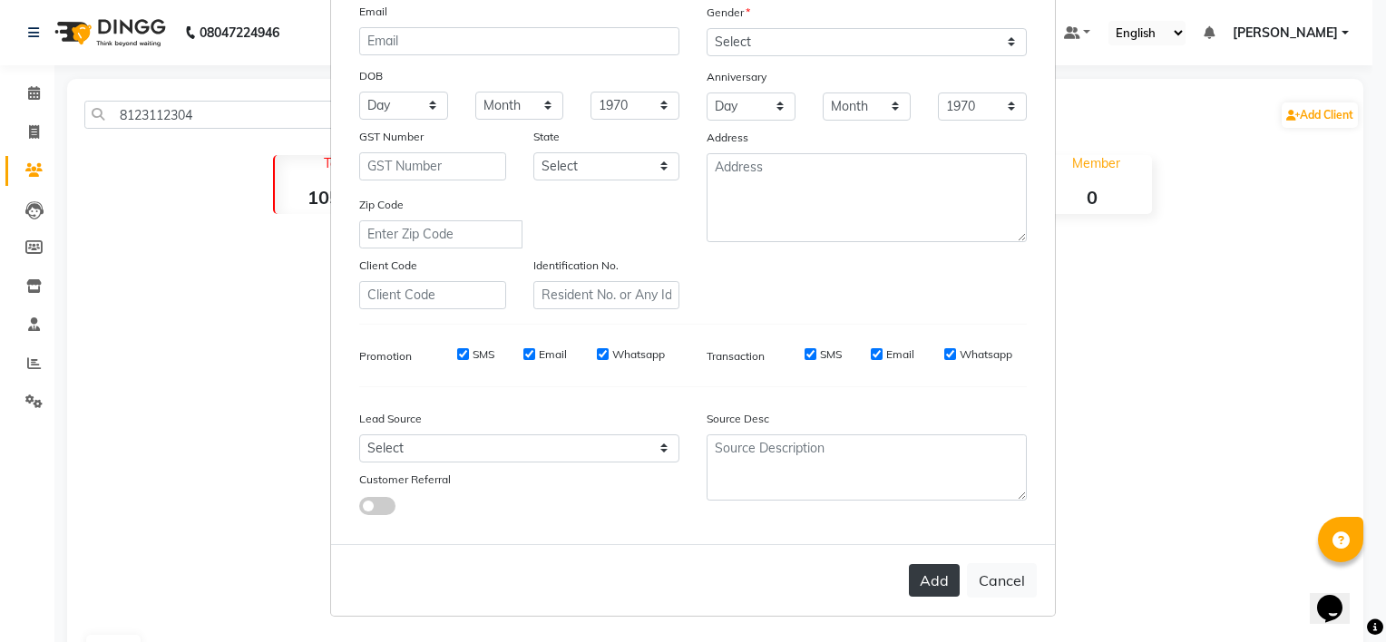
click at [920, 592] on button "Add" at bounding box center [934, 580] width 51 height 33
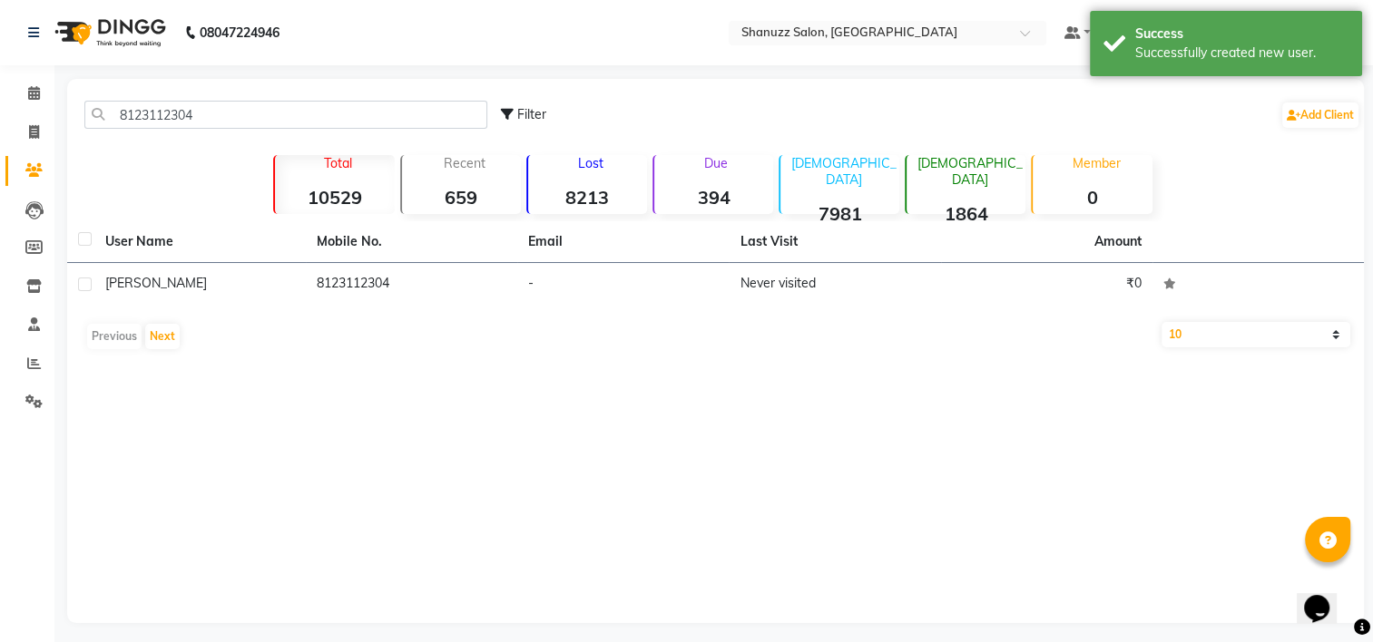
click at [1074, 250] on tr "User Name Mobile No. Email Last Visit Amount" at bounding box center [715, 242] width 1296 height 42
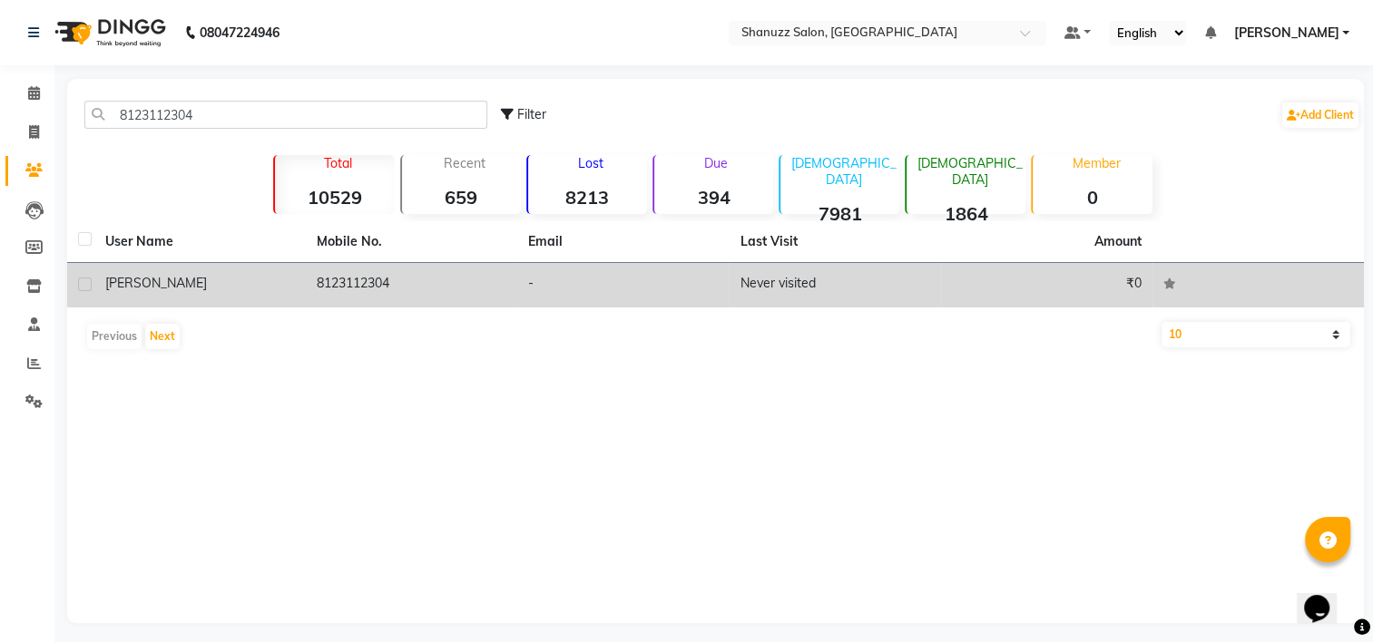
click at [1052, 277] on td "₹0" at bounding box center [1046, 285] width 211 height 44
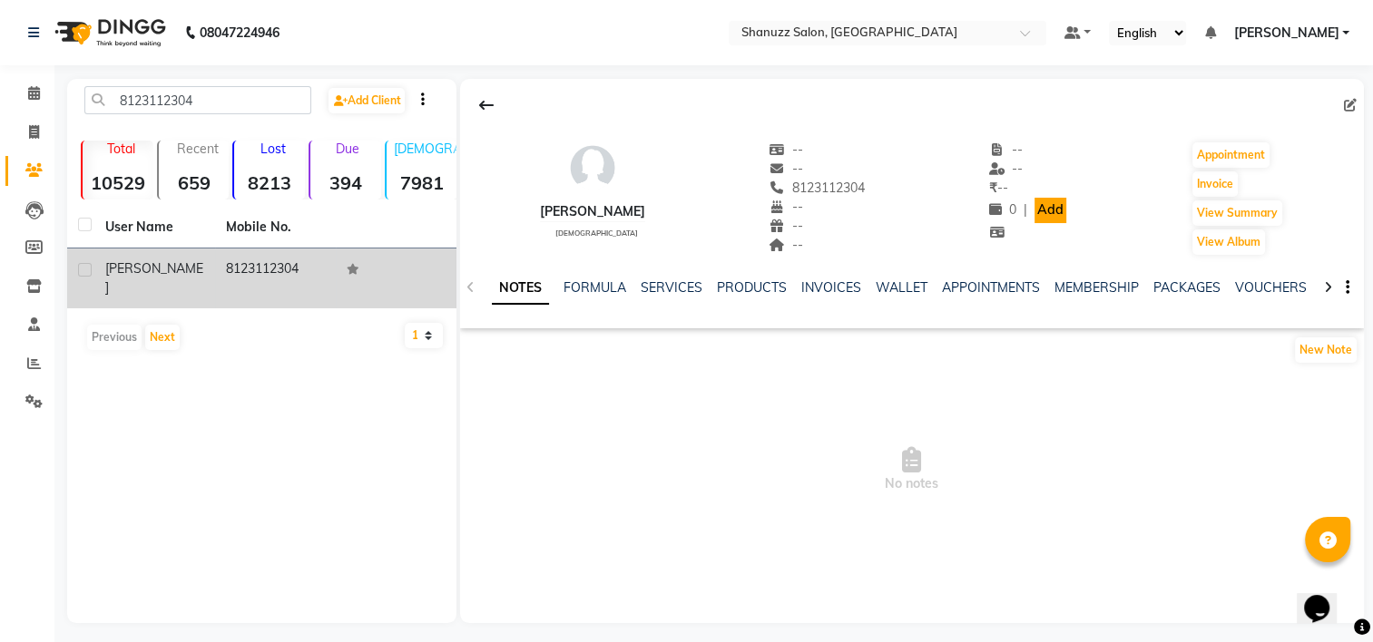
click at [1061, 213] on link "Add" at bounding box center [1050, 210] width 32 height 25
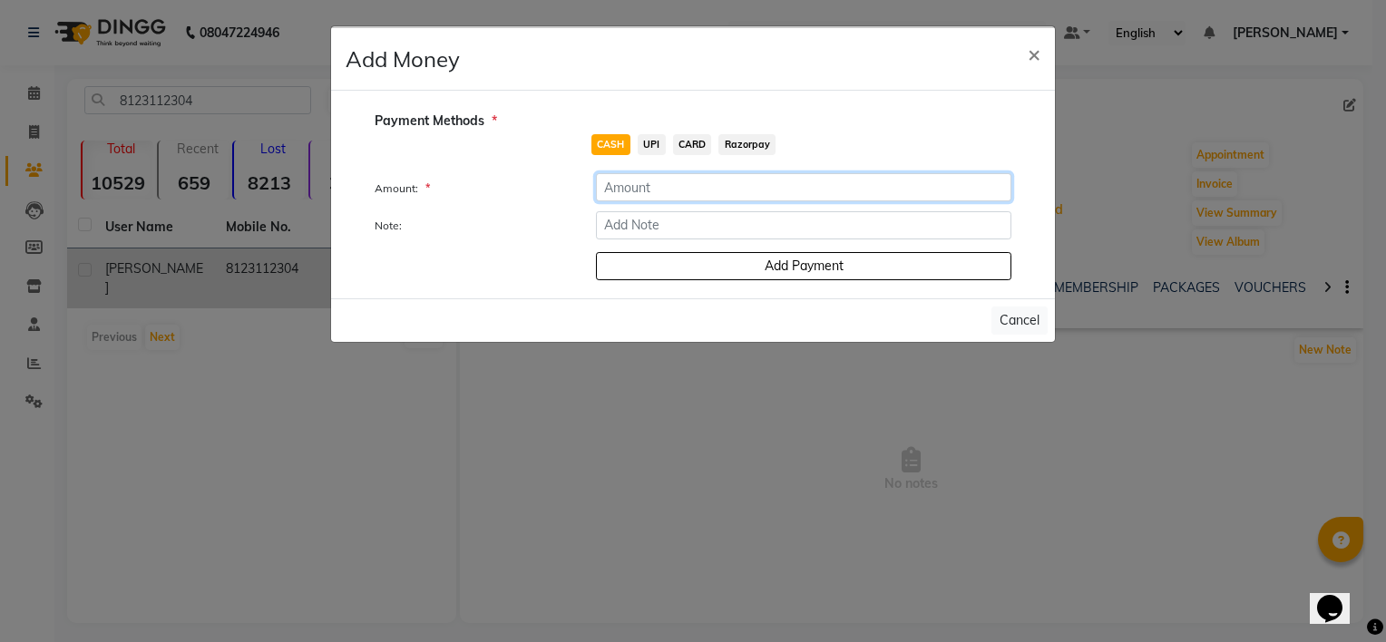
click at [708, 189] on input "number" at bounding box center [804, 187] width 416 height 28
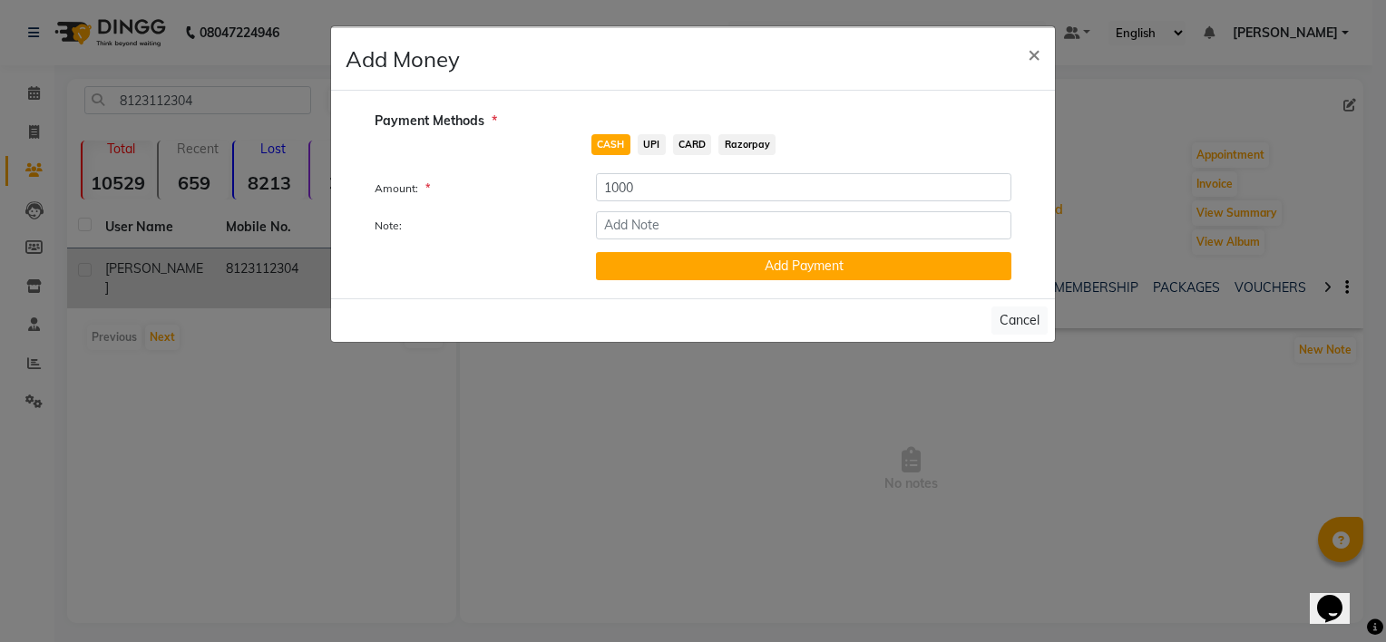
click at [657, 140] on span "UPI" at bounding box center [652, 144] width 28 height 21
click at [1040, 51] on span "×" at bounding box center [1034, 53] width 13 height 27
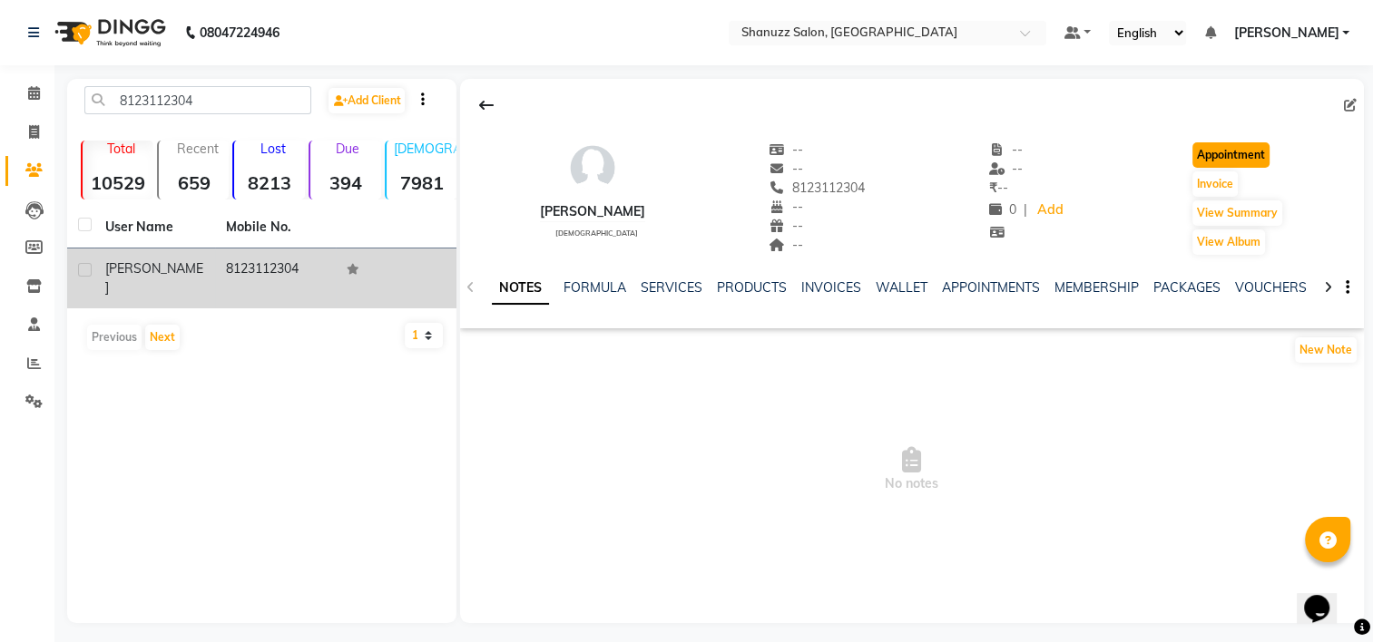
click at [1245, 156] on button "Appointment" at bounding box center [1230, 154] width 77 height 25
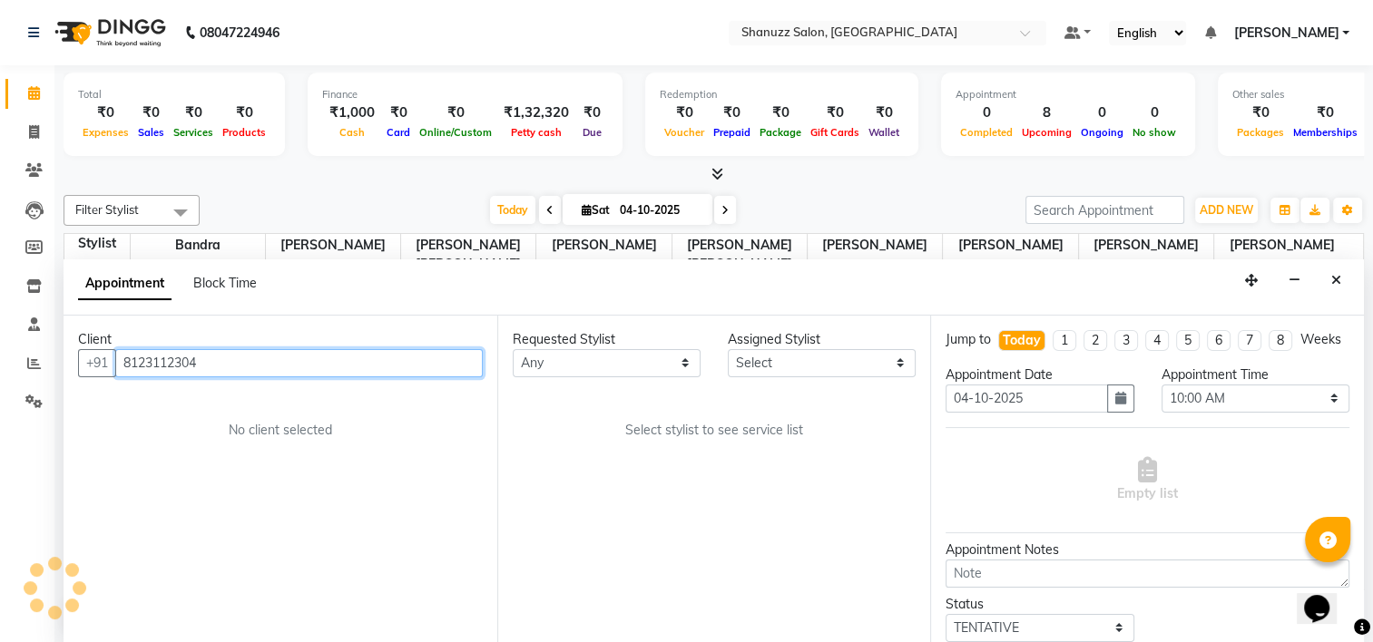
scroll to position [396, 0]
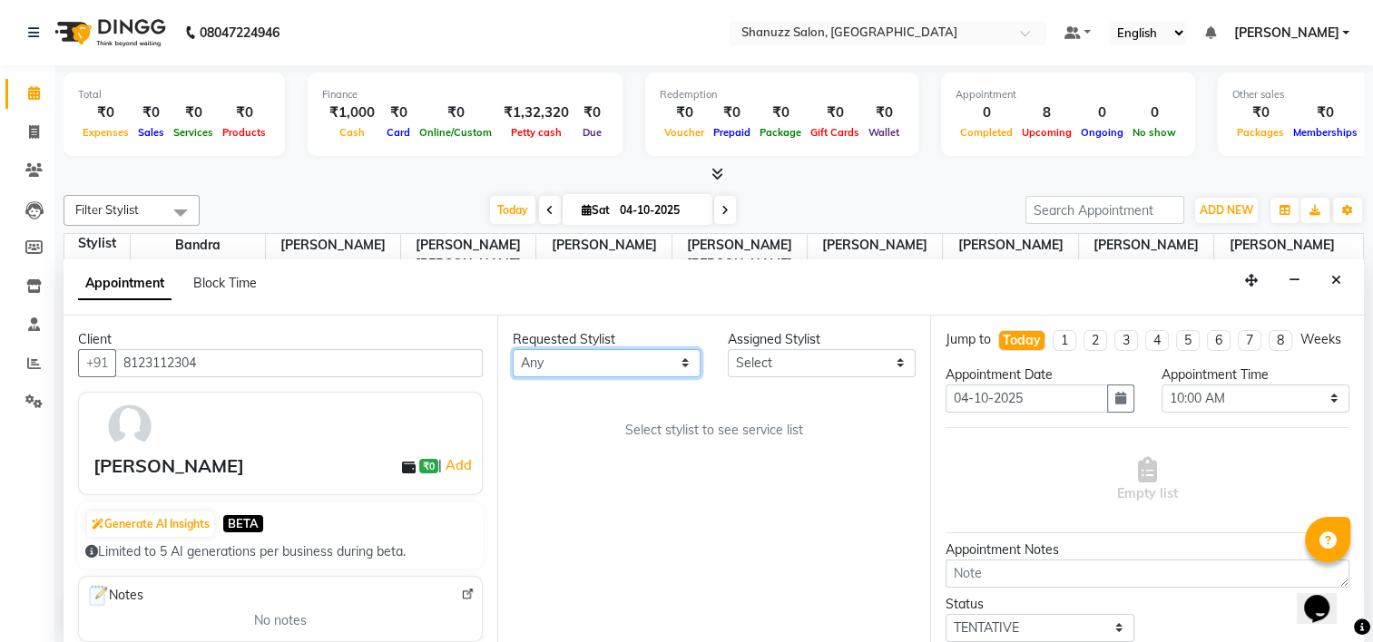
click at [566, 362] on select "Any Bandra [PERSON_NAME] [PERSON_NAME] [PERSON_NAME] [PERSON_NAME] [PERSON_NAME…" at bounding box center [607, 363] width 188 height 28
click at [513, 349] on select "Any Bandra [PERSON_NAME] [PERSON_NAME] [PERSON_NAME] [PERSON_NAME] [PERSON_NAME…" at bounding box center [607, 363] width 188 height 28
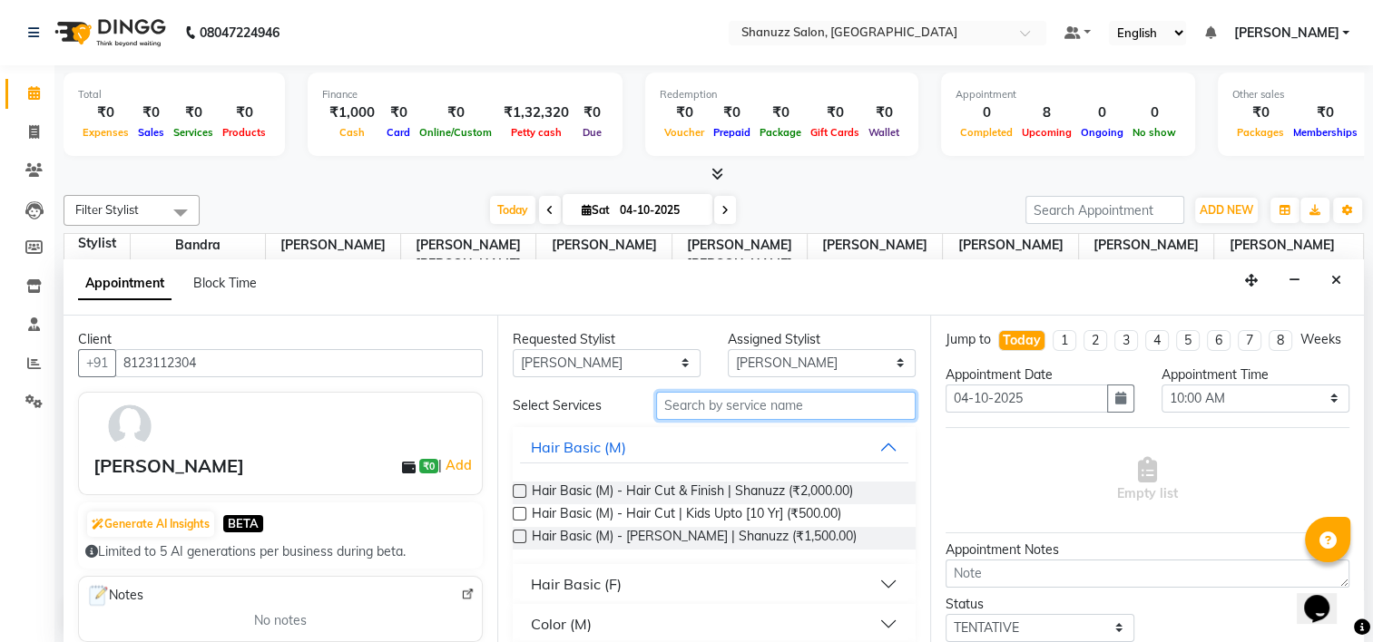
click at [719, 411] on input "text" at bounding box center [785, 406] width 259 height 28
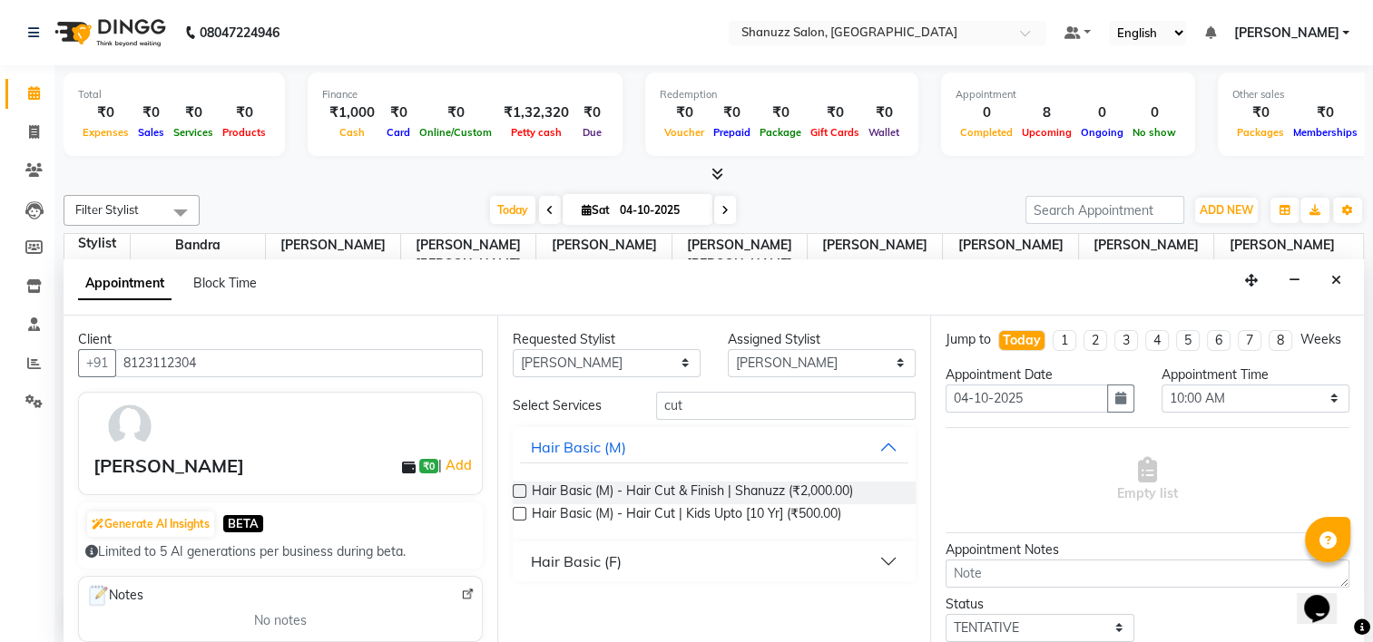
click at [661, 553] on button "Hair Basic (F)" at bounding box center [714, 561] width 389 height 33
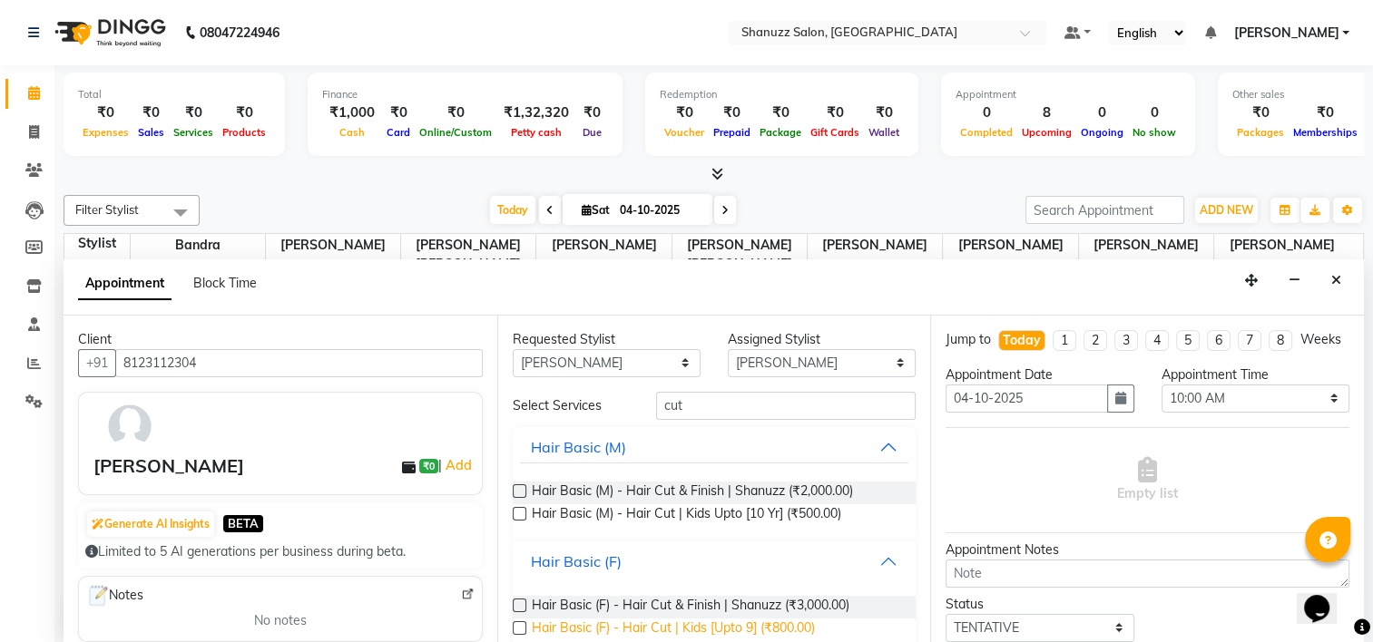
scroll to position [25, 0]
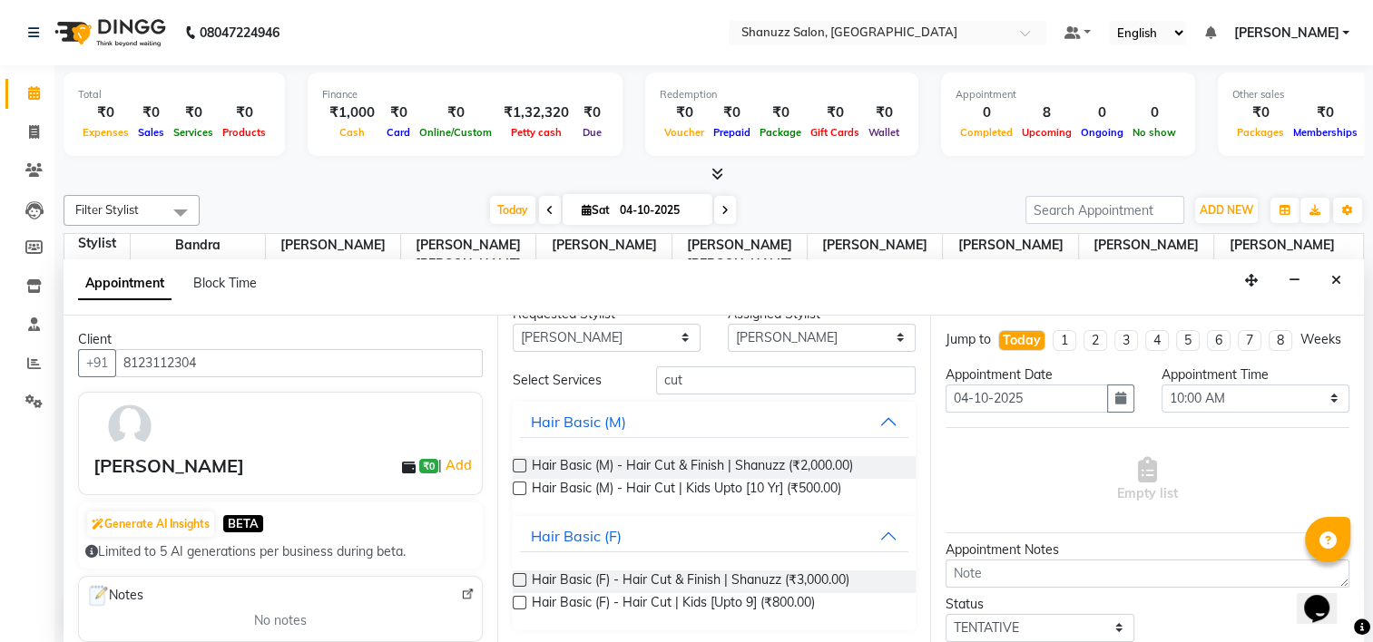
click at [855, 577] on div "Hair Basic (F) - Hair Cut & Finish | Shanuzz (₹3,000.00)" at bounding box center [715, 582] width 404 height 23
click at [768, 575] on span "Hair Basic (F) - Hair Cut & Finish | Shanuzz (₹3,000.00)" at bounding box center [691, 582] width 318 height 23
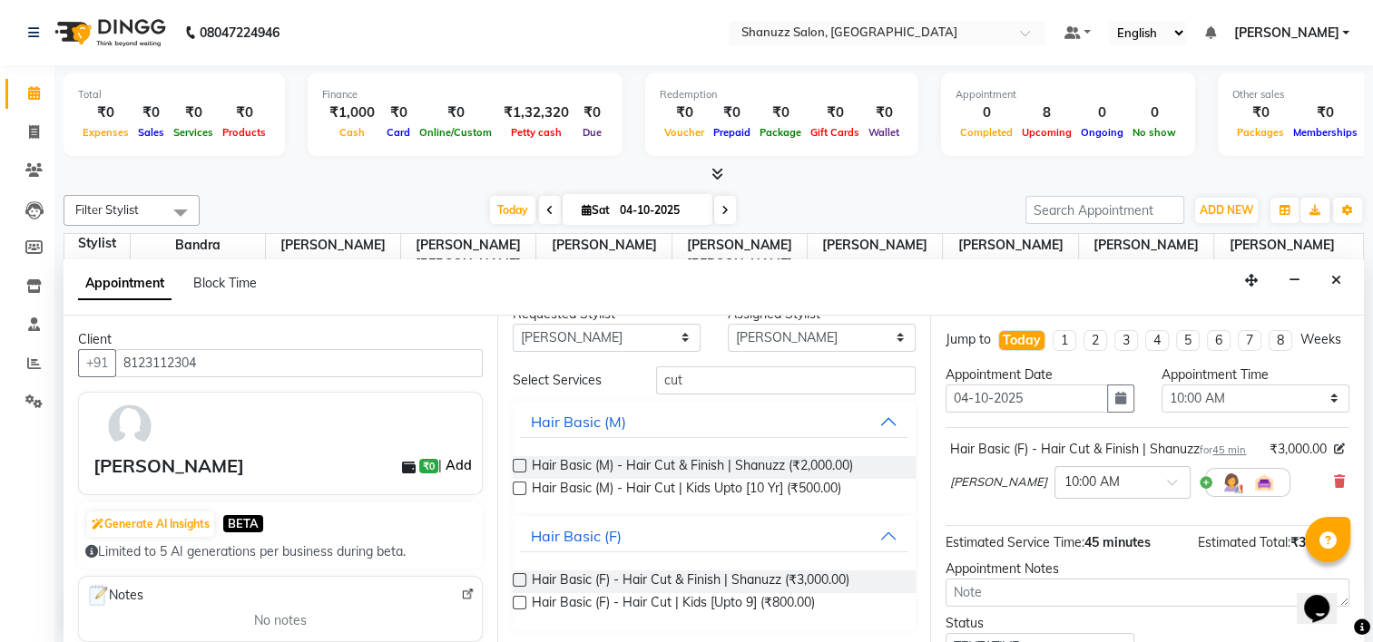
click at [454, 465] on link "Add" at bounding box center [458, 466] width 32 height 22
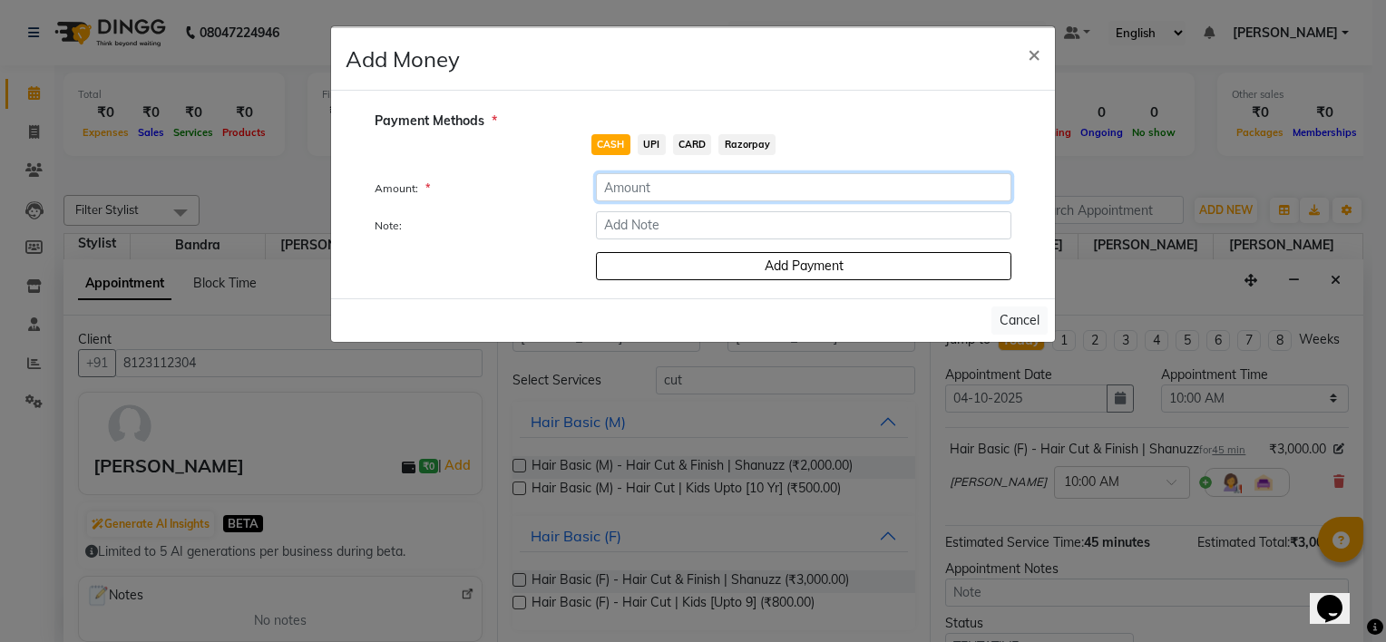
click at [670, 193] on input "number" at bounding box center [804, 187] width 416 height 28
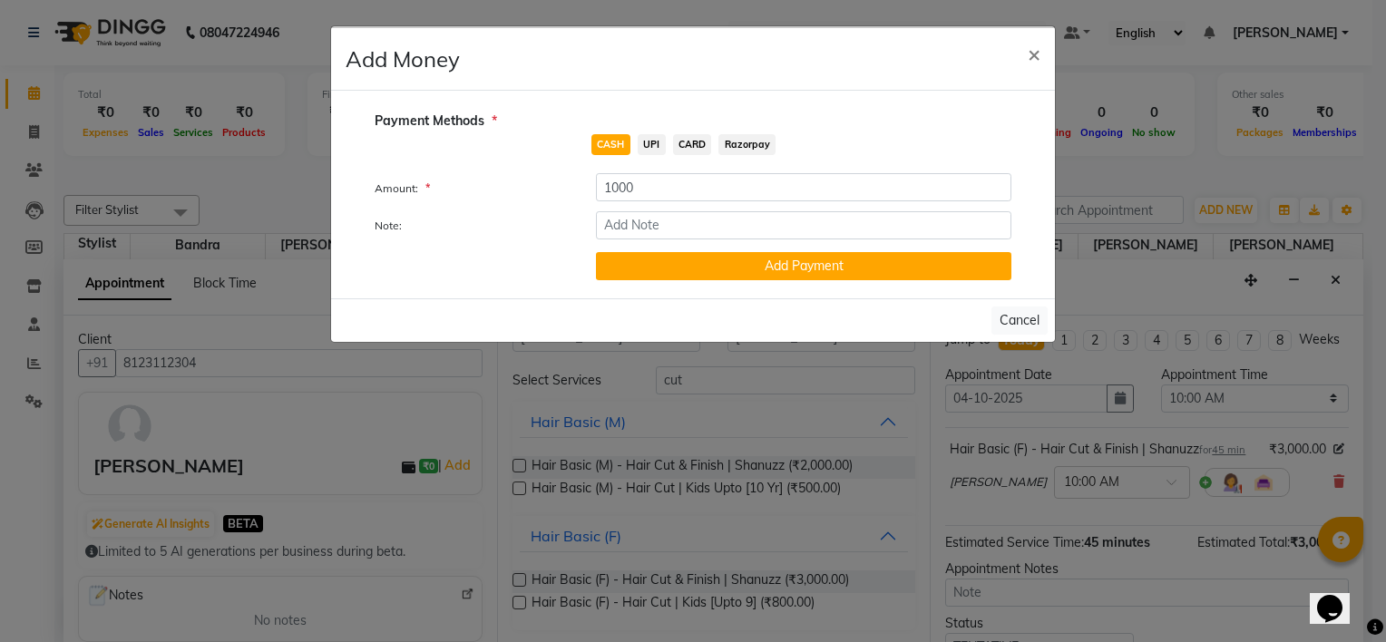
click at [649, 140] on span "UPI" at bounding box center [652, 144] width 28 height 21
click at [1030, 57] on span "×" at bounding box center [1034, 53] width 13 height 27
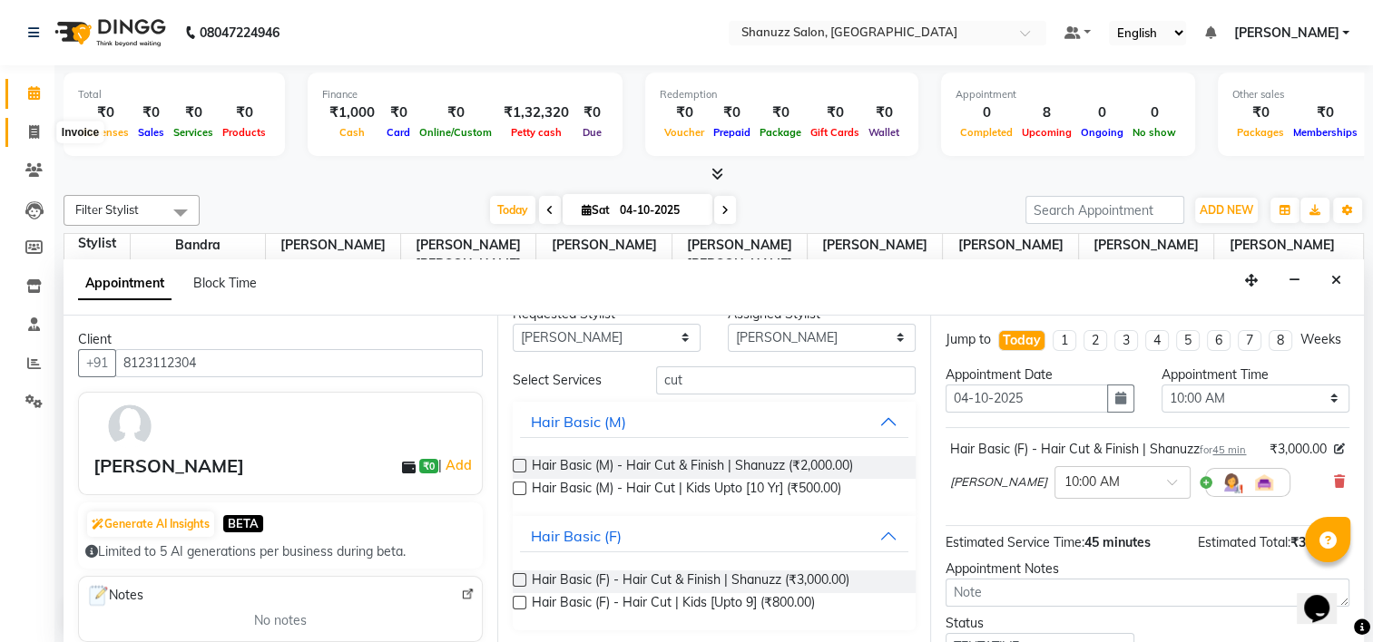
click at [25, 135] on span at bounding box center [34, 132] width 32 height 21
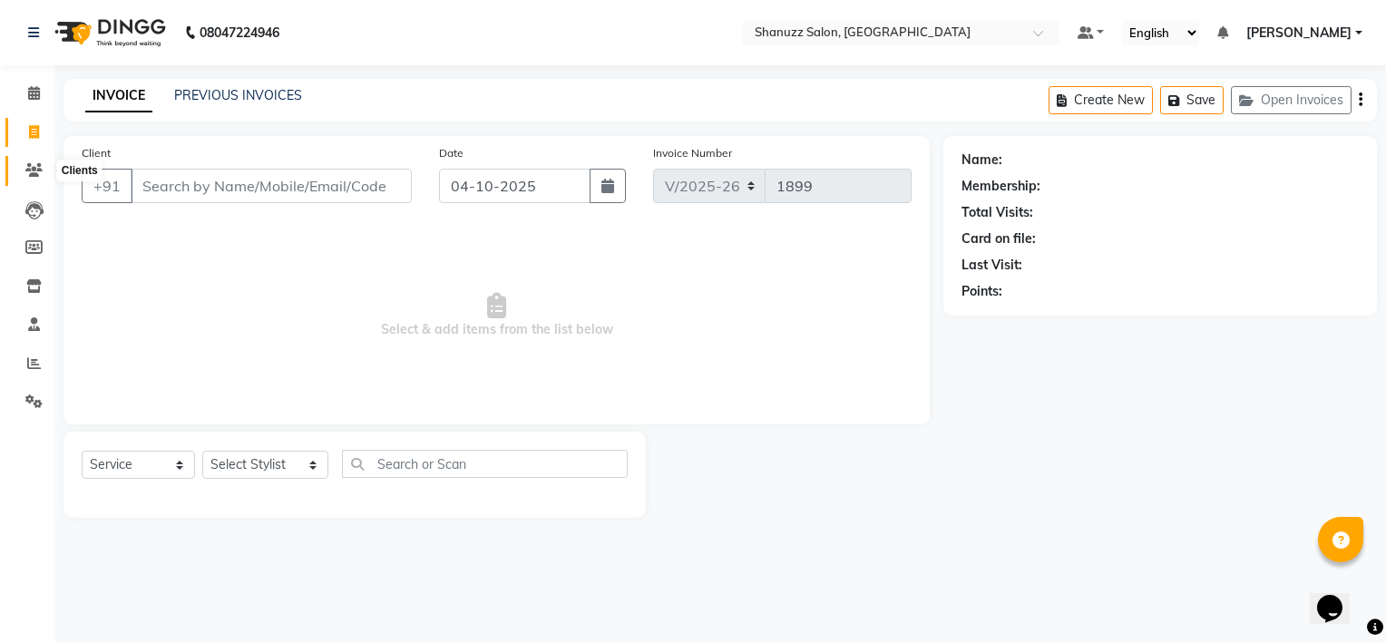
click at [32, 174] on icon at bounding box center [33, 170] width 17 height 14
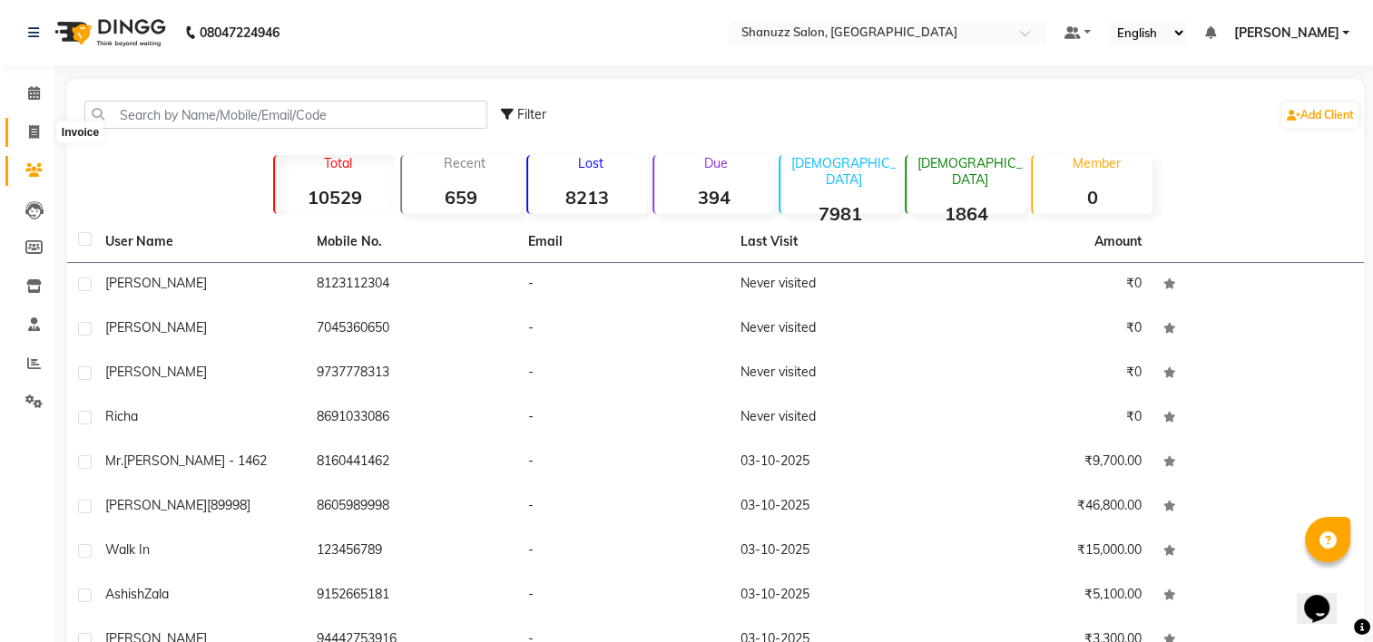
click at [38, 136] on span at bounding box center [34, 132] width 32 height 21
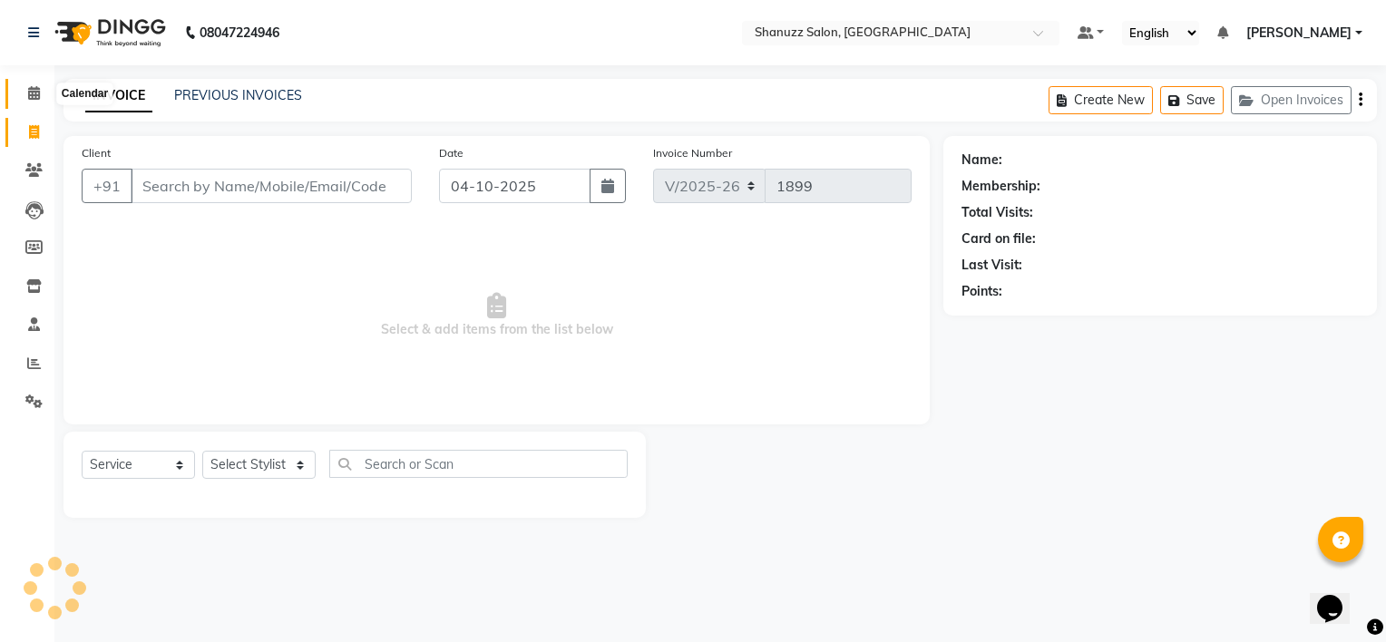
click at [25, 94] on span at bounding box center [34, 93] width 32 height 21
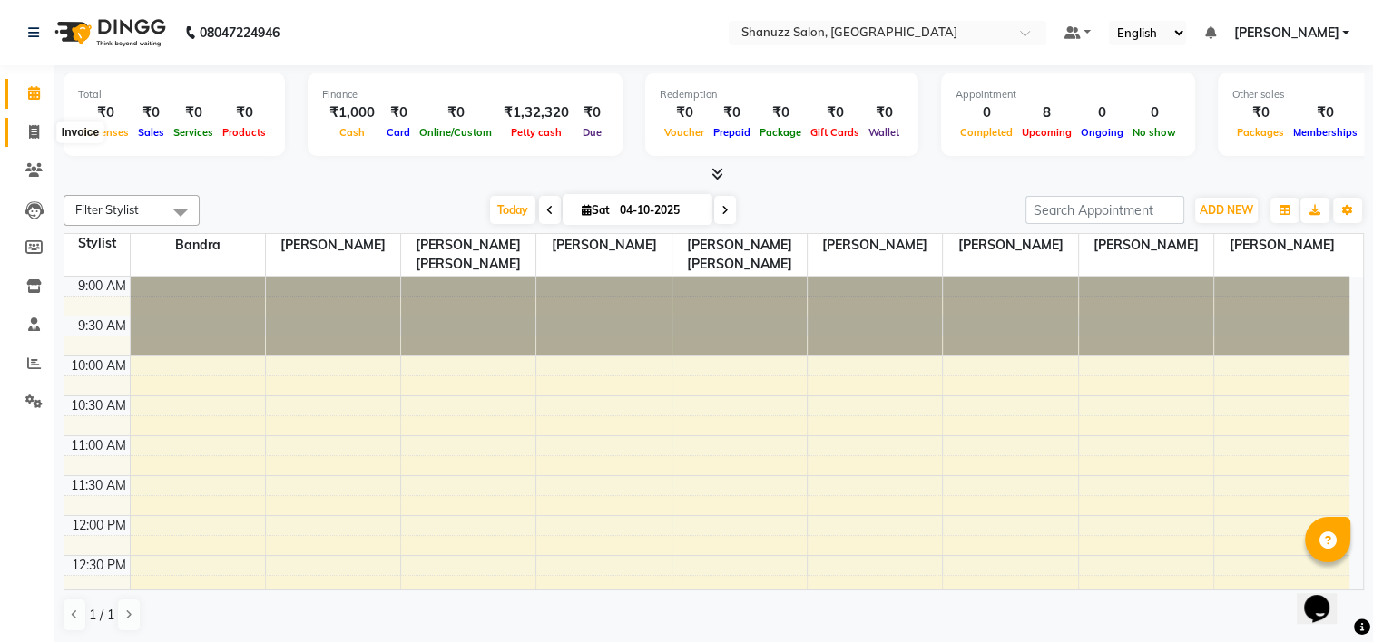
click at [36, 122] on span at bounding box center [34, 132] width 32 height 21
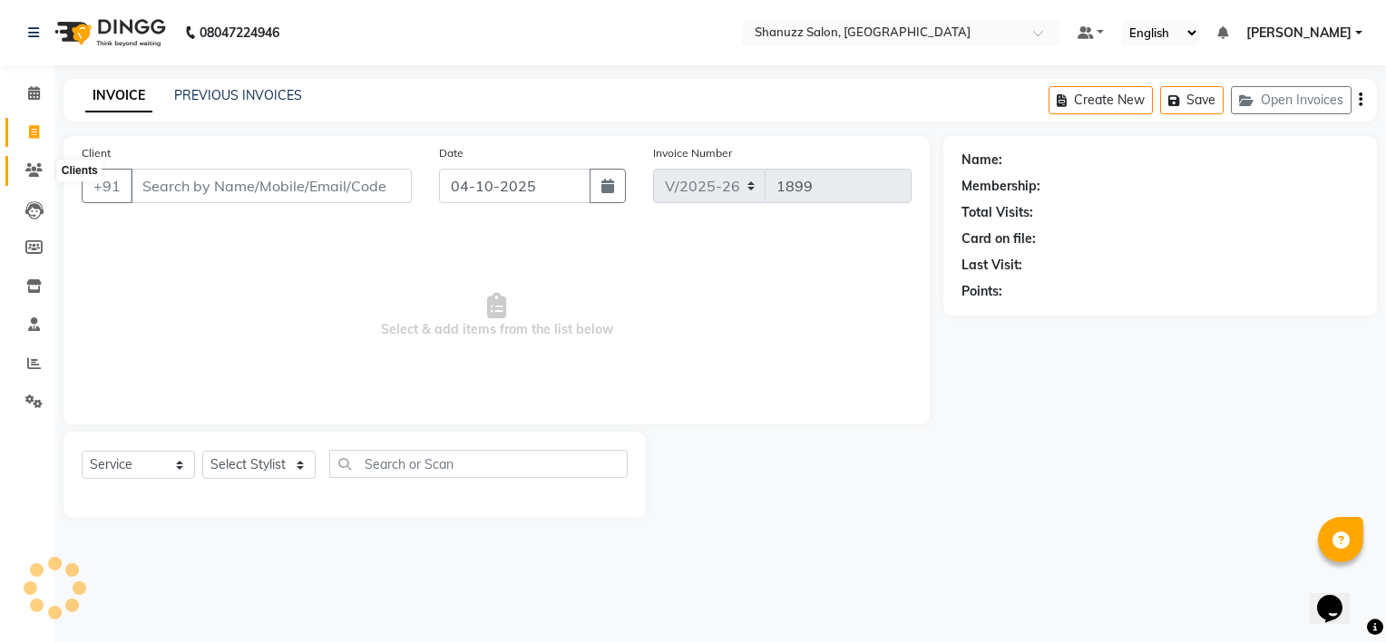
click at [43, 175] on span at bounding box center [34, 171] width 32 height 21
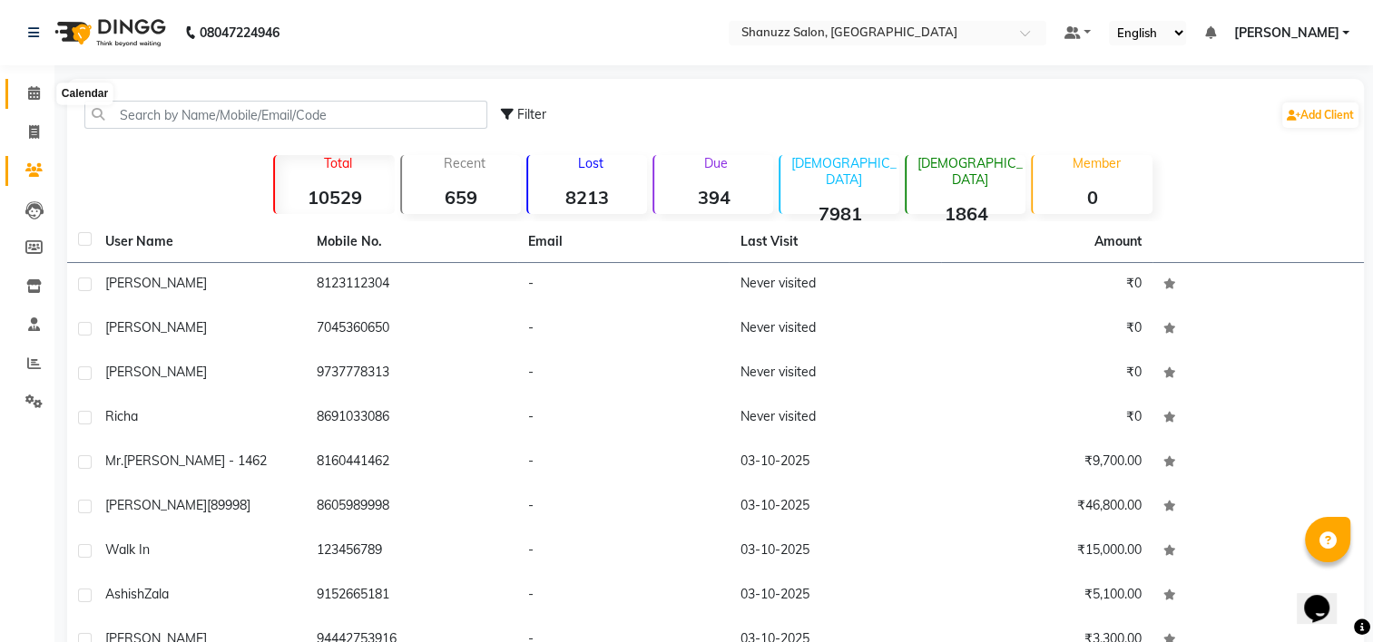
click at [40, 91] on span at bounding box center [34, 93] width 32 height 21
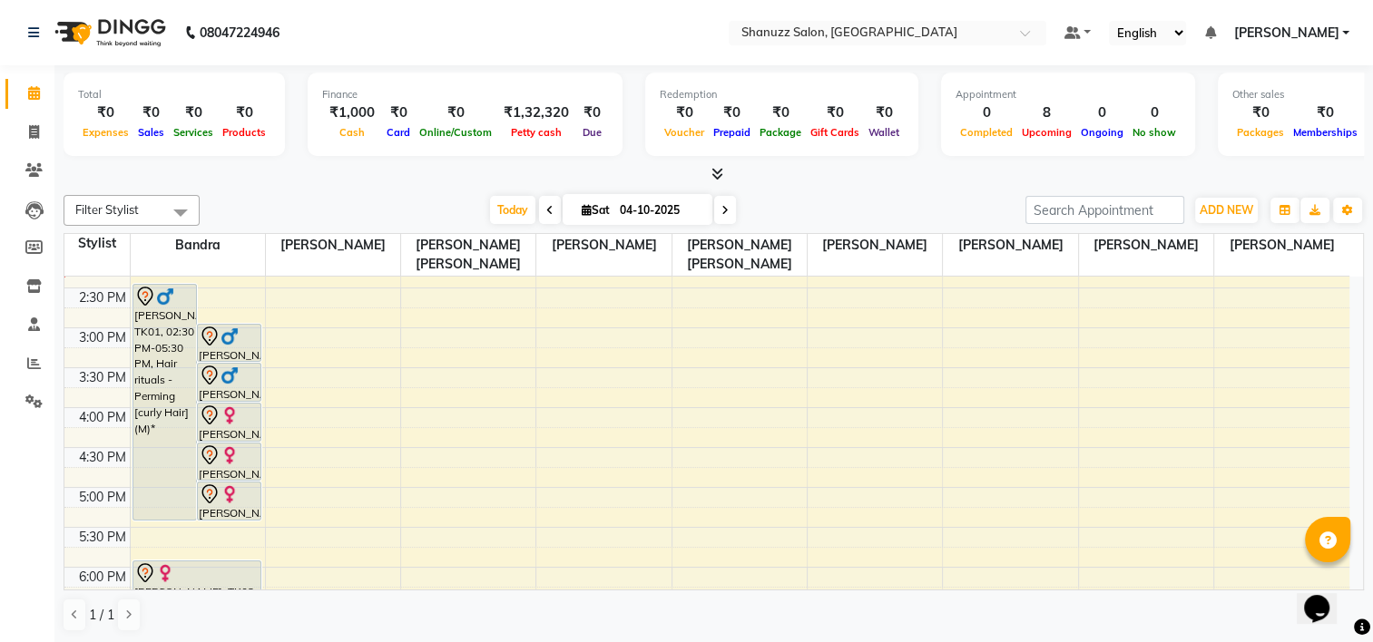
scroll to position [400, 0]
